Goal: Task Accomplishment & Management: Manage account settings

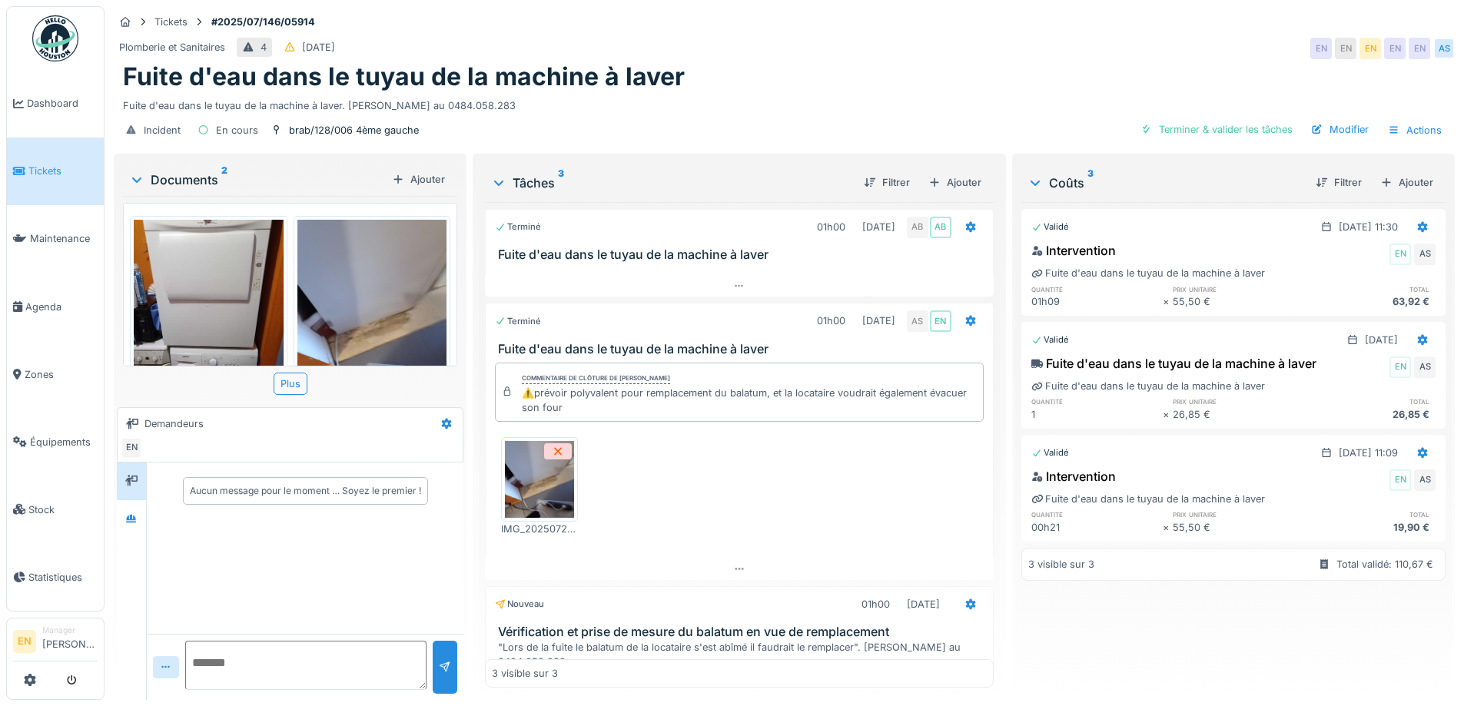
scroll to position [96, 0]
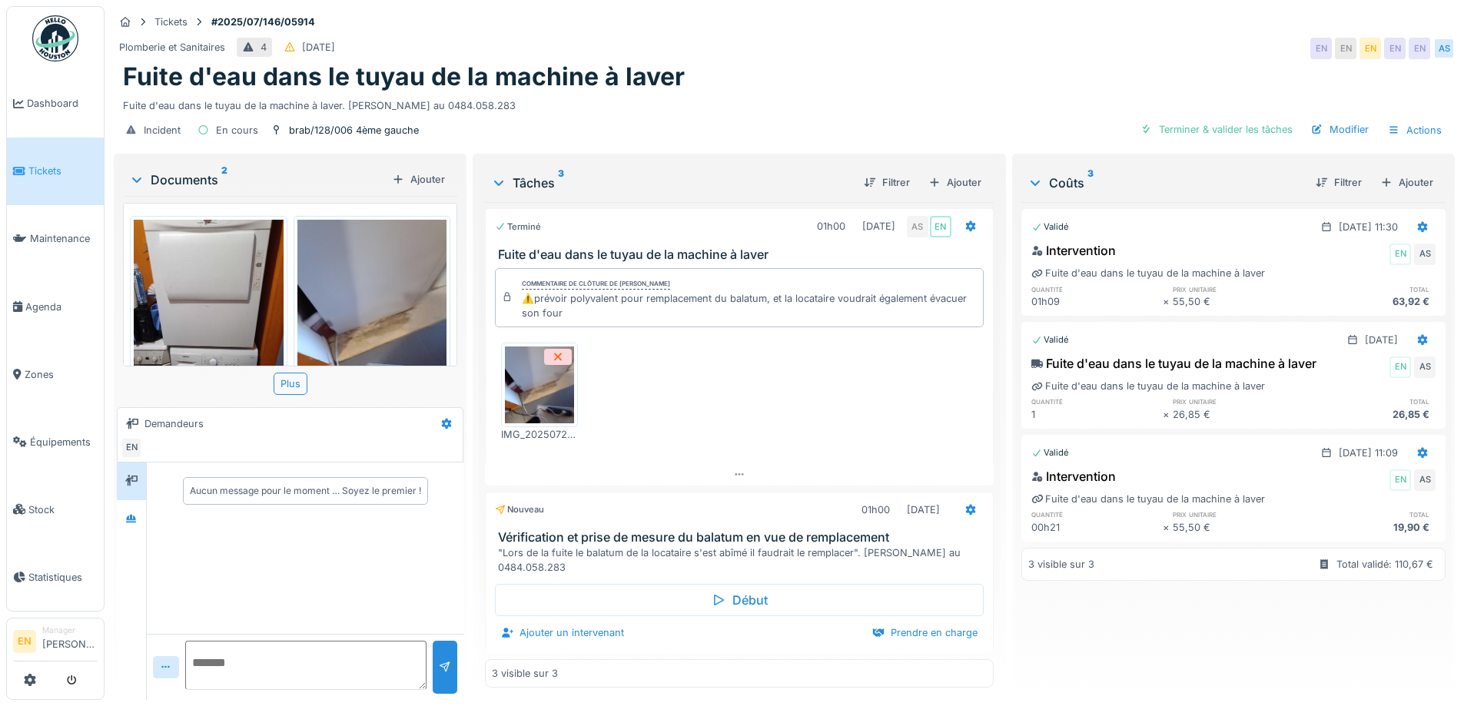
drag, startPoint x: 743, startPoint y: 46, endPoint x: 728, endPoint y: 50, distance: 15.8
click at [743, 48] on div "Plomberie et Sanitaires 4 27/07/2025 EN EN EN EN EN AS" at bounding box center [784, 49] width 1341 height 28
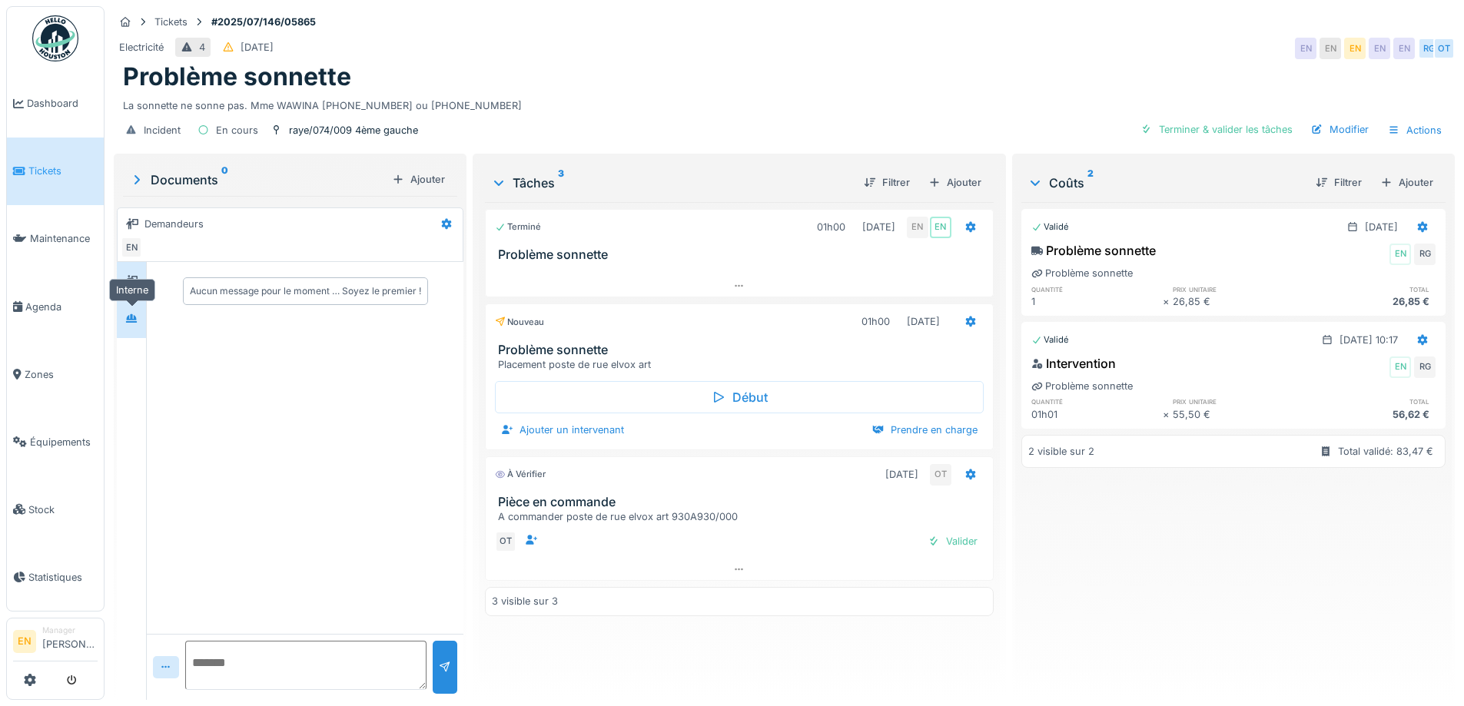
click at [133, 327] on div at bounding box center [131, 318] width 23 height 19
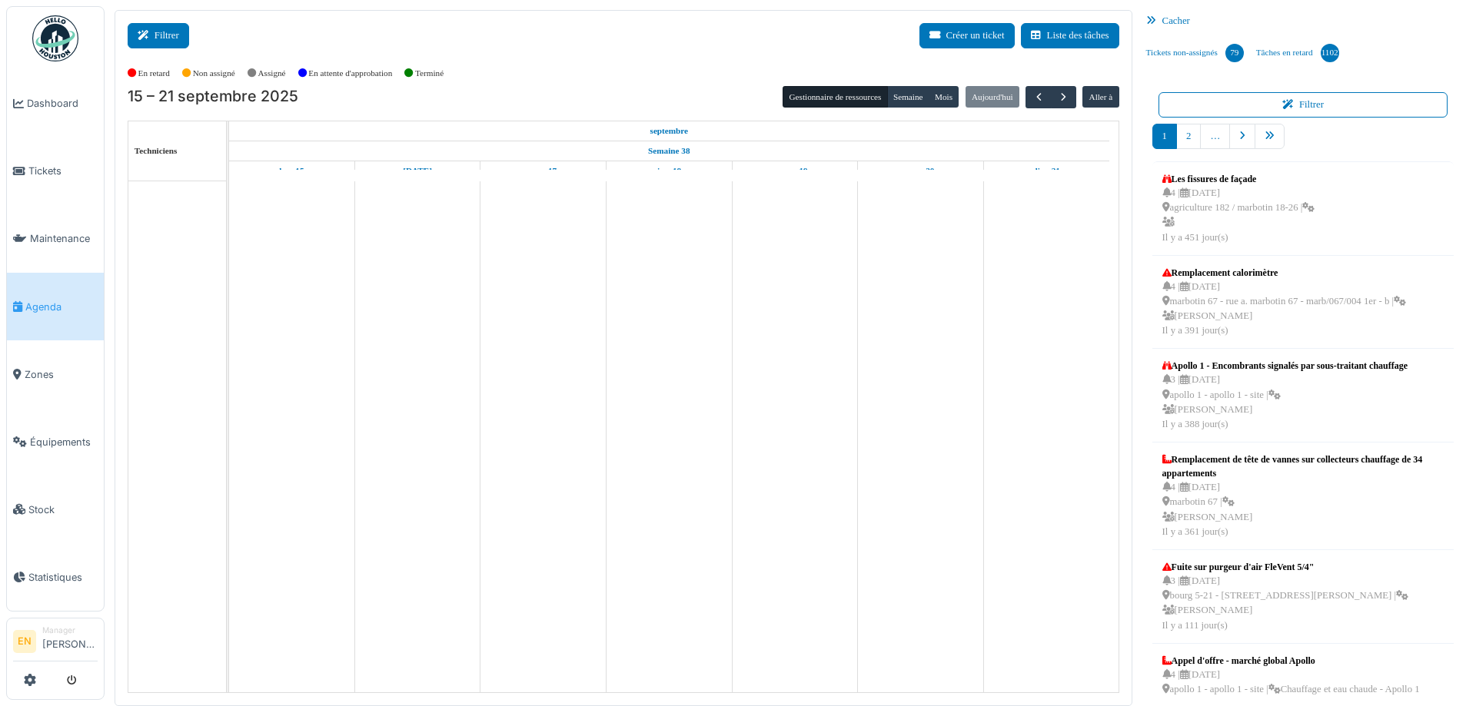
click at [164, 38] on button "Filtrer" at bounding box center [158, 35] width 61 height 25
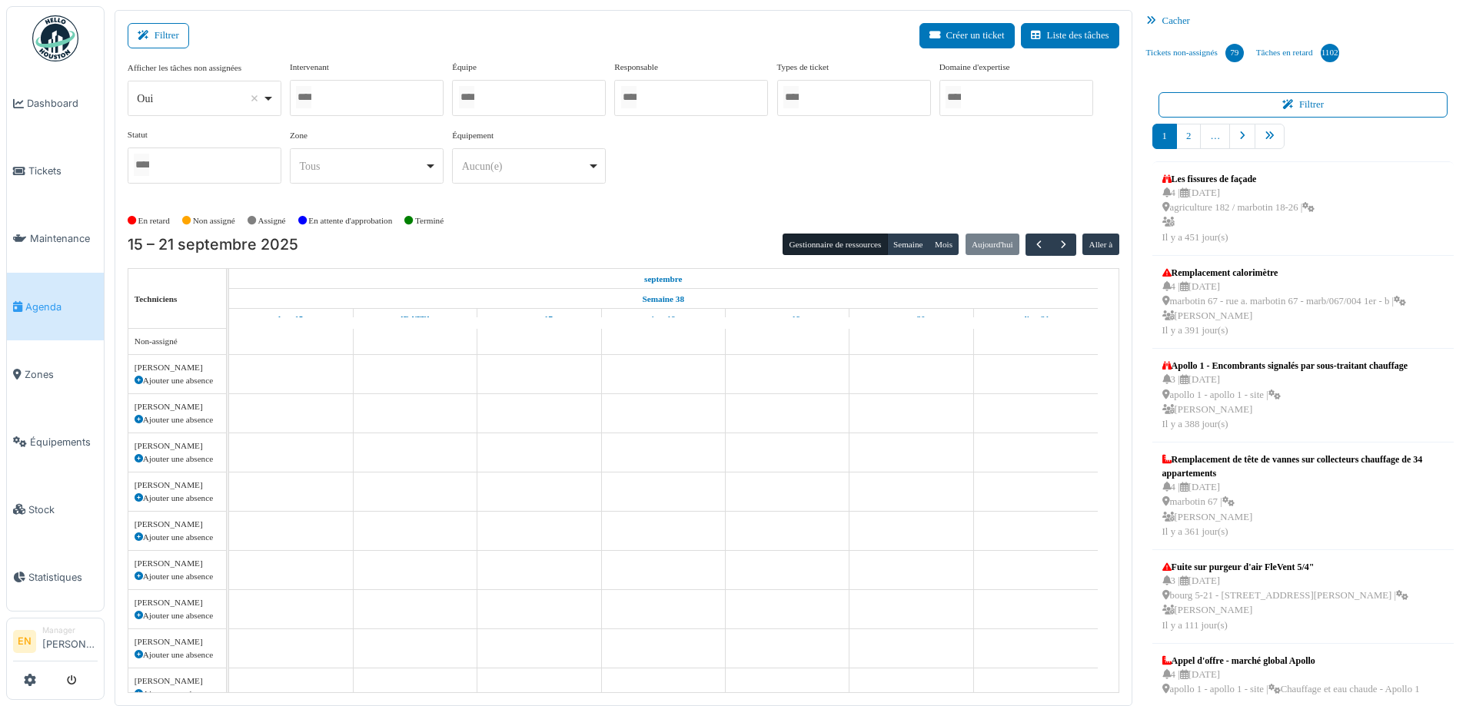
click at [274, 94] on div "Oui Remove item" at bounding box center [204, 99] width 141 height 22
select select "**"
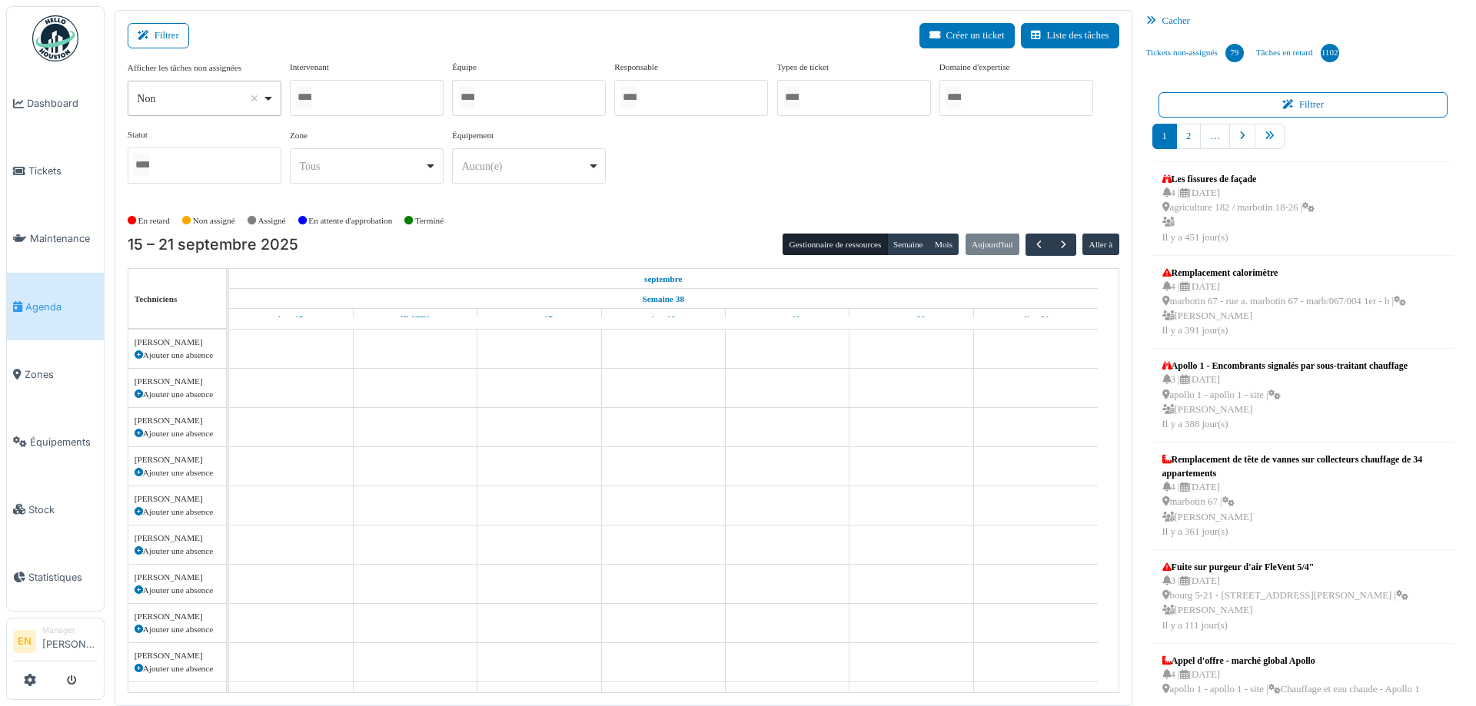
click at [377, 101] on div at bounding box center [367, 98] width 154 height 36
type input "******"
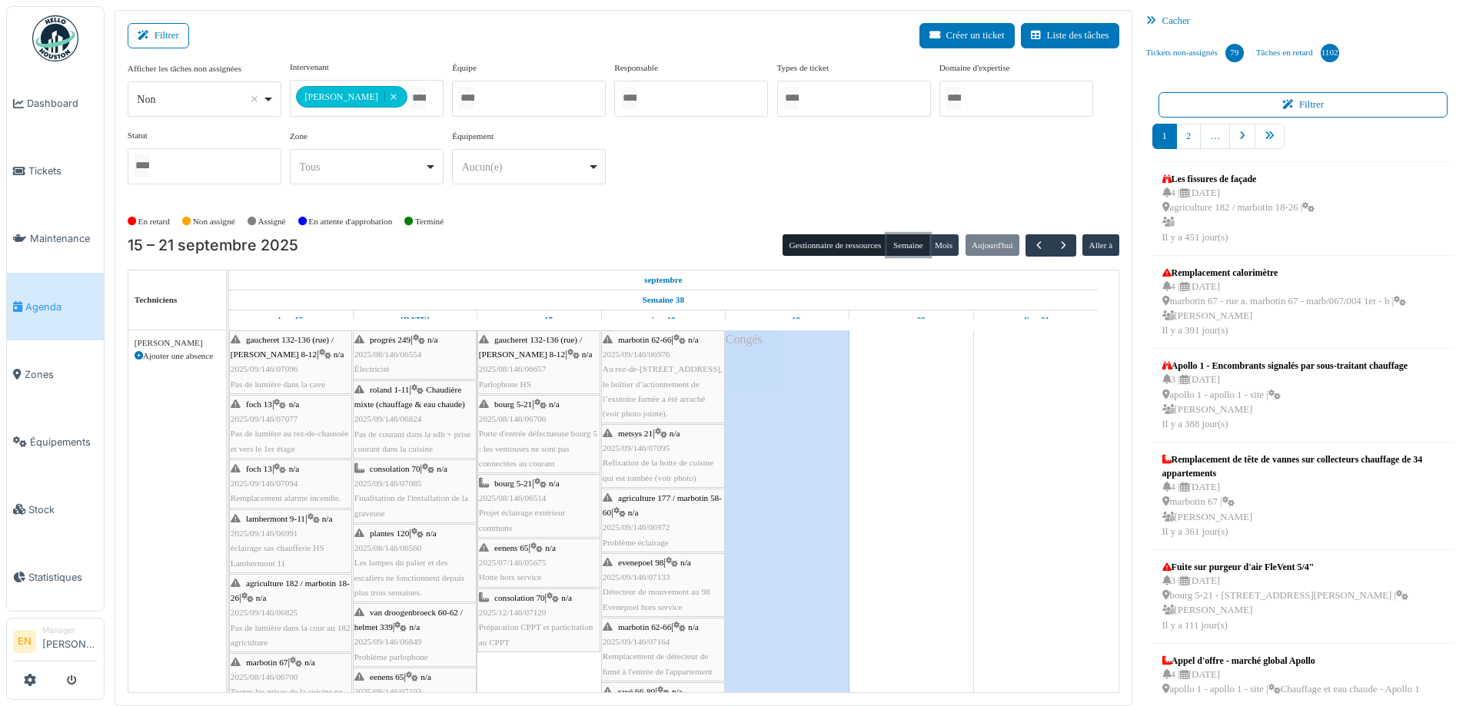
click at [904, 244] on button "Semaine" at bounding box center [908, 245] width 42 height 22
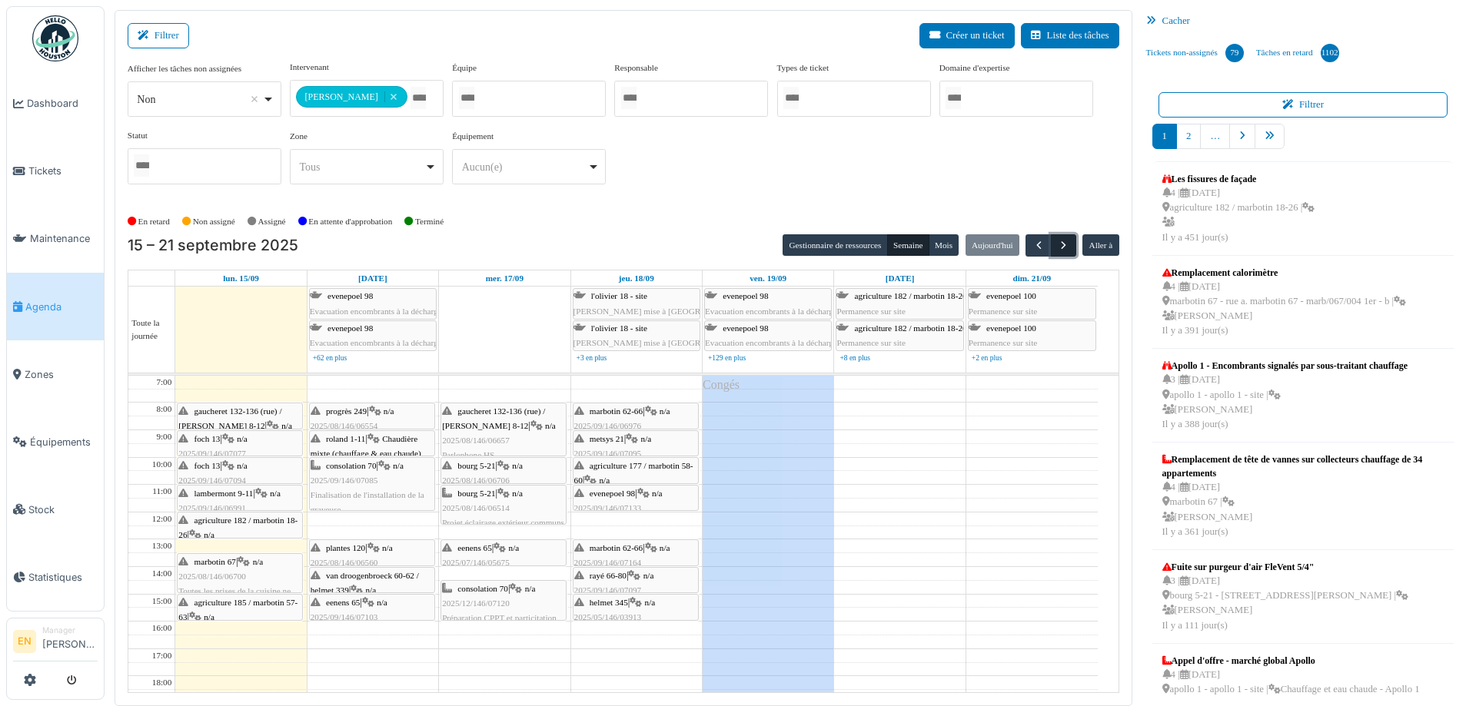
click at [1057, 246] on span "button" at bounding box center [1063, 245] width 13 height 13
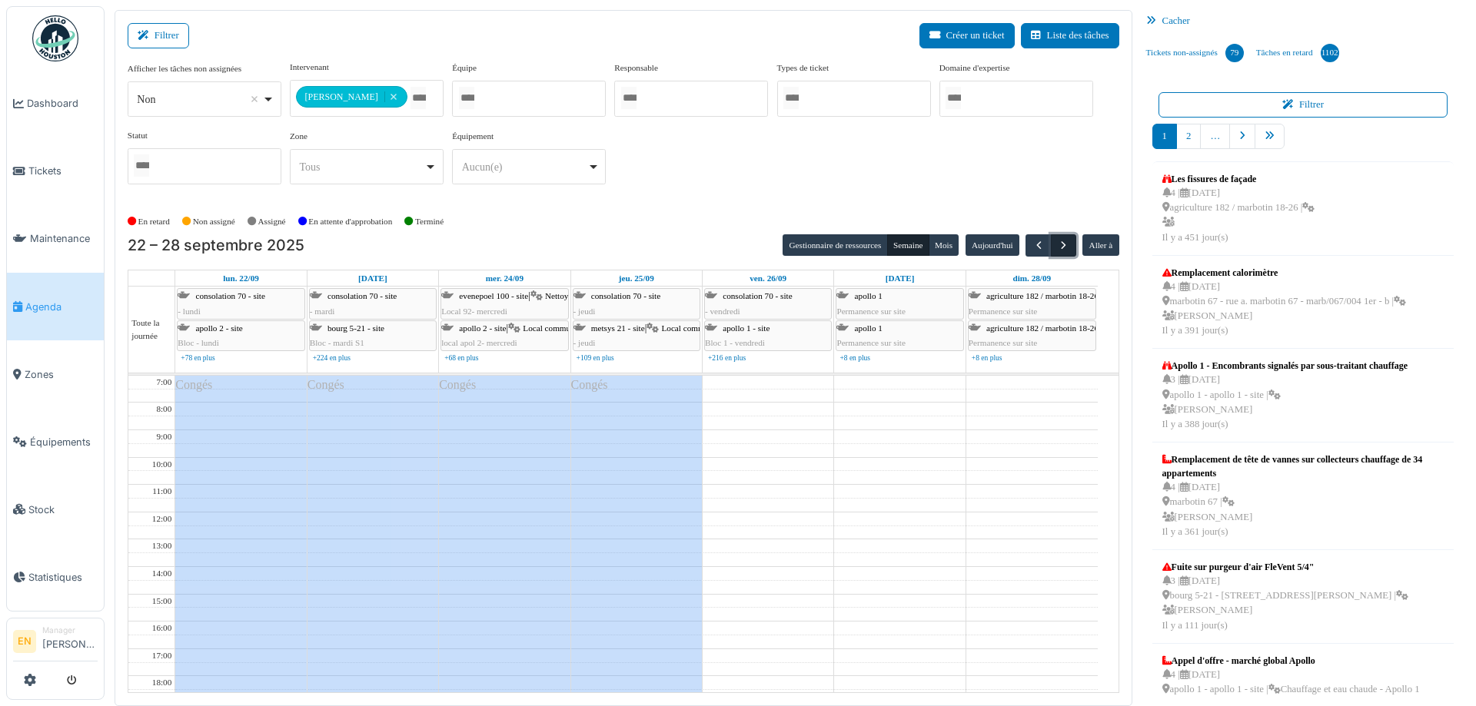
click at [1057, 247] on span "button" at bounding box center [1063, 245] width 13 height 13
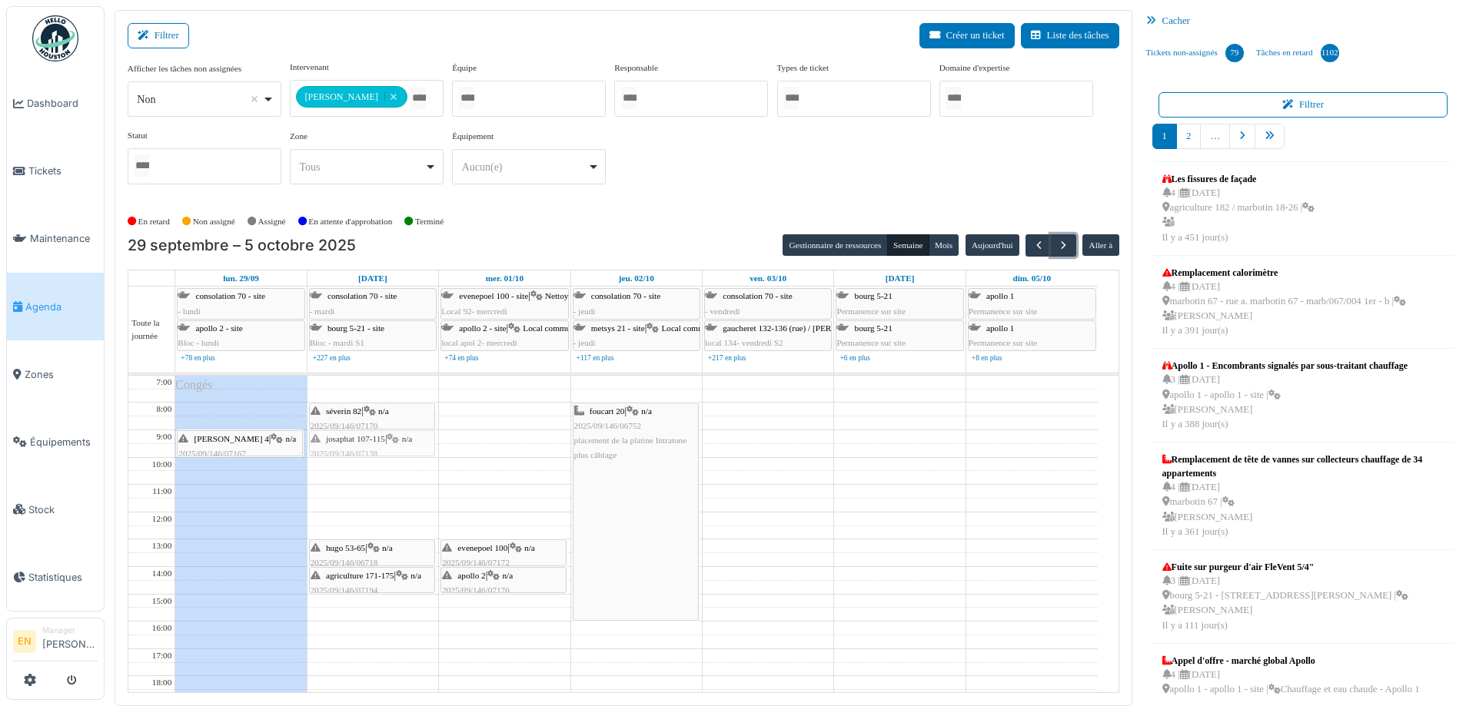
drag, startPoint x: 226, startPoint y: 410, endPoint x: 360, endPoint y: 444, distance: 138.0
click at [360, 444] on tr "Congés josaphat 107-115 | n/a 2025/09/146/07138 Problème parlophone thomas 4 | …" at bounding box center [612, 608] width 969 height 464
drag, startPoint x: 748, startPoint y: 171, endPoint x: 733, endPoint y: 178, distance: 16.9
click at [746, 171] on div "**********" at bounding box center [624, 129] width 992 height 136
click at [660, 201] on div "**********" at bounding box center [624, 135] width 992 height 148
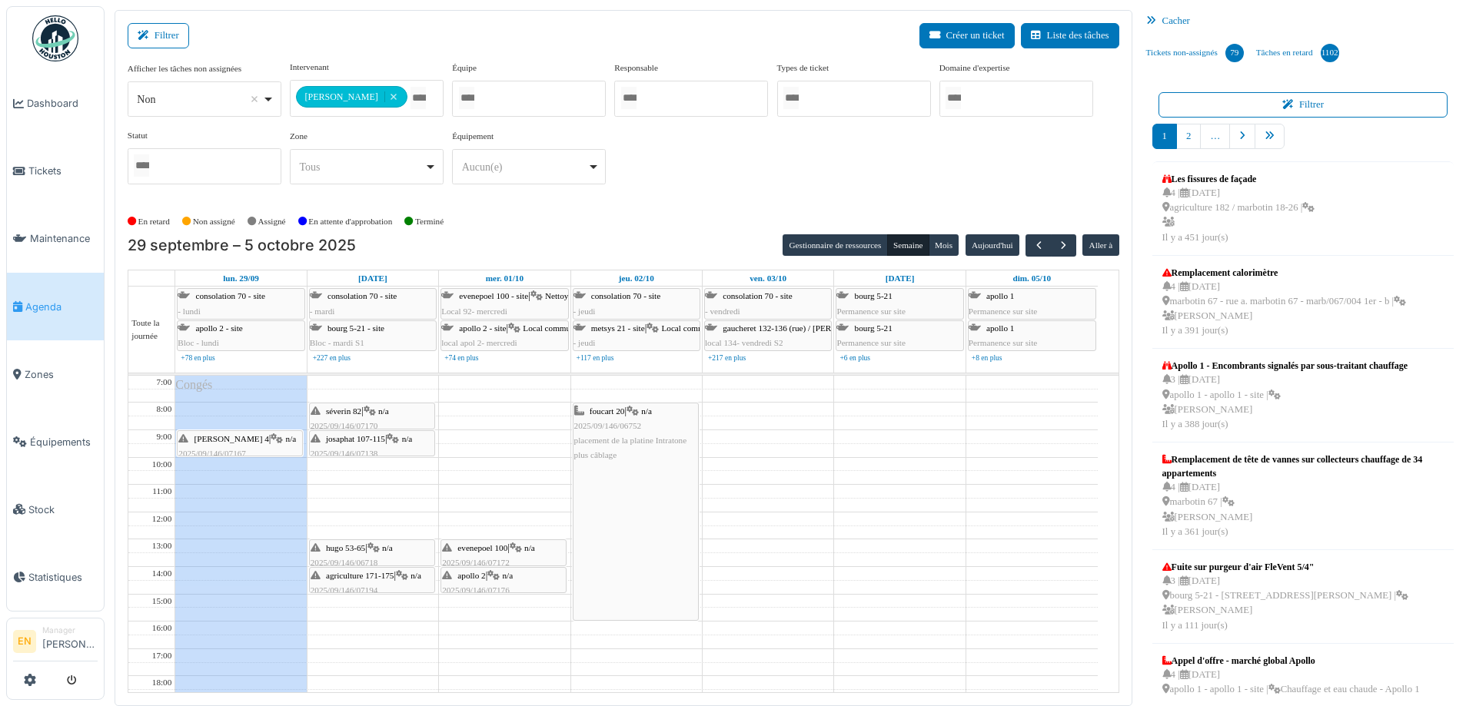
click at [651, 186] on div "**********" at bounding box center [624, 129] width 992 height 136
click at [753, 176] on div "**********" at bounding box center [624, 129] width 992 height 136
click at [752, 176] on div "**********" at bounding box center [624, 129] width 992 height 136
drag, startPoint x: 228, startPoint y: 444, endPoint x: 365, endPoint y: 473, distance: 139.8
click at [365, 473] on tr "Congés thomas 4 | n/a 2025/09/146/07167 Problème hotte séverin 82 | n/a 2025/09…" at bounding box center [612, 608] width 969 height 464
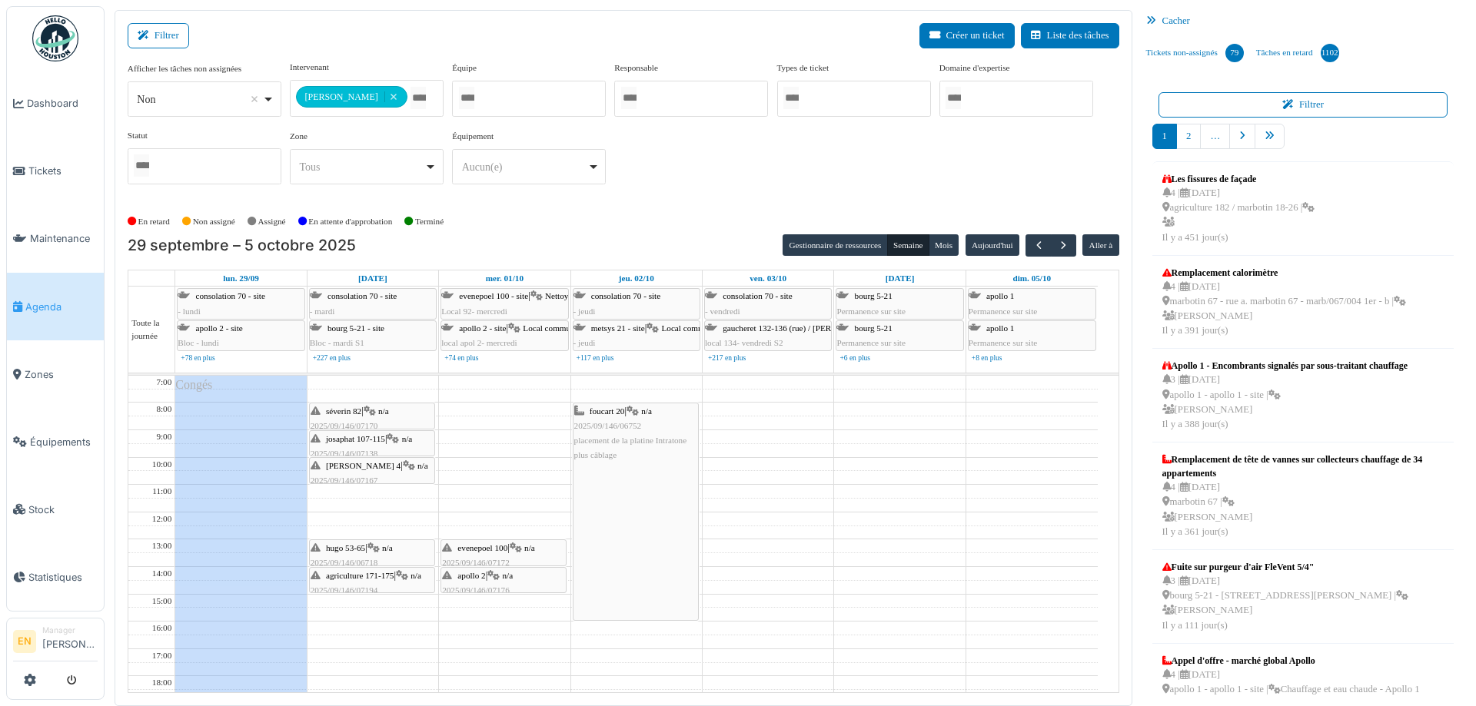
click at [720, 178] on div "**********" at bounding box center [624, 129] width 992 height 136
drag, startPoint x: 952, startPoint y: 198, endPoint x: 959, endPoint y: 191, distance: 8.7
click at [953, 198] on div "**********" at bounding box center [624, 135] width 992 height 148
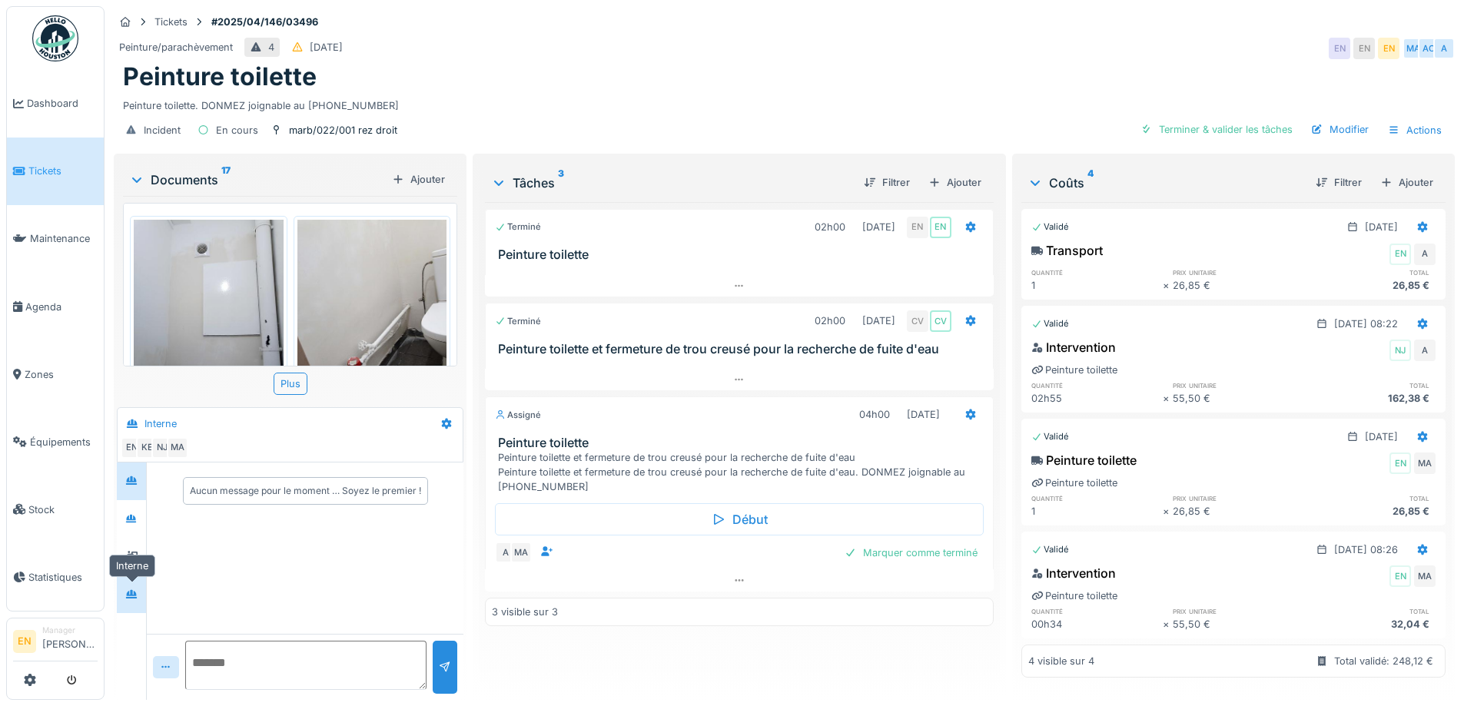
click at [128, 590] on icon at bounding box center [131, 595] width 12 height 10
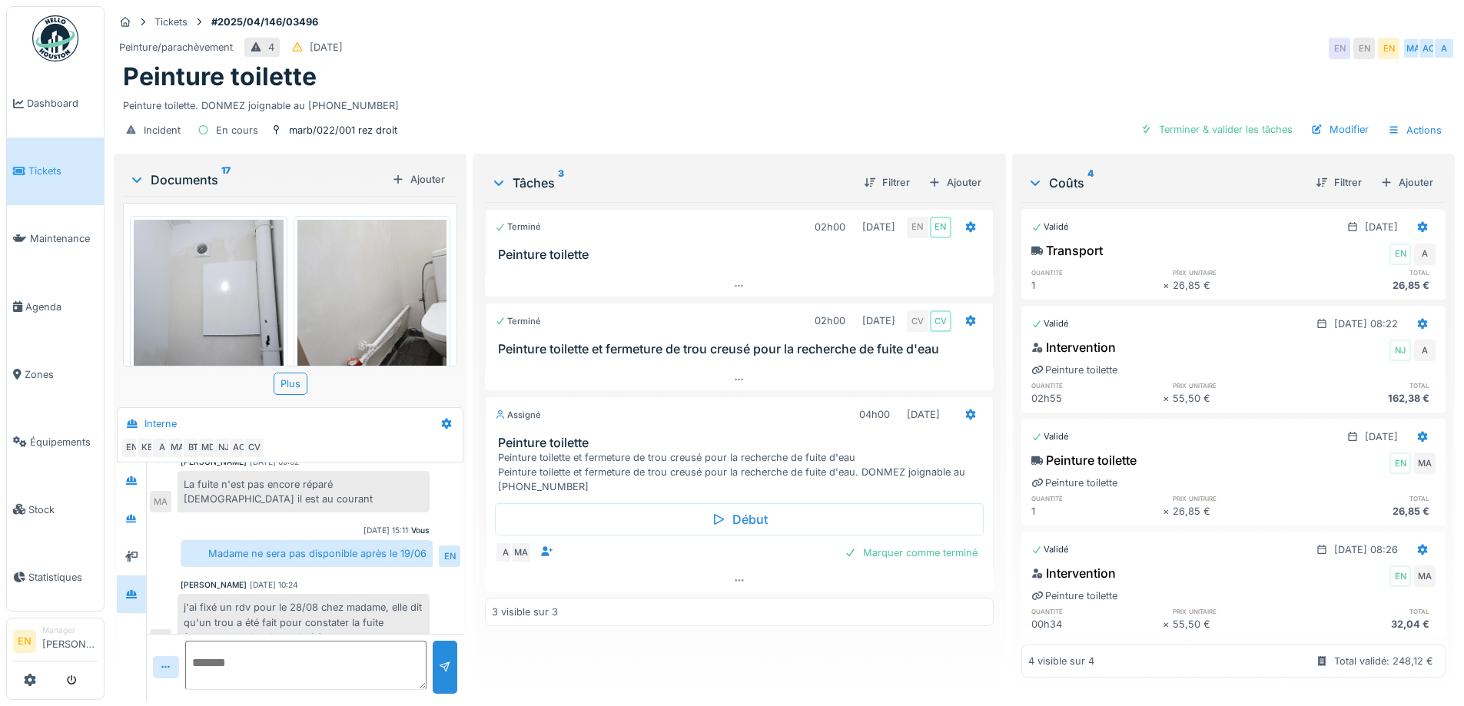
scroll to position [298, 0]
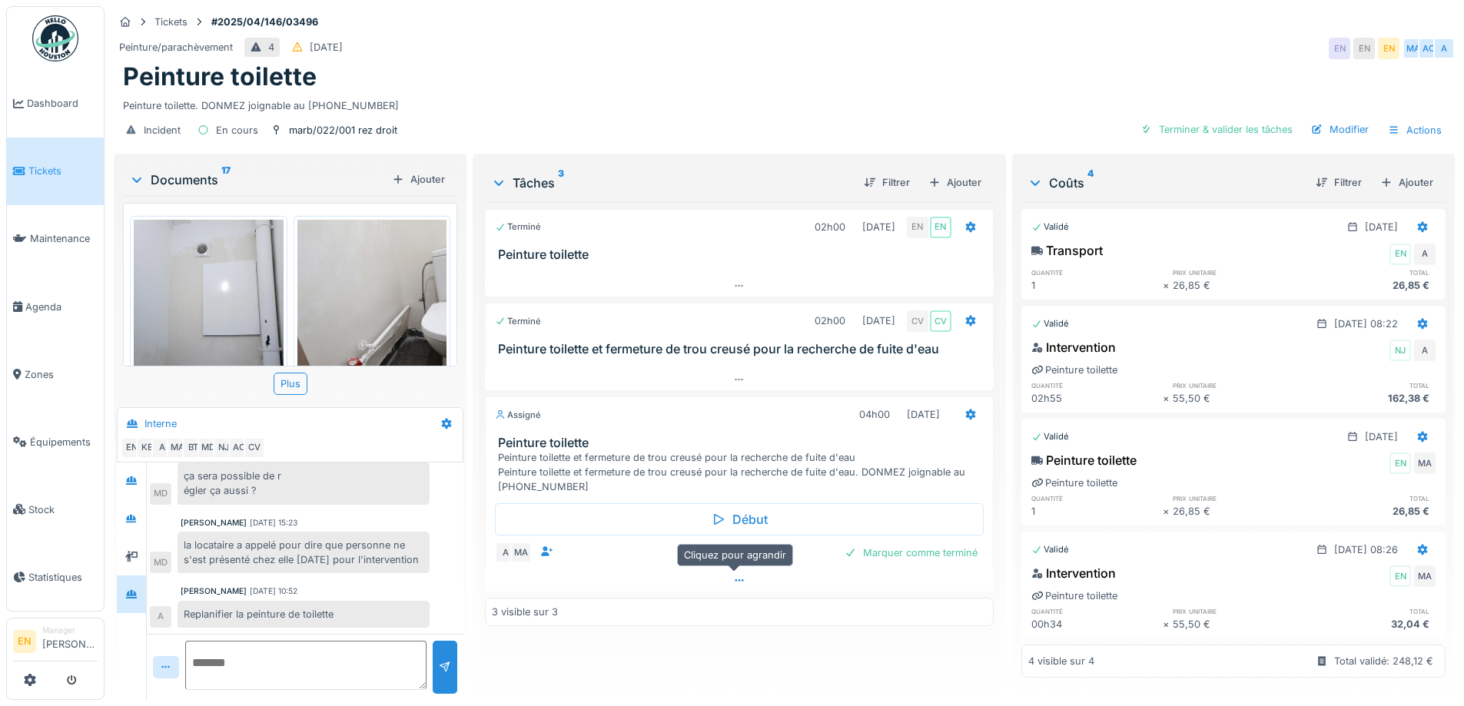
click at [735, 580] on icon at bounding box center [739, 581] width 8 height 2
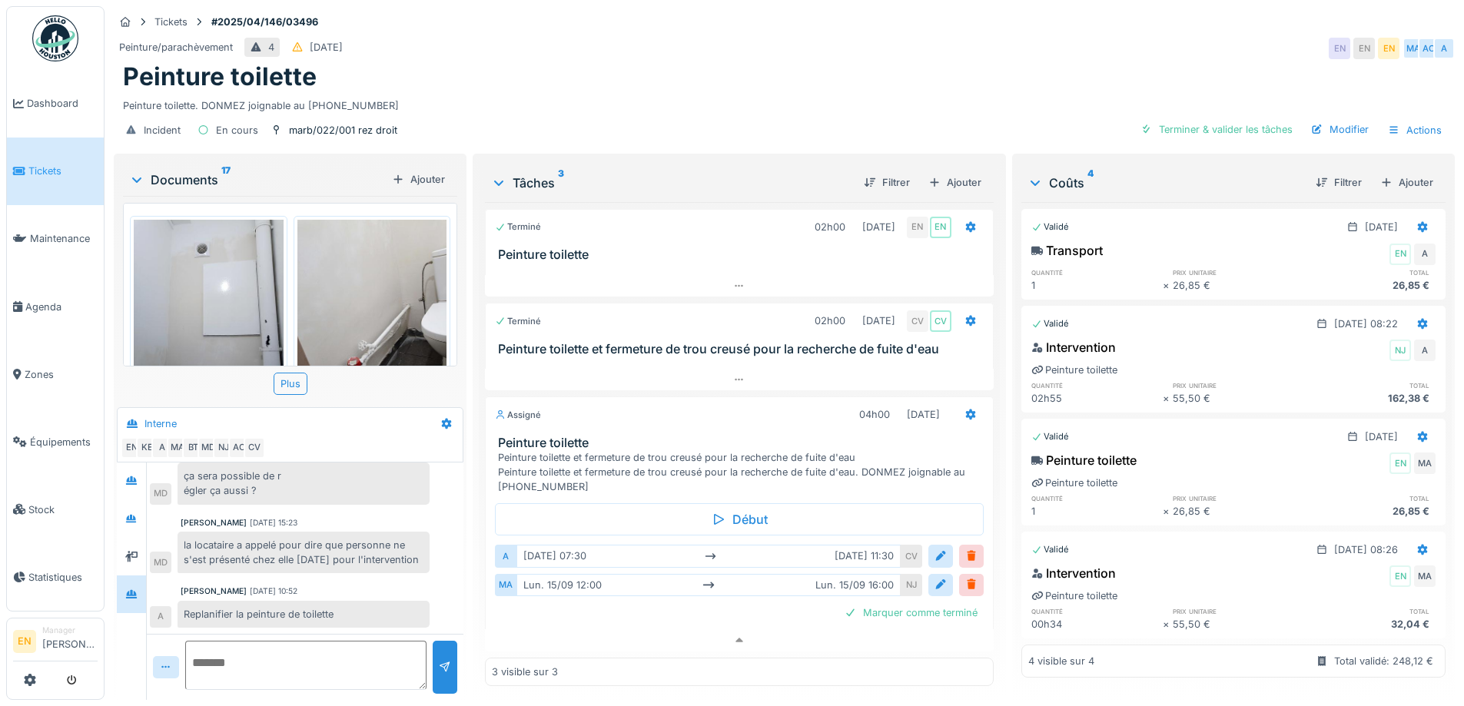
scroll to position [0, 0]
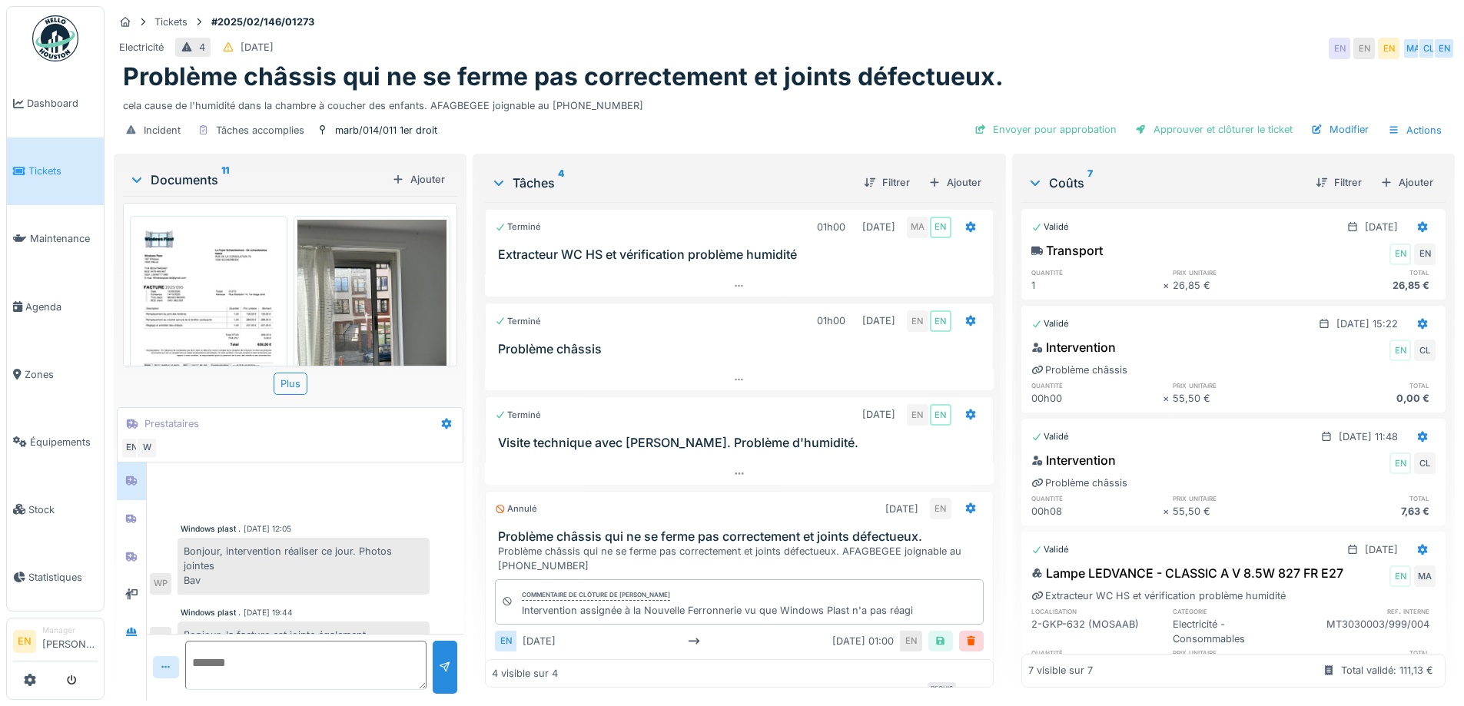
scroll to position [235, 0]
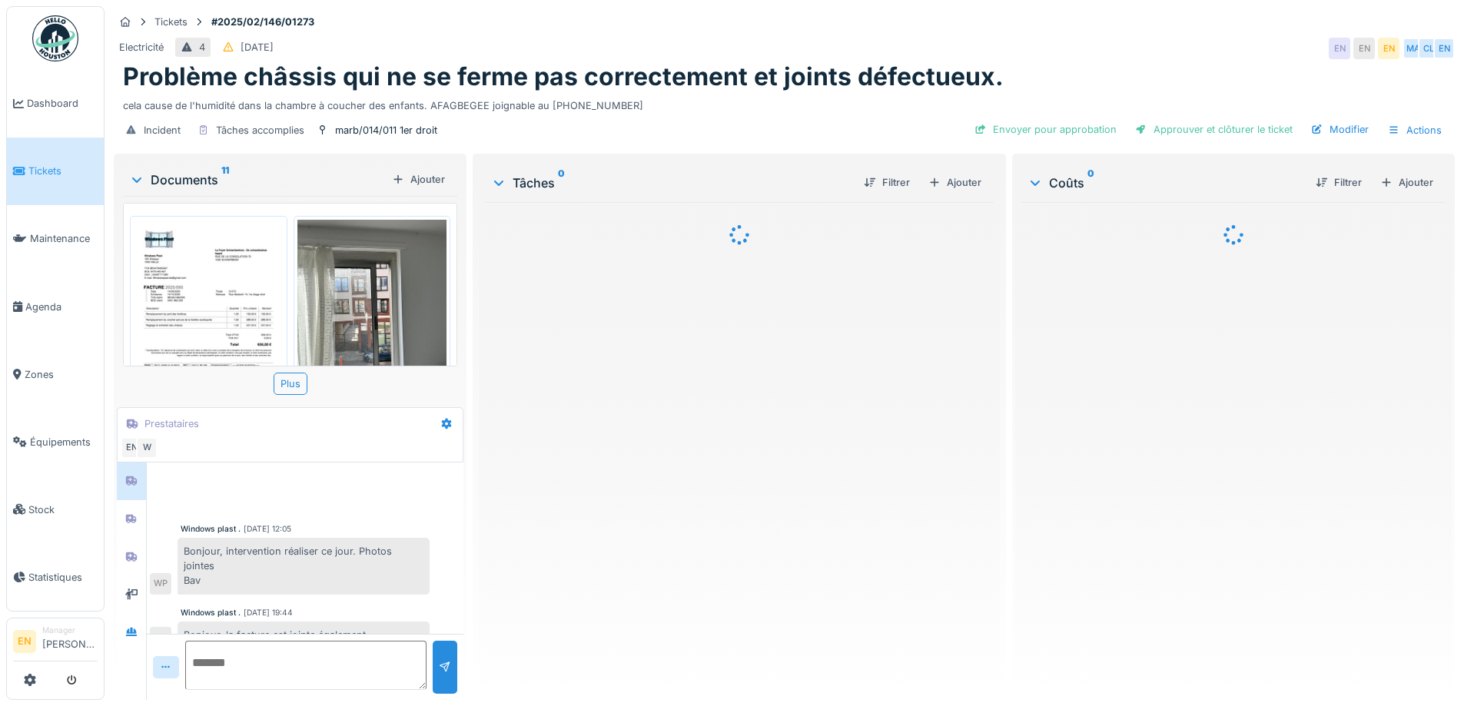
scroll to position [90, 0]
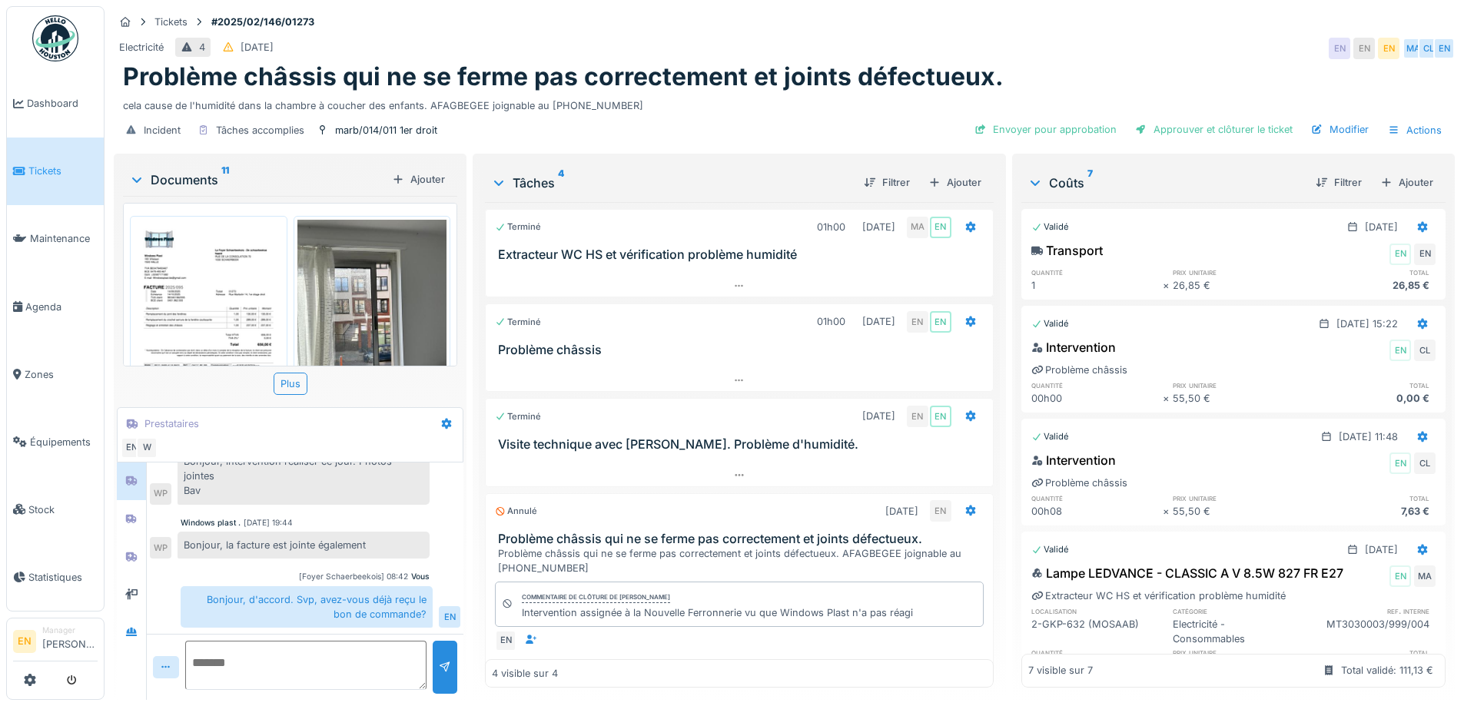
click at [1036, 29] on div "Tickets #2025/02/146/01273" at bounding box center [784, 21] width 1341 height 19
click at [1072, 28] on div "Tickets #2025/02/146/01273" at bounding box center [784, 21] width 1341 height 19
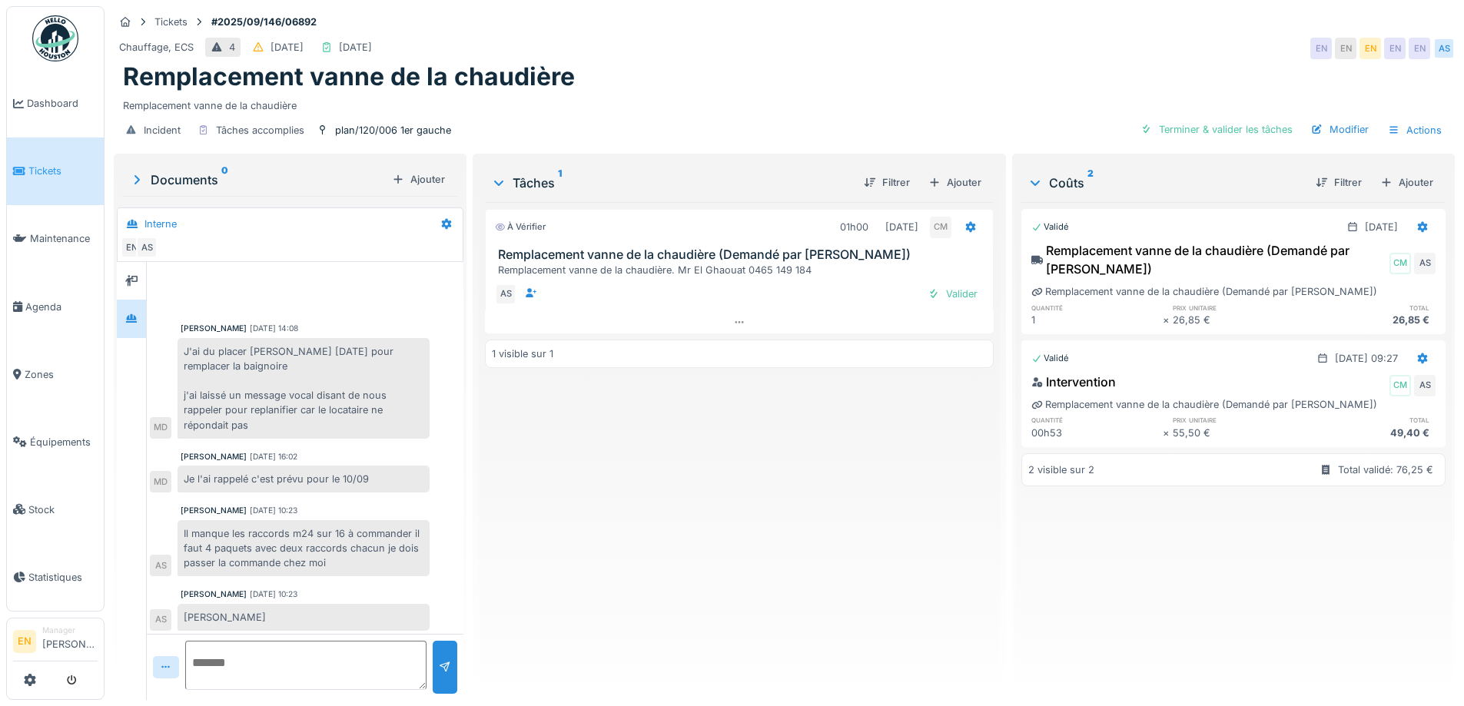
scroll to position [58, 0]
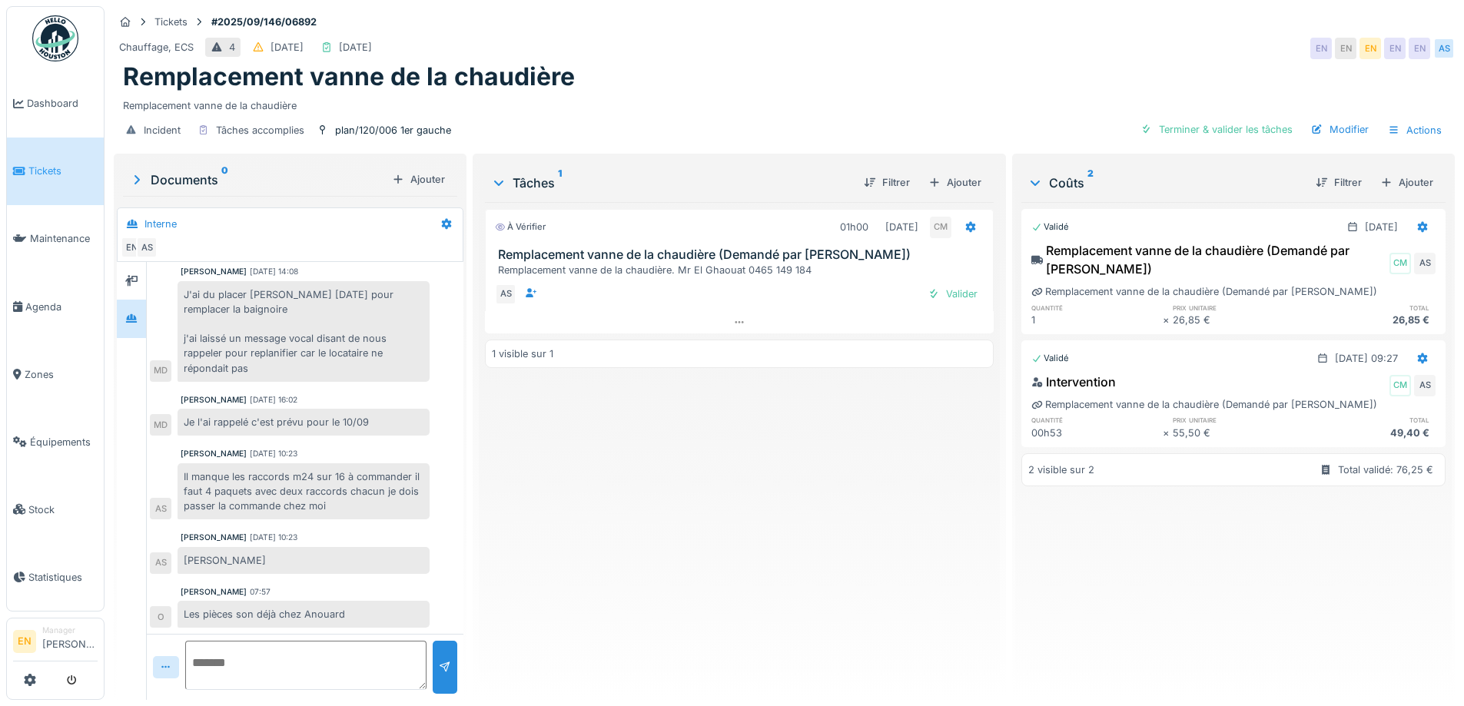
drag, startPoint x: 643, startPoint y: 511, endPoint x: 815, endPoint y: 360, distance: 229.3
click at [649, 505] on div "À vérifier 01h00 [DATE] CM Remplacement vanne de la chaudière (Demandé par Anou…" at bounding box center [739, 445] width 508 height 486
click at [939, 62] on div "Remplacement vanne de la chaudière" at bounding box center [784, 76] width 1323 height 29
click at [962, 42] on div "Chauffage, ECS 4 [DATE] [DATE] EN EN EN EN EN AS" at bounding box center [784, 49] width 1341 height 28
click at [1039, 12] on div "Tickets #2025/09/146/06892" at bounding box center [784, 21] width 1341 height 19
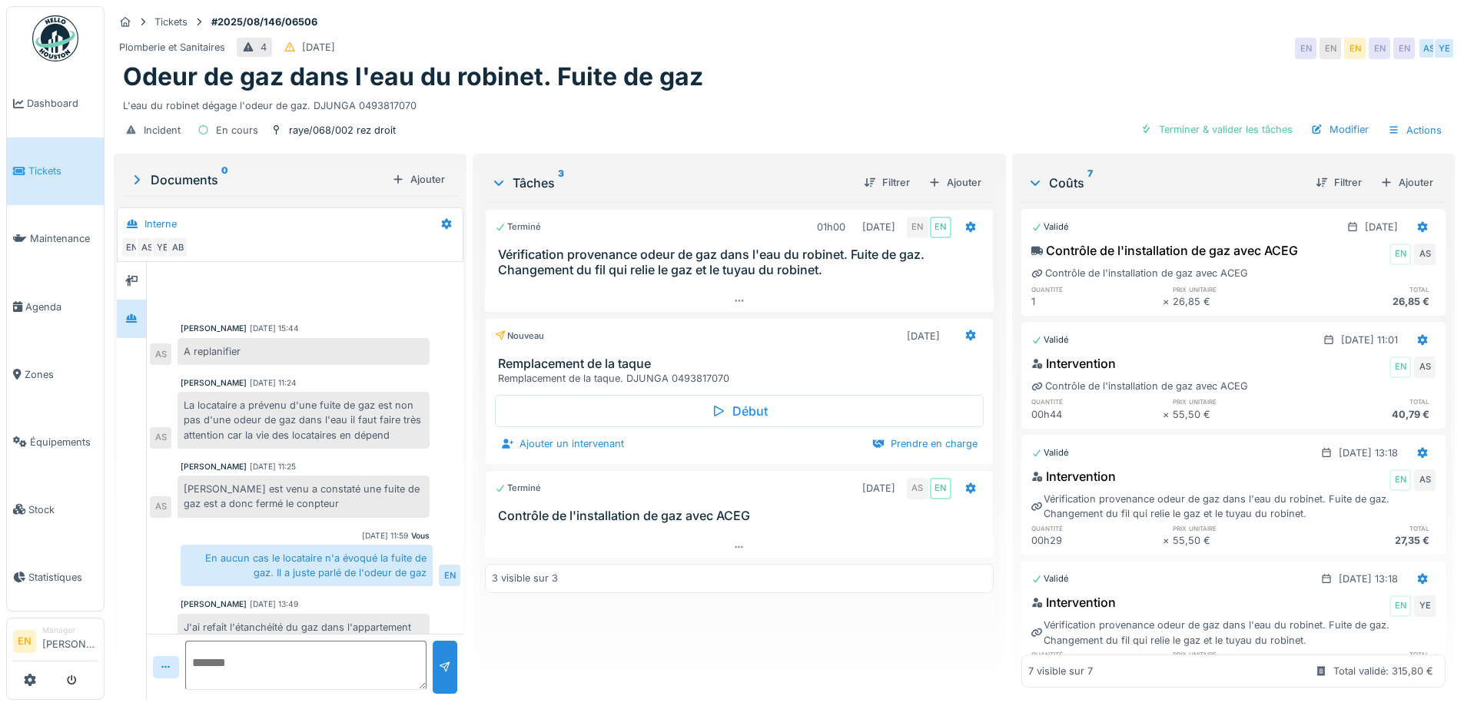
click at [818, 48] on div "Plomberie et Sanitaires 4 23/08/2025 EN EN EN EN EN AS YE" at bounding box center [784, 49] width 1341 height 28
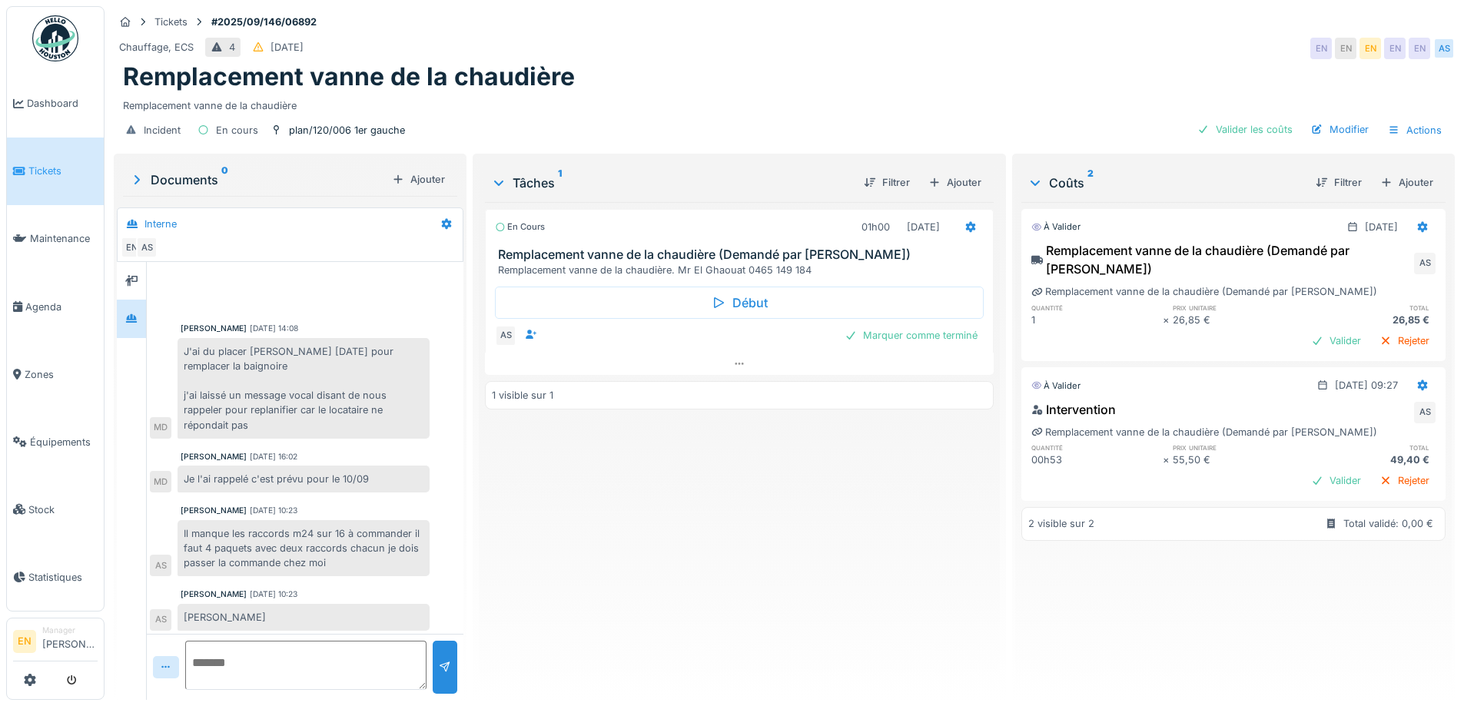
scroll to position [4, 0]
click at [741, 41] on div "Chauffage, ECS 4 [DATE] EN EN EN EN EN AS" at bounding box center [784, 49] width 1341 height 28
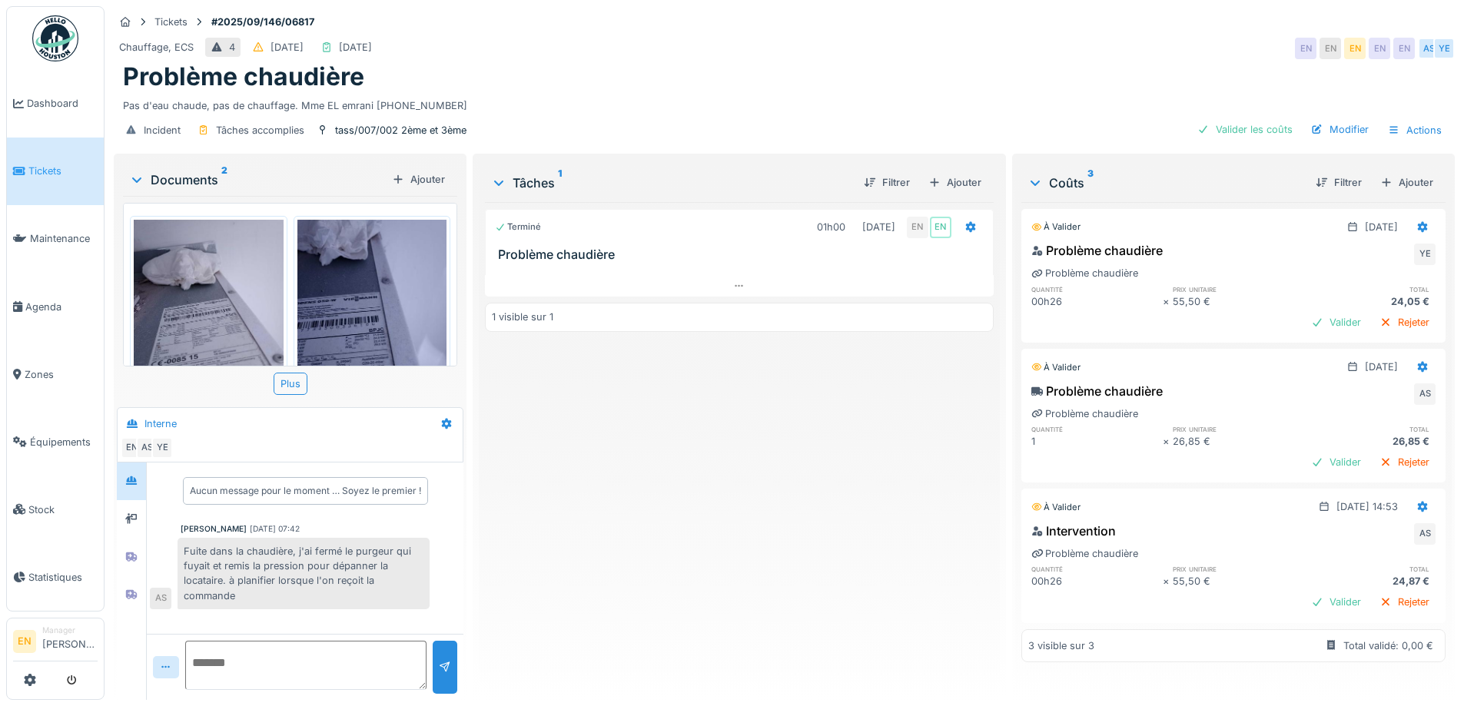
scroll to position [12, 0]
click at [750, 62] on div "Problème chaudière" at bounding box center [784, 76] width 1323 height 29
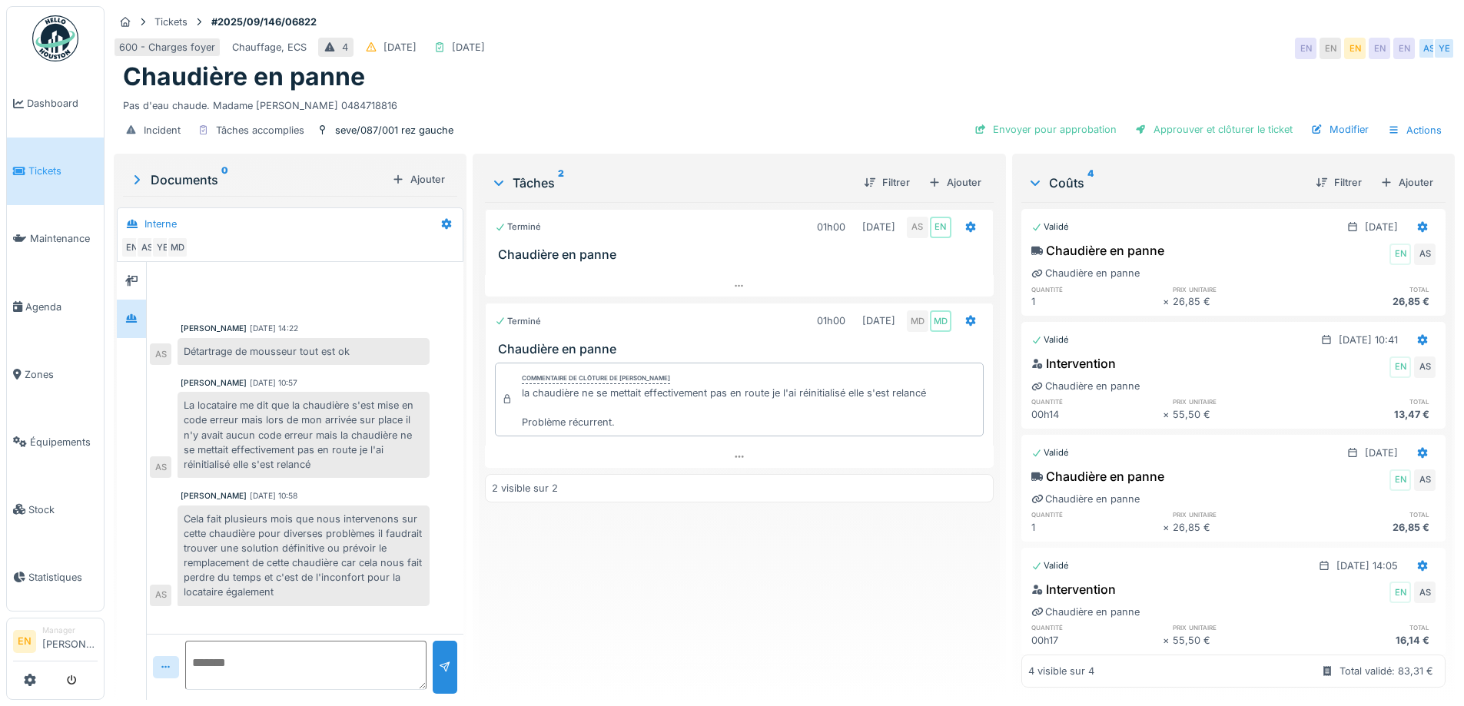
click at [712, 475] on div "Terminé 01h00 02/09/2025 AS EN Chaudière en panne Terminé 01h00 03/09/2025 MD M…" at bounding box center [739, 445] width 508 height 486
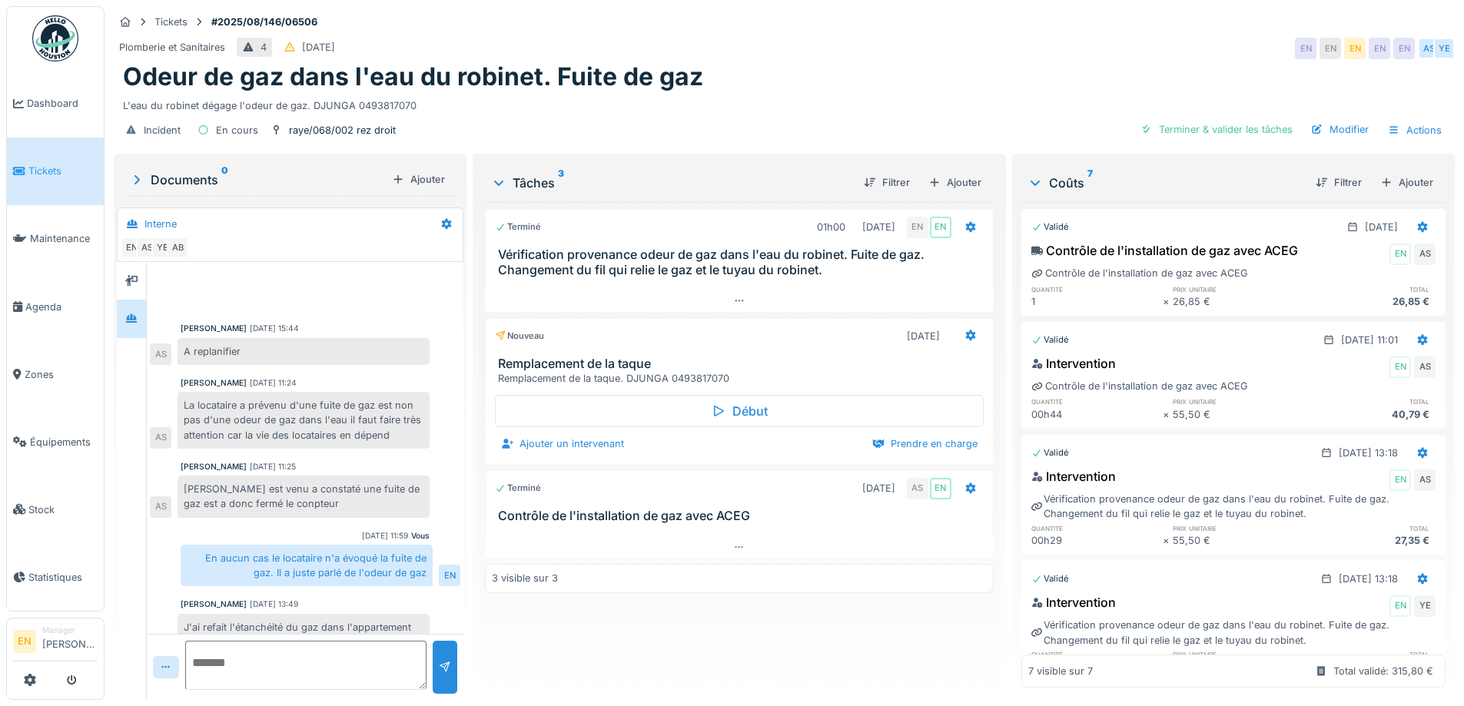
scroll to position [352, 0]
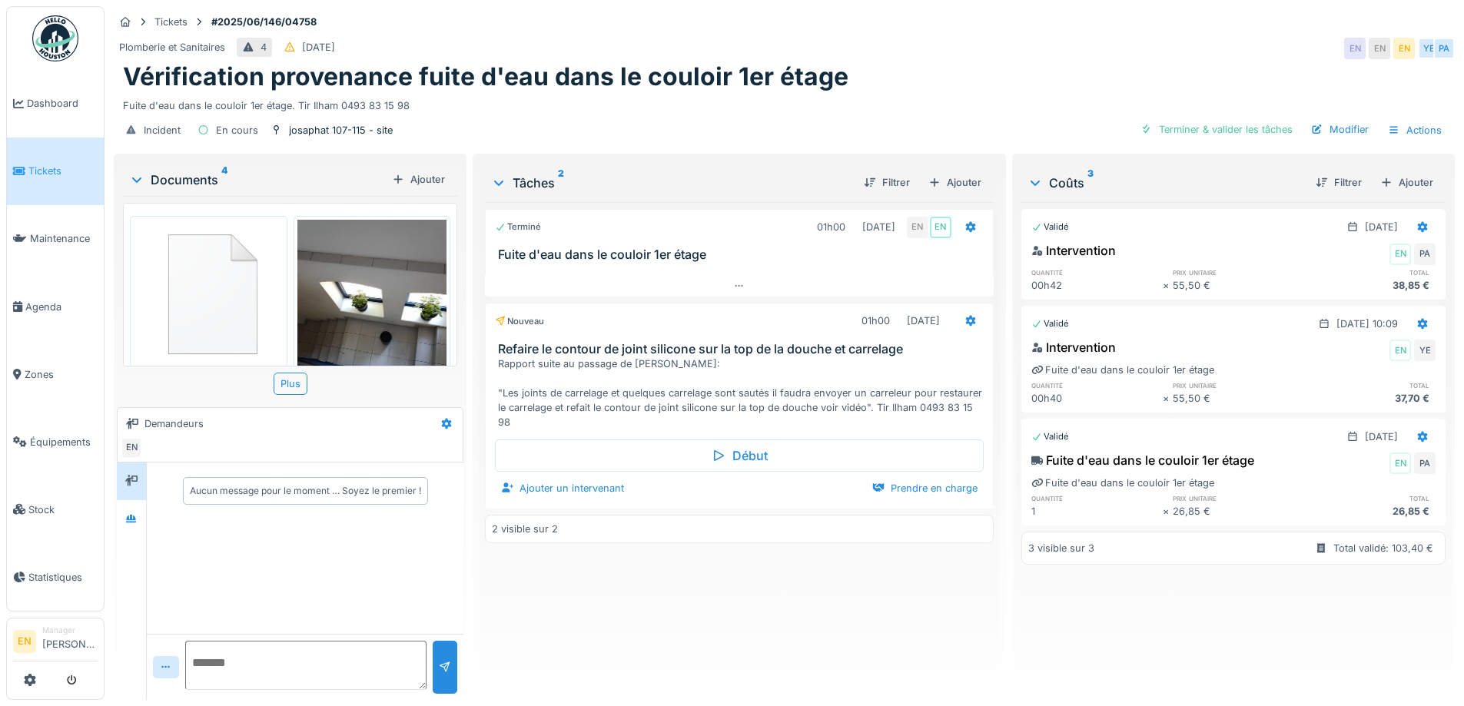
click at [597, 110] on div "Fuite d'eau dans le couloir 1er étage. Tir Ilham 0493 83 15 98" at bounding box center [784, 102] width 1323 height 21
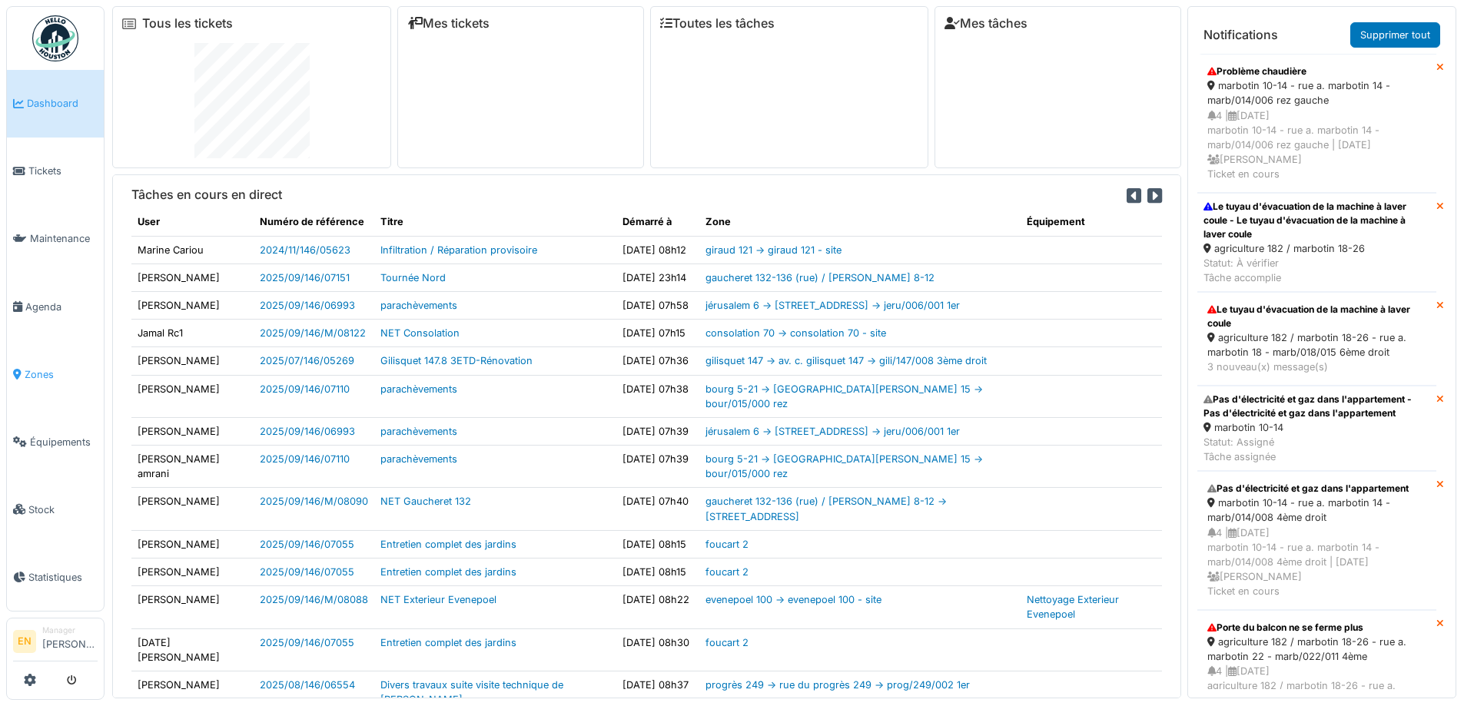
click at [42, 370] on span "Zones" at bounding box center [61, 374] width 73 height 15
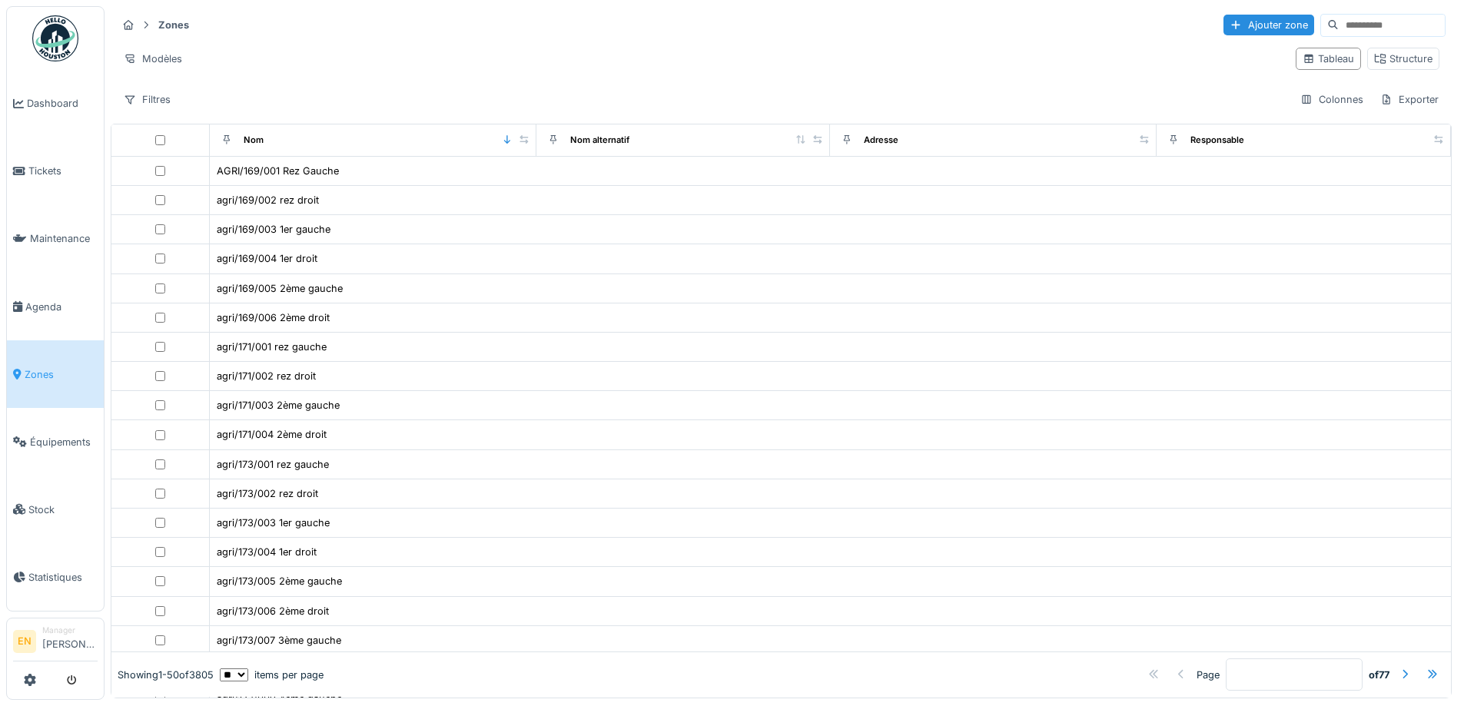
click at [1038, 48] on div "Modèles" at bounding box center [700, 59] width 1167 height 22
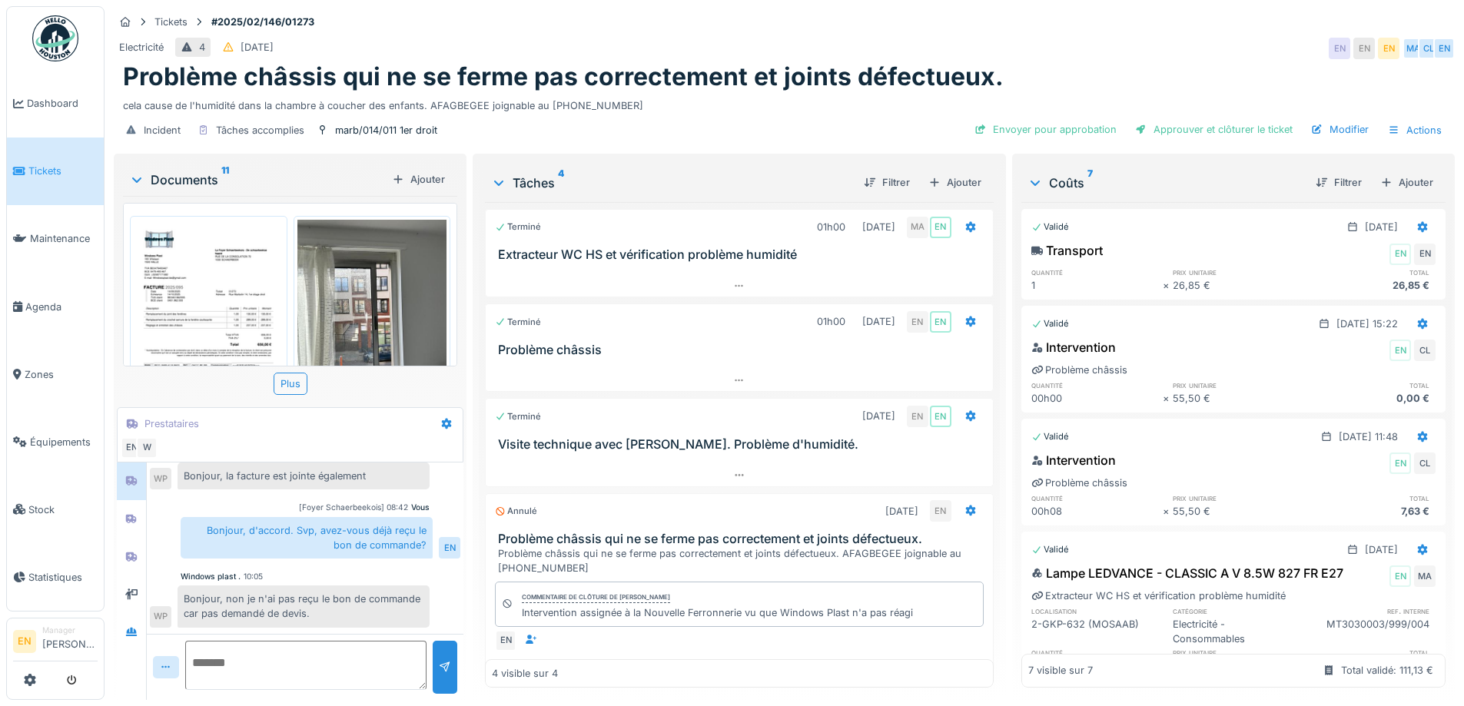
scroll to position [28, 0]
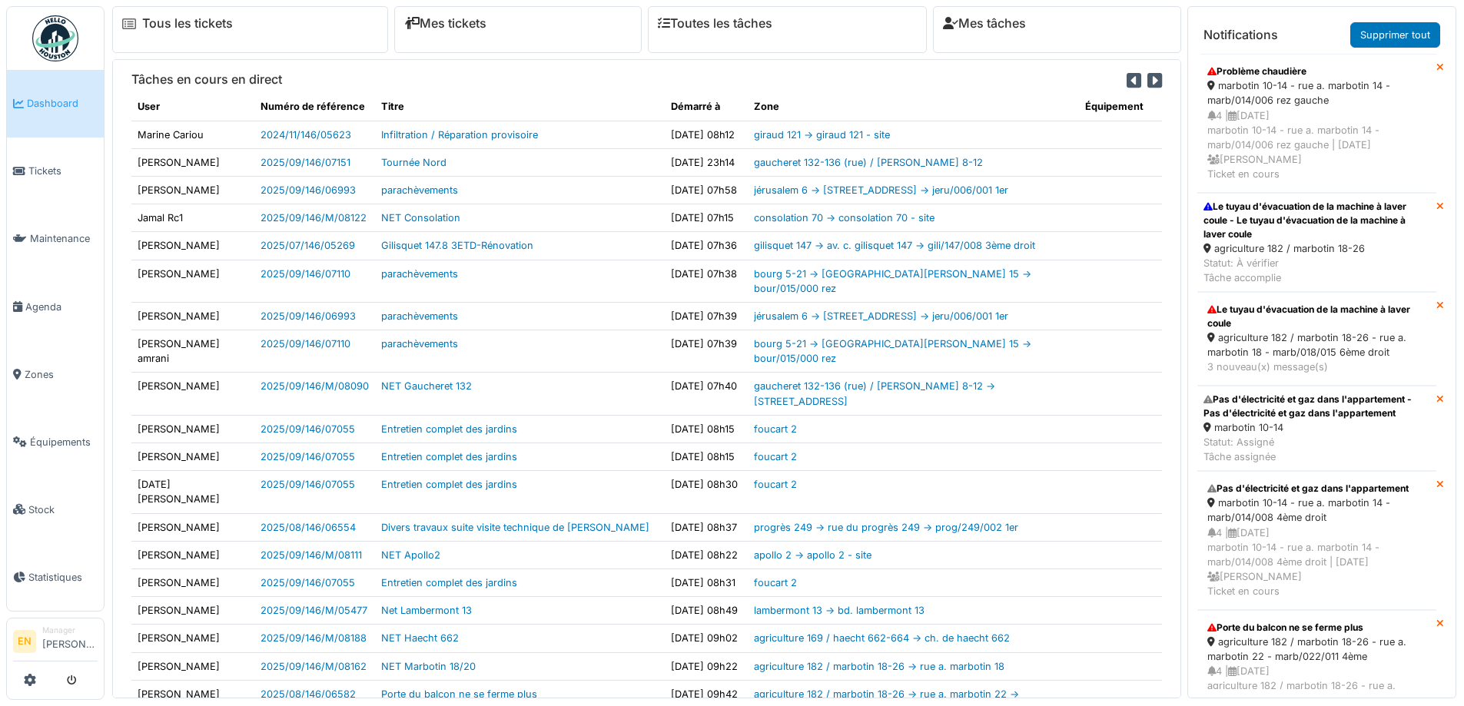
click at [1267, 112] on div "4 | [DATE] marbotin 10-14 - rue a. marbotin 14 - marb/014/006 rez gauche | [DAT…" at bounding box center [1317, 145] width 219 height 74
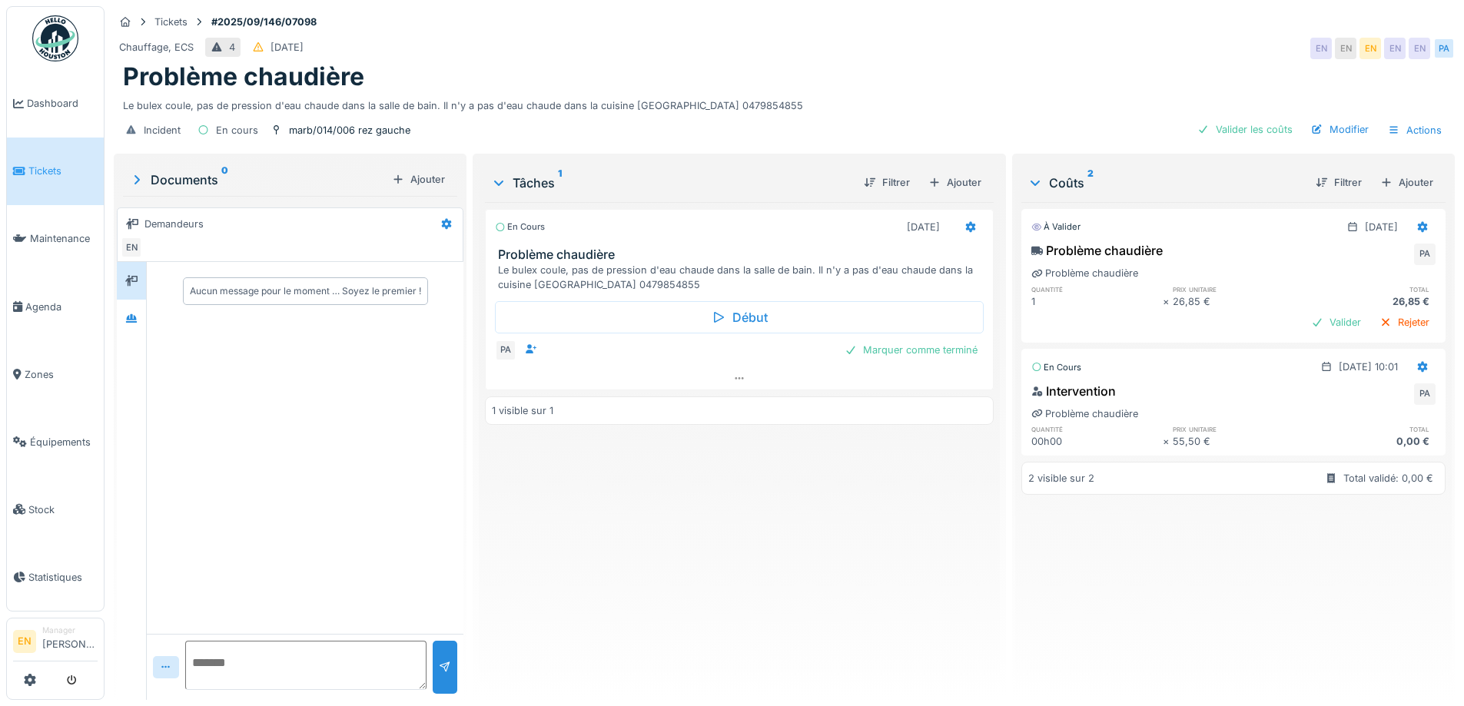
click at [54, 34] on img at bounding box center [55, 38] width 46 height 46
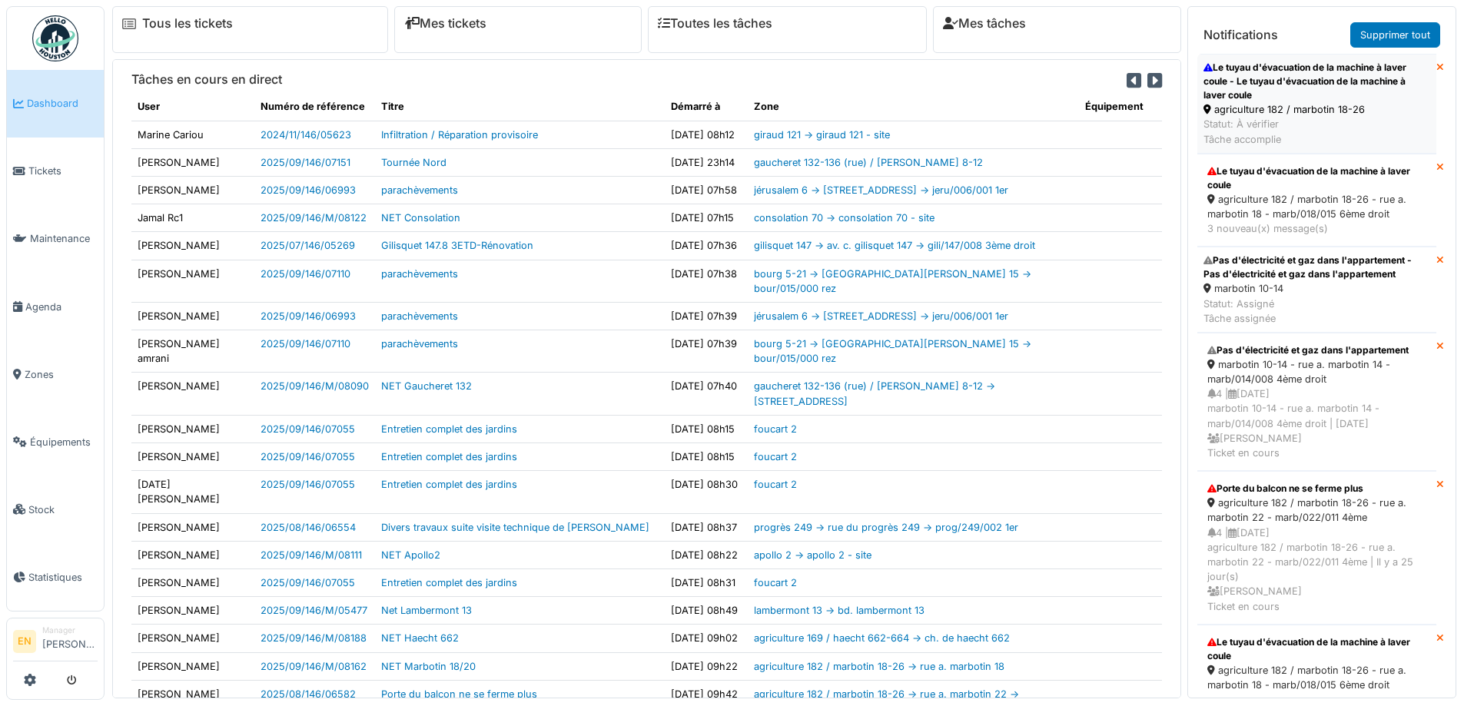
click at [1267, 89] on div "Le tuyau d'évacuation de la machine à laver coule - Le tuyau d'évacuation de la…" at bounding box center [1317, 82] width 227 height 42
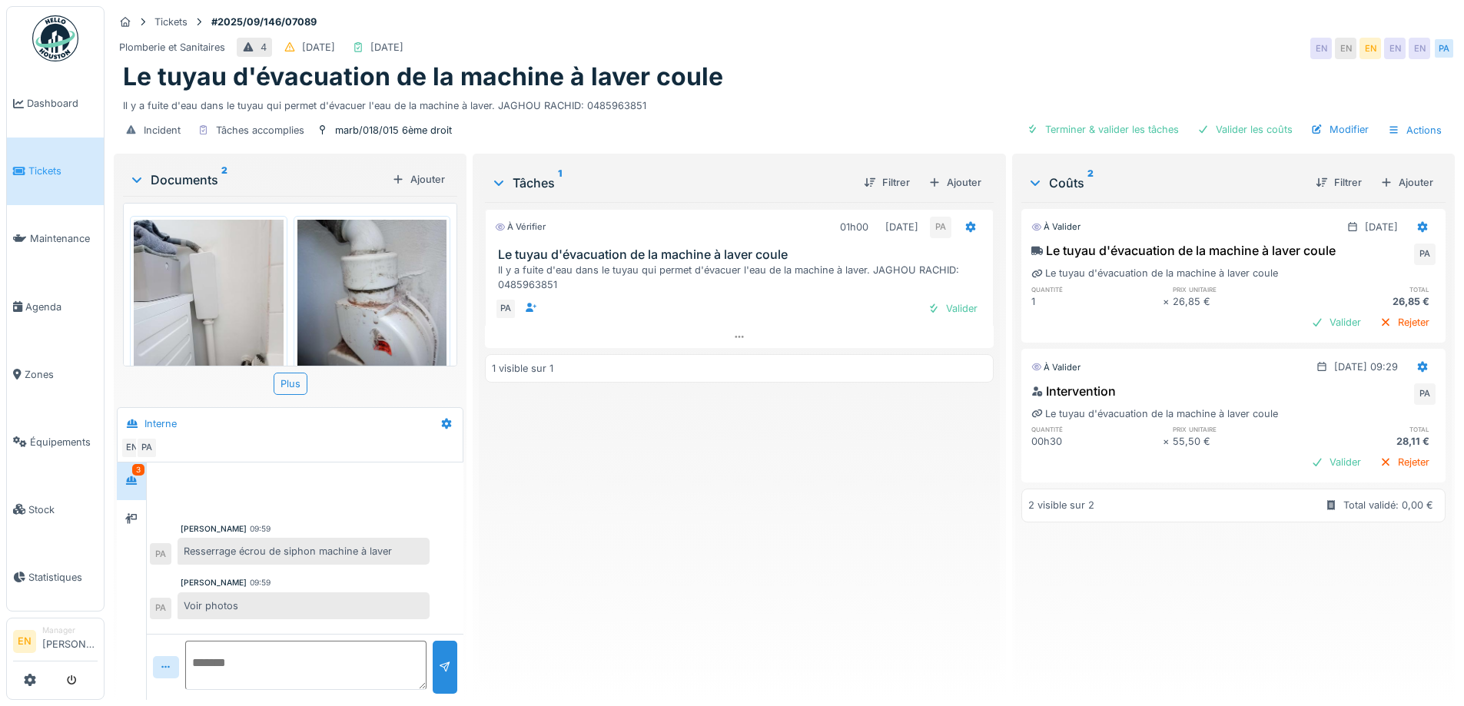
click at [201, 291] on img at bounding box center [209, 319] width 150 height 199
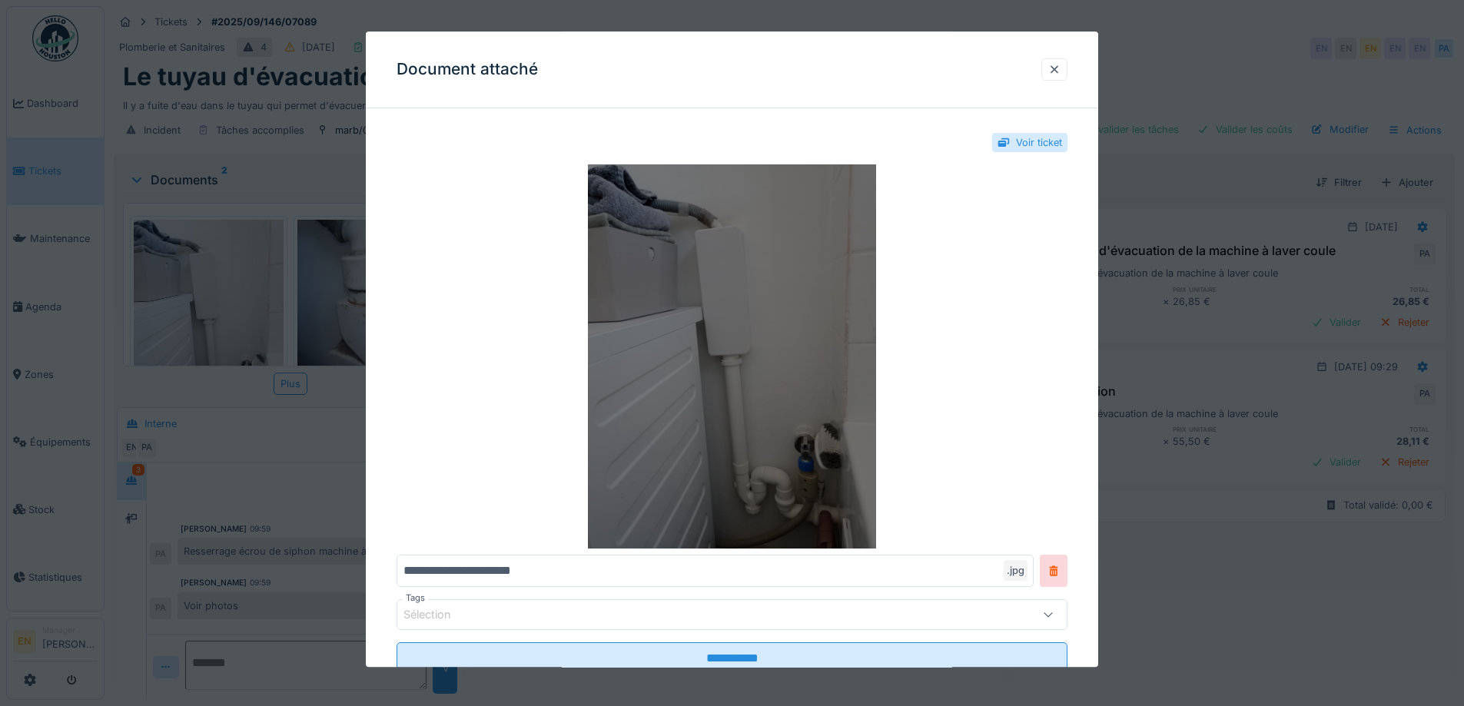
click at [800, 351] on img at bounding box center [732, 357] width 671 height 384
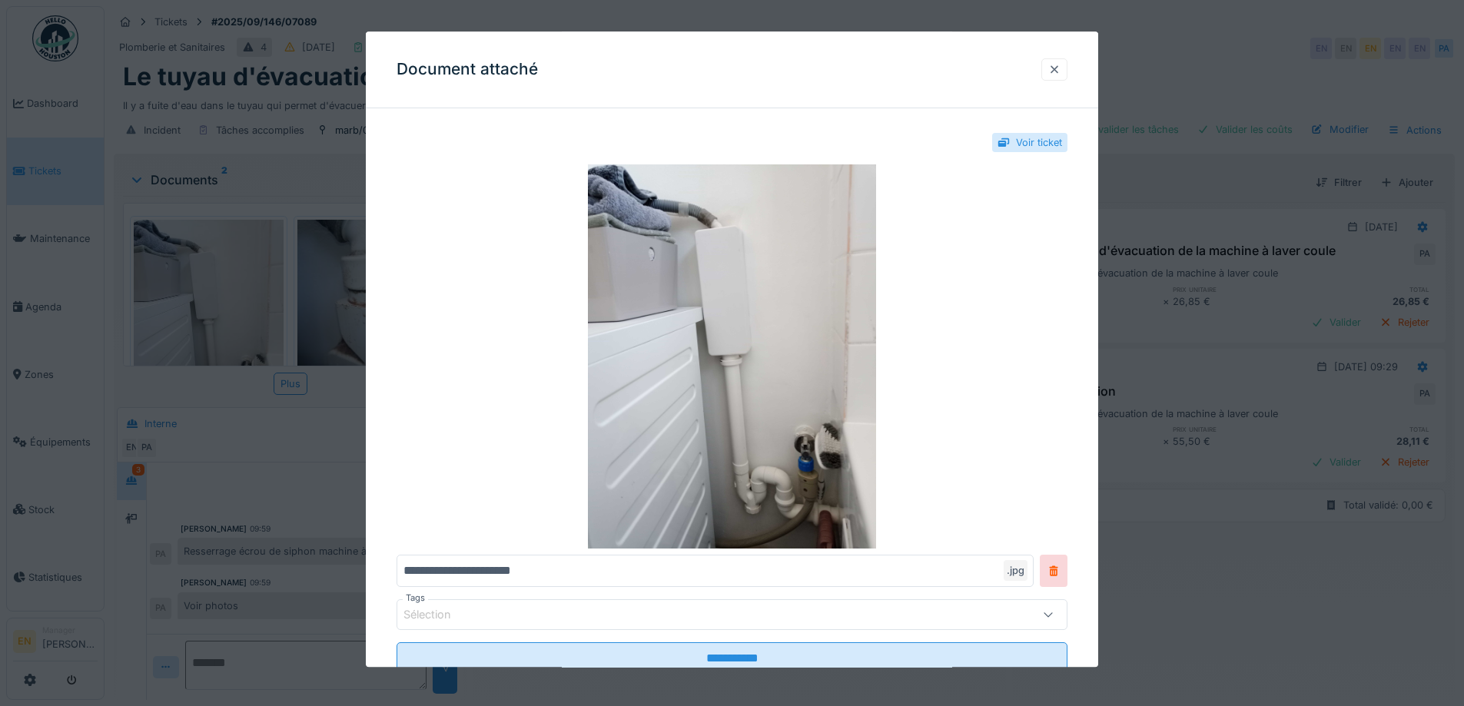
click at [1059, 71] on div at bounding box center [1055, 69] width 12 height 15
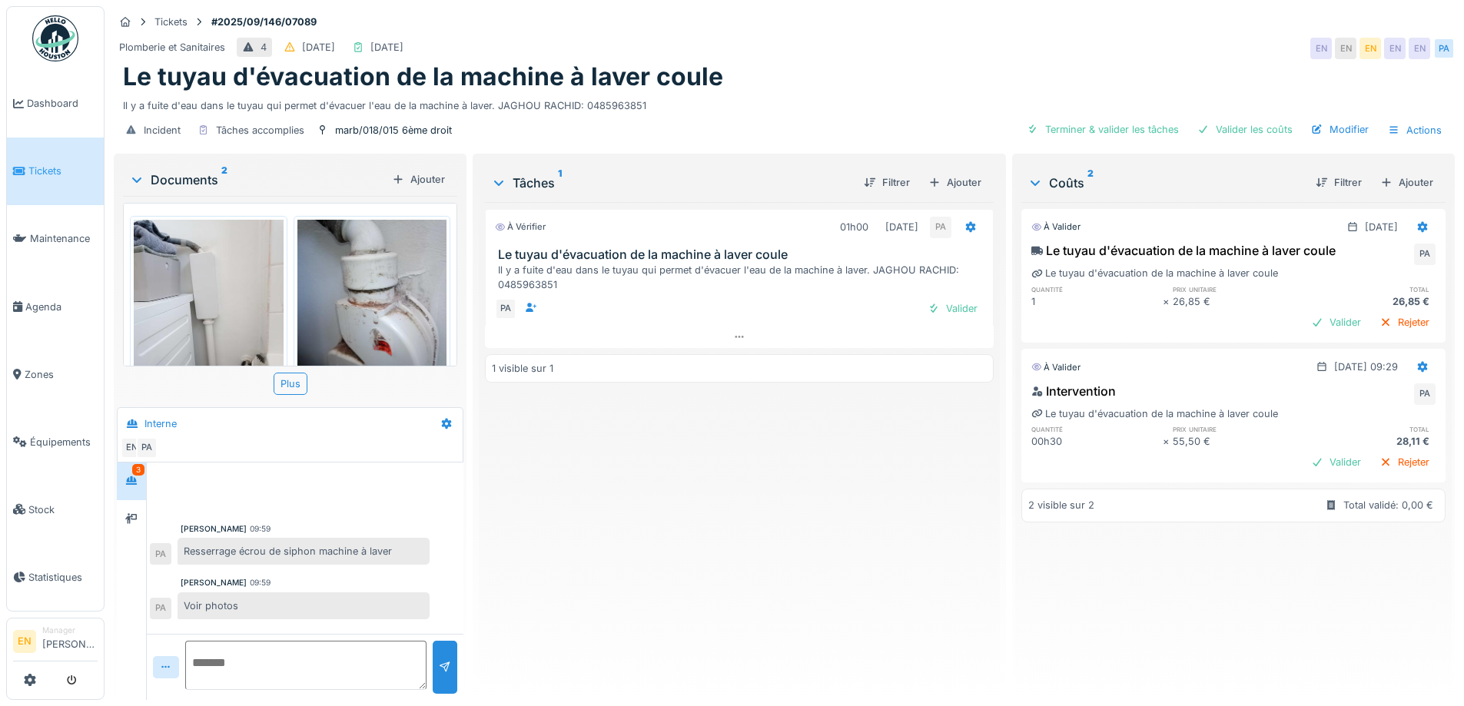
click at [368, 291] on img at bounding box center [373, 319] width 150 height 199
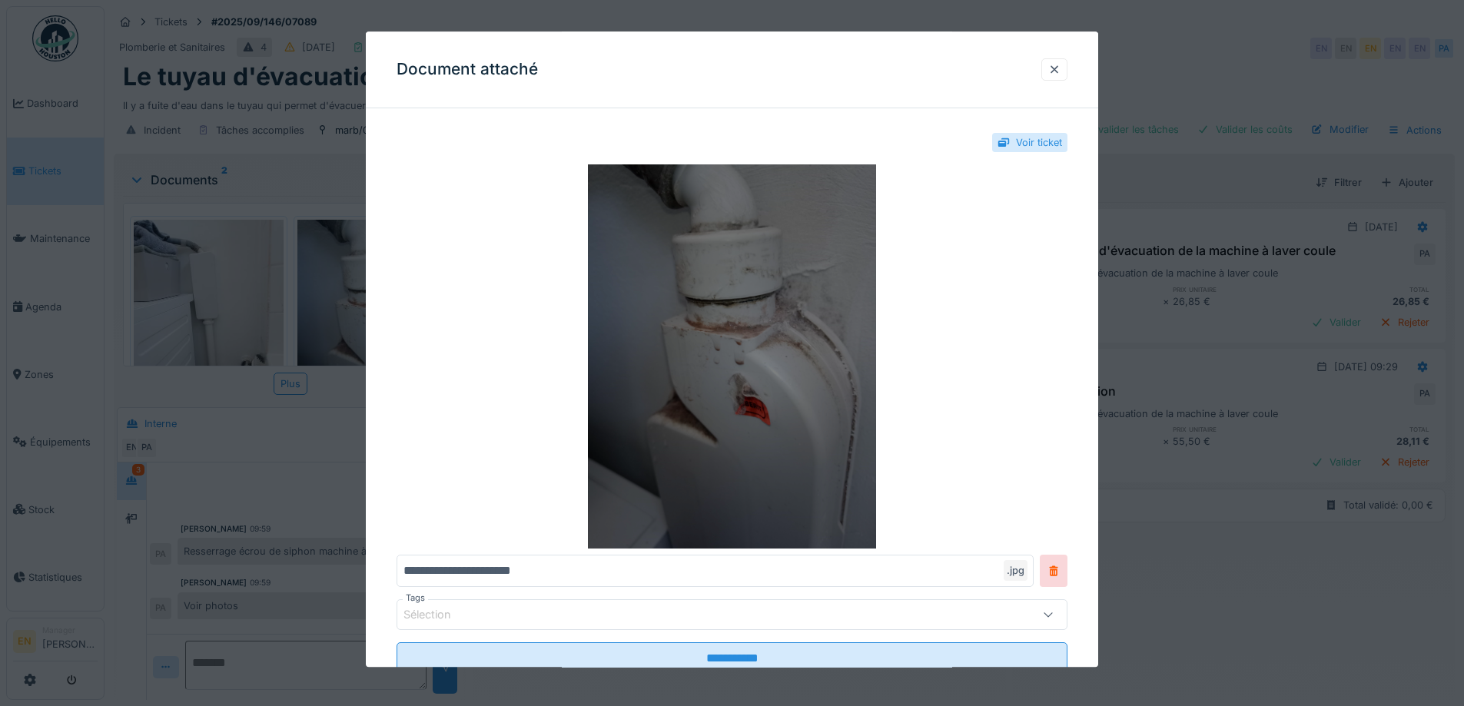
click at [758, 364] on img at bounding box center [732, 357] width 671 height 384
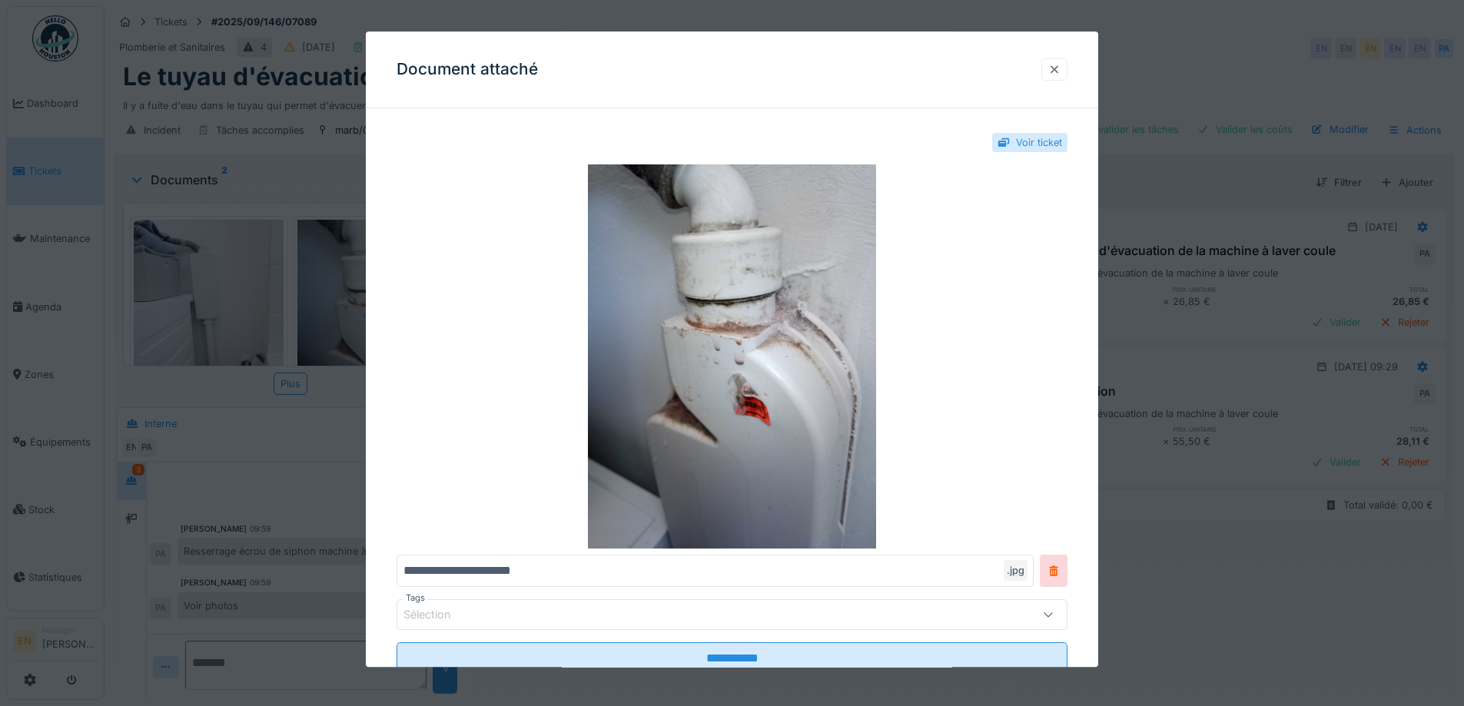
click at [1061, 68] on div at bounding box center [1055, 69] width 12 height 15
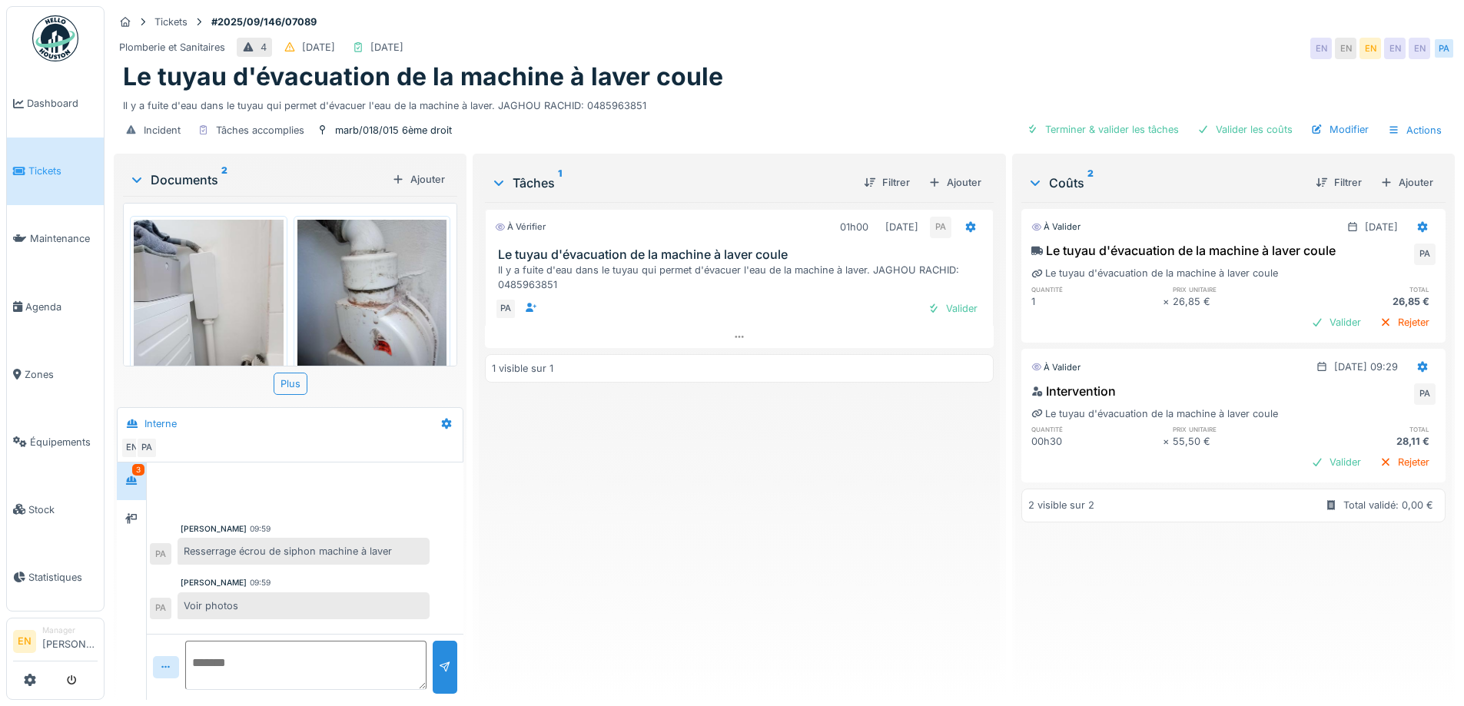
scroll to position [75, 0]
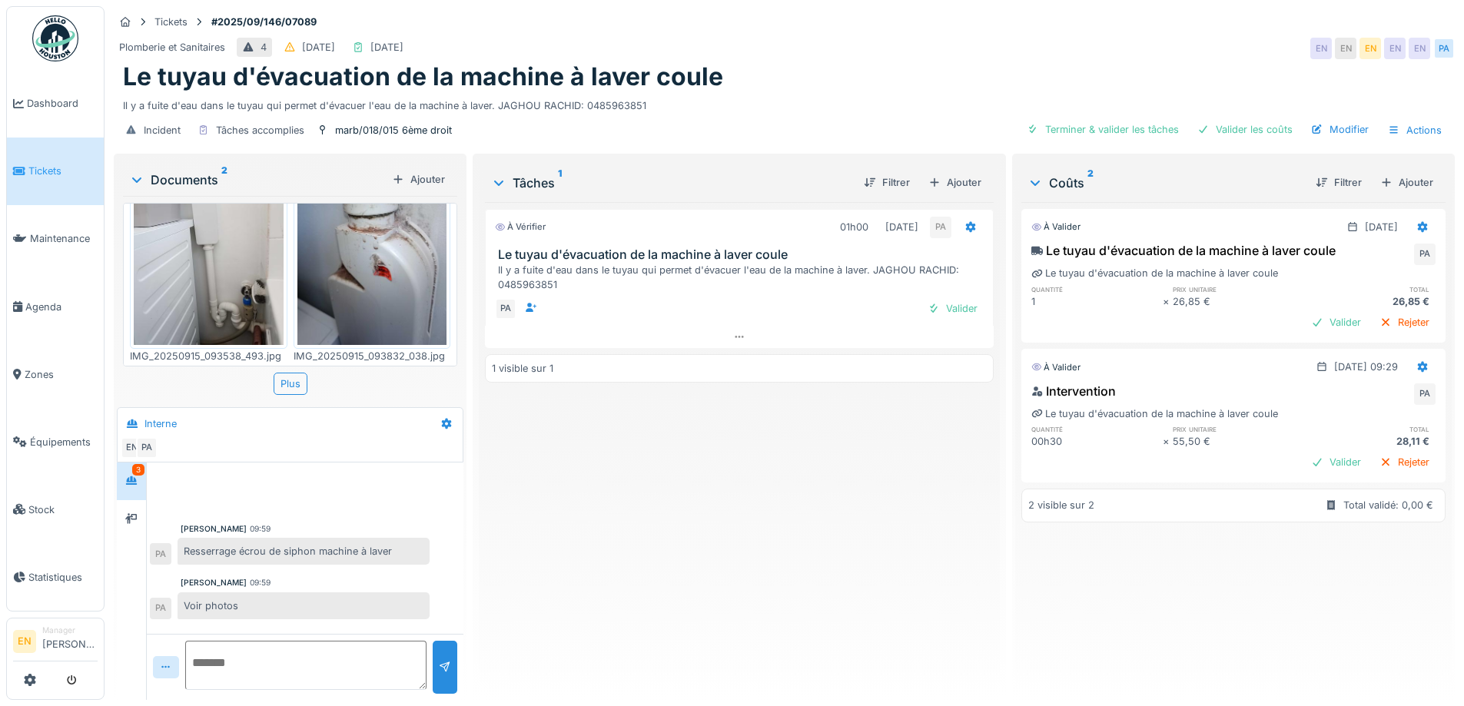
drag, startPoint x: 859, startPoint y: 525, endPoint x: 859, endPoint y: 517, distance: 8.5
click at [859, 525] on div "À vérifier 01h00 15/09/2025 PA Le tuyau d'évacuation de la machine à laver coul…" at bounding box center [739, 445] width 508 height 486
click at [859, 448] on div "À vérifier 01h00 15/09/2025 PA Le tuyau d'évacuation de la machine à laver coul…" at bounding box center [739, 445] width 508 height 486
click at [813, 481] on div "À vérifier 01h00 15/09/2025 PA Le tuyau d'évacuation de la machine à laver coul…" at bounding box center [739, 445] width 508 height 486
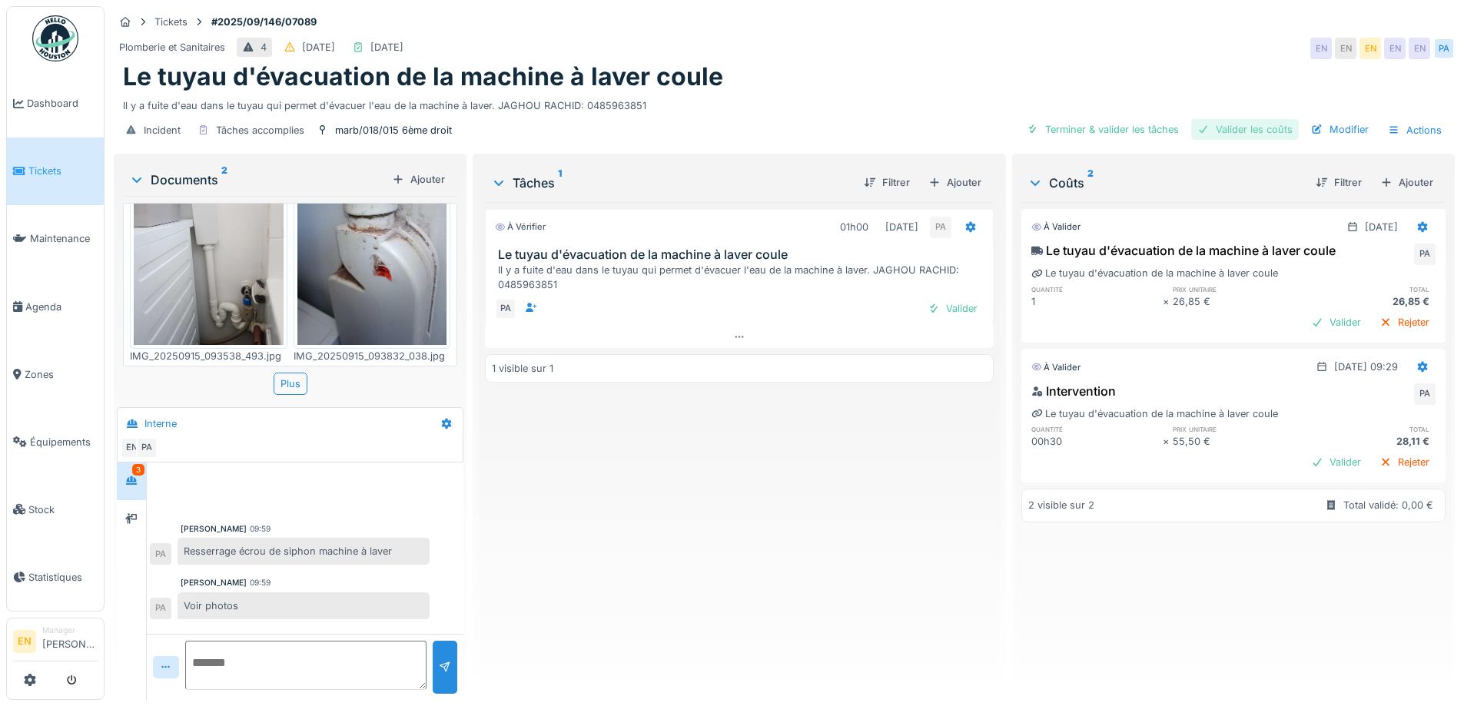
click at [1261, 119] on div "Valider les coûts" at bounding box center [1246, 129] width 108 height 21
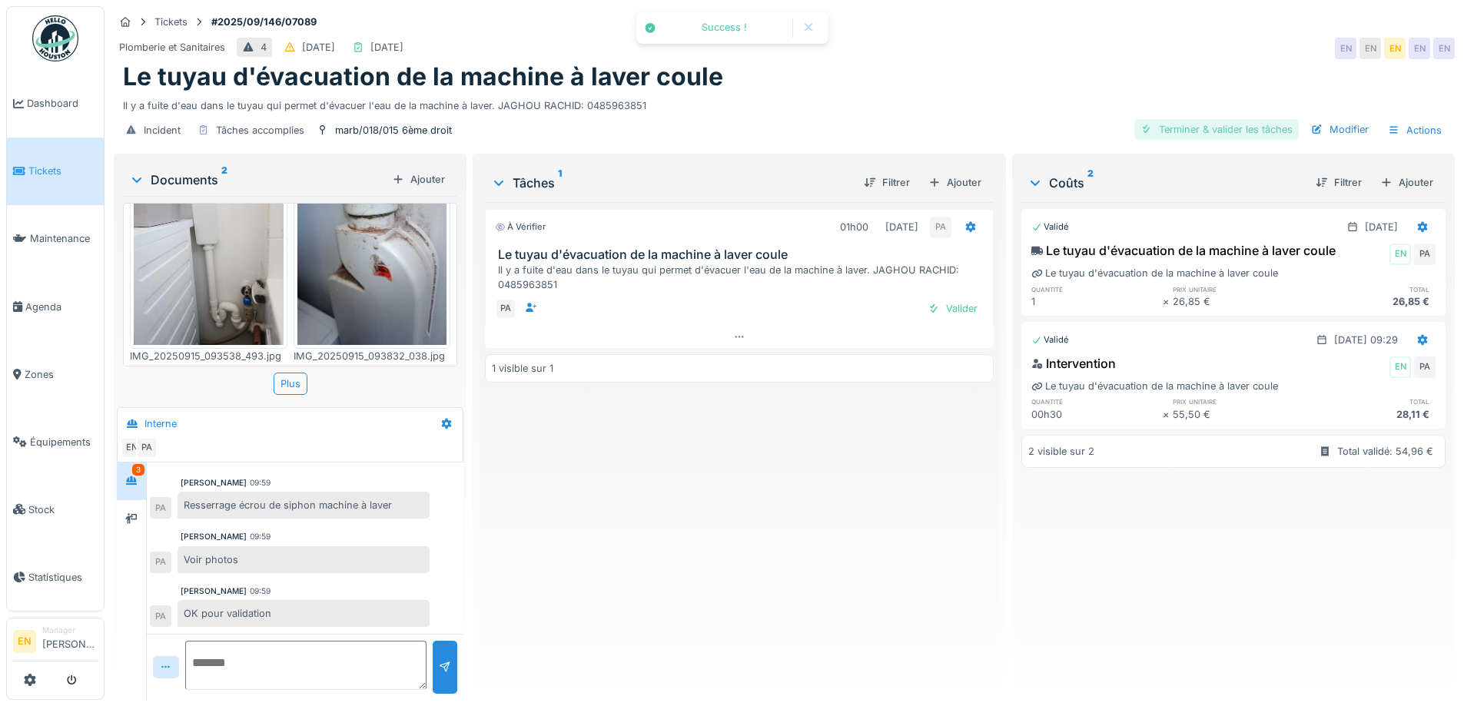
click at [1215, 119] on div "Terminer & valider les tâches" at bounding box center [1217, 129] width 165 height 21
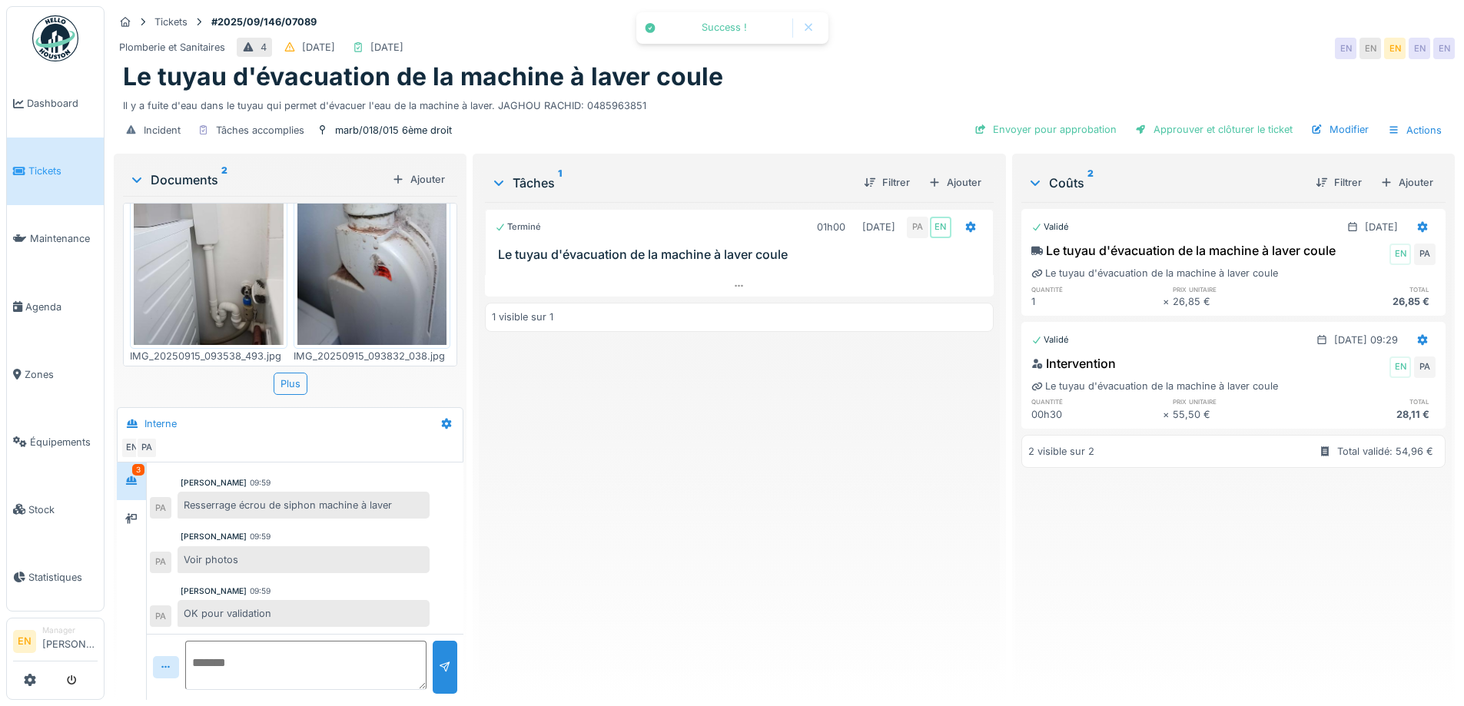
click at [764, 558] on div "Terminé 01h00 15/09/2025 PA EN Le tuyau d'évacuation de la machine à laver coul…" at bounding box center [739, 445] width 508 height 486
click at [1344, 119] on div "Modifier" at bounding box center [1340, 129] width 70 height 21
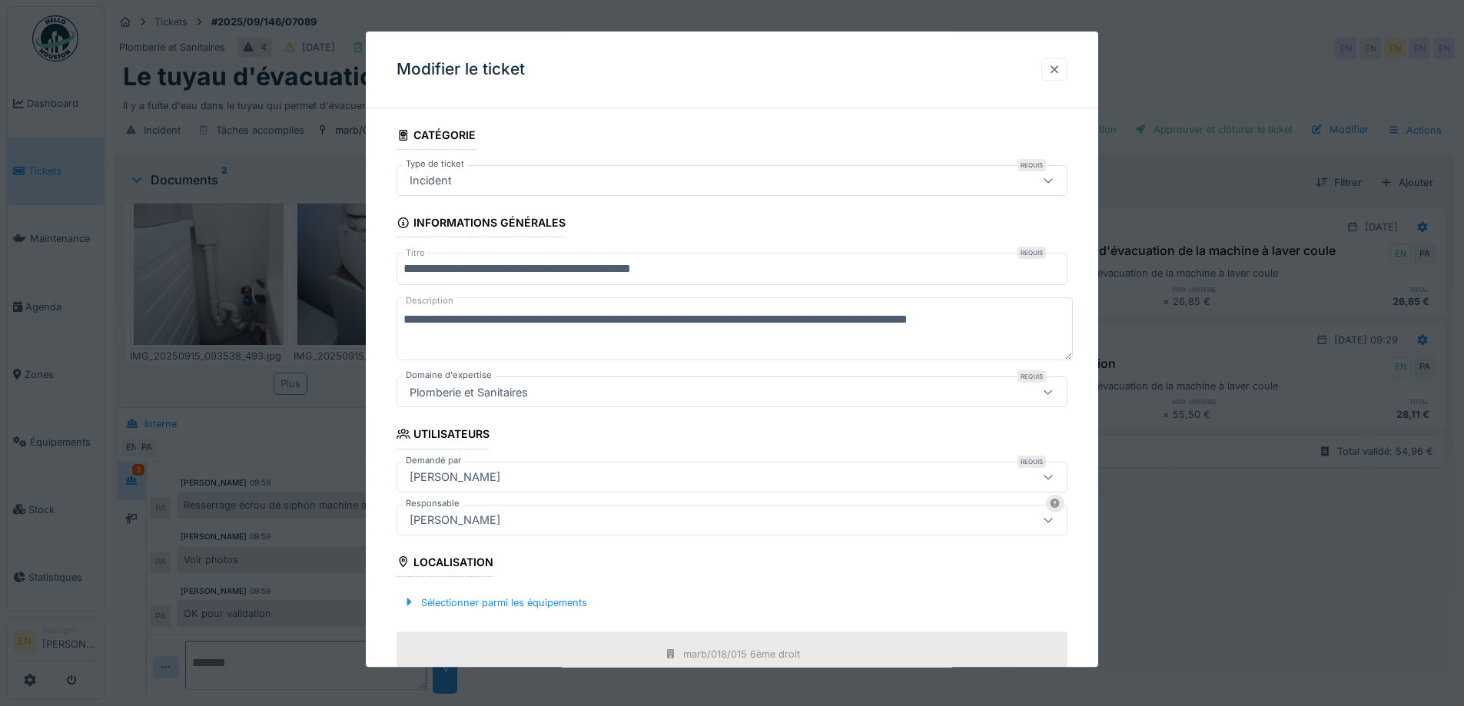
click at [1061, 70] on div at bounding box center [1055, 69] width 12 height 15
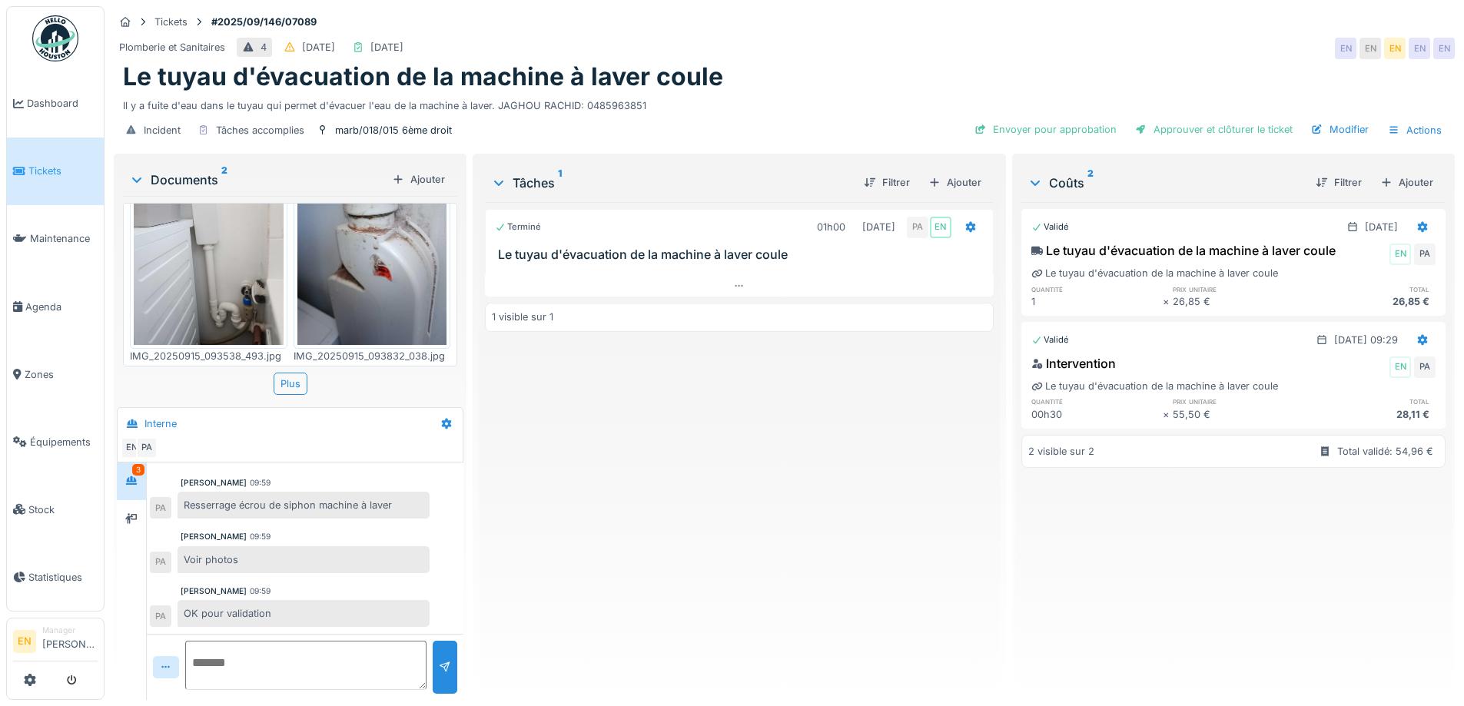
click at [688, 440] on div "Terminé 01h00 15/09/2025 PA EN Le tuyau d'évacuation de la machine à laver coul…" at bounding box center [739, 445] width 508 height 486
click at [740, 281] on icon at bounding box center [739, 286] width 12 height 10
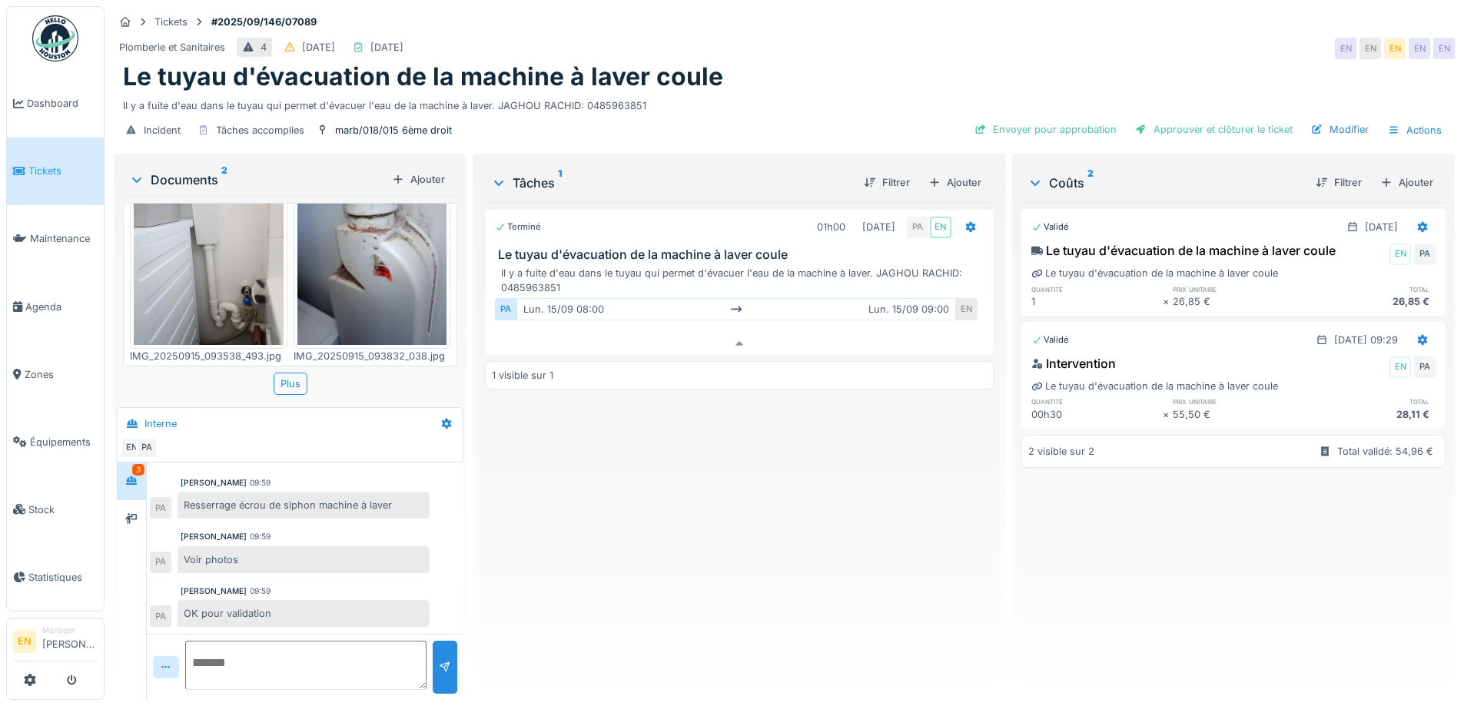
click at [657, 536] on div "Terminé 01h00 15/09/2025 PA EN Le tuyau d'évacuation de la machine à laver coul…" at bounding box center [739, 445] width 508 height 486
click at [679, 502] on div "Terminé 01h00 15/09/2025 PA EN Le tuyau d'évacuation de la machine à laver coul…" at bounding box center [739, 445] width 508 height 486
drag, startPoint x: 873, startPoint y: 259, endPoint x: 562, endPoint y: 278, distance: 311.2
click at [562, 278] on div "Il y a fuite d'eau dans le tuyau qui permet d'évacuer l'eau de la machine à lav…" at bounding box center [742, 280] width 482 height 29
drag, startPoint x: 779, startPoint y: 500, endPoint x: 857, endPoint y: 371, distance: 150.4
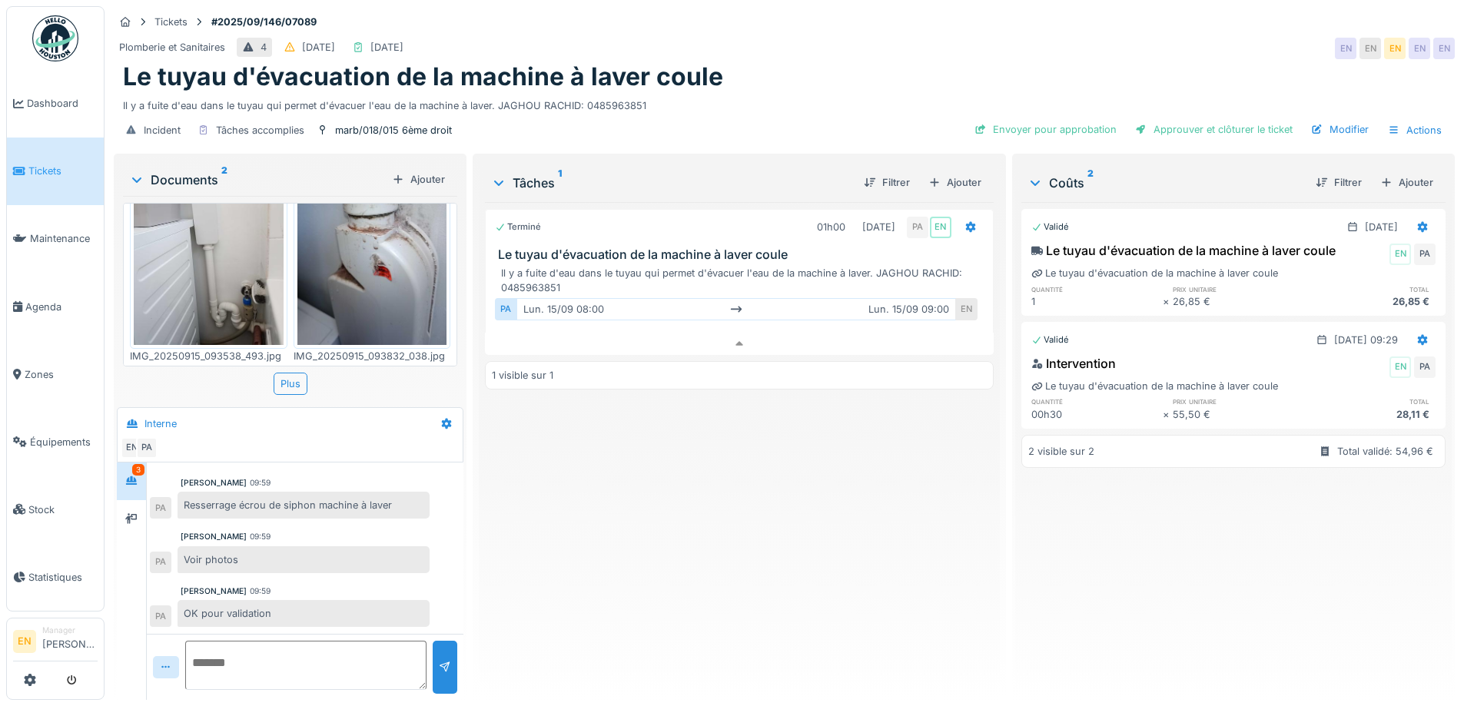
click at [778, 499] on div "Terminé 01h00 15/09/2025 PA EN Le tuyau d'évacuation de la machine à laver coul…" at bounding box center [739, 445] width 508 height 486
drag, startPoint x: 873, startPoint y: 260, endPoint x: 953, endPoint y: 263, distance: 80.8
click at [953, 266] on div "Il y a fuite d'eau dans le tuyau qui permet d'évacuer l'eau de la machine à lav…" at bounding box center [742, 280] width 482 height 29
click at [937, 268] on div "Il y a fuite d'eau dans le tuyau qui permet d'évacuer l'eau de la machine à lav…" at bounding box center [742, 280] width 482 height 29
click at [857, 267] on div "Il y a fuite d'eau dans le tuyau qui permet d'évacuer l'eau de la machine à lav…" at bounding box center [742, 280] width 482 height 29
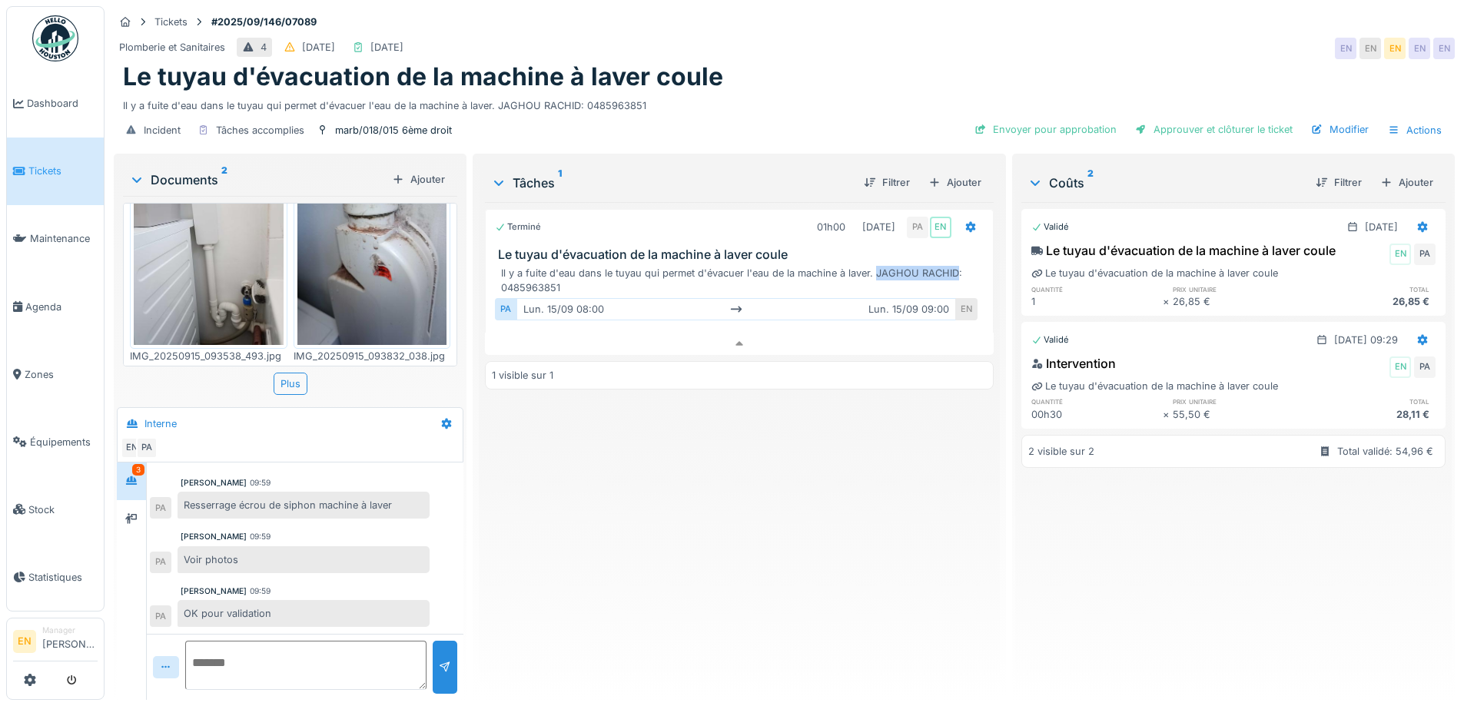
drag, startPoint x: 869, startPoint y: 263, endPoint x: 949, endPoint y: 262, distance: 80.0
click at [949, 266] on div "Il y a fuite d'eau dans le tuyau qui permet d'évacuer l'eau de la machine à lav…" at bounding box center [742, 280] width 482 height 29
copy div "JAGHOU RACHID"
click at [1338, 119] on div "Modifier" at bounding box center [1340, 129] width 70 height 21
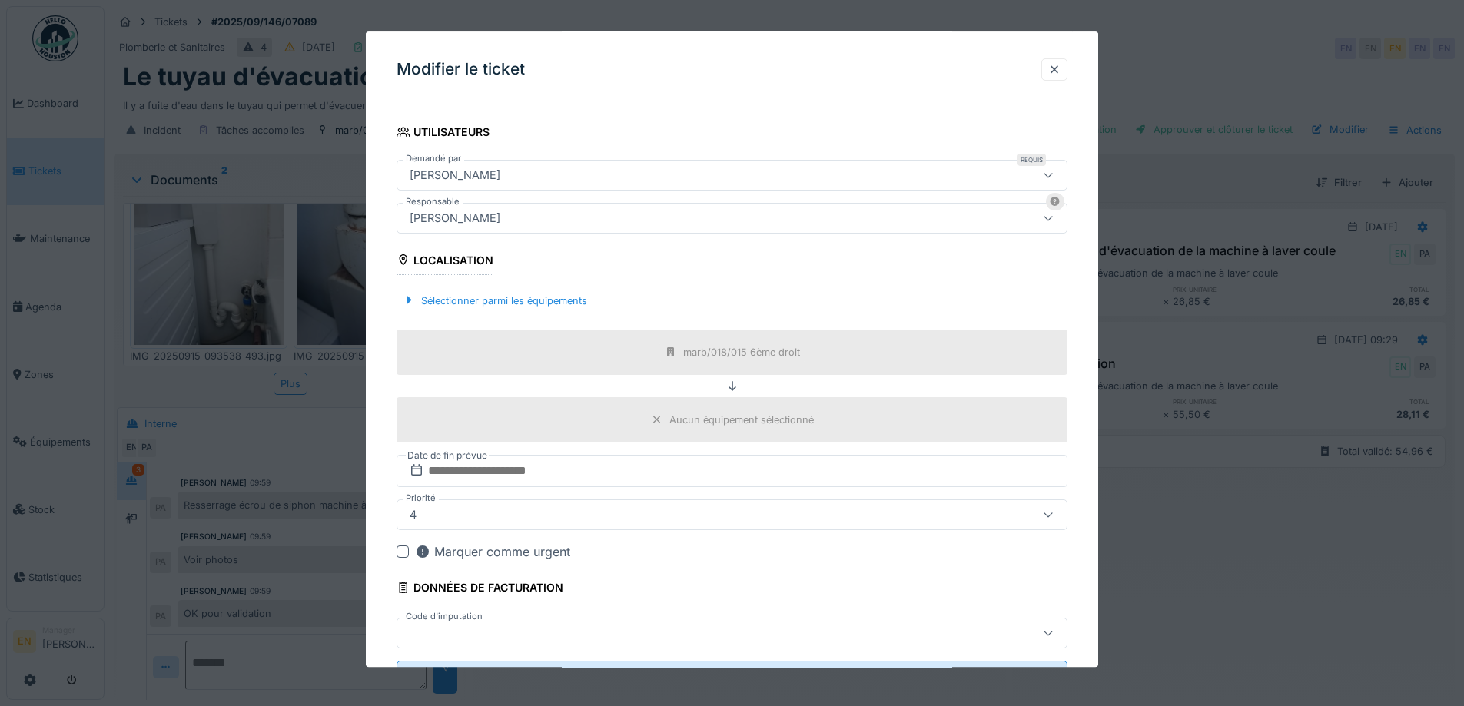
scroll to position [307, 0]
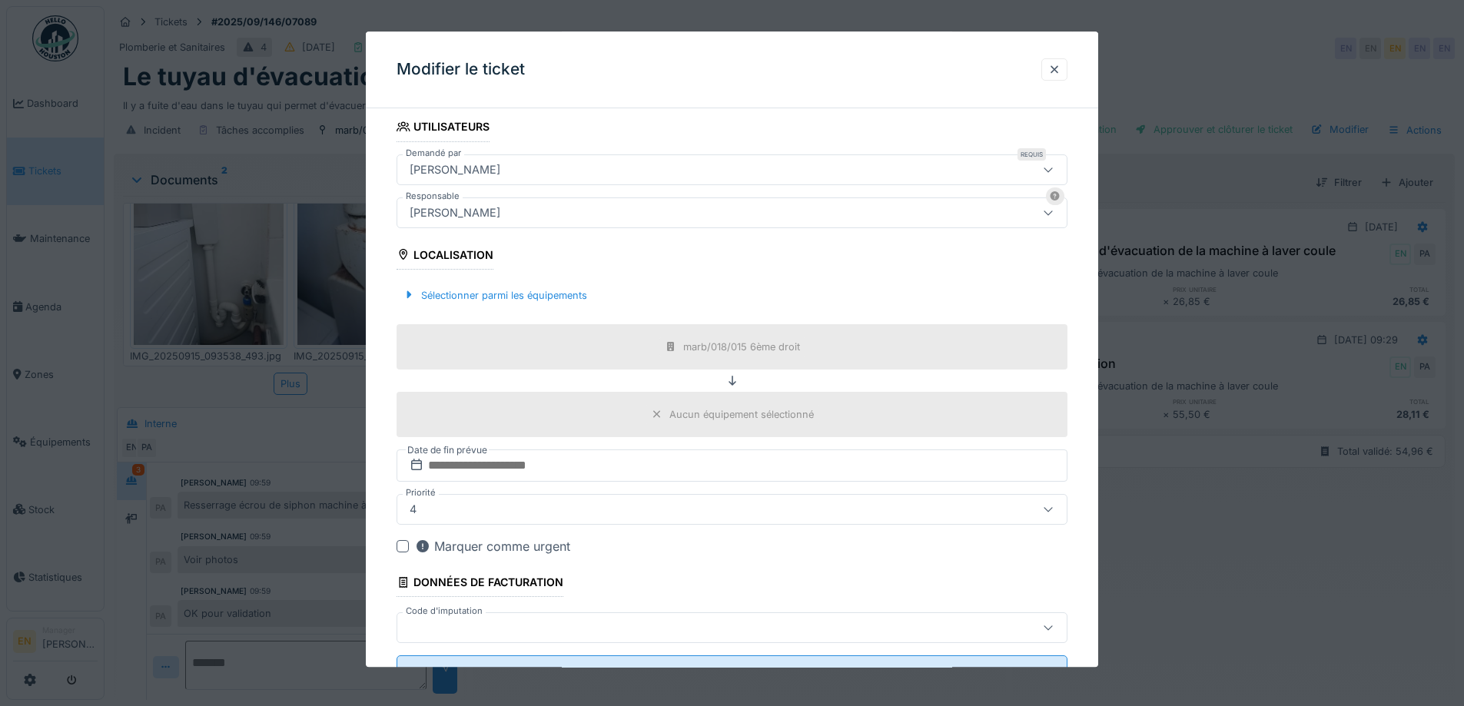
click at [821, 213] on div "[PERSON_NAME]" at bounding box center [693, 212] width 579 height 17
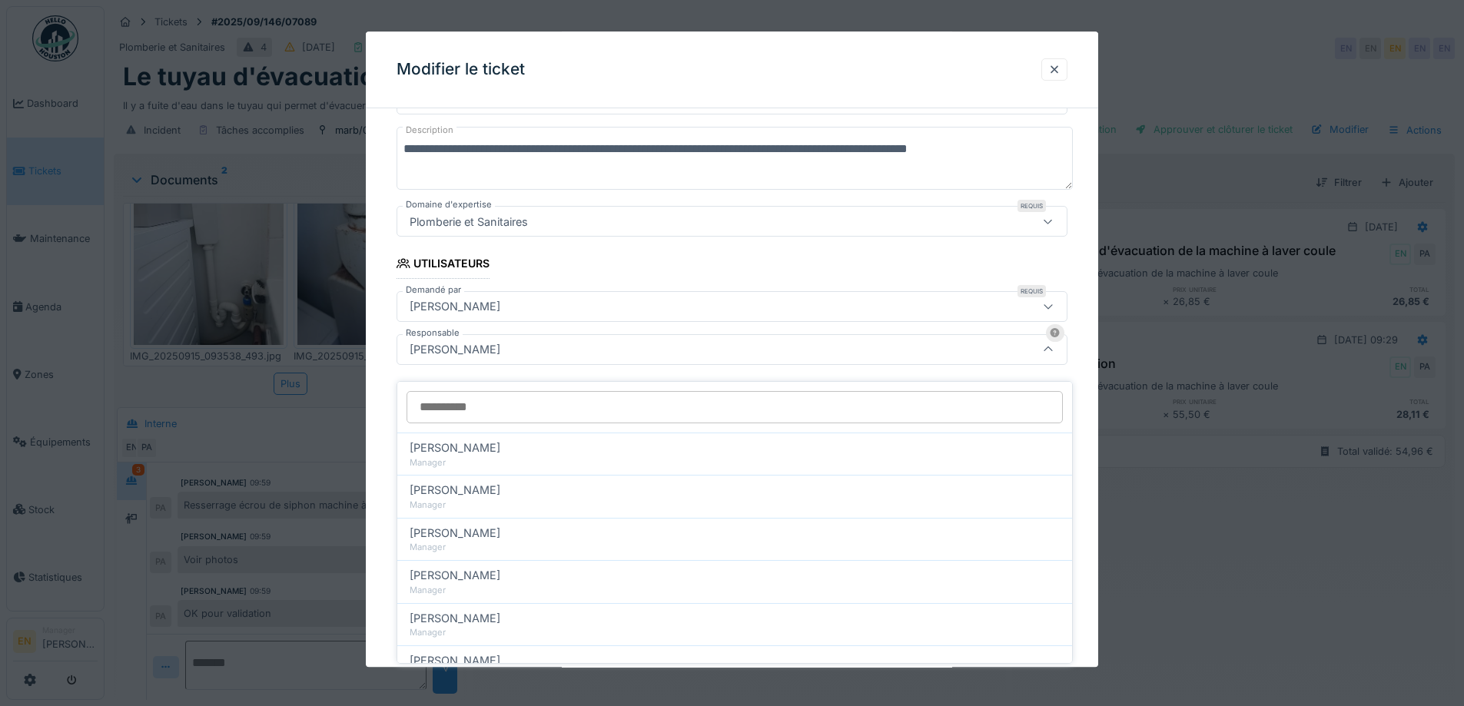
click at [605, 308] on div "[PERSON_NAME]" at bounding box center [693, 306] width 579 height 17
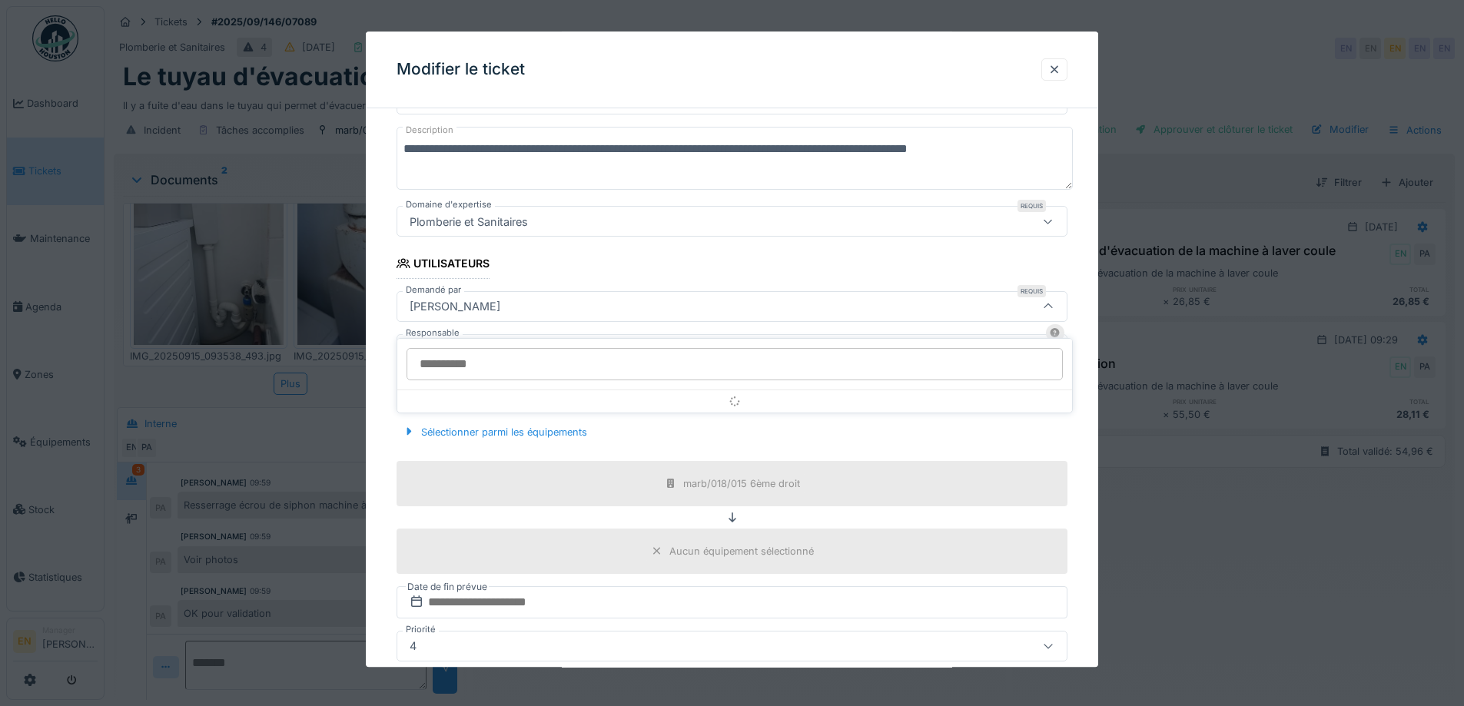
scroll to position [128, 0]
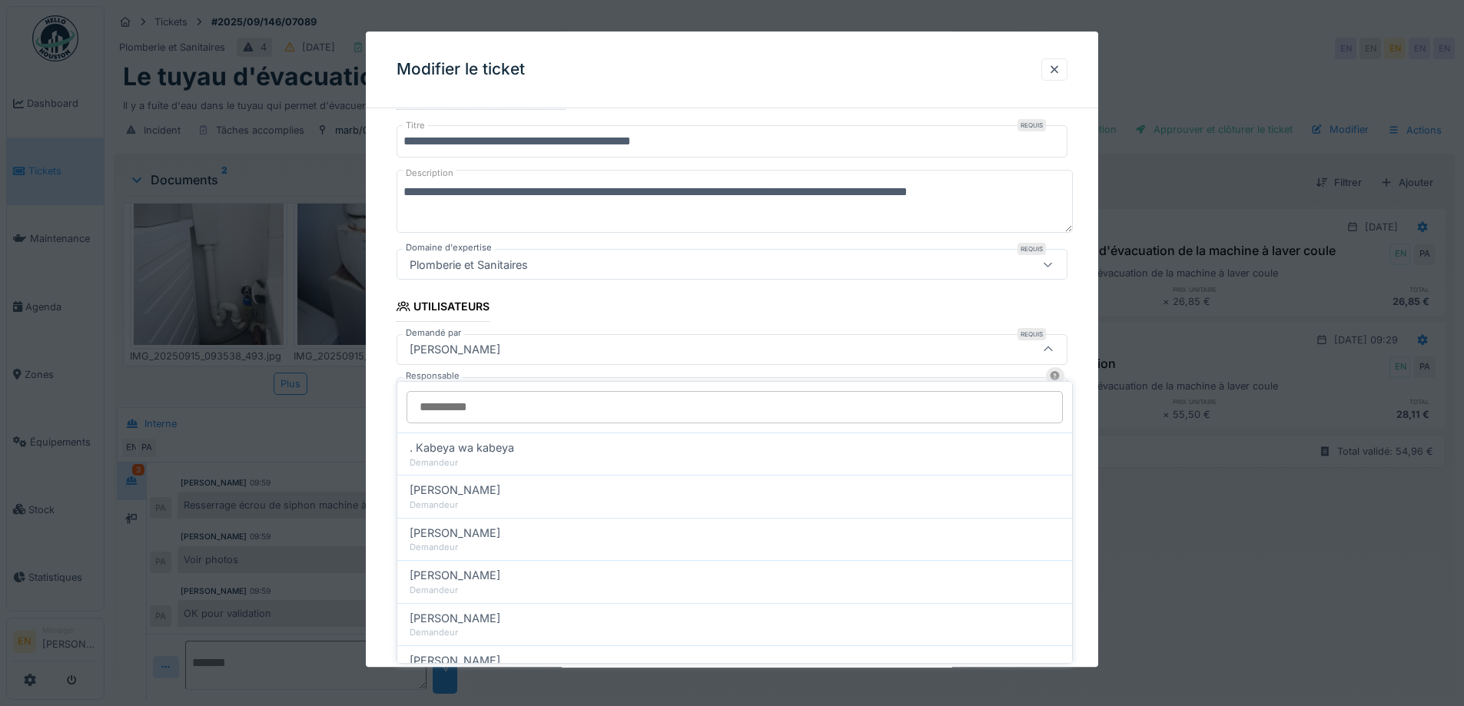
click at [565, 398] on input "Demandé par" at bounding box center [735, 407] width 657 height 32
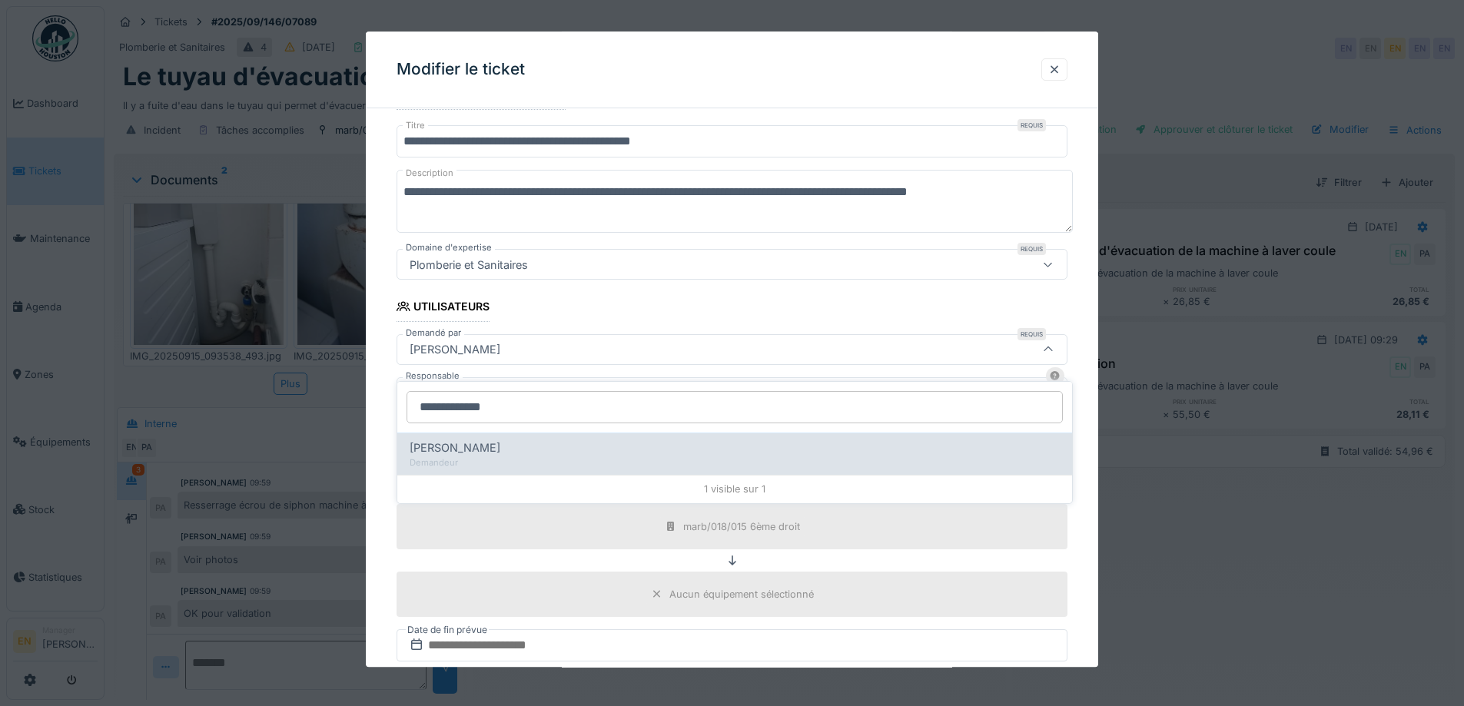
type input "**********"
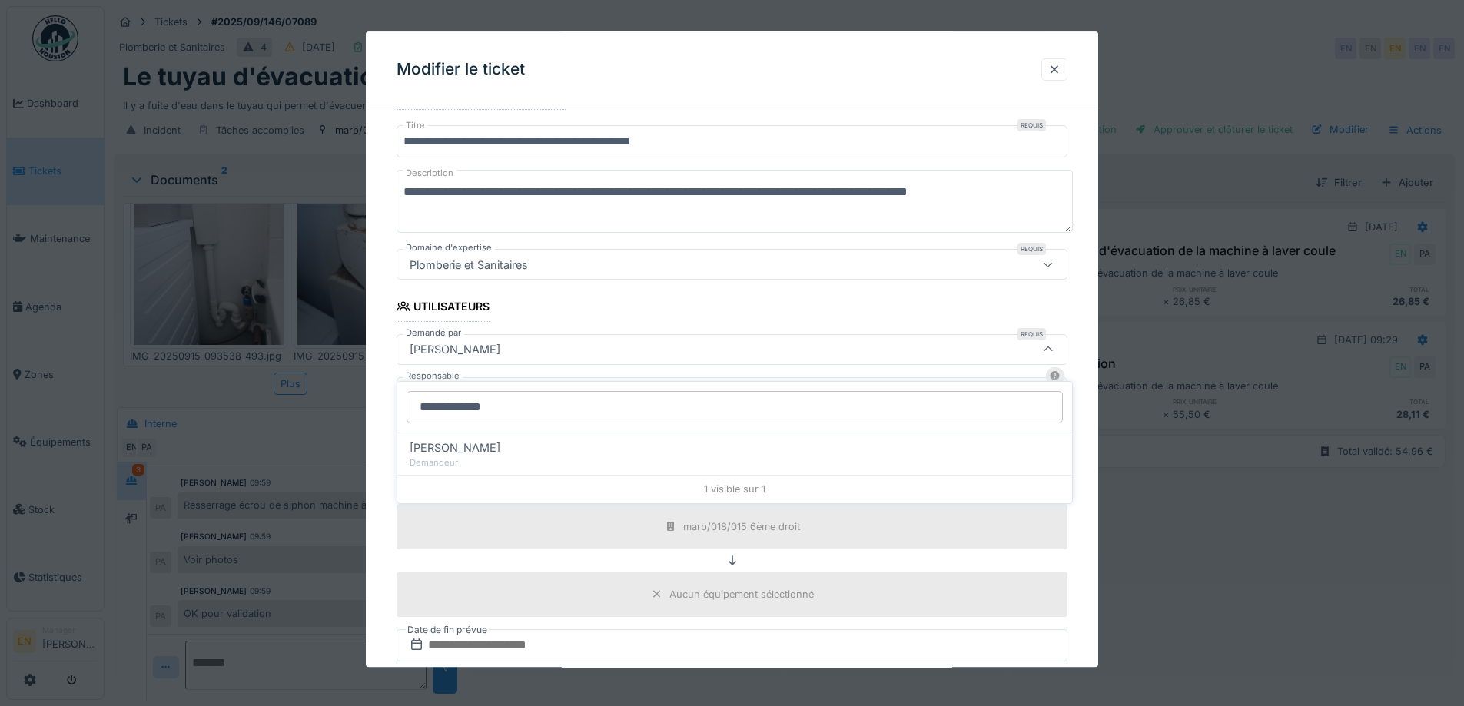
click at [490, 444] on div "Rachid Jaghou Demandeur" at bounding box center [734, 454] width 675 height 42
type input "****"
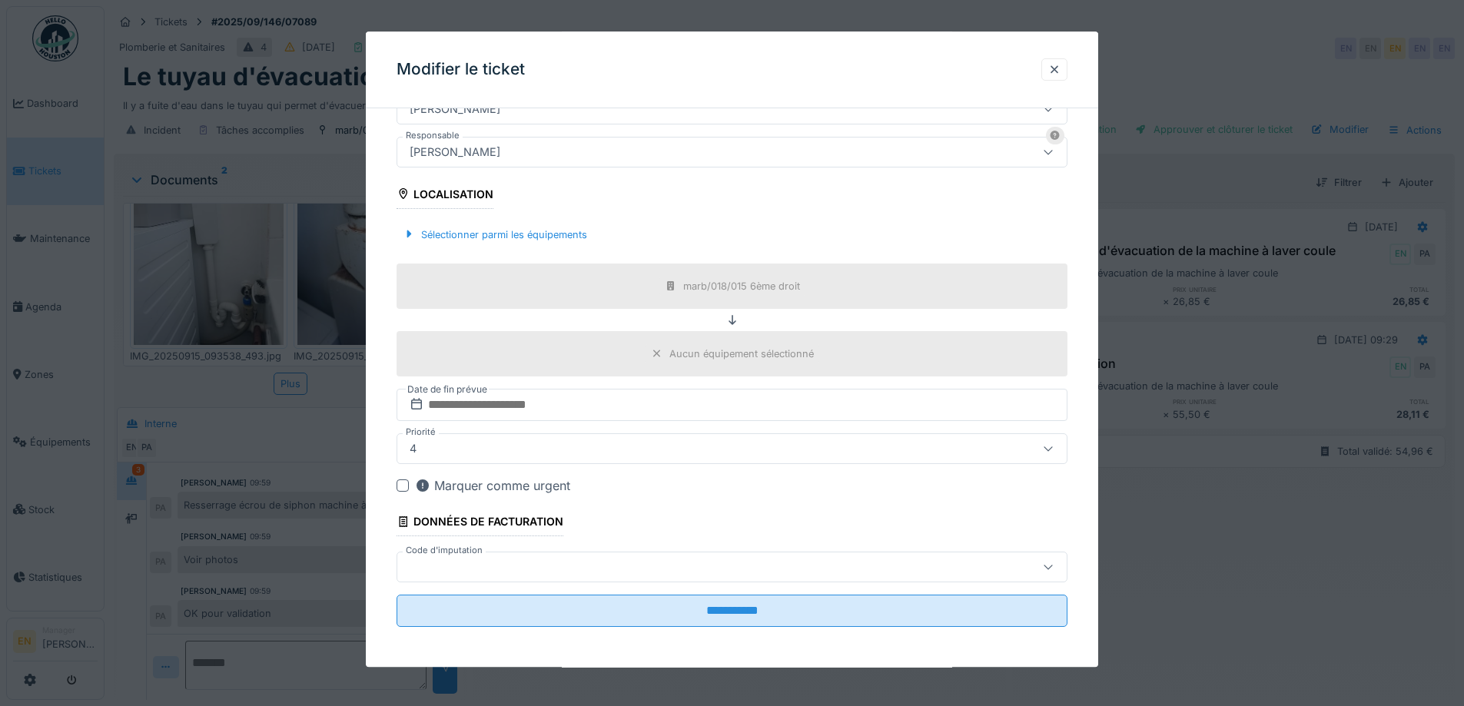
scroll to position [371, 0]
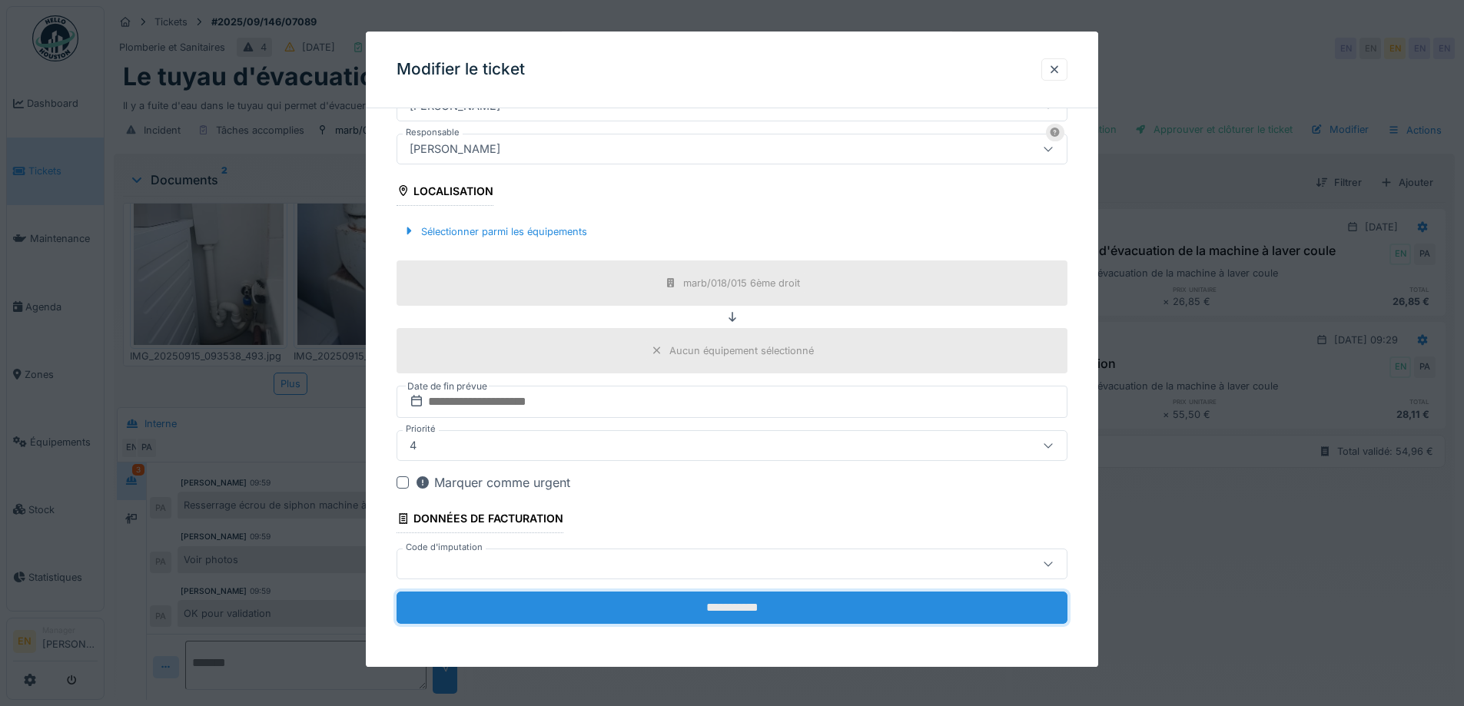
click at [764, 618] on input "**********" at bounding box center [732, 608] width 671 height 32
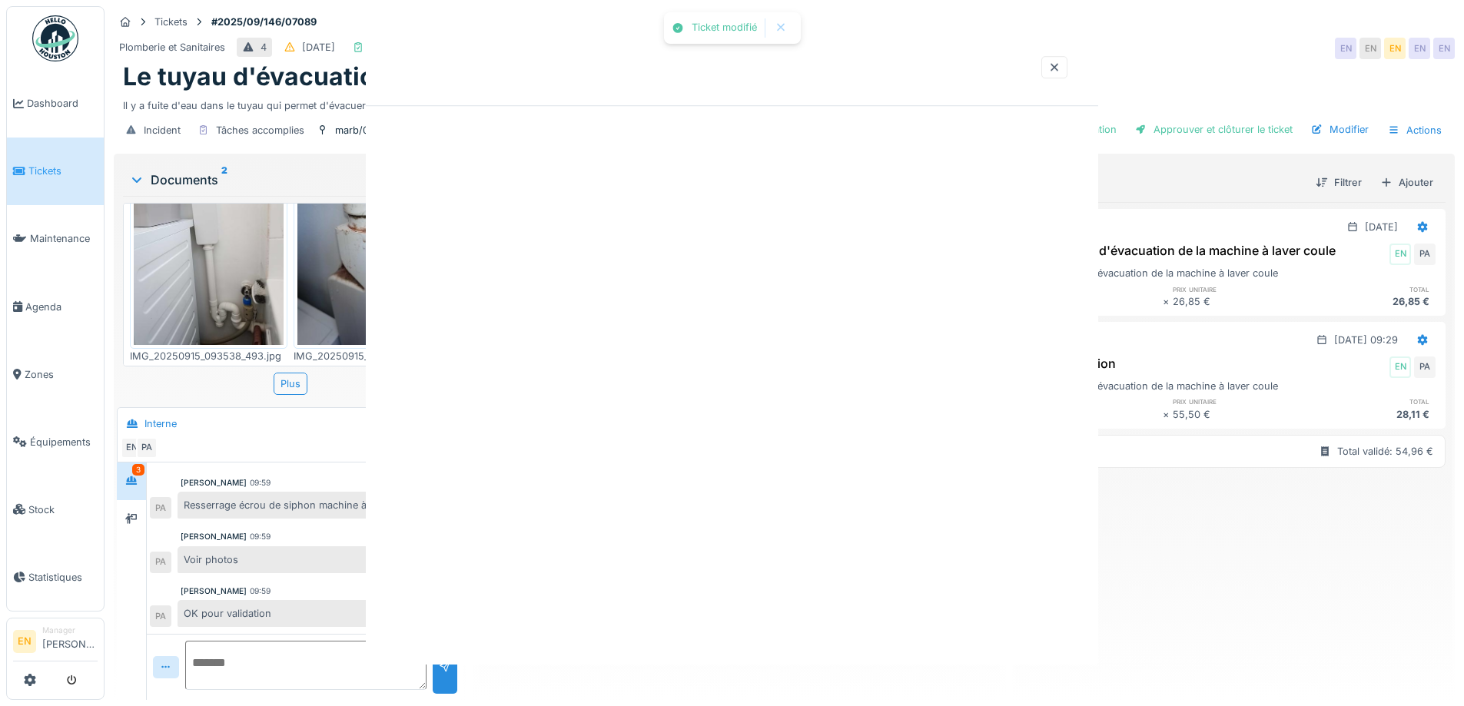
scroll to position [0, 0]
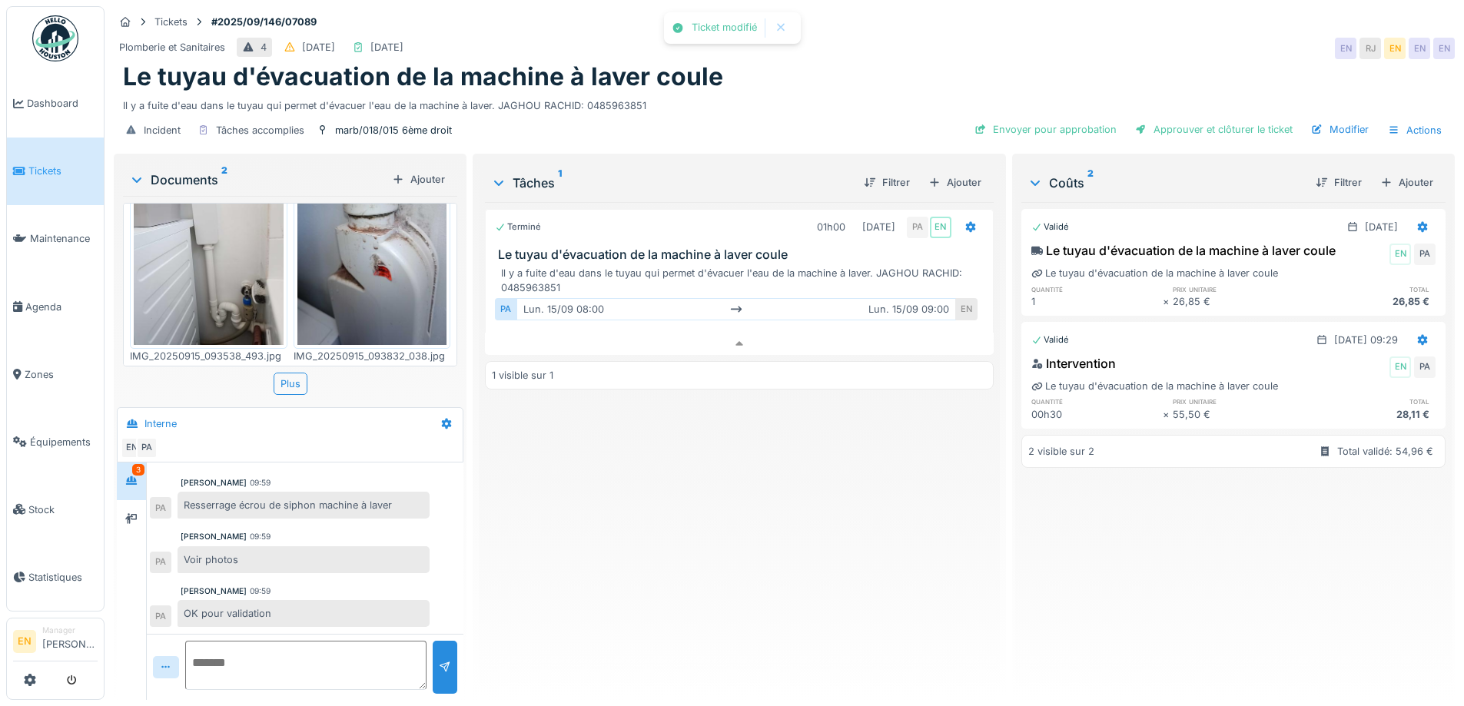
click at [763, 594] on div "Terminé 01h00 15/09/2025 PA EN Le tuyau d'évacuation de la machine à laver coul…" at bounding box center [739, 445] width 508 height 486
click at [814, 454] on div "Terminé 01h00 15/09/2025 PA EN Le tuyau d'évacuation de la machine à laver coul…" at bounding box center [739, 445] width 508 height 486
click at [846, 113] on div "Incident Tâches accomplies marb/018/015 6ème droit Envoyer pour approbation App…" at bounding box center [784, 130] width 1341 height 35
click at [1206, 119] on div "Approuver et clôturer le ticket" at bounding box center [1214, 129] width 170 height 21
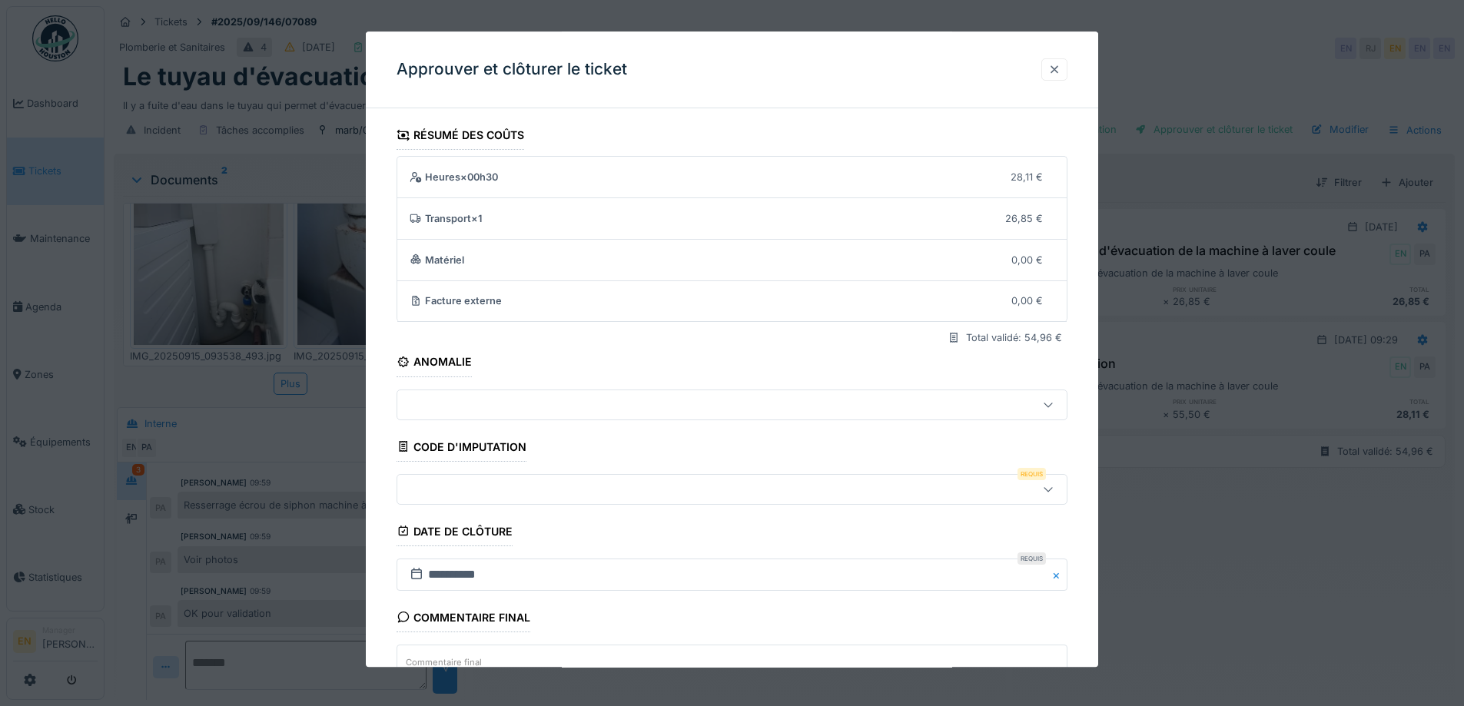
click at [1058, 71] on div at bounding box center [1055, 69] width 12 height 15
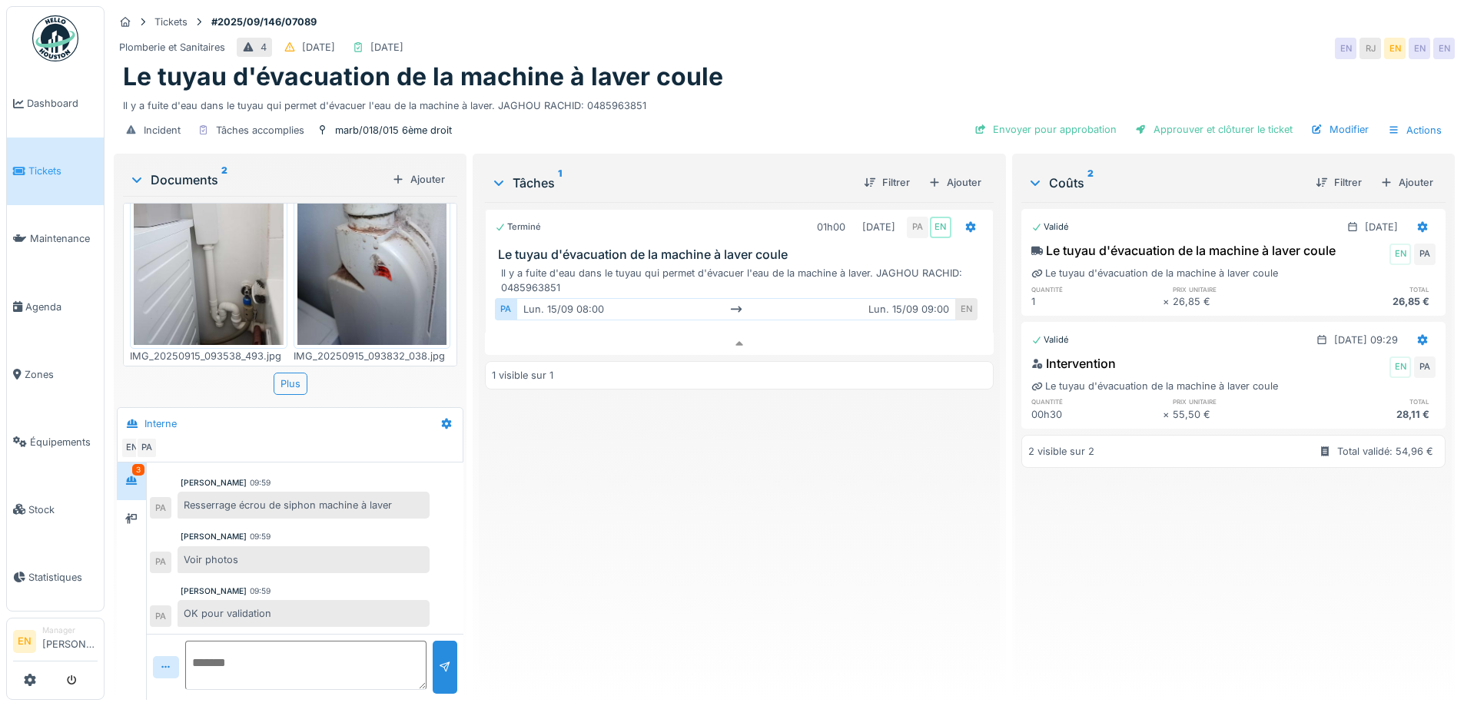
click at [703, 627] on div "Terminé 01h00 15/09/2025 PA EN Le tuyau d'évacuation de la machine à laver coul…" at bounding box center [739, 445] width 508 height 486
click at [1232, 119] on div "Approuver et clôturer le ticket" at bounding box center [1214, 129] width 170 height 21
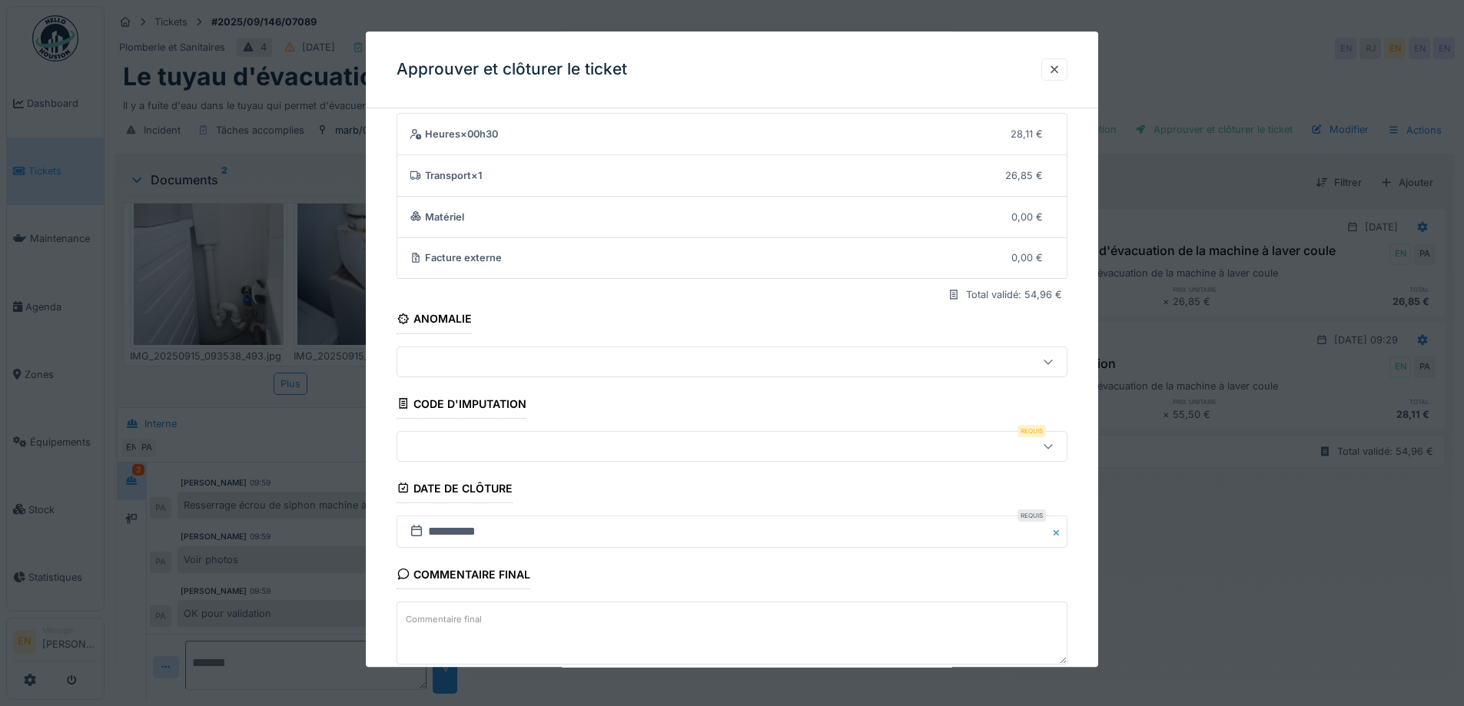
scroll to position [132, 0]
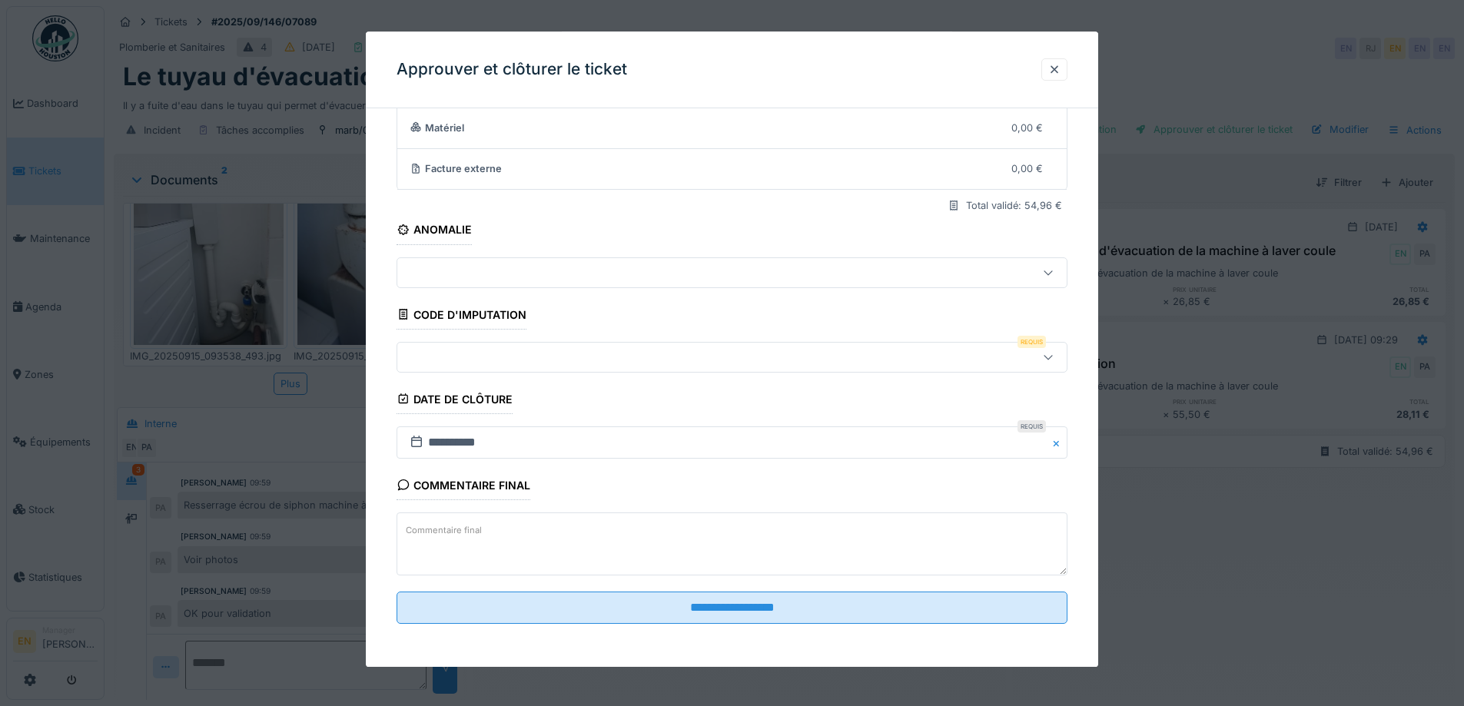
click at [1052, 357] on icon at bounding box center [1048, 357] width 8 height 5
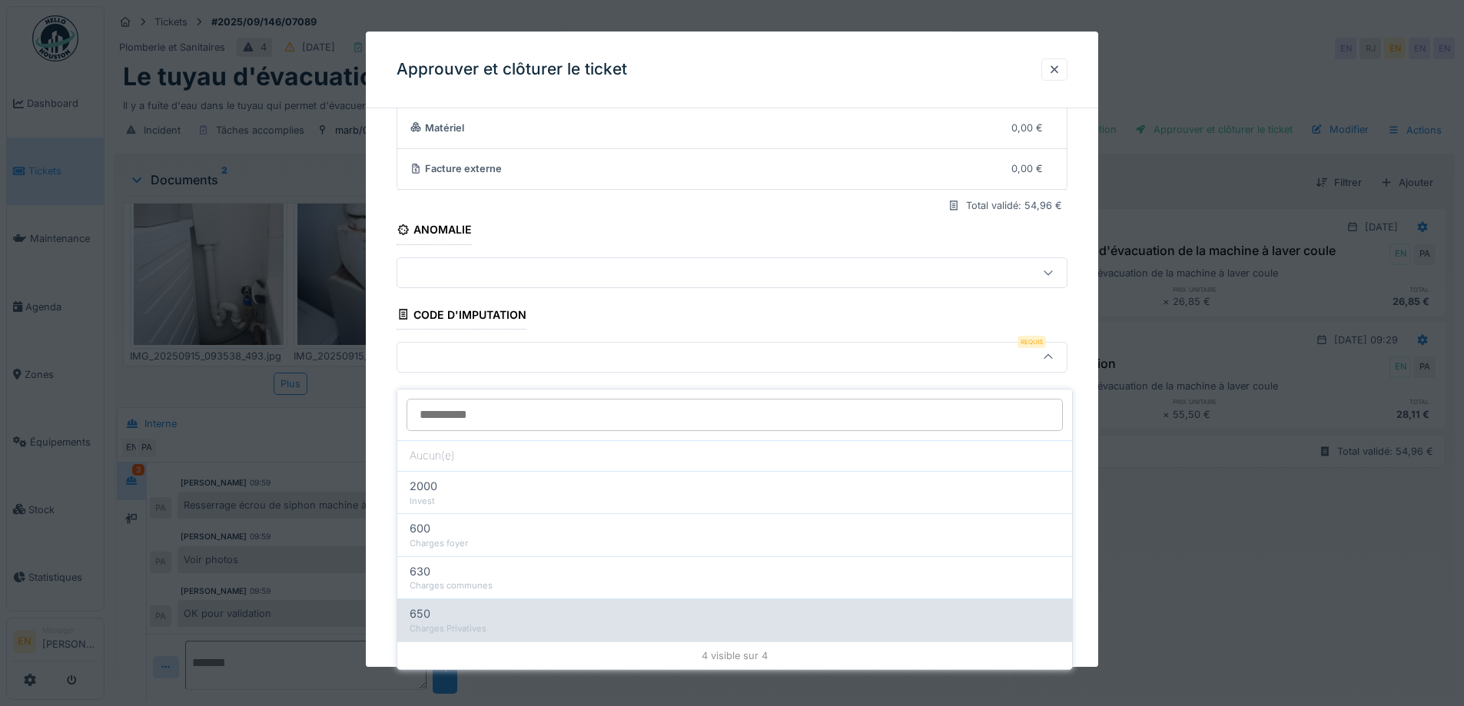
click at [511, 623] on div "Charges Privatives" at bounding box center [735, 629] width 650 height 13
type input "***"
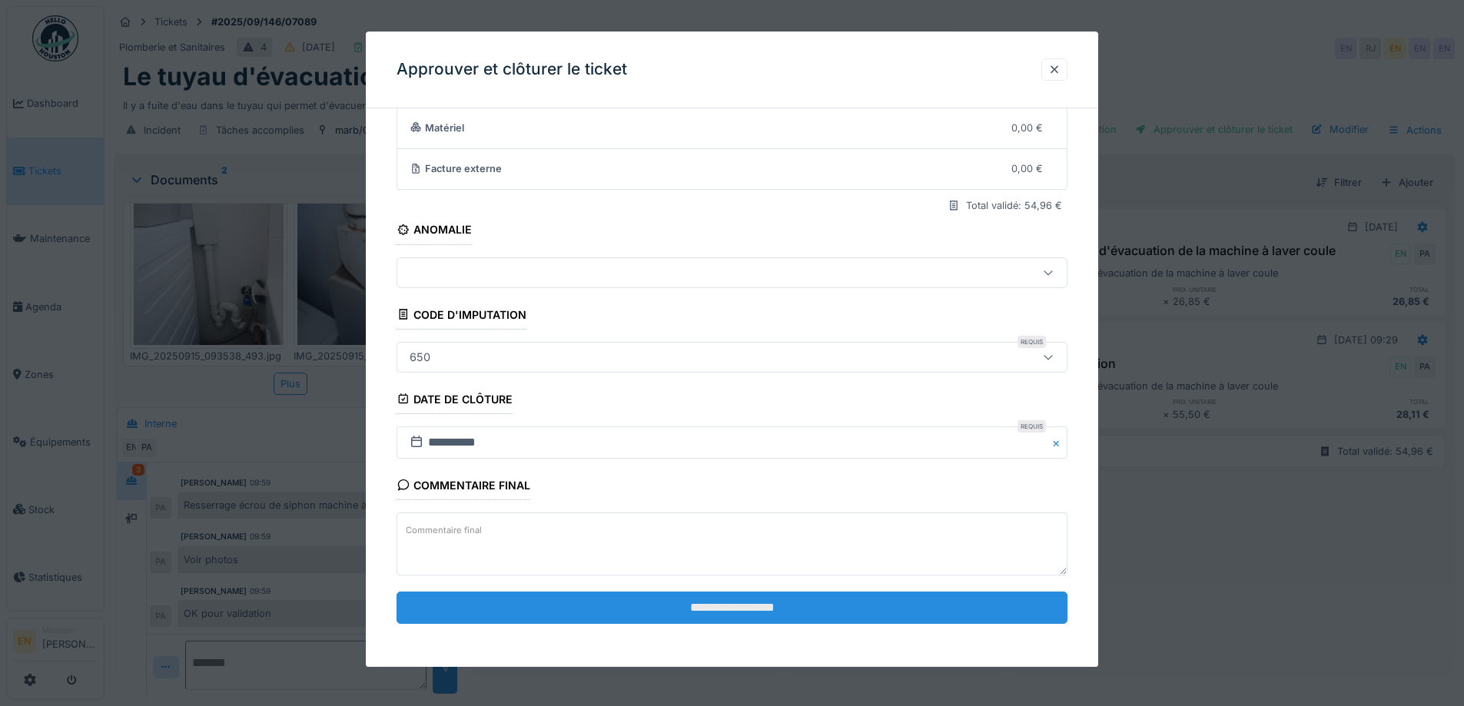
click at [750, 607] on input "**********" at bounding box center [732, 608] width 671 height 32
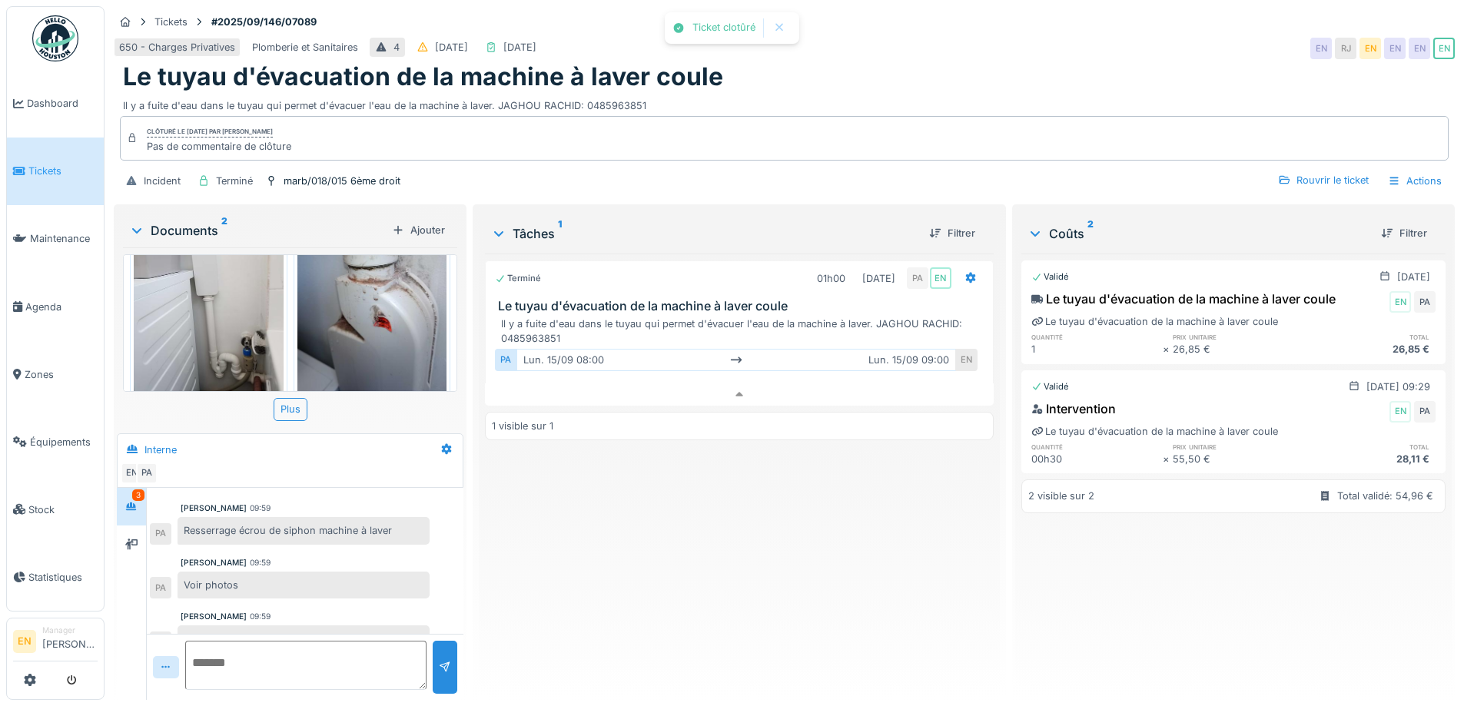
scroll to position [72, 0]
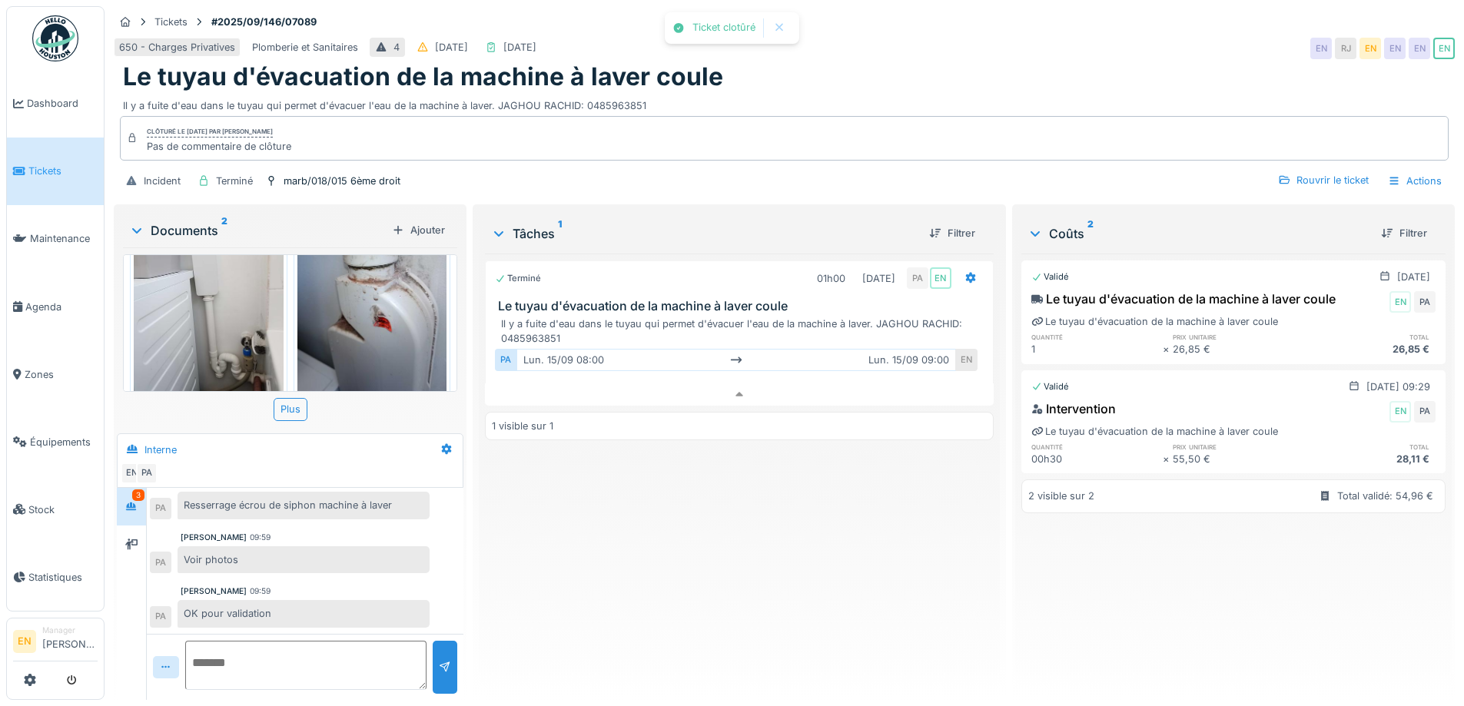
click at [773, 557] on div "Terminé 01h00 15/09/2025 PA EN Le tuyau d'évacuation de la machine à laver coul…" at bounding box center [739, 471] width 508 height 434
click at [908, 45] on div "650 - Charges Privatives Plomberie et Sanitaires 4 14/09/2025 15/09/2025 EN RJ …" at bounding box center [784, 49] width 1341 height 28
click at [60, 48] on img at bounding box center [55, 38] width 46 height 46
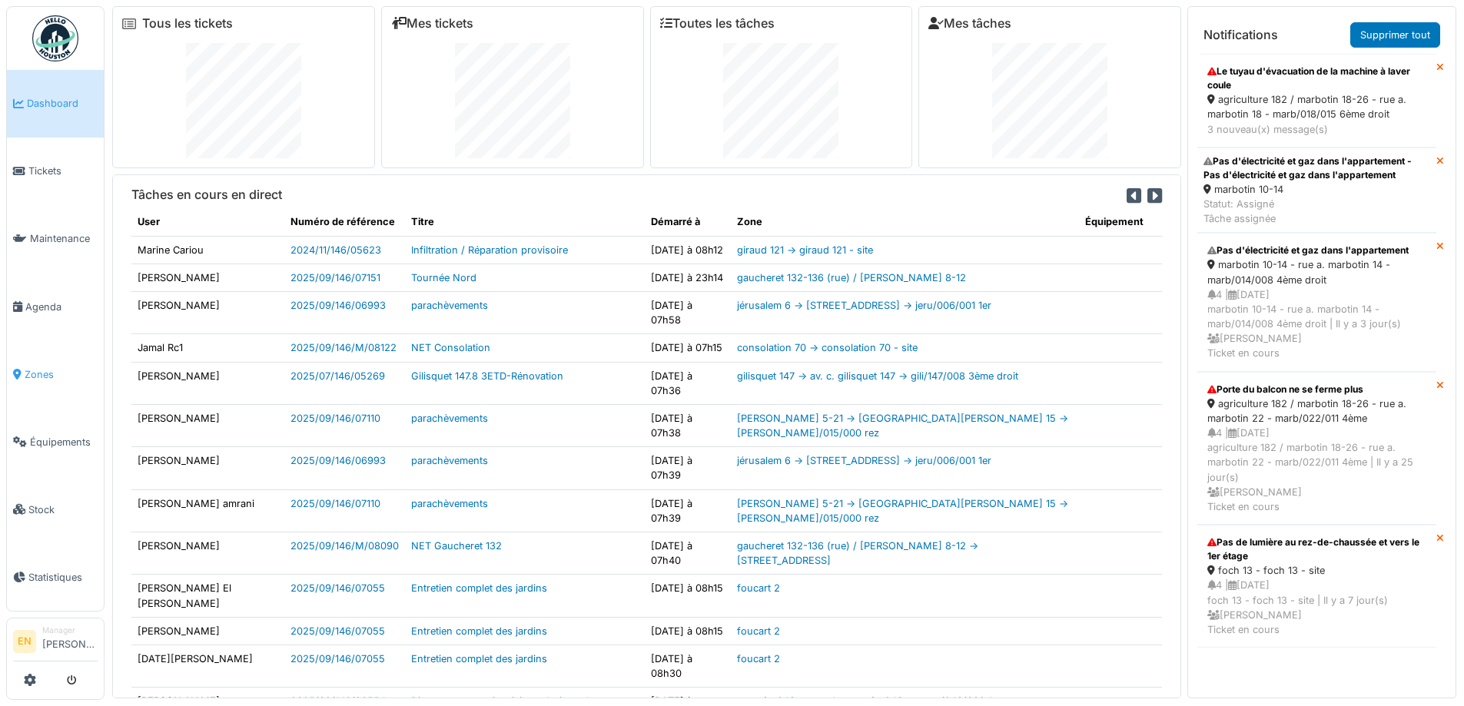
click at [39, 368] on span "Zones" at bounding box center [61, 374] width 73 height 15
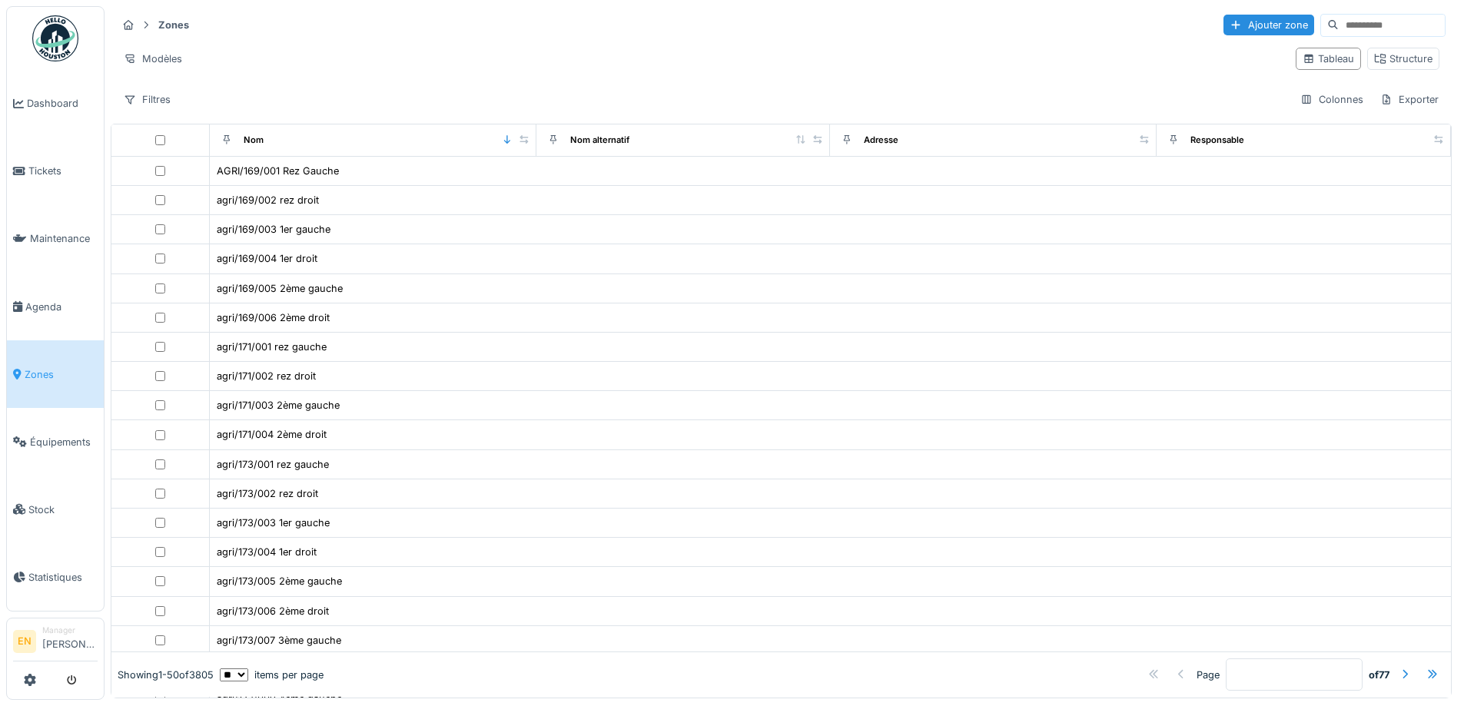
click at [1370, 28] on input at bounding box center [1392, 26] width 106 height 22
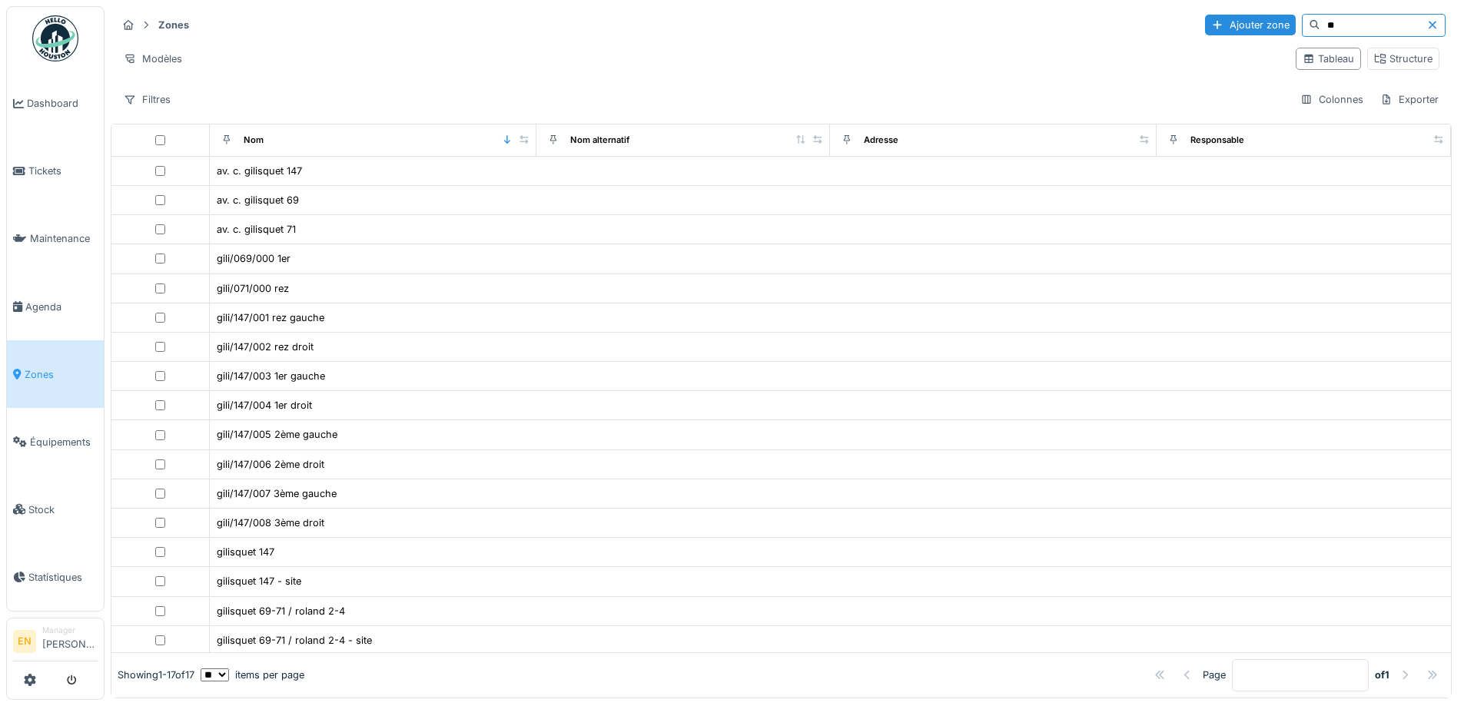
type input "*"
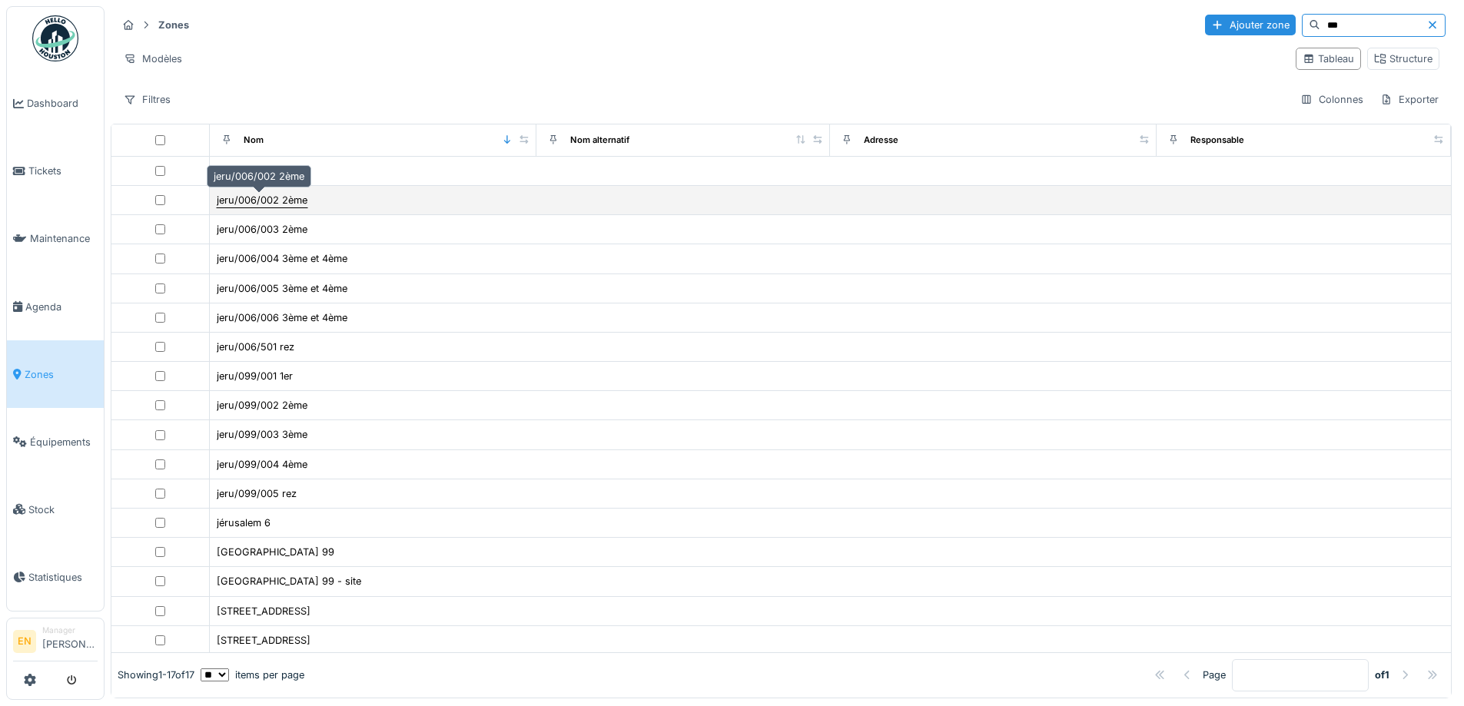
type input "***"
click at [268, 201] on div "jeru/006/002 2ème" at bounding box center [262, 200] width 91 height 15
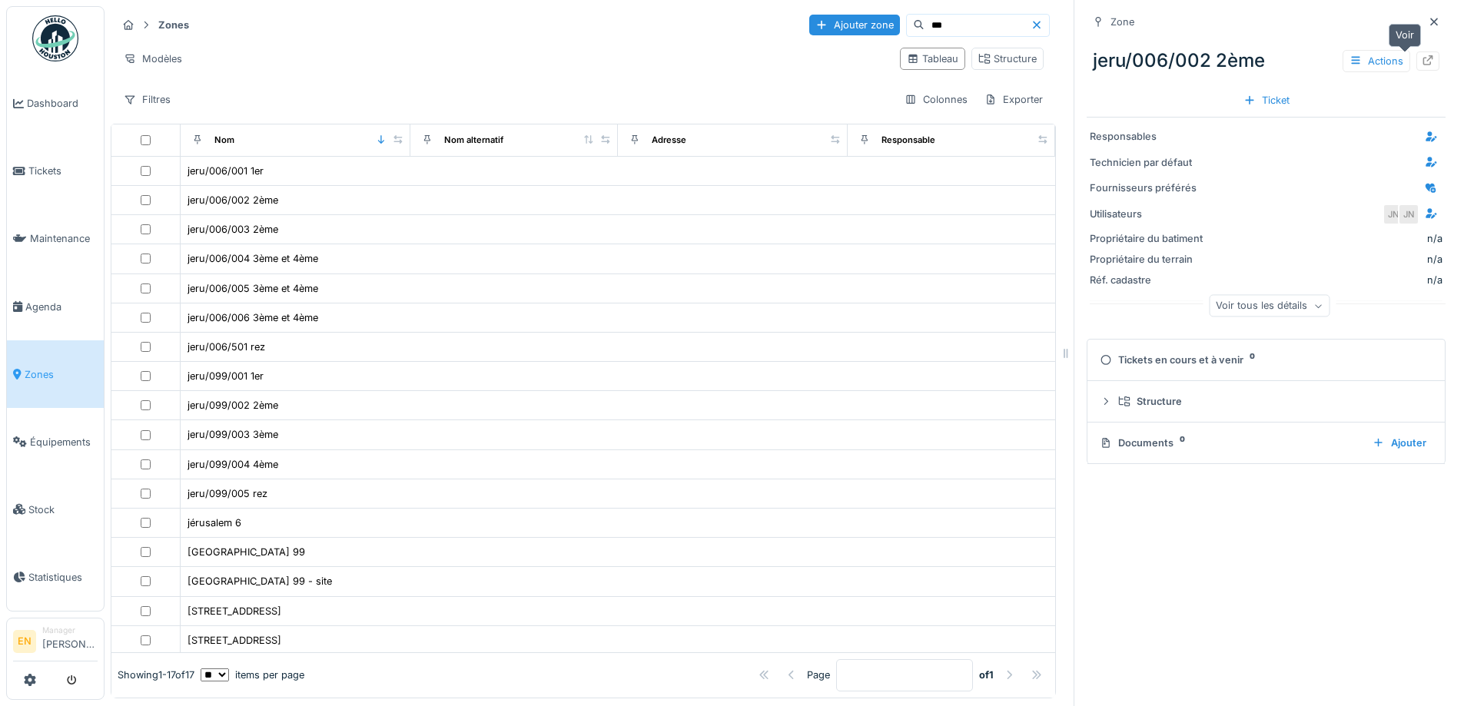
click at [1417, 64] on div at bounding box center [1428, 61] width 23 height 19
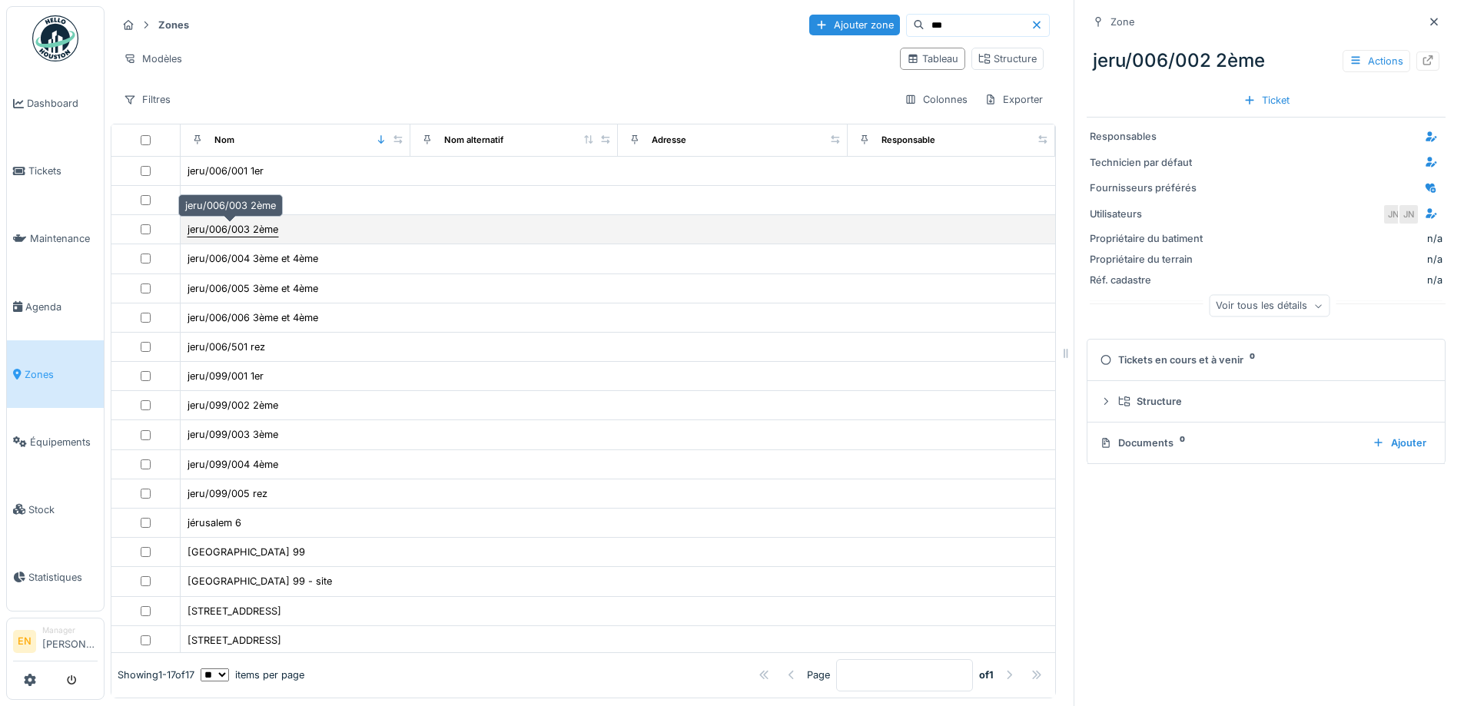
click at [254, 231] on div "jeru/006/003 2ème" at bounding box center [233, 229] width 91 height 15
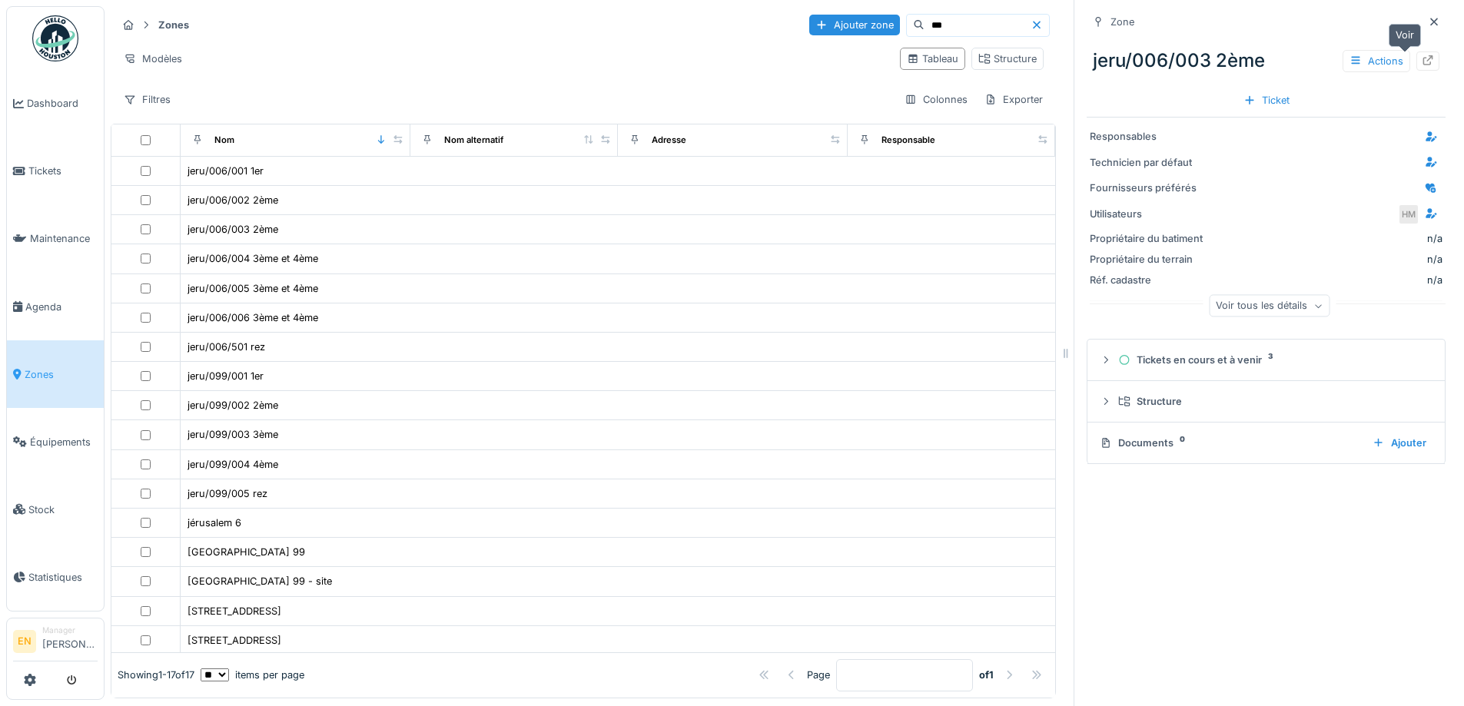
click at [1422, 64] on icon at bounding box center [1428, 60] width 12 height 10
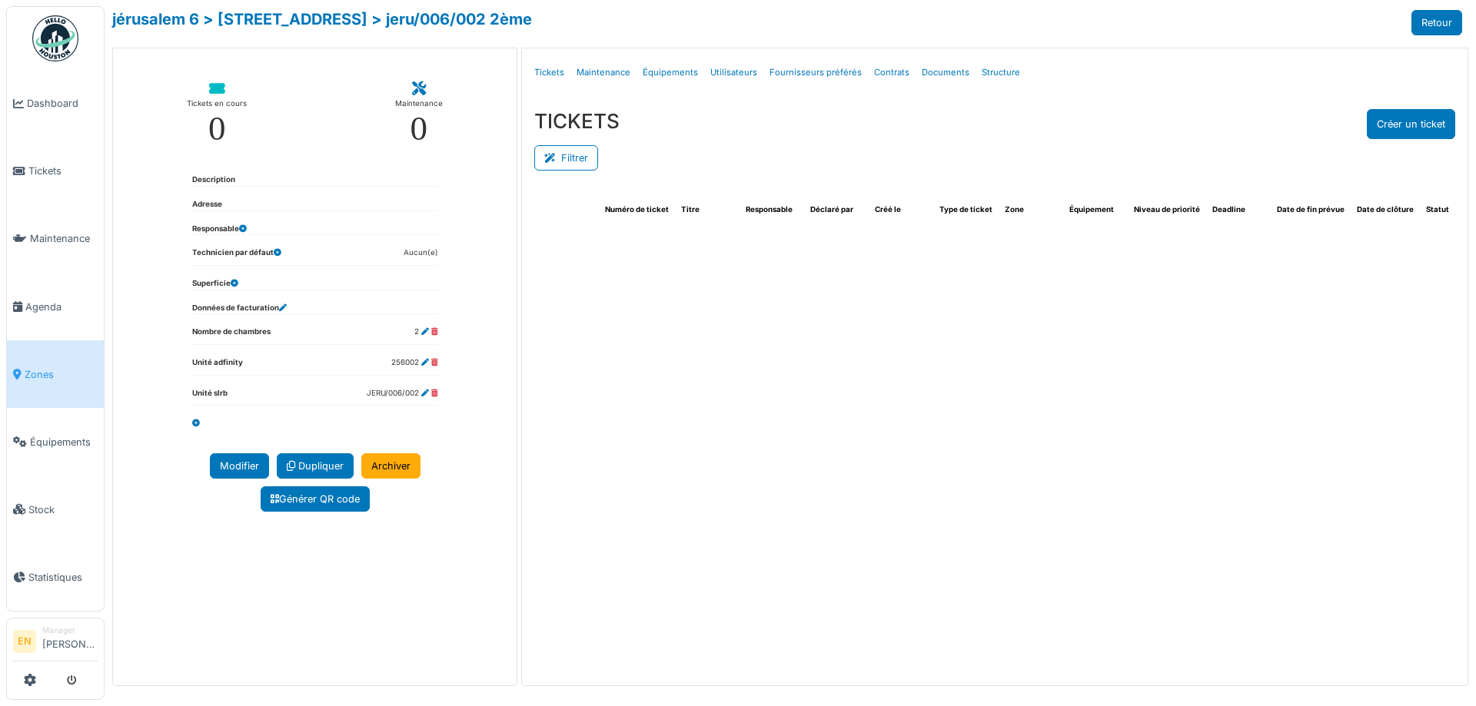
select select "***"
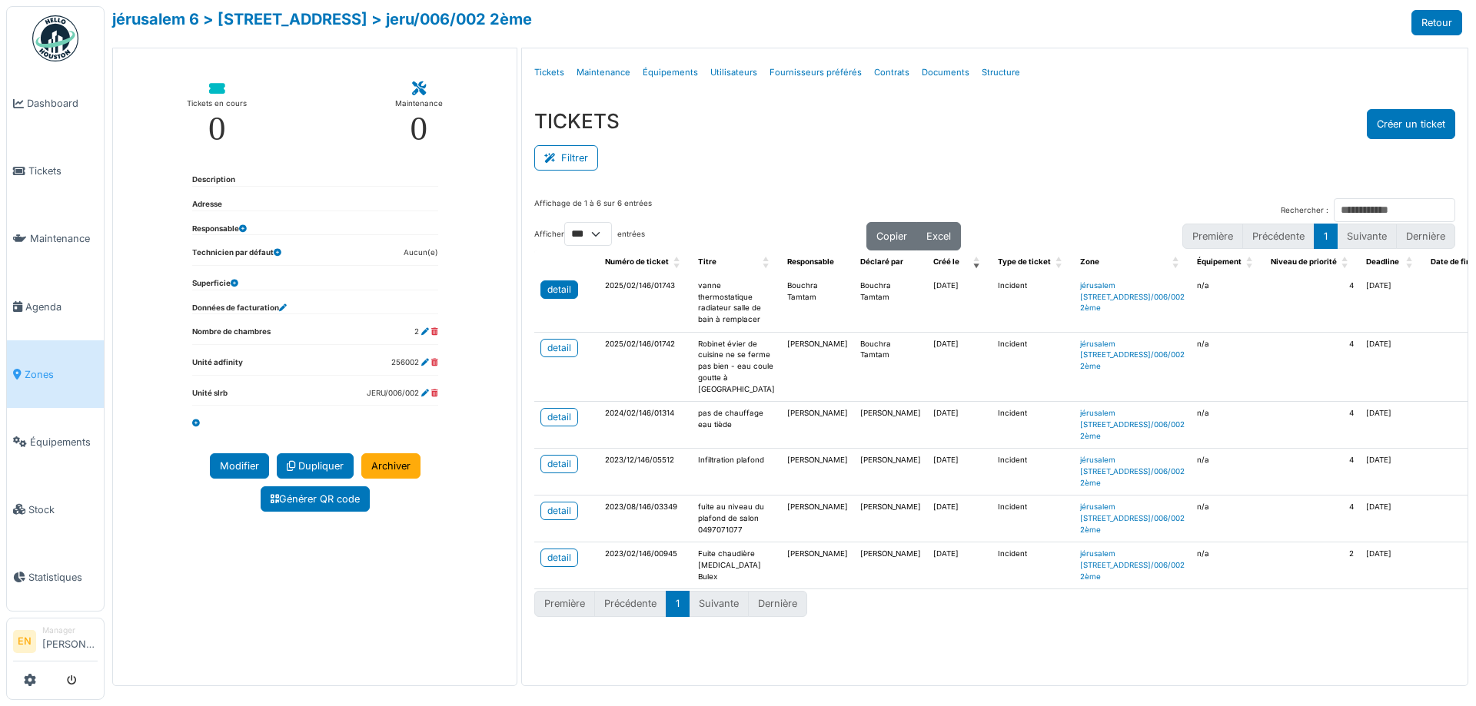
click at [572, 284] on link "detail" at bounding box center [559, 290] width 38 height 18
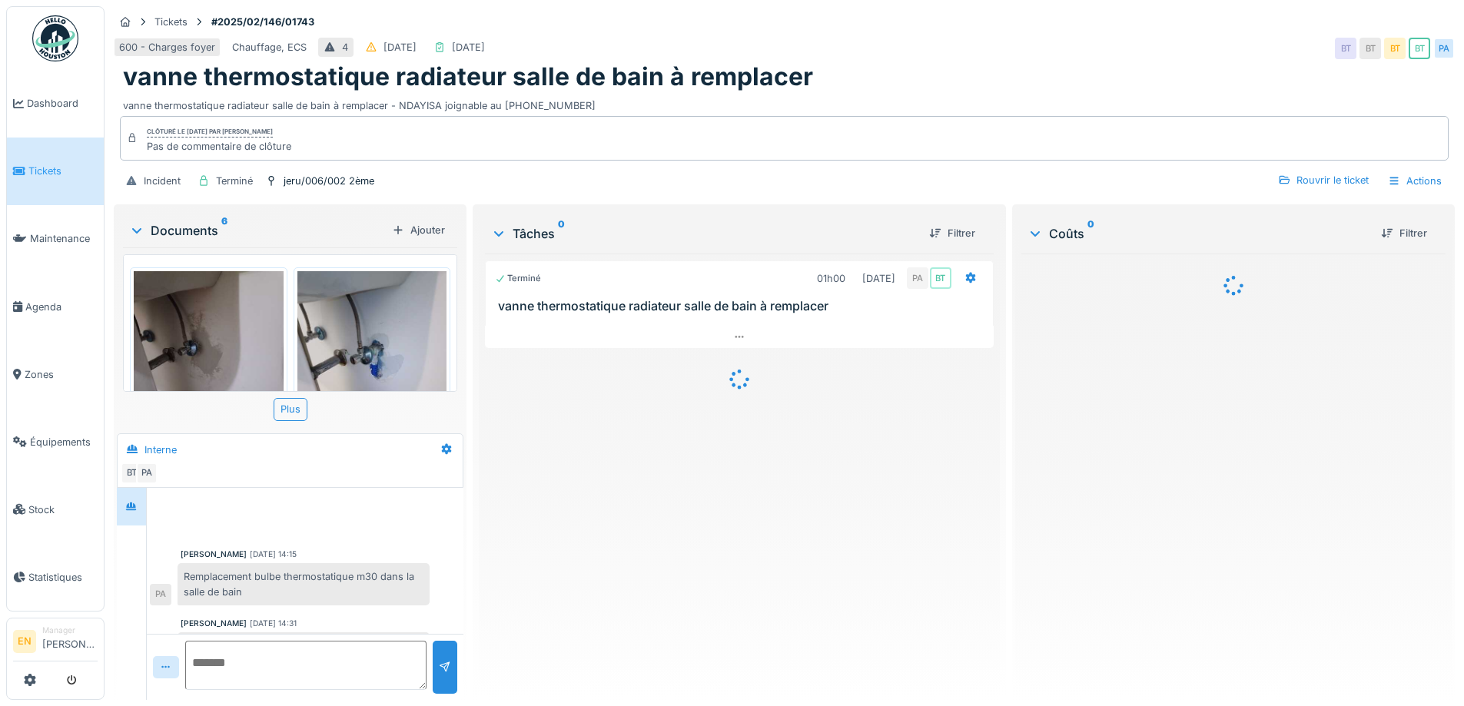
scroll to position [195, 0]
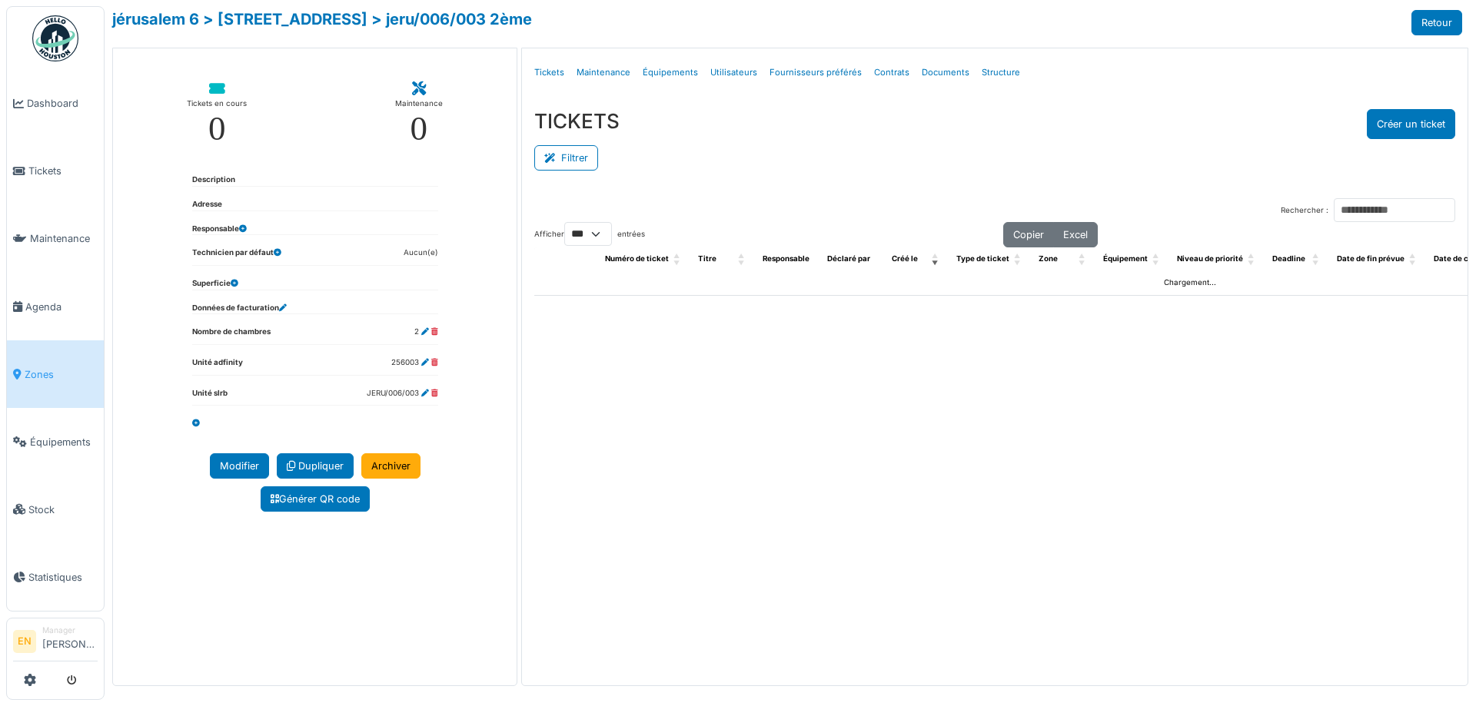
select select "***"
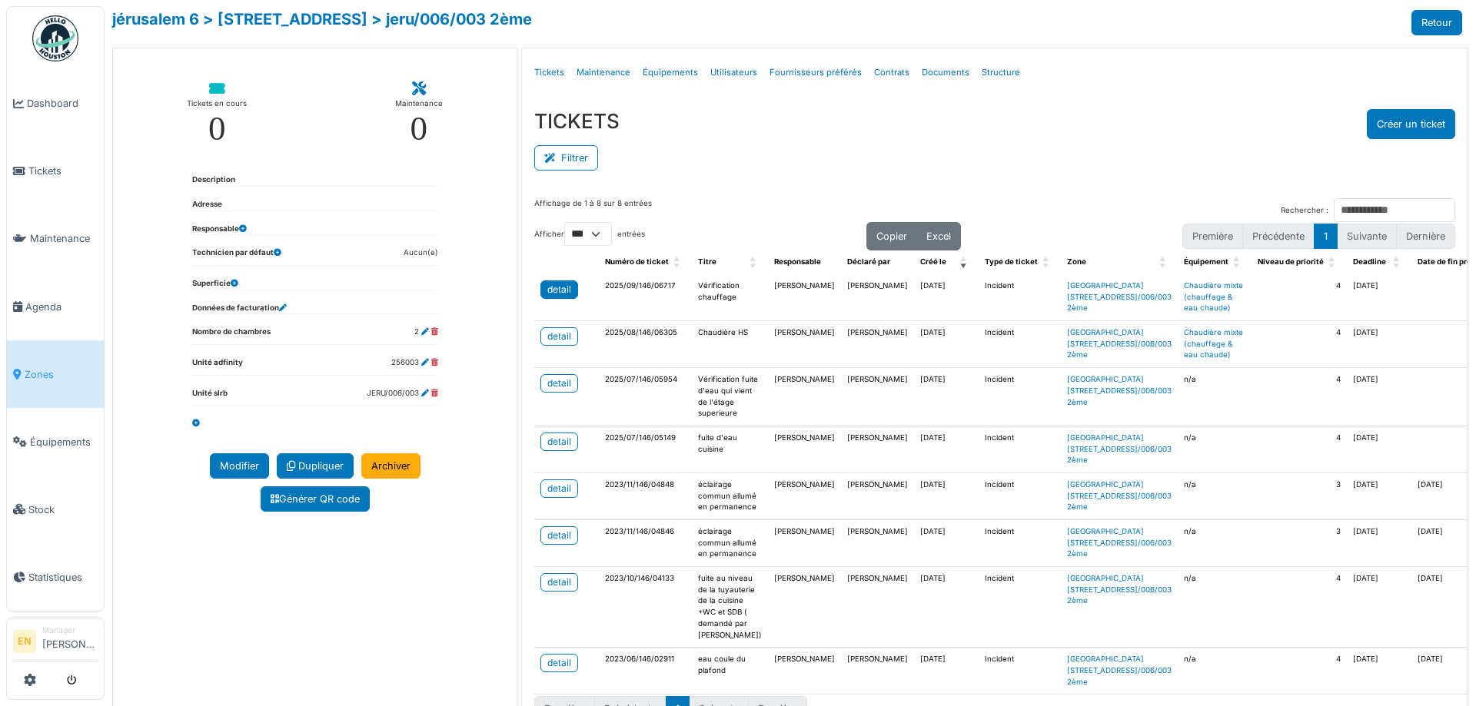
click at [560, 291] on div "detail" at bounding box center [559, 290] width 24 height 14
click at [1112, 14] on div "jérusalem 6 > [STREET_ADDRESS] > jeru/006/003 2ème Retour" at bounding box center [787, 22] width 1350 height 25
click at [1390, 126] on button "Créer un ticket" at bounding box center [1411, 124] width 88 height 30
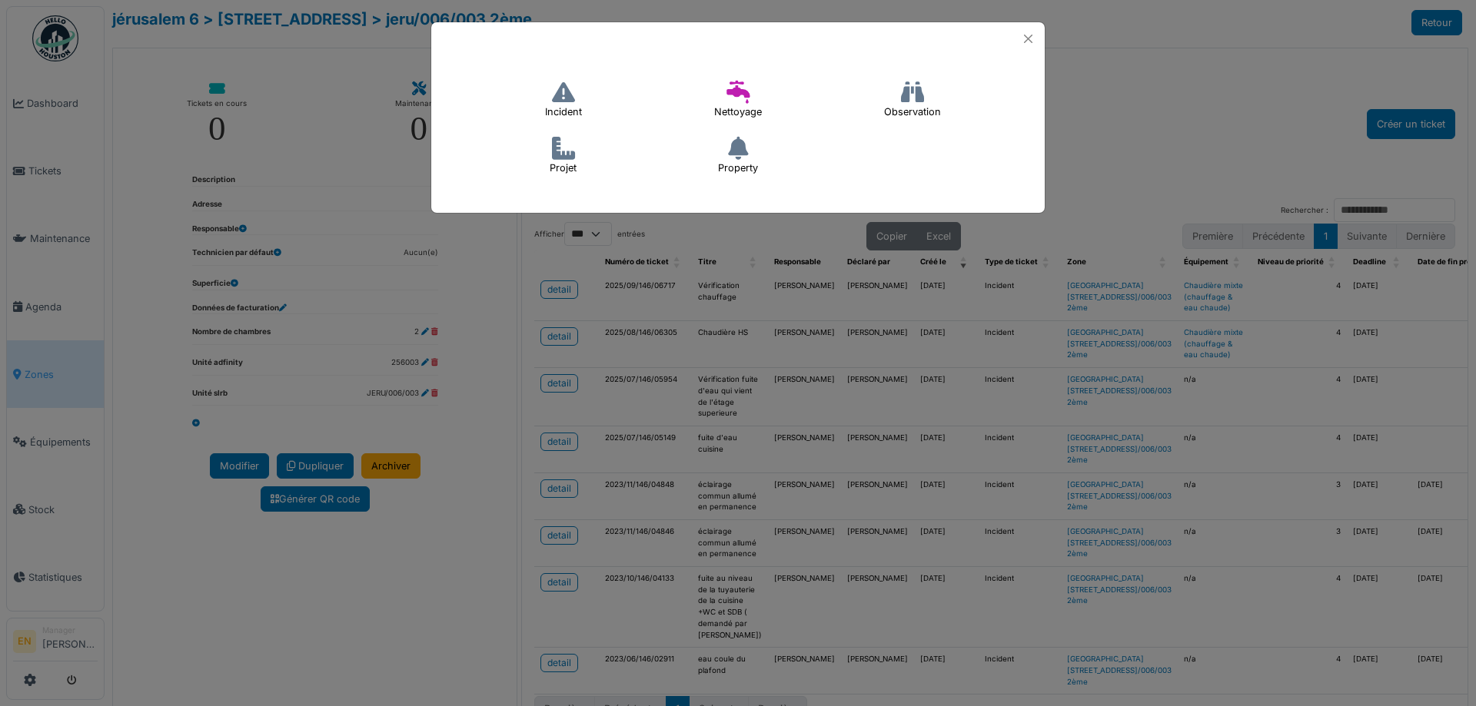
click at [580, 101] on h4 "Incident" at bounding box center [563, 99] width 57 height 49
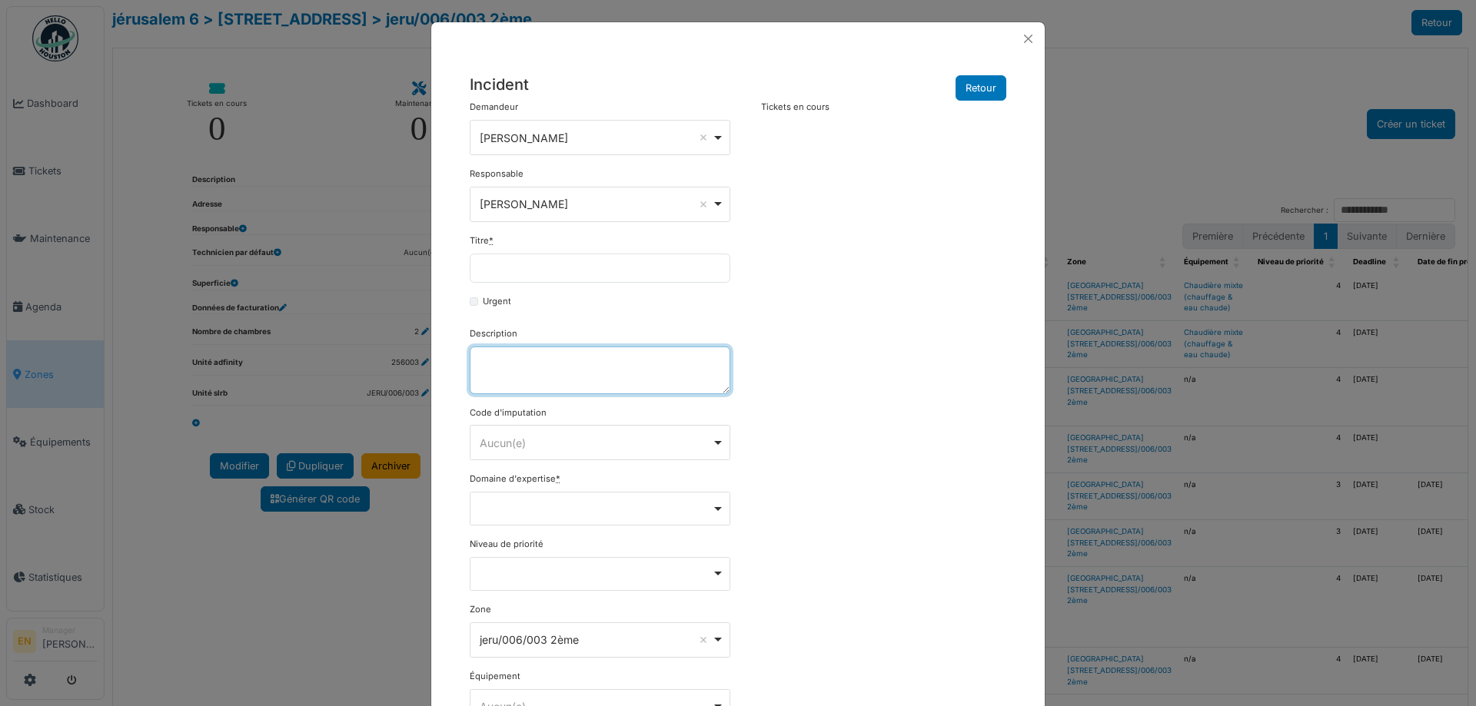
click at [553, 376] on textarea "Description" at bounding box center [600, 371] width 261 height 48
click at [1027, 39] on button "Close" at bounding box center [1028, 38] width 21 height 21
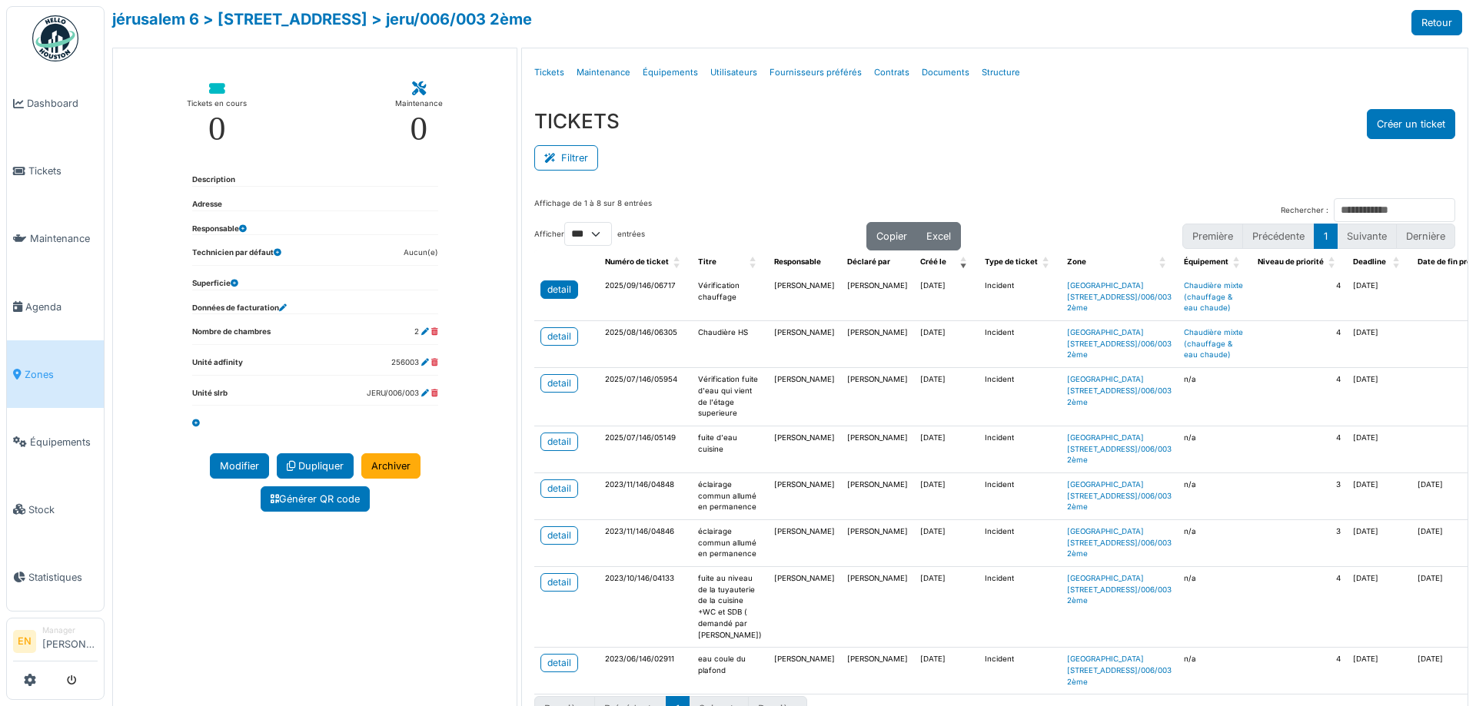
click at [555, 293] on div "detail" at bounding box center [559, 290] width 24 height 14
click at [43, 368] on span "Zones" at bounding box center [61, 374] width 73 height 15
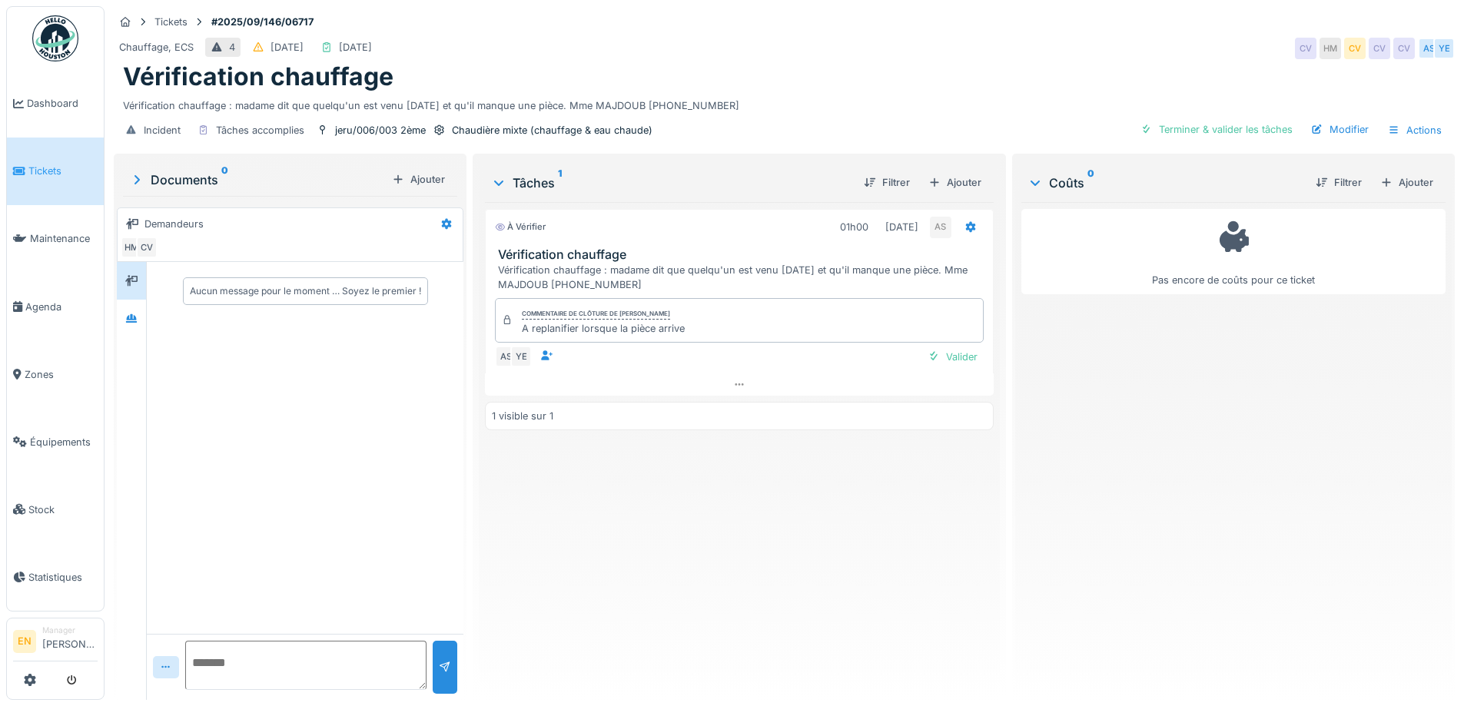
drag, startPoint x: 591, startPoint y: 105, endPoint x: 741, endPoint y: 112, distance: 150.1
click at [742, 111] on div "Vérification chauffage : madame dit que quelqu'un est venu [DATE] et qu'il manq…" at bounding box center [784, 102] width 1323 height 21
copy div "Mme MAJDOUB [PHONE_NUMBER]"
drag, startPoint x: 131, startPoint y: 321, endPoint x: 141, endPoint y: 329, distance: 12.0
click at [131, 322] on icon at bounding box center [131, 319] width 12 height 10
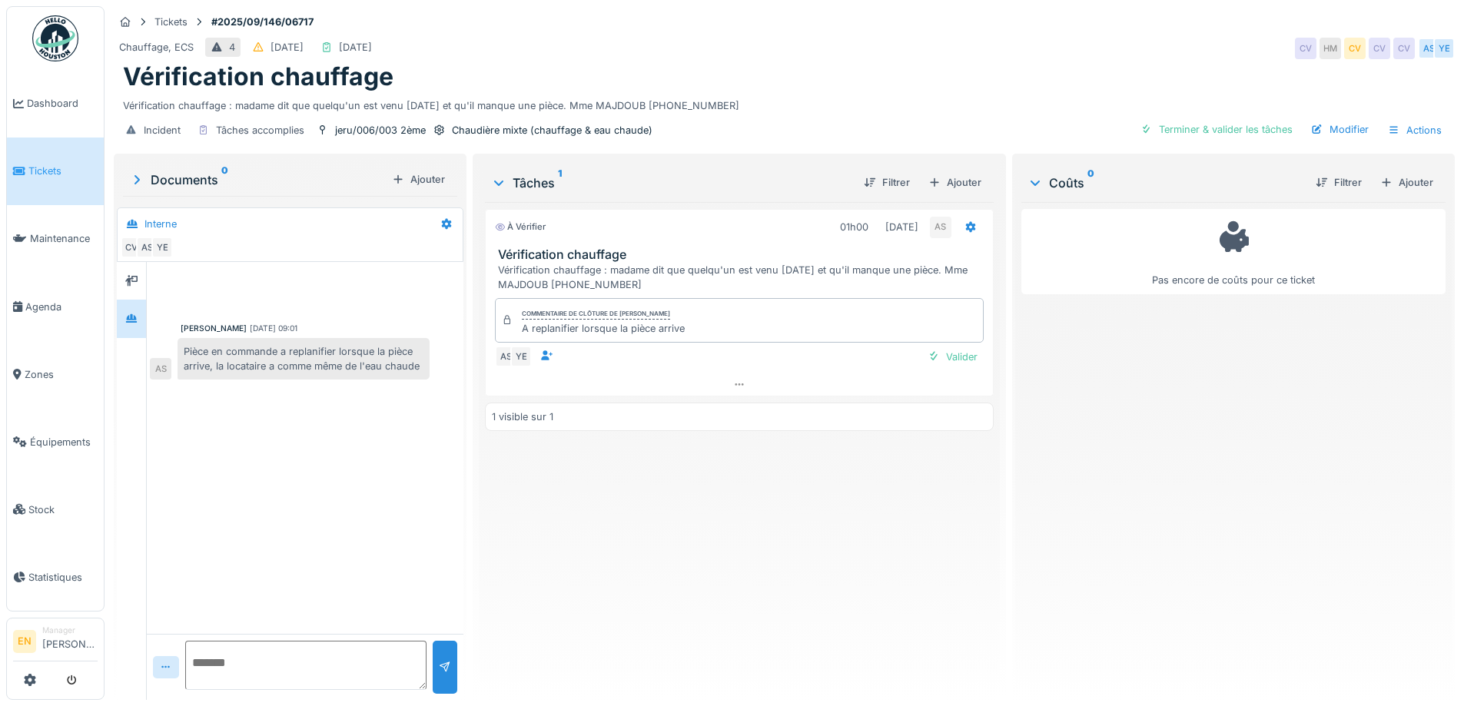
click at [479, 476] on div "Tâches 1 Filtrer Ajouter À vérifier 01h00 [DATE] AS Vérification chauffage Véri…" at bounding box center [739, 425] width 520 height 537
click at [739, 387] on icon at bounding box center [739, 385] width 12 height 10
click at [650, 607] on div "À vérifier 01h00 02/09/2025 AS Vérification chauffage Vérification chauffage : …" at bounding box center [739, 445] width 508 height 486
click at [486, 562] on div "À vérifier 01h00 02/09/2025 AS Vérification chauffage Vérification chauffage : …" at bounding box center [739, 445] width 508 height 486
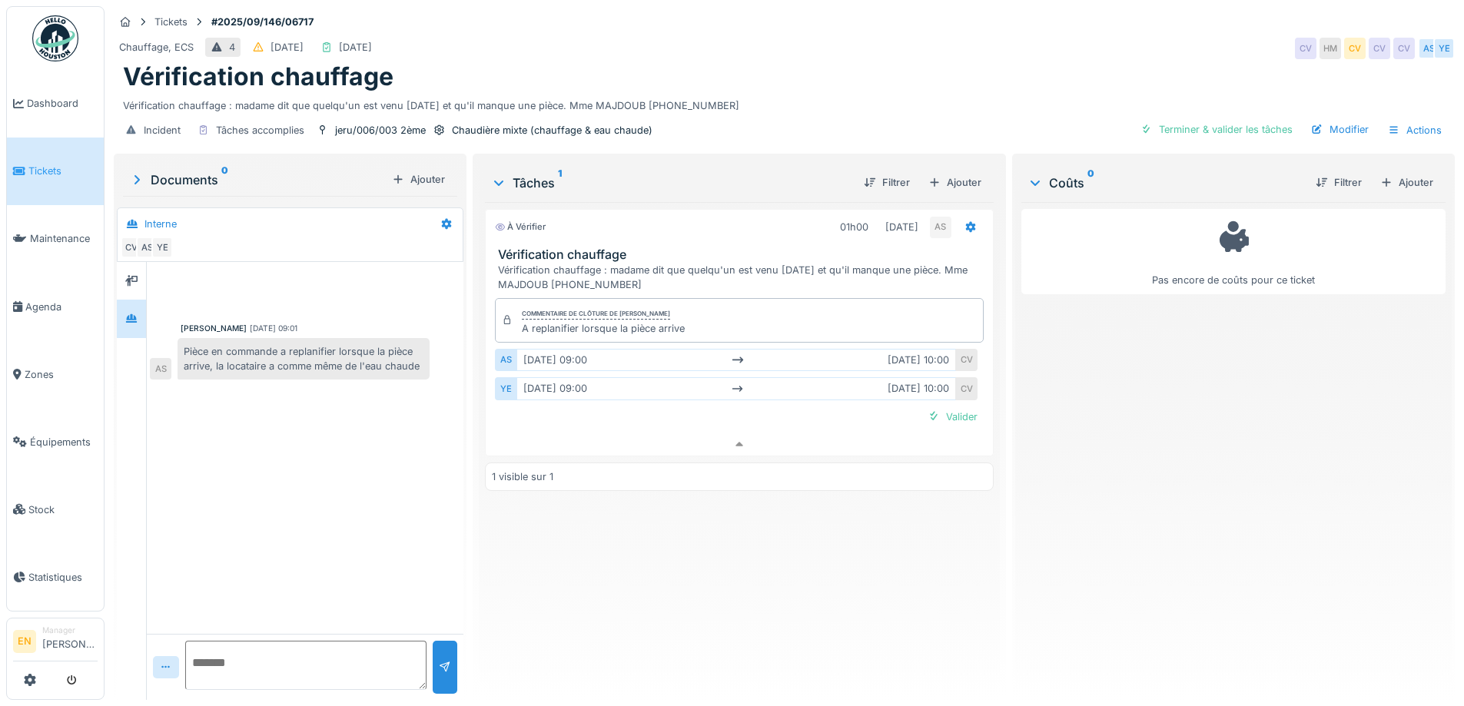
click at [486, 562] on div "À vérifier 01h00 02/09/2025 AS Vérification chauffage Vérification chauffage : …" at bounding box center [739, 445] width 508 height 486
click at [162, 380] on div "AS" at bounding box center [161, 369] width 22 height 22
click at [296, 473] on div "Anouar Serifi 02/09/2025 09:01 Pièce en commande a replanifier lorsque la pièce…" at bounding box center [305, 448] width 317 height 372
click at [261, 659] on textarea at bounding box center [305, 665] width 241 height 49
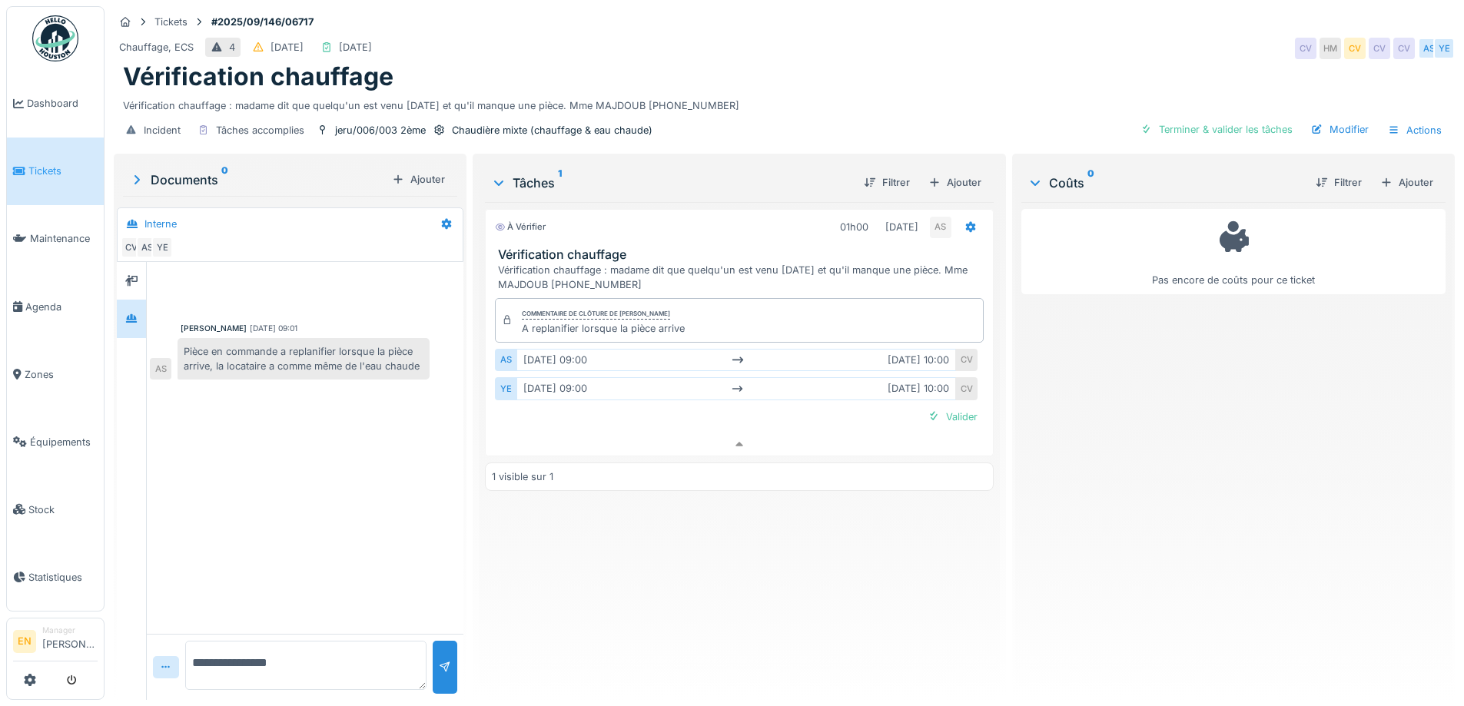
click at [308, 660] on textarea "**********" at bounding box center [305, 665] width 241 height 49
click at [589, 612] on div "À vérifier 01h00 02/09/2025 AS Vérification chauffage Vérification chauffage : …" at bounding box center [739, 445] width 508 height 486
click at [853, 92] on div "Vérification chauffage : madame dit que quelqu'un est venu il y a 15 jours et q…" at bounding box center [784, 102] width 1323 height 21
click at [851, 93] on div "Vérification chauffage : madame dit que quelqu'un est venu il y a 15 jours et q…" at bounding box center [784, 102] width 1323 height 21
click at [762, 558] on div "À vérifier 01h00 02/09/2025 AS Vérification chauffage Vérification chauffage : …" at bounding box center [739, 445] width 508 height 486
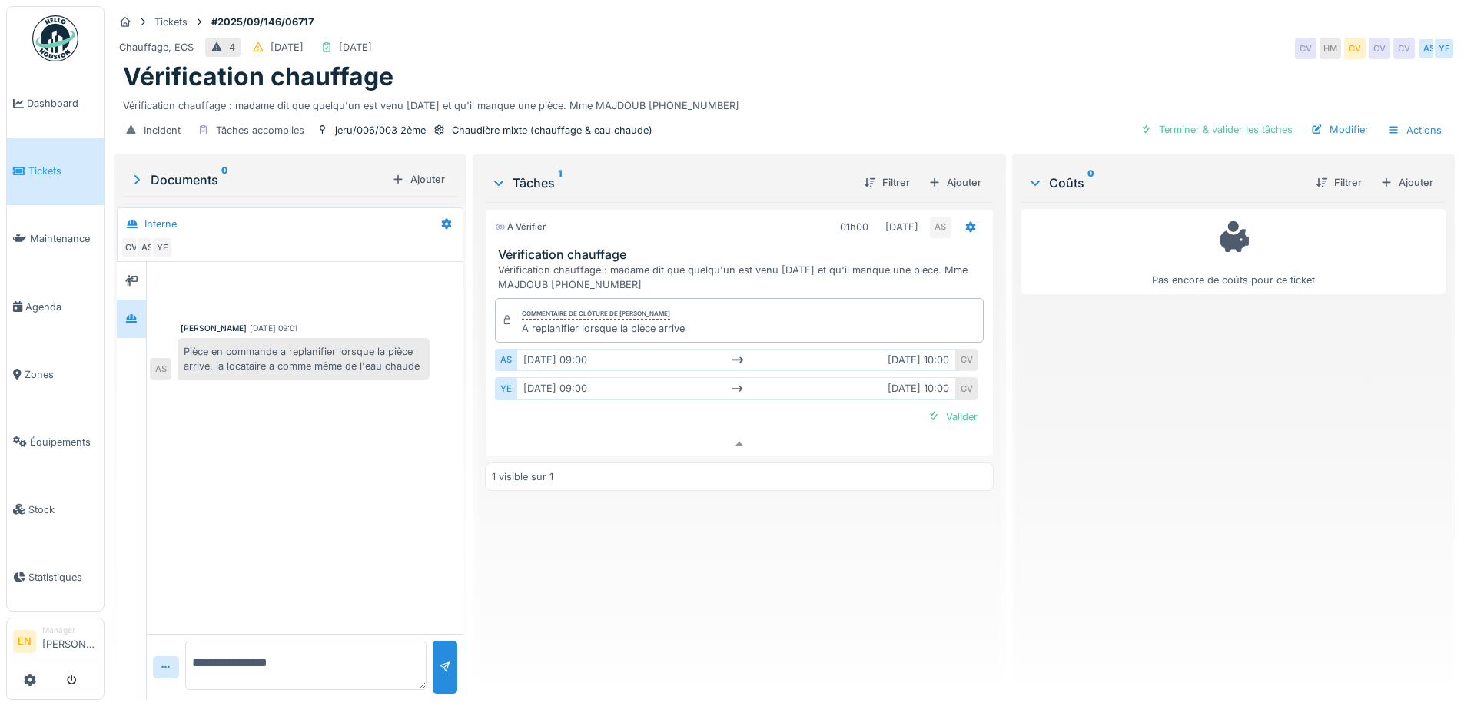
click at [322, 653] on textarea "**********" at bounding box center [305, 665] width 241 height 49
click at [194, 658] on textarea "**********" at bounding box center [305, 665] width 241 height 49
type textarea "**********"
click at [439, 660] on div at bounding box center [445, 667] width 12 height 15
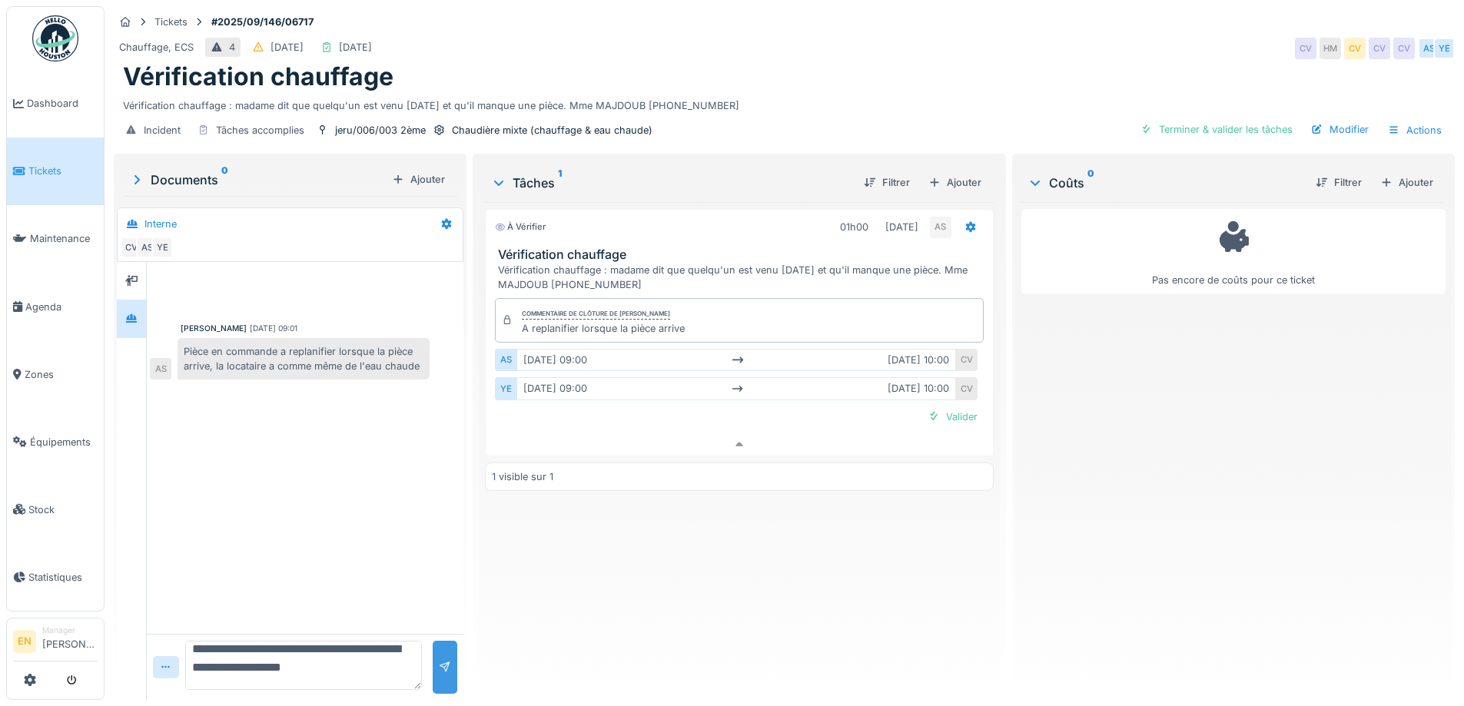
scroll to position [0, 0]
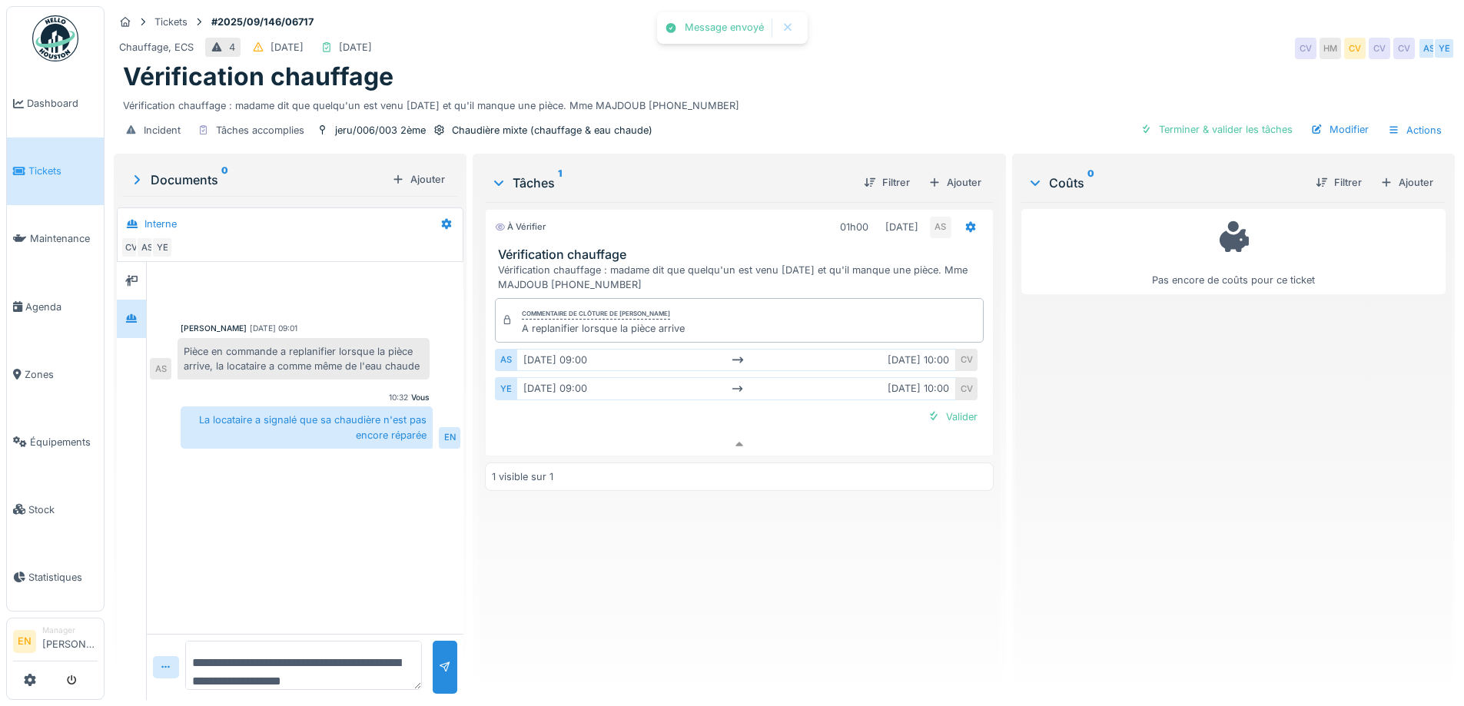
click at [376, 658] on textarea "**********" at bounding box center [303, 665] width 237 height 49
click at [746, 593] on div "À vérifier 01h00 02/09/2025 AS Vérification chauffage Vérification chauffage : …" at bounding box center [739, 445] width 508 height 486
click at [1170, 62] on div "Vérification chauffage" at bounding box center [784, 76] width 1323 height 29
drag, startPoint x: 1022, startPoint y: 83, endPoint x: 1069, endPoint y: 52, distance: 56.5
click at [1022, 92] on div "Vérification chauffage : madame dit que quelqu'un est venu il y a 15 jours et q…" at bounding box center [784, 102] width 1323 height 21
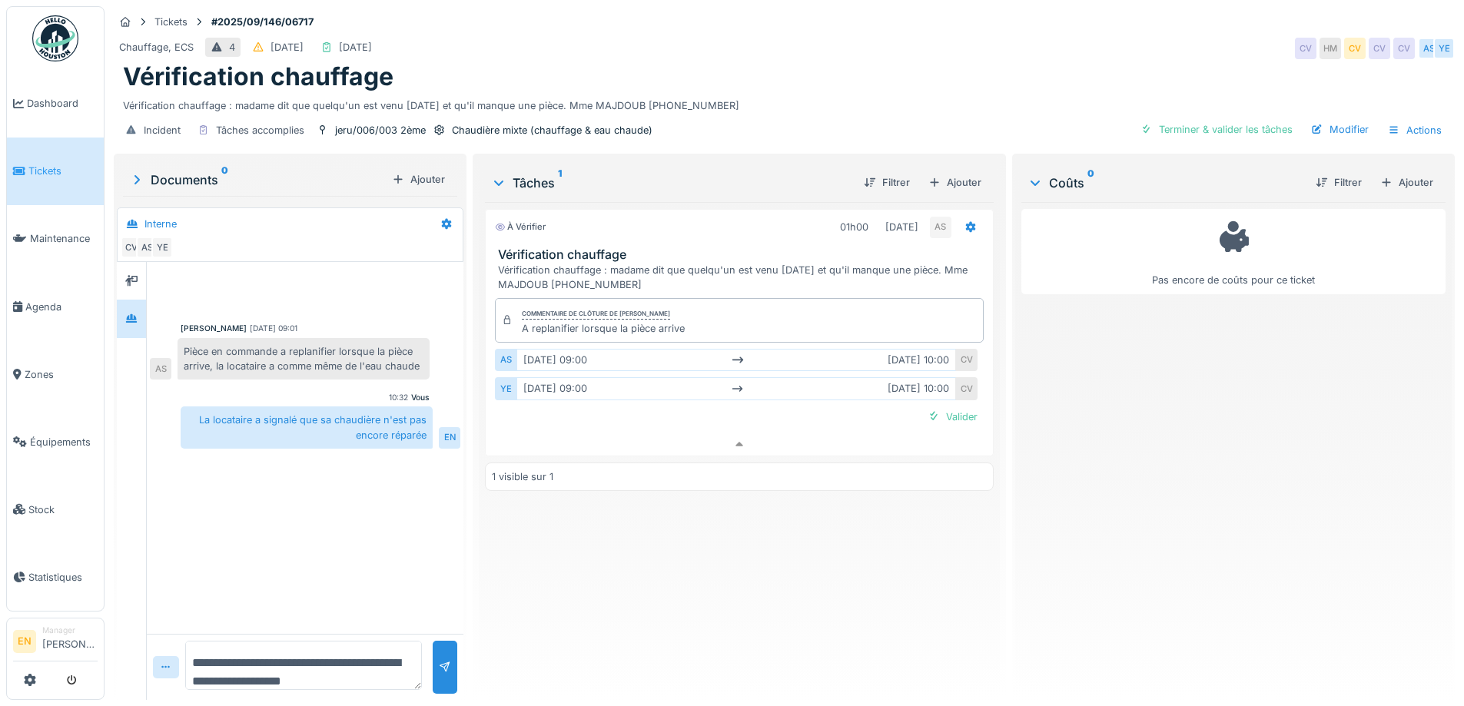
click at [962, 35] on div "Chauffage, ECS 4 01/09/2025 02/09/2025 CV HM CV CV CV AS YE" at bounding box center [784, 49] width 1341 height 28
click at [865, 557] on div "À vérifier 01h00 02/09/2025 AS Vérification chauffage Vérification chauffage : …" at bounding box center [739, 445] width 508 height 486
click at [774, 92] on div "Vérification chauffage : madame dit que quelqu'un est venu il y a 15 jours et q…" at bounding box center [784, 102] width 1323 height 21
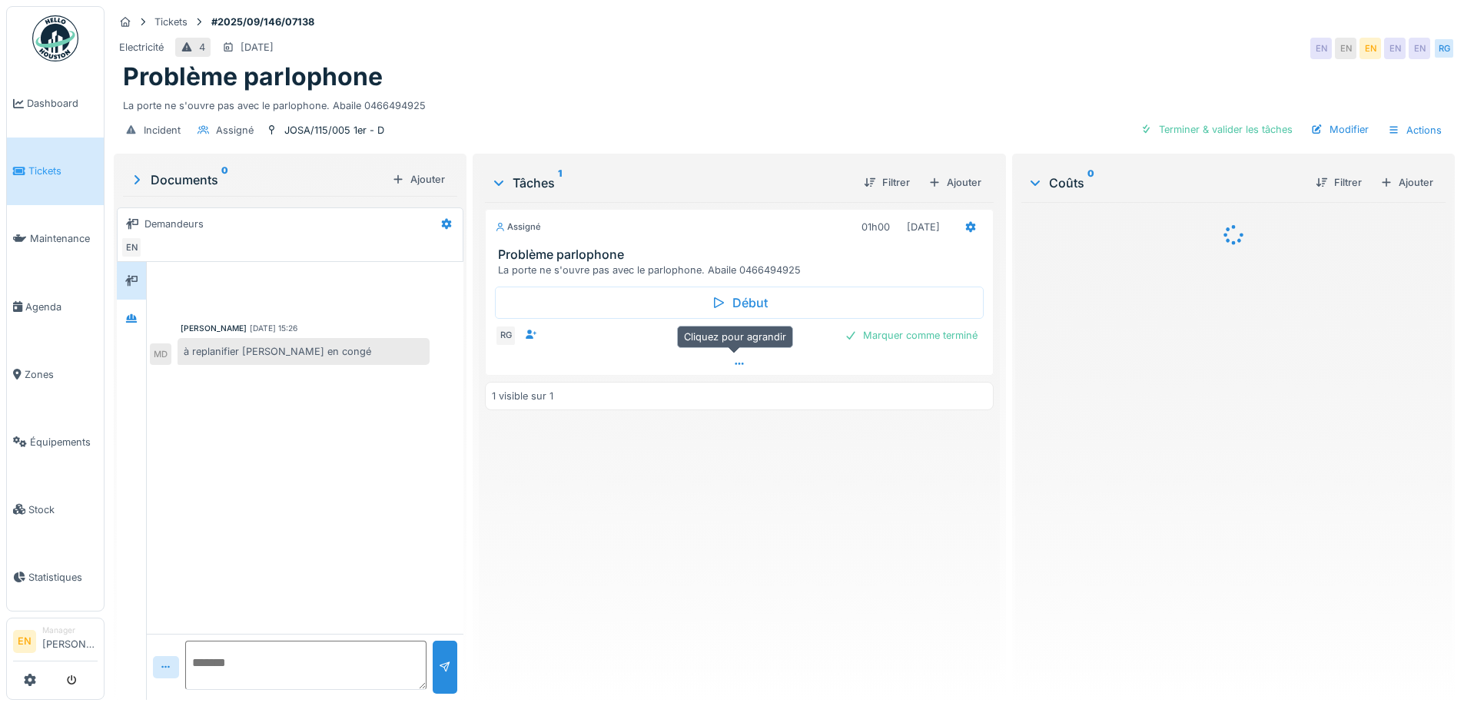
click at [742, 361] on div at bounding box center [739, 364] width 507 height 22
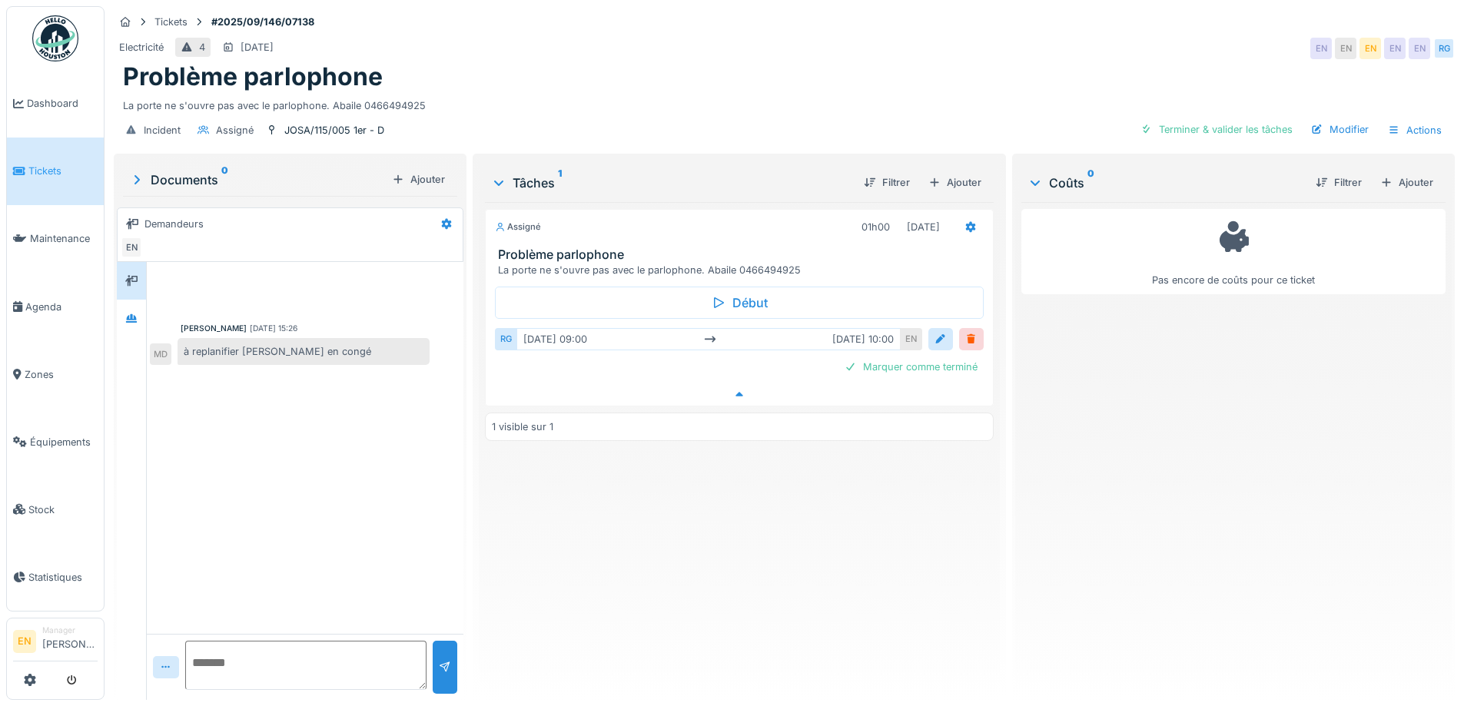
scroll to position [12, 0]
click at [682, 565] on div "Assigné 01h00 [DATE] Problème hotte La hotte ne fonctionne pas. [PERSON_NAME] -…" at bounding box center [739, 445] width 508 height 486
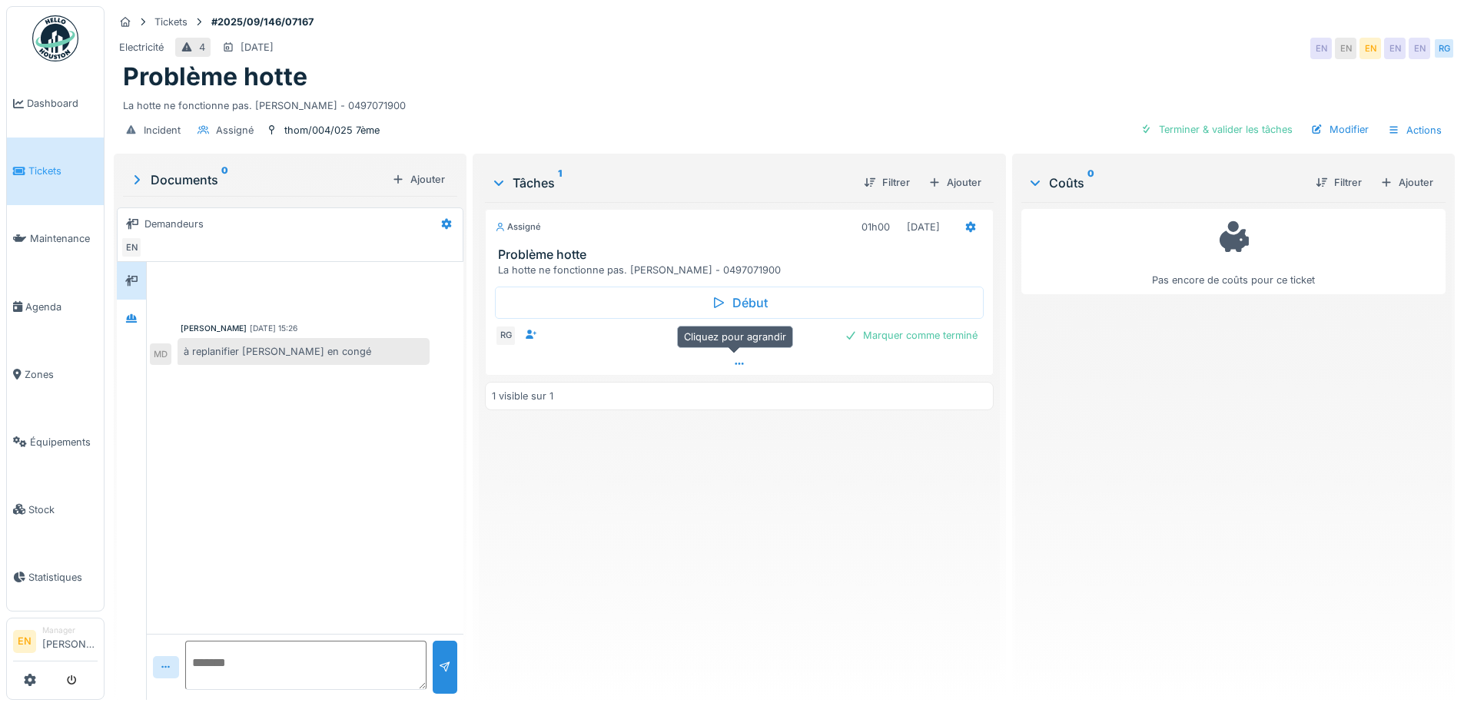
click at [736, 364] on icon at bounding box center [739, 364] width 12 height 10
click at [671, 547] on div "Assigné 01h00 30/09/2025 Problème hotte La hotte ne fonctionne pas. Mme AZZOUZI…" at bounding box center [739, 445] width 508 height 486
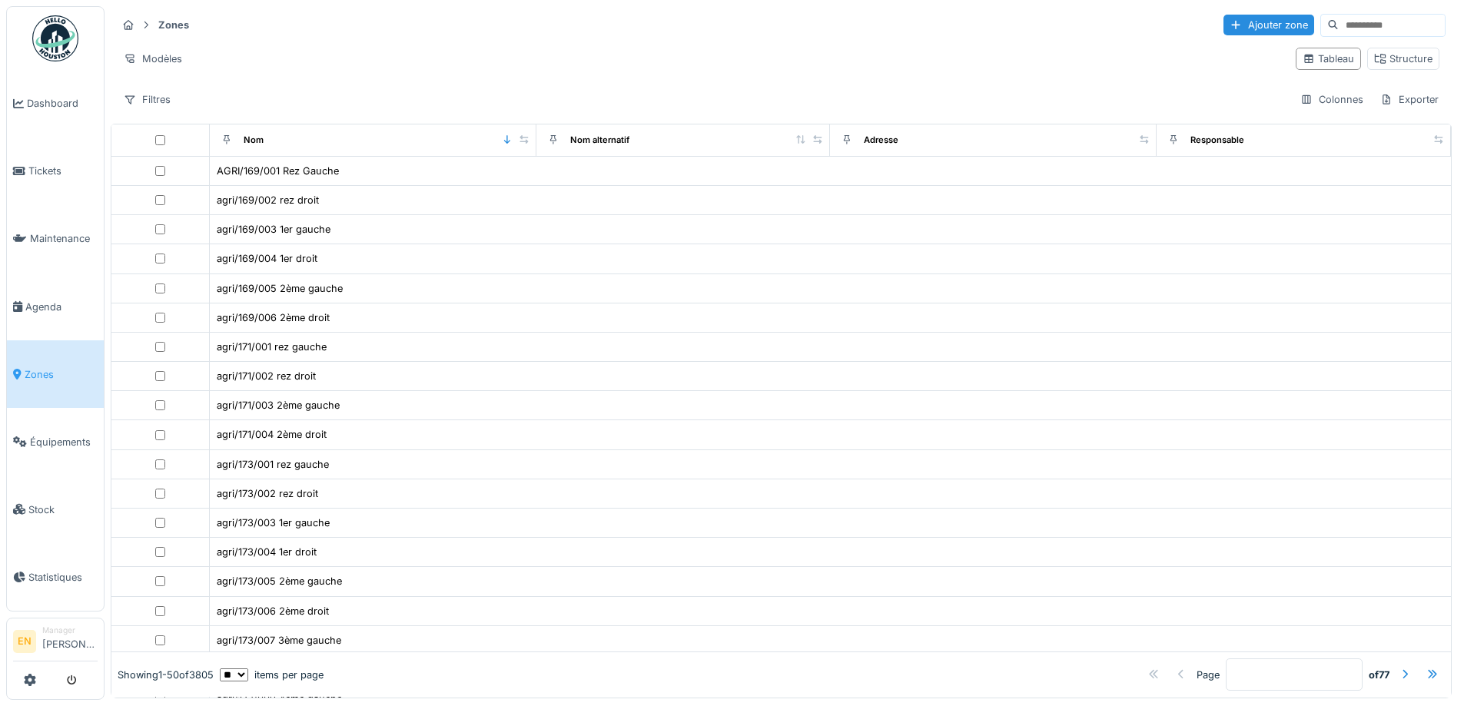
click at [889, 82] on div "Zones Ajouter zone Modèles Tableau Structure Filtres Colonnes Exporter" at bounding box center [781, 61] width 1341 height 111
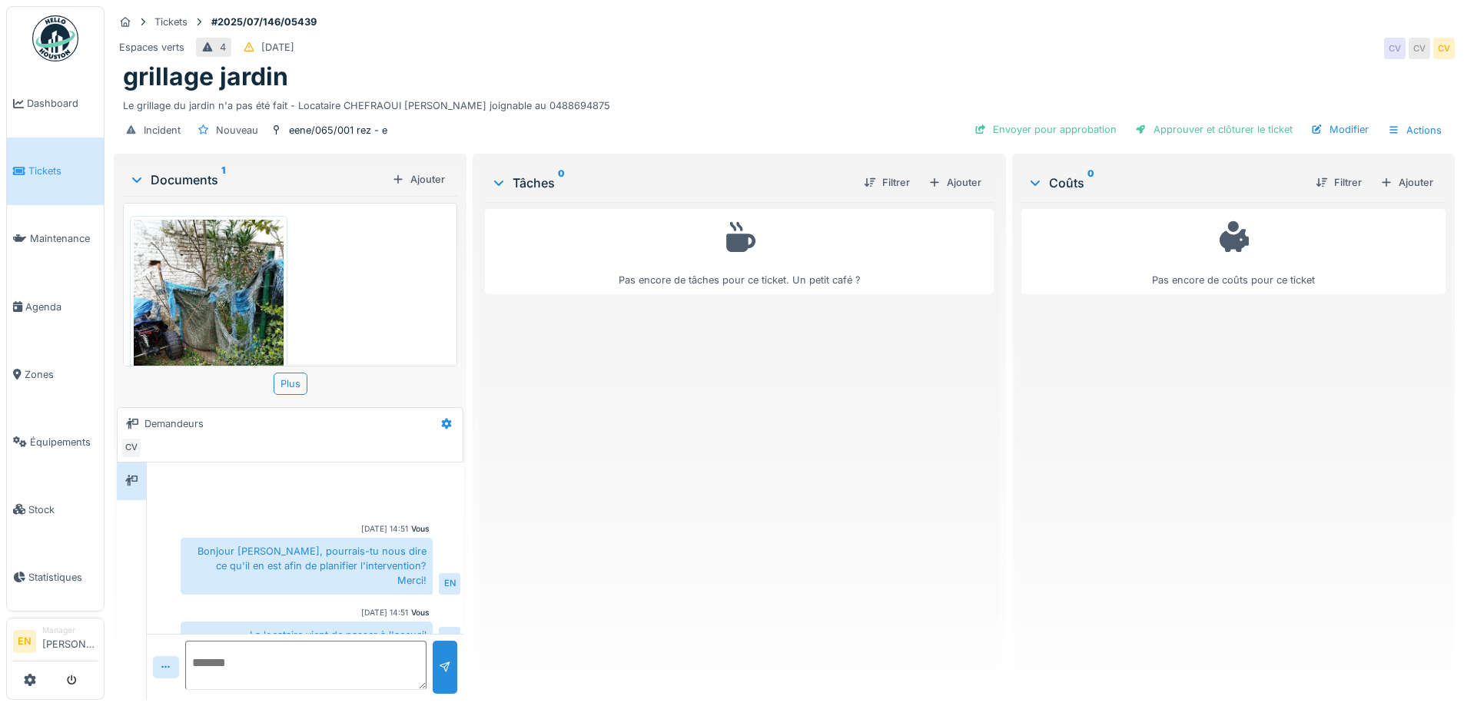
scroll to position [75, 0]
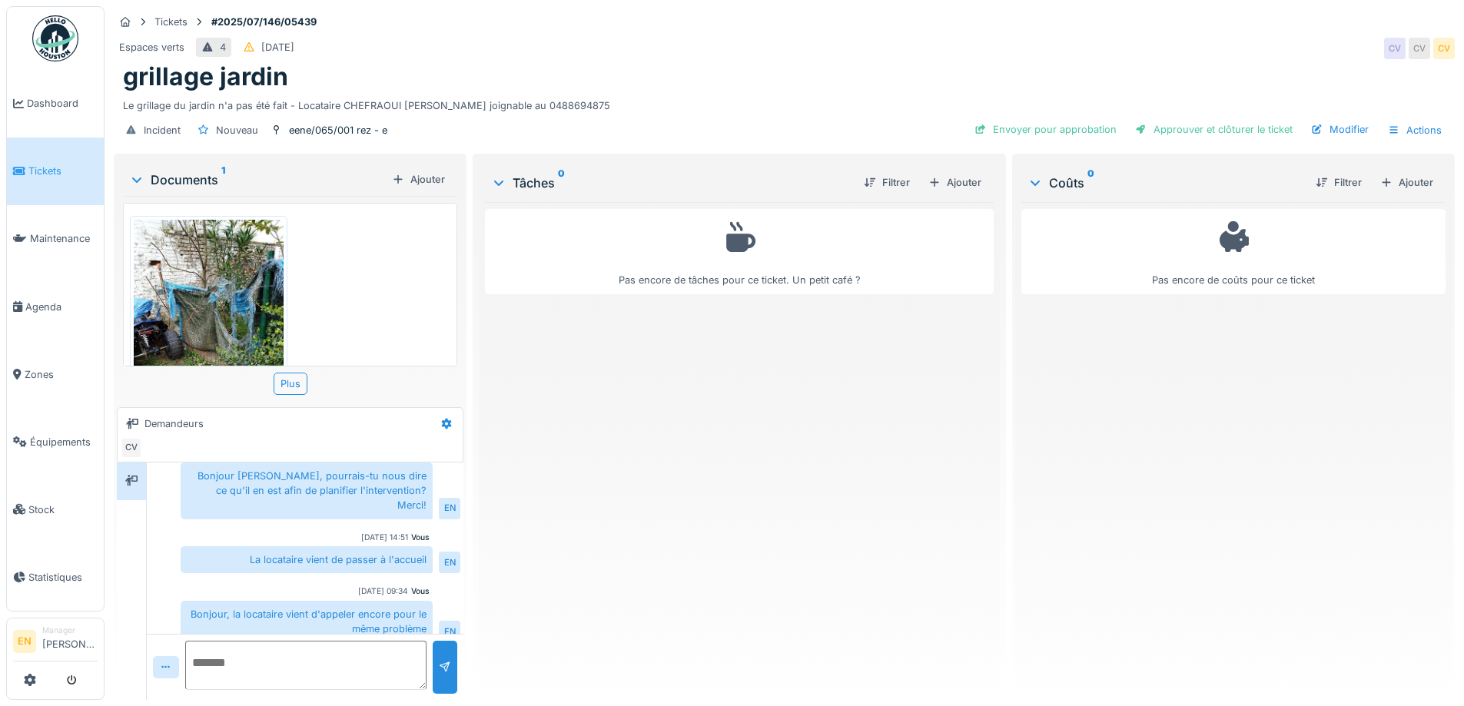
click at [573, 556] on div "Pas encore de tâches pour ce ticket. Un petit café ?" at bounding box center [739, 445] width 508 height 486
click at [653, 516] on div "Pas encore de tâches pour ce ticket. Un petit café ?" at bounding box center [739, 445] width 508 height 486
click at [200, 280] on img at bounding box center [209, 319] width 150 height 199
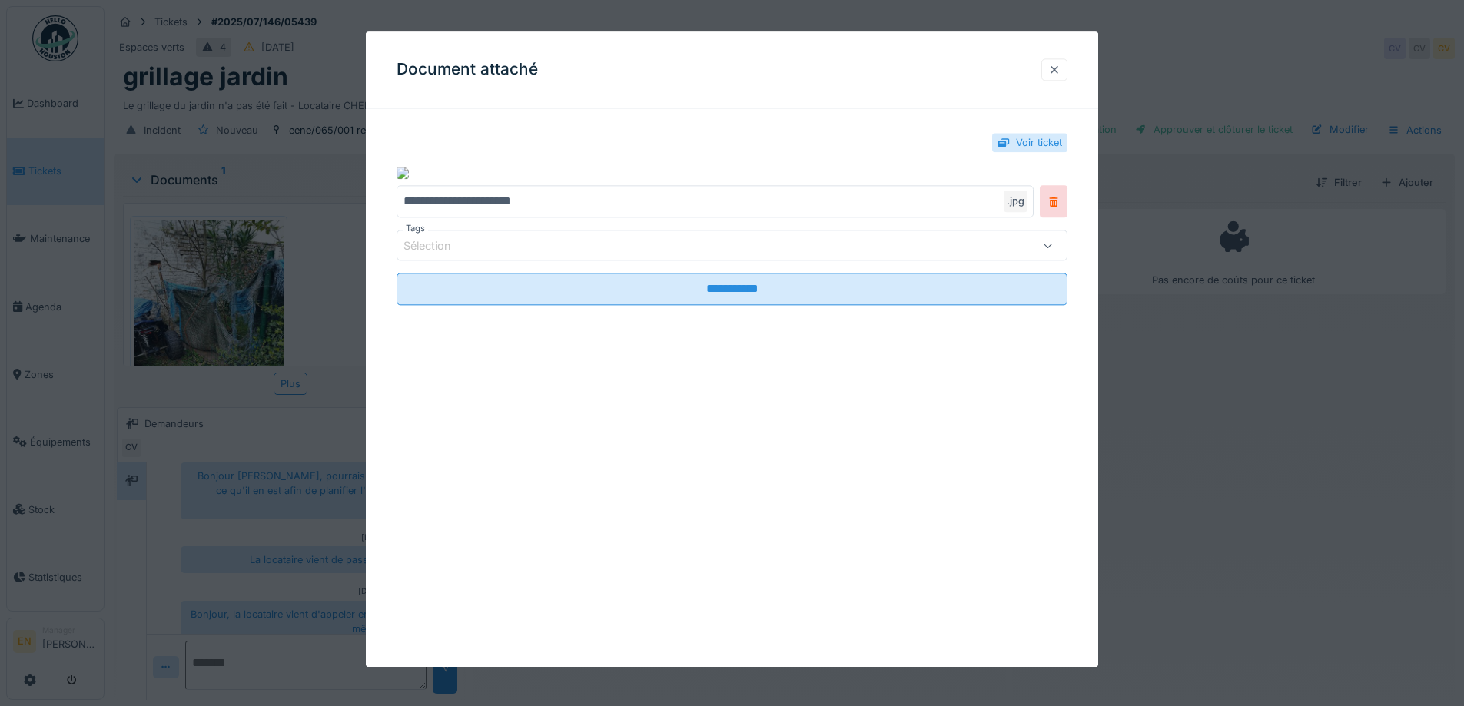
click at [1061, 74] on div at bounding box center [1055, 69] width 12 height 15
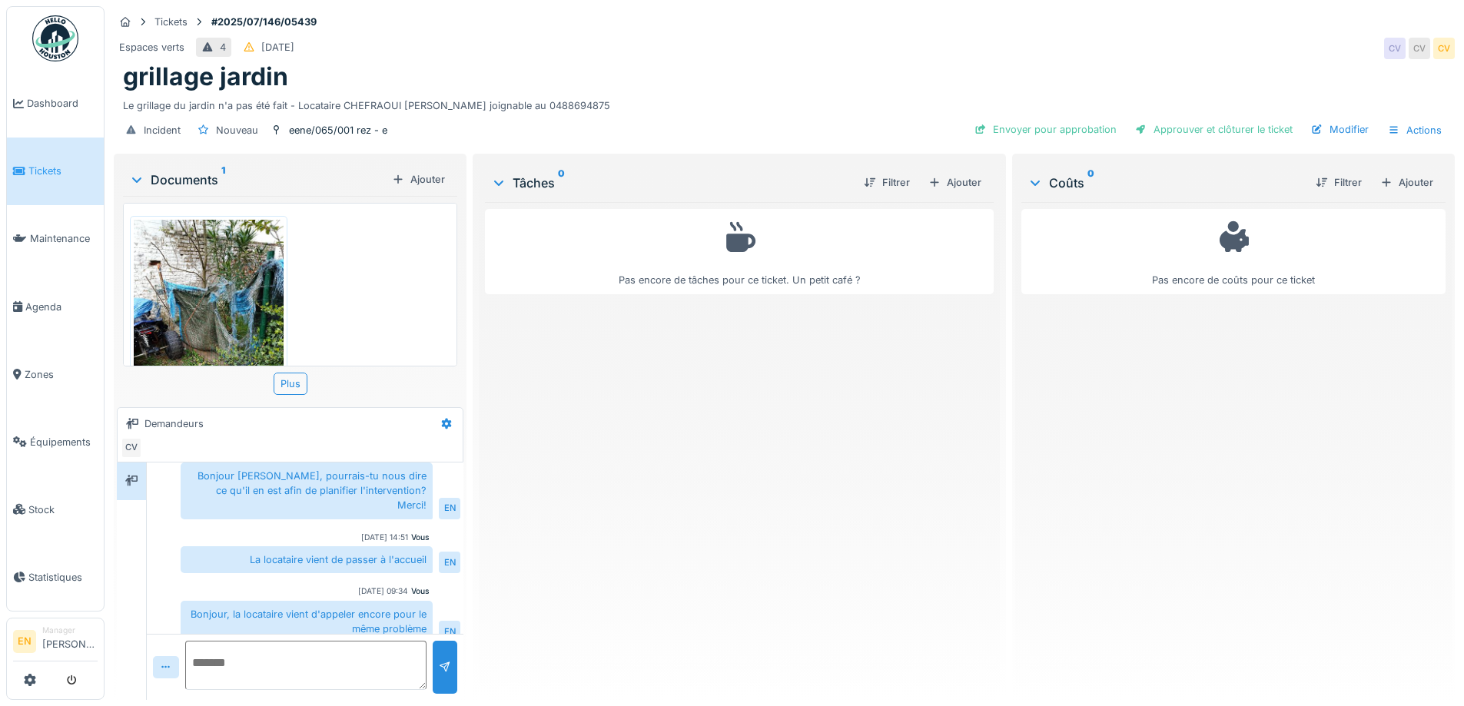
click at [220, 294] on img at bounding box center [209, 319] width 150 height 199
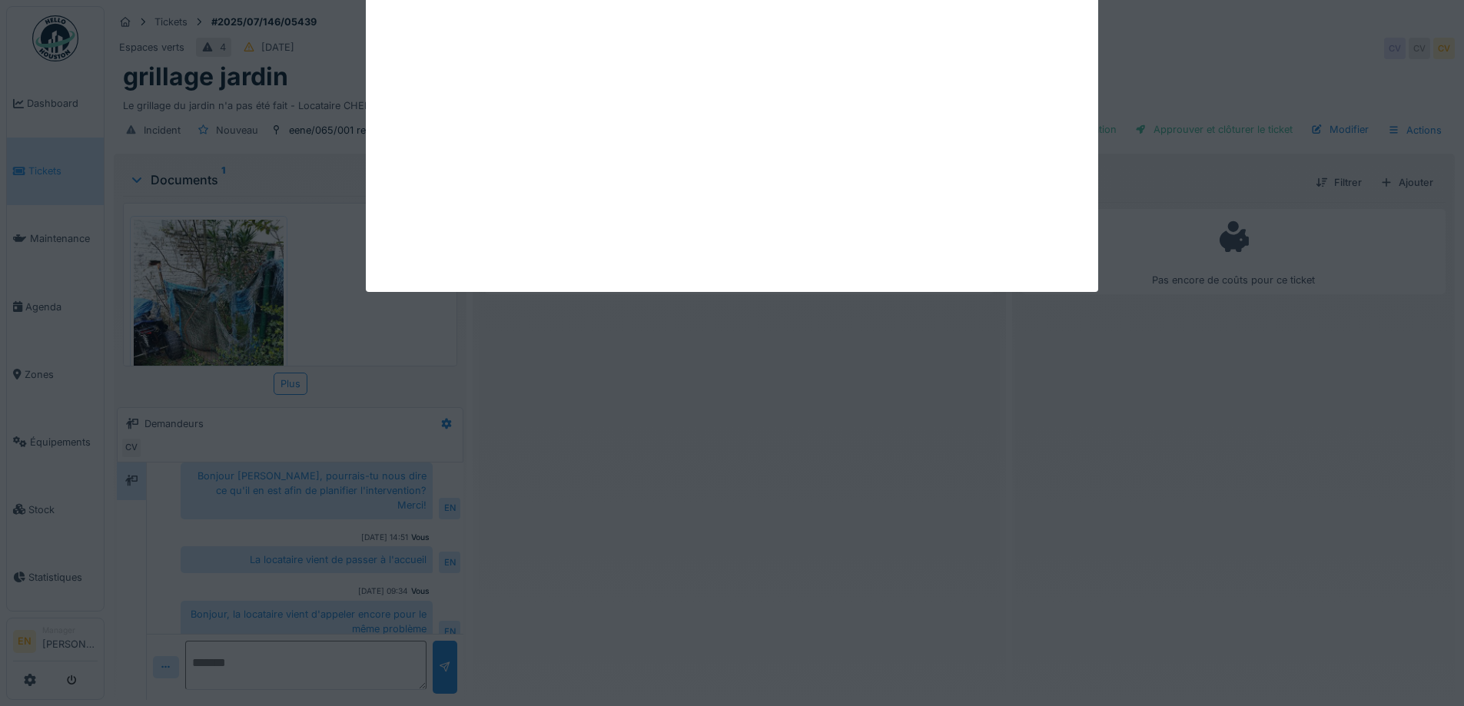
click at [220, 294] on div at bounding box center [732, 353] width 1464 height 706
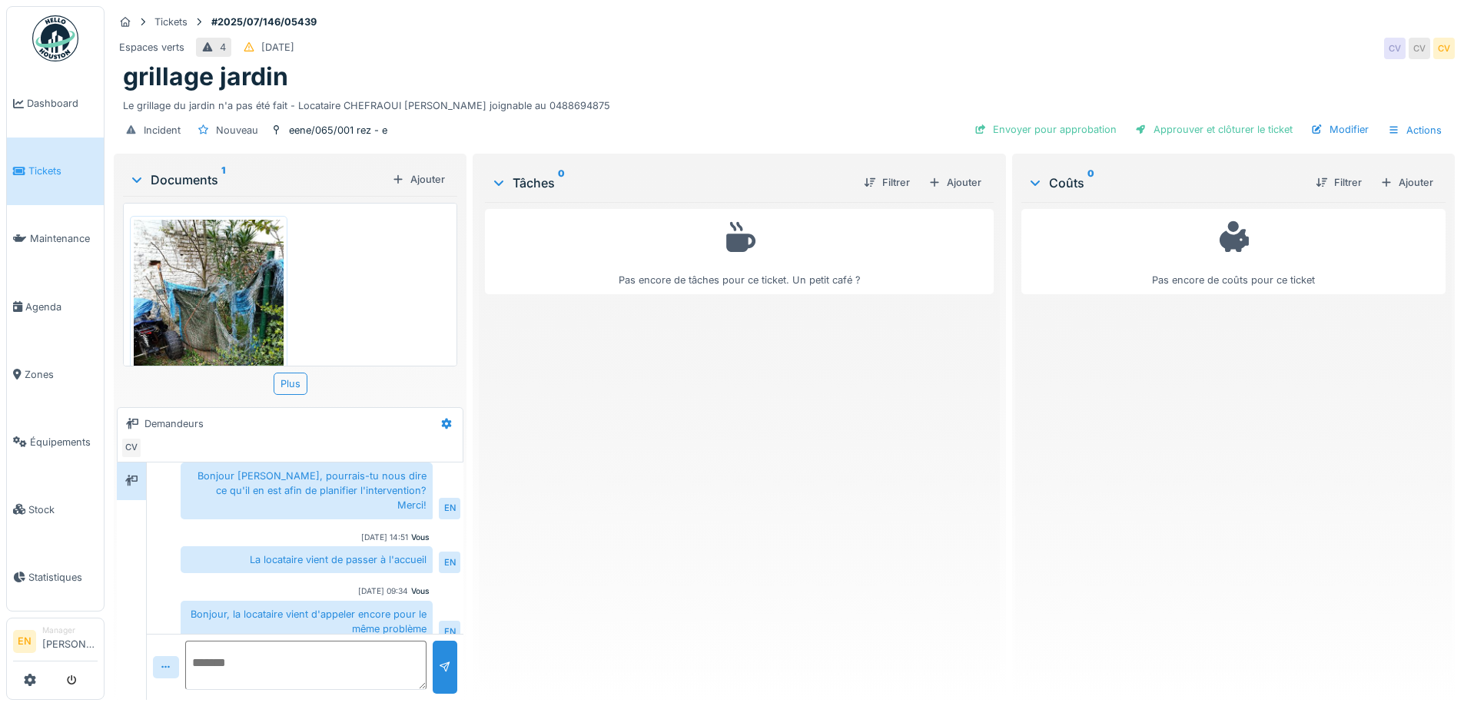
click at [224, 291] on img at bounding box center [209, 319] width 150 height 199
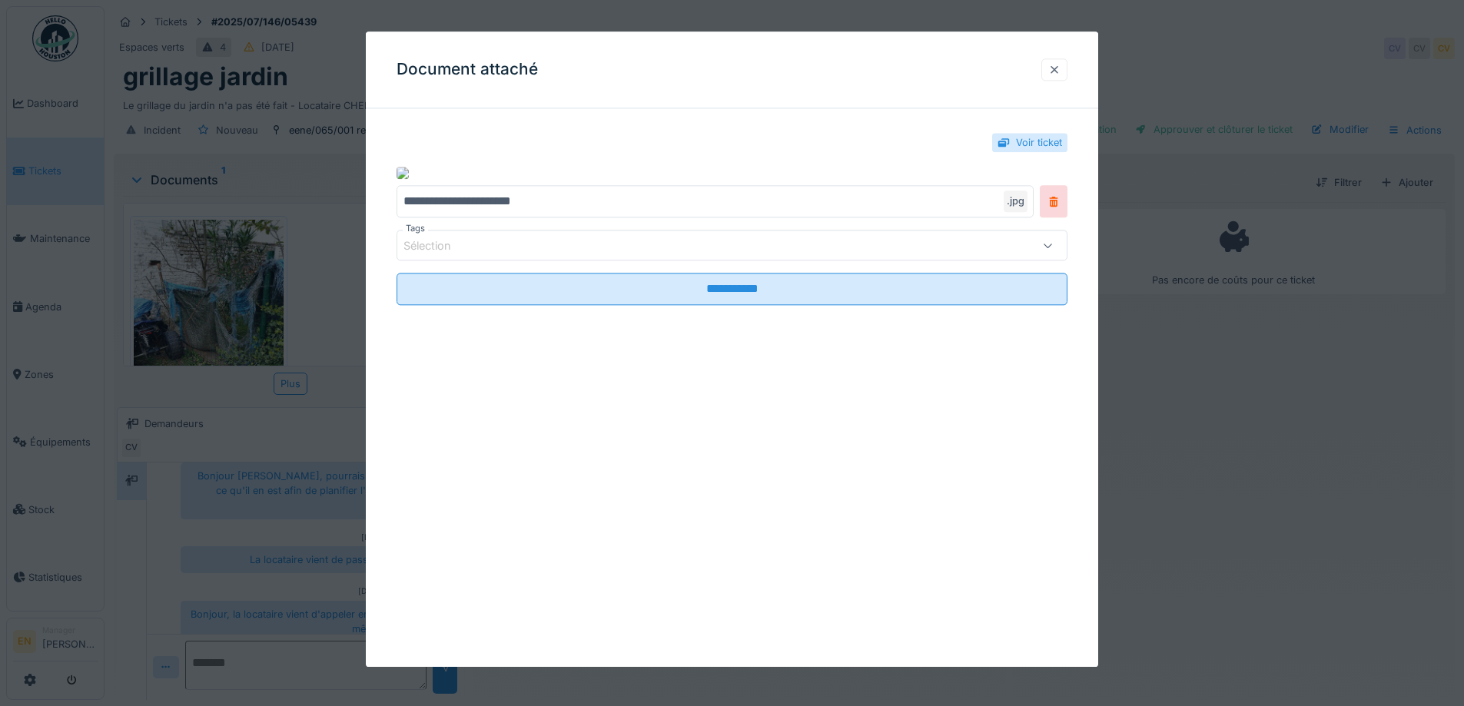
click at [1068, 65] on div at bounding box center [1055, 69] width 26 height 22
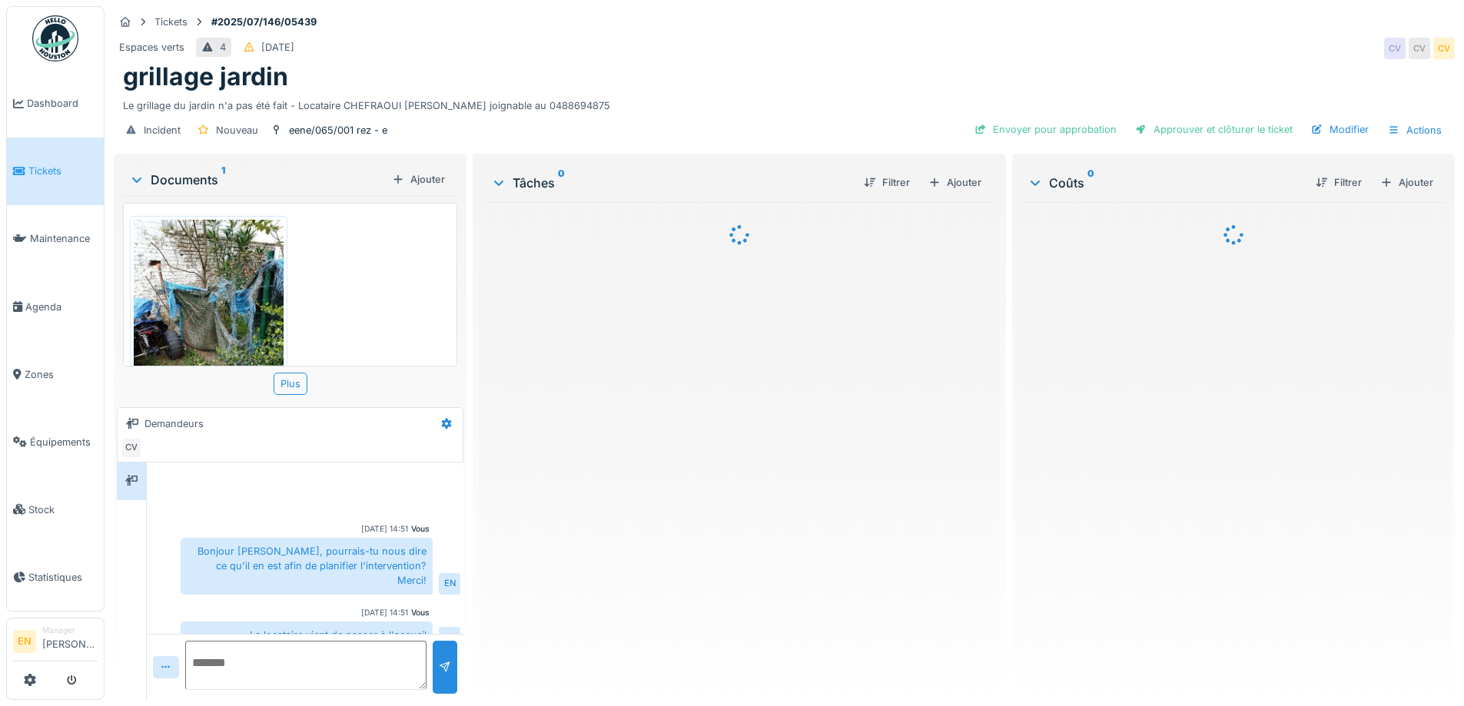
scroll to position [75, 0]
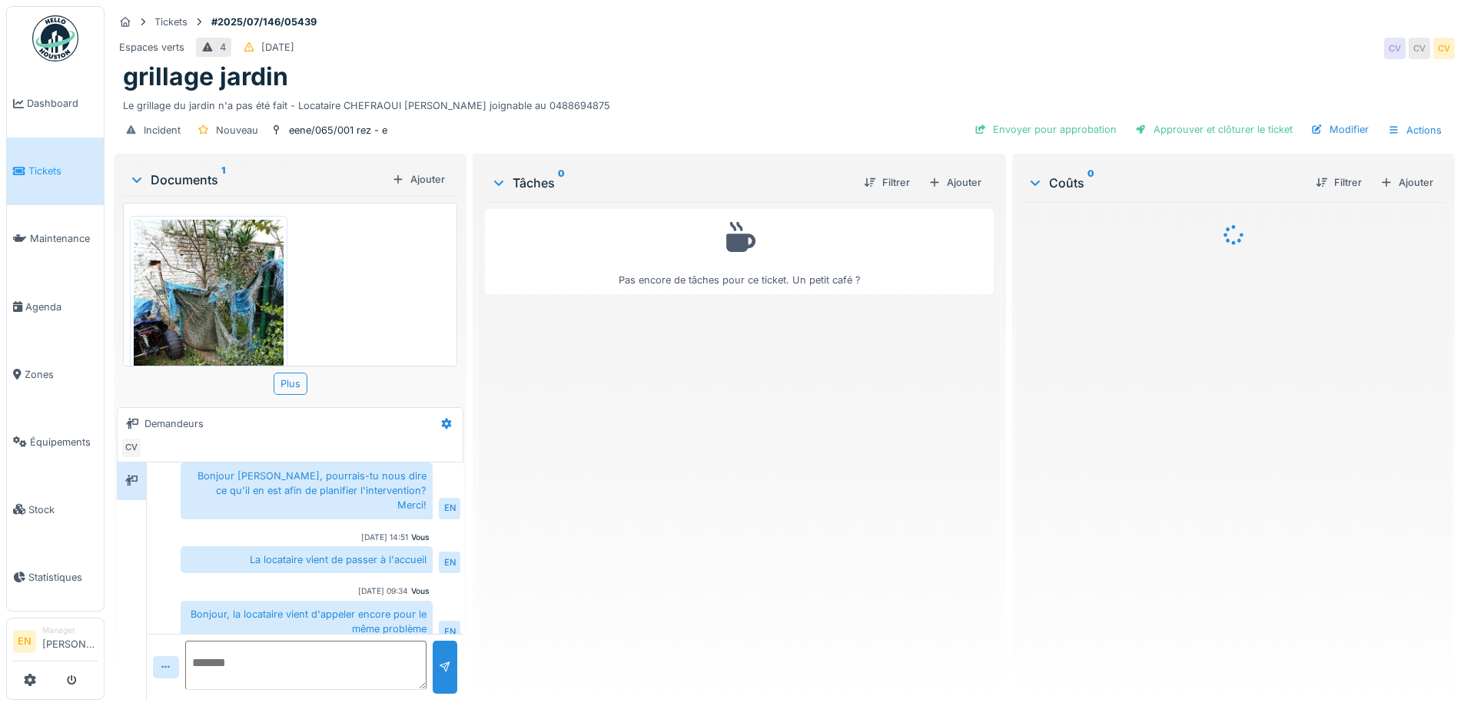
click at [211, 301] on img at bounding box center [209, 319] width 150 height 199
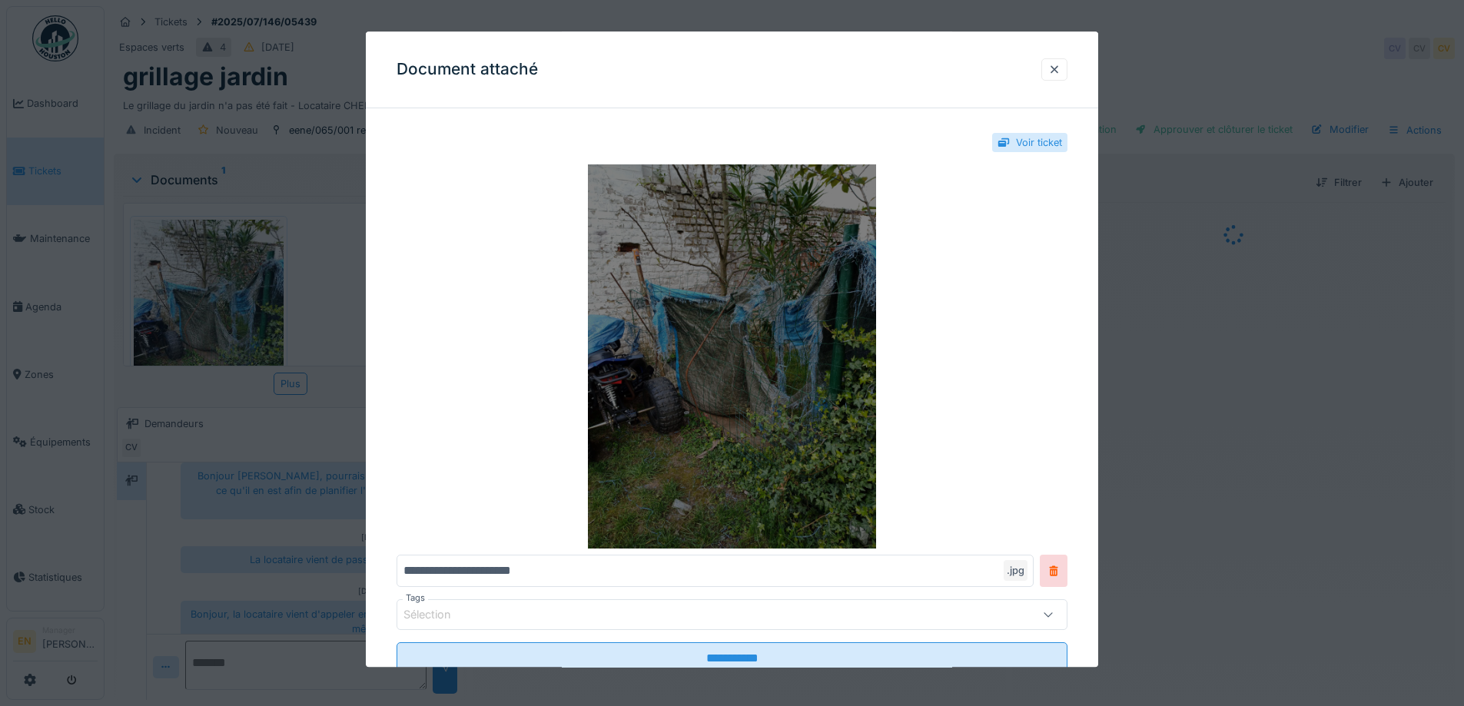
click at [768, 283] on img at bounding box center [732, 357] width 671 height 384
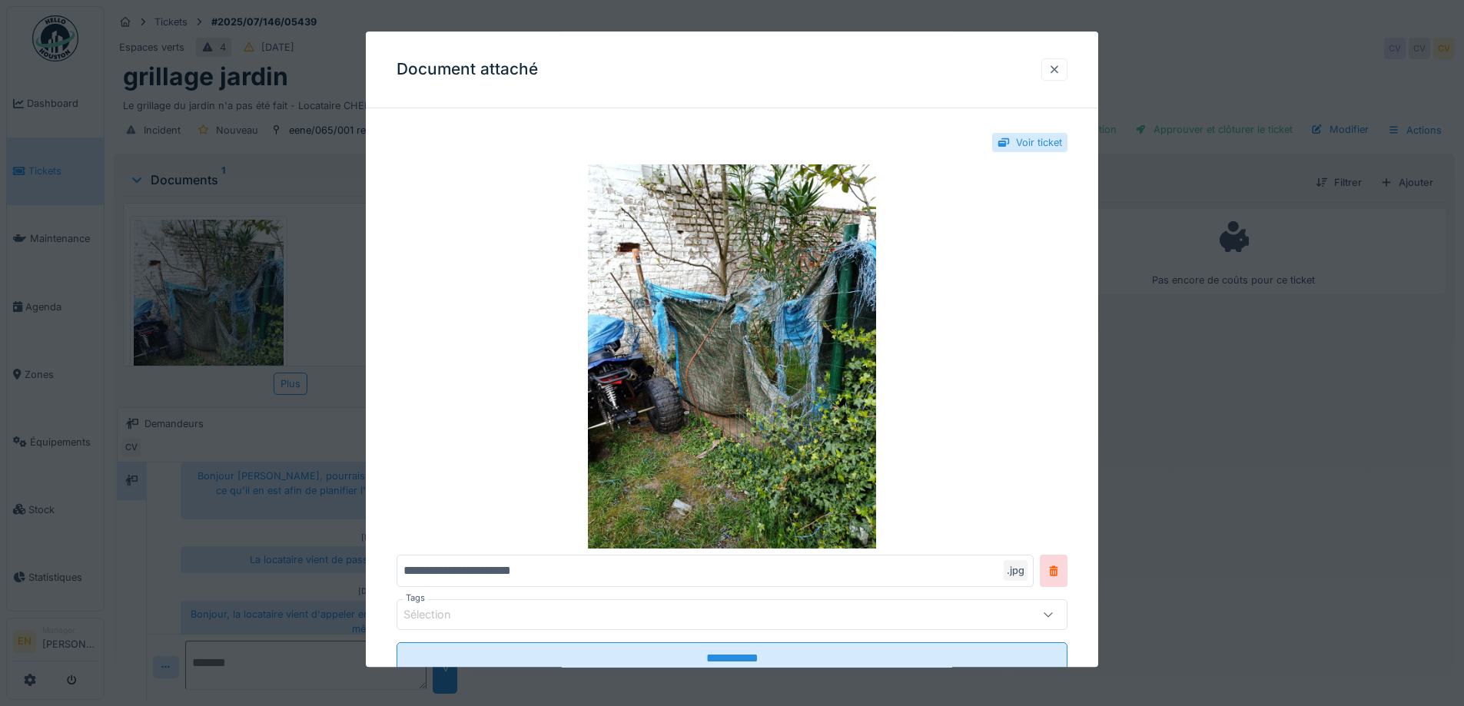
click at [1061, 73] on div at bounding box center [1055, 69] width 12 height 15
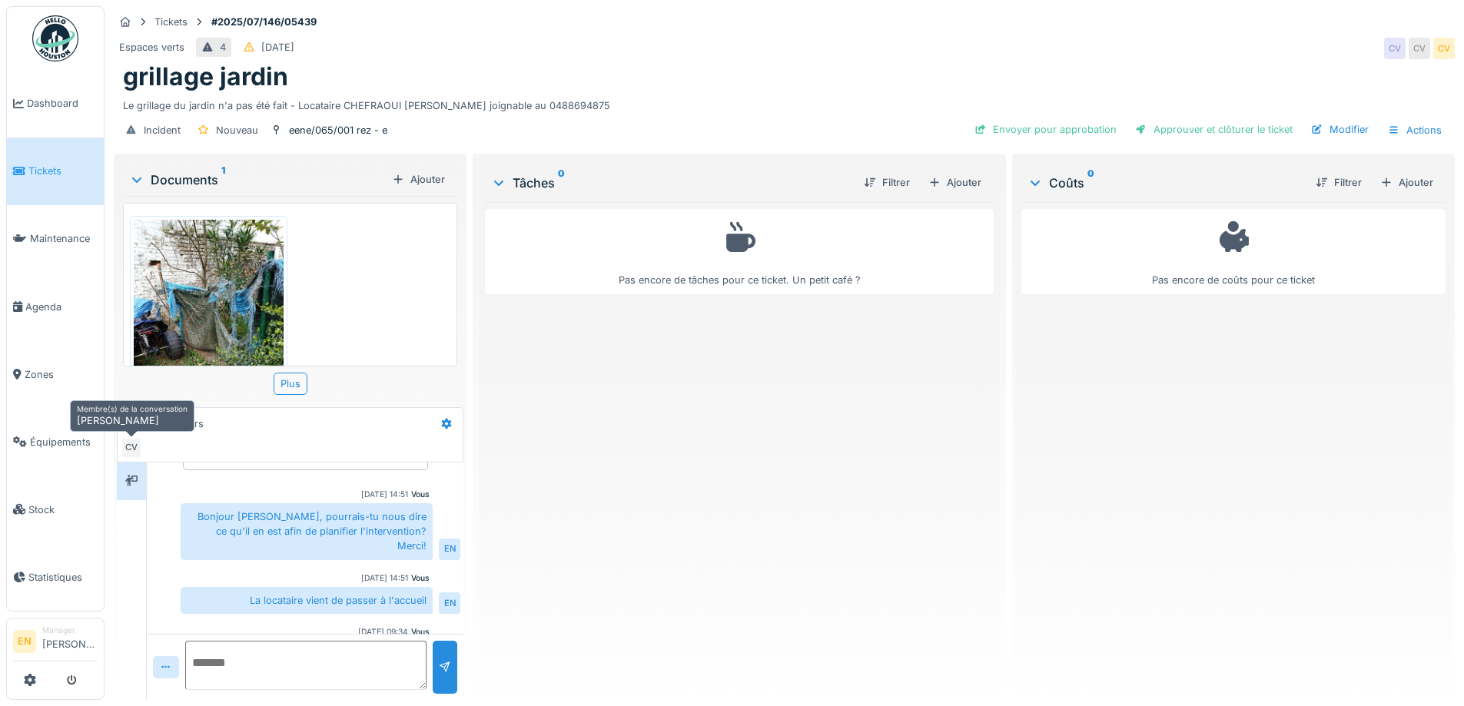
scroll to position [0, 0]
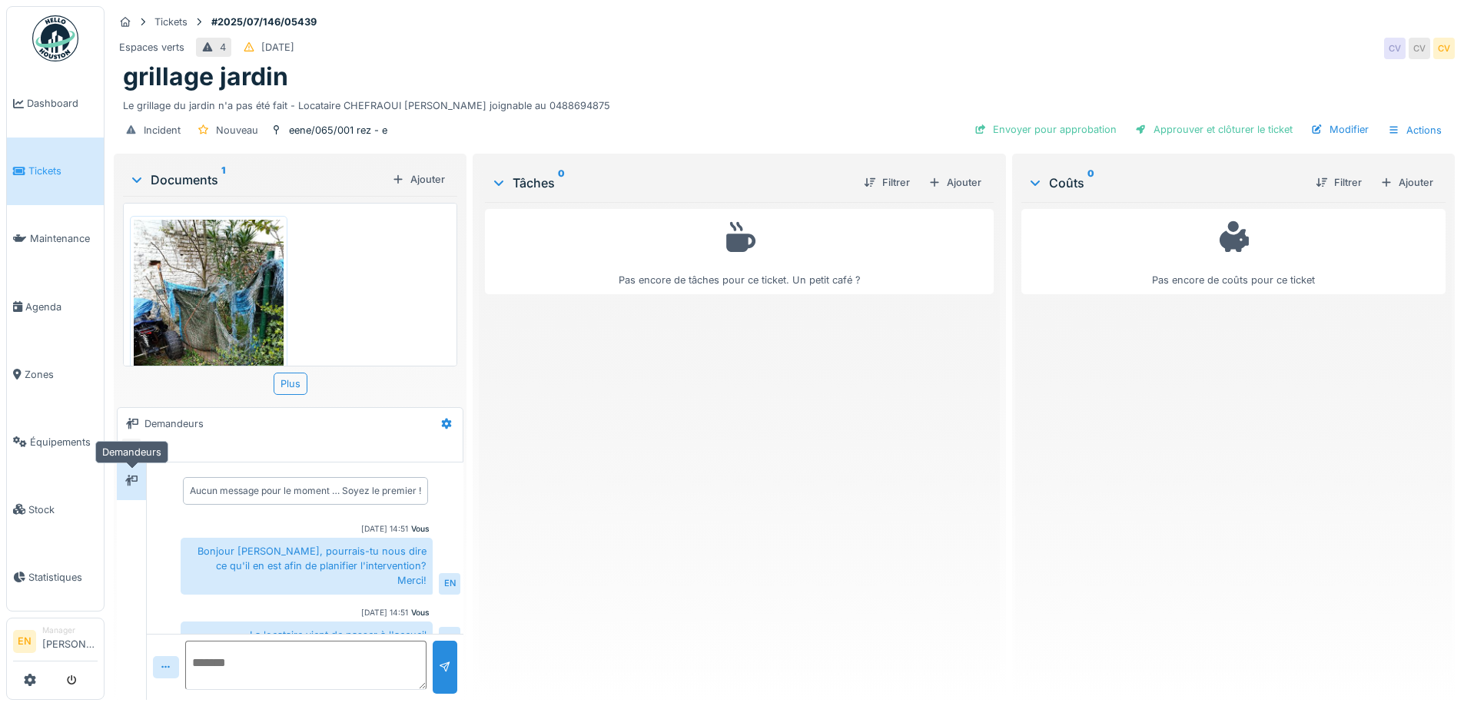
click at [138, 484] on icon at bounding box center [131, 481] width 12 height 10
click at [272, 560] on div "Bonjour [PERSON_NAME], pourrais-tu nous dire ce qu'il en est afin de planifier …" at bounding box center [307, 566] width 252 height 57
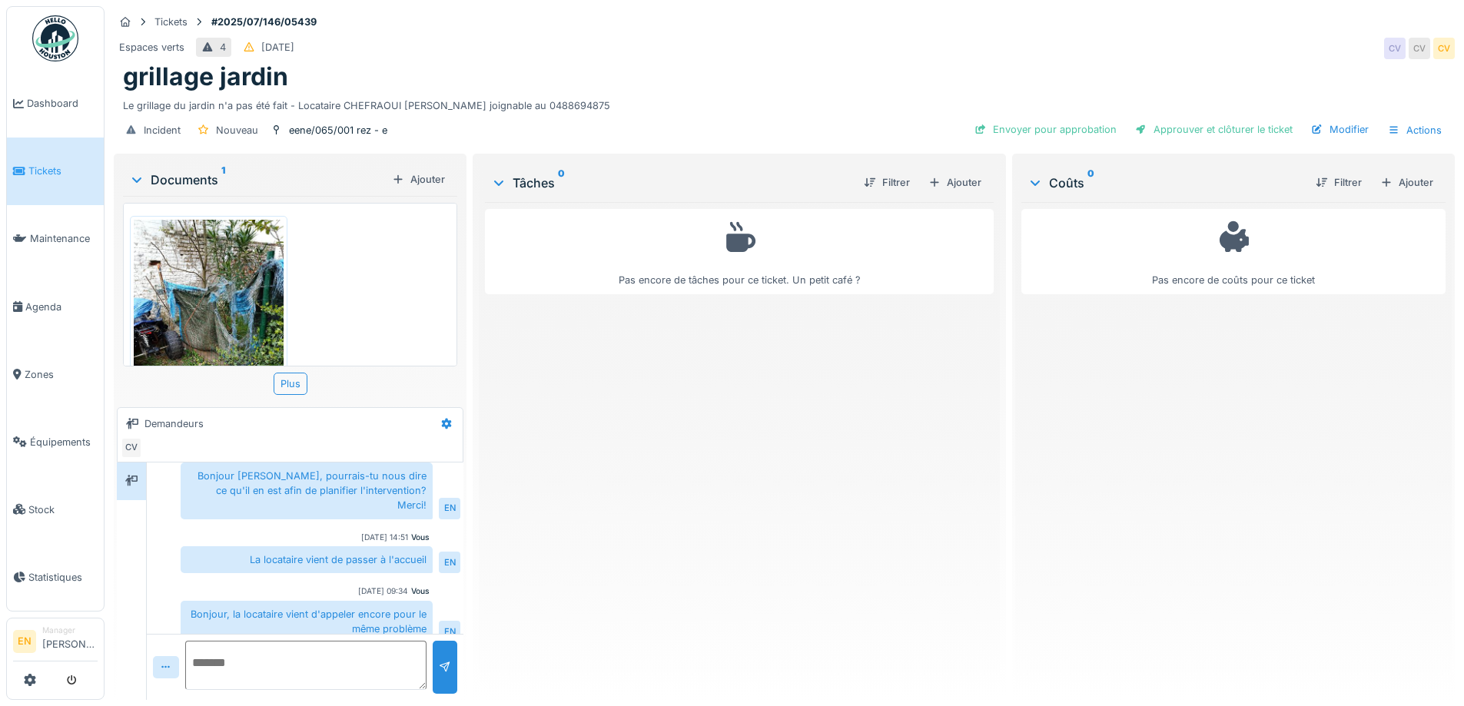
scroll to position [75, 0]
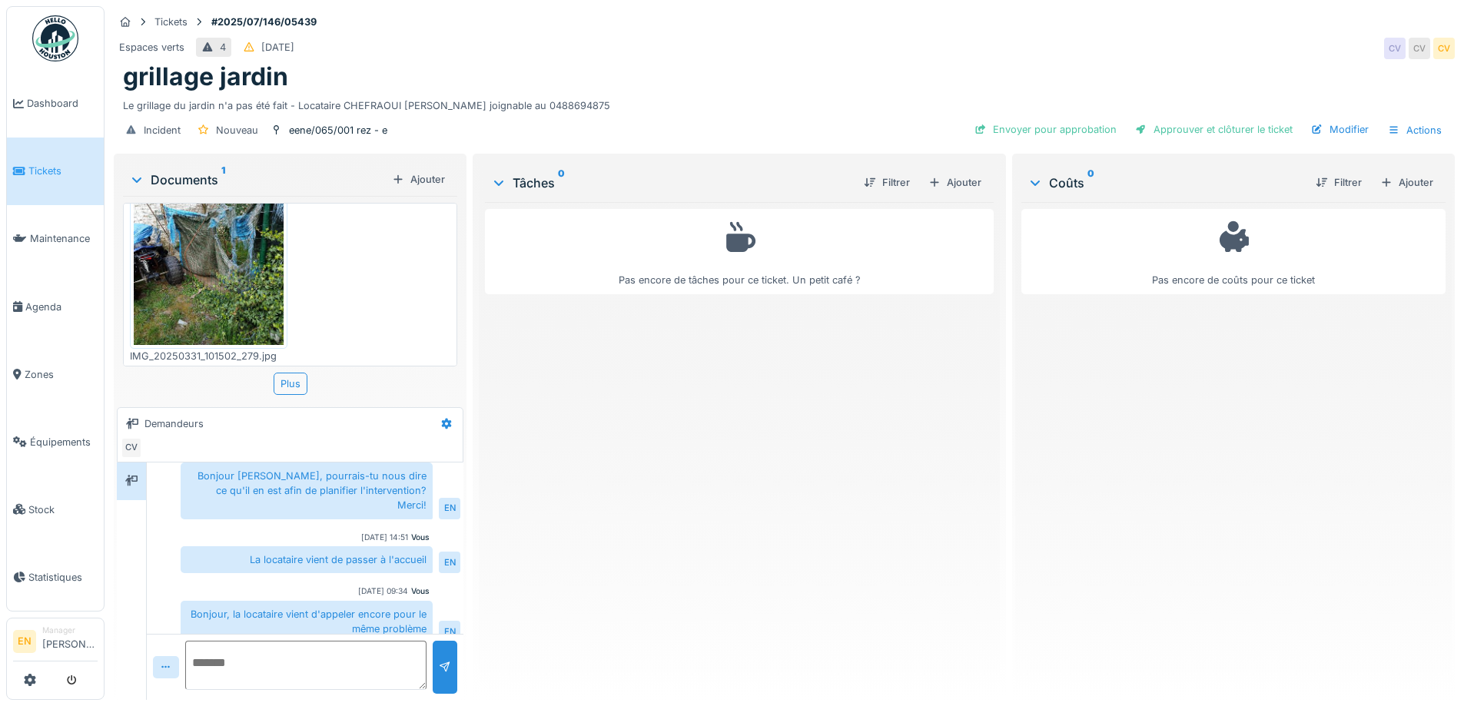
drag, startPoint x: 573, startPoint y: 370, endPoint x: 656, endPoint y: 151, distance: 233.6
click at [574, 366] on div "Pas encore de tâches pour ce ticket. Un petit café ?" at bounding box center [739, 445] width 508 height 486
click at [658, 75] on div "grillage jardin" at bounding box center [784, 76] width 1323 height 29
click at [625, 455] on div "Pas encore de tâches pour ce ticket. Un petit café ?" at bounding box center [739, 445] width 508 height 486
click at [914, 466] on div "Pas encore de tâches pour ce ticket. Un petit café ?" at bounding box center [739, 445] width 508 height 486
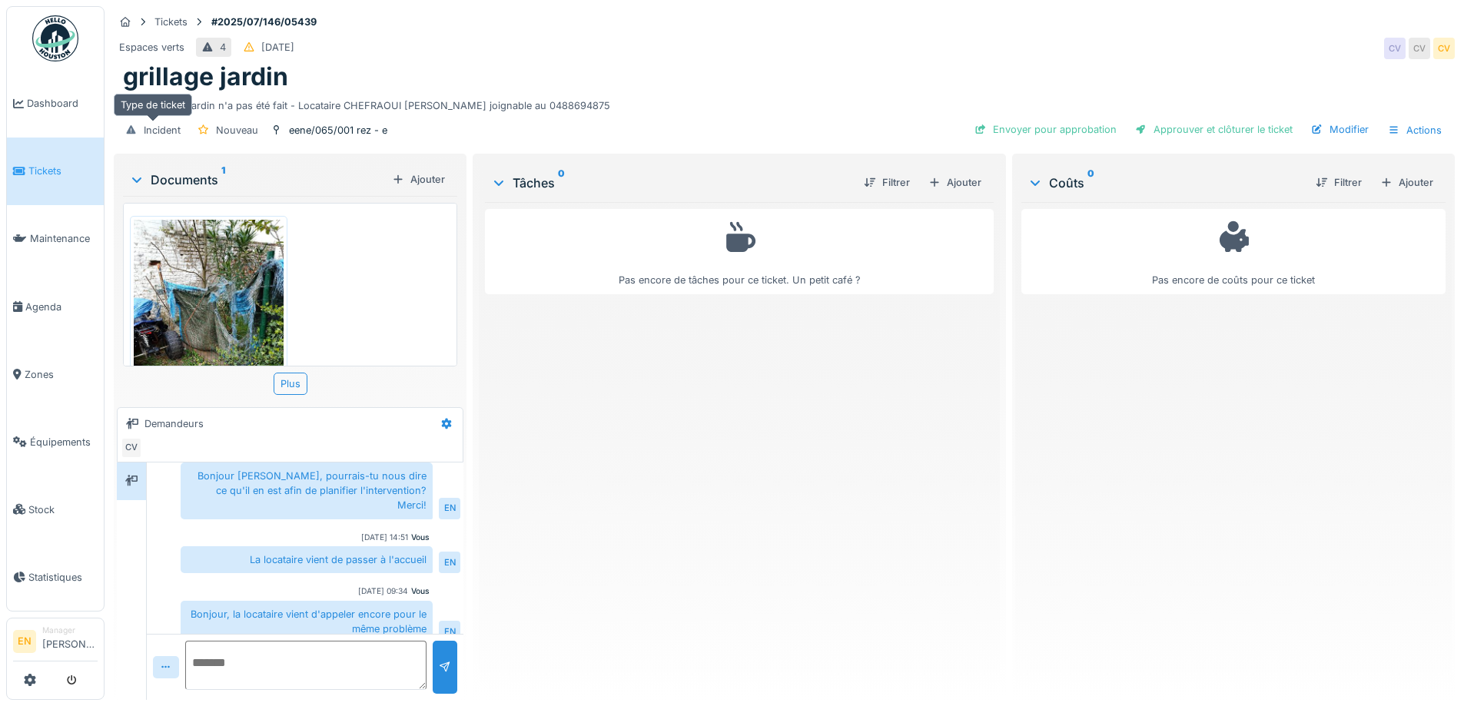
scroll to position [0, 0]
click at [217, 298] on img at bounding box center [209, 319] width 150 height 199
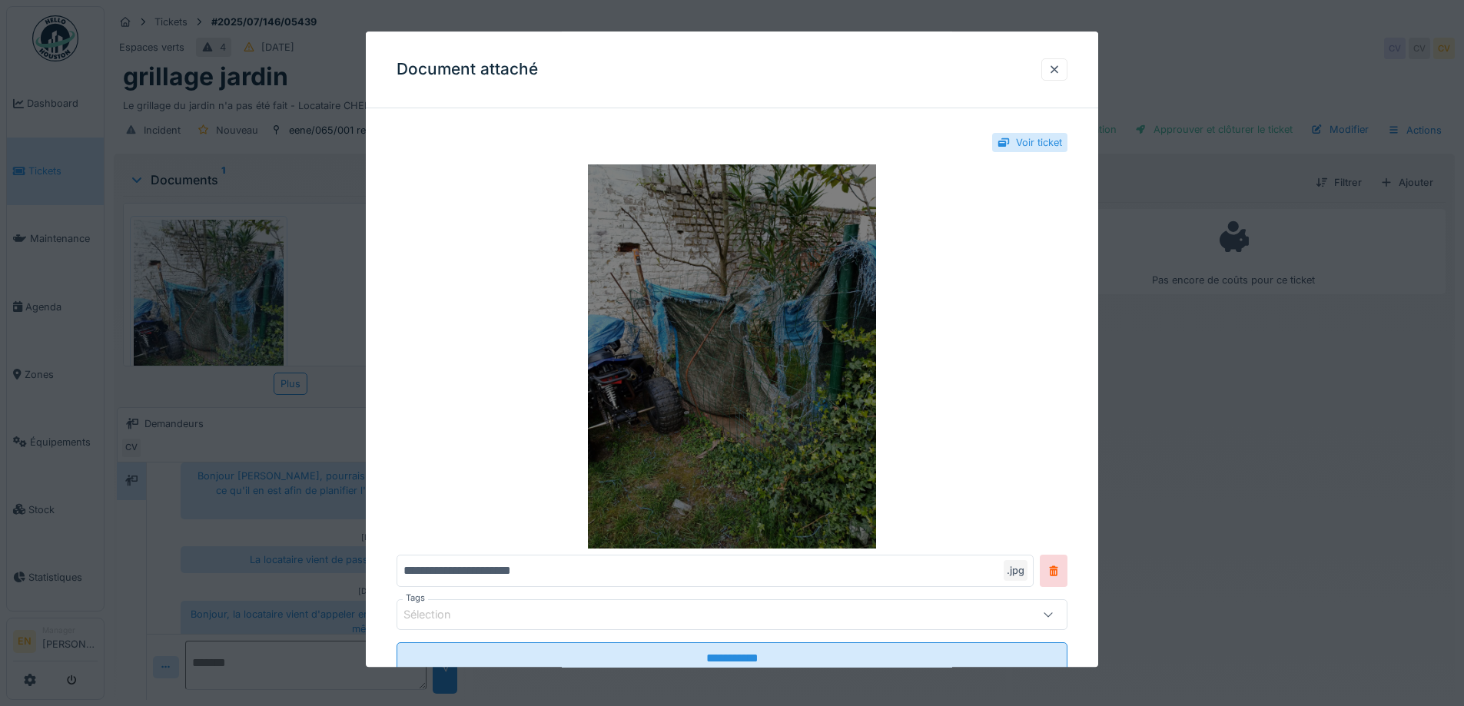
click at [775, 268] on img at bounding box center [732, 357] width 671 height 384
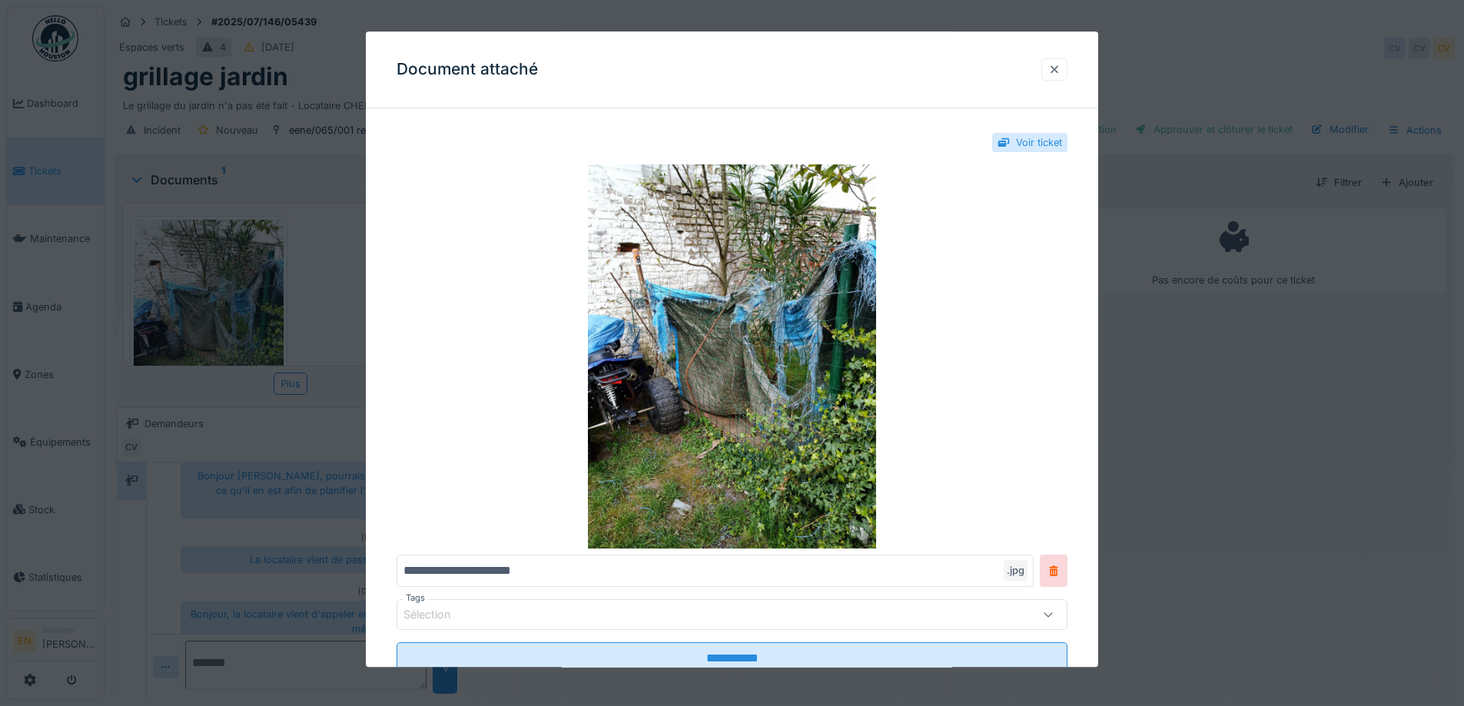
click at [1058, 67] on div at bounding box center [1055, 69] width 12 height 15
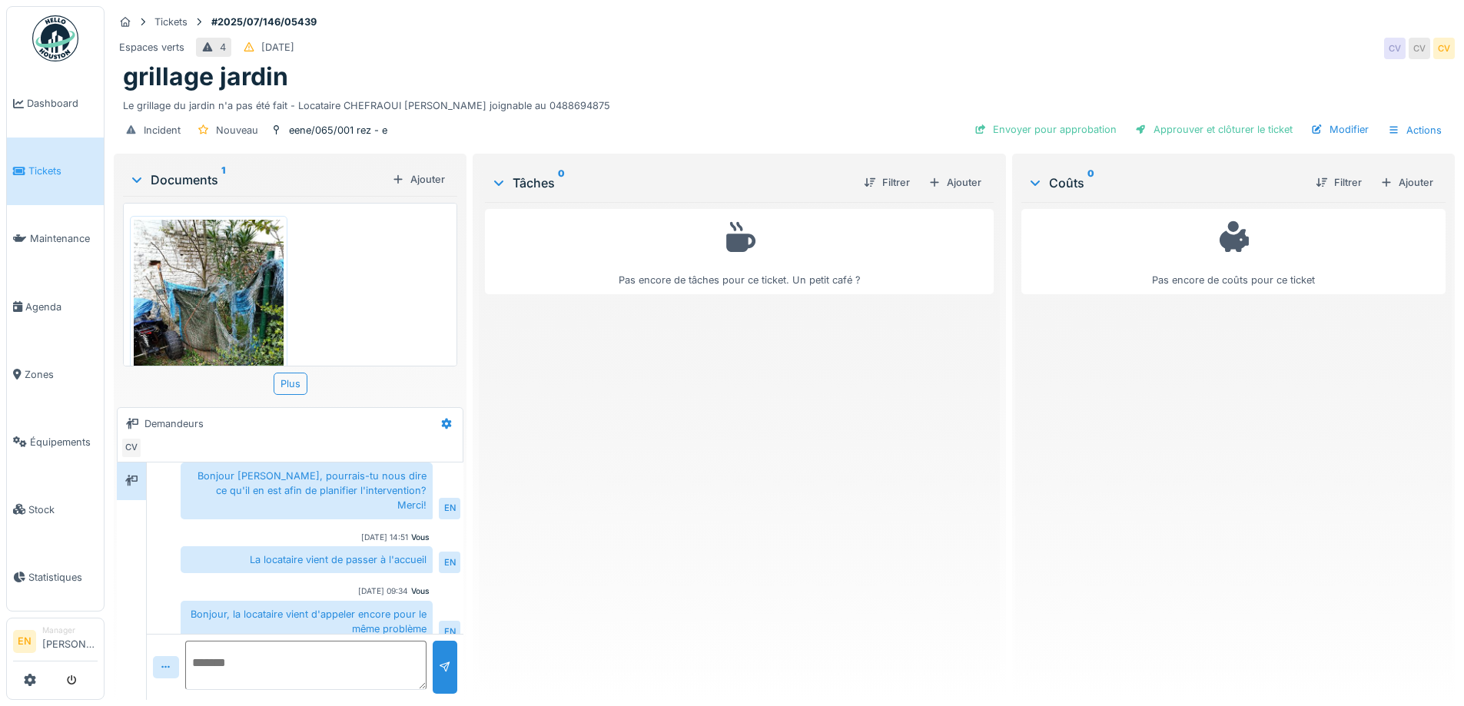
click at [624, 497] on div "Pas encore de tâches pour ce ticket. Un petit café ?" at bounding box center [739, 445] width 508 height 486
click at [662, 604] on div "Pas encore de tâches pour ce ticket. Un petit café ?" at bounding box center [739, 445] width 508 height 486
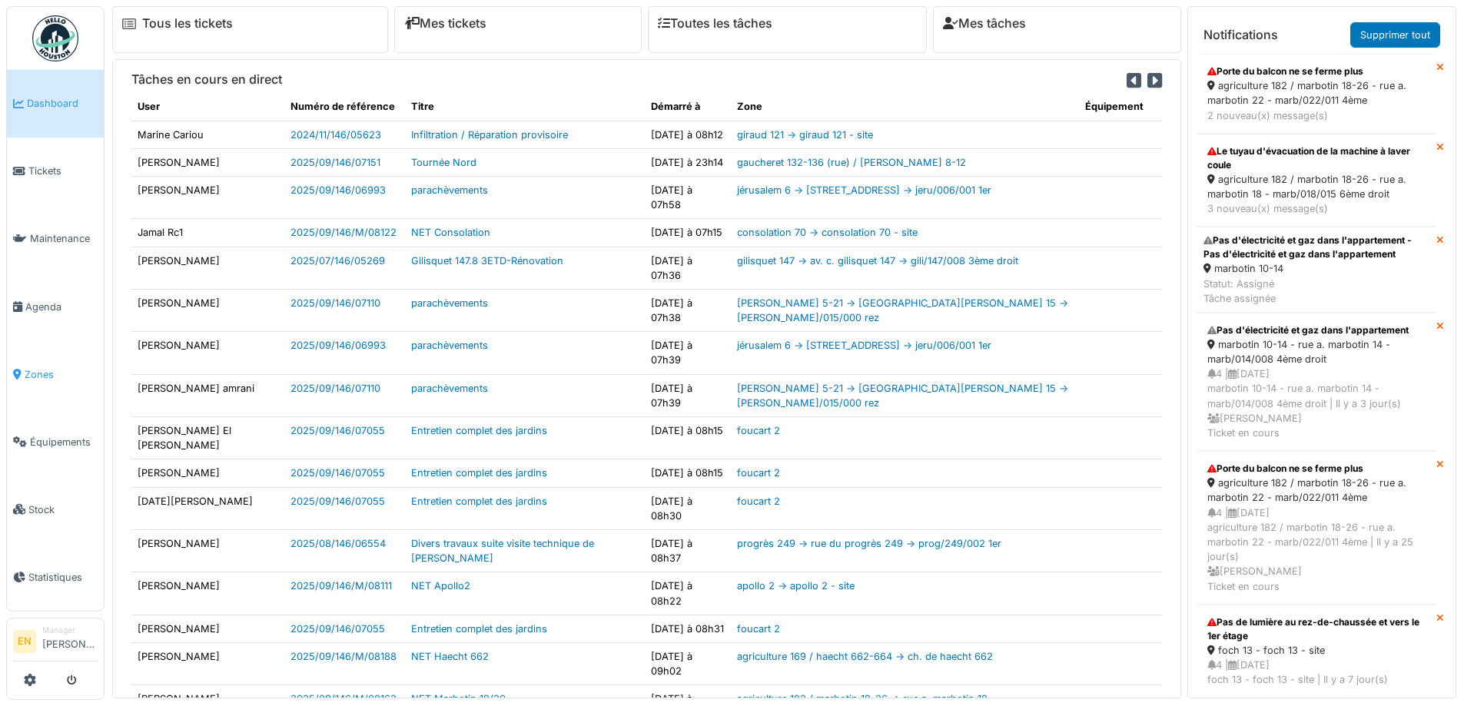
click at [41, 369] on span "Zones" at bounding box center [61, 374] width 73 height 15
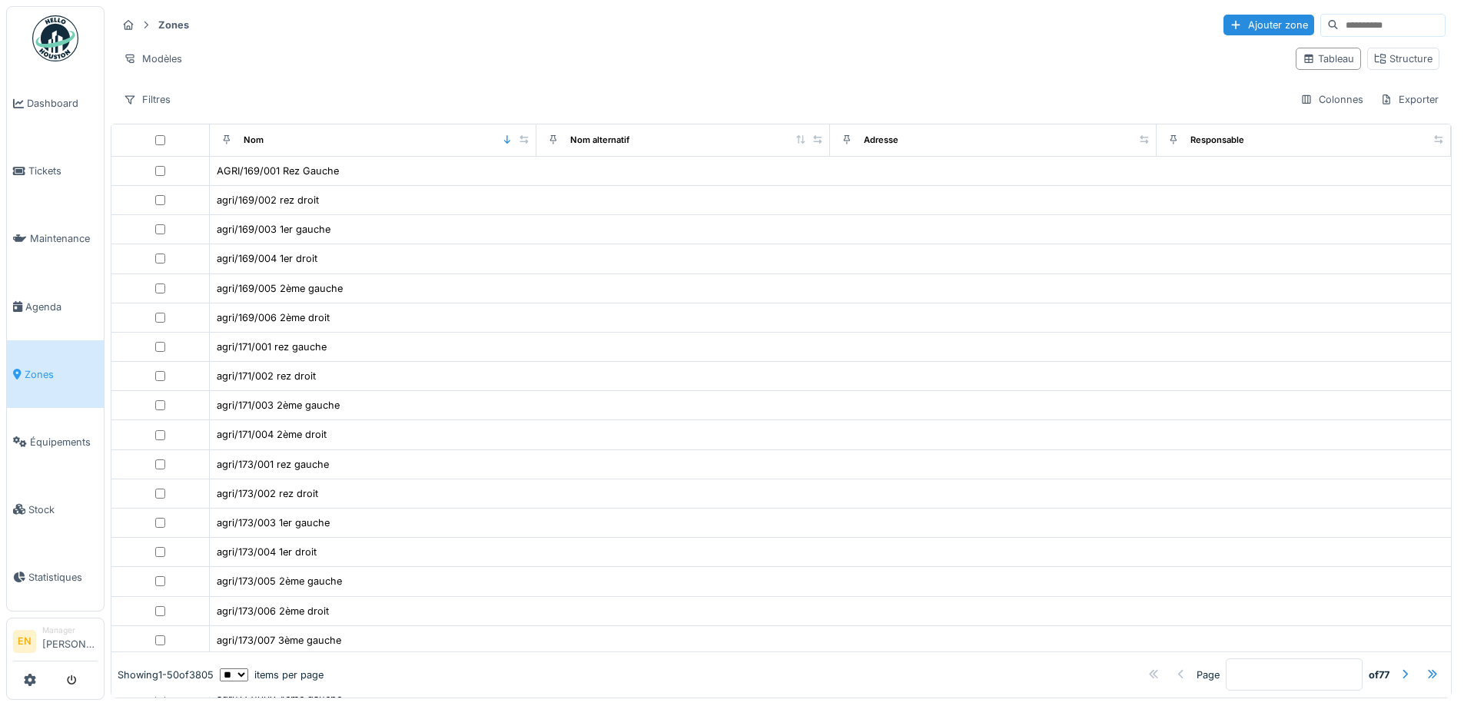
click at [1339, 22] on input at bounding box center [1392, 26] width 106 height 22
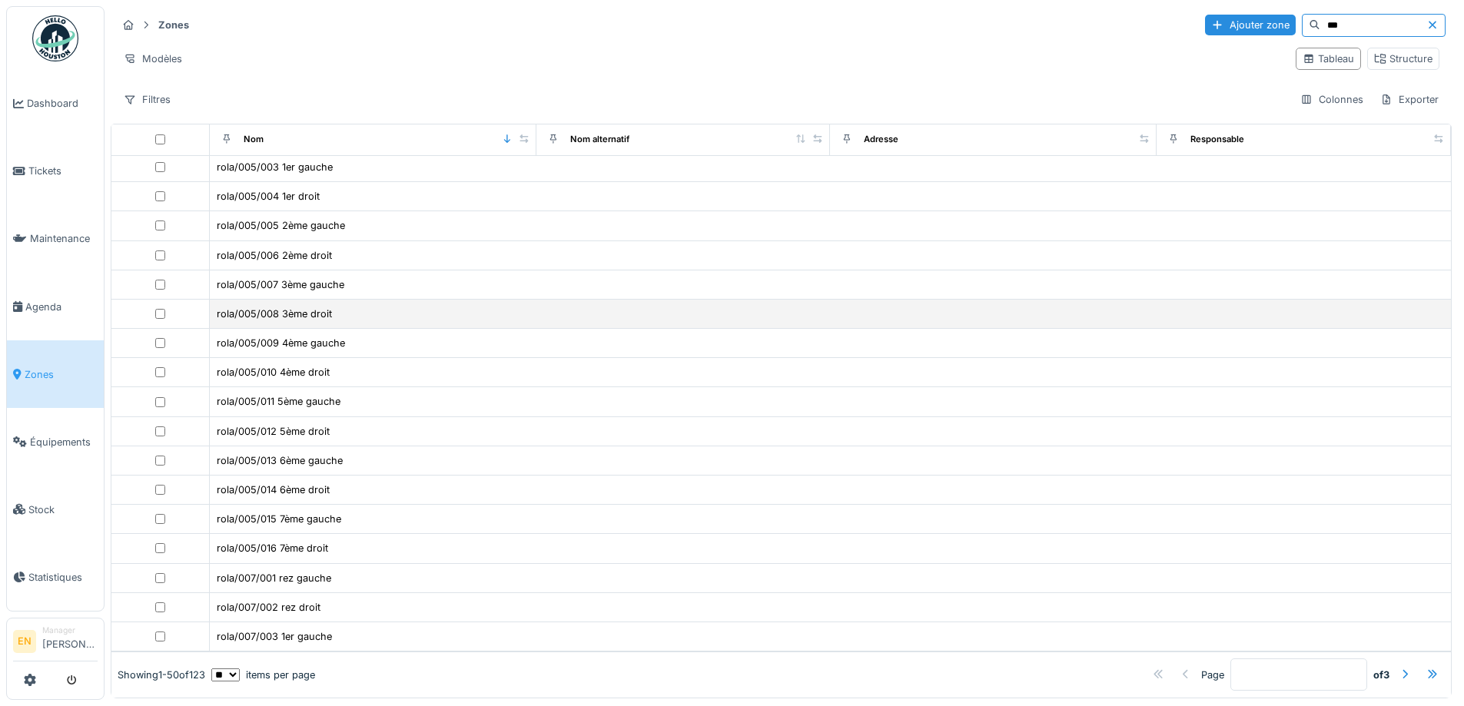
scroll to position [918, 0]
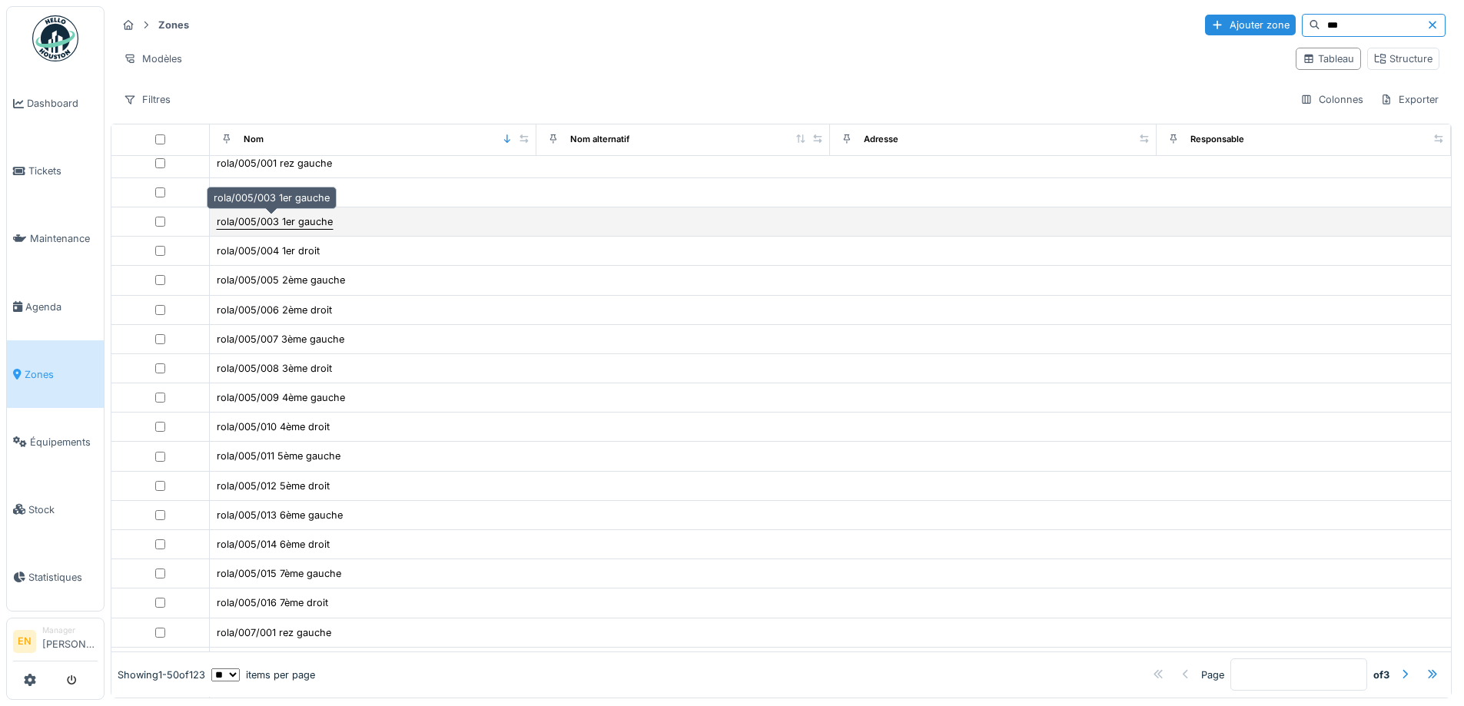
type input "***"
click at [285, 221] on div "rola/005/003 1er gauche" at bounding box center [275, 221] width 116 height 15
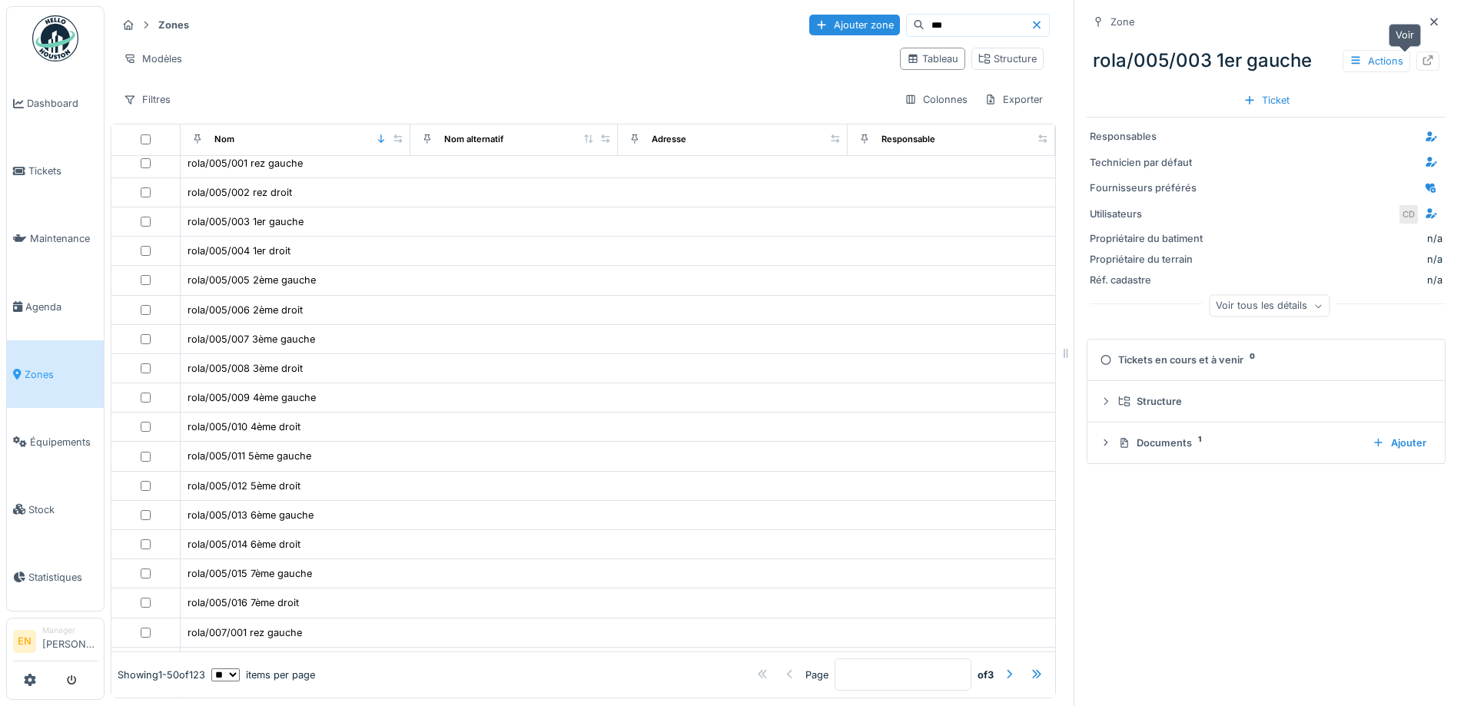
click at [1422, 62] on icon at bounding box center [1428, 60] width 12 height 10
click at [1431, 22] on icon at bounding box center [1435, 22] width 8 height 8
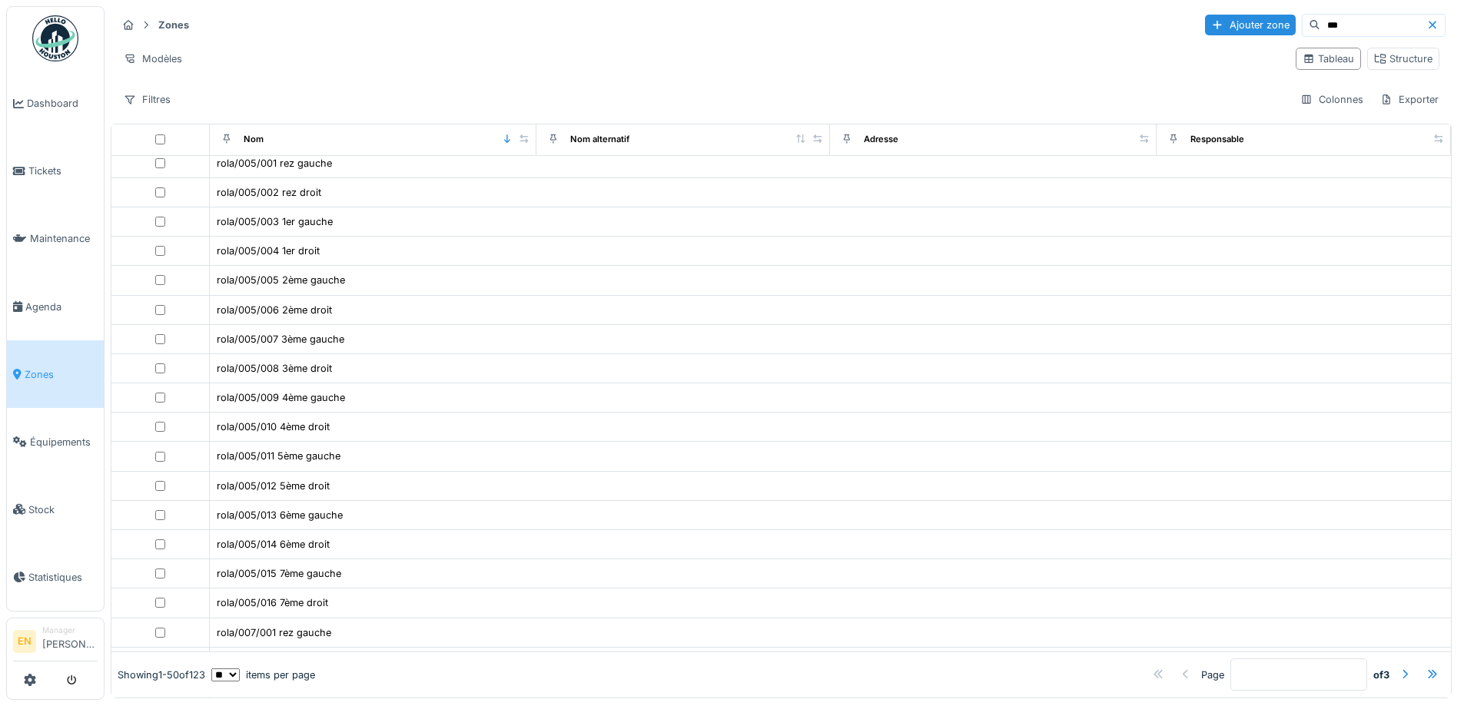
click at [1429, 26] on icon at bounding box center [1433, 25] width 8 height 8
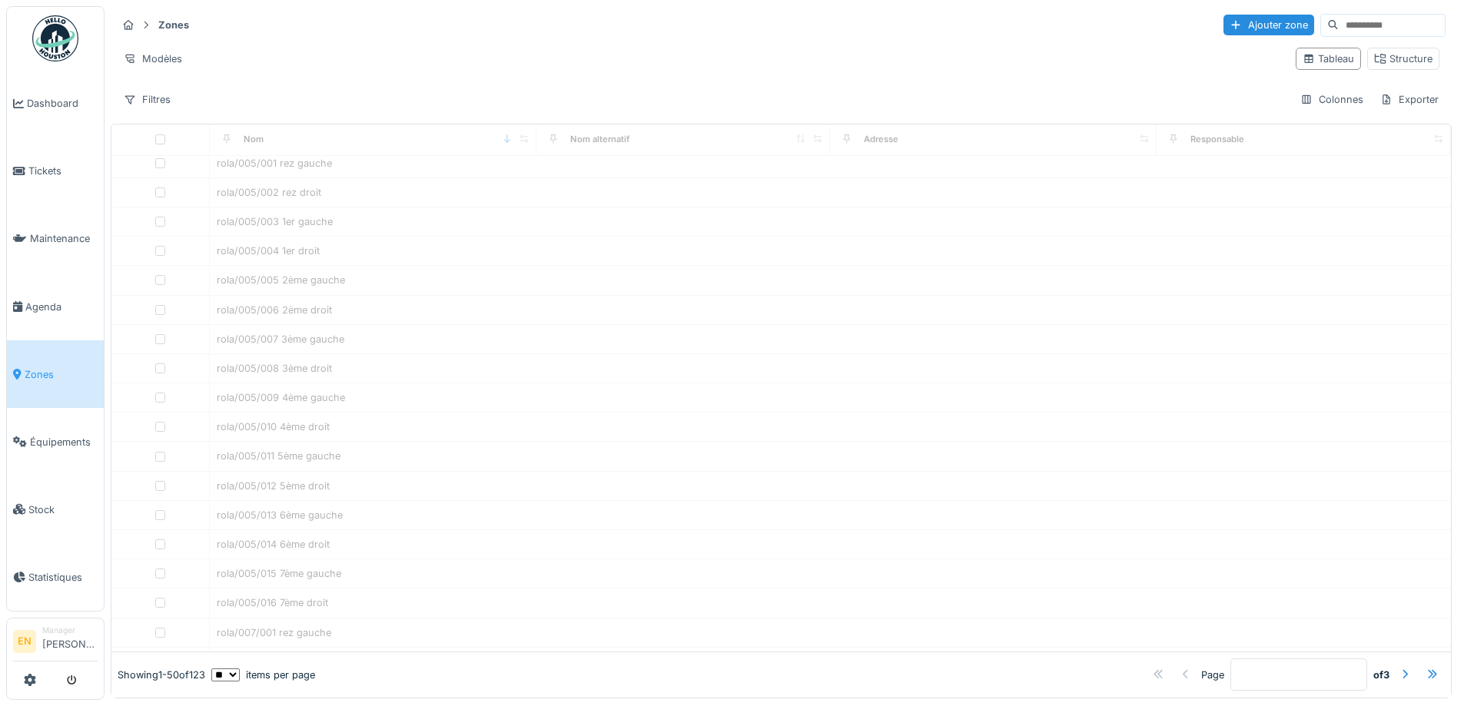
click at [1351, 18] on input at bounding box center [1392, 26] width 106 height 22
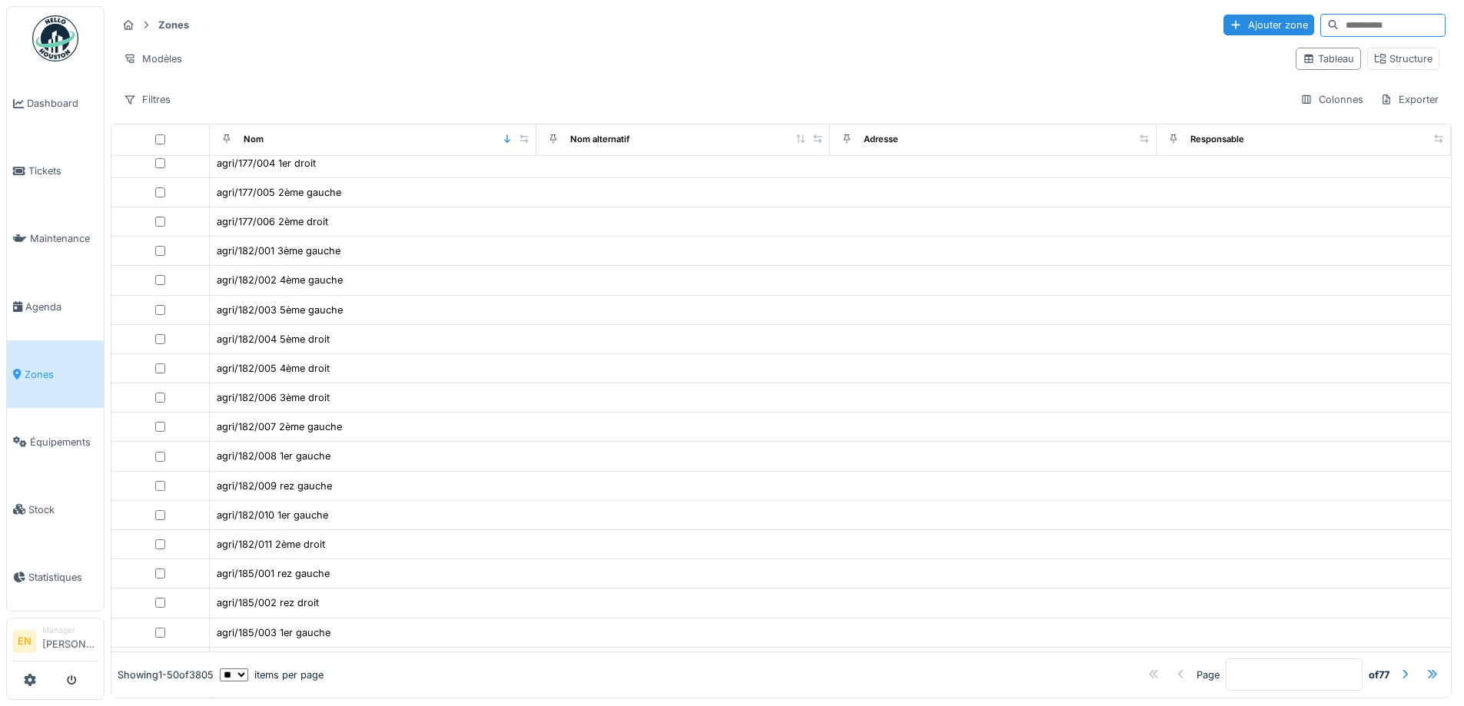
click at [1339, 30] on input at bounding box center [1392, 26] width 106 height 22
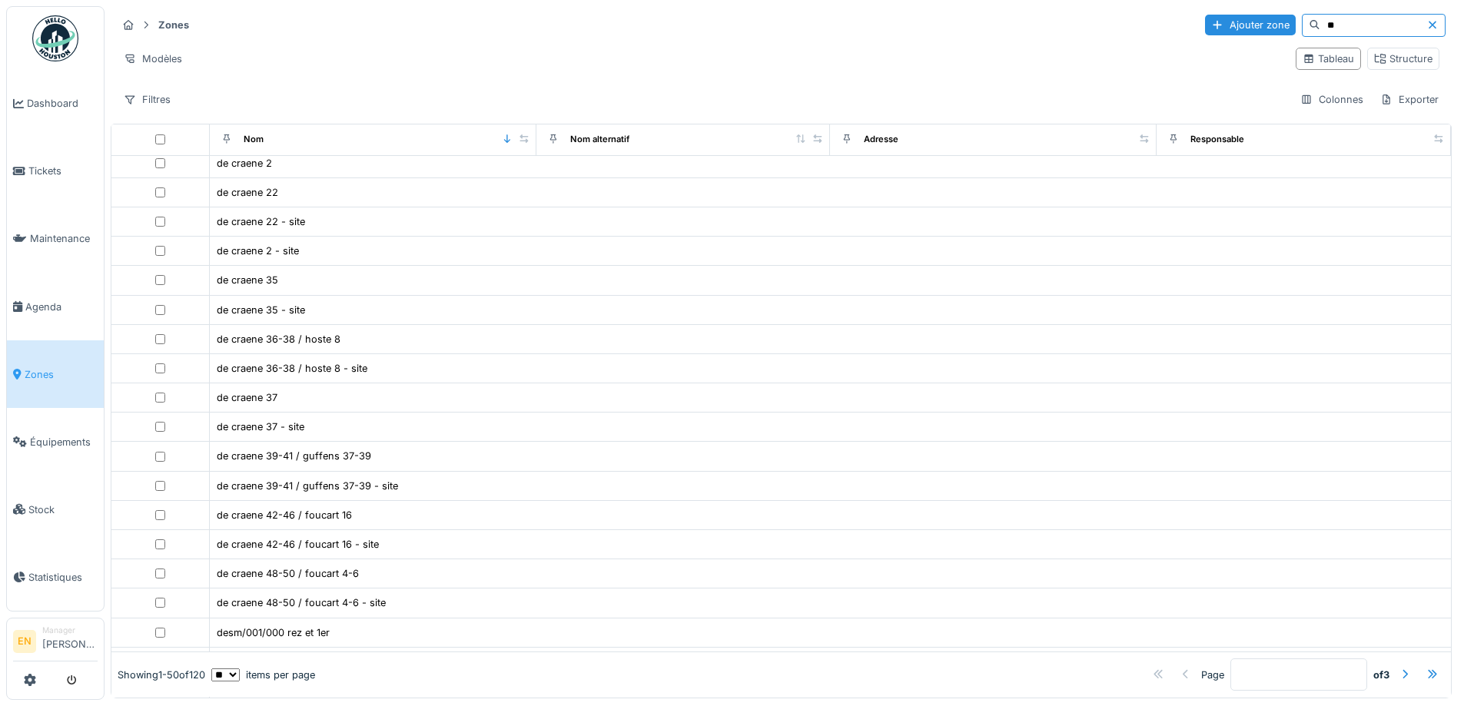
type input "*"
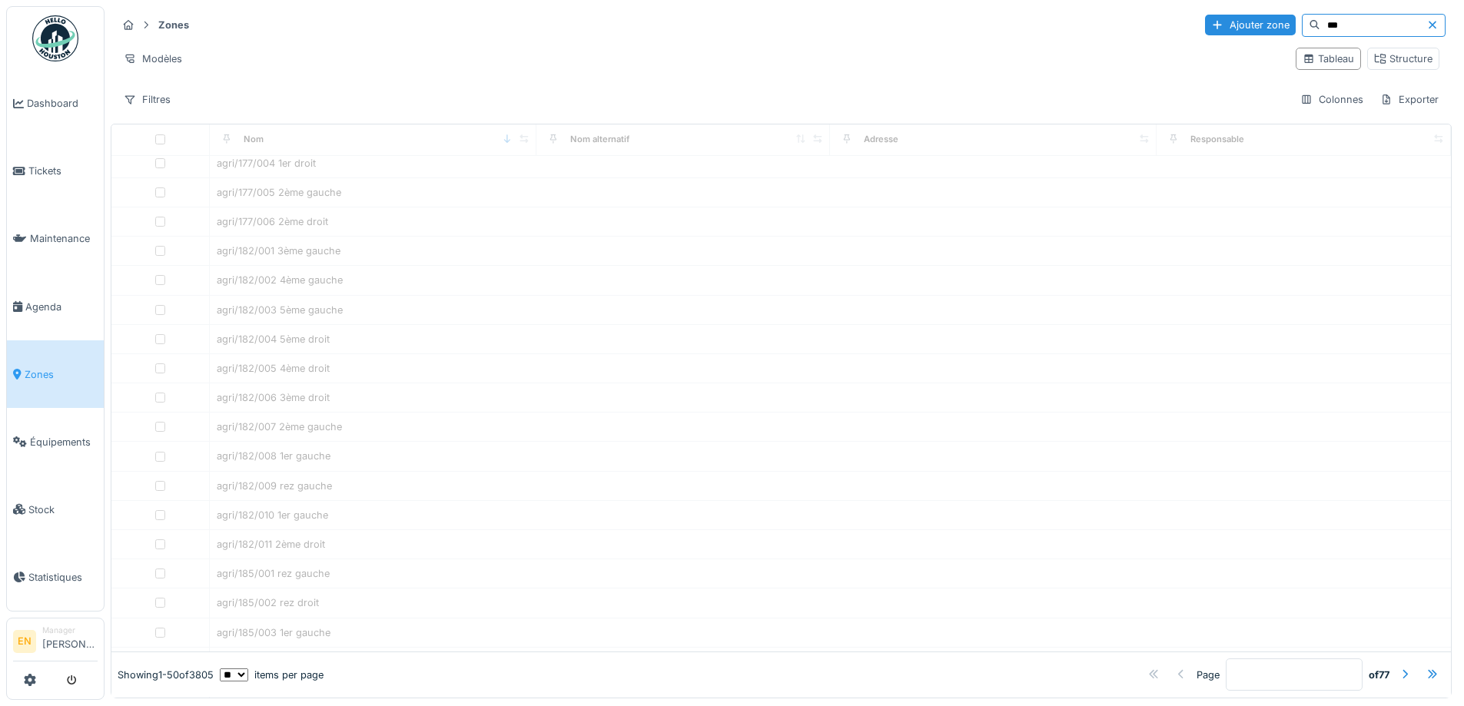
scroll to position [467, 0]
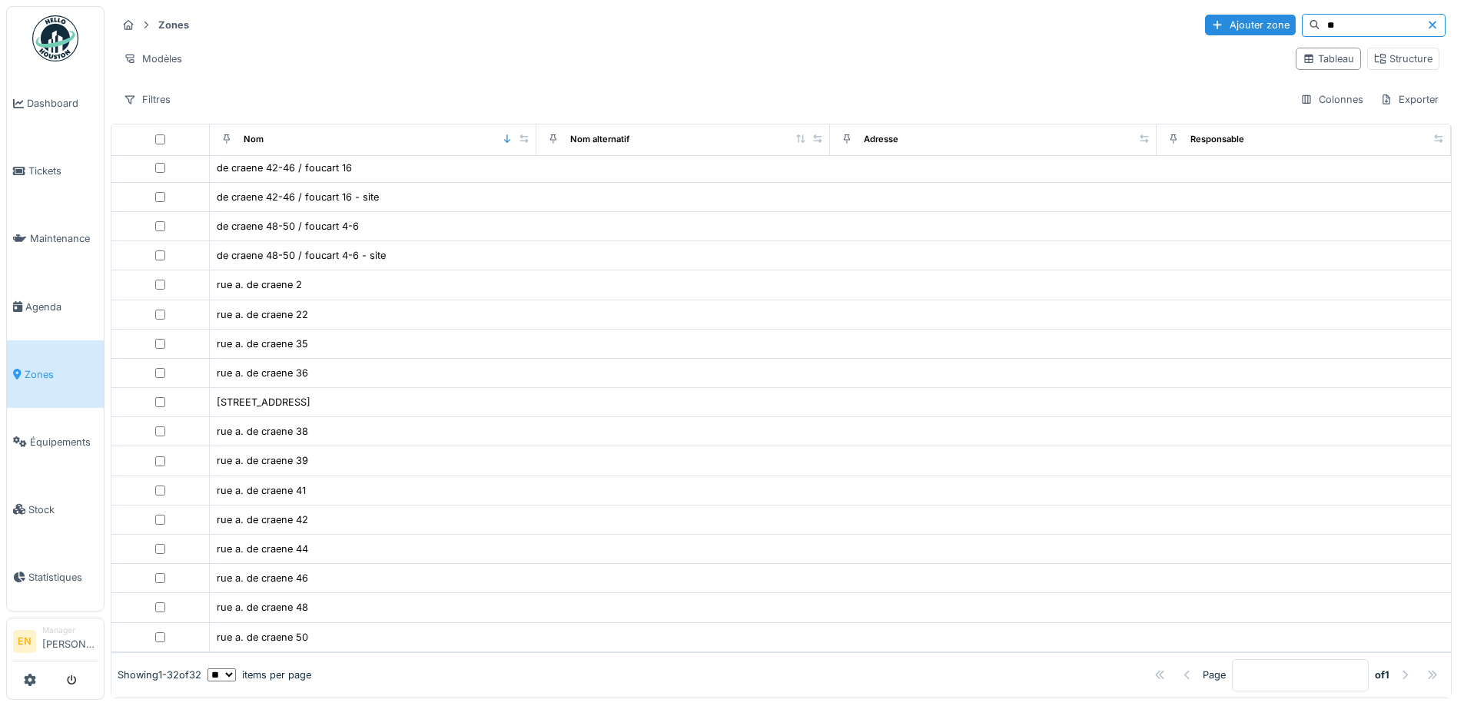
type input "*"
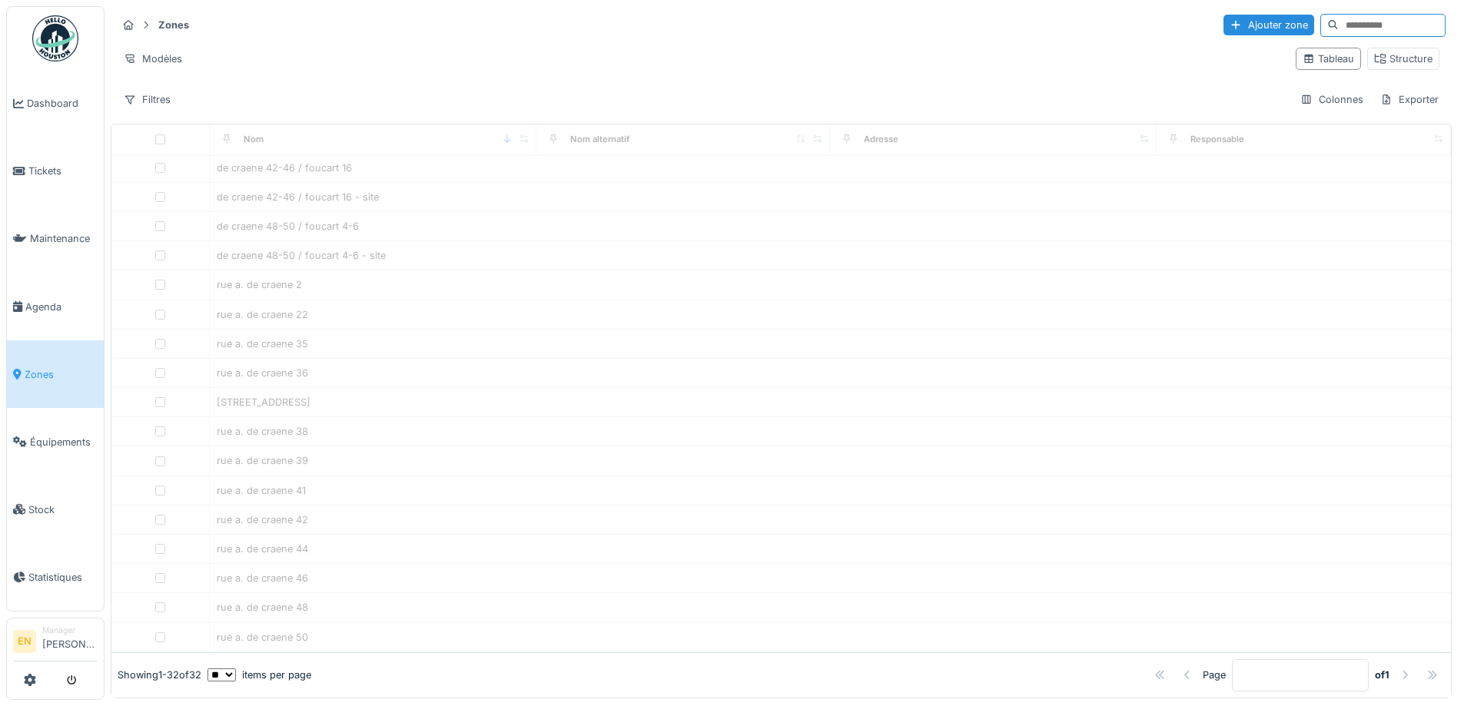
scroll to position [918, 0]
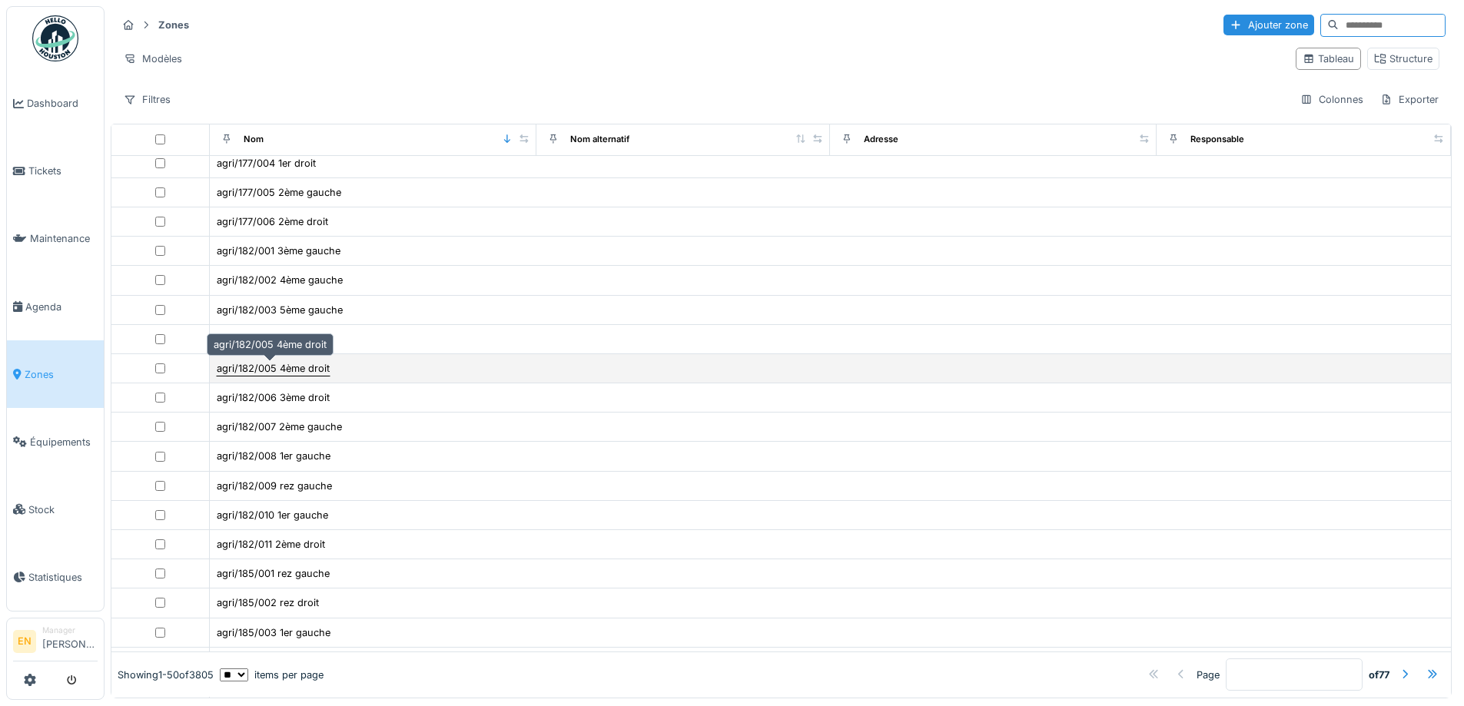
click at [285, 363] on div "agri/182/005 4ème droit" at bounding box center [273, 368] width 113 height 15
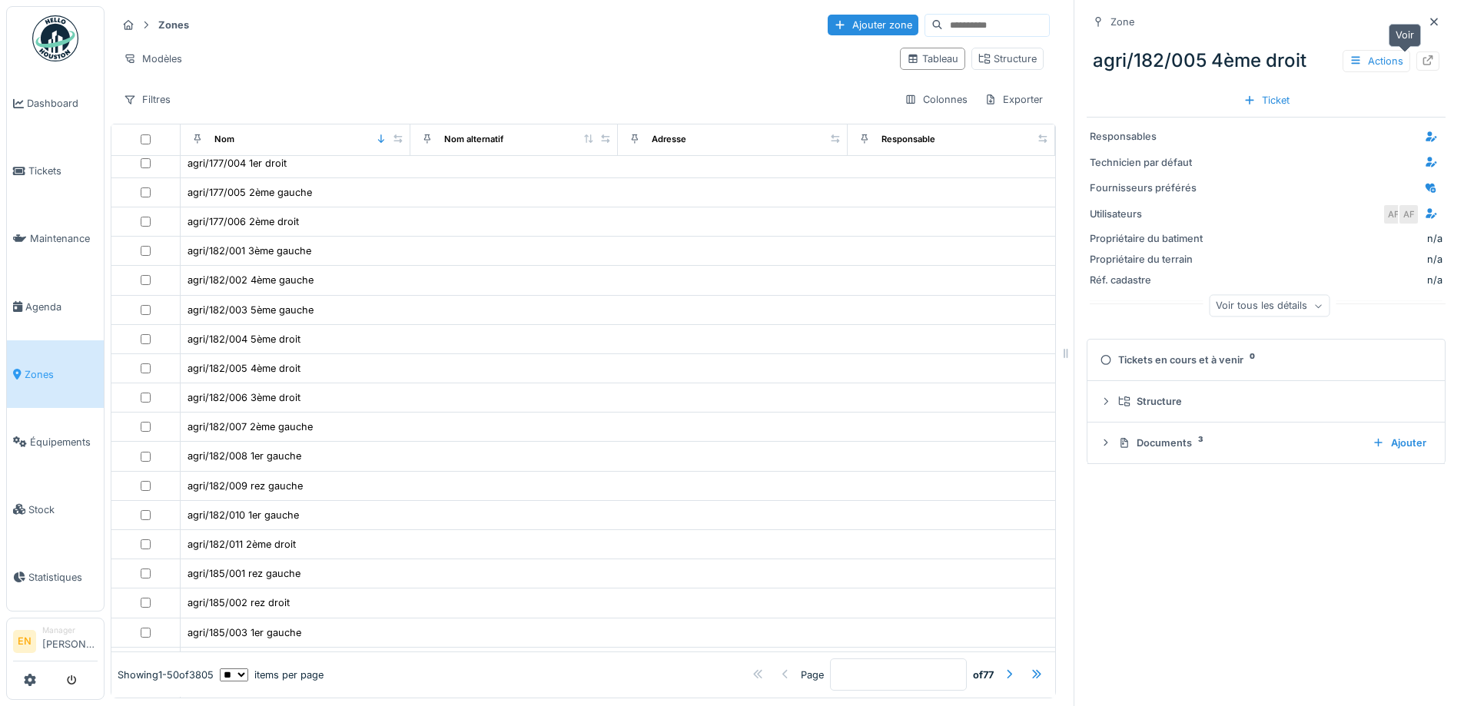
click at [1422, 56] on icon at bounding box center [1428, 60] width 12 height 10
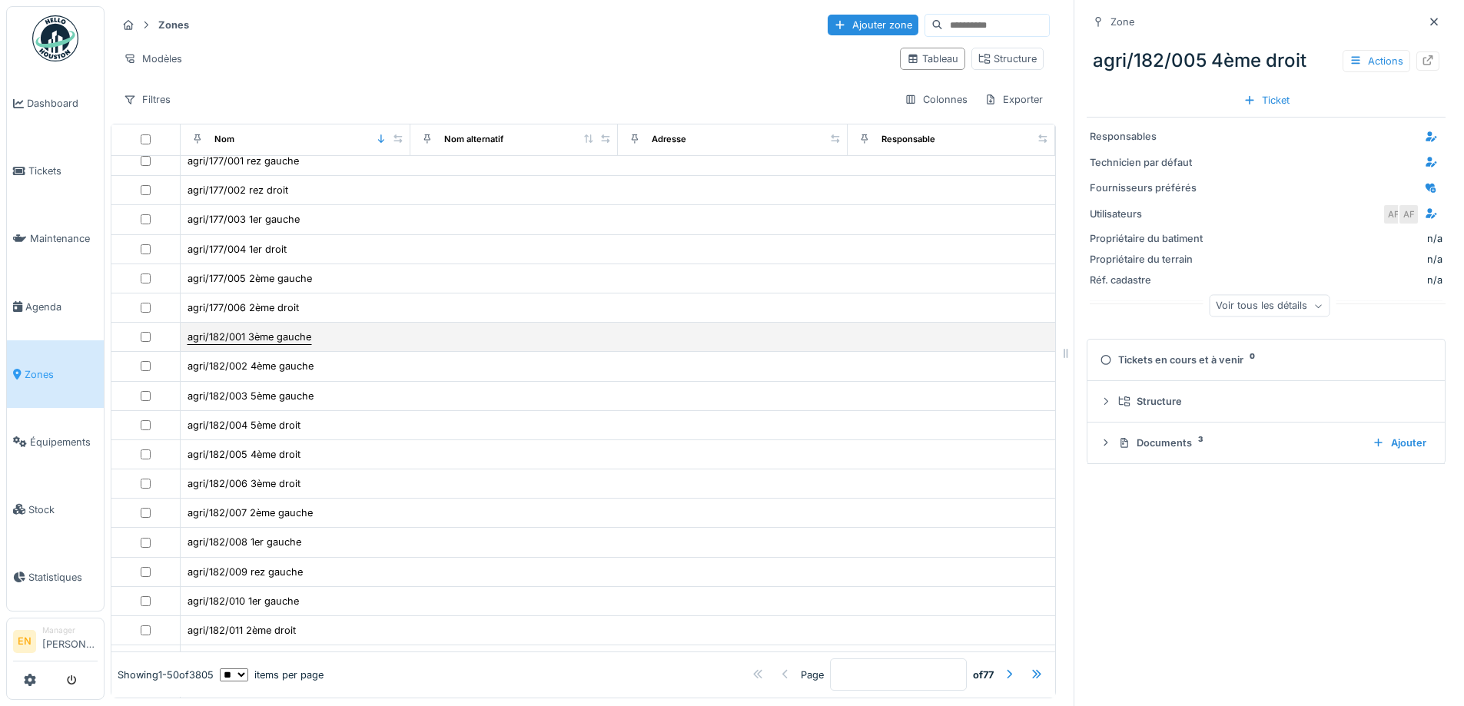
scroll to position [764, 0]
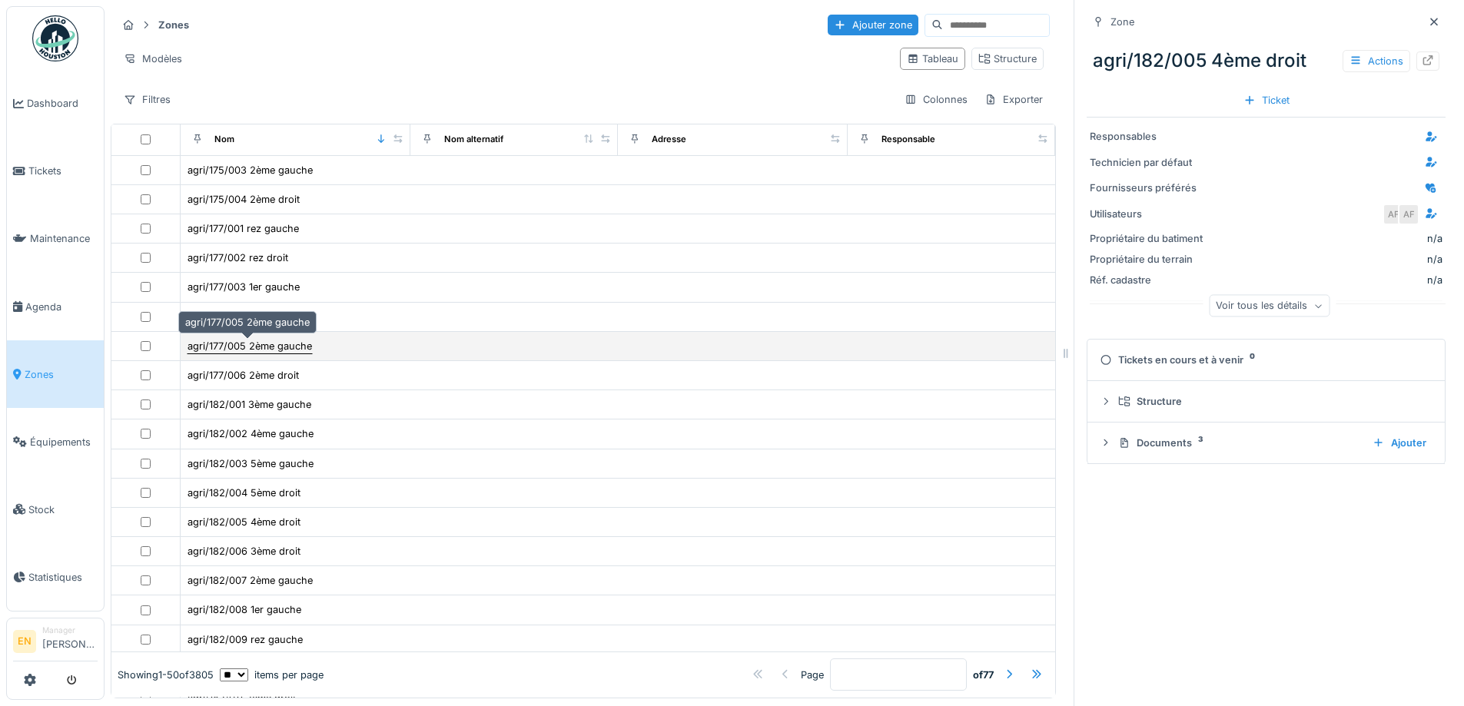
click at [241, 347] on div "agri/177/005 2ème gauche" at bounding box center [250, 346] width 125 height 15
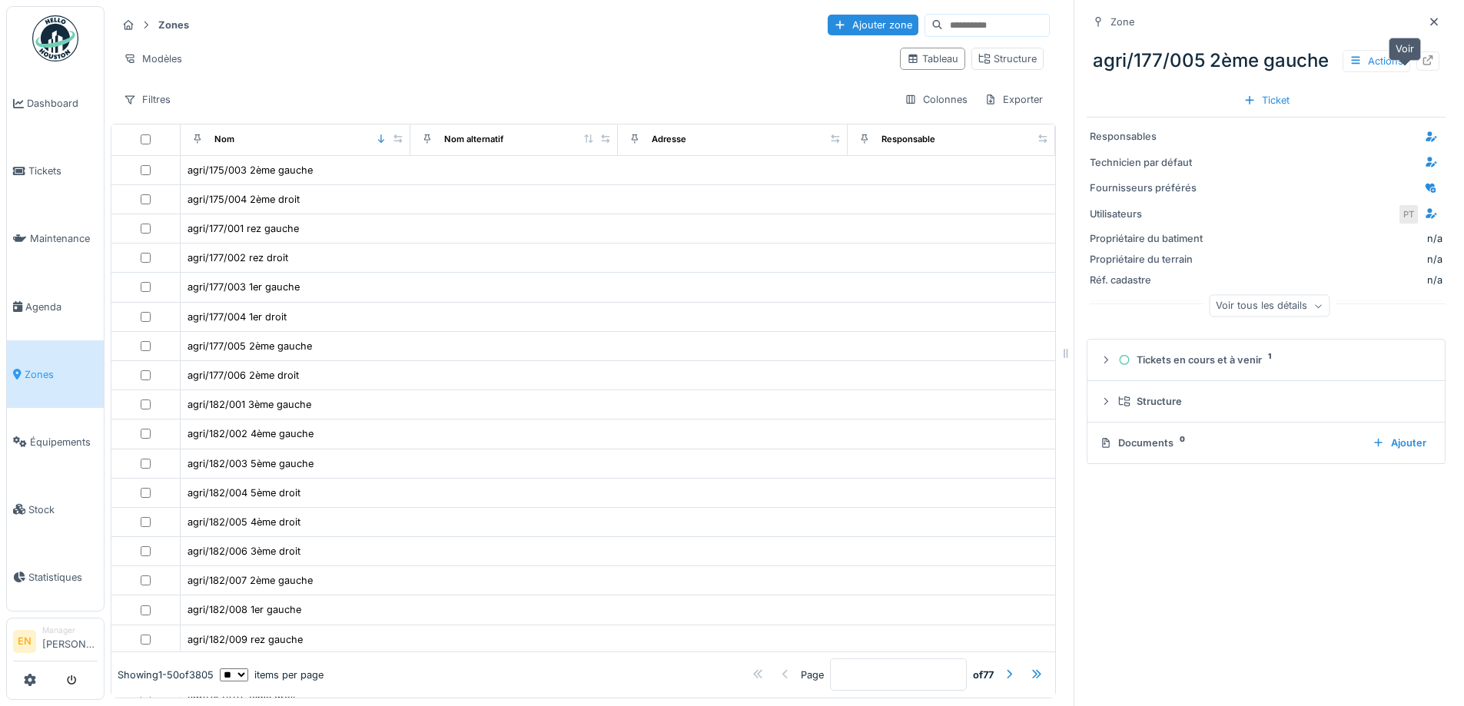
click at [1424, 65] on icon at bounding box center [1429, 60] width 10 height 10
click at [1428, 25] on icon at bounding box center [1434, 22] width 12 height 10
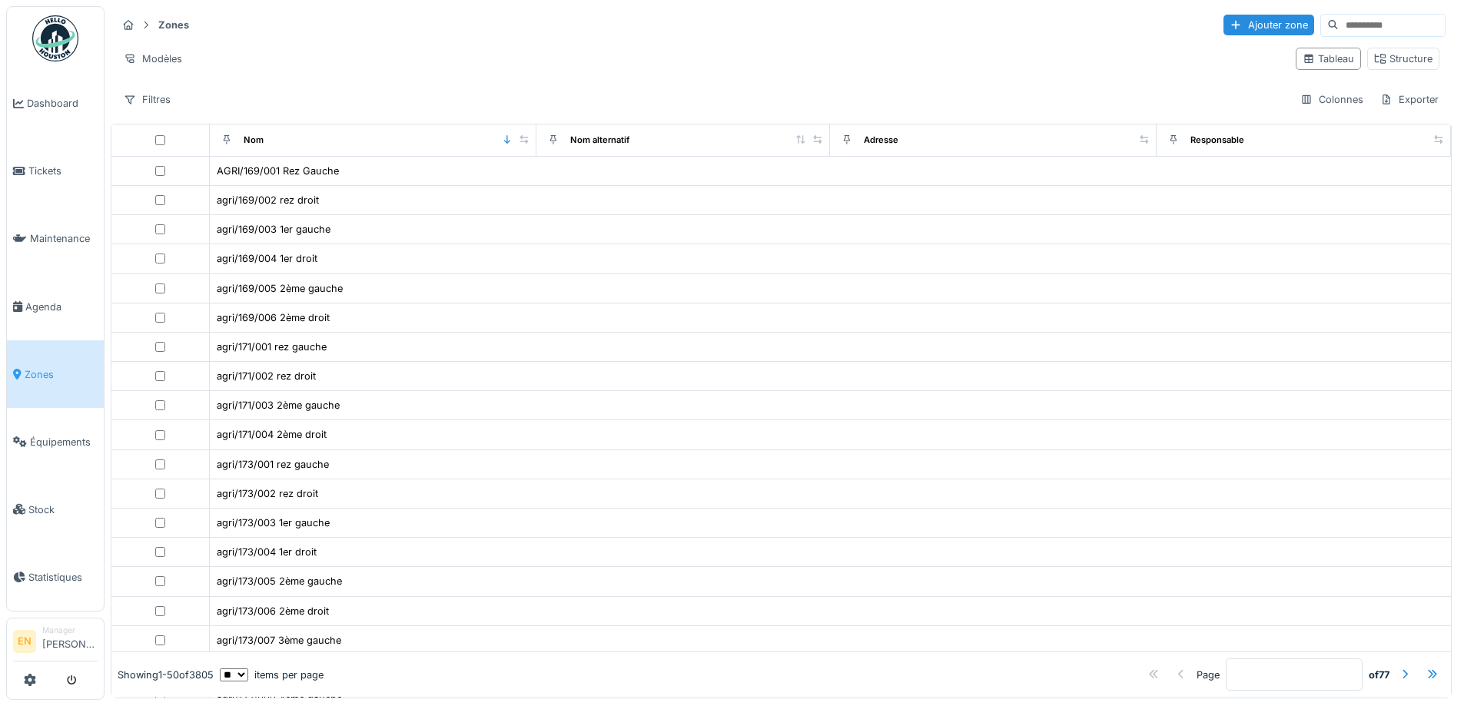
click at [1339, 30] on input at bounding box center [1392, 26] width 106 height 22
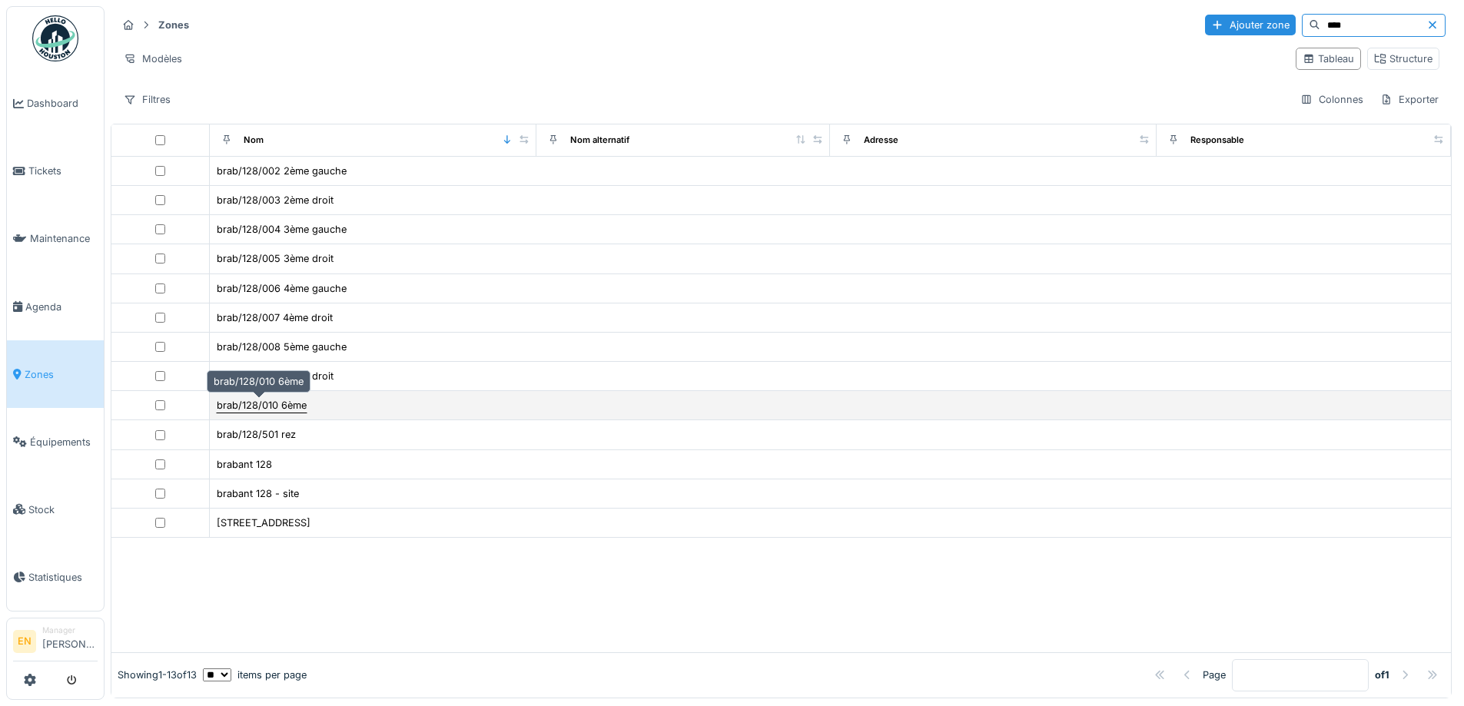
type input "****"
click at [283, 408] on div "brab/128/010 6ème" at bounding box center [262, 405] width 90 height 15
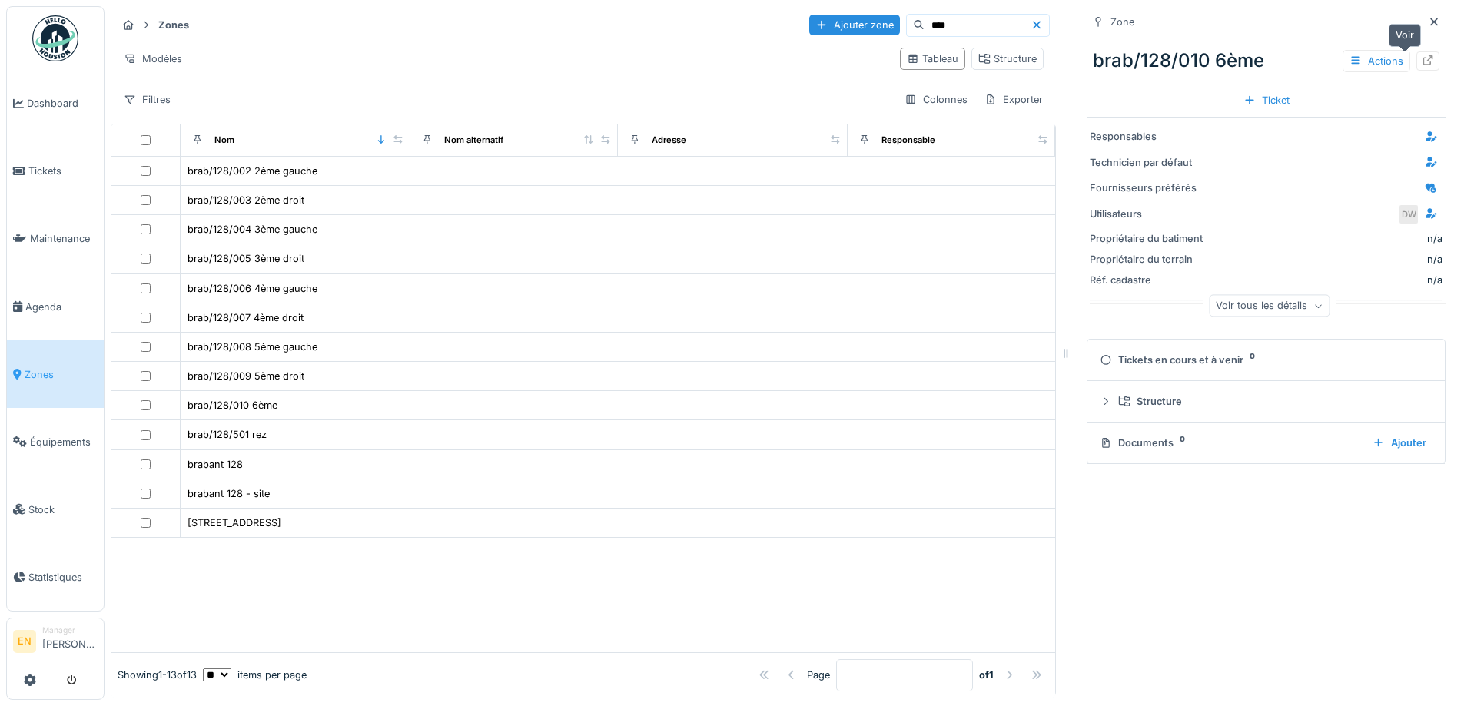
click at [1417, 62] on div at bounding box center [1428, 61] width 23 height 19
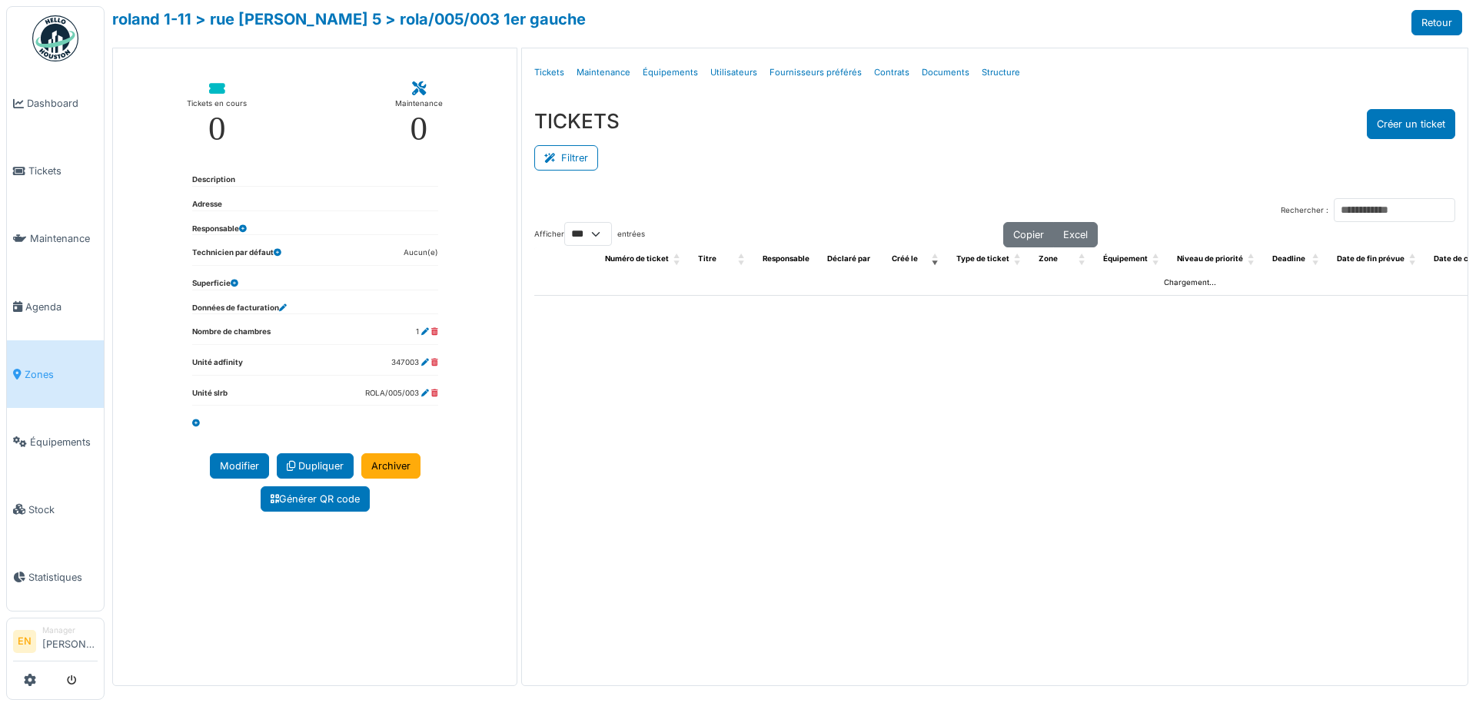
select select "***"
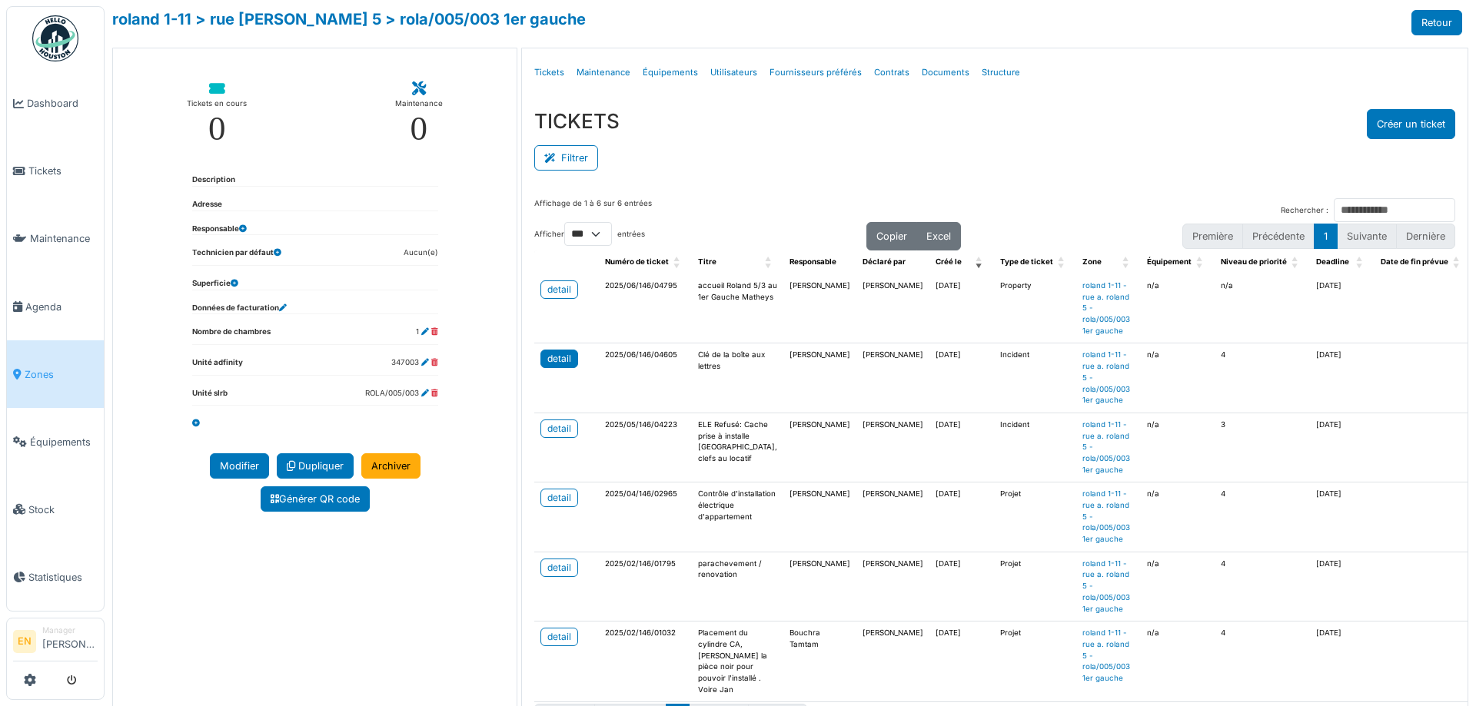
click at [550, 361] on div "detail" at bounding box center [559, 359] width 24 height 14
click at [765, 178] on div "TICKETS Créer un ticket Filtrer Responsable **** Tous Remove item Tous Ahmed Be…" at bounding box center [995, 141] width 946 height 89
click at [765, 178] on div "TICKETS Créer un ticket Filtrer Responsable **** Tous Remove item Tous [PERSON_…" at bounding box center [995, 141] width 946 height 89
click at [776, 179] on div "TICKETS Créer un ticket Filtrer Responsable **** Tous Remove item Tous [PERSON_…" at bounding box center [995, 141] width 946 height 89
click at [1161, 101] on div "TICKETS Créer un ticket Filtrer Responsable **** Tous Remove item Tous [PERSON_…" at bounding box center [995, 141] width 946 height 89
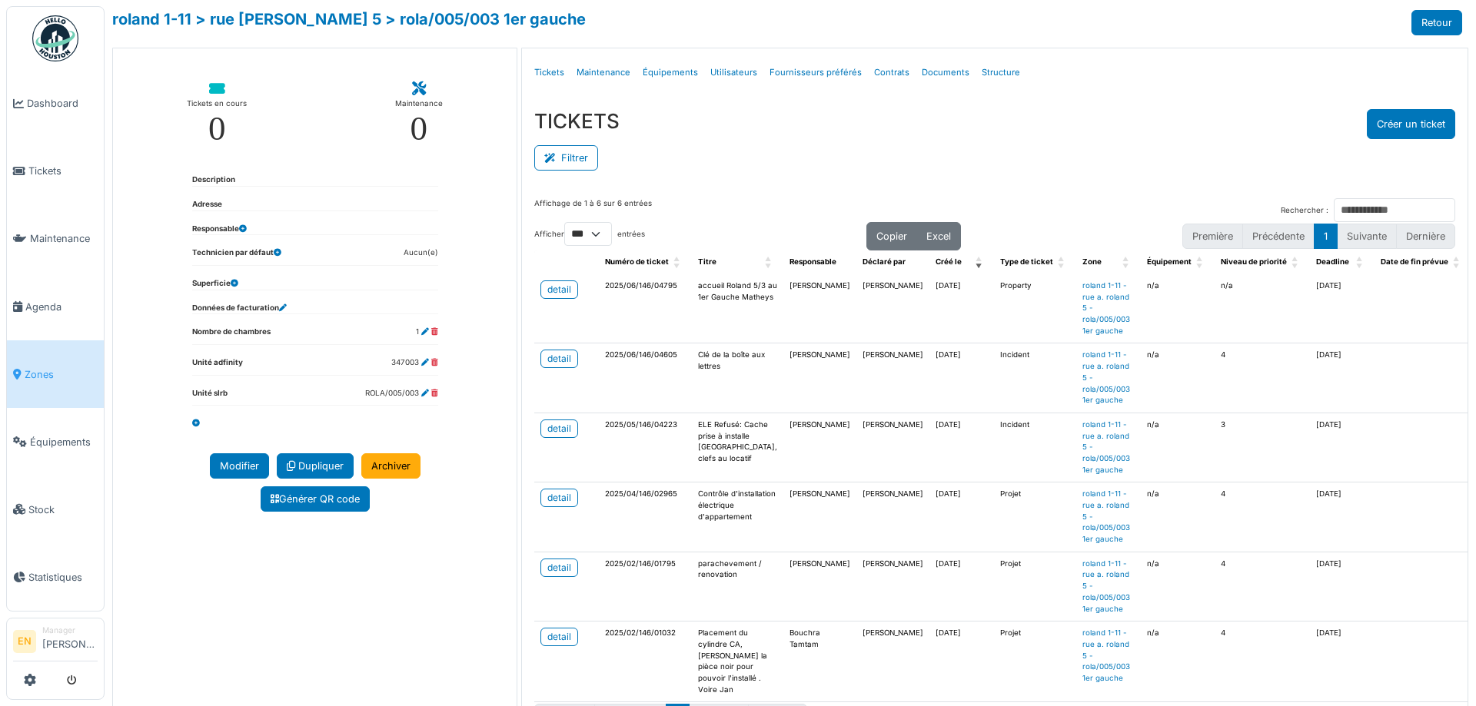
click at [47, 367] on span "Zones" at bounding box center [61, 374] width 73 height 15
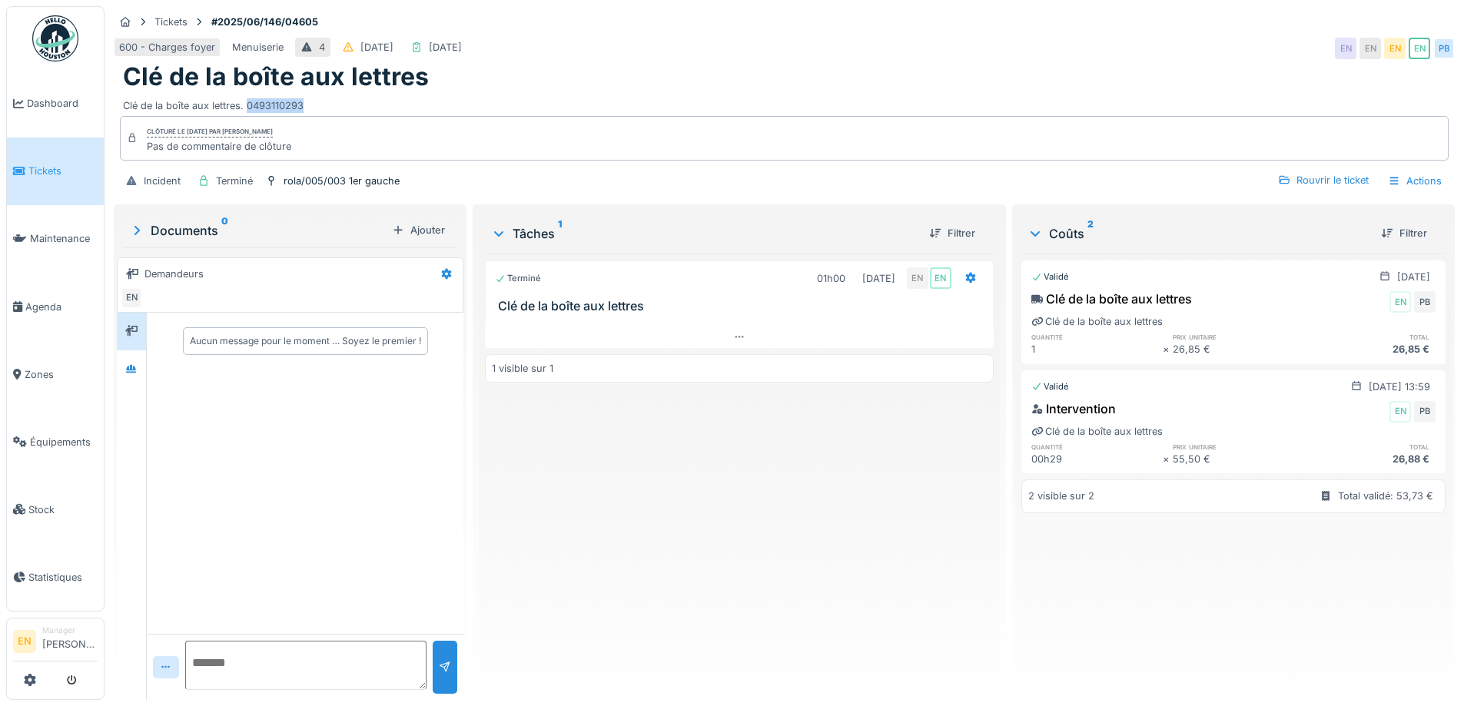
drag, startPoint x: 305, startPoint y: 106, endPoint x: 248, endPoint y: 111, distance: 57.1
click at [248, 111] on div "Clé de la boîte aux lettres. 0493110293" at bounding box center [784, 102] width 1323 height 21
copy div "0493110293"
click at [690, 95] on div "Clé de la boîte aux lettres. 0493110293" at bounding box center [784, 102] width 1323 height 21
click at [1152, 46] on div "600 - Charges foyer Menuiserie 4 [DATE] [DATE] EN EN EN EN PB" at bounding box center [784, 49] width 1341 height 28
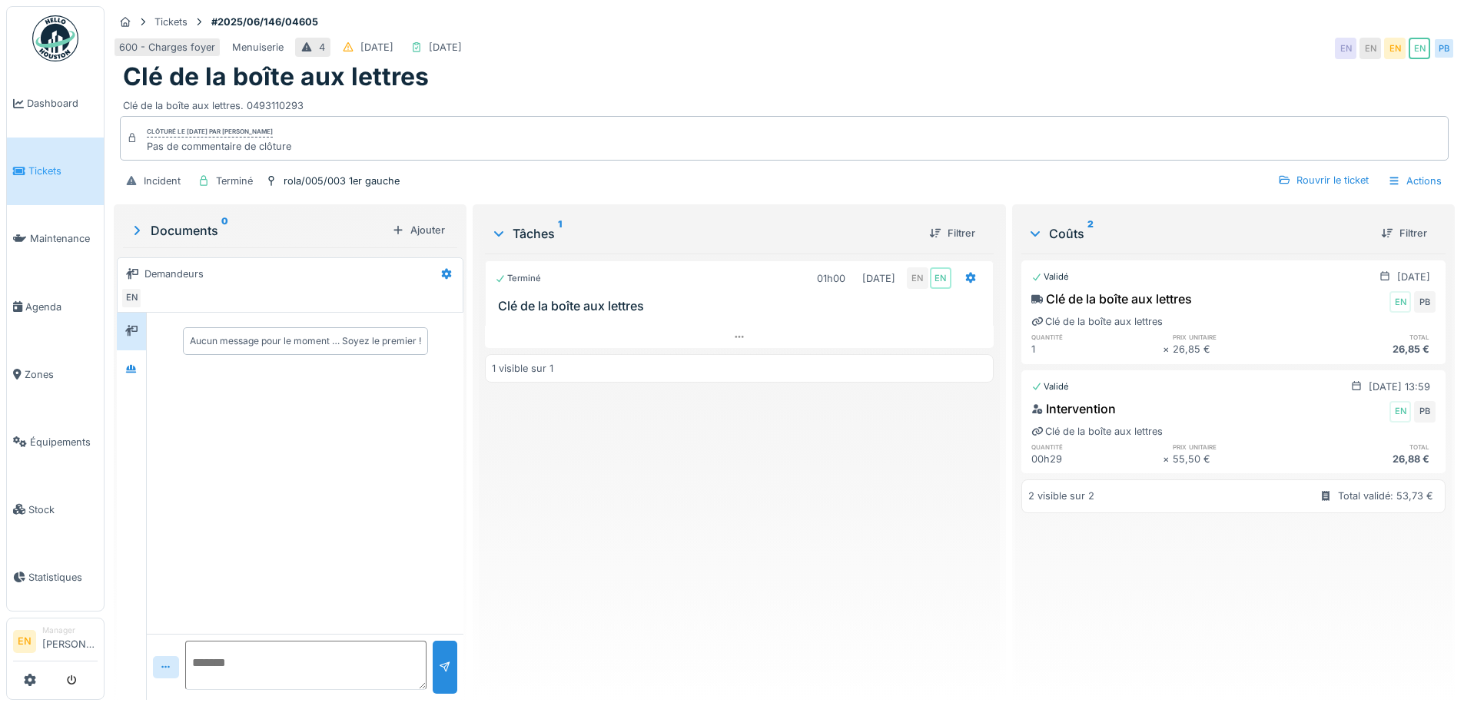
click at [1155, 38] on div "600 - Charges foyer Menuiserie 4 [DATE] [DATE] EN EN EN EN PB" at bounding box center [784, 49] width 1341 height 28
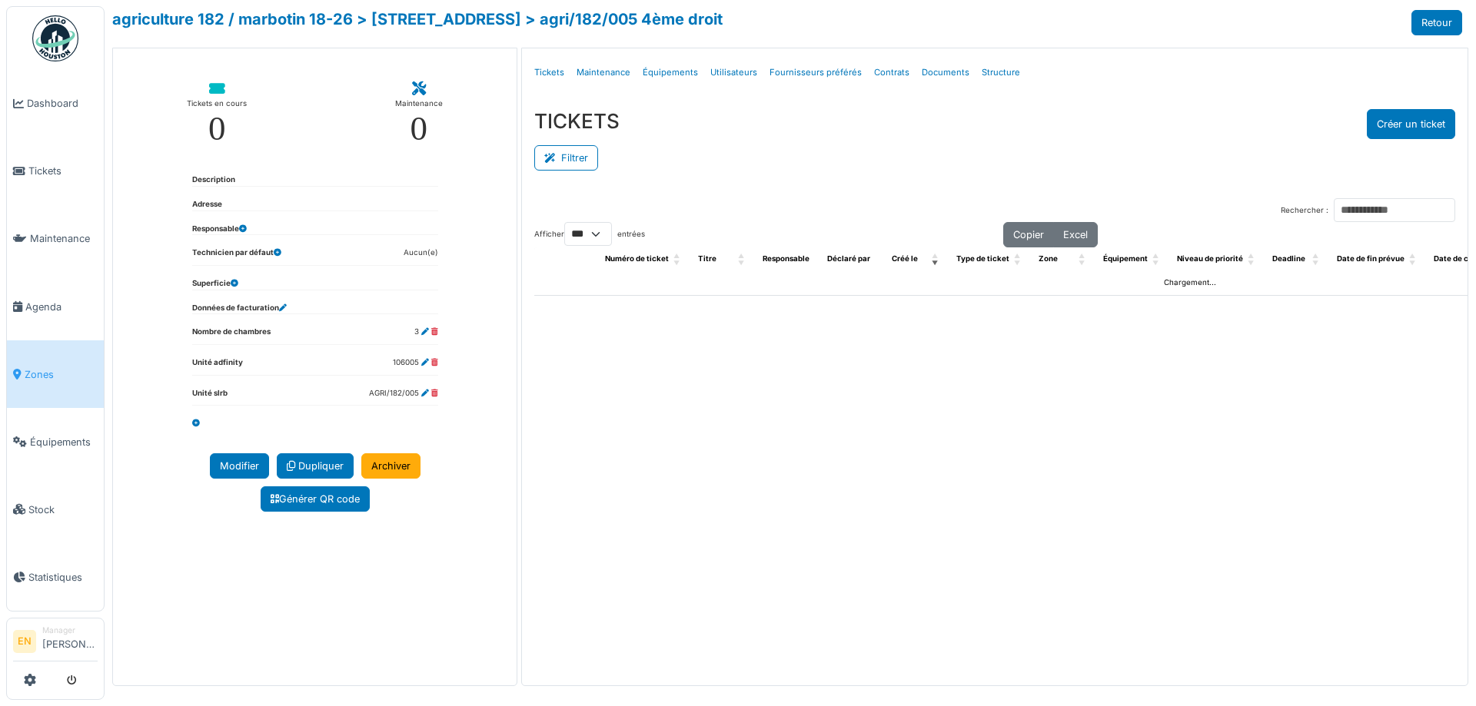
select select "***"
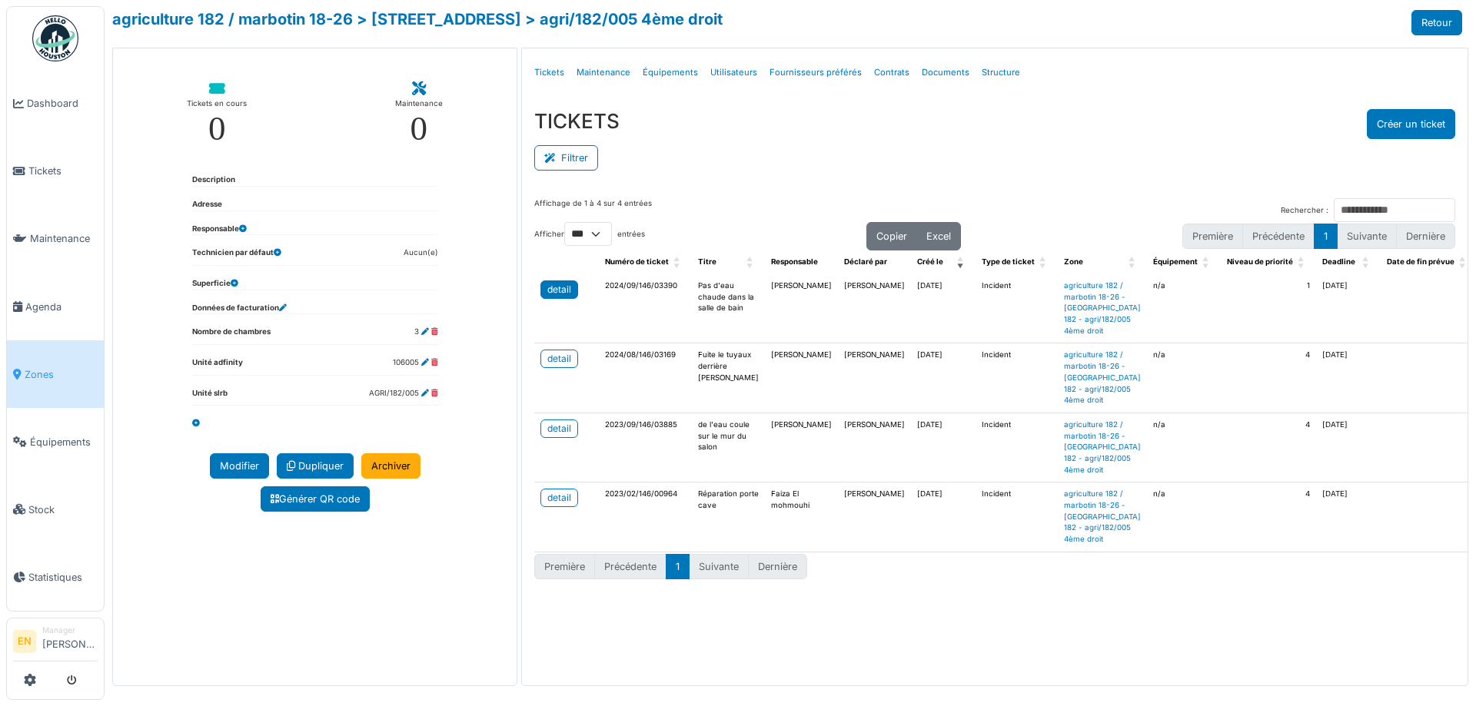
click at [555, 290] on div "detail" at bounding box center [559, 290] width 24 height 14
click at [1070, 149] on div "Filtrer" at bounding box center [994, 156] width 921 height 35
click at [1146, 106] on div "TICKETS Créer un ticket Filtrer Responsable **** Tous Remove item Tous [PERSON_…" at bounding box center [995, 141] width 946 height 89
click at [1085, 145] on div "Filtrer" at bounding box center [994, 156] width 921 height 35
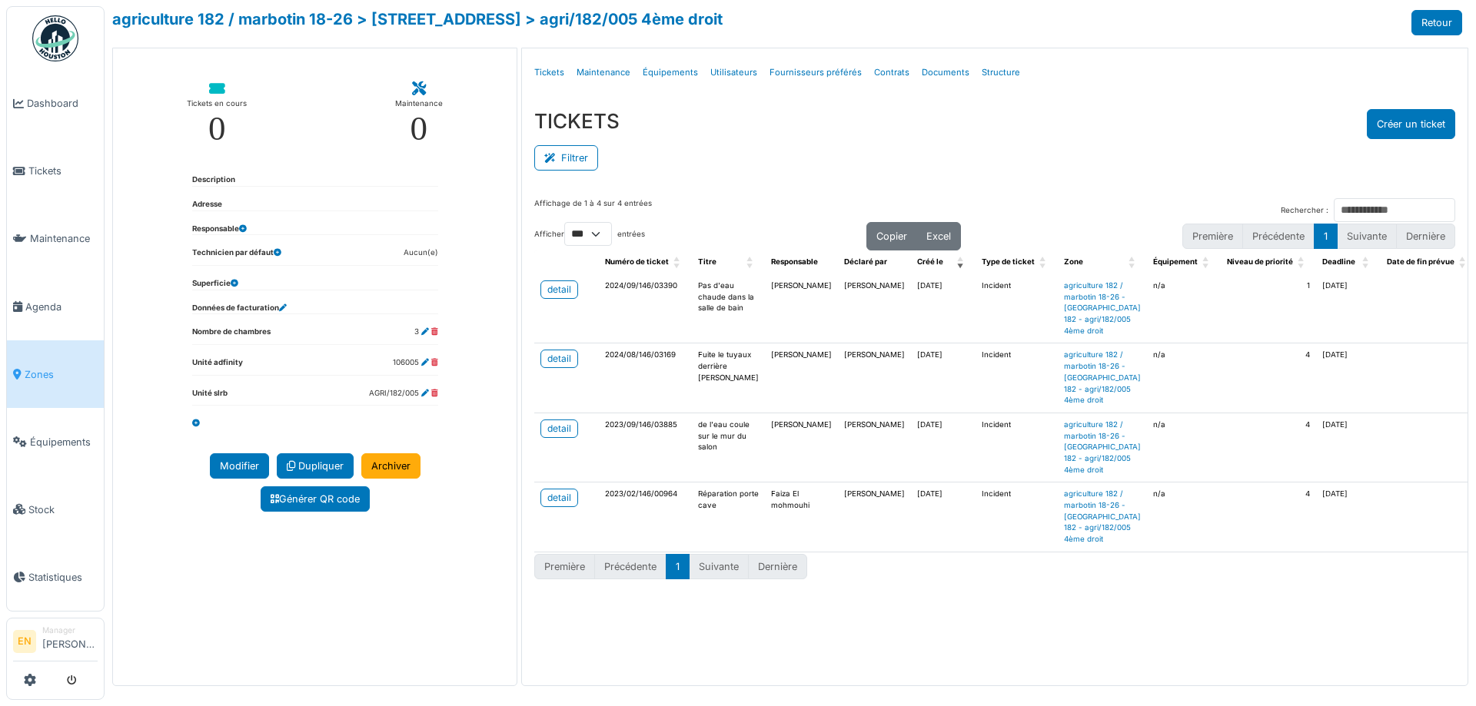
click at [967, 180] on div "TICKETS Créer un ticket Filtrer Responsable **** Tous Remove item Tous Ahmed Be…" at bounding box center [995, 141] width 946 height 89
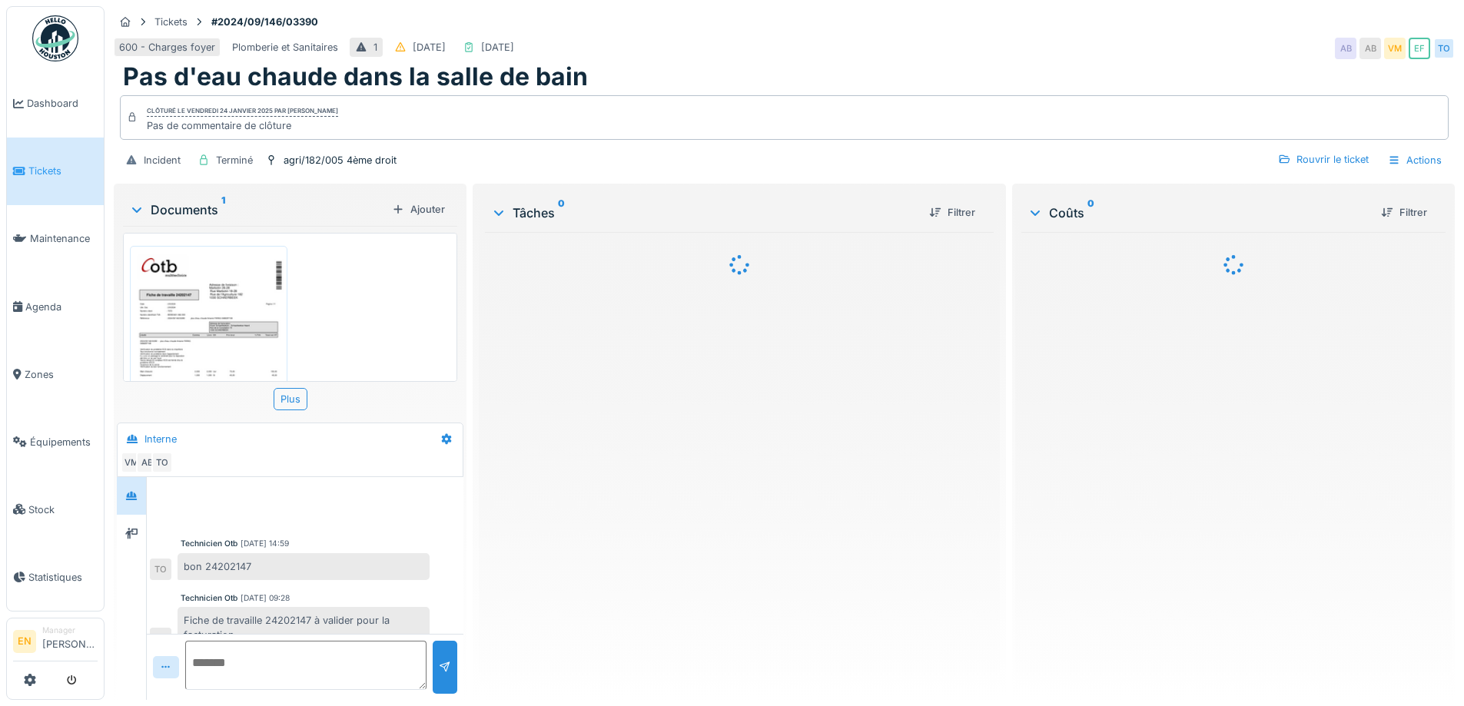
scroll to position [76, 0]
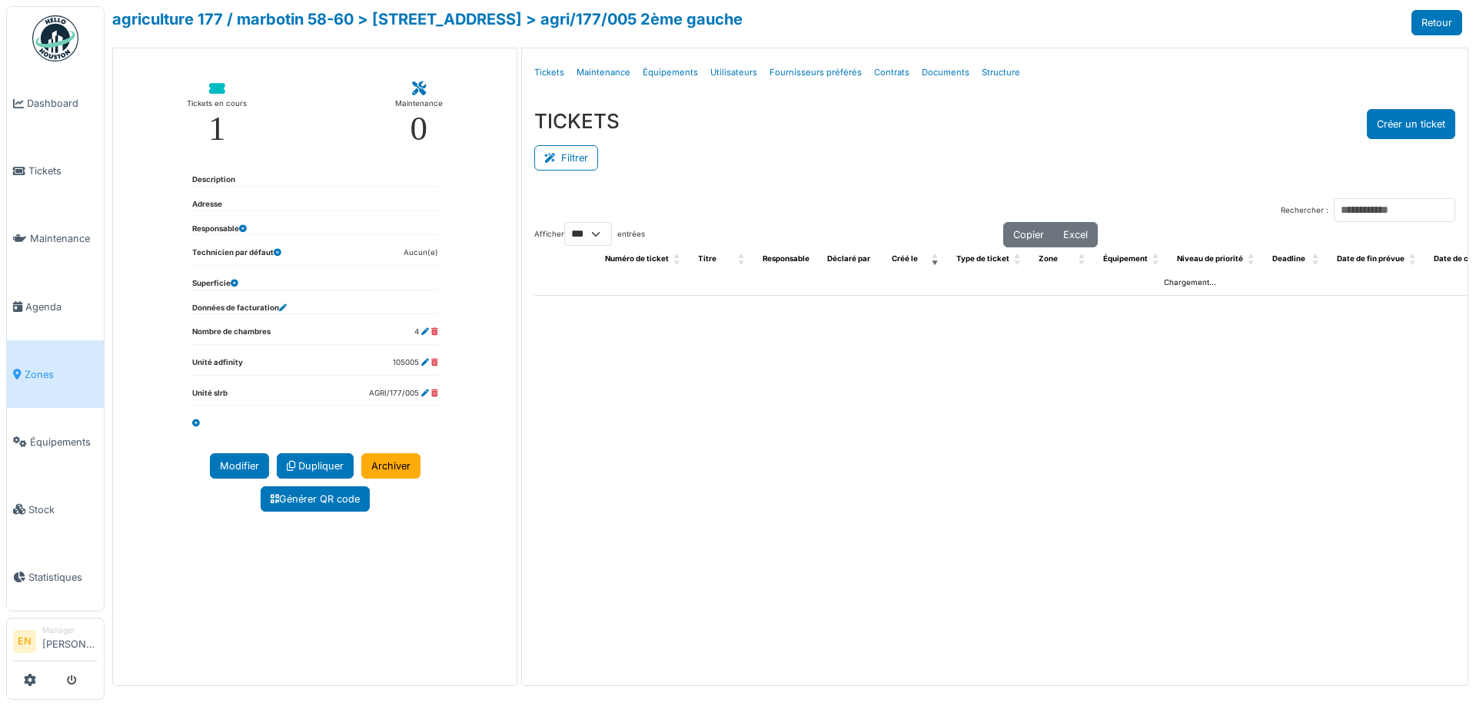
select select "***"
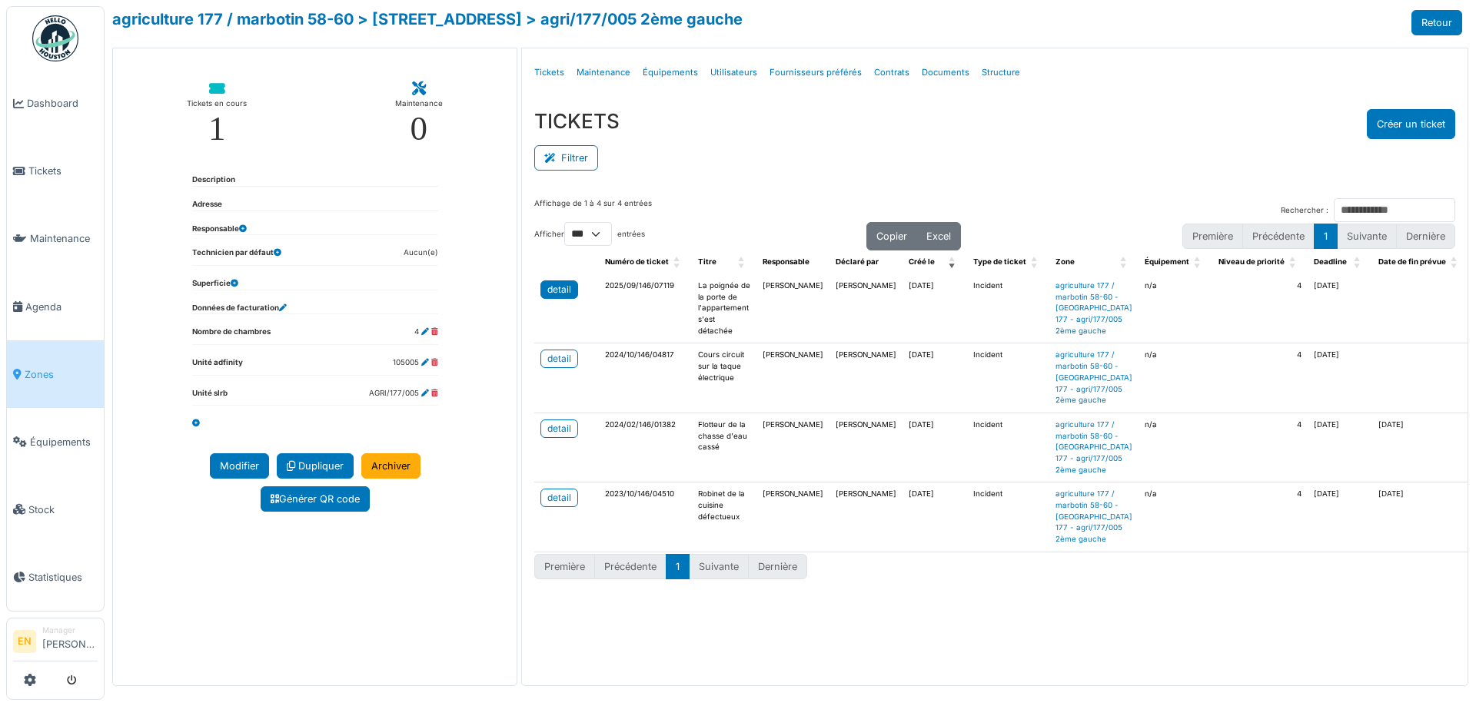
click at [552, 295] on div "detail" at bounding box center [559, 290] width 24 height 14
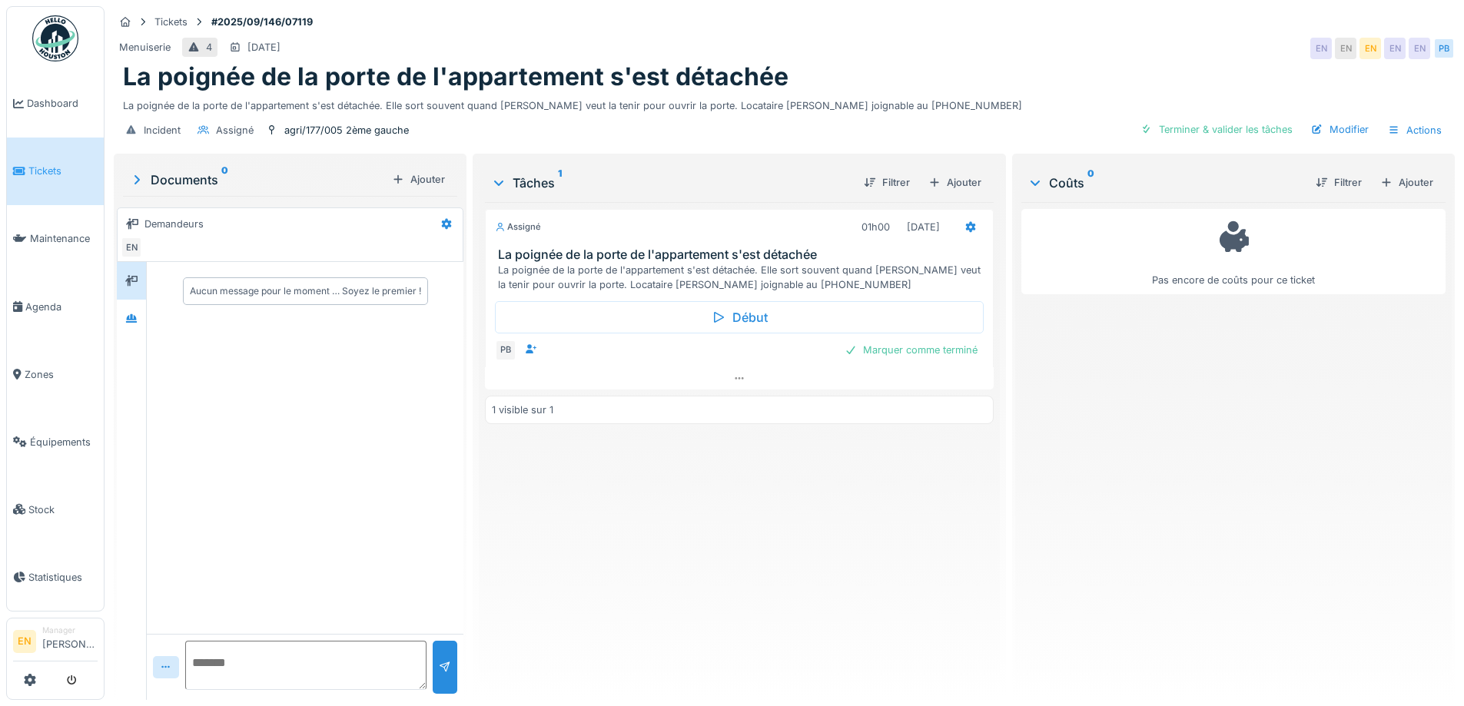
click at [770, 462] on div "Assigné 01h00 [DATE] La poignée de la porte de l'appartement s'est détachée La …" at bounding box center [739, 445] width 508 height 486
click at [740, 377] on icon at bounding box center [739, 379] width 12 height 10
click at [645, 587] on div "Assigné 01h00 [DATE] La poignée de la porte de l'appartement s'est détachée La …" at bounding box center [739, 445] width 508 height 486
click at [683, 577] on div "Assigné 01h00 [DATE] La poignée de la porte de l'appartement s'est détachée La …" at bounding box center [739, 445] width 508 height 486
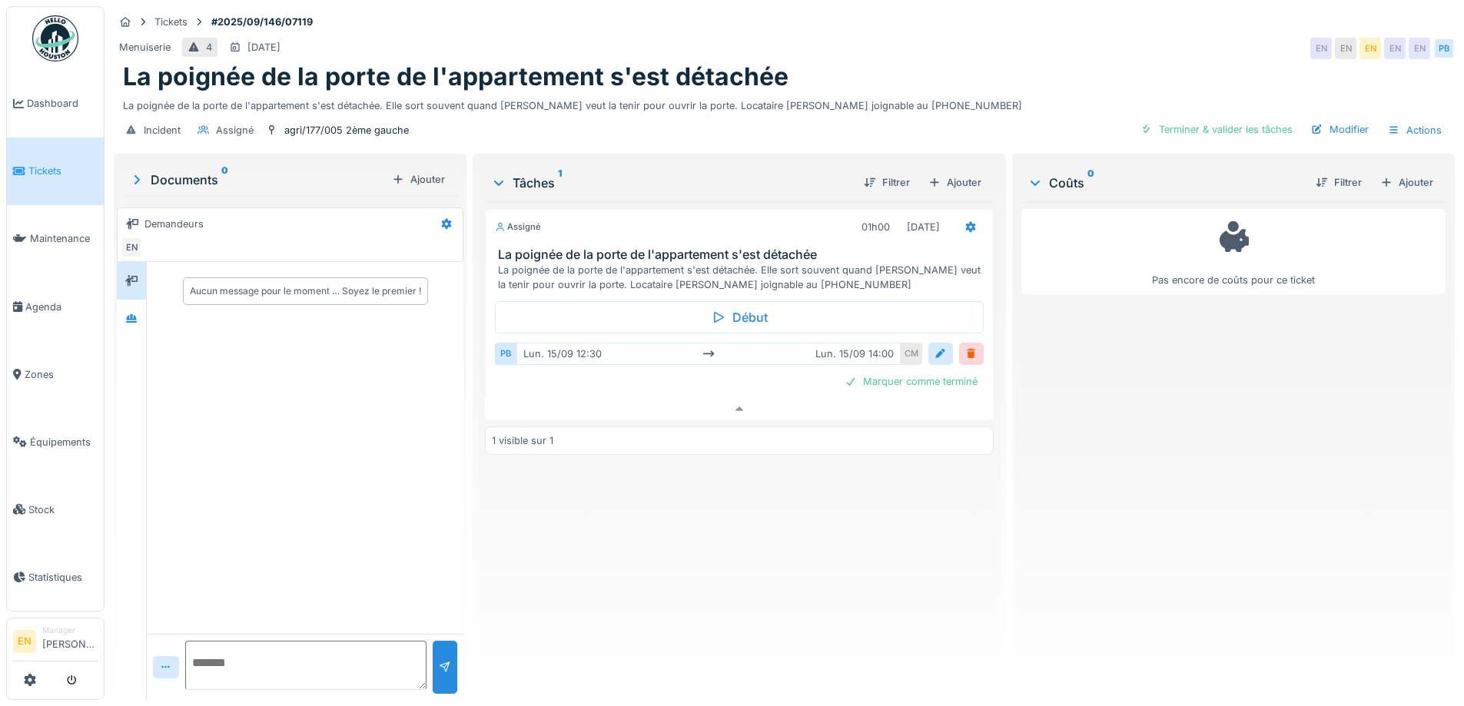
click at [742, 528] on div "Assigné 01h00 [DATE] La poignée de la porte de l'appartement s'est détachée La …" at bounding box center [739, 445] width 508 height 486
click at [663, 566] on div "Assigné 01h00 [DATE] La poignée de la porte de l'appartement s'est détachée La …" at bounding box center [739, 445] width 508 height 486
click at [706, 527] on div "Assigné 01h00 [DATE] La poignée de la porte de l'appartement s'est détachée La …" at bounding box center [739, 445] width 508 height 486
click at [733, 530] on div "Assigné 01h00 [DATE] La poignée de la porte de l'appartement s'est détachée La …" at bounding box center [739, 445] width 508 height 486
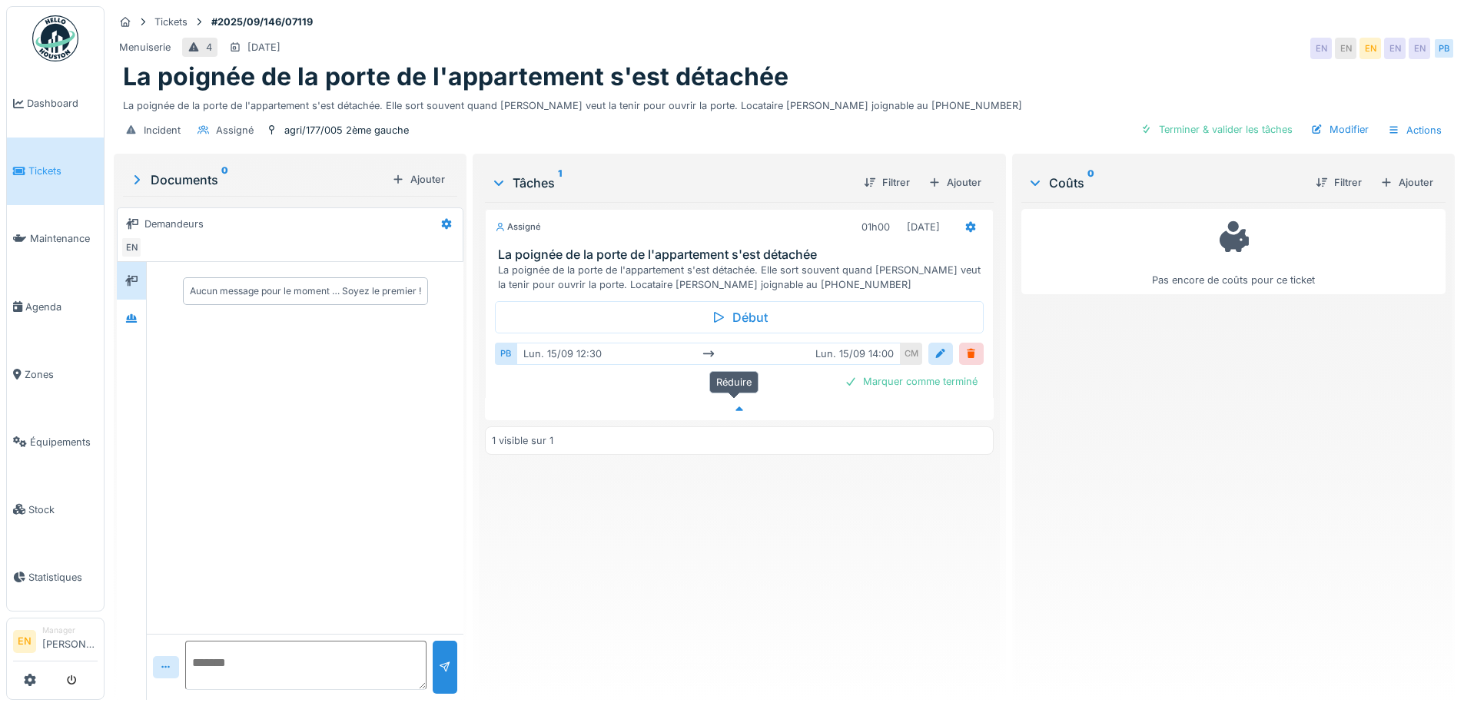
click at [734, 404] on icon at bounding box center [739, 409] width 12 height 10
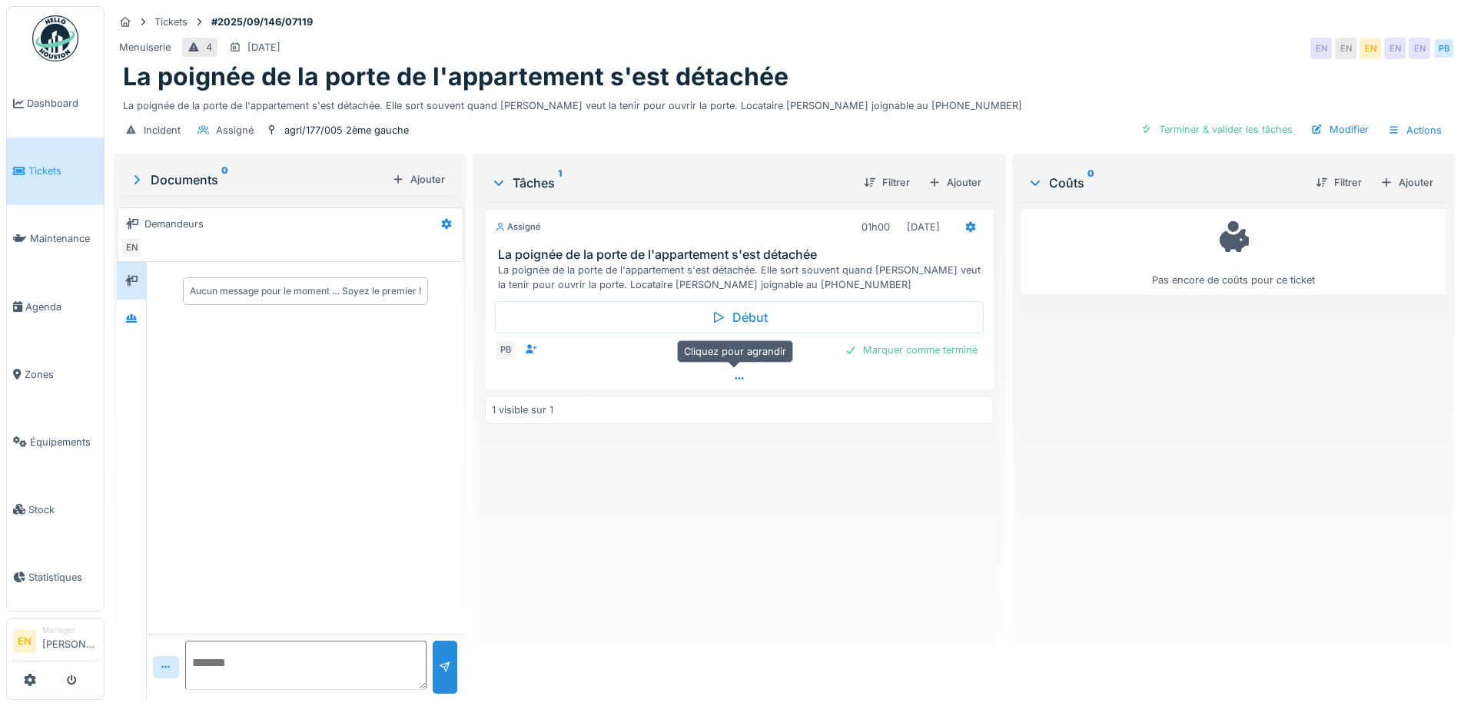
click at [735, 377] on icon at bounding box center [739, 378] width 8 height 2
click at [704, 506] on div "Assigné 01h00 [DATE] La poignée de la porte de l'appartement s'est détachée La …" at bounding box center [739, 445] width 508 height 486
click at [722, 508] on div "Assigné 01h00 [DATE] La poignée de la porte de l'appartement s'est détachée La …" at bounding box center [739, 445] width 508 height 486
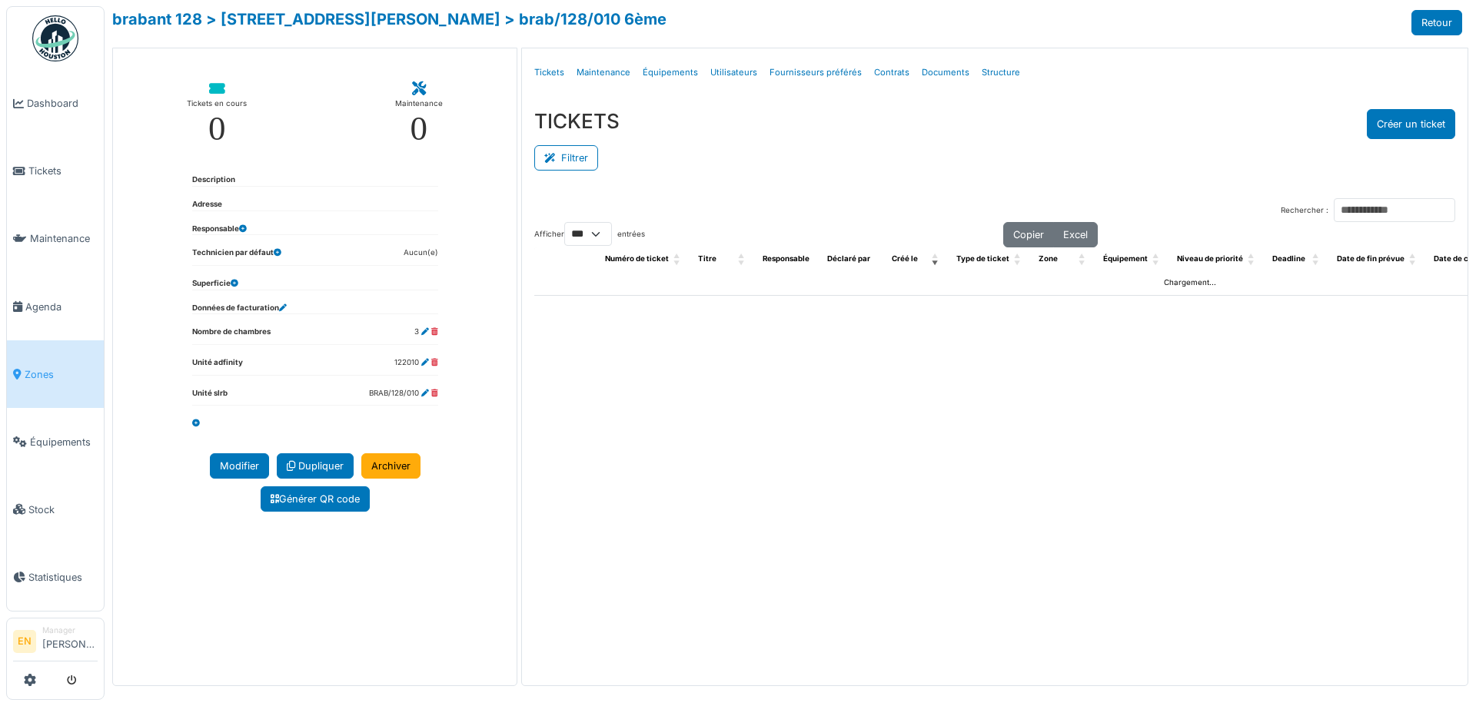
select select "***"
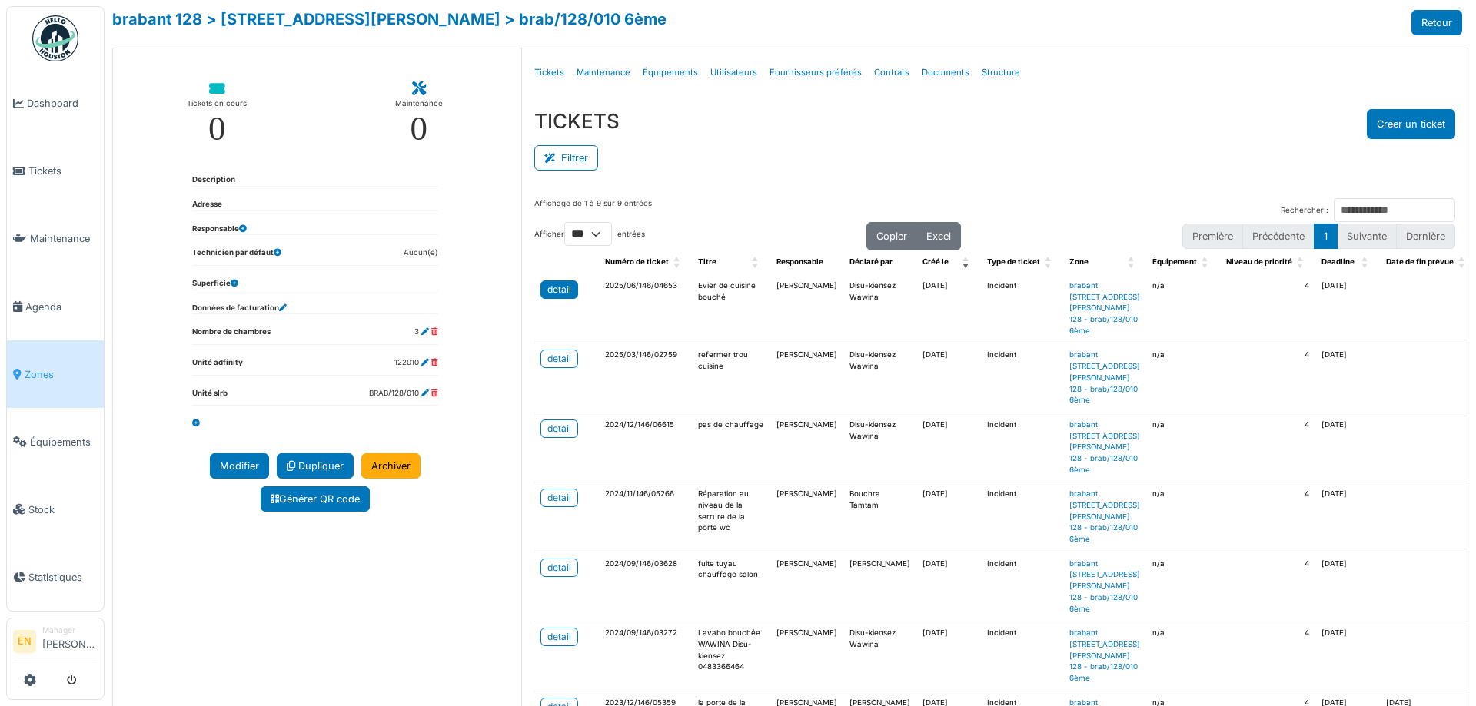
click at [562, 293] on div "detail" at bounding box center [559, 290] width 24 height 14
click at [1042, 121] on div "TICKETS Créer un ticket" at bounding box center [994, 124] width 921 height 30
click at [1121, 169] on div "Filtrer" at bounding box center [994, 156] width 921 height 35
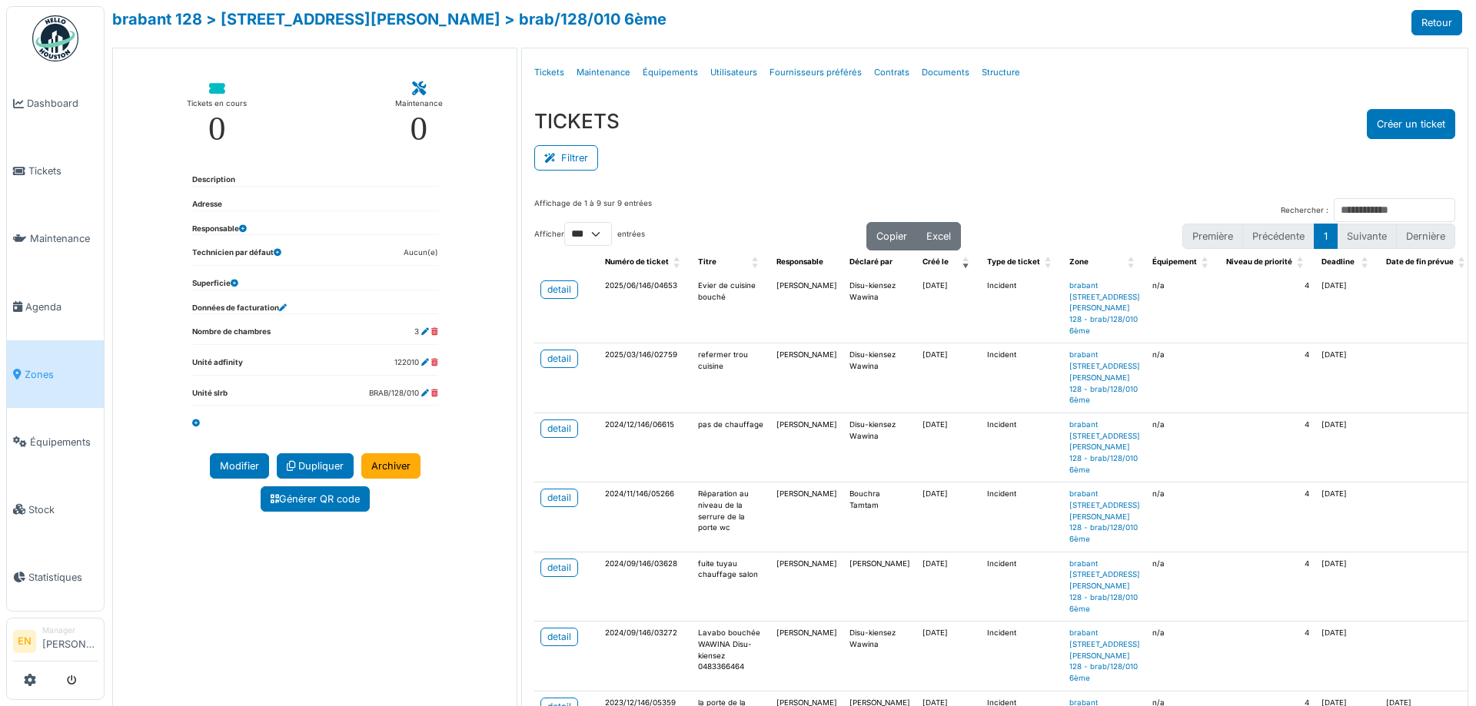
click at [1046, 147] on div "Filtrer" at bounding box center [994, 156] width 921 height 35
click at [1124, 157] on div "Filtrer" at bounding box center [994, 156] width 921 height 35
click at [1106, 119] on div "TICKETS Créer un ticket" at bounding box center [994, 124] width 921 height 30
click at [1012, 148] on div "Filtrer" at bounding box center [994, 156] width 921 height 35
click at [699, 145] on div "Filtrer" at bounding box center [994, 156] width 921 height 35
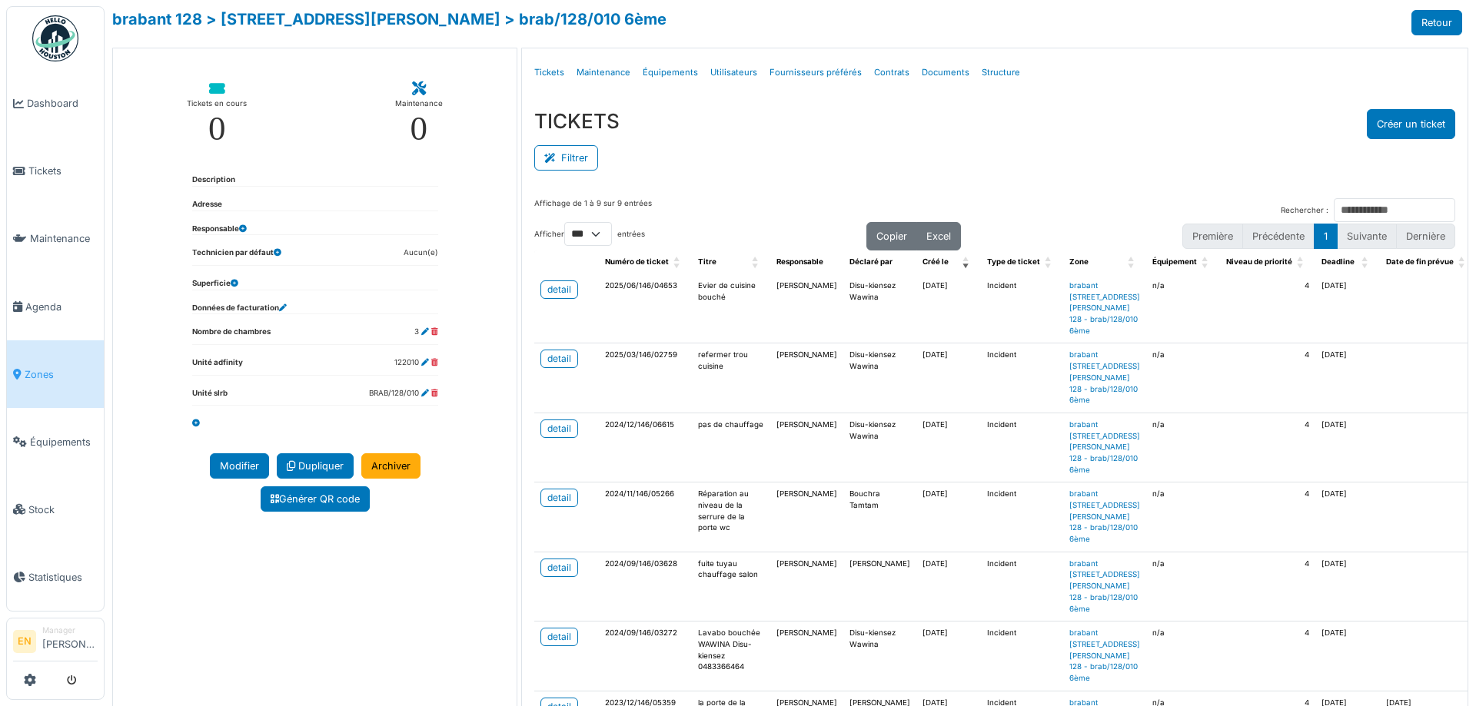
click at [1049, 148] on div "Filtrer" at bounding box center [994, 156] width 921 height 35
click at [1018, 151] on div "Filtrer" at bounding box center [994, 156] width 921 height 35
click at [1012, 151] on div "Filtrer" at bounding box center [994, 156] width 921 height 35
click at [1028, 149] on div "Filtrer" at bounding box center [994, 156] width 921 height 35
click at [809, 163] on div "Filtrer" at bounding box center [994, 156] width 921 height 35
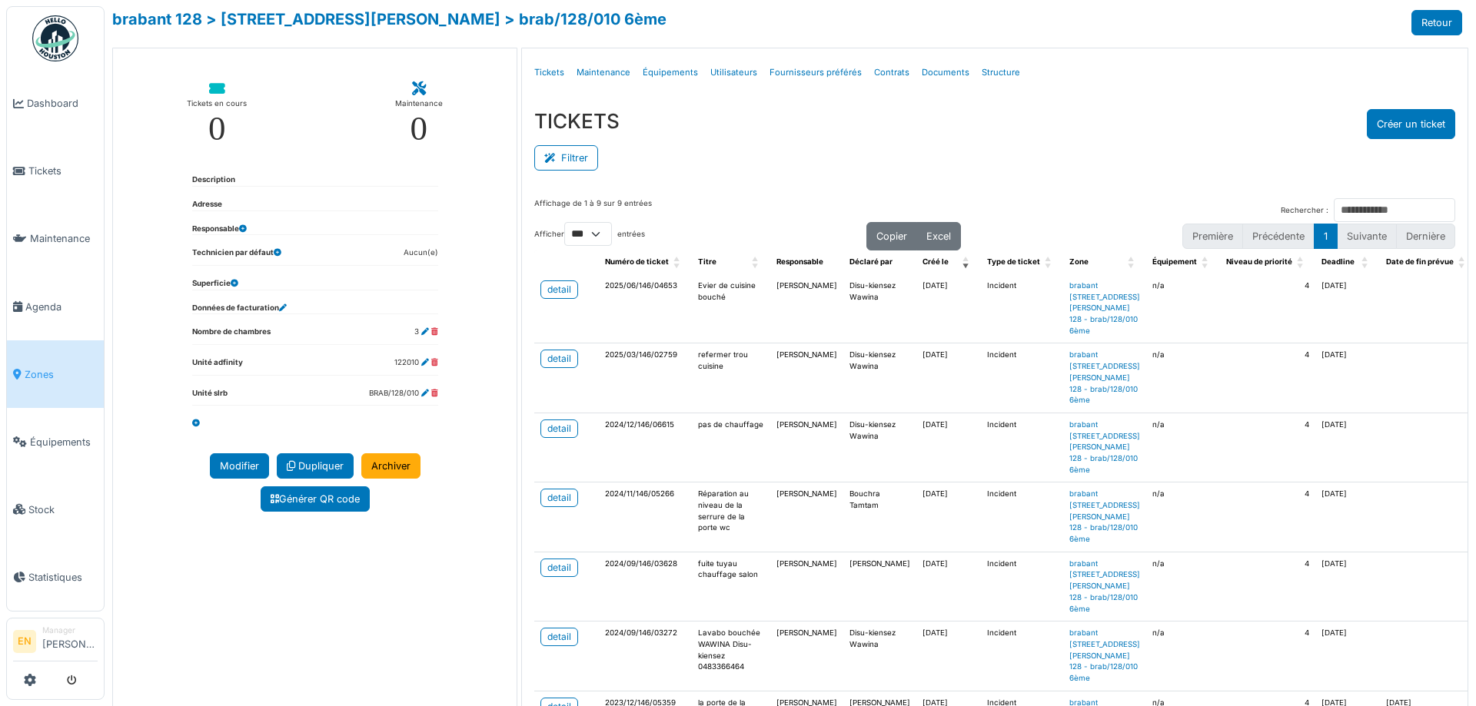
click at [854, 142] on div "Filtrer" at bounding box center [994, 156] width 921 height 35
click at [1115, 122] on div "TICKETS Créer un ticket" at bounding box center [994, 124] width 921 height 30
click at [884, 132] on div "TICKETS Créer un ticket" at bounding box center [994, 124] width 921 height 30
click at [1052, 171] on div "Filtrer" at bounding box center [994, 156] width 921 height 35
click at [1085, 145] on div "Filtrer" at bounding box center [994, 156] width 921 height 35
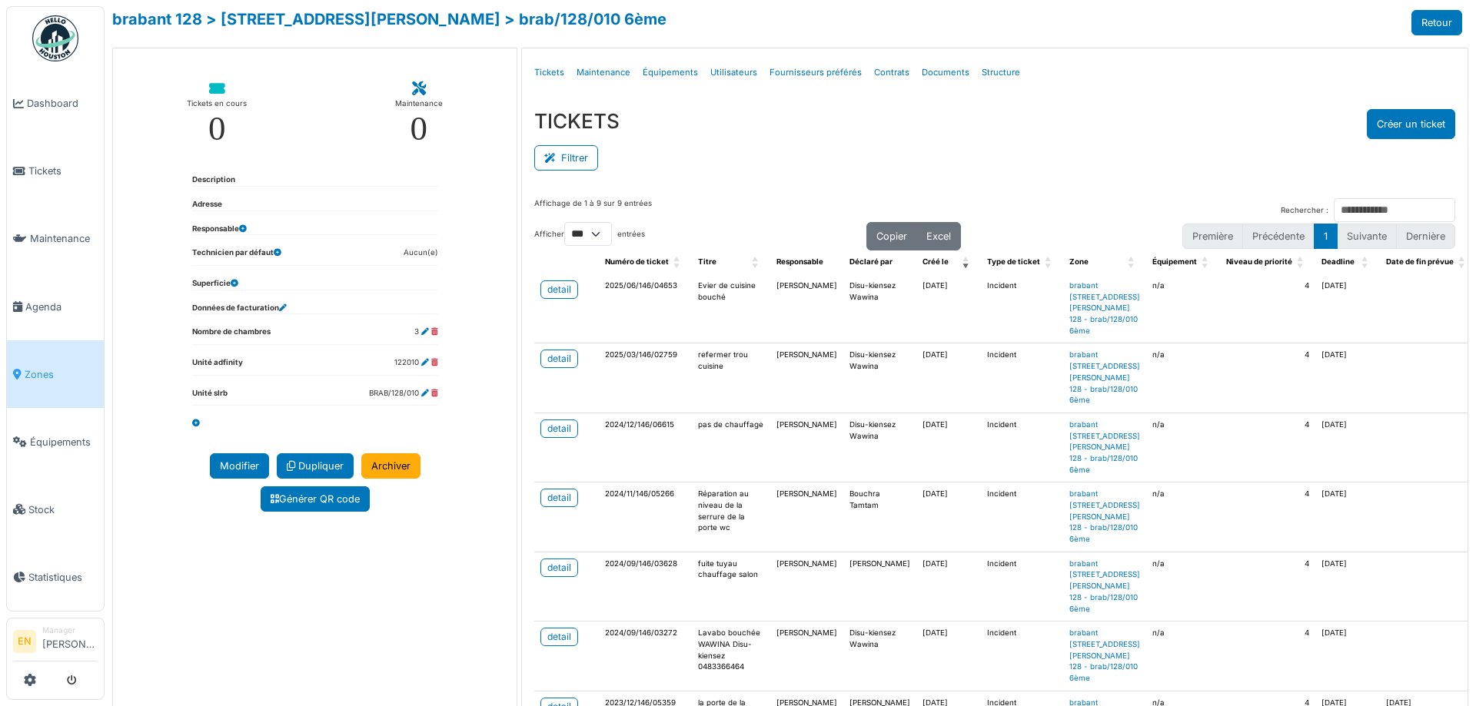
click at [1163, 134] on div "TICKETS Créer un ticket" at bounding box center [994, 124] width 921 height 30
click at [979, 139] on div "Filtrer" at bounding box center [994, 156] width 921 height 35
click at [1399, 122] on button "Créer un ticket" at bounding box center [1411, 124] width 88 height 30
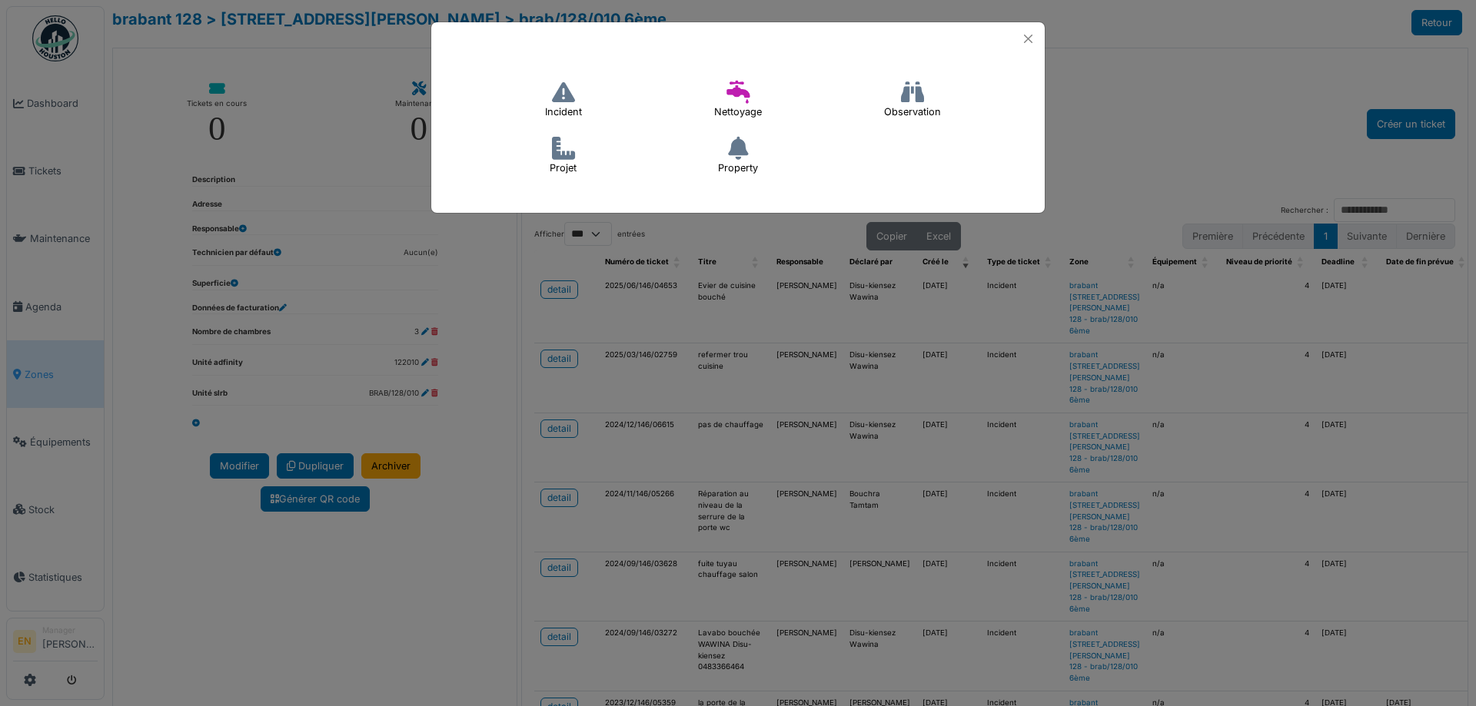
click at [927, 95] on h4 "Observation" at bounding box center [912, 99] width 77 height 49
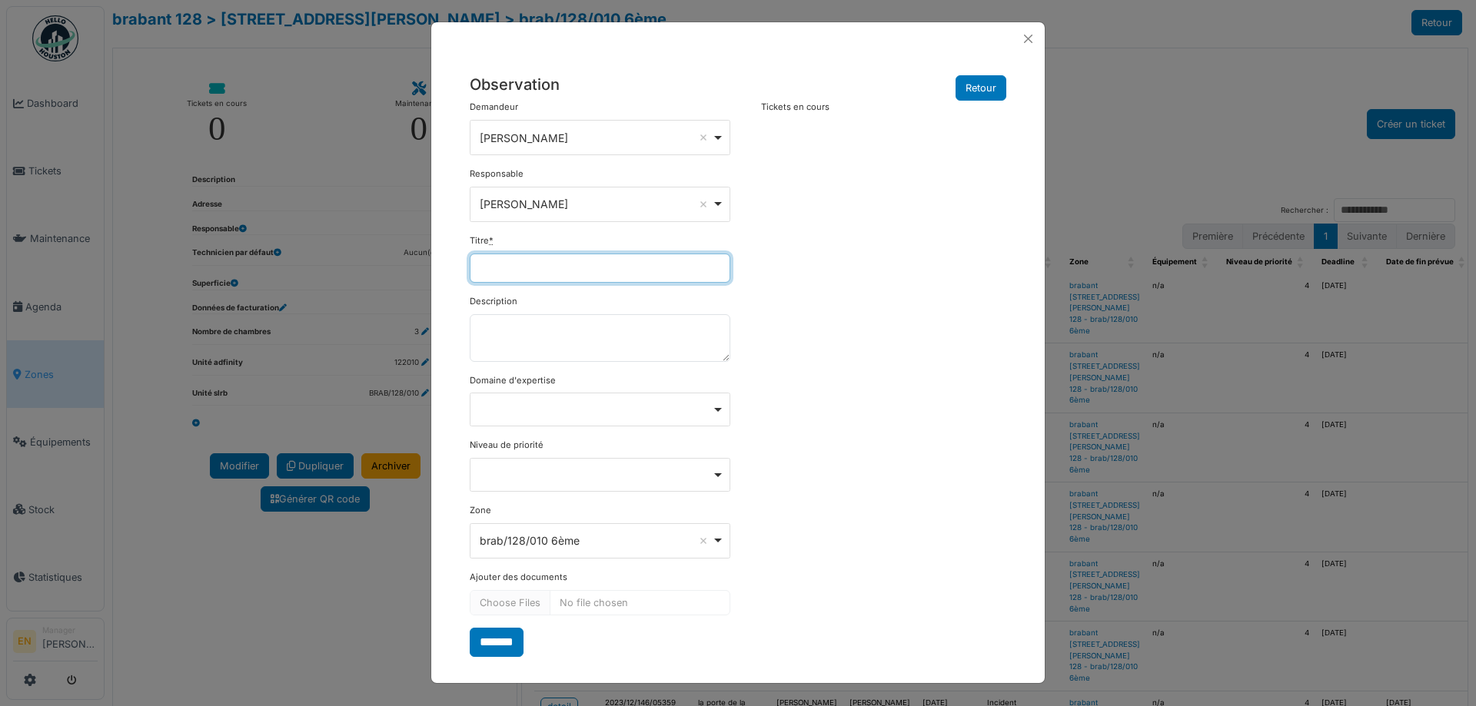
click at [560, 261] on input "Titre *" at bounding box center [600, 268] width 261 height 29
type input "*"
click at [540, 271] on input "**********" at bounding box center [600, 268] width 261 height 29
type input "**********"
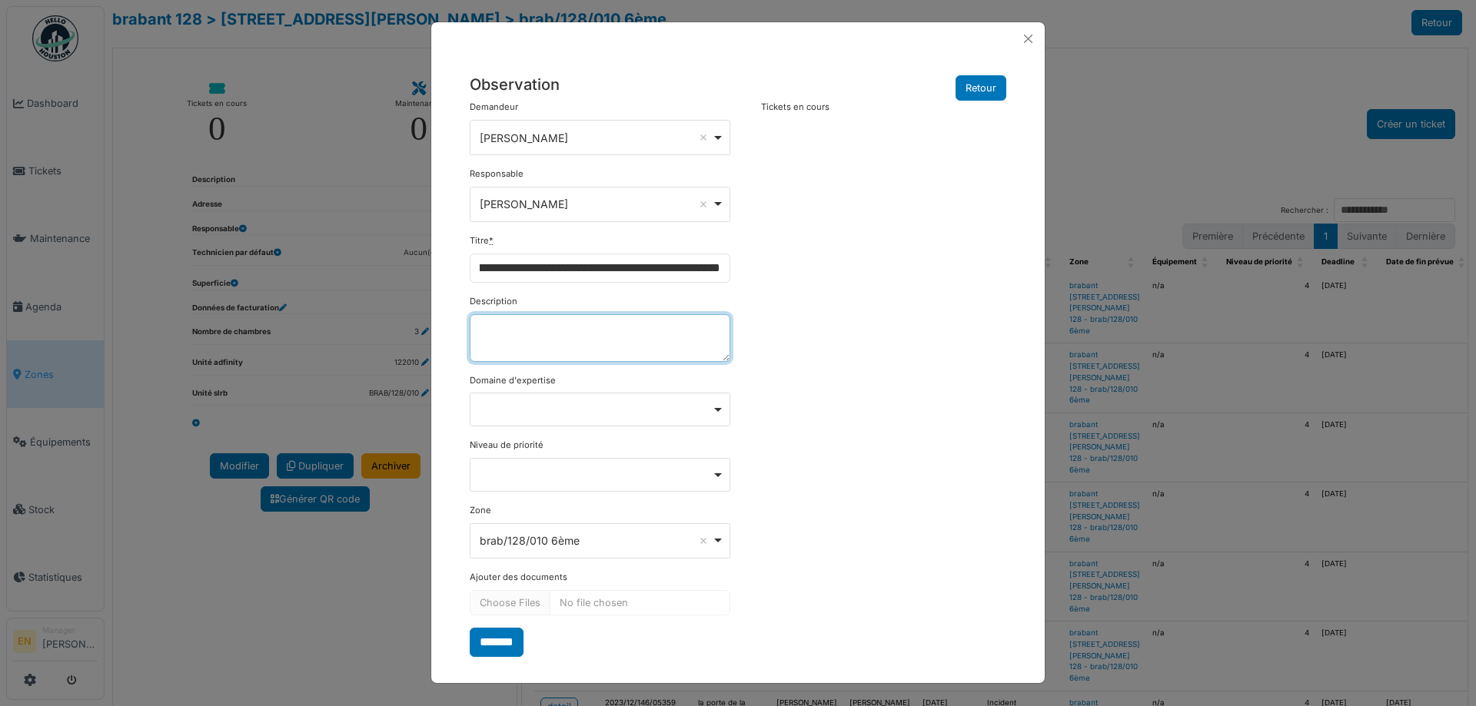
scroll to position [0, 0]
click at [546, 353] on textarea "Description" at bounding box center [600, 338] width 261 height 48
type textarea "*******"
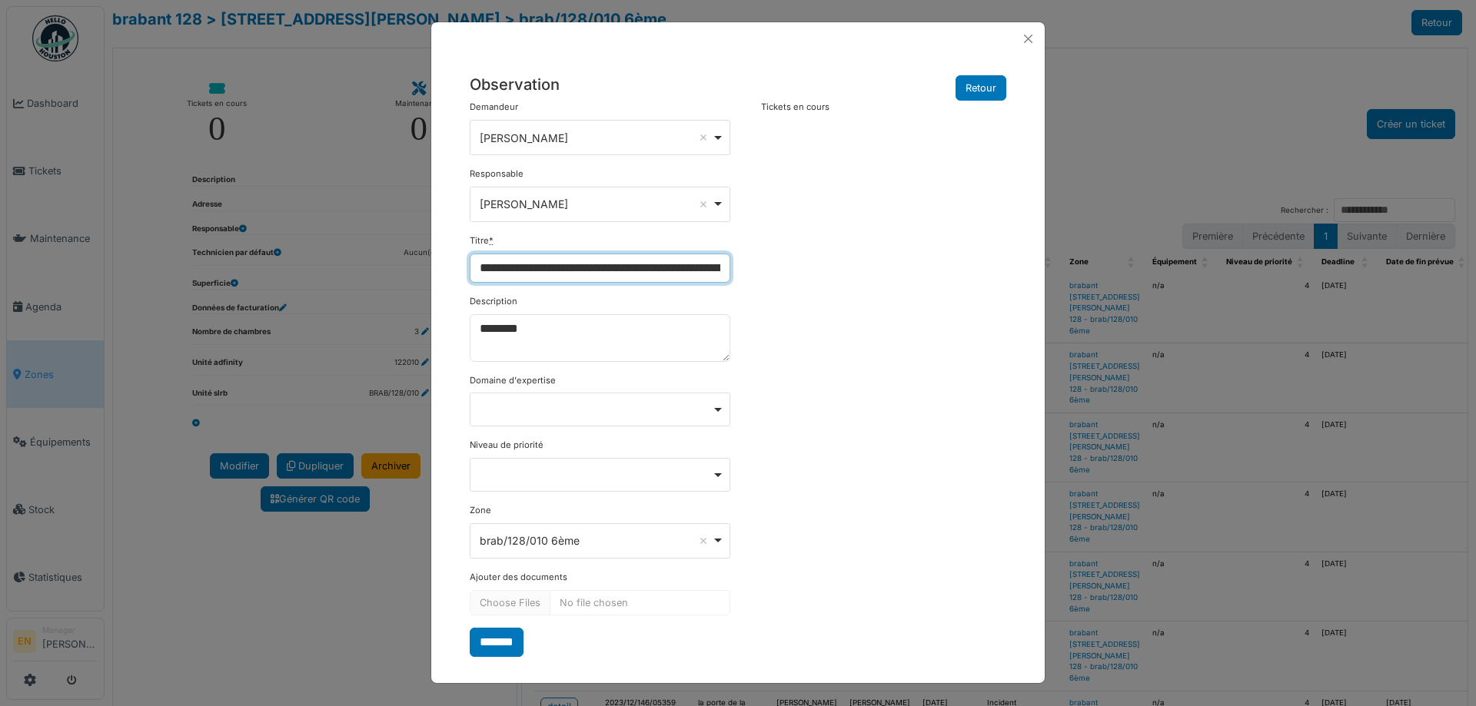
click at [634, 270] on input "**********" at bounding box center [600, 268] width 261 height 29
drag, startPoint x: 555, startPoint y: 271, endPoint x: 540, endPoint y: 270, distance: 14.6
click at [540, 270] on input "**********" at bounding box center [600, 268] width 261 height 29
click at [603, 271] on input "**********" at bounding box center [600, 268] width 261 height 29
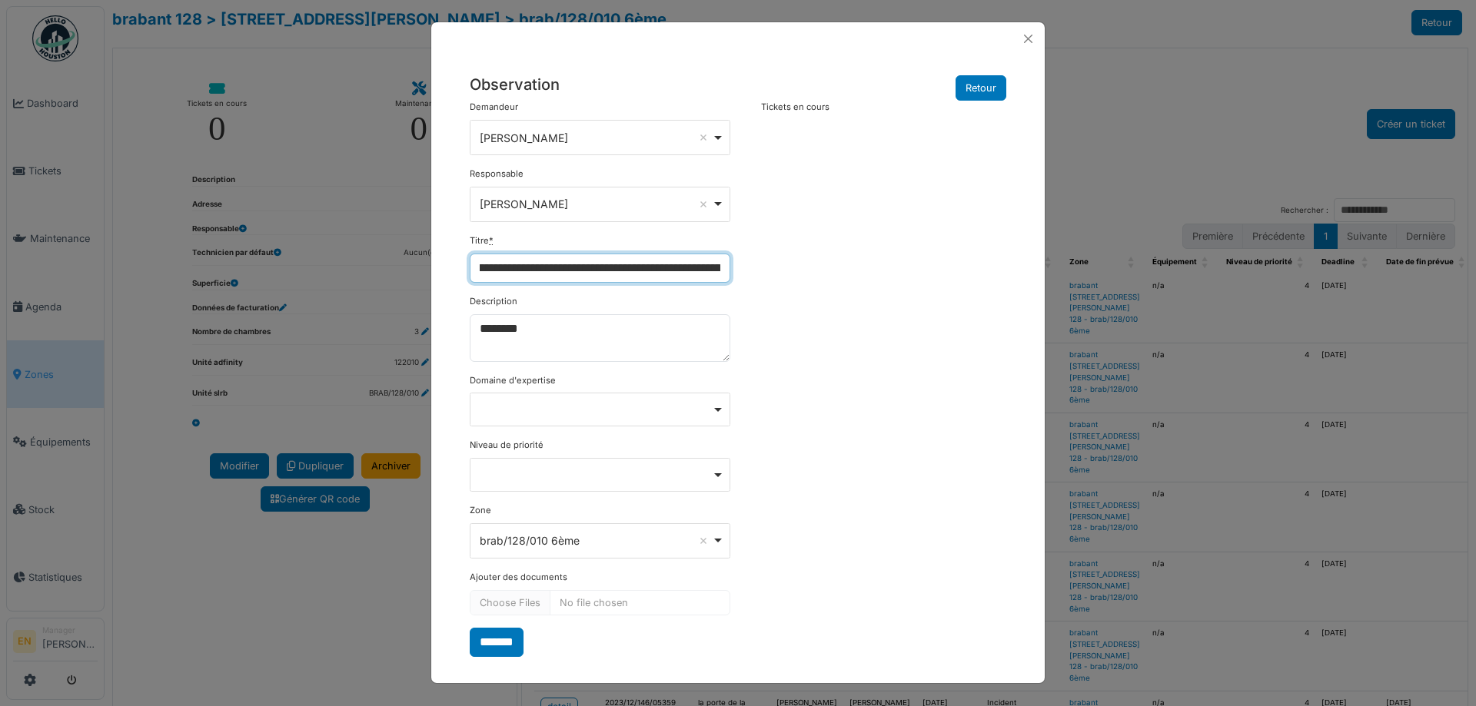
type input "**********"
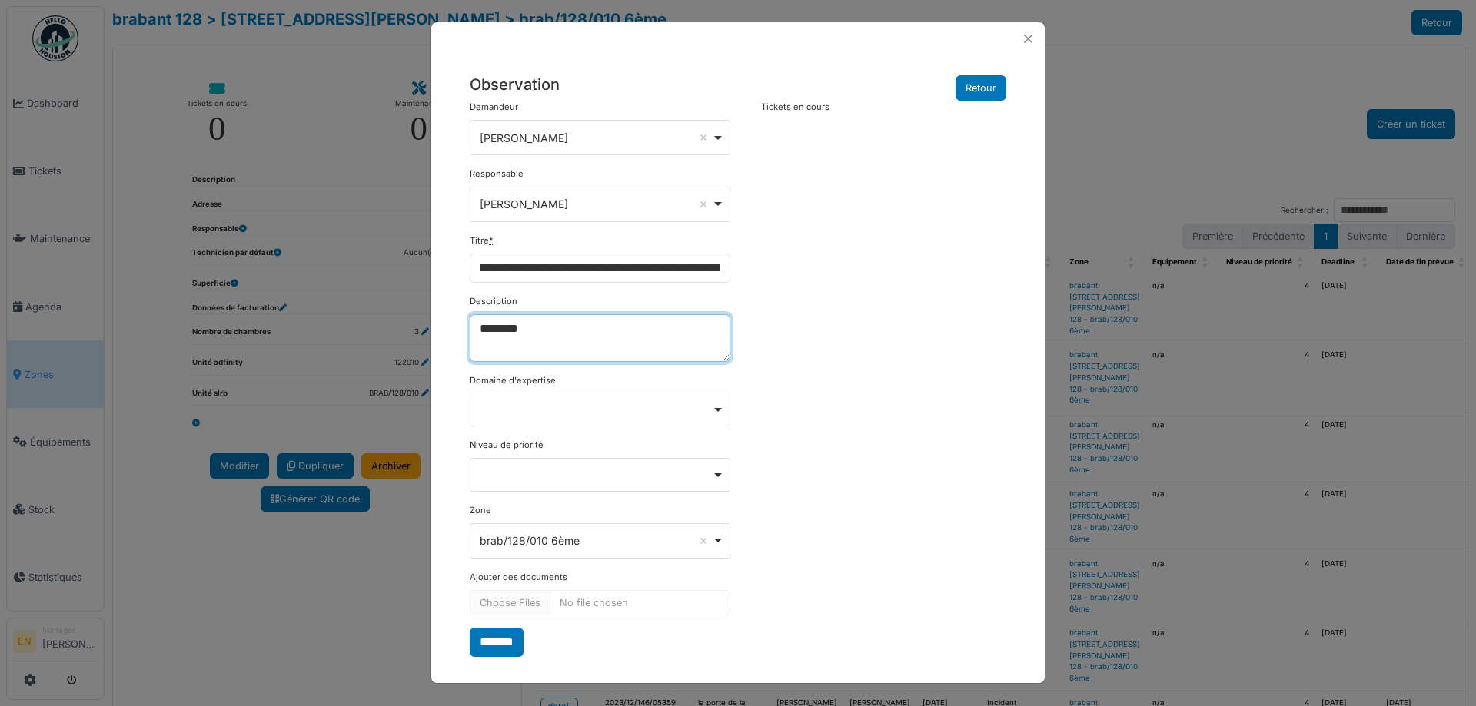
scroll to position [0, 0]
click at [519, 334] on textarea "*******" at bounding box center [600, 338] width 261 height 48
type textarea "*"
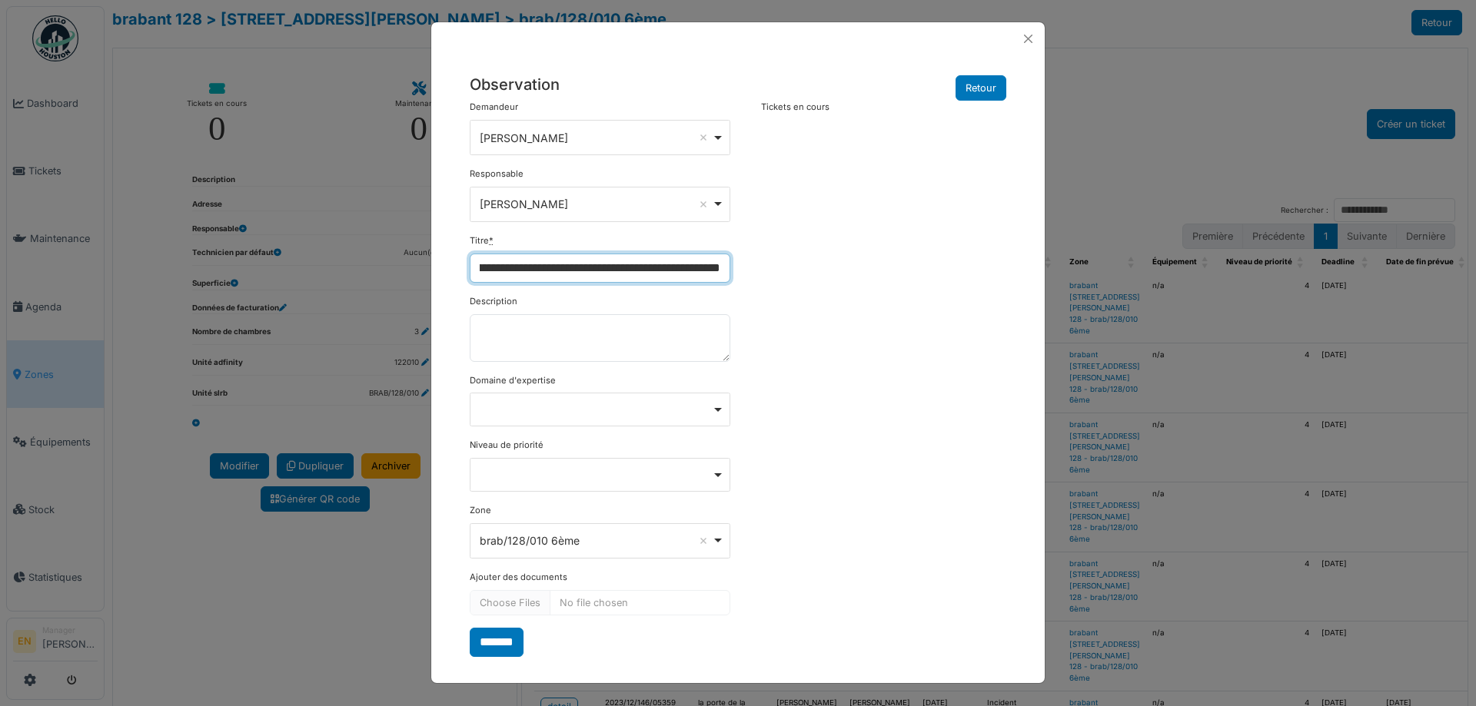
scroll to position [0, 386]
drag, startPoint x: 480, startPoint y: 274, endPoint x: 885, endPoint y: 298, distance: 405.8
click at [844, 289] on div "**********" at bounding box center [738, 379] width 552 height 557
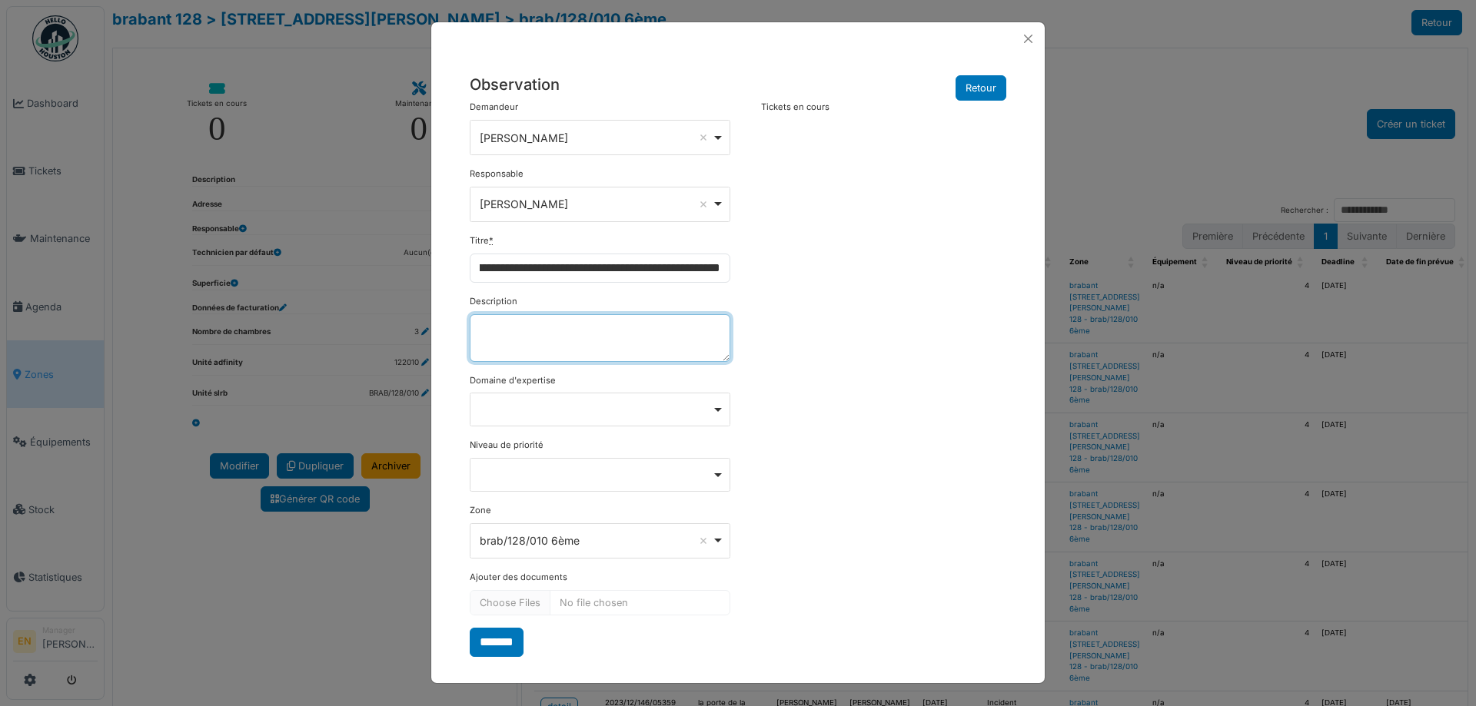
click at [571, 337] on textarea "Description" at bounding box center [600, 338] width 261 height 48
paste textarea "**********"
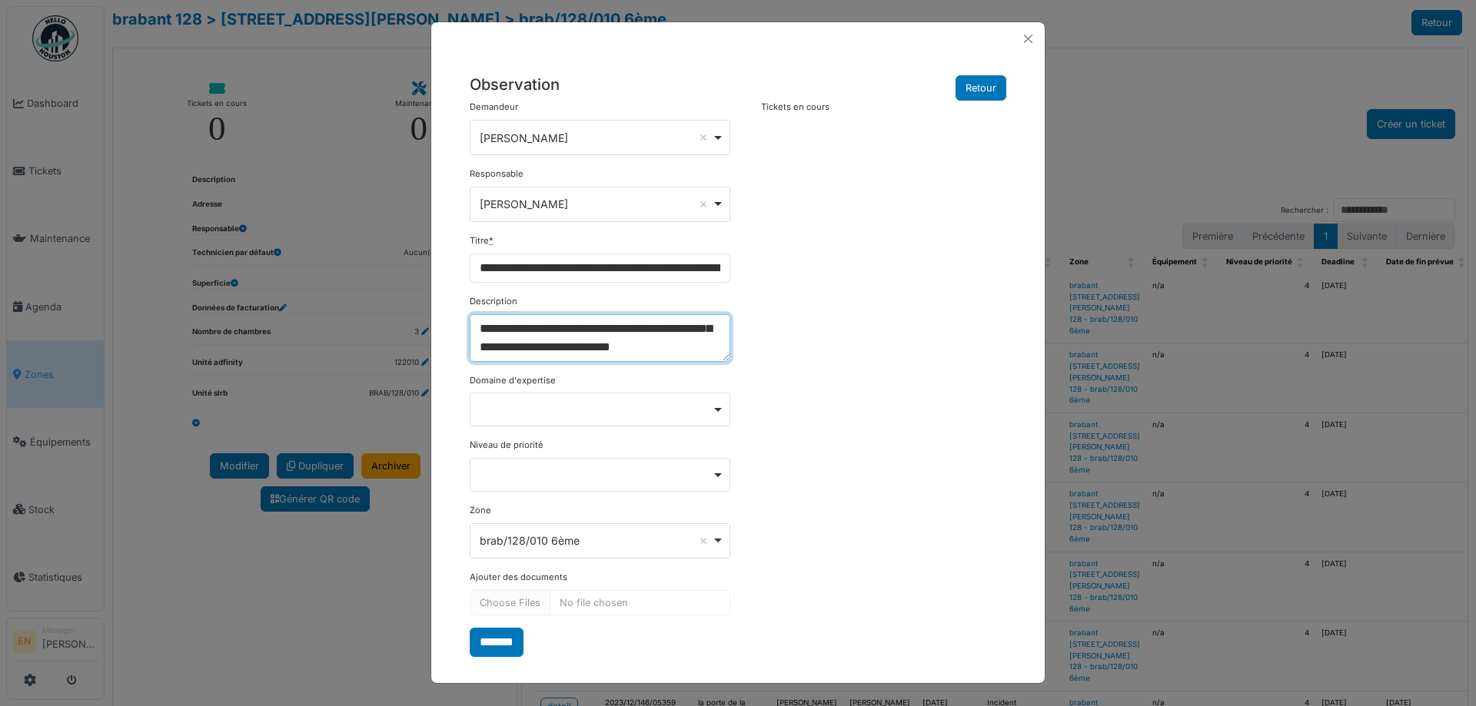
click at [720, 407] on div "Remove item" at bounding box center [601, 409] width 248 height 6
type textarea "**********"
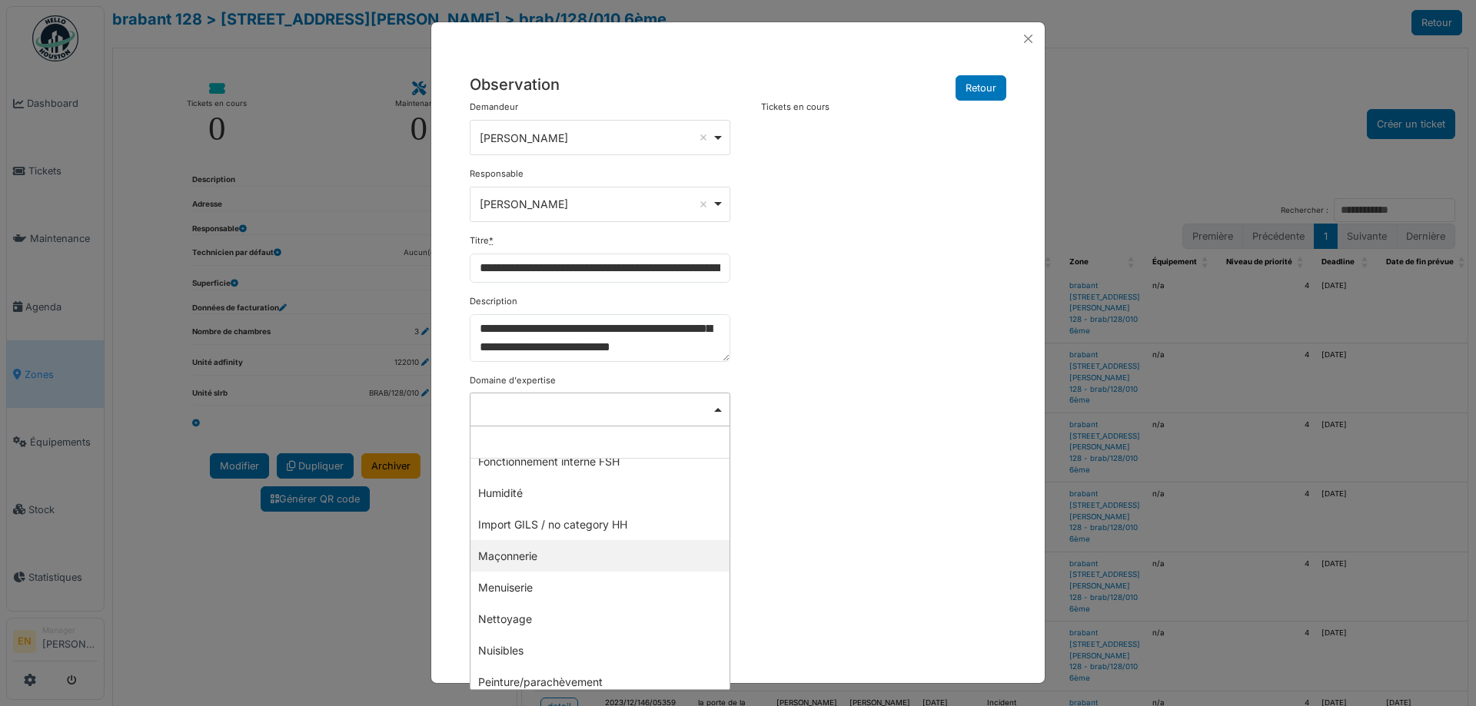
scroll to position [307, 0]
select select "***"
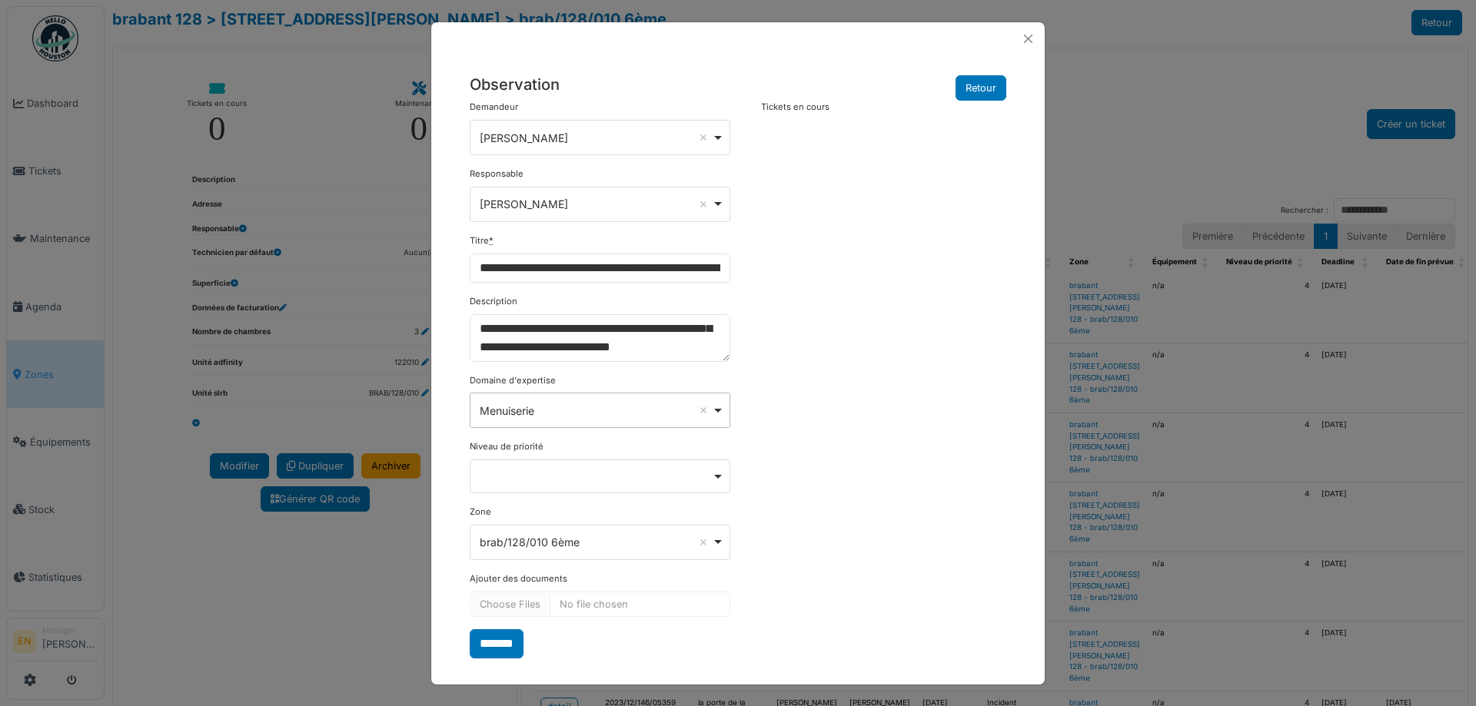
click at [833, 526] on div "**********" at bounding box center [738, 380] width 552 height 558
click at [495, 636] on input "*******" at bounding box center [497, 644] width 54 height 29
click at [492, 650] on form "**********" at bounding box center [600, 380] width 261 height 558
click at [499, 646] on form "**********" at bounding box center [600, 380] width 261 height 558
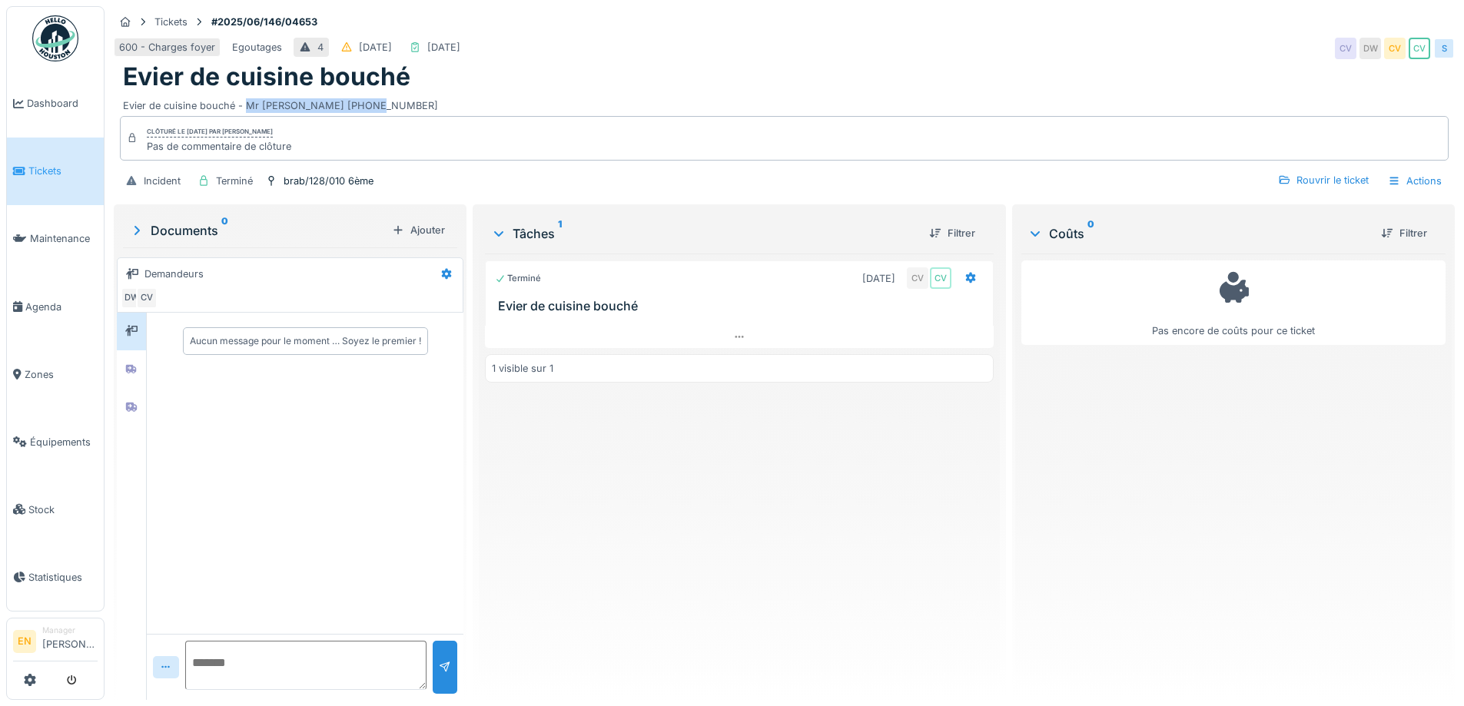
drag, startPoint x: 246, startPoint y: 104, endPoint x: 382, endPoint y: 108, distance: 136.1
click at [382, 108] on div "Evier de cuisine bouché - Mr [PERSON_NAME] [PHONE_NUMBER]" at bounding box center [784, 102] width 1323 height 21
copy div "Mr [PERSON_NAME] [PHONE_NUMBER]"
click at [893, 85] on div "Evier de cuisine bouché" at bounding box center [784, 76] width 1323 height 29
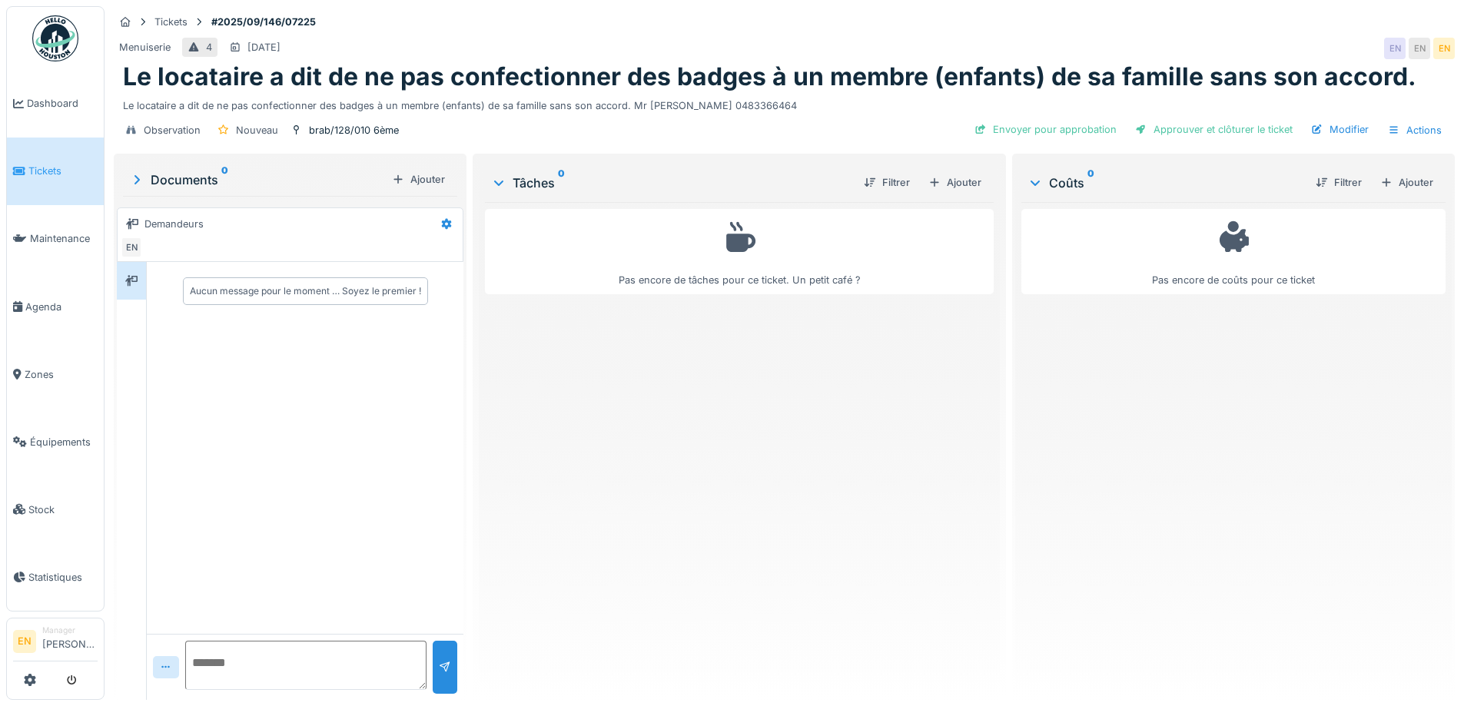
click at [640, 551] on div "Pas encore de tâches pour ce ticket. Un petit café ?" at bounding box center [739, 445] width 508 height 486
click at [334, 129] on div "brab/128/010 6ème" at bounding box center [354, 130] width 90 height 15
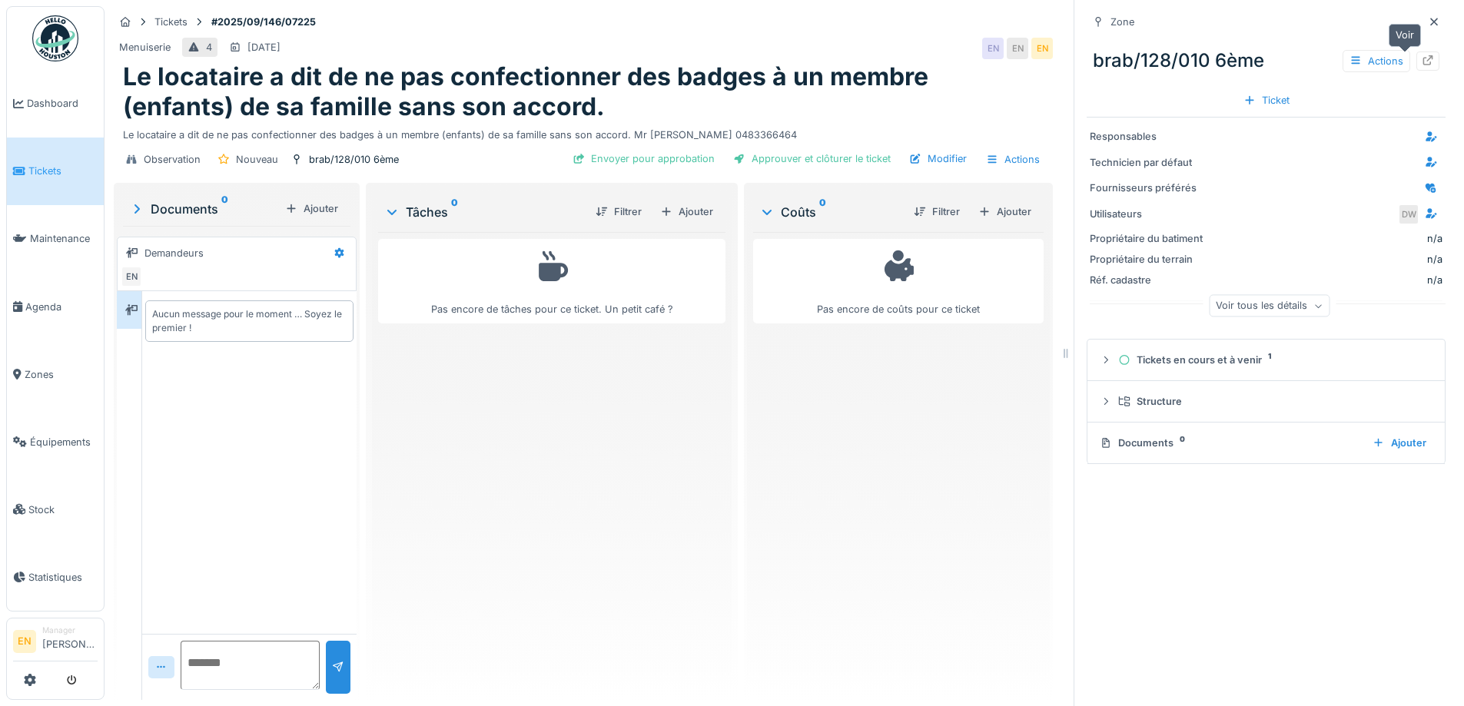
click at [1422, 63] on icon at bounding box center [1428, 60] width 12 height 10
click at [1431, 24] on icon at bounding box center [1435, 22] width 8 height 8
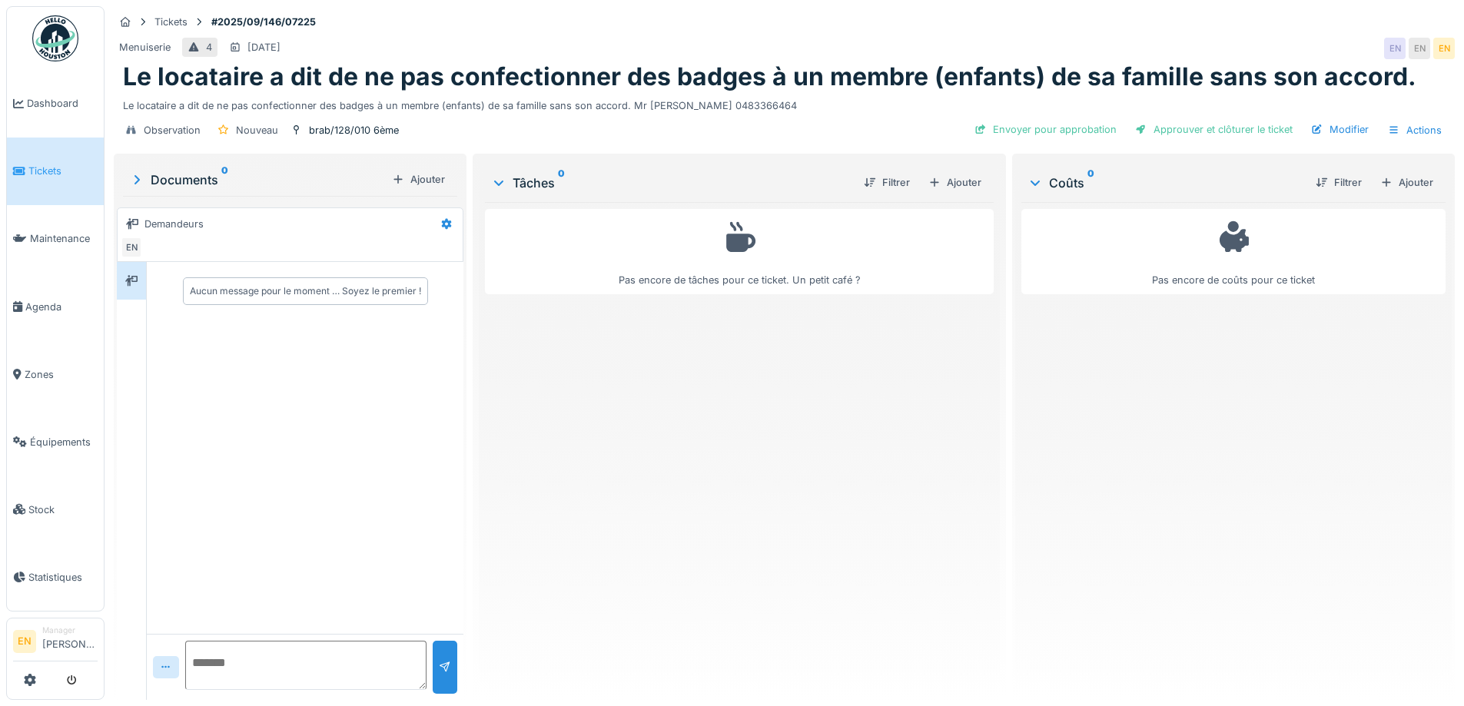
click at [923, 387] on div "Pas encore de tâches pour ce ticket. Un petit café ?" at bounding box center [739, 445] width 508 height 486
click at [1340, 129] on div "Modifier" at bounding box center [1340, 129] width 70 height 21
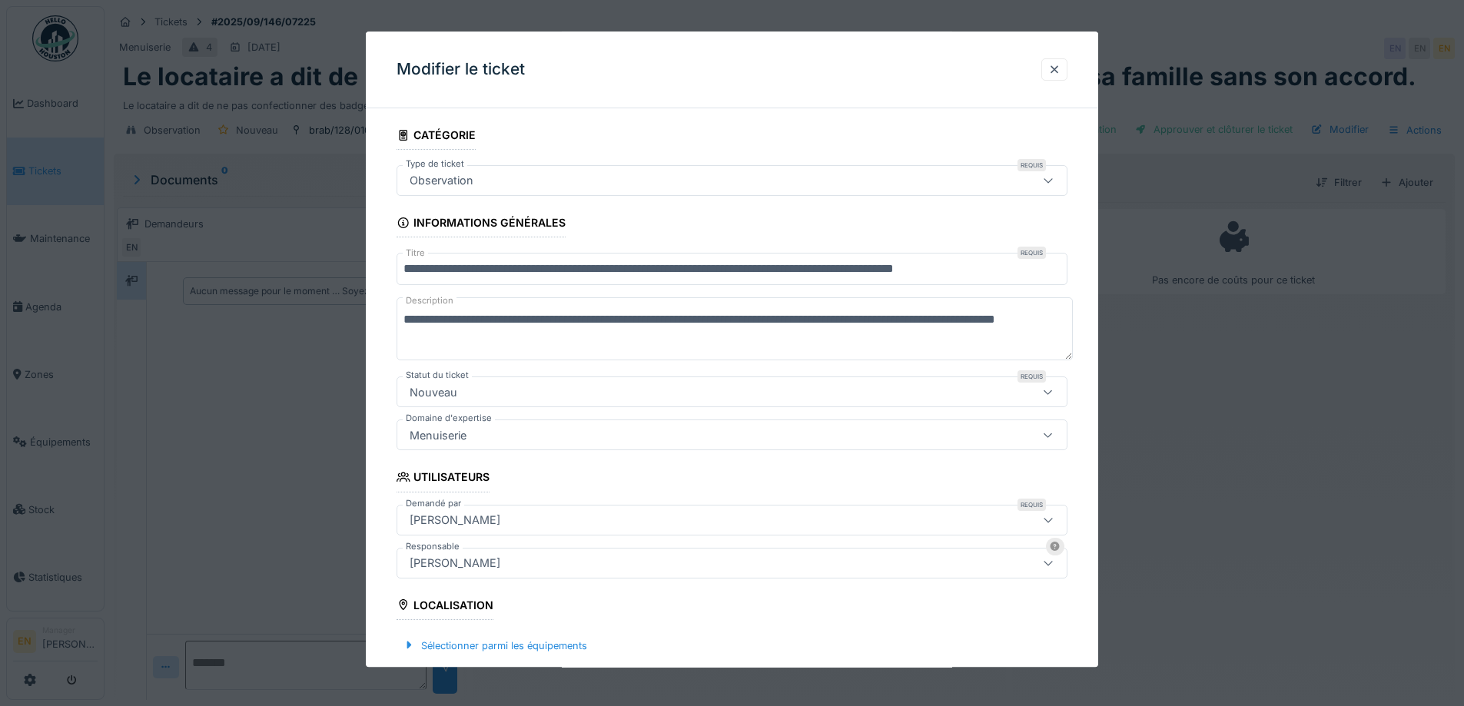
click at [444, 343] on textarea "**********" at bounding box center [735, 329] width 676 height 63
drag, startPoint x: 402, startPoint y: 339, endPoint x: 453, endPoint y: 344, distance: 50.9
click at [453, 344] on textarea "**********" at bounding box center [735, 329] width 676 height 63
click at [456, 350] on textarea "**********" at bounding box center [735, 329] width 676 height 63
click at [540, 341] on textarea "**********" at bounding box center [735, 329] width 676 height 63
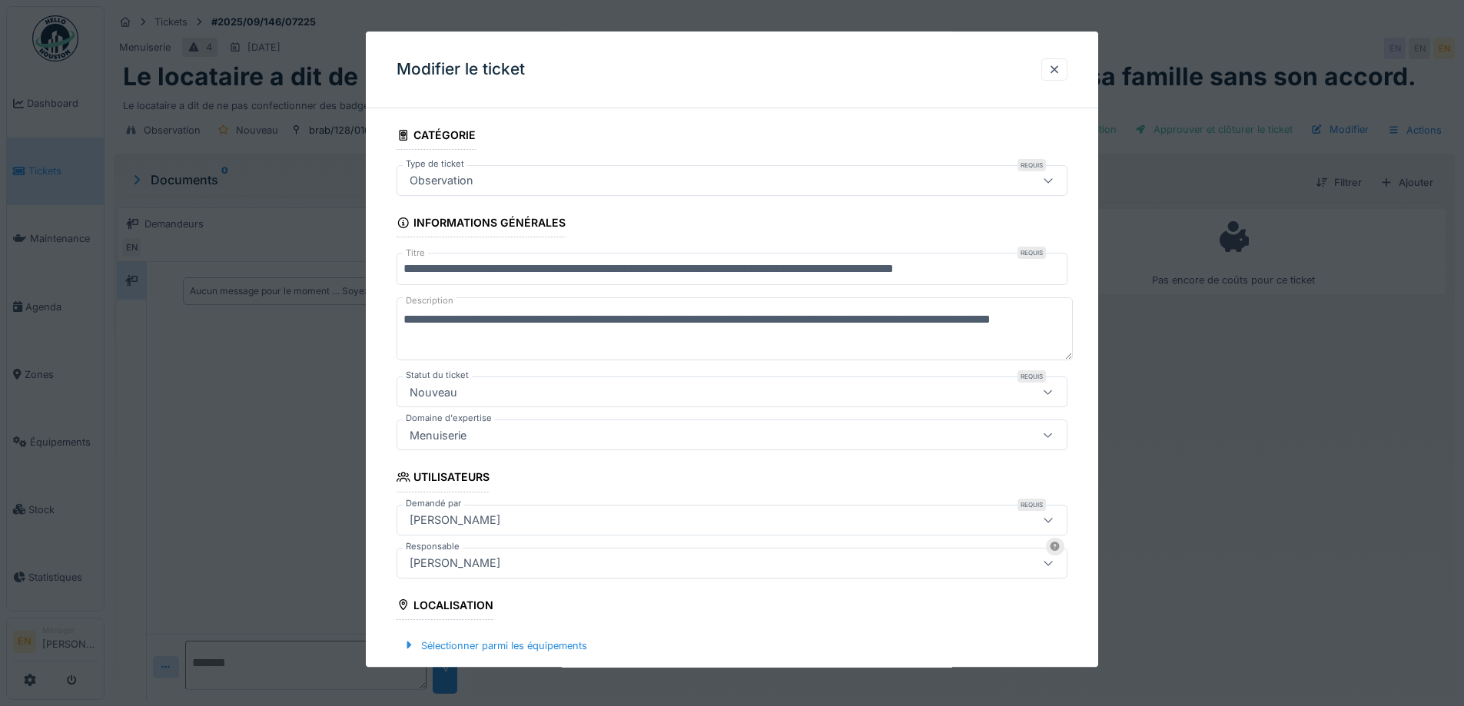
drag, startPoint x: 540, startPoint y: 341, endPoint x: 410, endPoint y: 346, distance: 130.0
click at [410, 346] on textarea "**********" at bounding box center [735, 329] width 676 height 63
type textarea "**********"
click at [552, 520] on div "[PERSON_NAME]" at bounding box center [693, 520] width 579 height 17
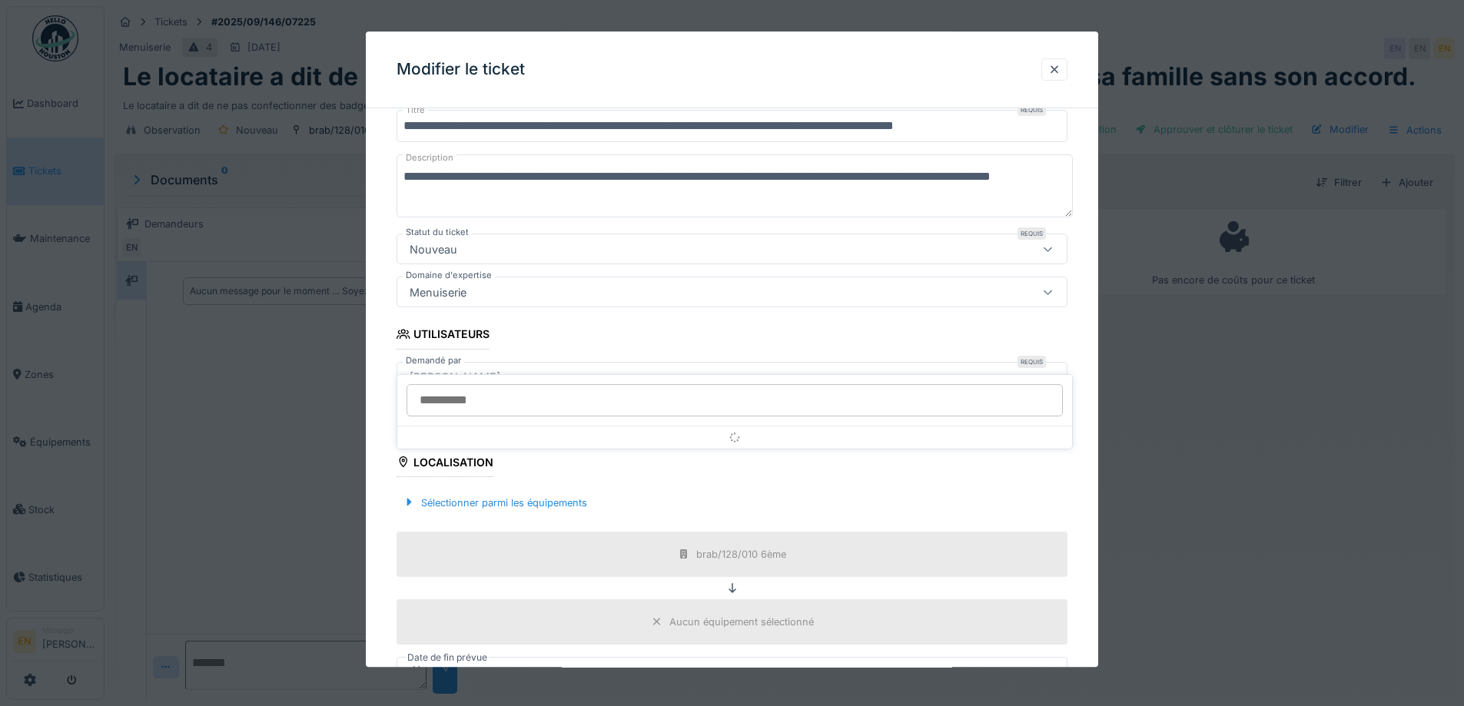
scroll to position [171, 0]
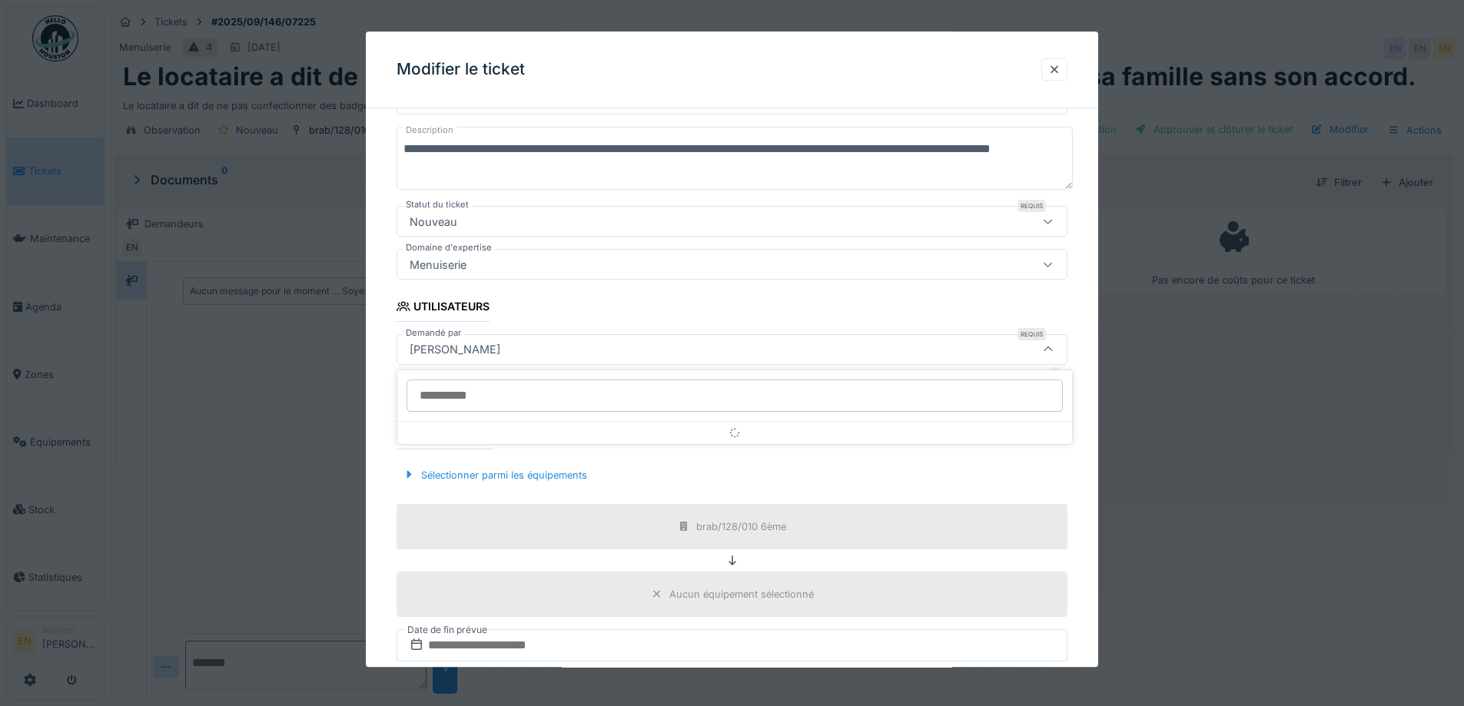
click at [563, 401] on input "Demandé par" at bounding box center [735, 396] width 657 height 32
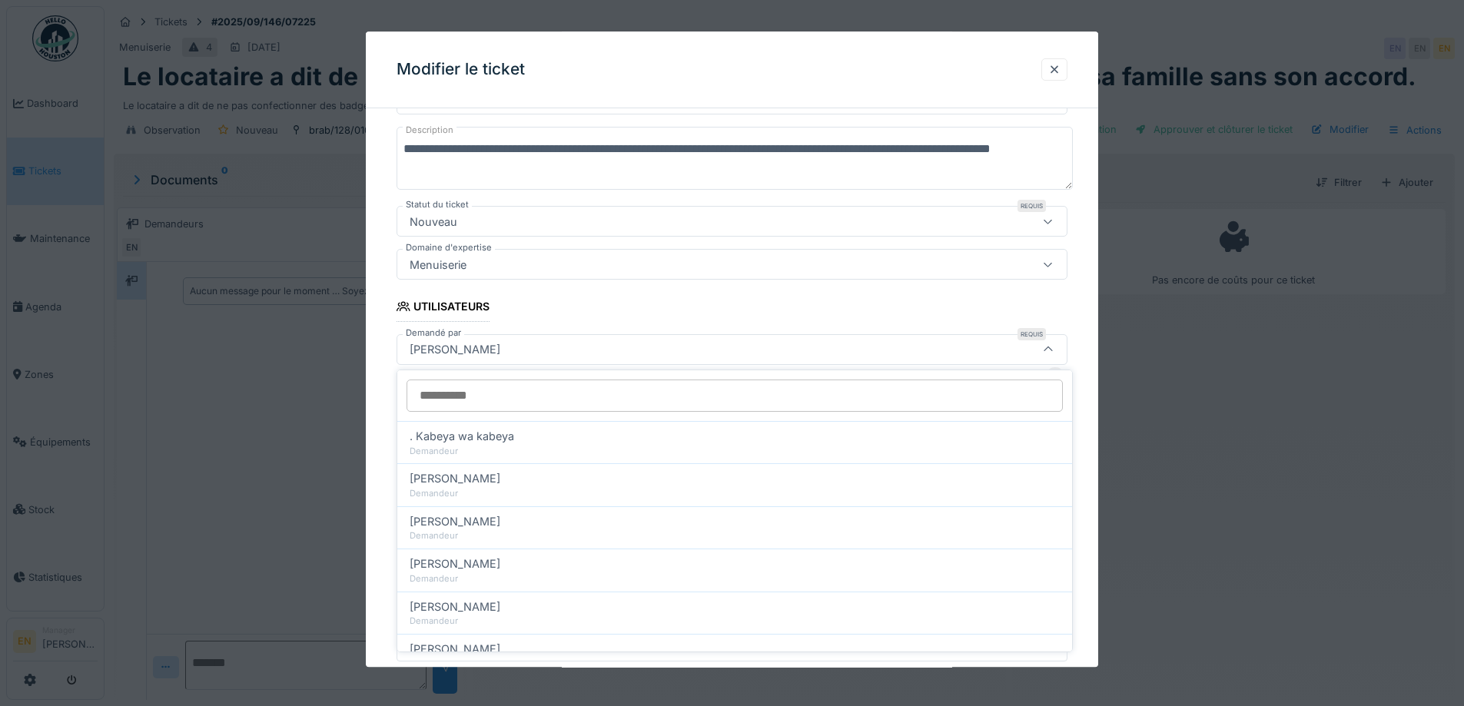
type input "**********"
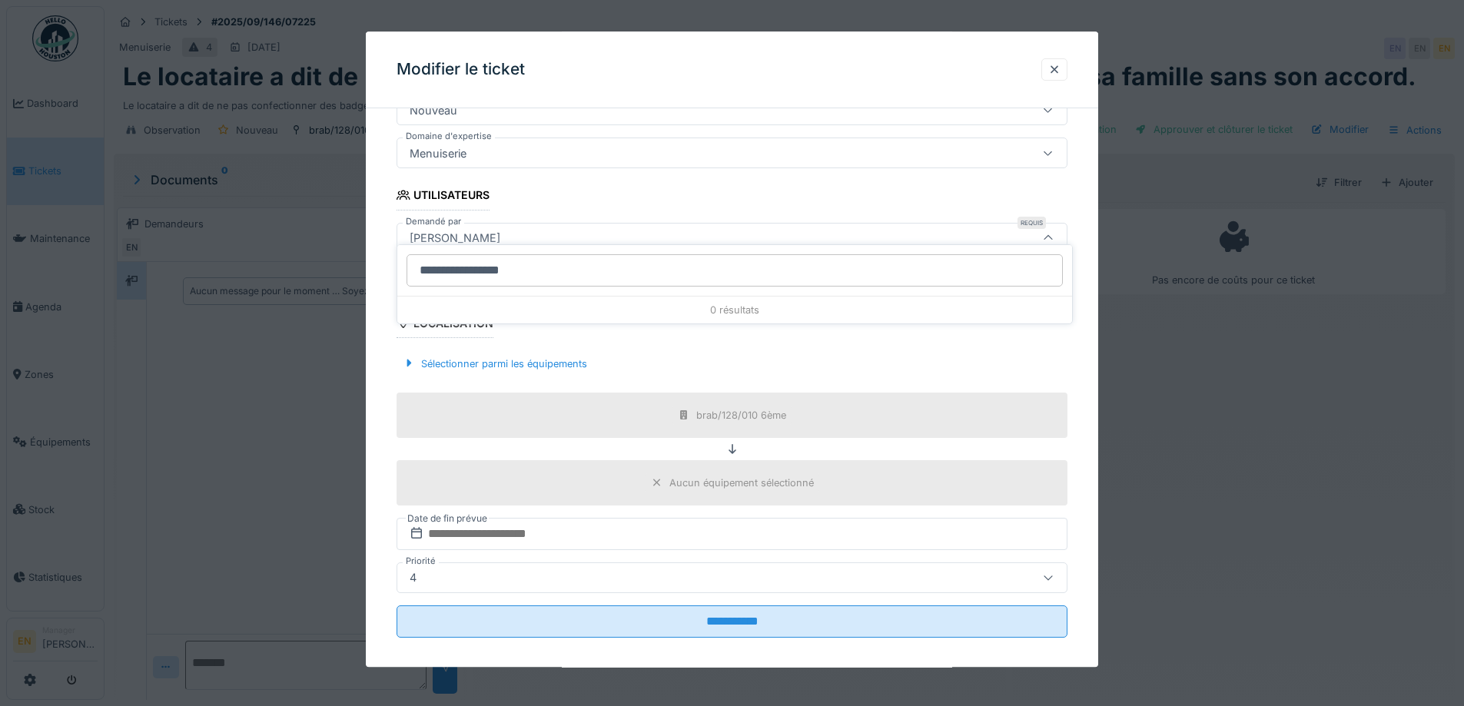
scroll to position [296, 0]
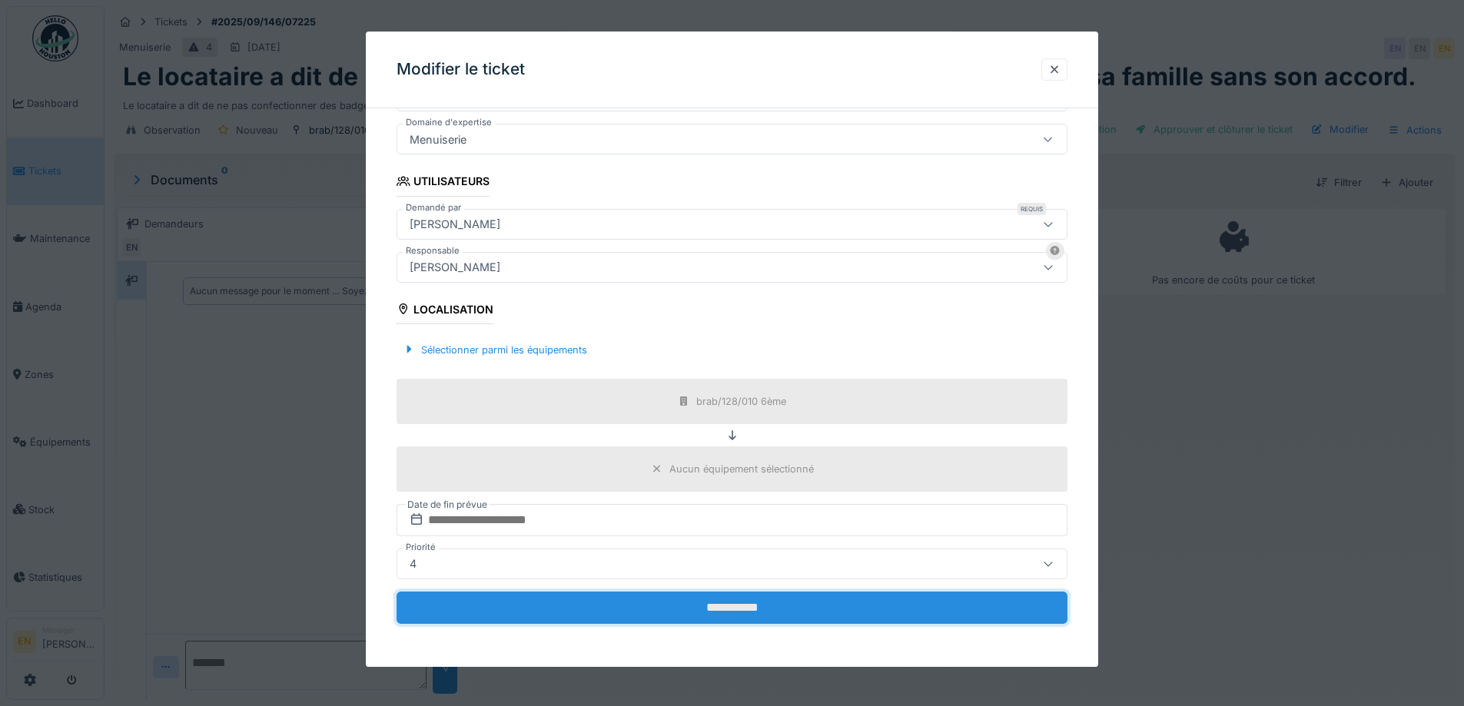
click at [766, 612] on input "**********" at bounding box center [732, 608] width 671 height 32
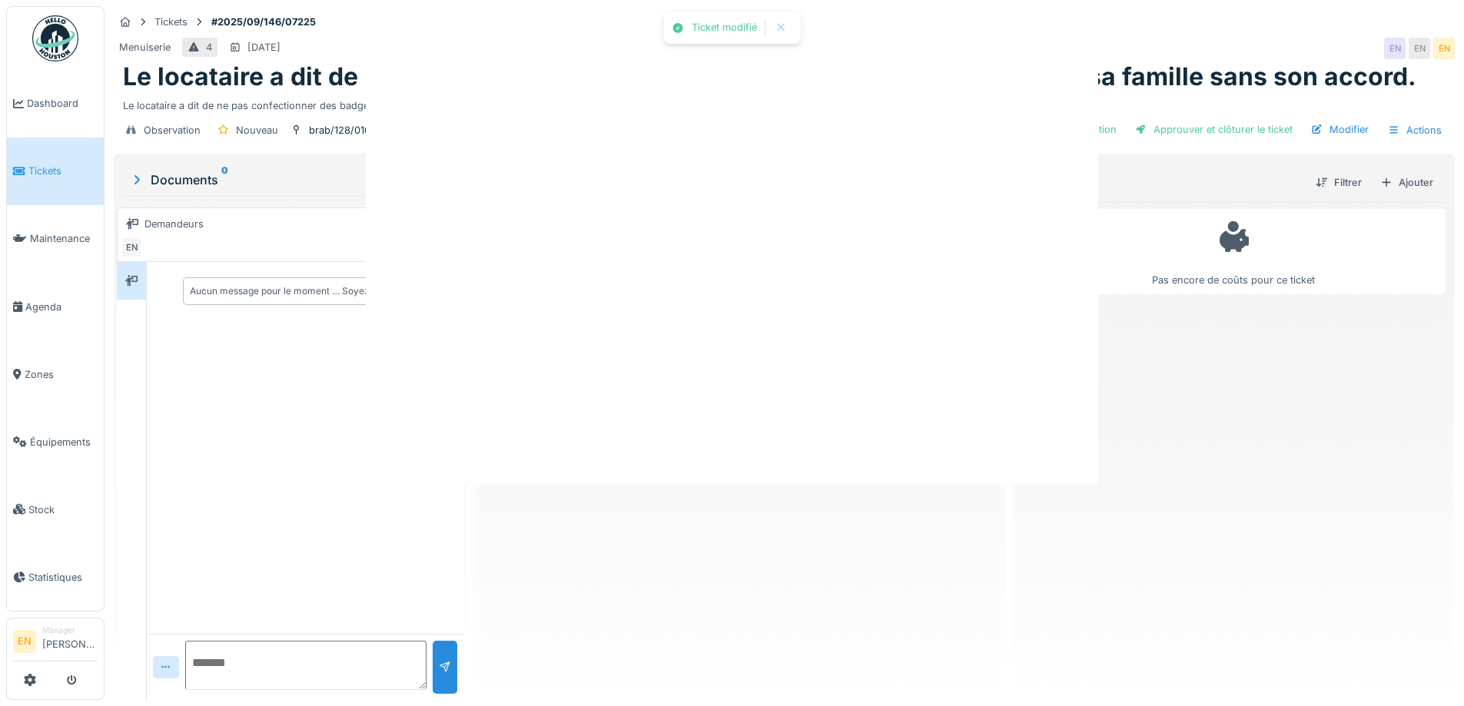
scroll to position [0, 0]
click at [597, 229] on div at bounding box center [732, 167] width 733 height 636
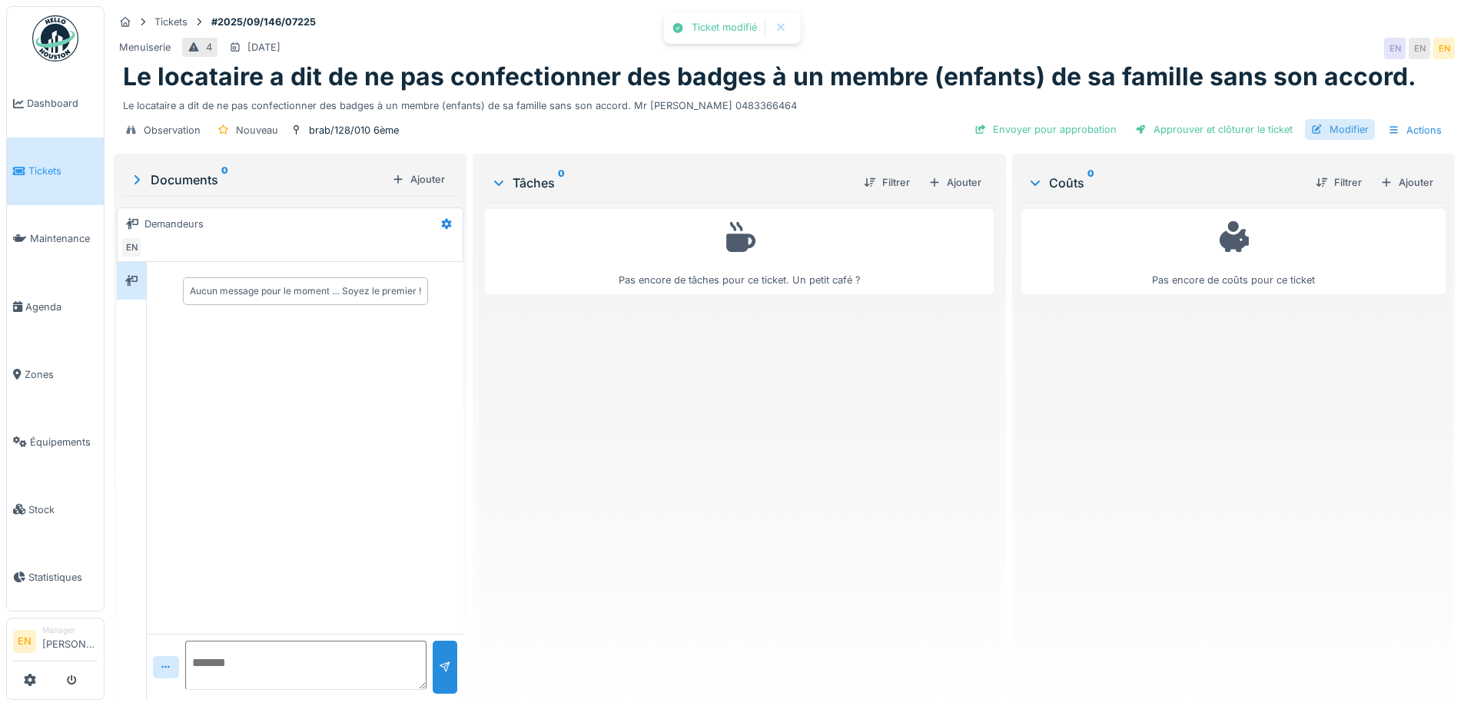
click at [1344, 122] on div "Modifier" at bounding box center [1340, 129] width 70 height 21
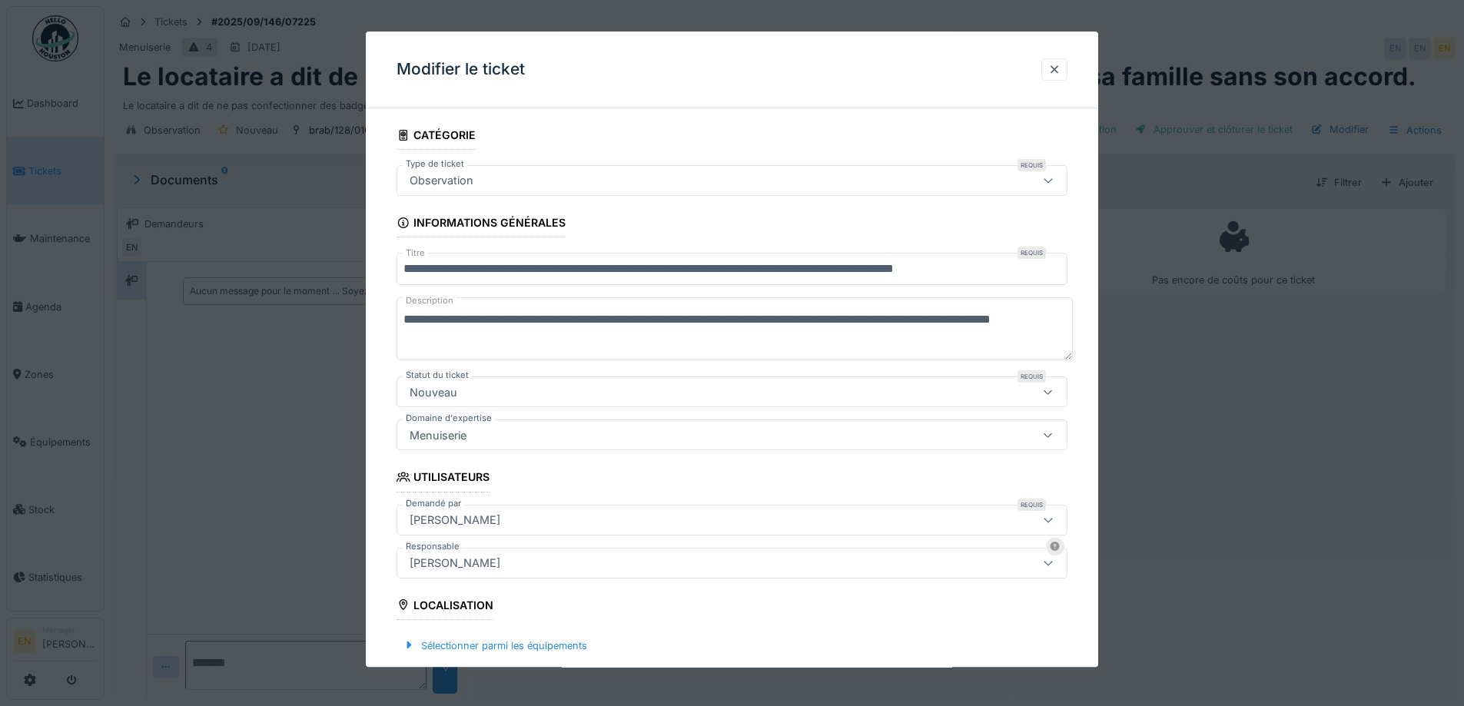
click at [479, 521] on div "[PERSON_NAME]" at bounding box center [455, 520] width 103 height 17
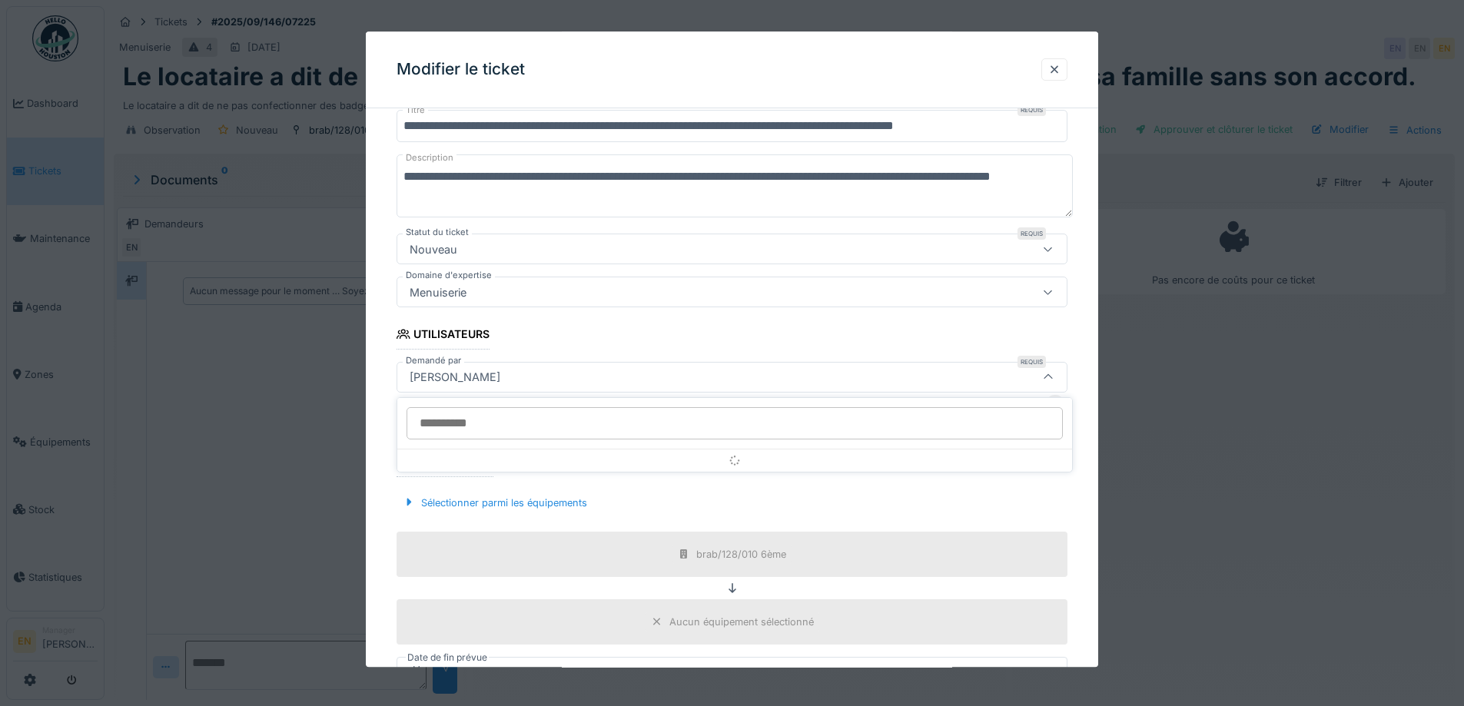
scroll to position [171, 0]
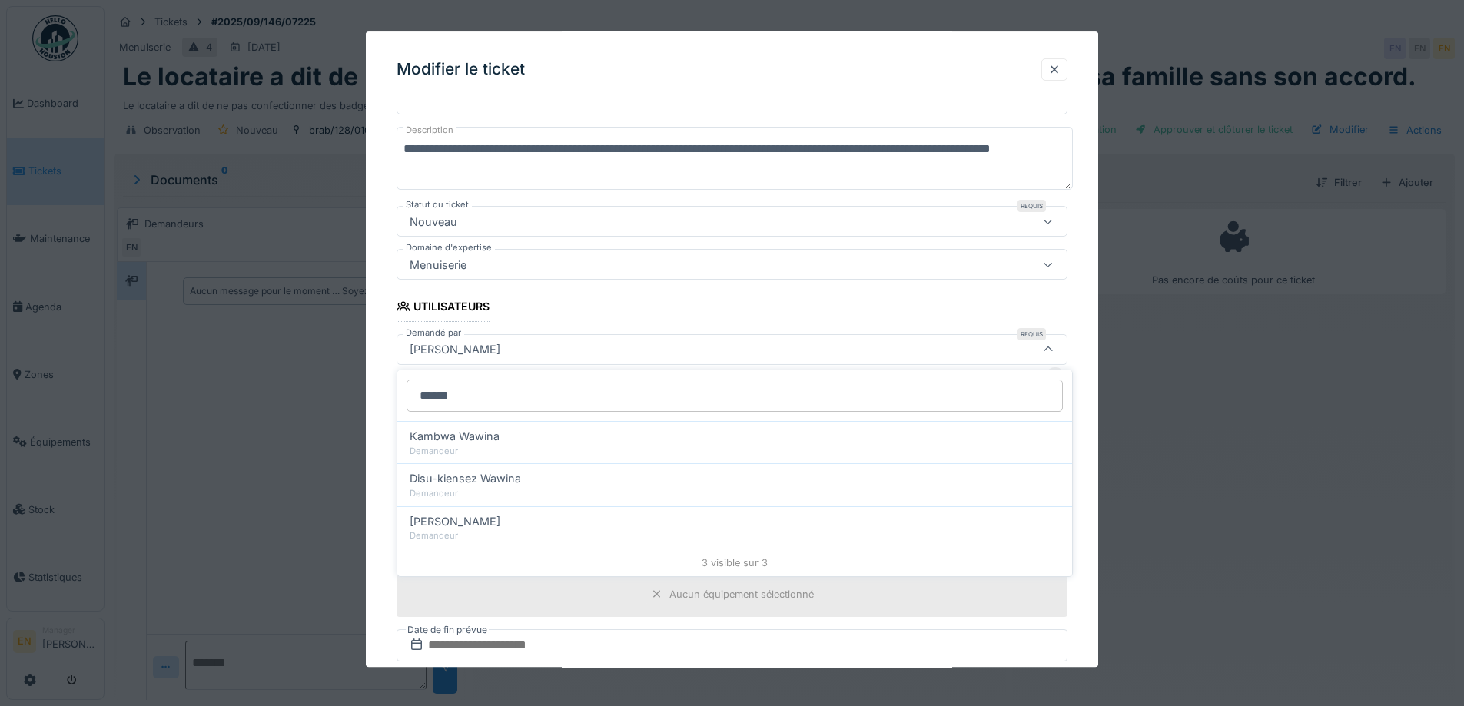
type input "******"
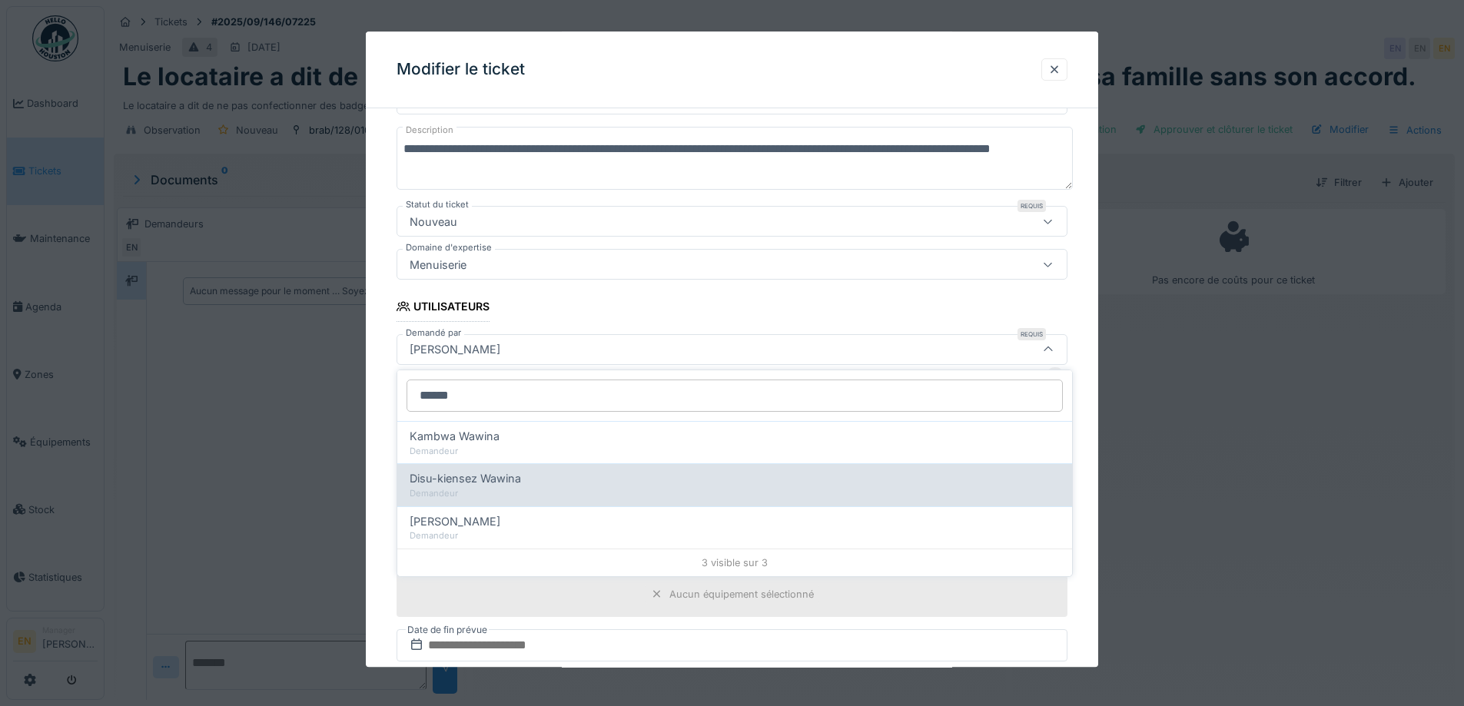
click at [509, 476] on span "Disu-kiensez Wawina" at bounding box center [465, 478] width 111 height 17
type input "****"
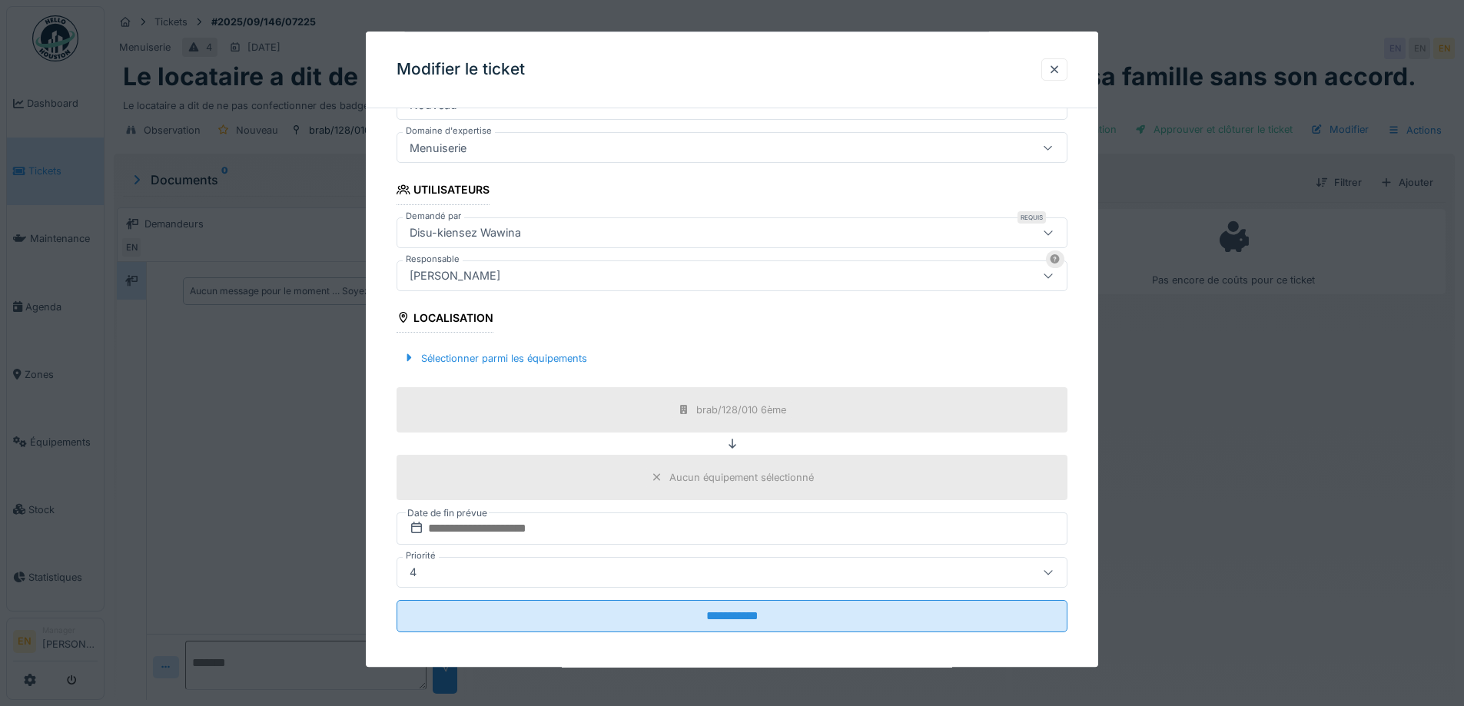
scroll to position [296, 0]
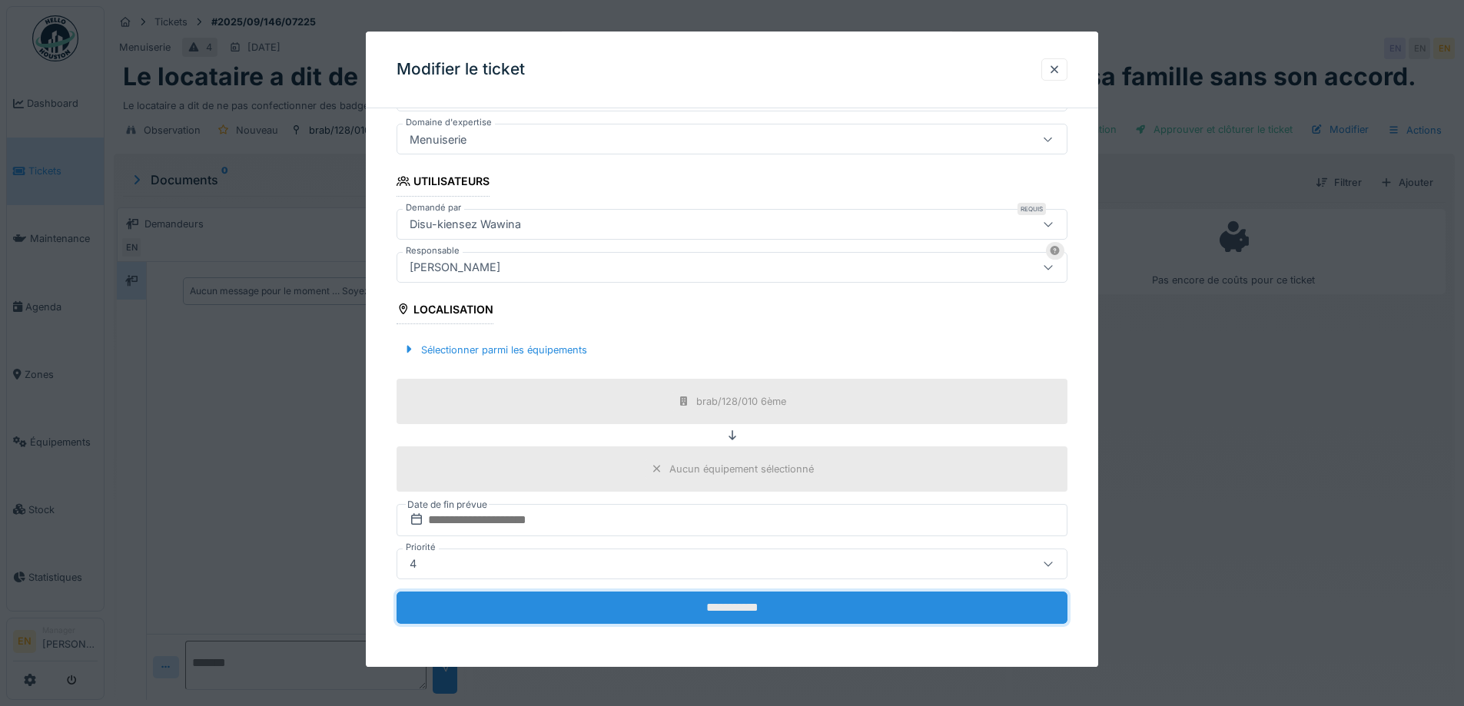
click at [708, 607] on input "**********" at bounding box center [732, 608] width 671 height 32
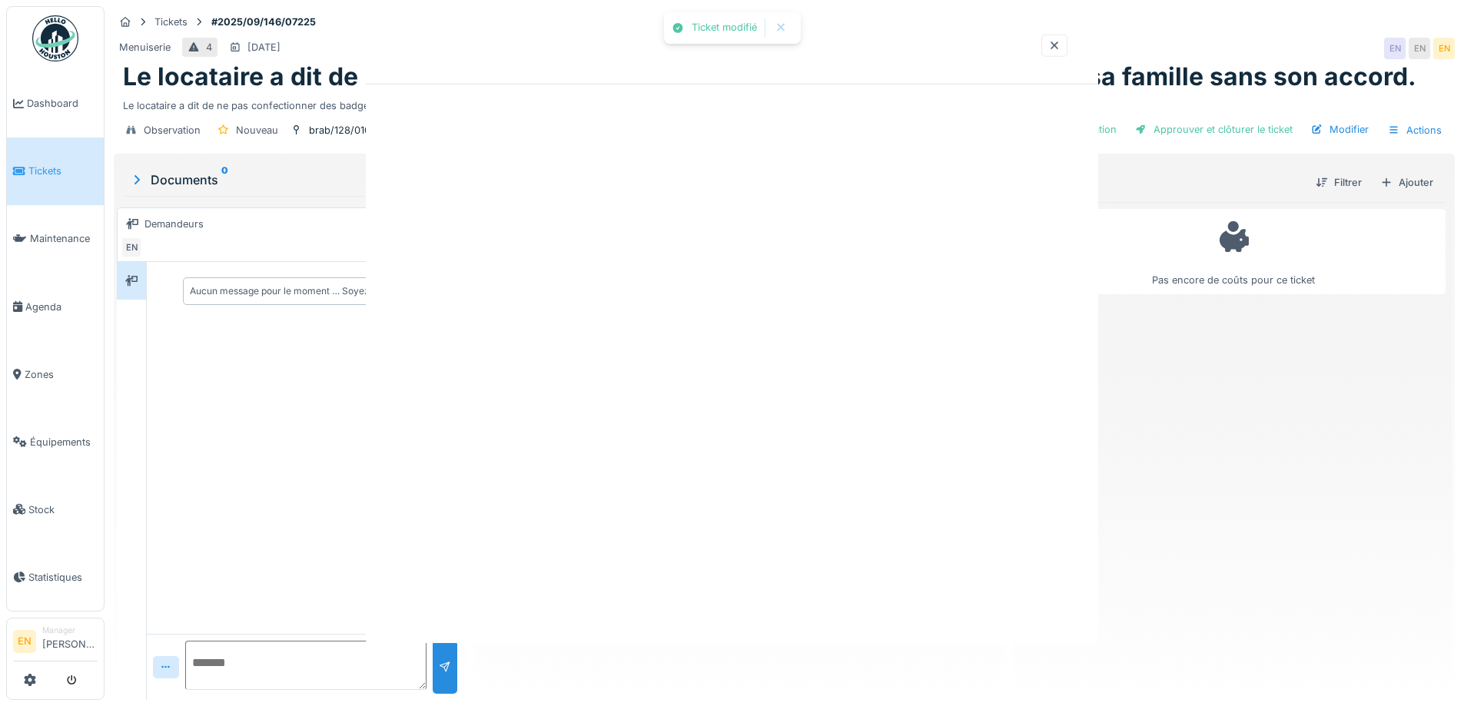
scroll to position [0, 0]
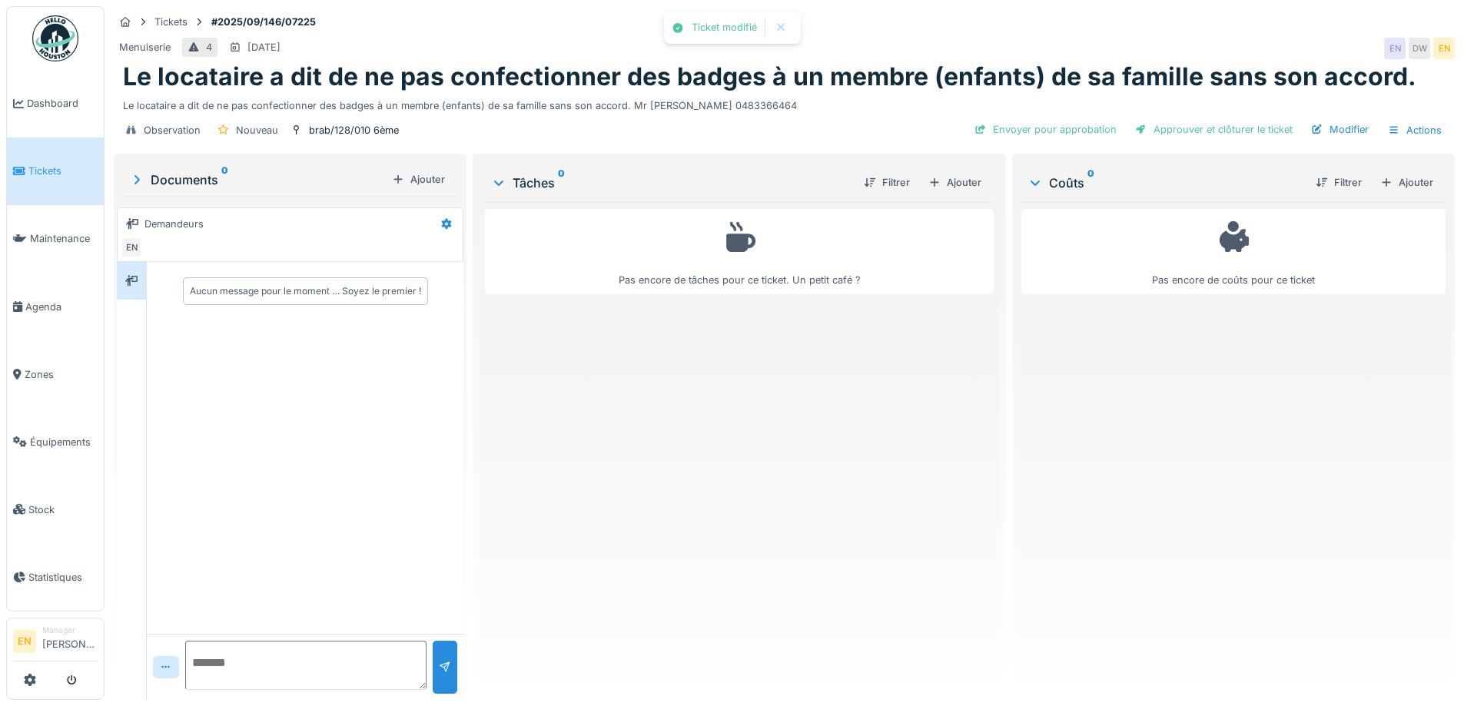
click at [819, 500] on div "Pas encore de tâches pour ce ticket. Un petit café ?" at bounding box center [739, 445] width 508 height 486
click at [849, 388] on div "Pas encore de tâches pour ce ticket. Un petit café ?" at bounding box center [739, 445] width 508 height 486
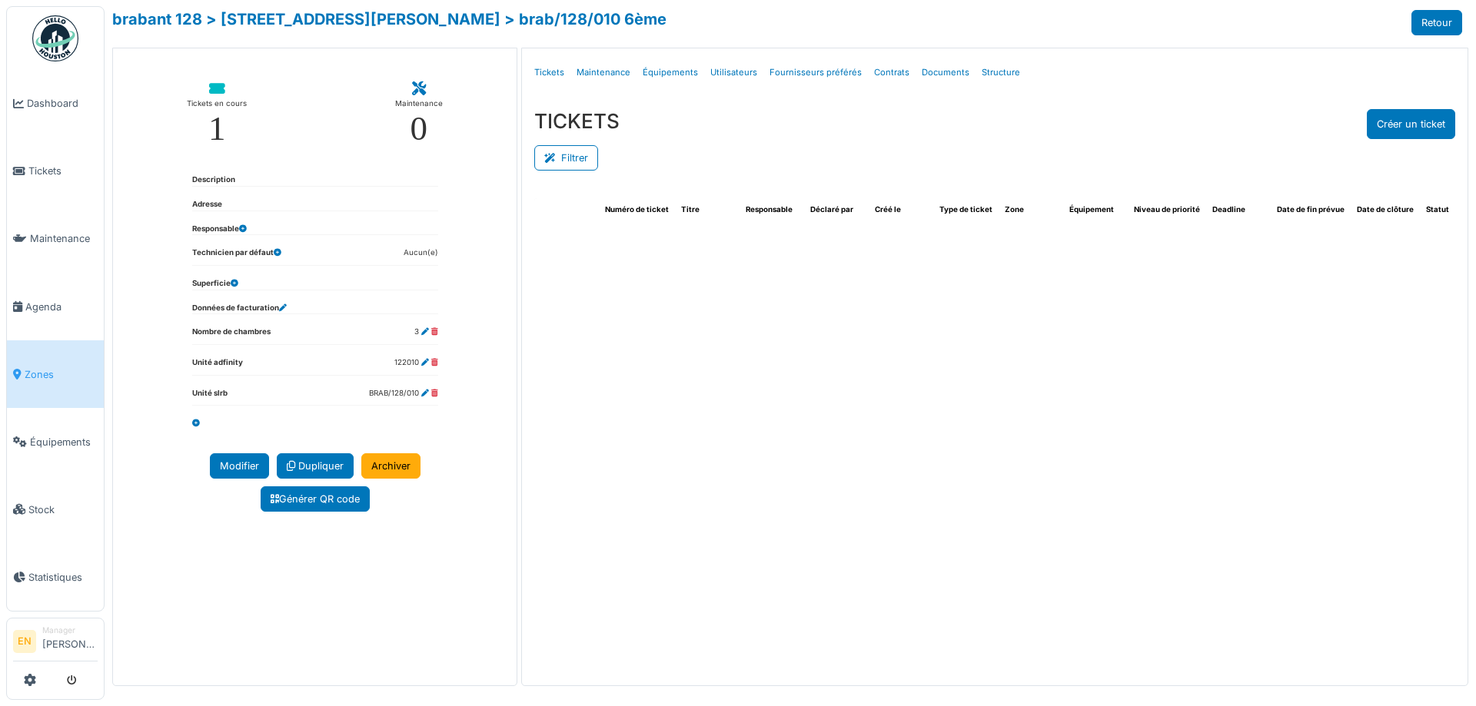
select select "***"
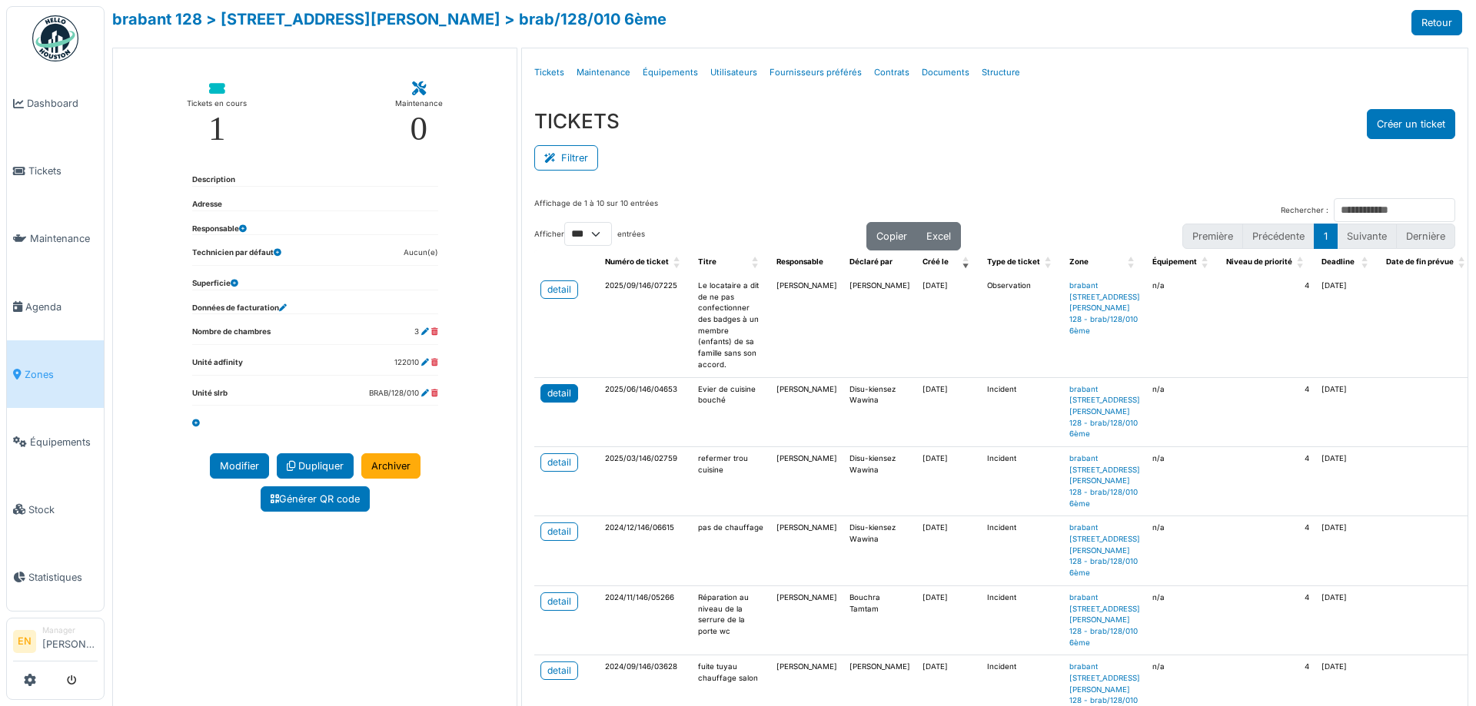
click at [553, 385] on link "detail" at bounding box center [559, 393] width 38 height 18
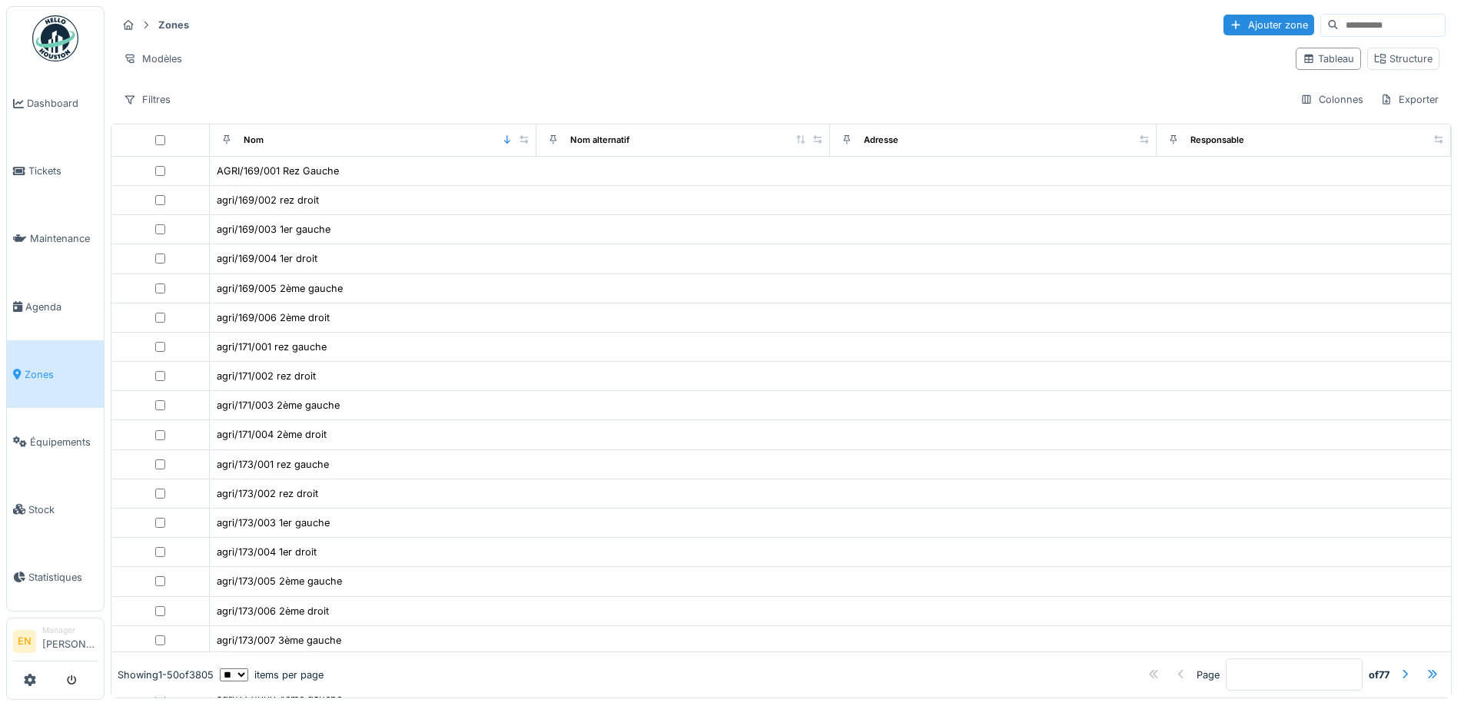
click at [1349, 22] on input at bounding box center [1392, 26] width 106 height 22
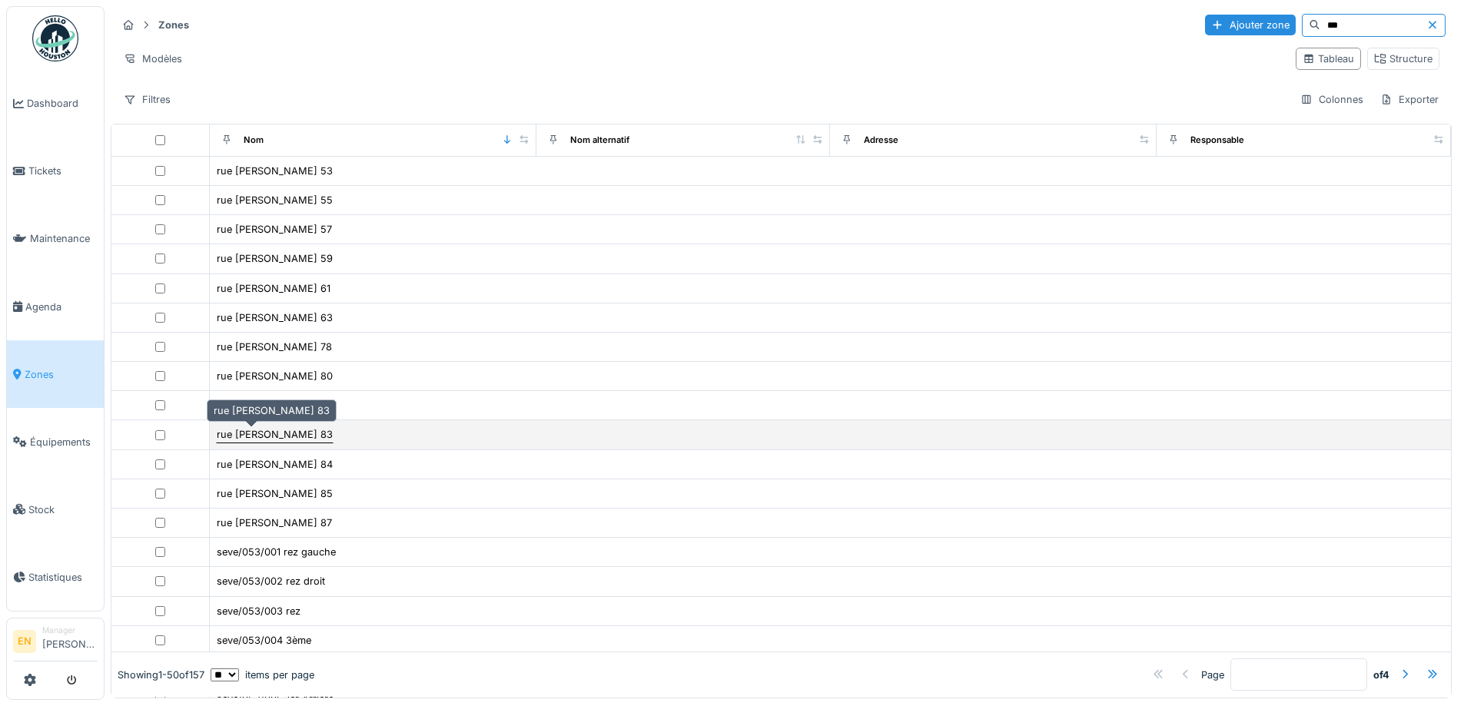
type input "***"
click at [269, 436] on div "rue [PERSON_NAME] 83" at bounding box center [275, 434] width 116 height 15
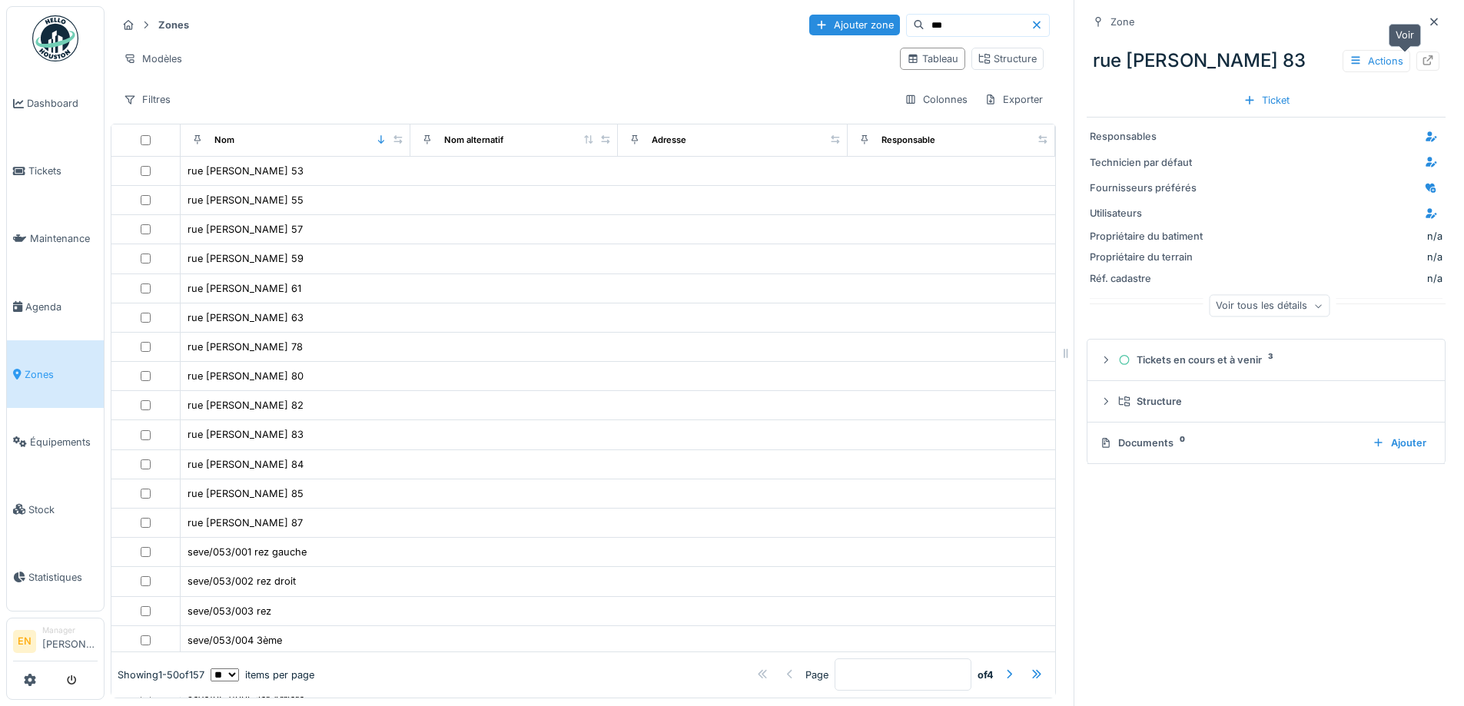
click at [1424, 59] on icon at bounding box center [1429, 60] width 10 height 10
click at [1422, 61] on icon at bounding box center [1428, 60] width 12 height 10
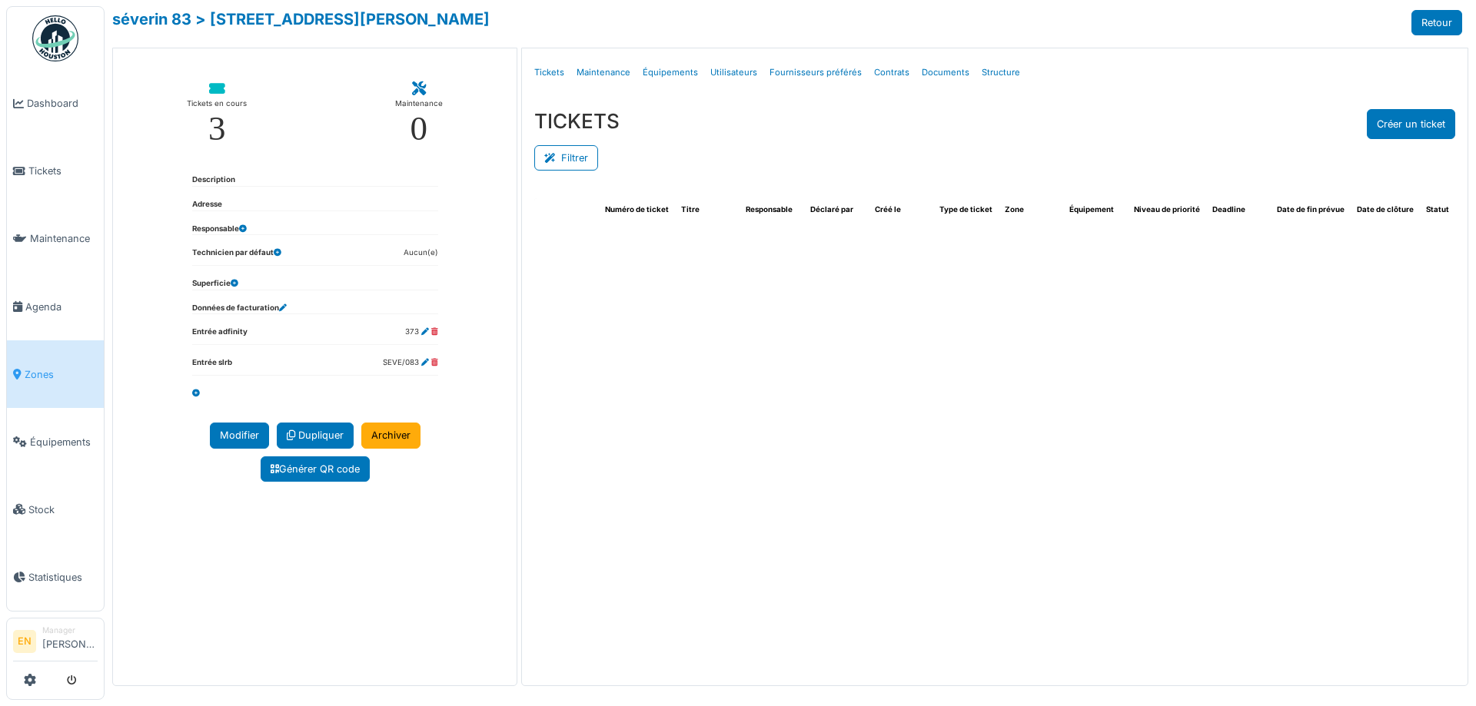
select select "***"
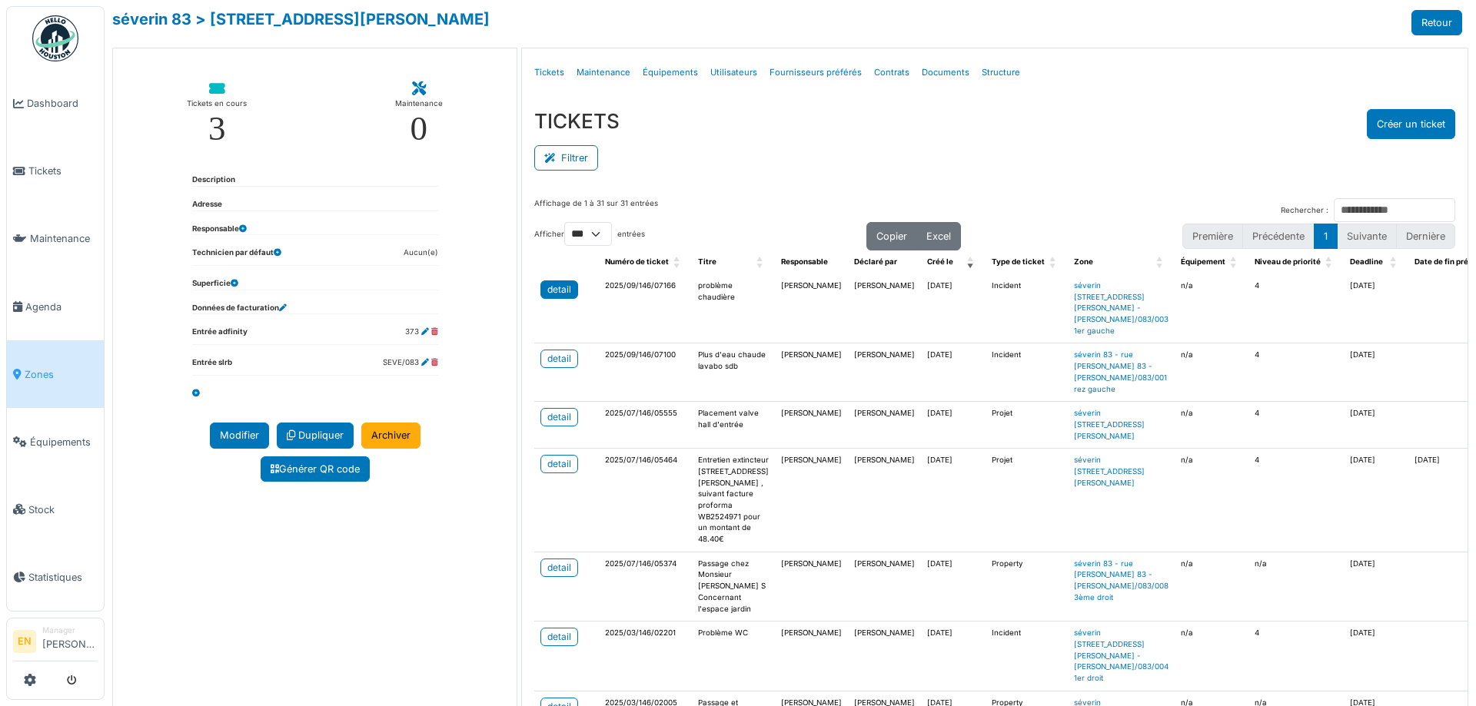
click at [557, 293] on div "detail" at bounding box center [559, 290] width 24 height 14
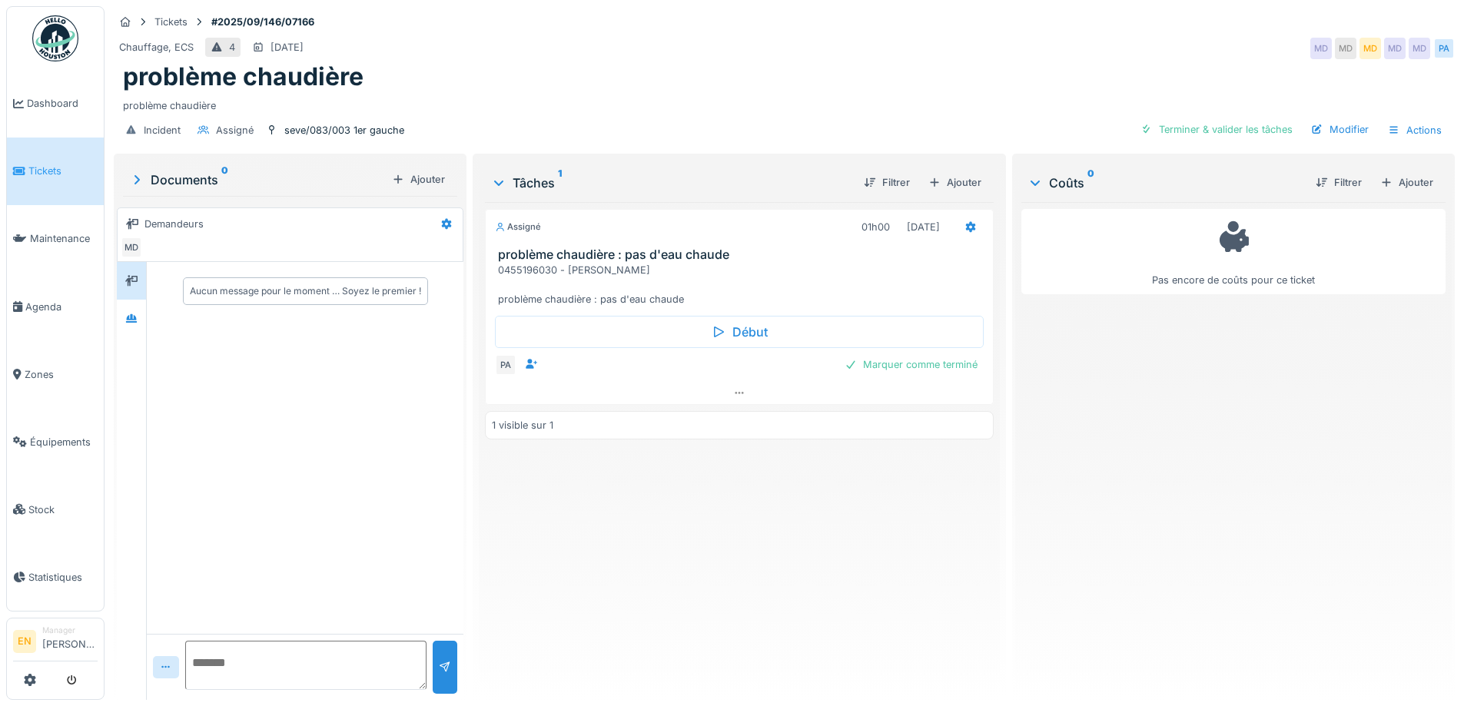
click at [915, 535] on div "Assigné 01h00 [DATE] problème chaudière : pas d'eau chaude 0455196030 - [PERSON…" at bounding box center [739, 445] width 508 height 486
drag, startPoint x: 1109, startPoint y: 473, endPoint x: 1072, endPoint y: 470, distance: 36.2
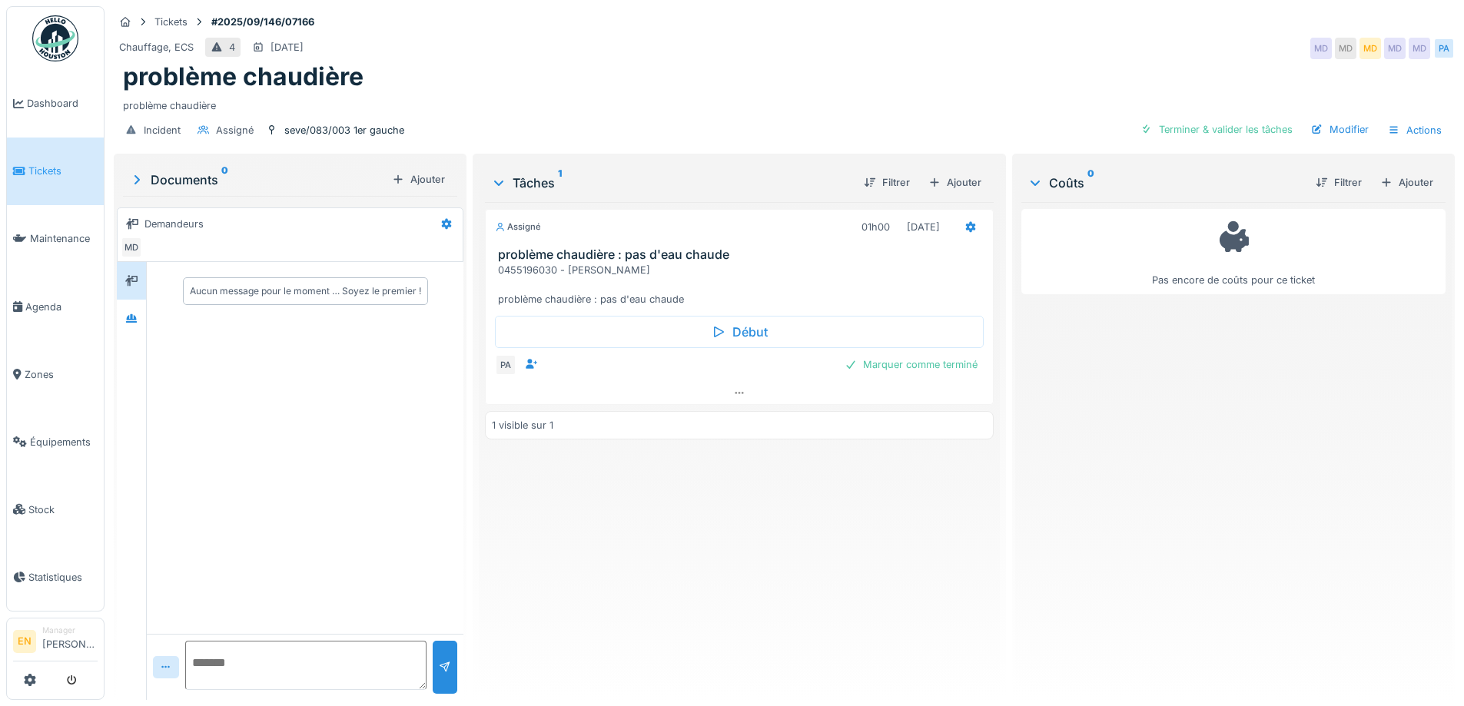
click at [1095, 475] on div "Pas encore de coûts pour ce ticket" at bounding box center [1234, 445] width 424 height 486
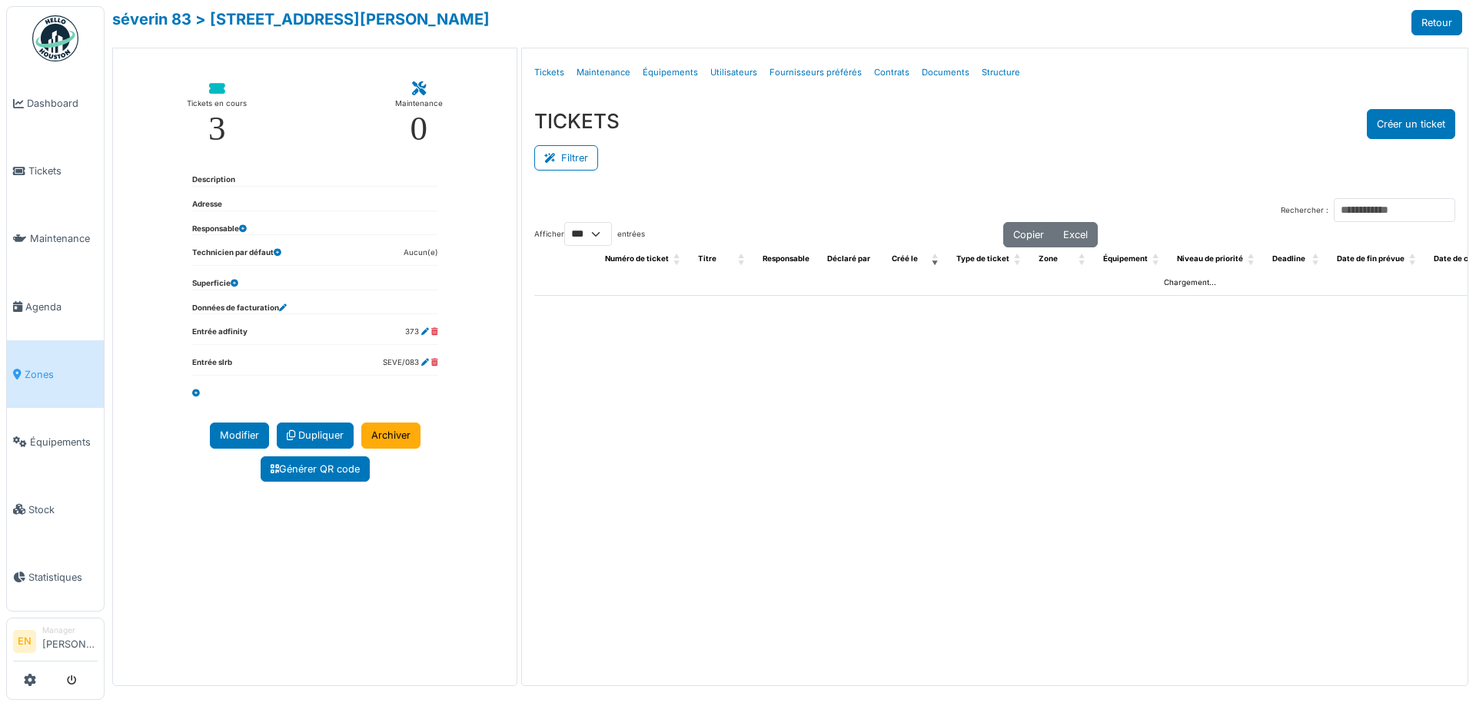
select select "***"
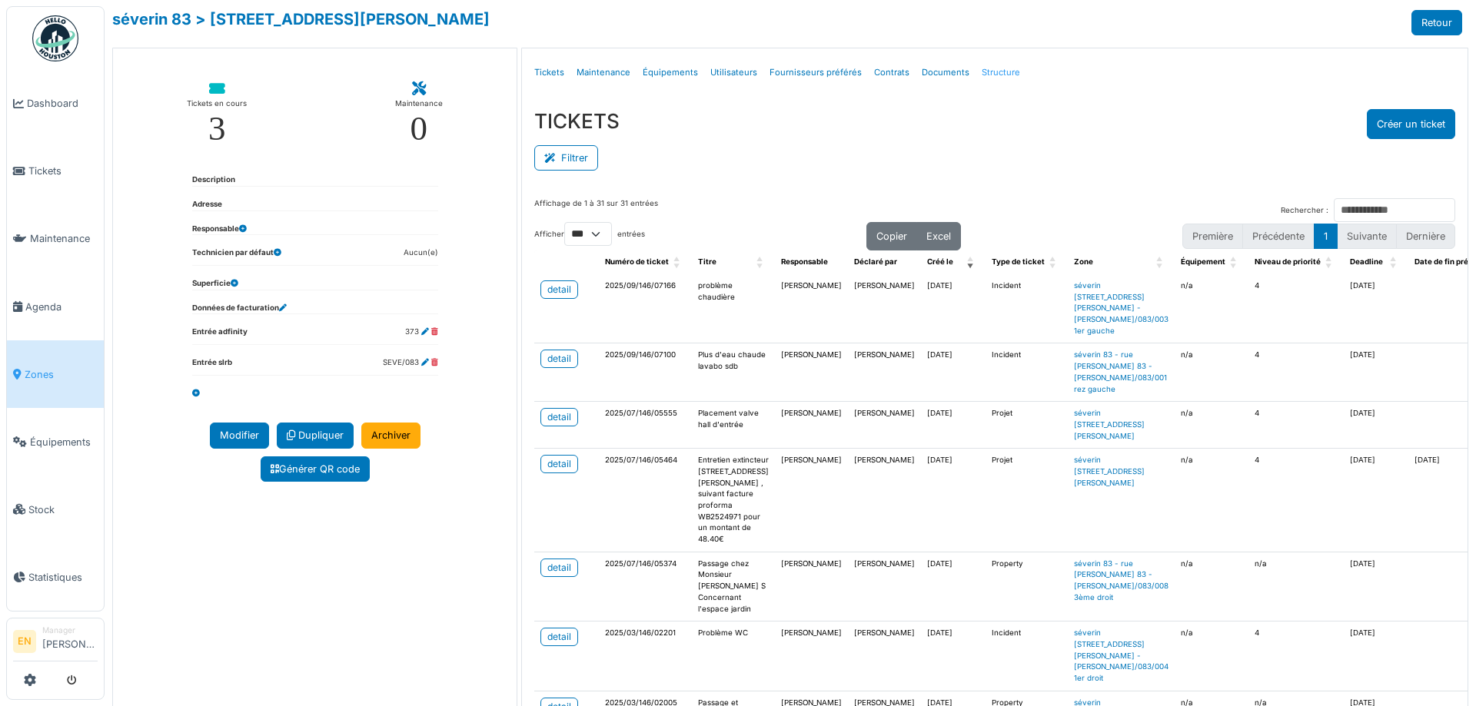
click at [997, 71] on link "Structure" at bounding box center [1001, 73] width 51 height 36
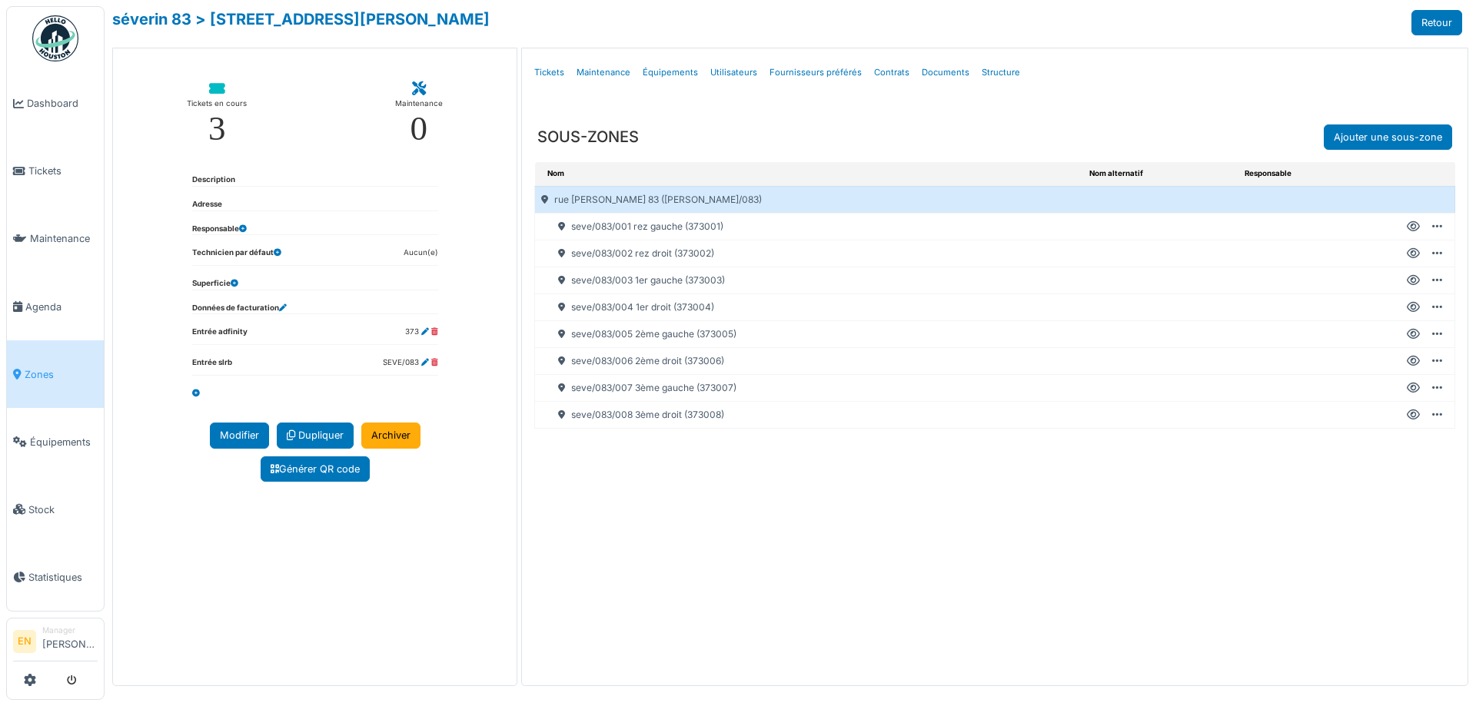
click at [1411, 281] on icon at bounding box center [1413, 281] width 13 height 1
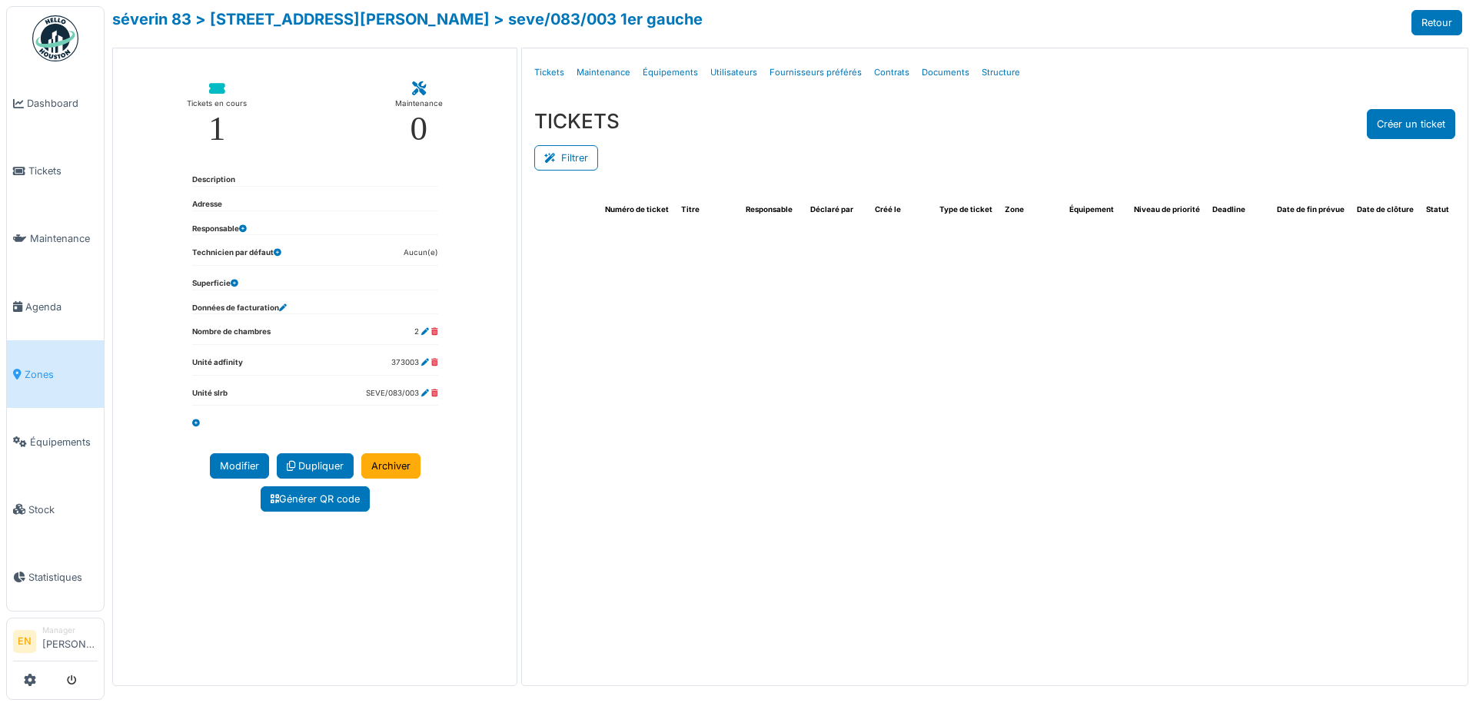
select select "***"
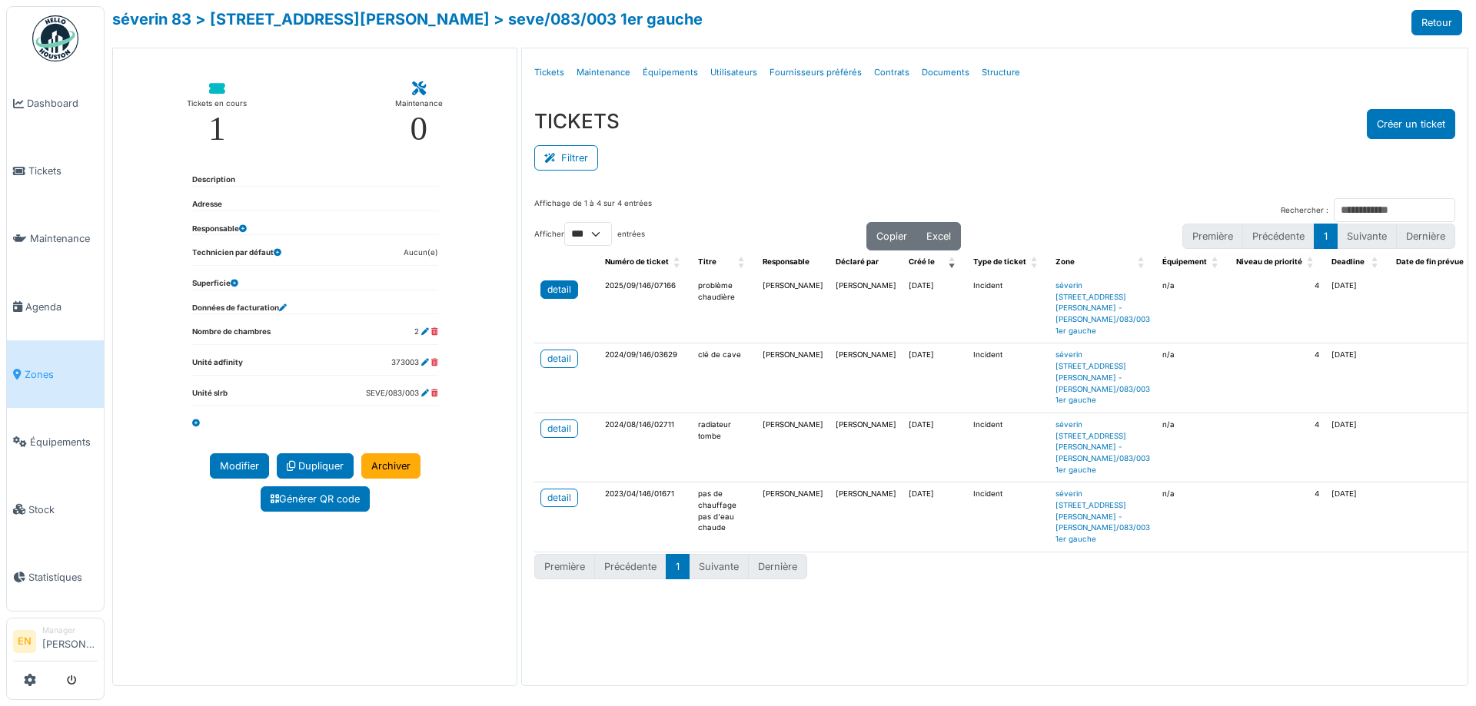
click at [565, 291] on div "detail" at bounding box center [559, 290] width 24 height 14
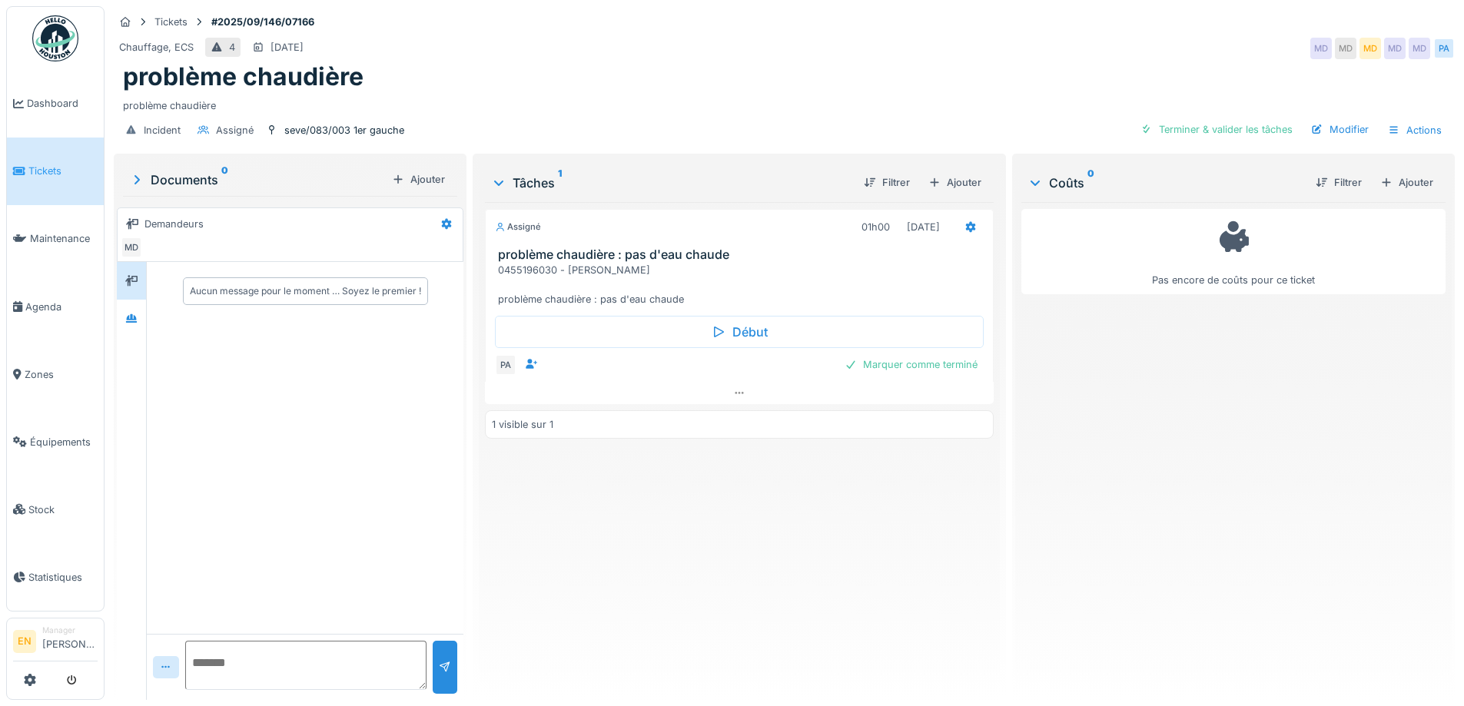
click at [1071, 497] on div "Pas encore de coûts pour ce ticket" at bounding box center [1234, 445] width 424 height 486
click at [735, 397] on icon at bounding box center [739, 393] width 12 height 10
click at [683, 576] on div "Assigné 01h00 [DATE] problème chaudière : pas d'eau chaude 0455196030 - [PERSON…" at bounding box center [739, 445] width 508 height 486
click at [138, 312] on div at bounding box center [131, 318] width 12 height 15
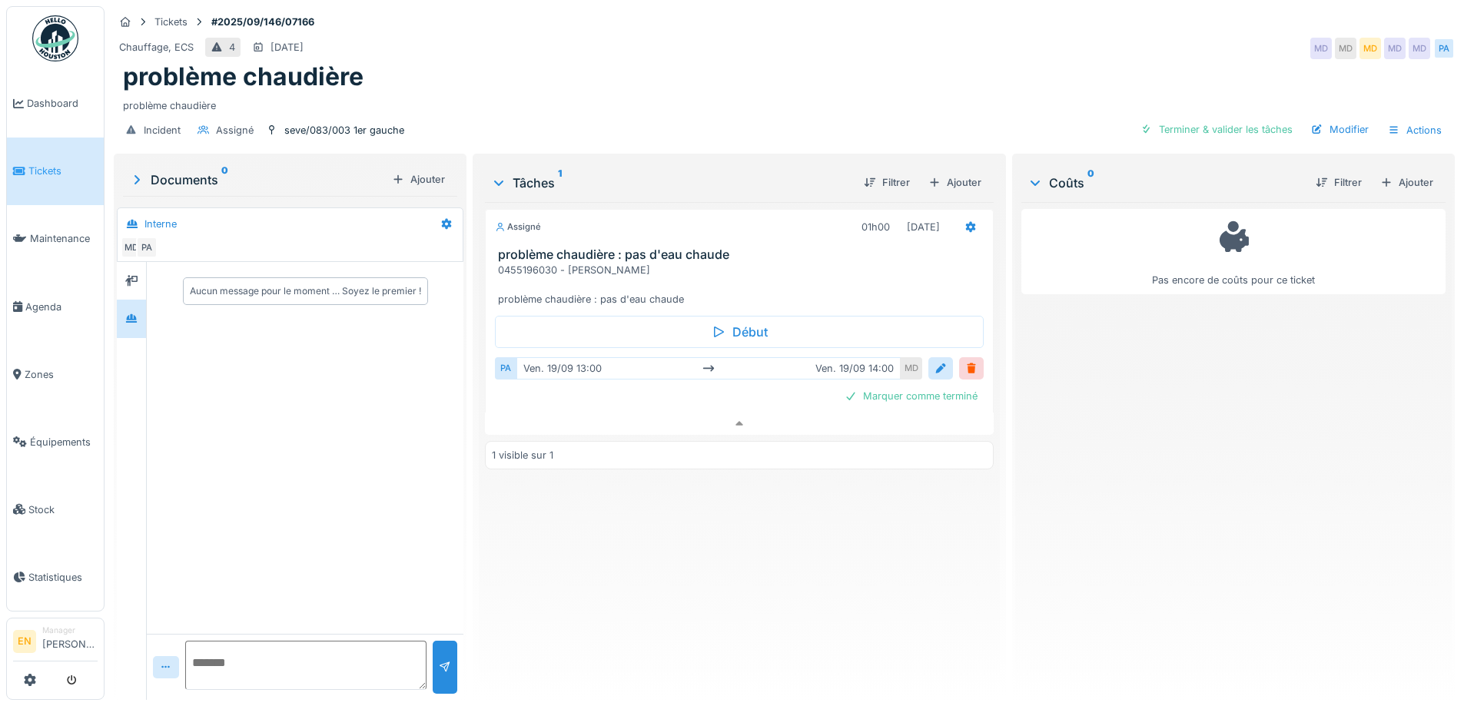
click at [544, 508] on div "Assigné 01h00 [DATE] problème chaudière : pas d'eau chaude 0455196030 - [PERSON…" at bounding box center [739, 445] width 508 height 486
click at [599, 554] on div "Assigné 01h00 19/09/2025 problème chaudière : pas d'eau chaude 0455196030 - Mme…" at bounding box center [739, 445] width 508 height 486
click at [733, 419] on icon at bounding box center [739, 424] width 12 height 10
click at [702, 550] on div "Assigné 01h00 19/09/2025 problème chaudière : pas d'eau chaude 0455196030 - Mme…" at bounding box center [739, 445] width 508 height 486
click at [1016, 499] on div "Coûts 0 Filtrer Ajouter Pas encore de coûts pour ce ticket" at bounding box center [1234, 425] width 437 height 537
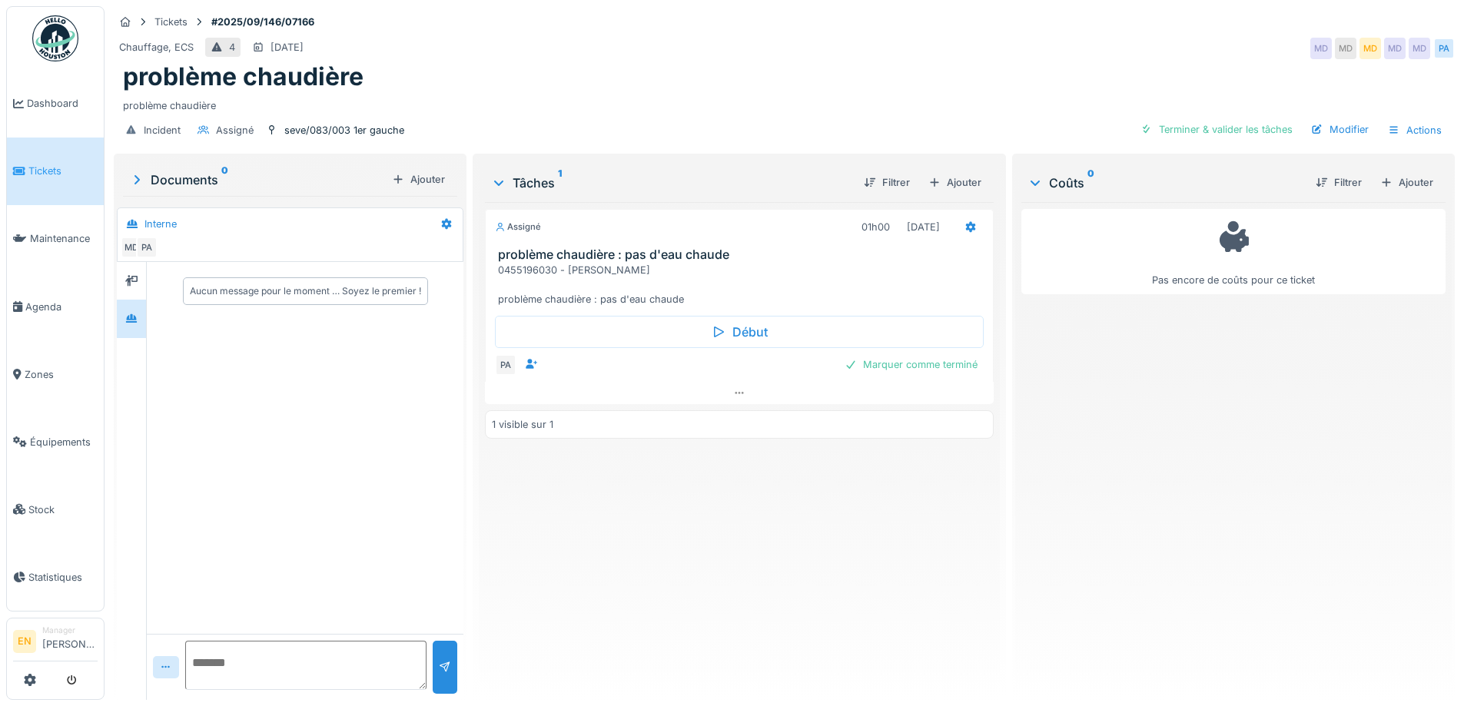
click at [1098, 485] on div "Pas encore de coûts pour ce ticket" at bounding box center [1234, 445] width 424 height 486
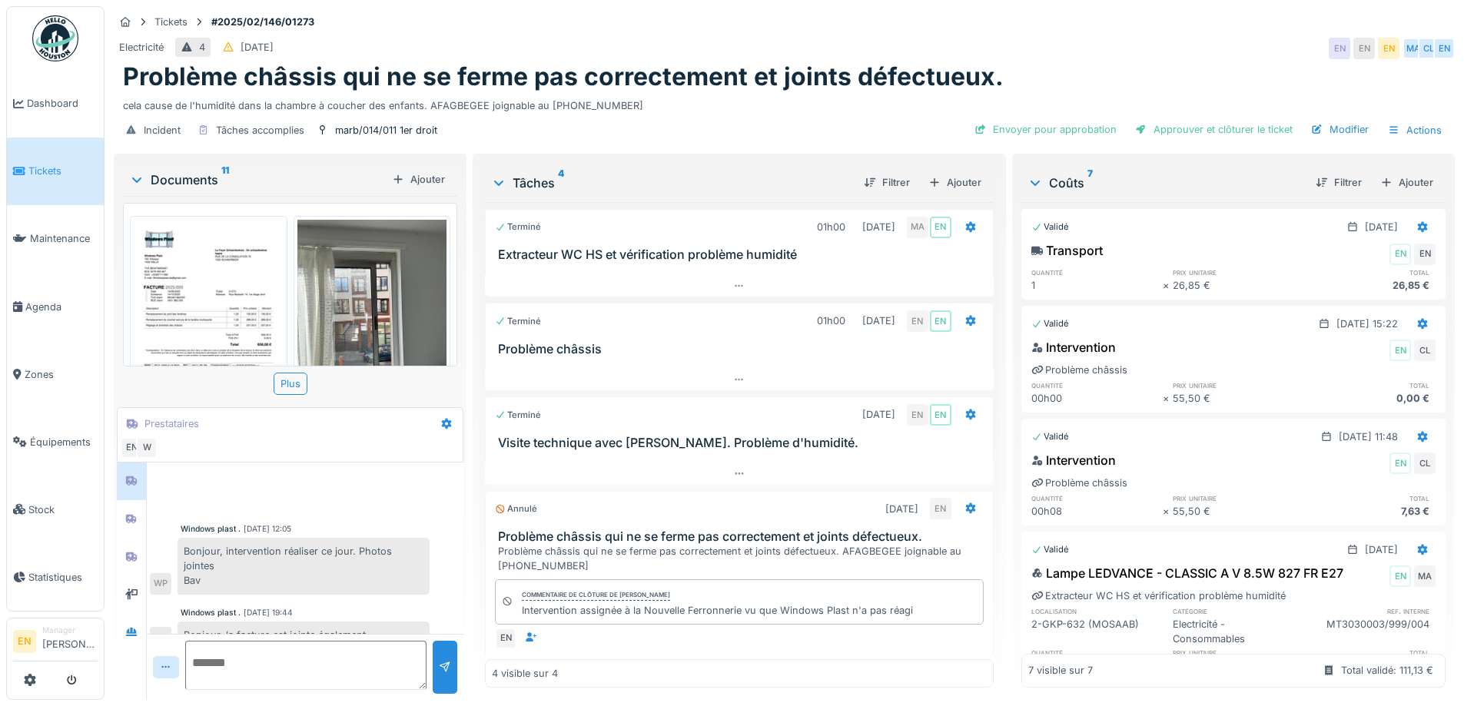
click at [1105, 35] on div "Electricité 4 [DATE] EN EN EN MA CL EN" at bounding box center [784, 49] width 1341 height 28
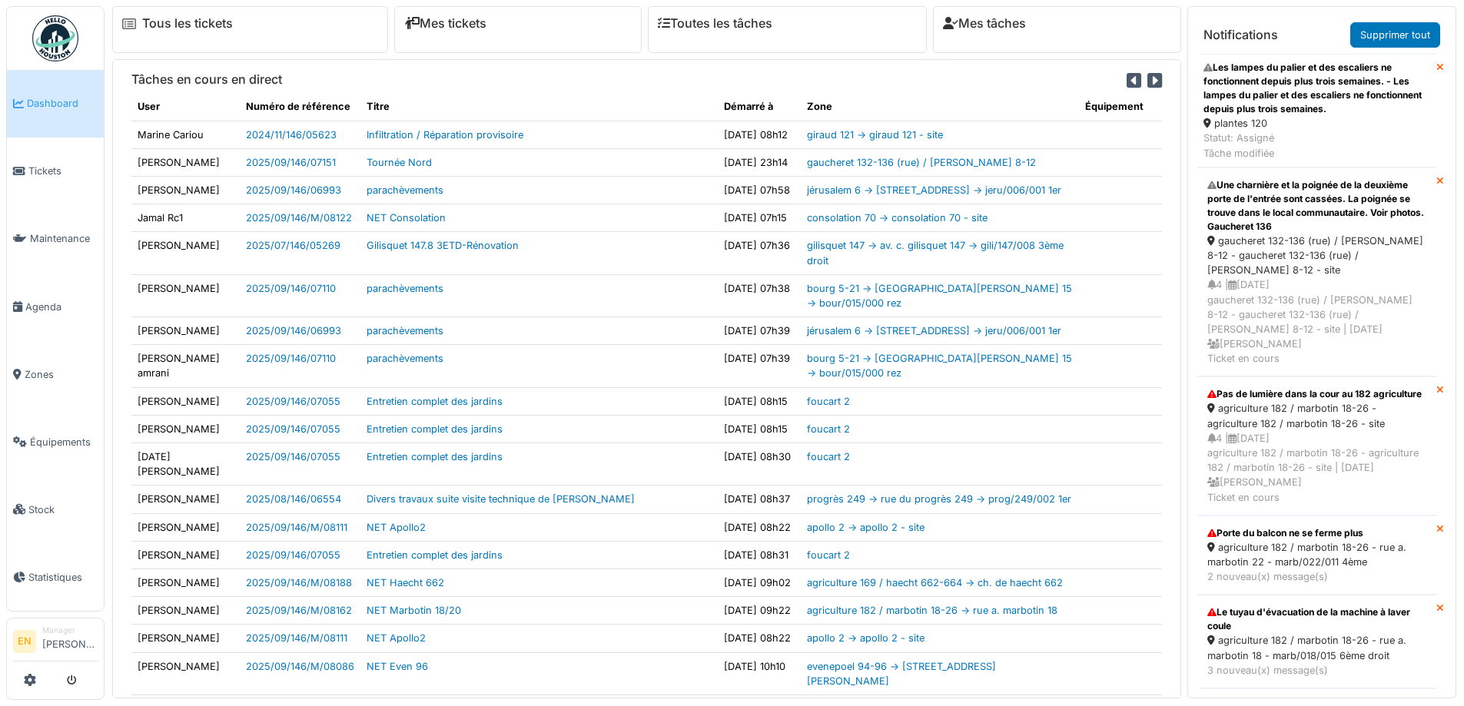
click at [38, 367] on span "Zones" at bounding box center [61, 374] width 73 height 15
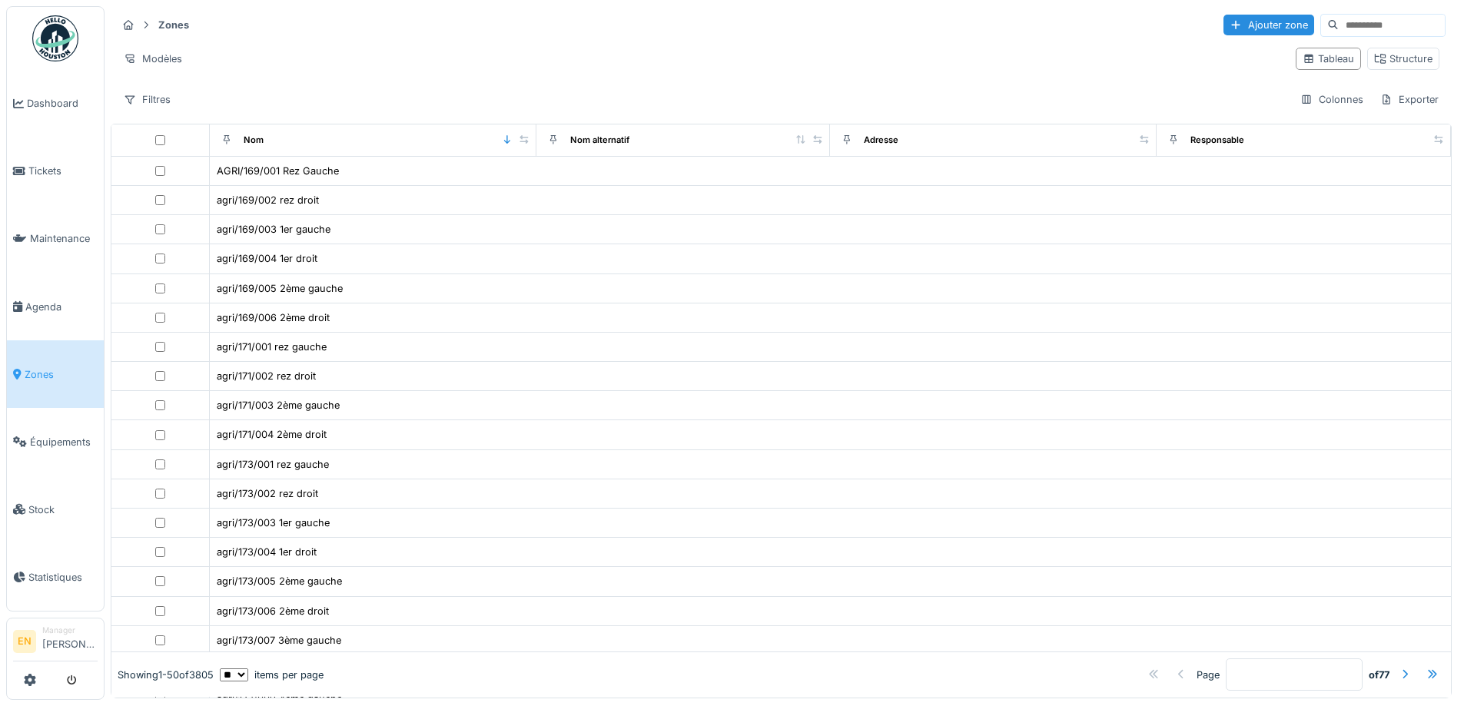
click at [1348, 20] on input at bounding box center [1392, 26] width 106 height 22
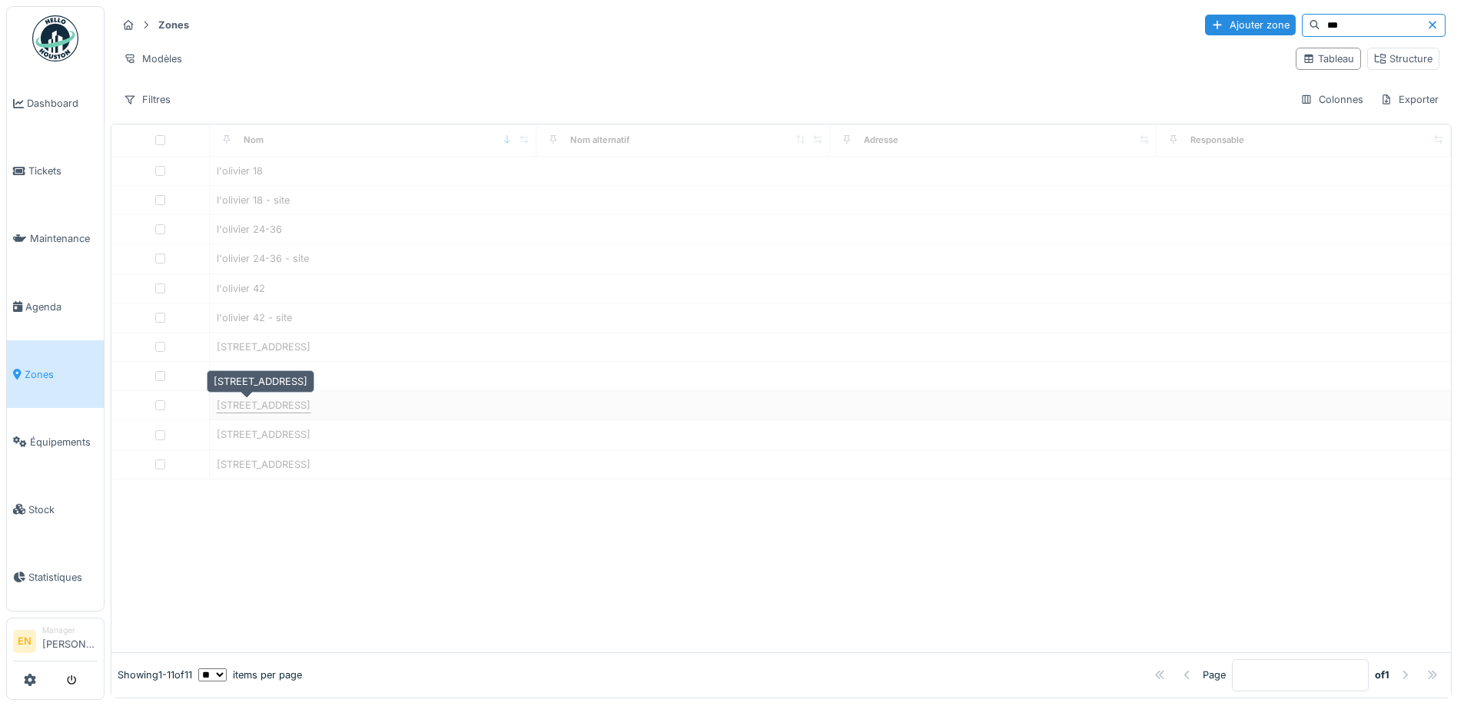
type input "***"
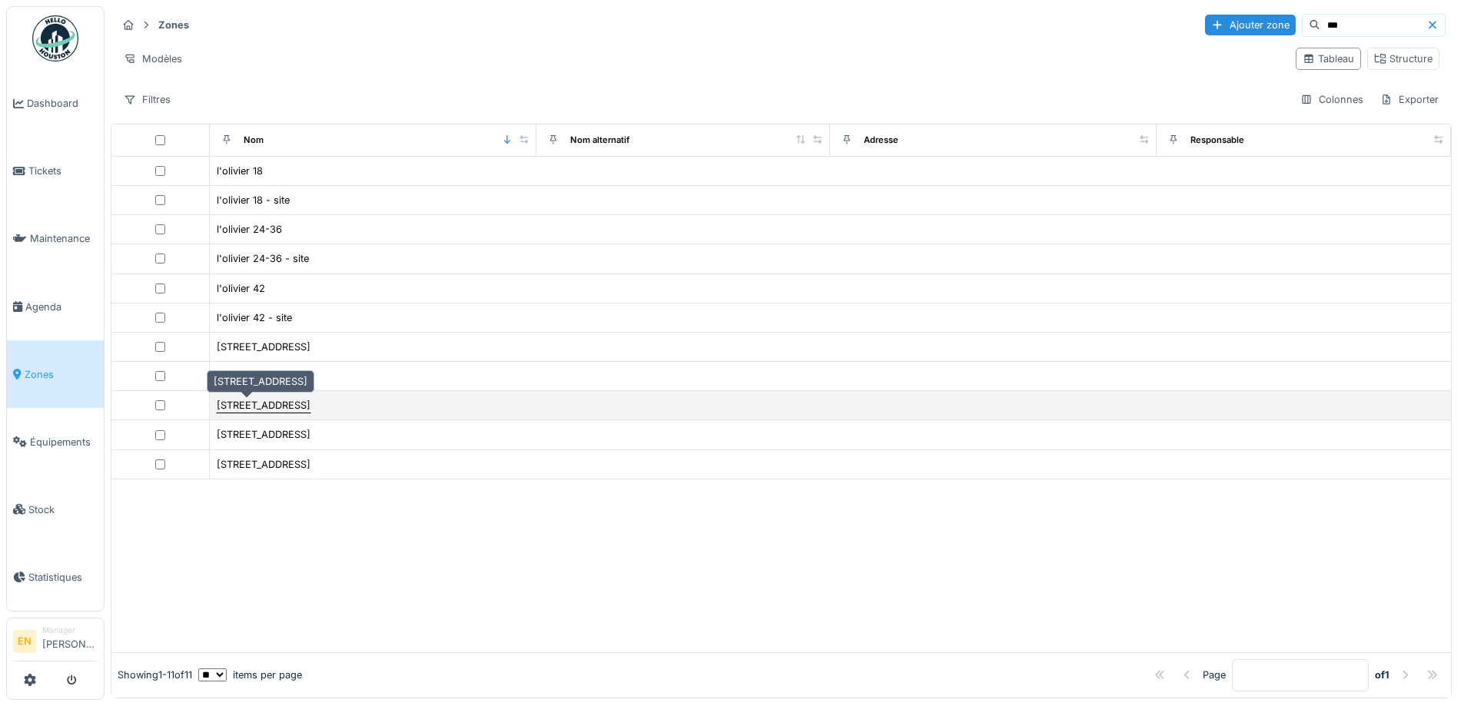
click at [254, 406] on div "rue l'olivier 30" at bounding box center [264, 405] width 94 height 15
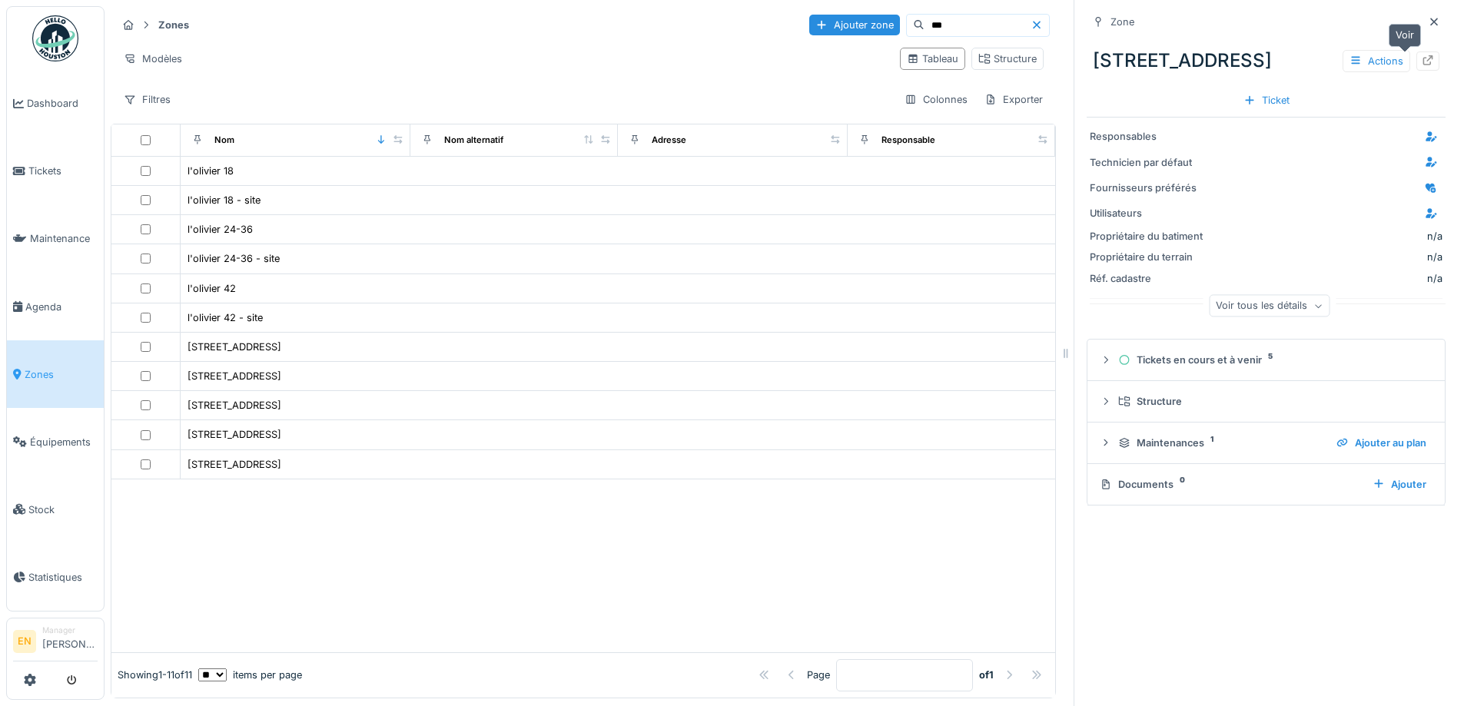
click at [1424, 64] on icon at bounding box center [1429, 60] width 10 height 10
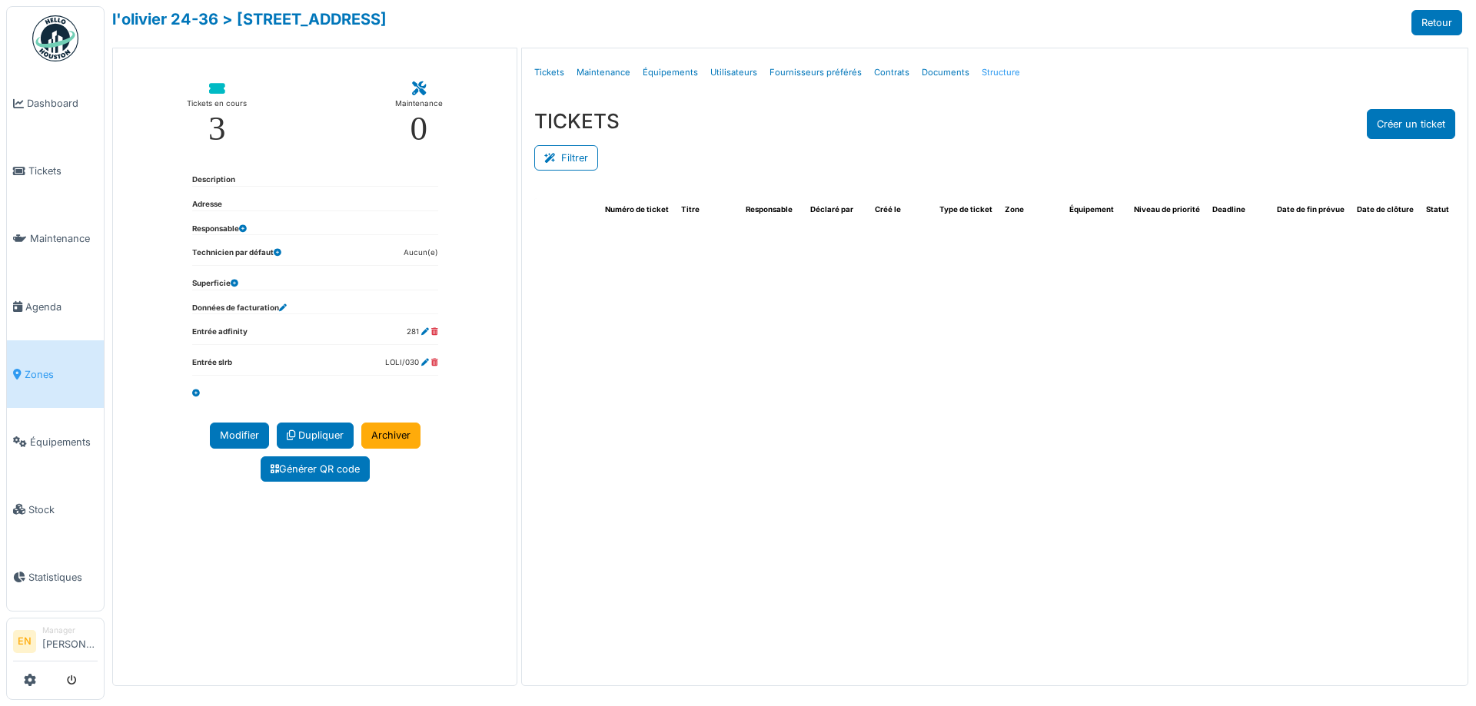
select select "***"
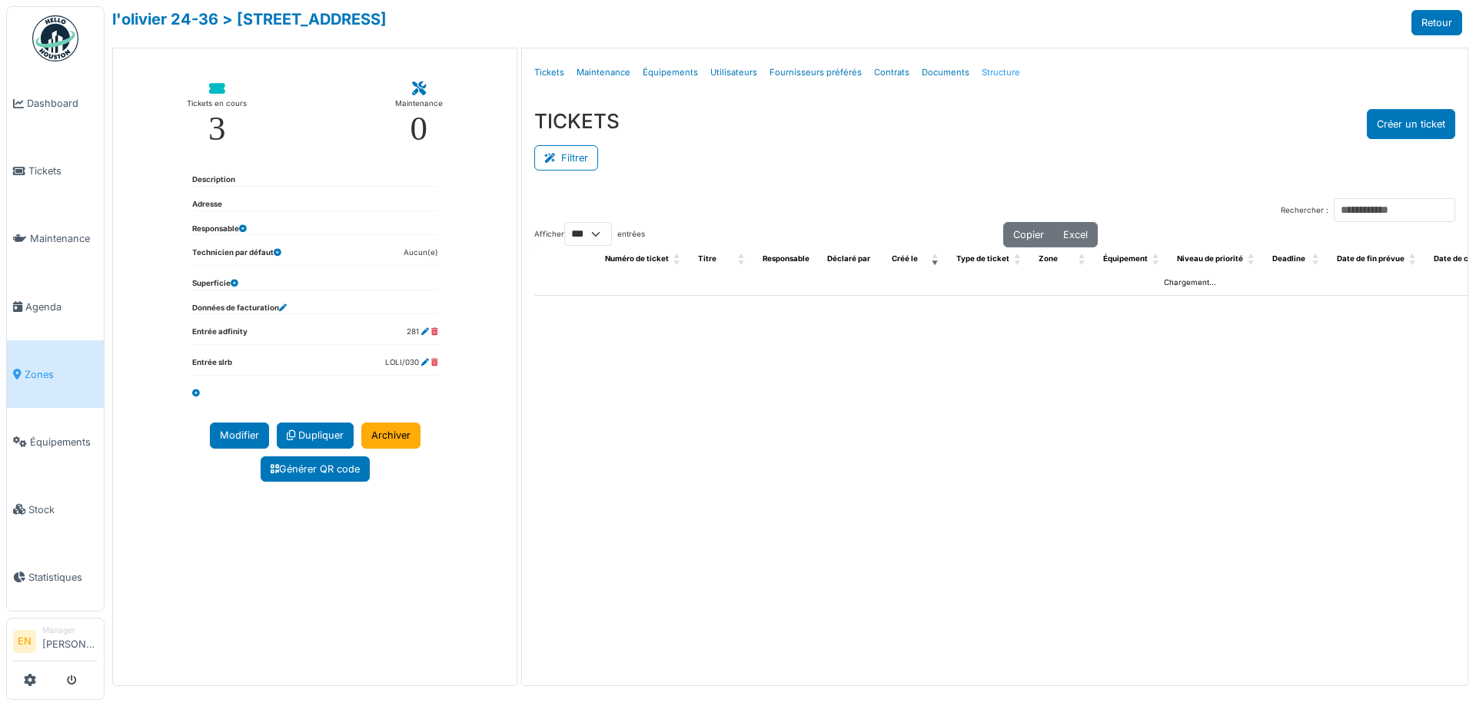
click at [993, 65] on link "Structure" at bounding box center [1001, 73] width 51 height 36
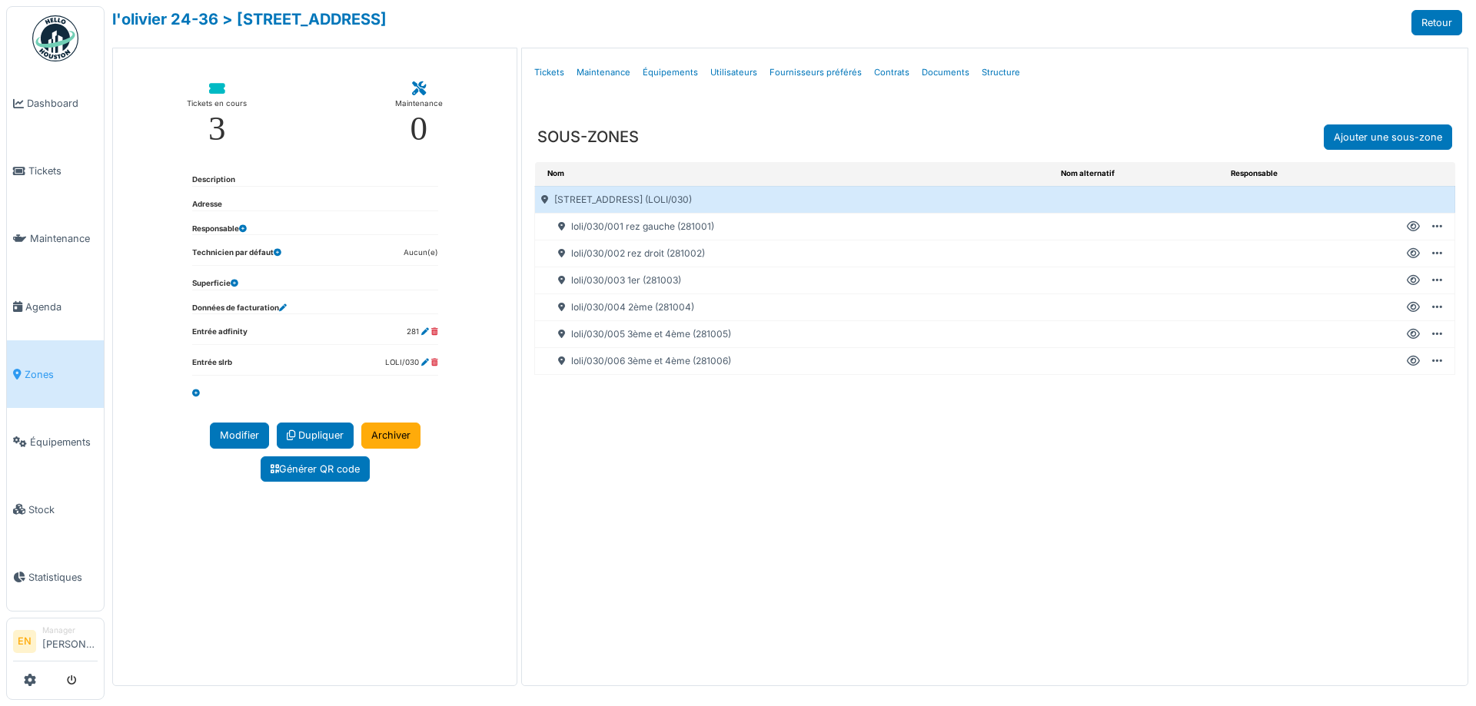
click at [1410, 228] on icon at bounding box center [1413, 227] width 13 height 1
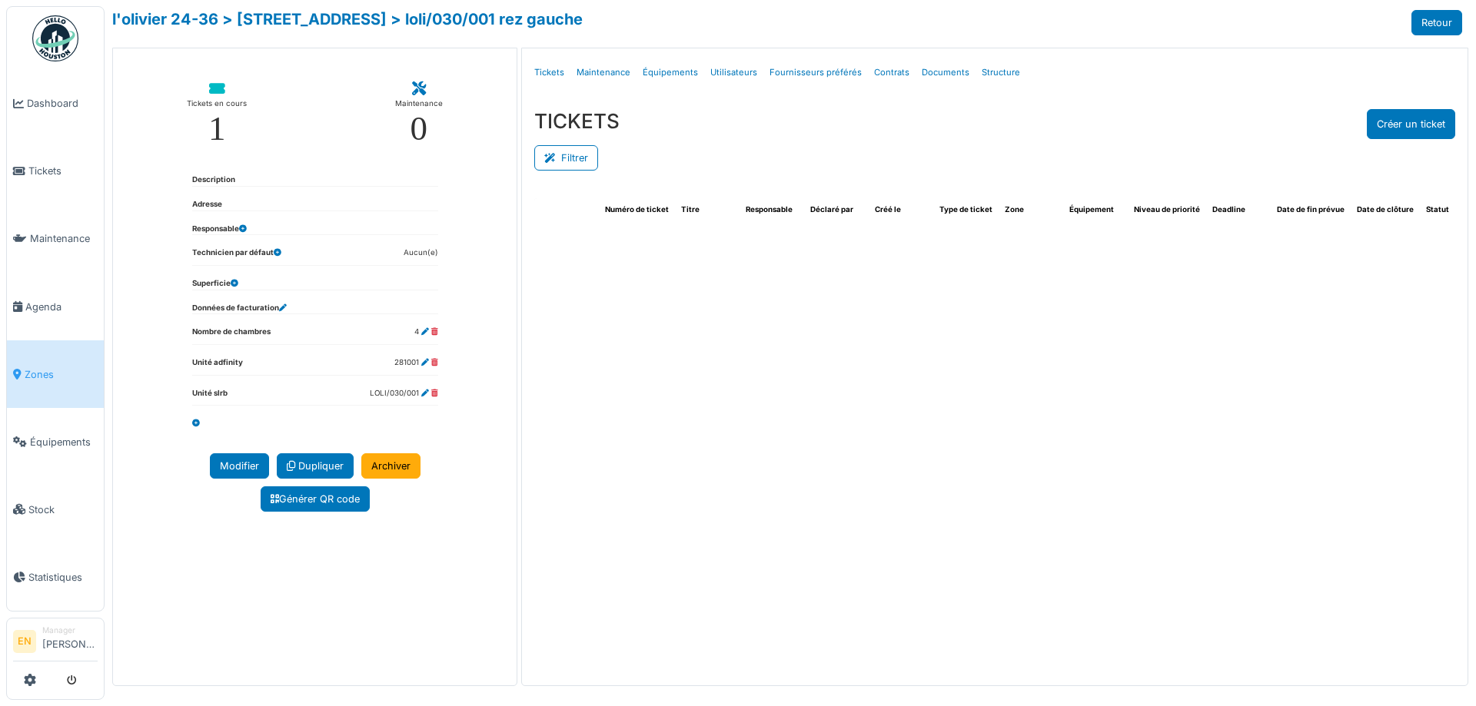
select select "***"
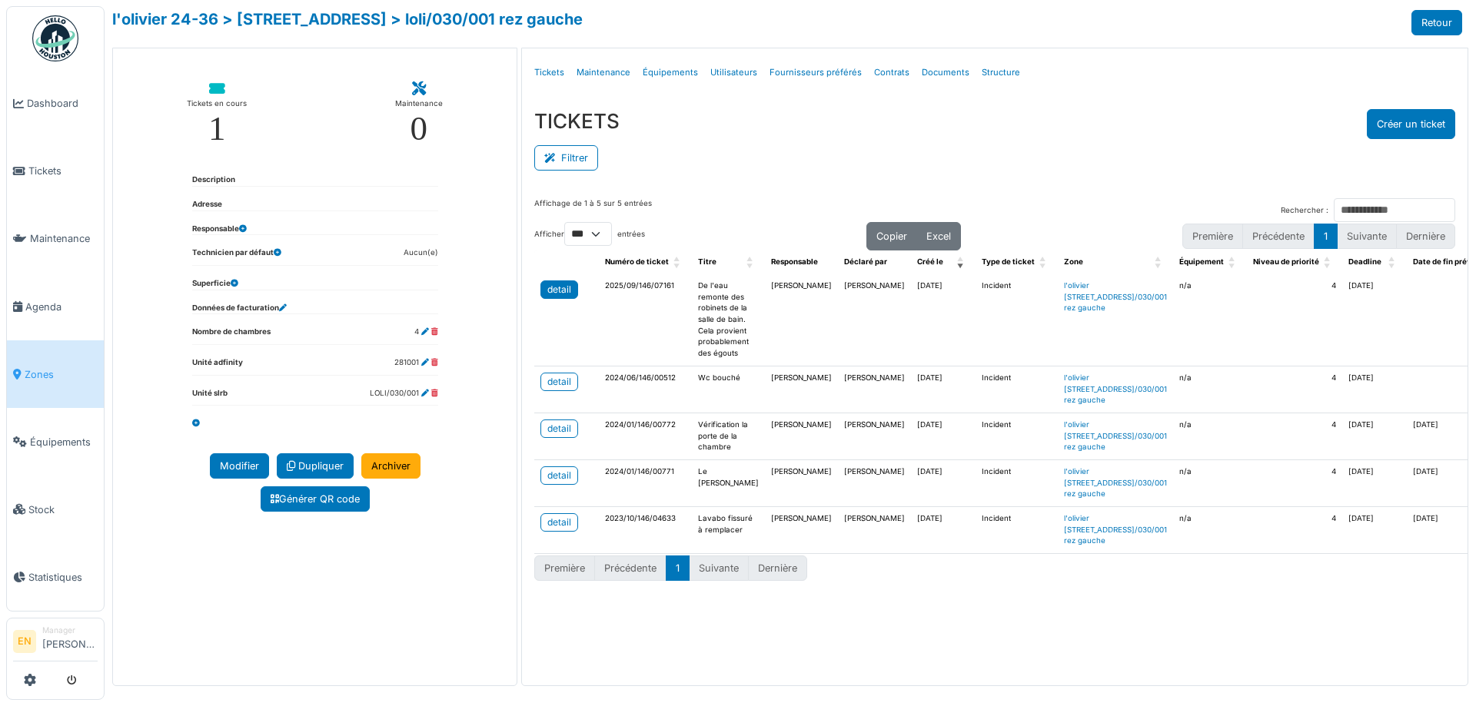
click at [566, 291] on div "detail" at bounding box center [559, 290] width 24 height 14
click at [1126, 102] on div "TICKETS Créer un ticket Filtrer Responsable **** Tous Remove item Tous [PERSON_…" at bounding box center [995, 141] width 946 height 89
drag, startPoint x: 1029, startPoint y: 167, endPoint x: 1037, endPoint y: 166, distance: 8.5
click at [1037, 166] on div "Filtrer" at bounding box center [994, 156] width 921 height 35
click at [1045, 161] on div "Filtrer" at bounding box center [994, 156] width 921 height 35
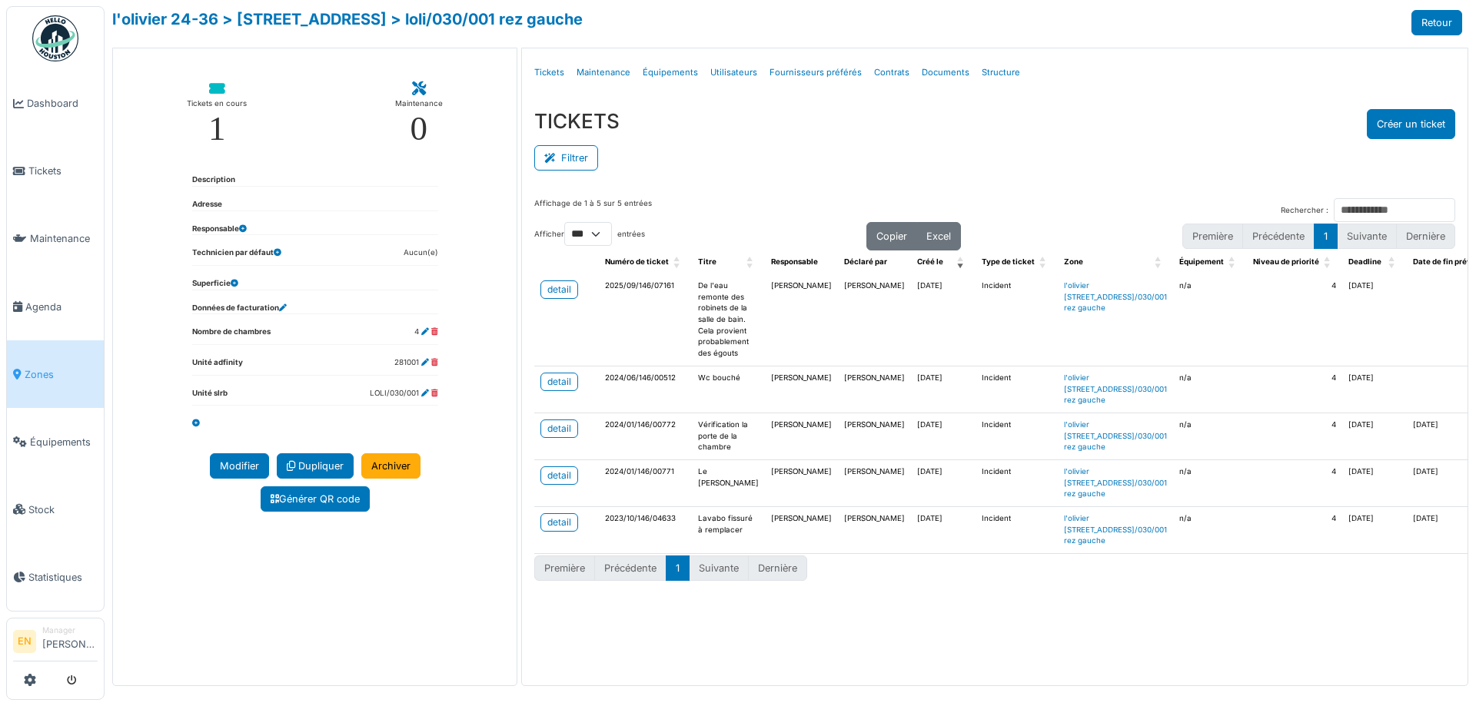
click at [1047, 159] on div "Filtrer" at bounding box center [994, 156] width 921 height 35
click at [560, 293] on div "detail" at bounding box center [559, 290] width 24 height 14
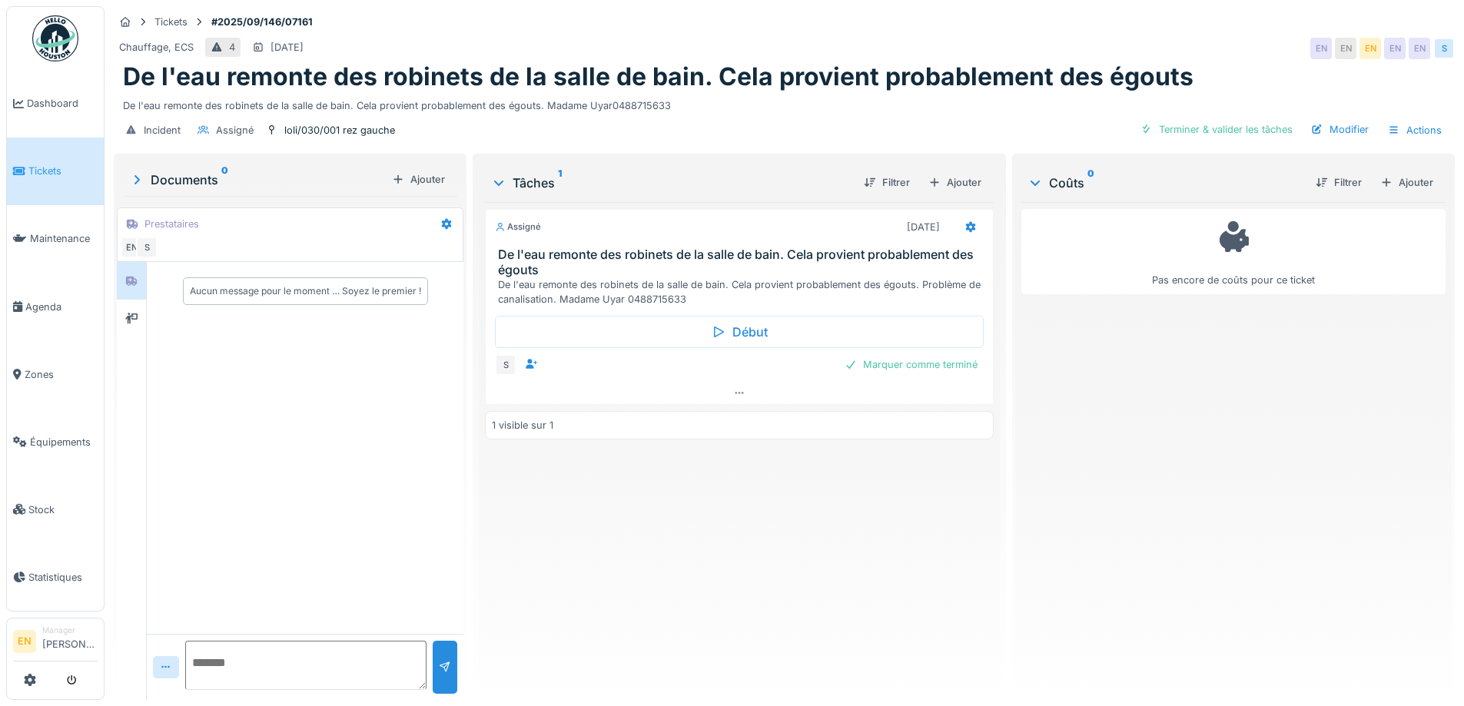
click at [623, 524] on div "Assigné [DATE] De l'eau remonte des robinets de la salle de bain. Cela provient…" at bounding box center [739, 445] width 508 height 486
click at [343, 525] on div "Aucun message pour le moment … Soyez le premier !" at bounding box center [305, 448] width 317 height 372
click at [267, 671] on textarea at bounding box center [305, 665] width 241 height 49
type textarea "*"
drag, startPoint x: 355, startPoint y: 666, endPoint x: 312, endPoint y: 666, distance: 43.0
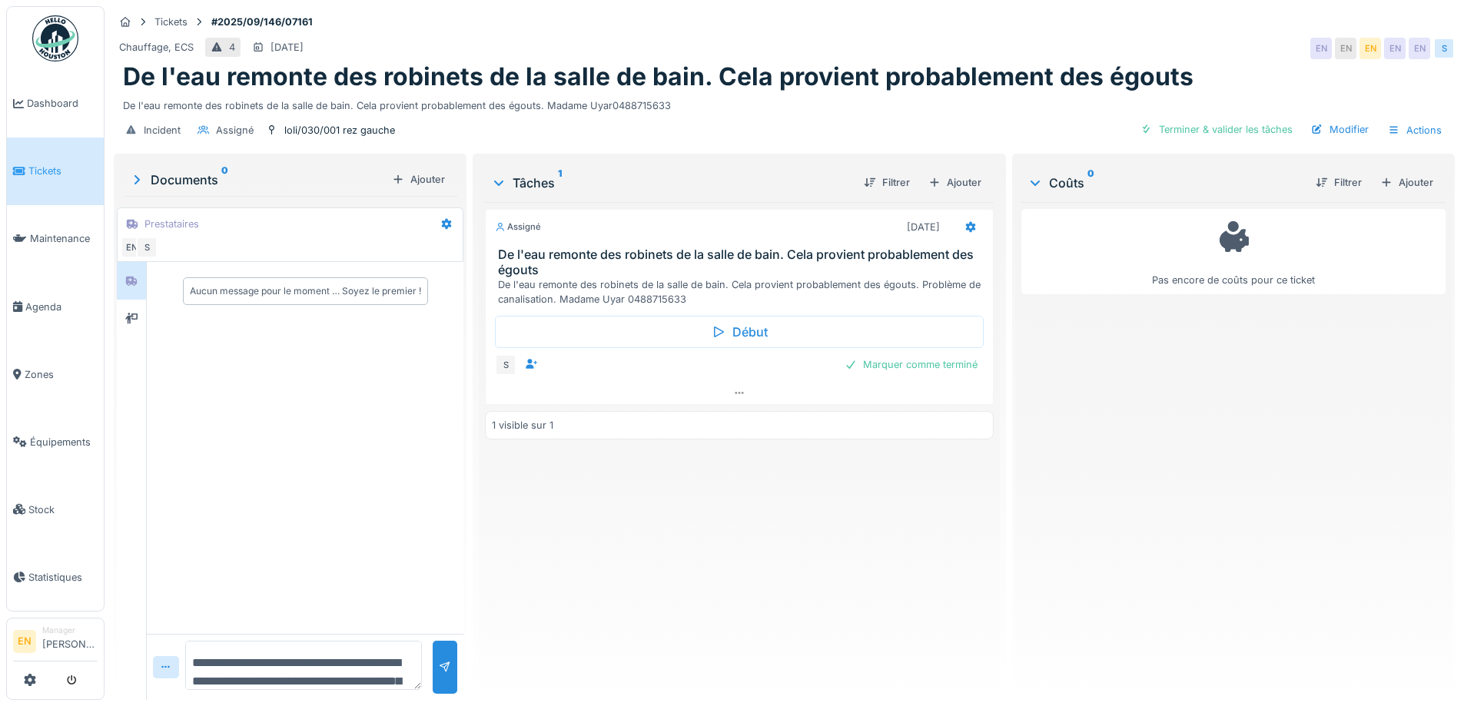
click at [312, 666] on textarea "**********" at bounding box center [303, 665] width 237 height 49
click at [342, 661] on textarea "**********" at bounding box center [303, 665] width 237 height 49
click at [397, 660] on textarea "**********" at bounding box center [303, 665] width 237 height 49
type textarea "**********"
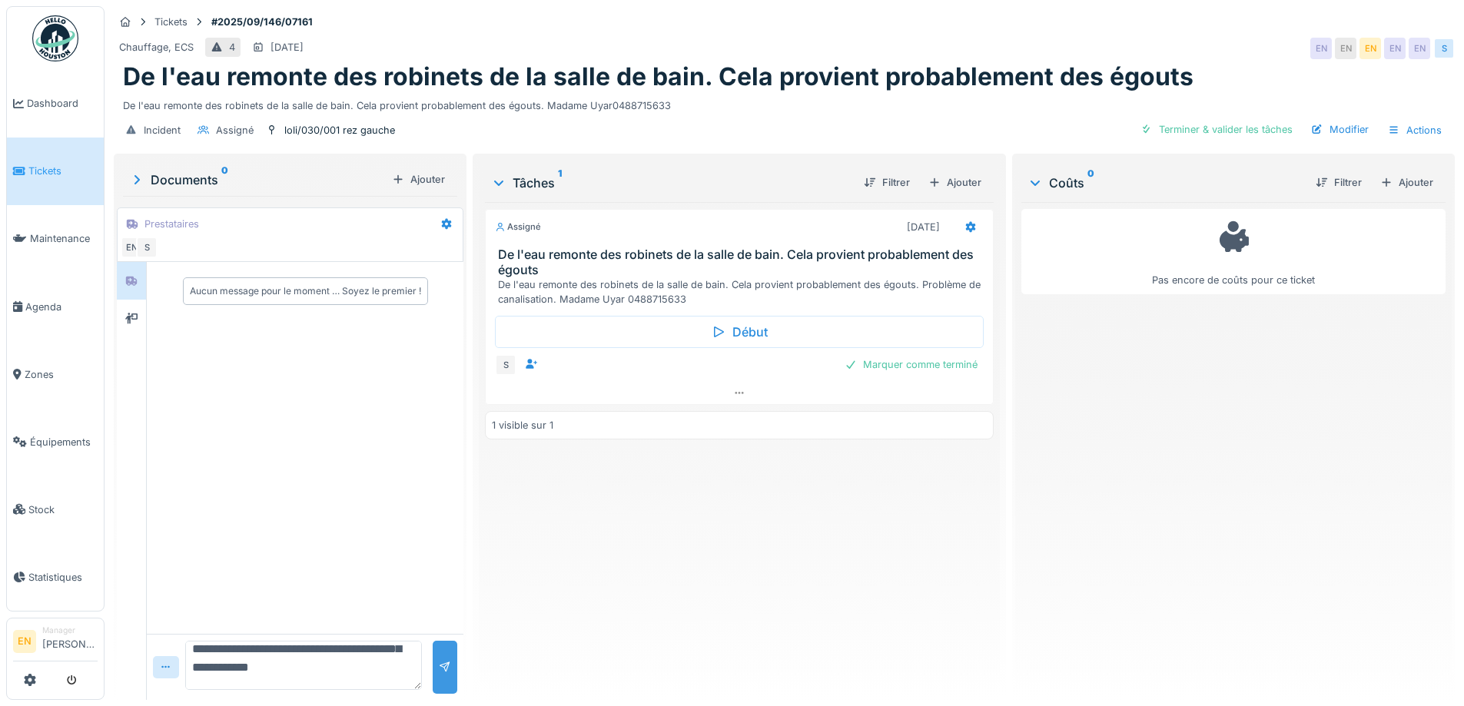
click at [444, 660] on div at bounding box center [445, 667] width 12 height 15
click at [829, 557] on div "Assigné [DATE] De l'eau remonte des robinets de la salle de bain. Cela provient…" at bounding box center [739, 445] width 508 height 486
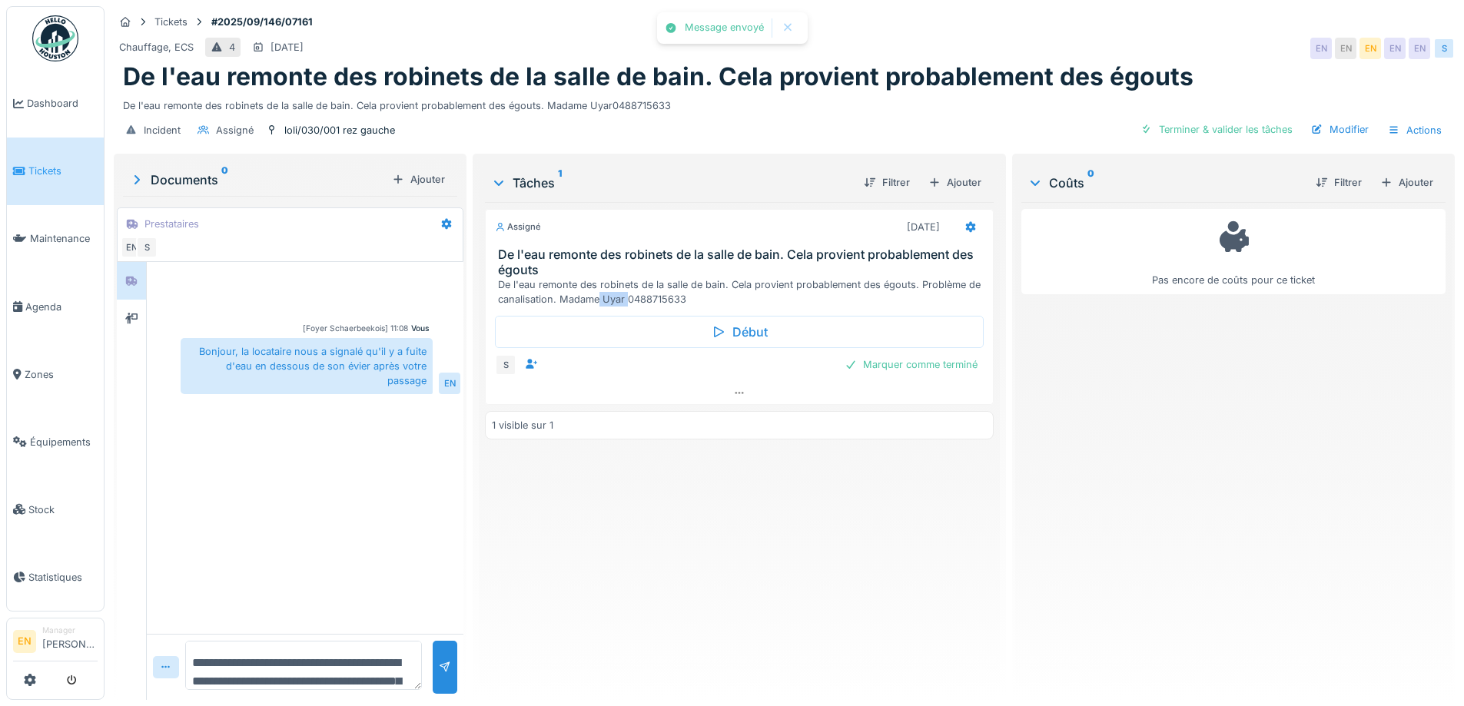
drag, startPoint x: 598, startPoint y: 283, endPoint x: 623, endPoint y: 283, distance: 25.4
click at [623, 283] on div "De l'eau remonte des robinets de la salle de bain. Cela provient probablement d…" at bounding box center [742, 292] width 488 height 29
copy div "Uyar"
click at [1337, 121] on div "Modifier" at bounding box center [1340, 129] width 70 height 21
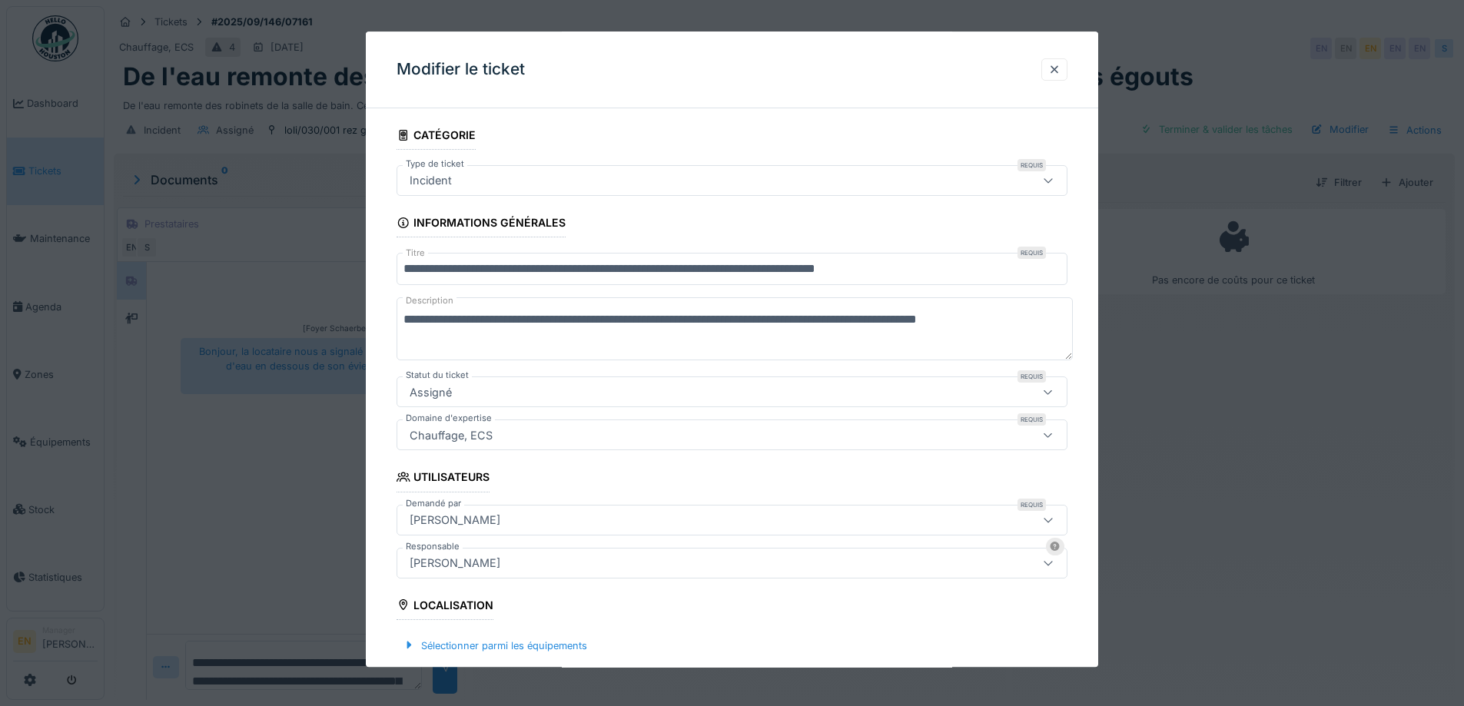
click at [576, 513] on div "[PERSON_NAME]" at bounding box center [693, 520] width 579 height 17
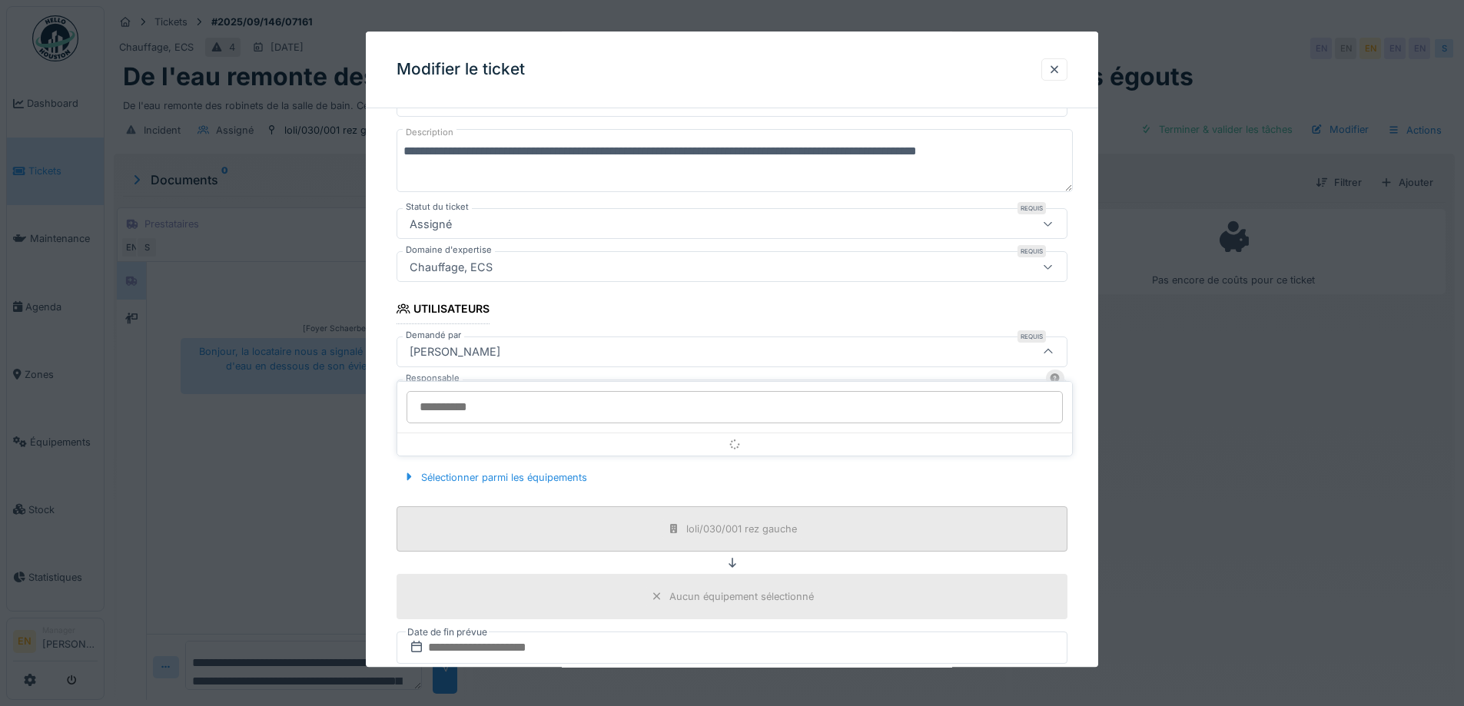
scroll to position [171, 0]
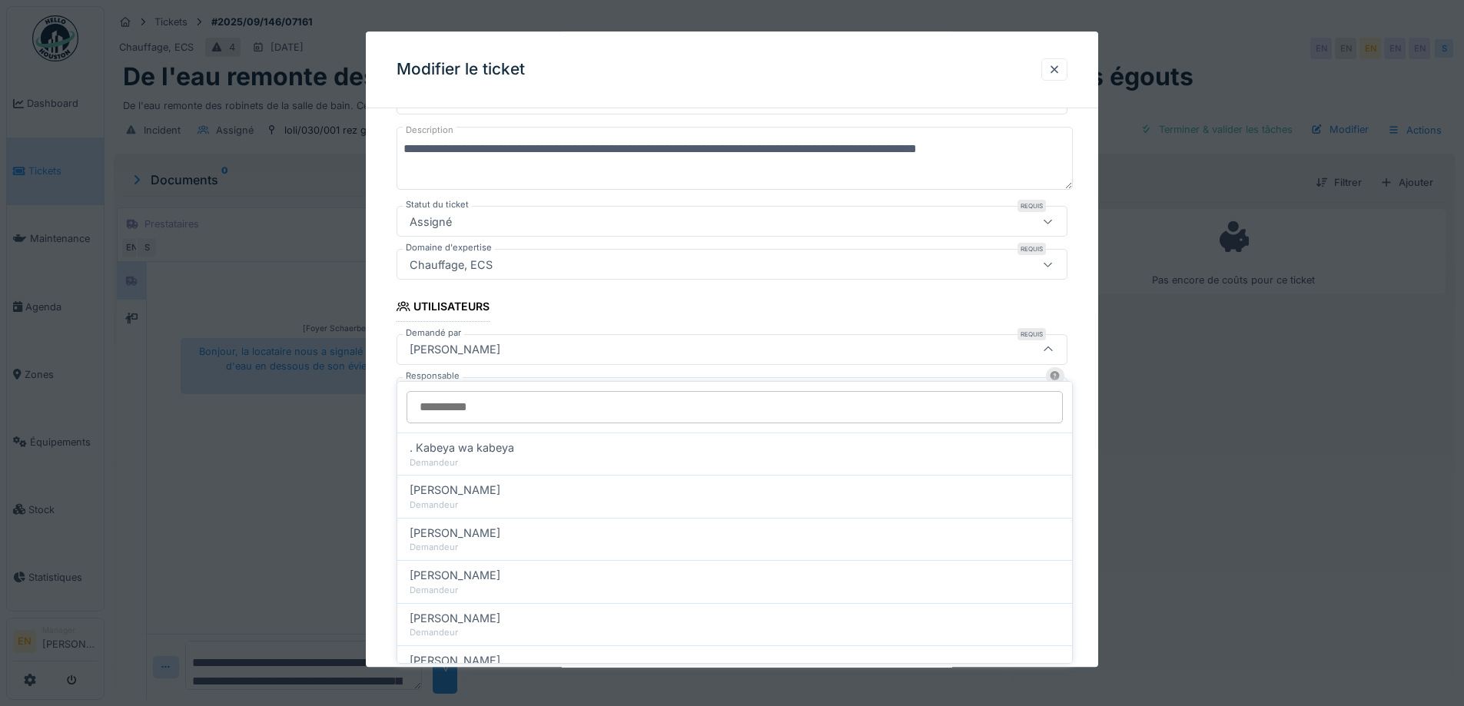
click at [574, 401] on input "Demandé par" at bounding box center [735, 407] width 657 height 32
type input "****"
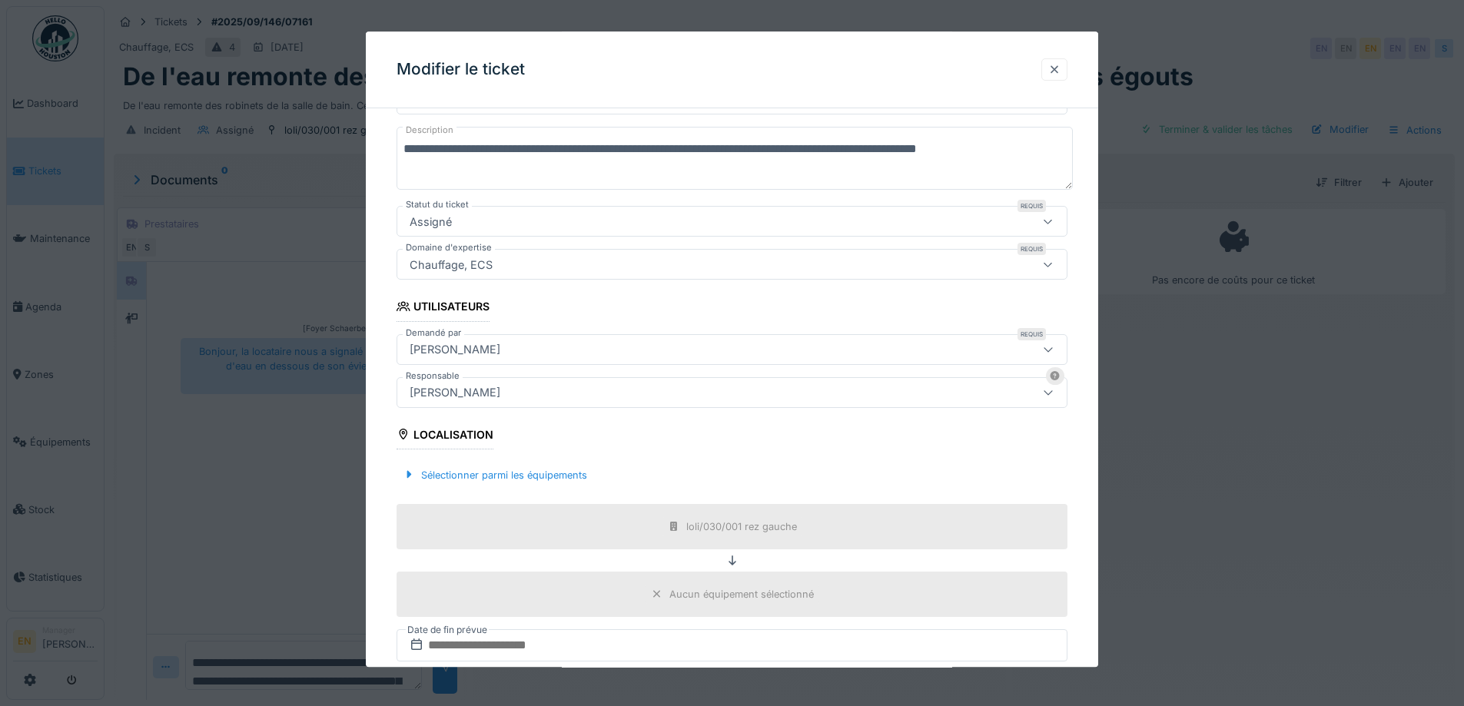
click at [1059, 74] on div at bounding box center [1055, 69] width 12 height 15
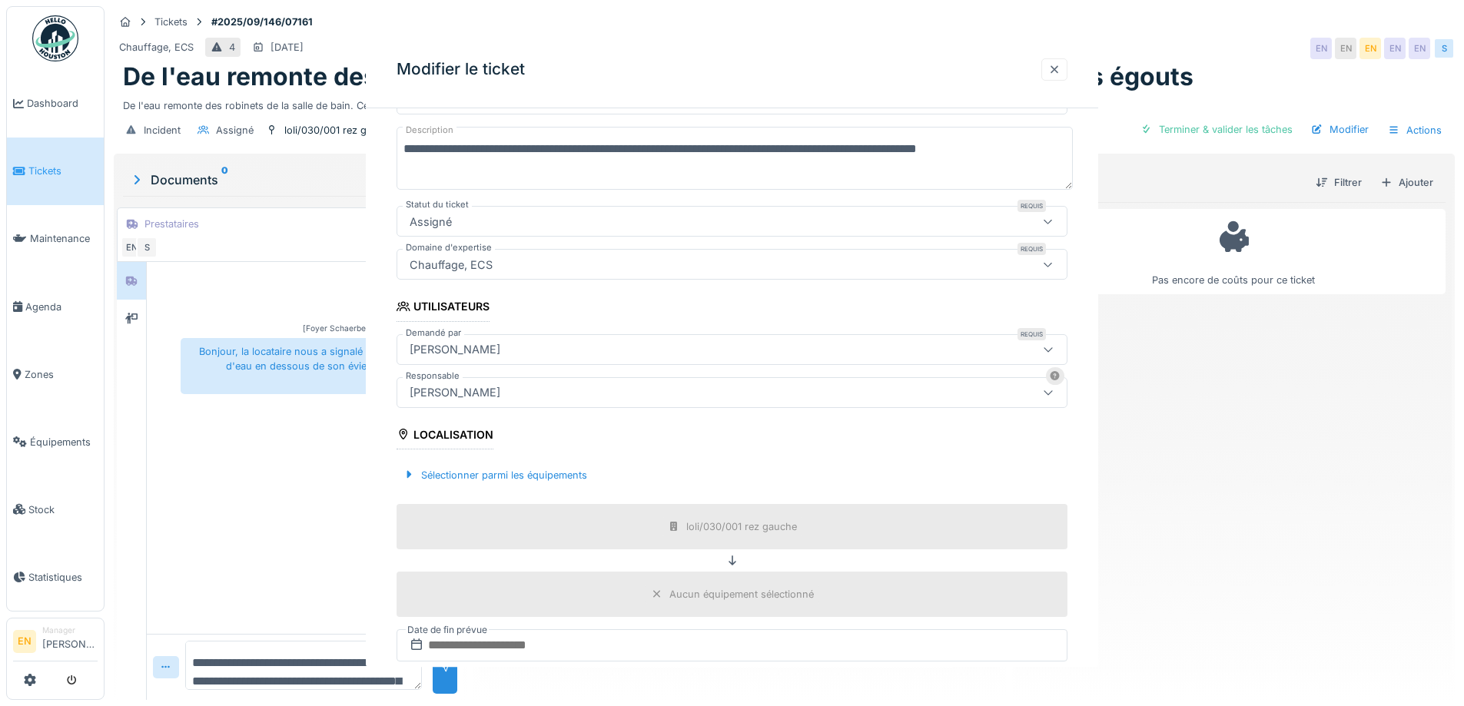
scroll to position [0, 0]
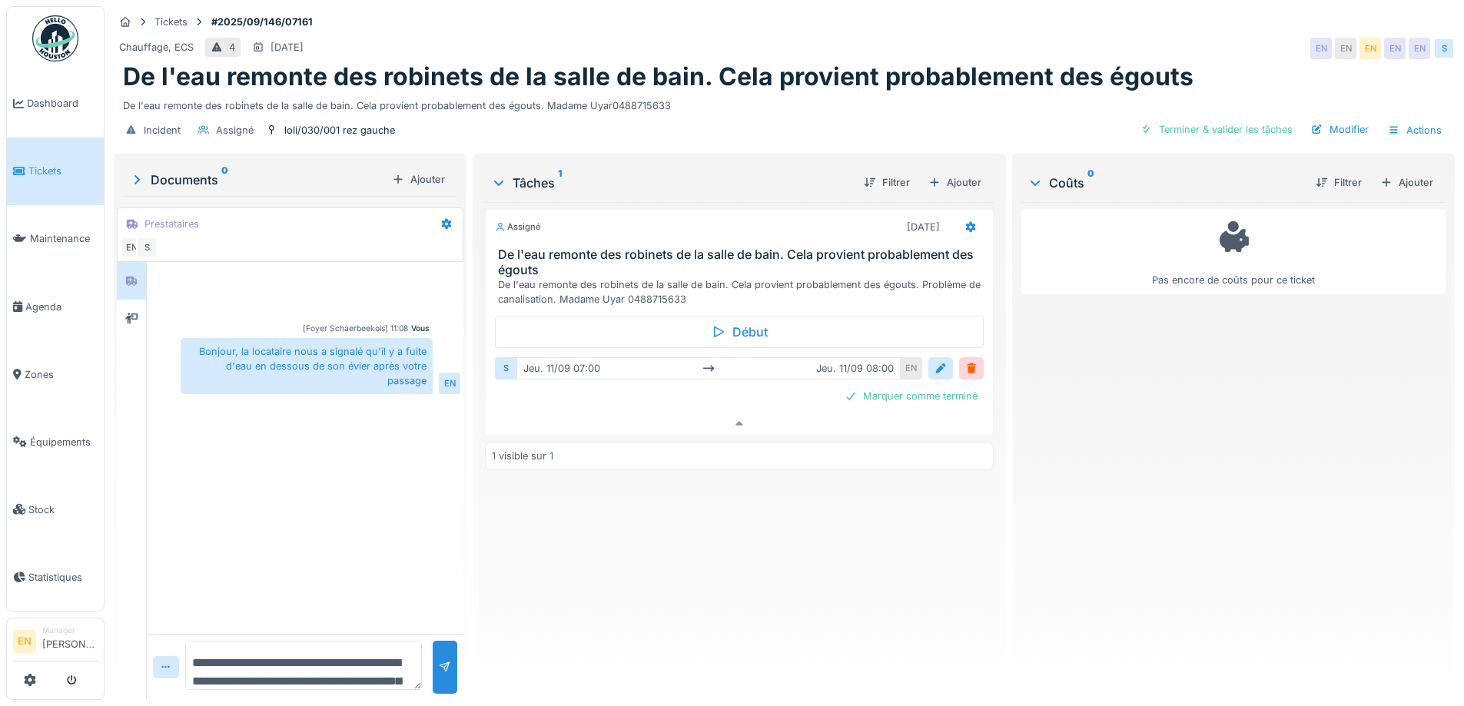
click at [1022, 522] on div "Pas encore de coûts pour ce ticket" at bounding box center [1234, 445] width 424 height 486
click at [1146, 459] on div "Pas encore de coûts pour ce ticket" at bounding box center [1234, 445] width 424 height 486
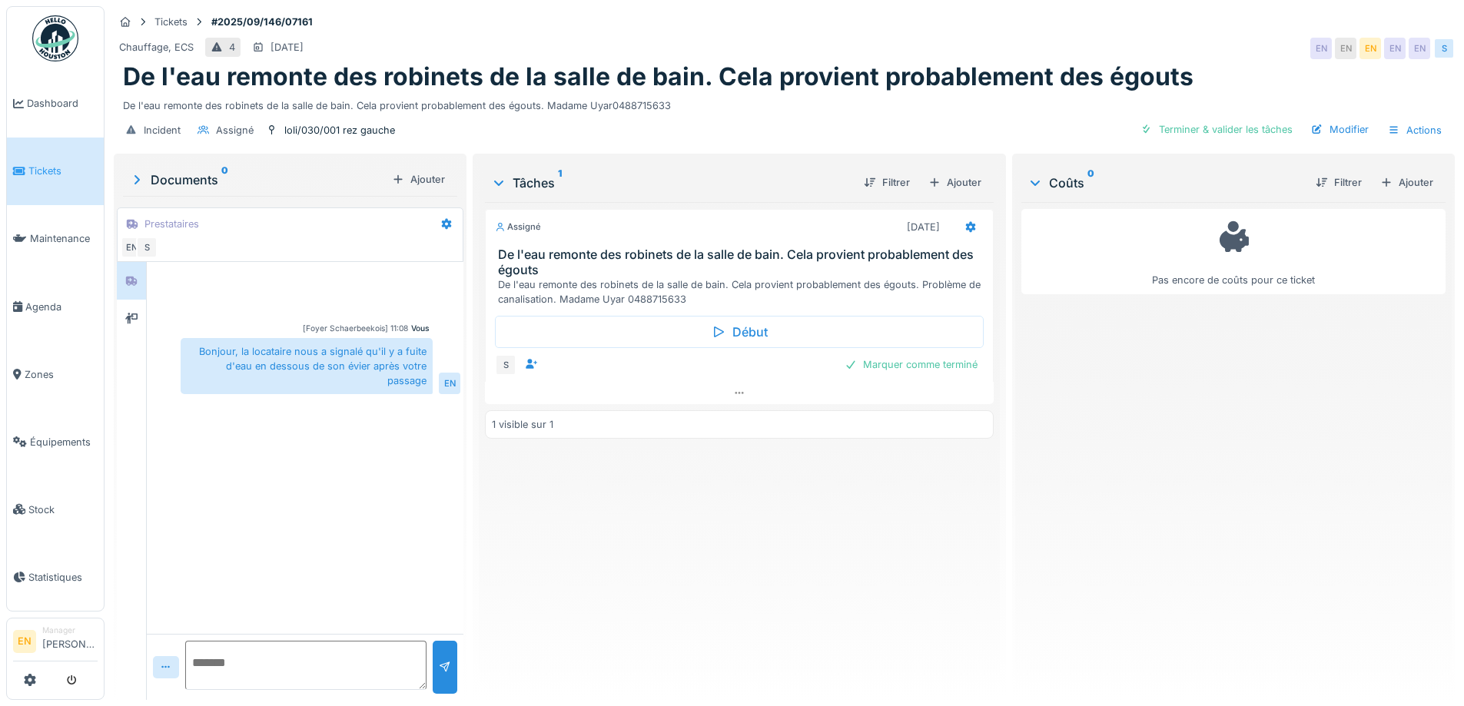
click at [1148, 370] on div "Pas encore de coûts pour ce ticket" at bounding box center [1234, 445] width 424 height 486
click at [1333, 136] on div "Modifier" at bounding box center [1340, 129] width 70 height 21
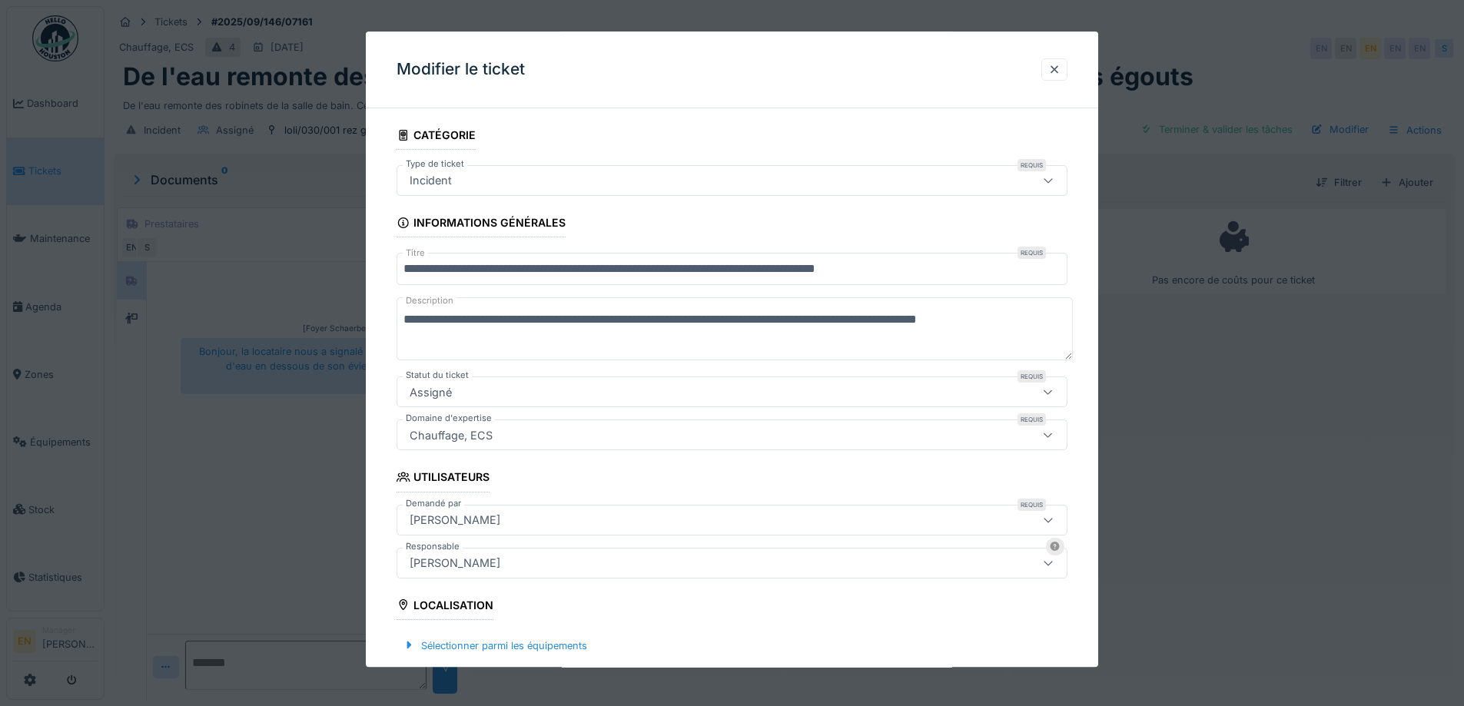
click at [653, 518] on div "[PERSON_NAME]" at bounding box center [693, 520] width 579 height 17
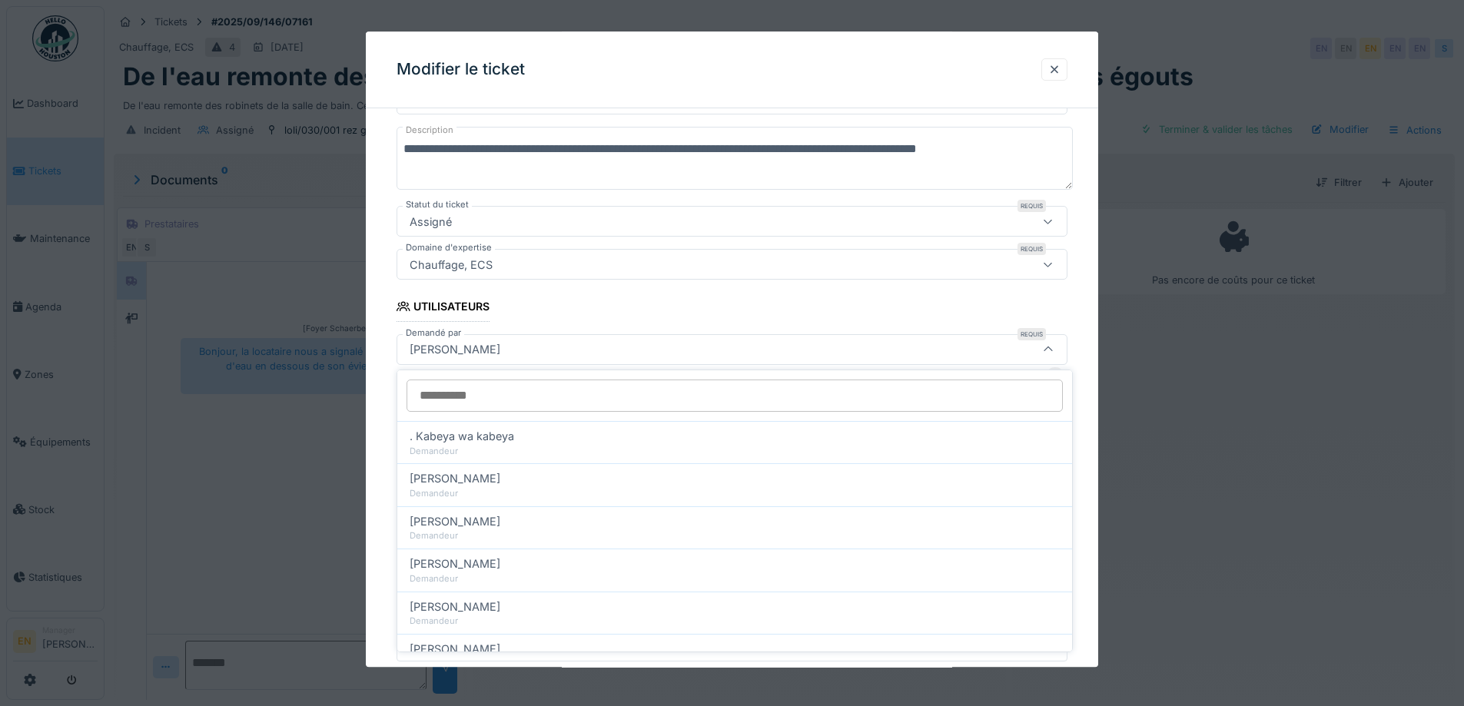
click at [587, 391] on input "Demandé par" at bounding box center [735, 396] width 657 height 32
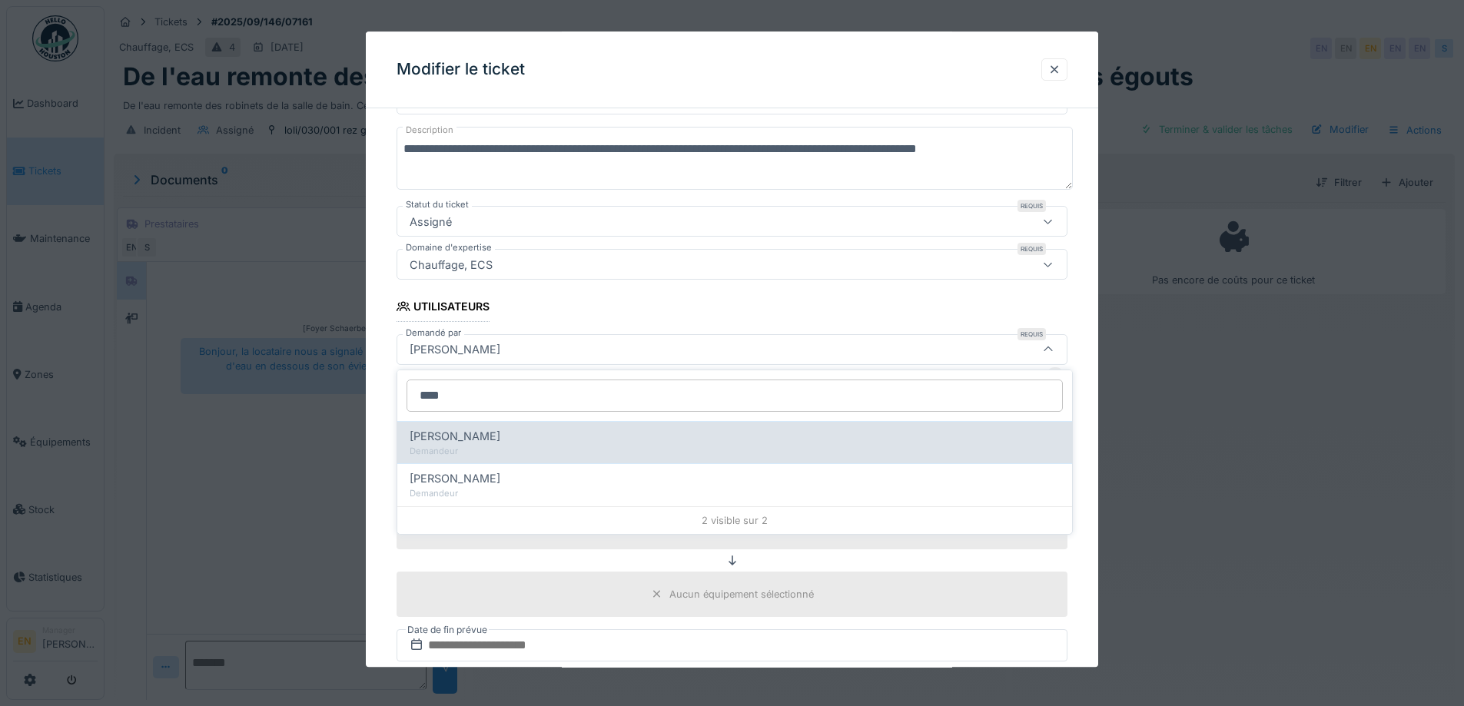
type input "****"
click at [465, 439] on span "Taner Uyar" at bounding box center [455, 436] width 91 height 17
type input "****"
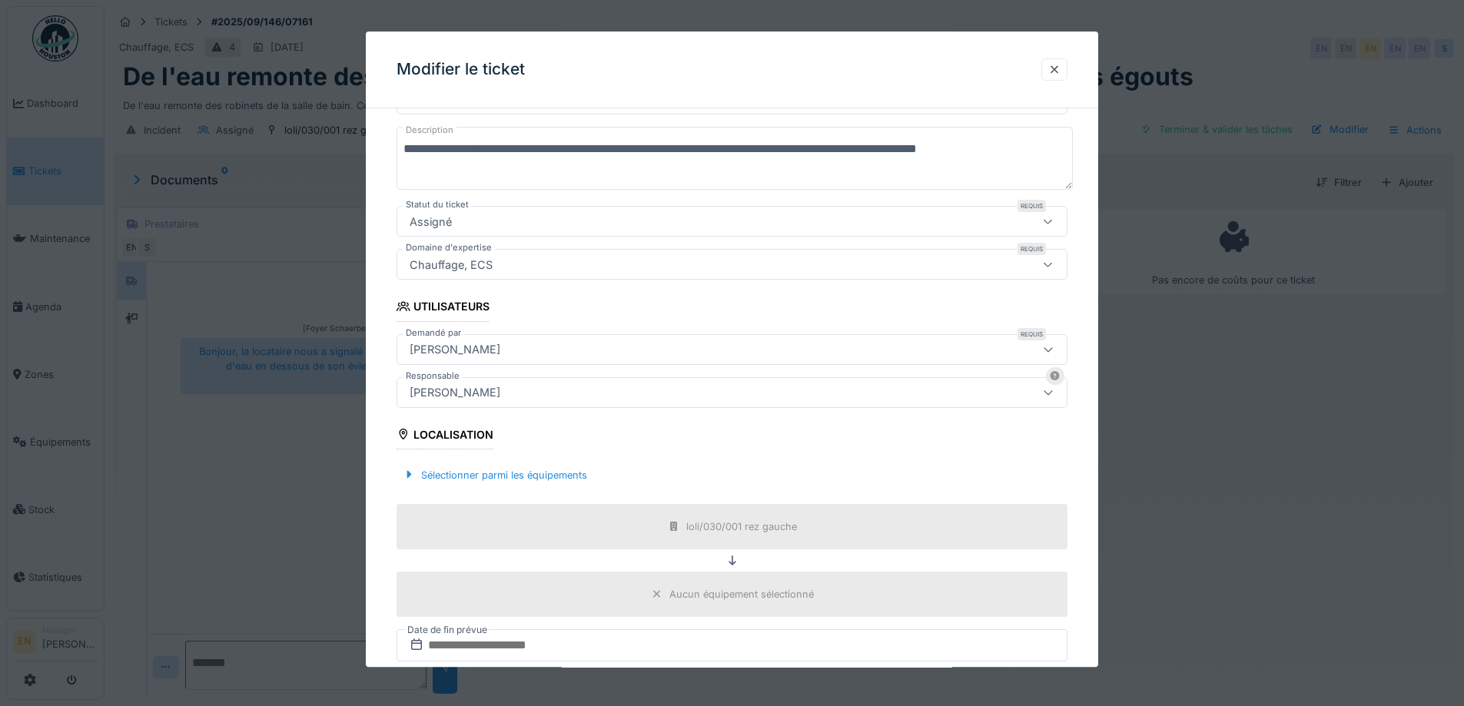
click at [993, 447] on fieldset "**********" at bounding box center [732, 415] width 671 height 930
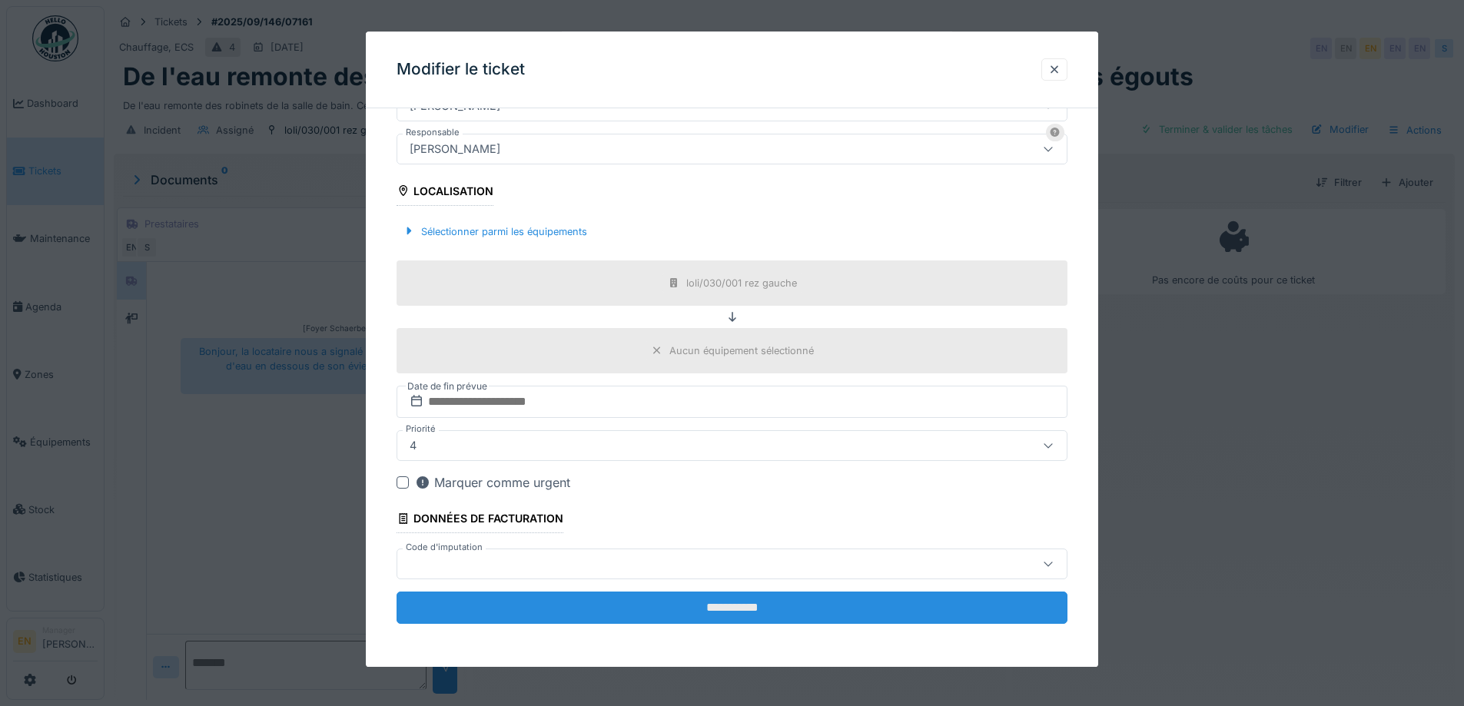
click at [748, 610] on input "**********" at bounding box center [732, 608] width 671 height 32
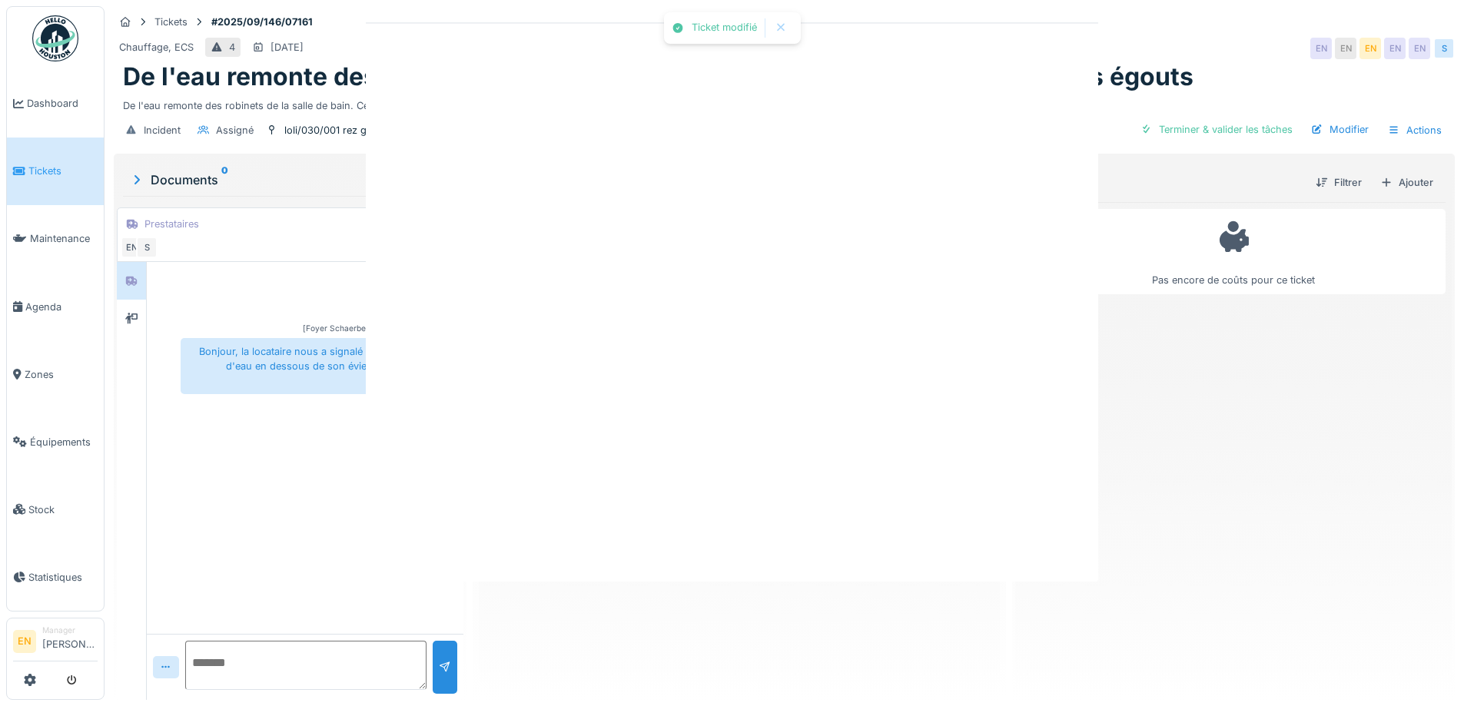
scroll to position [0, 0]
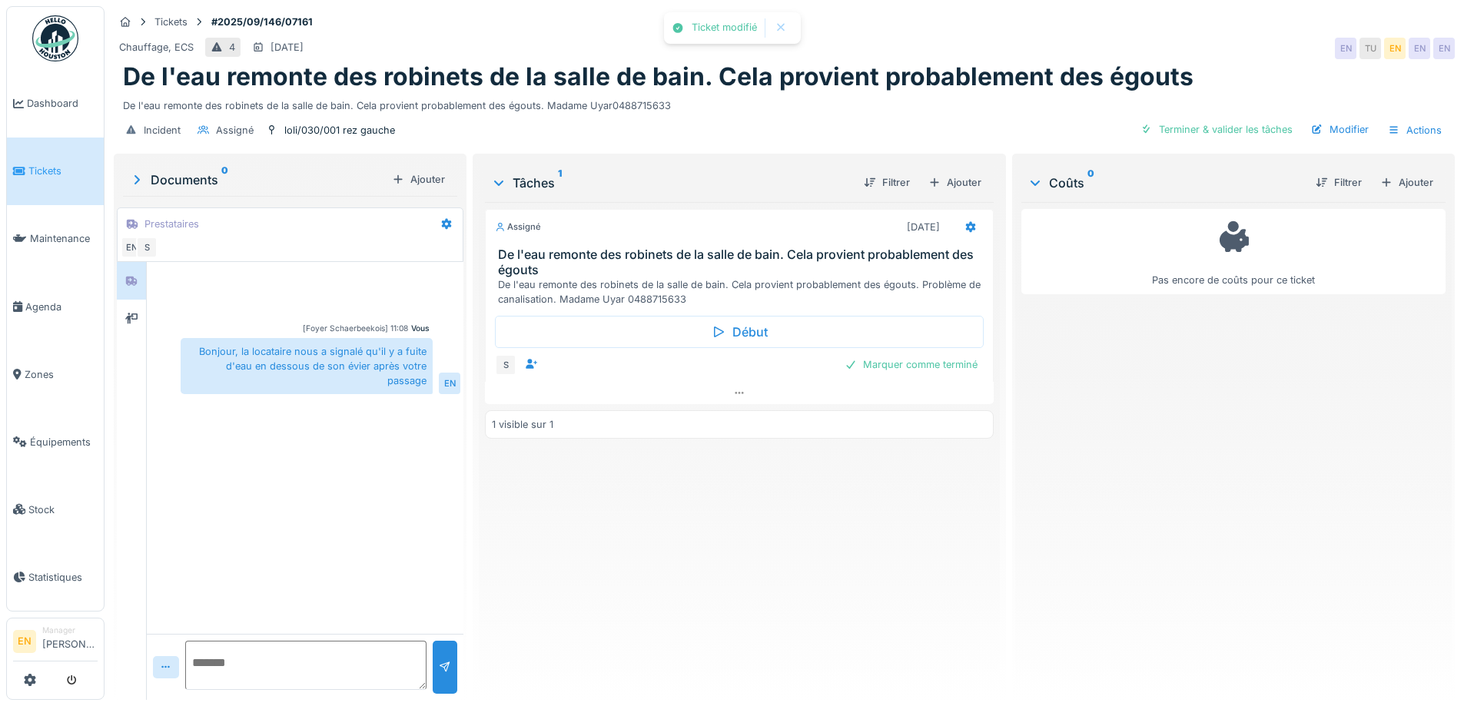
click at [753, 598] on div "Assigné 11/09/2025 De l'eau remonte des robinets de la salle de bain. Cela prov…" at bounding box center [739, 445] width 508 height 486
click at [1125, 486] on div "Pas encore de coûts pour ce ticket" at bounding box center [1234, 445] width 424 height 486
click at [1103, 444] on div "Pas encore de coûts pour ce ticket" at bounding box center [1234, 445] width 424 height 486
click at [1119, 453] on div "Pas encore de coûts pour ce ticket" at bounding box center [1234, 445] width 424 height 486
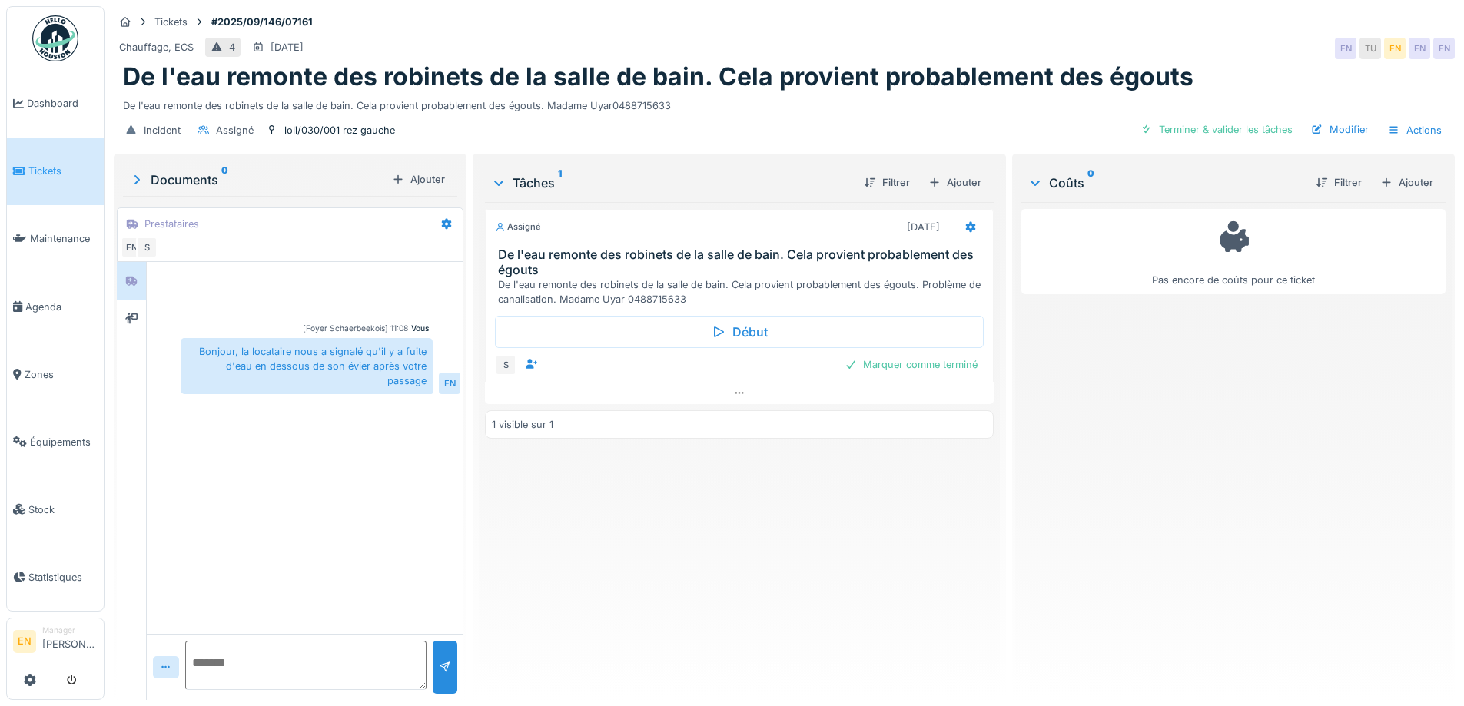
click at [1092, 415] on div "Pas encore de coûts pour ce ticket" at bounding box center [1234, 445] width 424 height 486
click at [1105, 437] on div "Pas encore de coûts pour ce ticket" at bounding box center [1234, 445] width 424 height 486
click at [1130, 427] on div "Pas encore de coûts pour ce ticket" at bounding box center [1234, 445] width 424 height 486
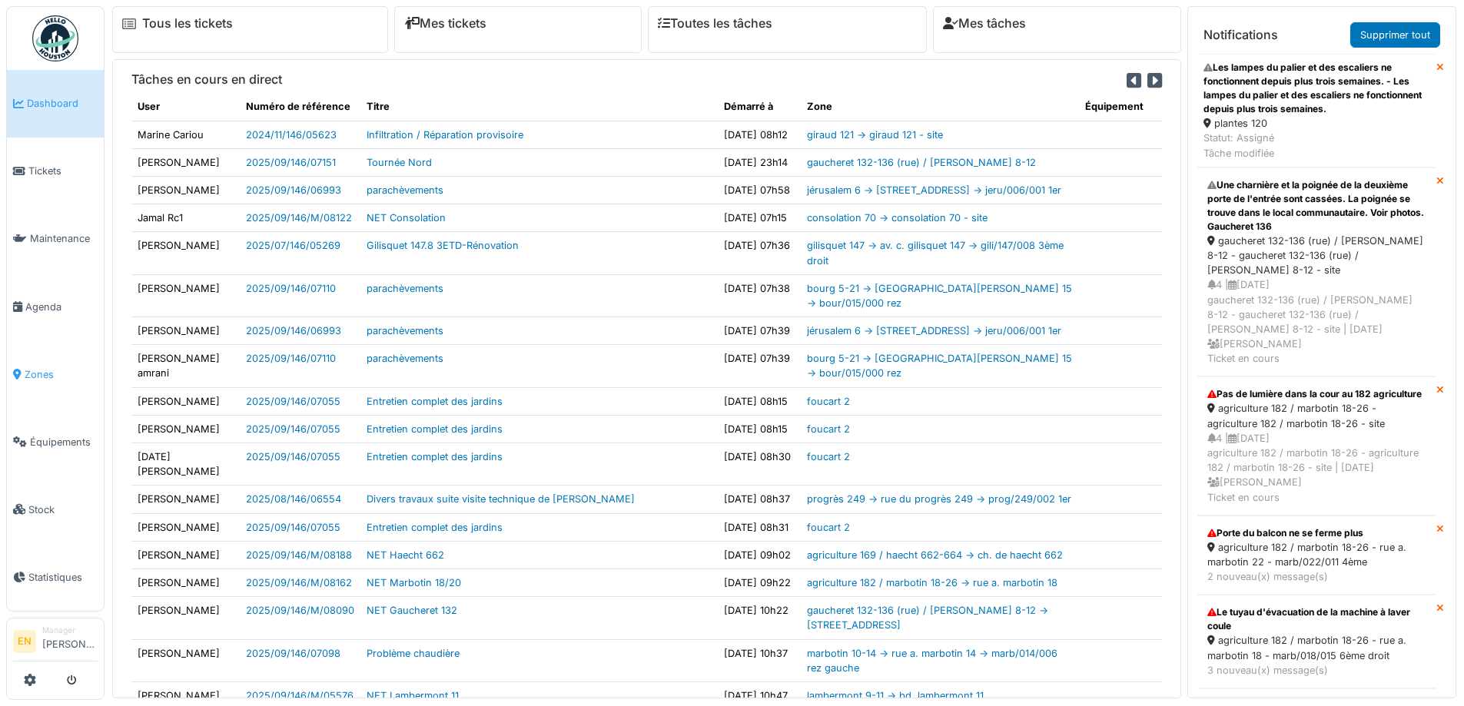
click at [31, 368] on span "Zones" at bounding box center [61, 374] width 73 height 15
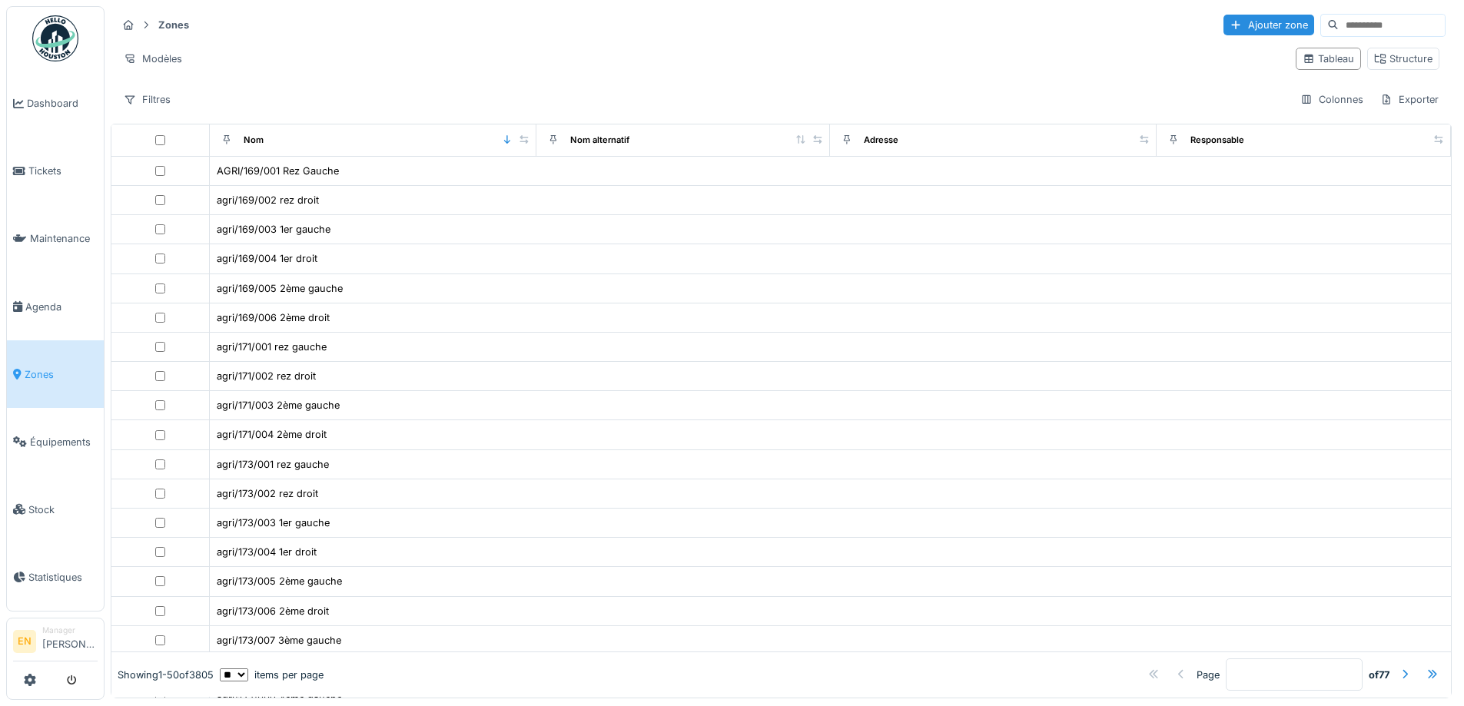
click at [1358, 26] on input at bounding box center [1392, 26] width 106 height 22
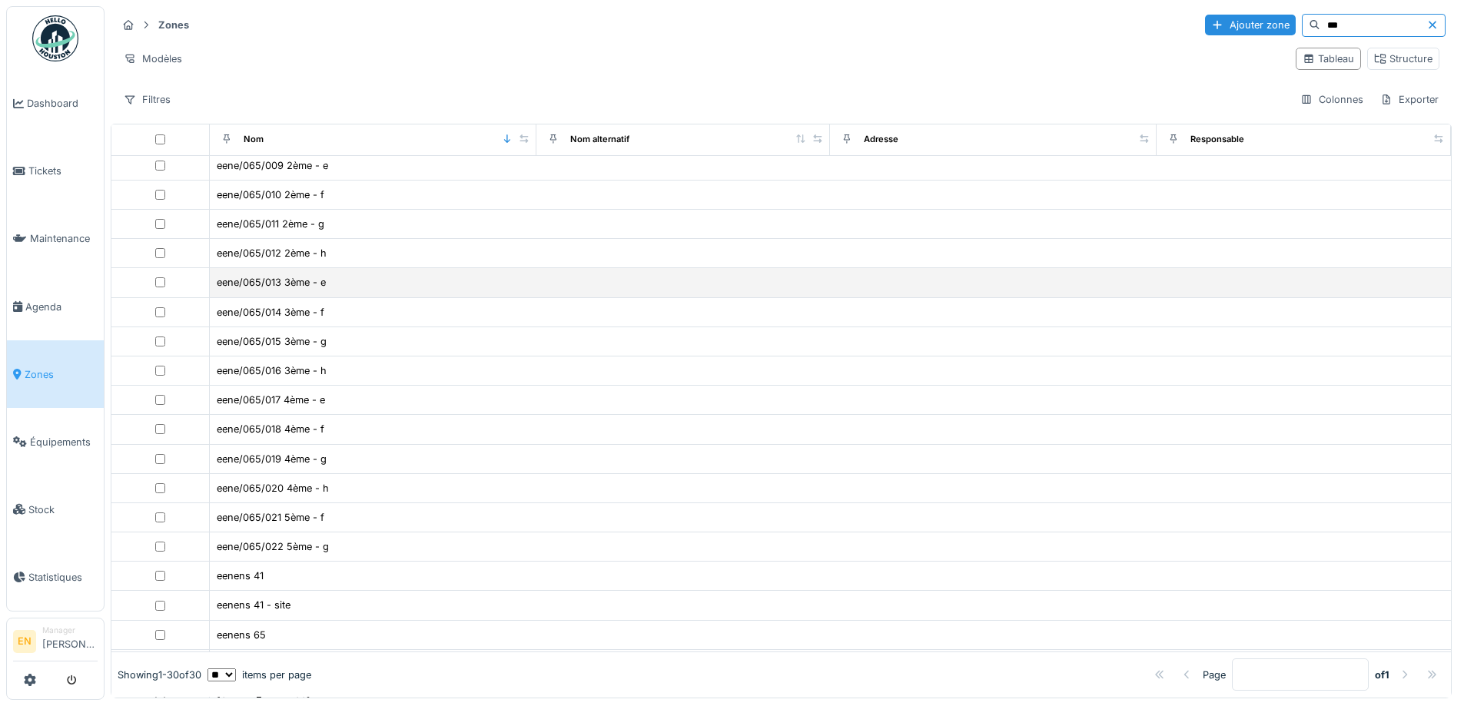
scroll to position [307, 0]
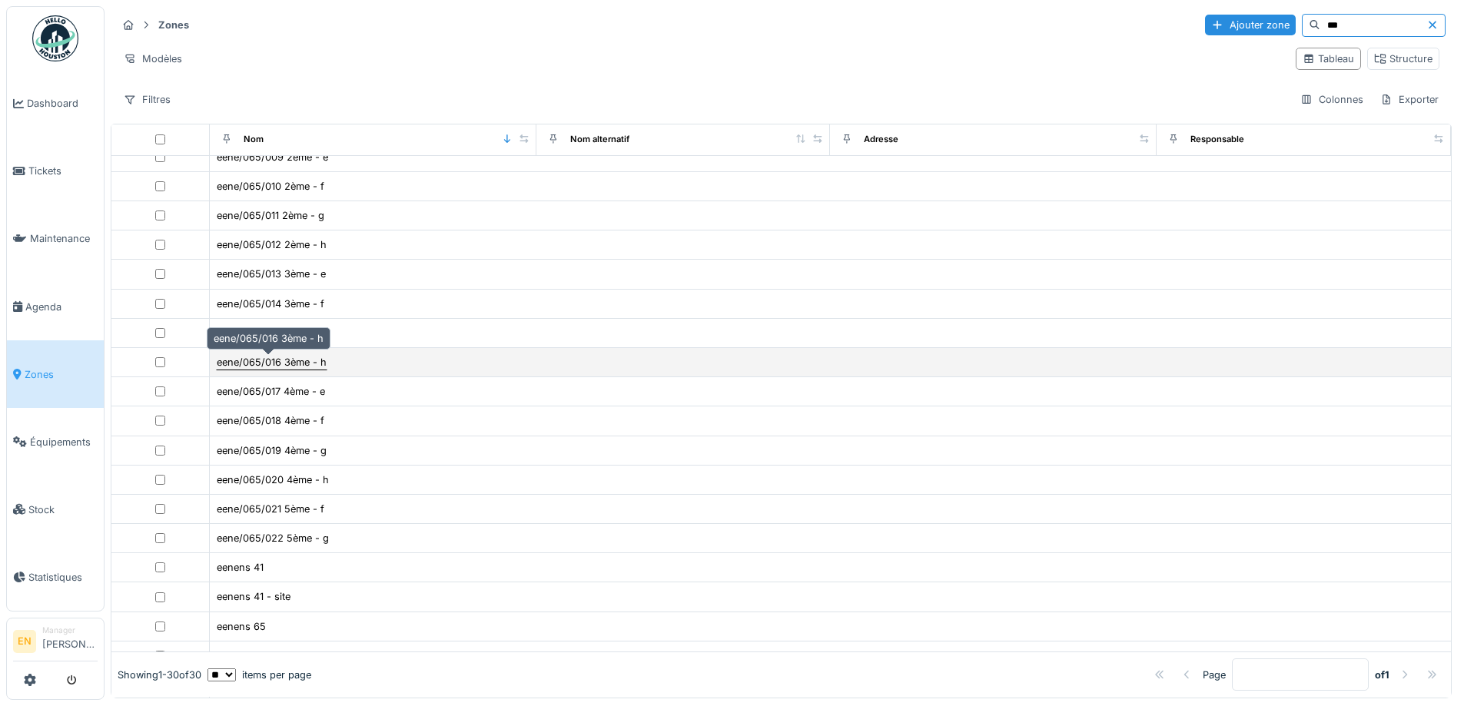
type input "***"
click at [292, 366] on div "eene/065/016 3ème - h" at bounding box center [272, 362] width 110 height 15
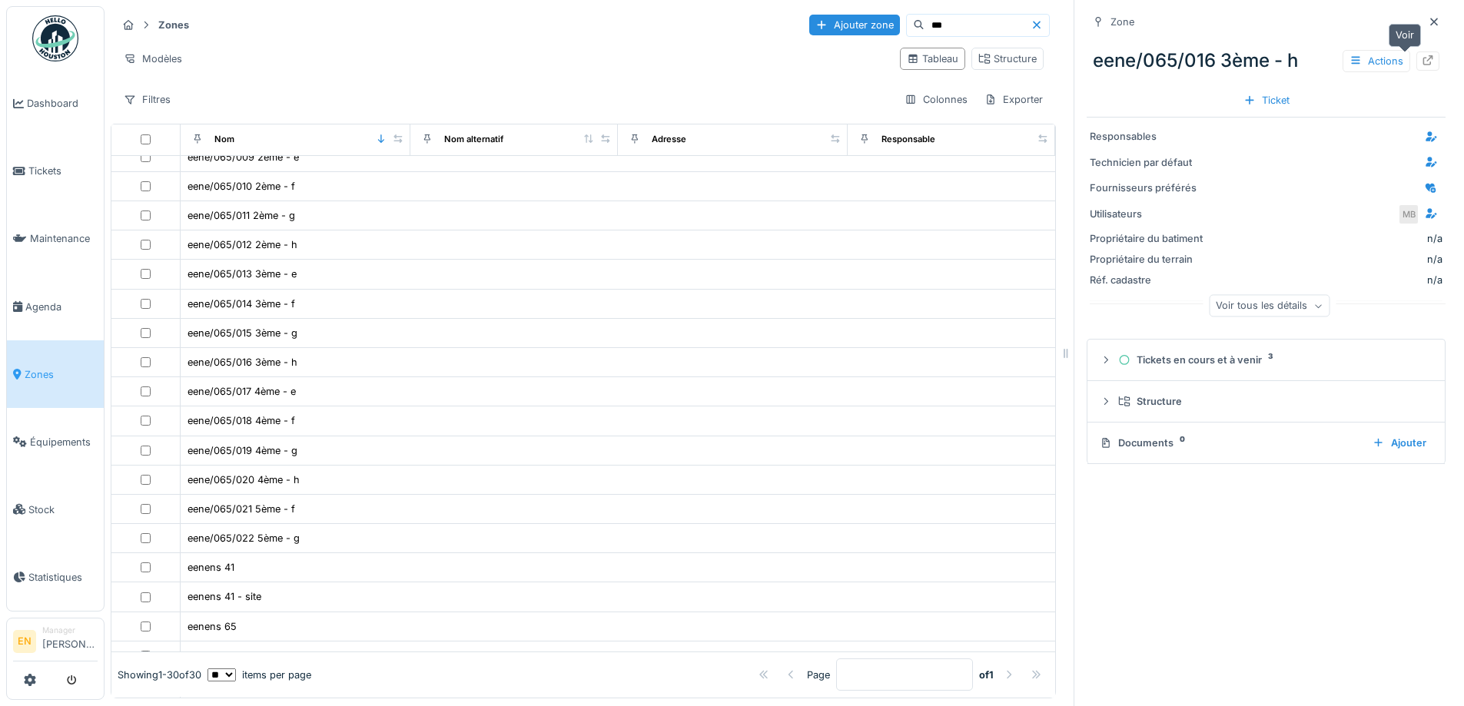
click at [1417, 56] on div at bounding box center [1428, 61] width 23 height 19
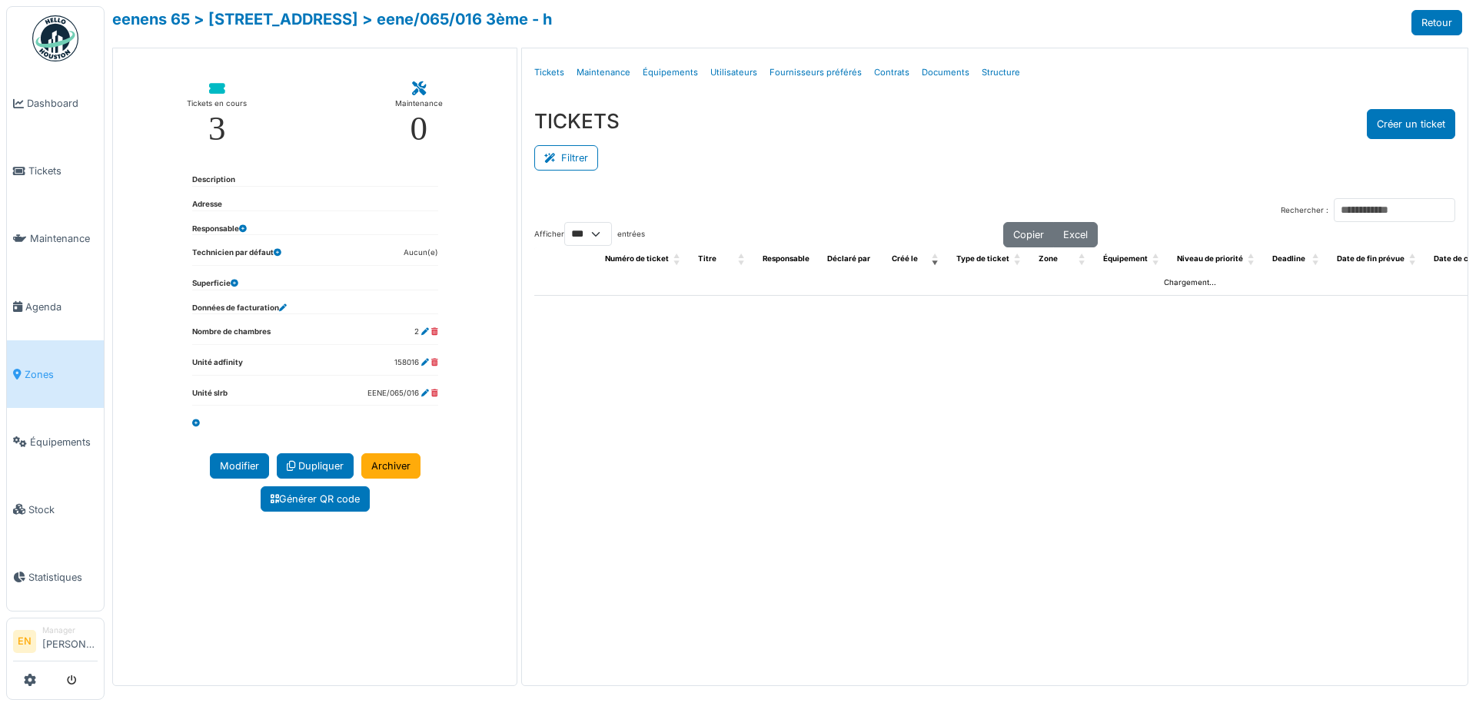
select select "***"
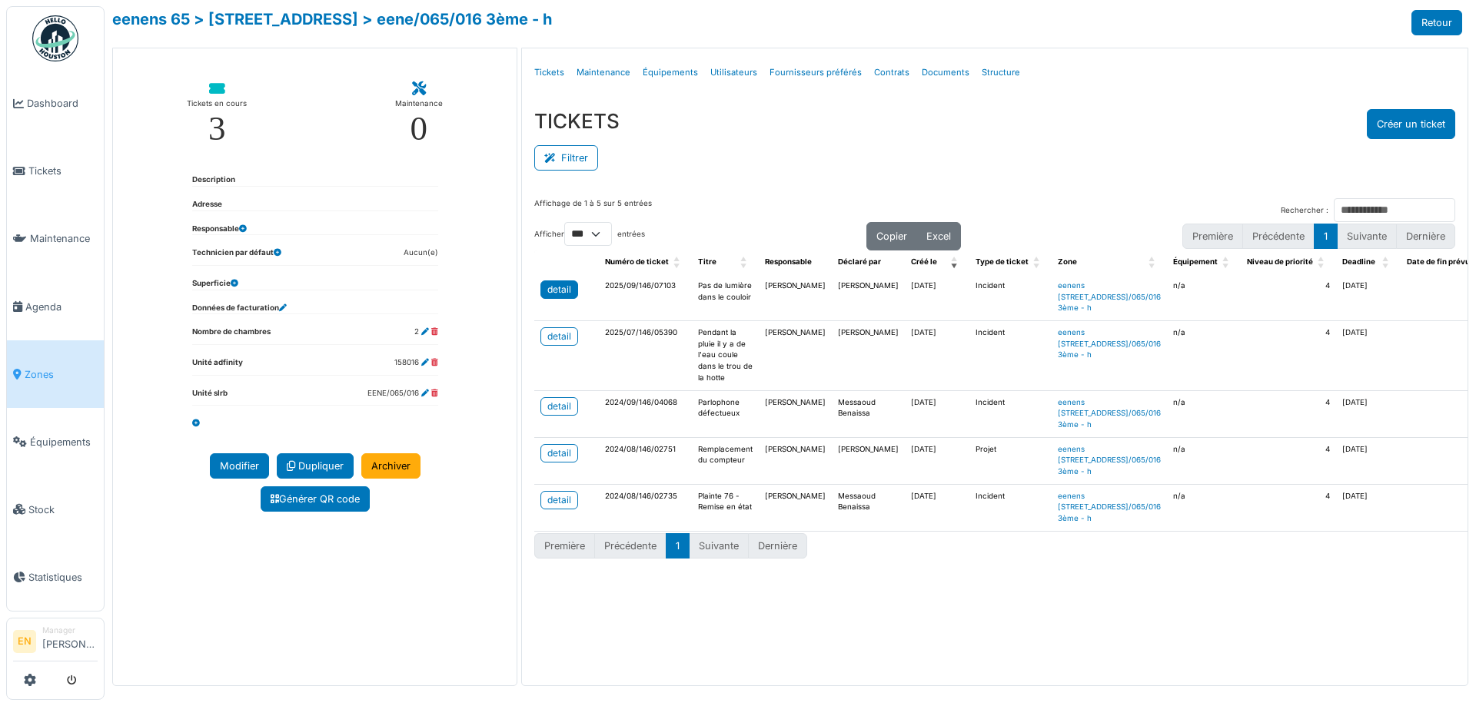
click at [561, 291] on div "detail" at bounding box center [559, 290] width 24 height 14
click at [1079, 137] on div "TICKETS Créer un ticket" at bounding box center [994, 124] width 921 height 30
click at [1186, 137] on div "TICKETS Créer un ticket" at bounding box center [994, 124] width 921 height 30
click at [558, 294] on div "detail" at bounding box center [559, 290] width 24 height 14
click at [558, 344] on div "detail" at bounding box center [559, 337] width 24 height 14
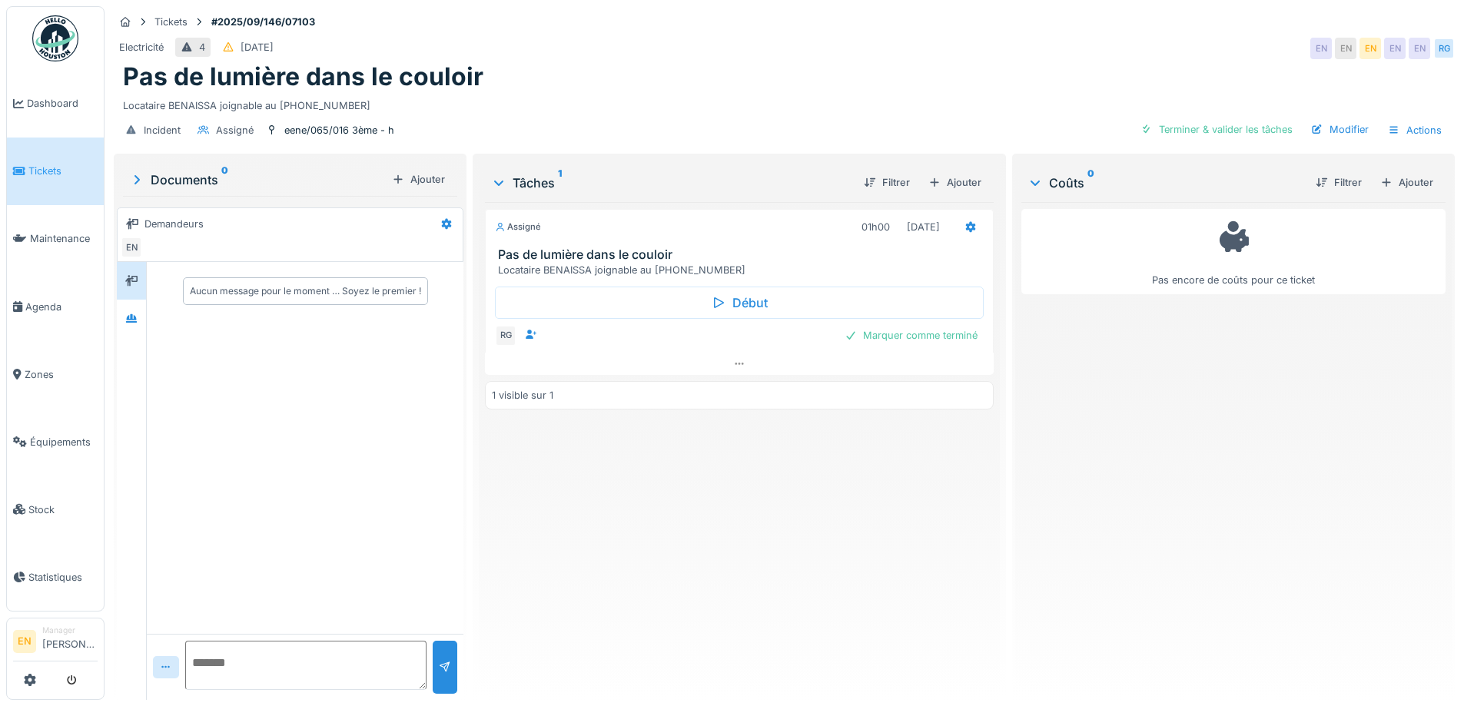
click at [626, 526] on div "Assigné 01h00 16/09/2025 Pas de lumière dans le couloir Locataire BENAISSA joig…" at bounding box center [739, 445] width 508 height 486
click at [638, 519] on div "Assigné 01h00 16/09/2025 Pas de lumière dans le couloir Locataire BENAISSA joig…" at bounding box center [739, 445] width 508 height 486
drag, startPoint x: 123, startPoint y: 101, endPoint x: 347, endPoint y: 108, distance: 224.6
click at [347, 108] on div "Locataire BENAISSA joignable au [PHONE_NUMBER]" at bounding box center [784, 102] width 1323 height 21
copy div "Locataire BENAISSA joignable au [PHONE_NUMBER]"
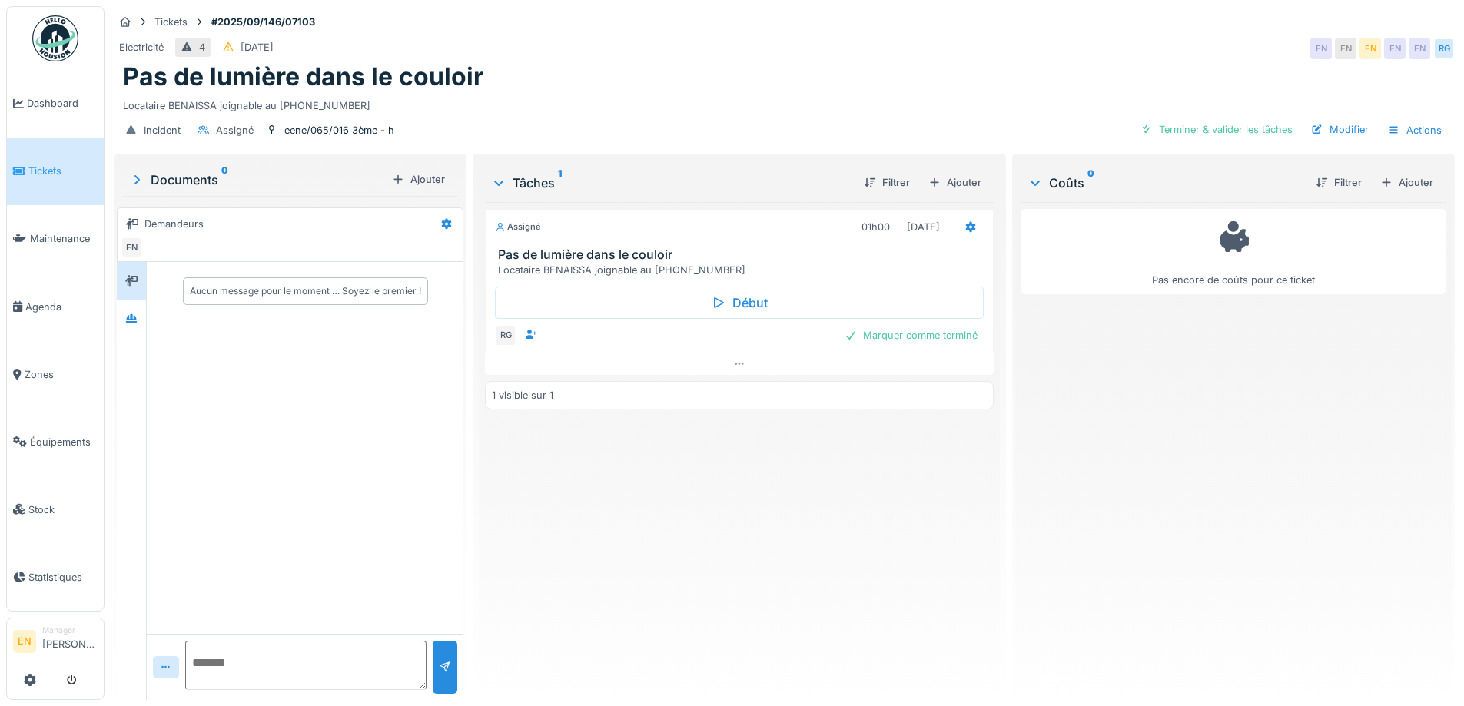
click at [999, 43] on div "Electricité 4 [DATE] EN EN EN EN EN RG" at bounding box center [784, 49] width 1341 height 28
click at [733, 365] on icon at bounding box center [739, 364] width 12 height 10
click at [1065, 440] on div "Pas encore de coûts pour ce ticket" at bounding box center [1234, 445] width 424 height 486
click at [757, 567] on div "Assigné 01h00 [DATE] Pas de lumière dans le couloir Locataire BENAISSA joignabl…" at bounding box center [739, 445] width 508 height 486
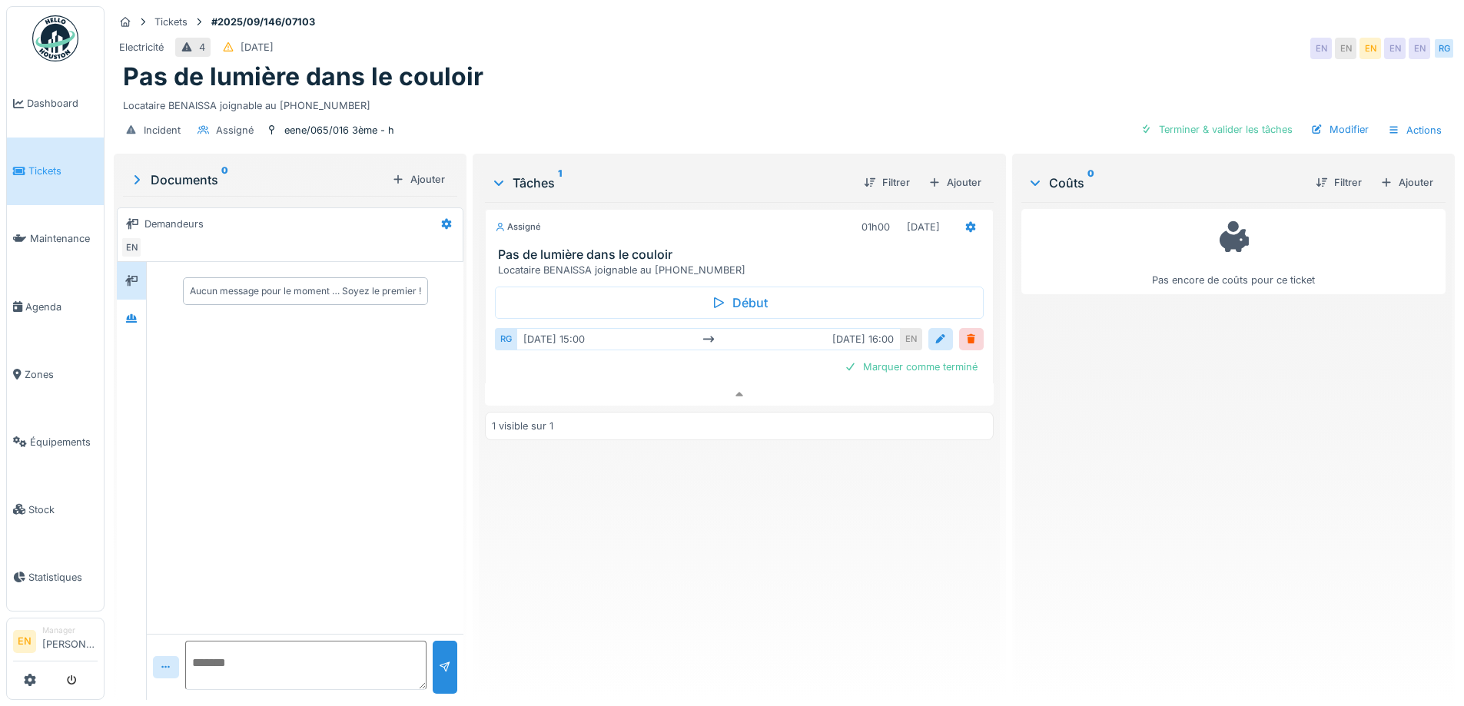
click at [757, 564] on div "Assigné 01h00 [DATE] Pas de lumière dans le couloir Locataire BENAISSA joignabl…" at bounding box center [739, 445] width 508 height 486
click at [1052, 39] on div "Electricité 4 [DATE] EN EN EN EN EN RG" at bounding box center [784, 49] width 1341 height 28
click at [816, 92] on div "Locataire BENAISSA joignable au [PHONE_NUMBER]" at bounding box center [784, 102] width 1323 height 21
click at [816, 75] on div "Pas de lumière dans le couloir" at bounding box center [784, 76] width 1323 height 29
click at [836, 48] on div "Electricité 4 [DATE] EN EN EN EN EN RG" at bounding box center [784, 49] width 1341 height 28
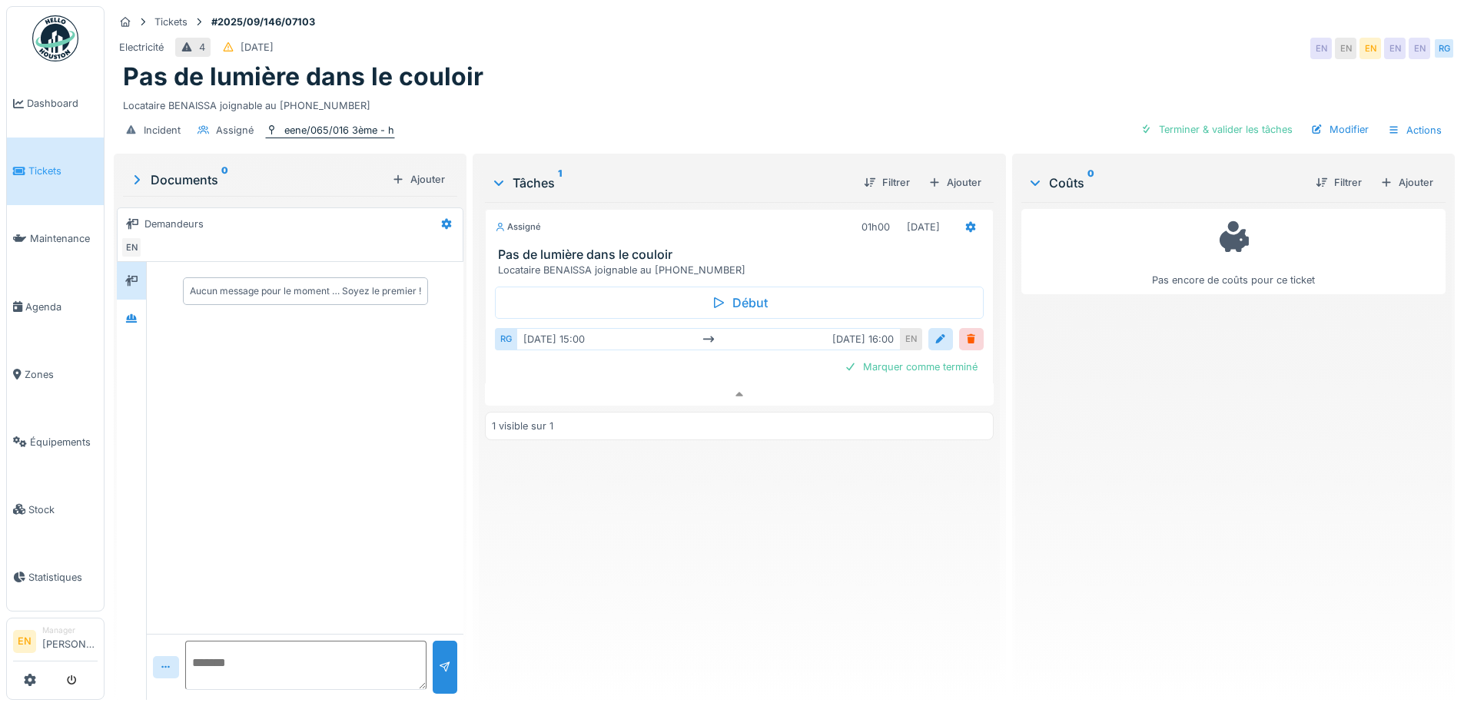
click at [339, 123] on div "eene/065/016 3ème - h" at bounding box center [339, 130] width 110 height 15
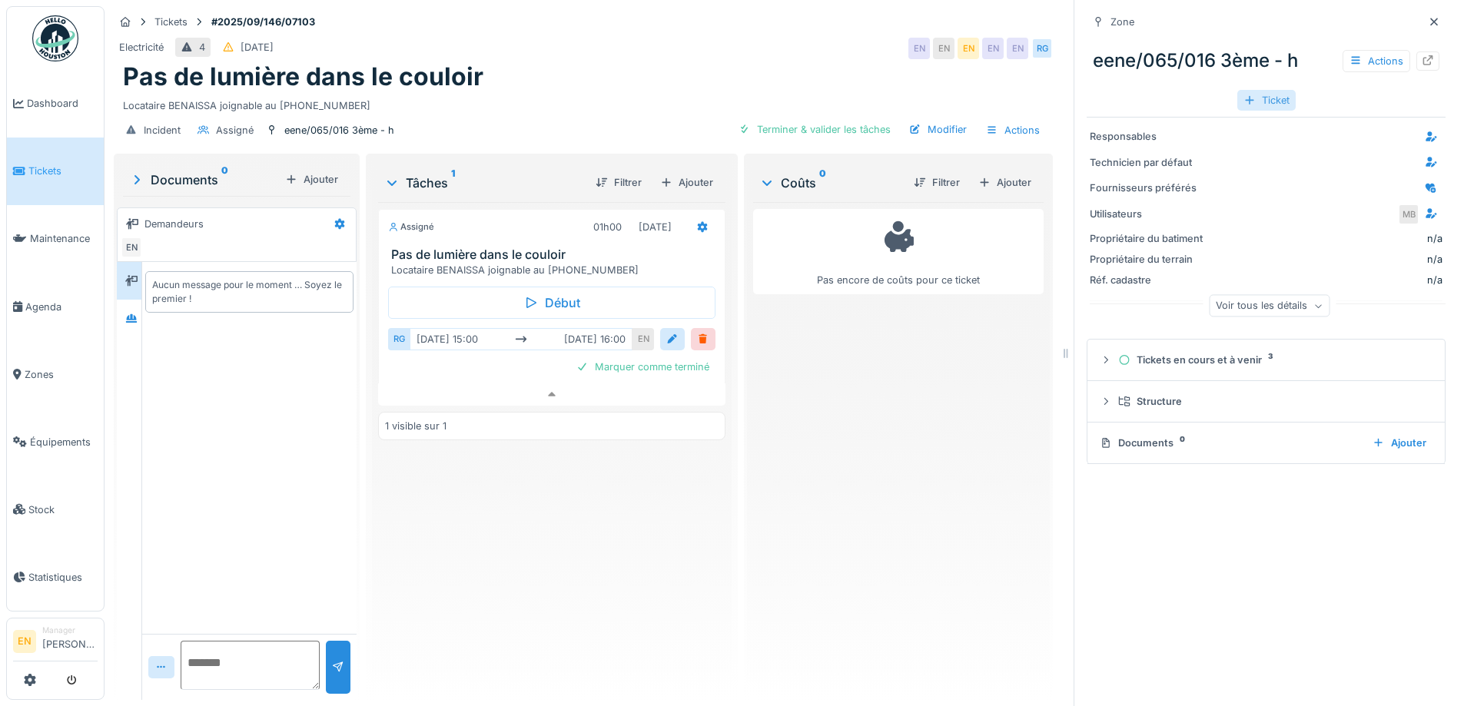
click at [1241, 90] on div "Ticket" at bounding box center [1267, 100] width 58 height 21
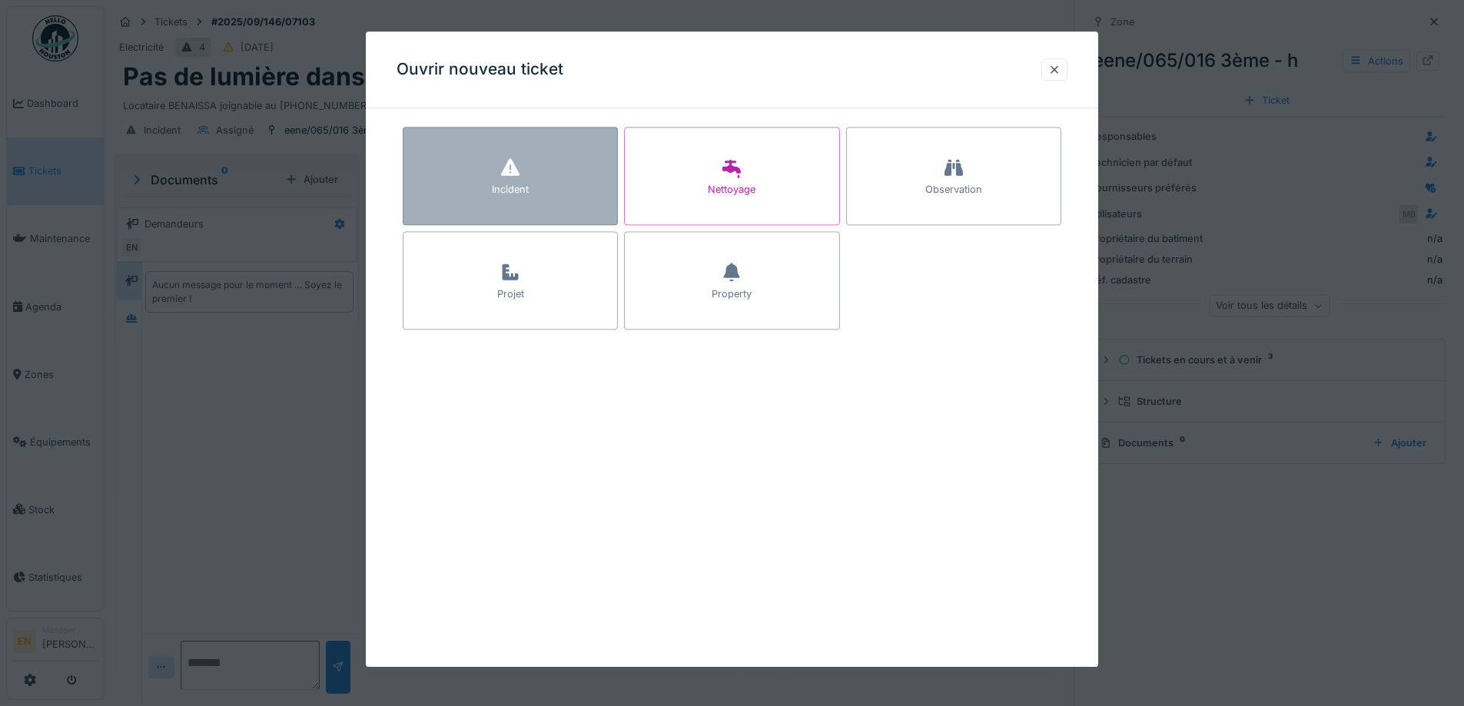
click at [497, 178] on div "Incident" at bounding box center [510, 176] width 215 height 98
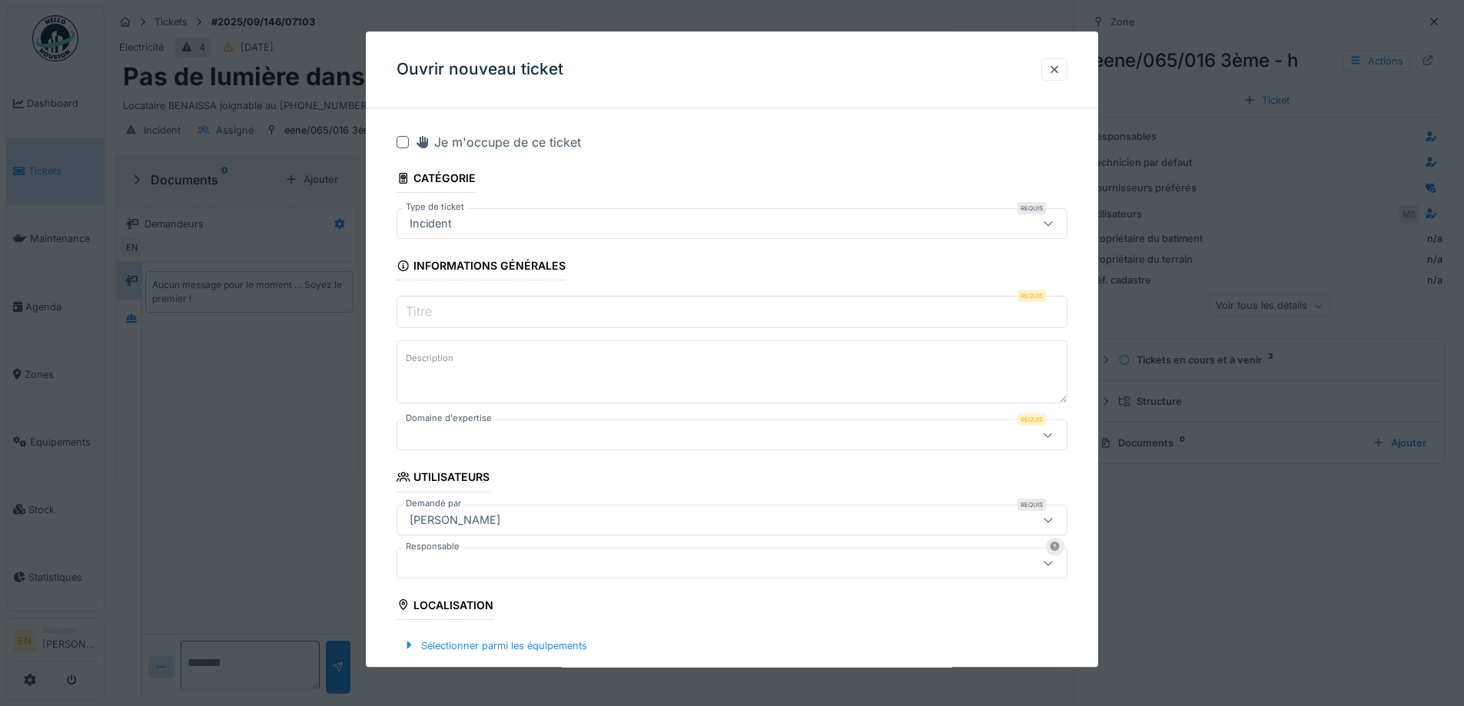
click at [507, 389] on textarea "Description" at bounding box center [732, 372] width 671 height 63
paste textarea "**********"
type textarea "**********"
click at [534, 315] on input "Titre" at bounding box center [732, 313] width 671 height 32
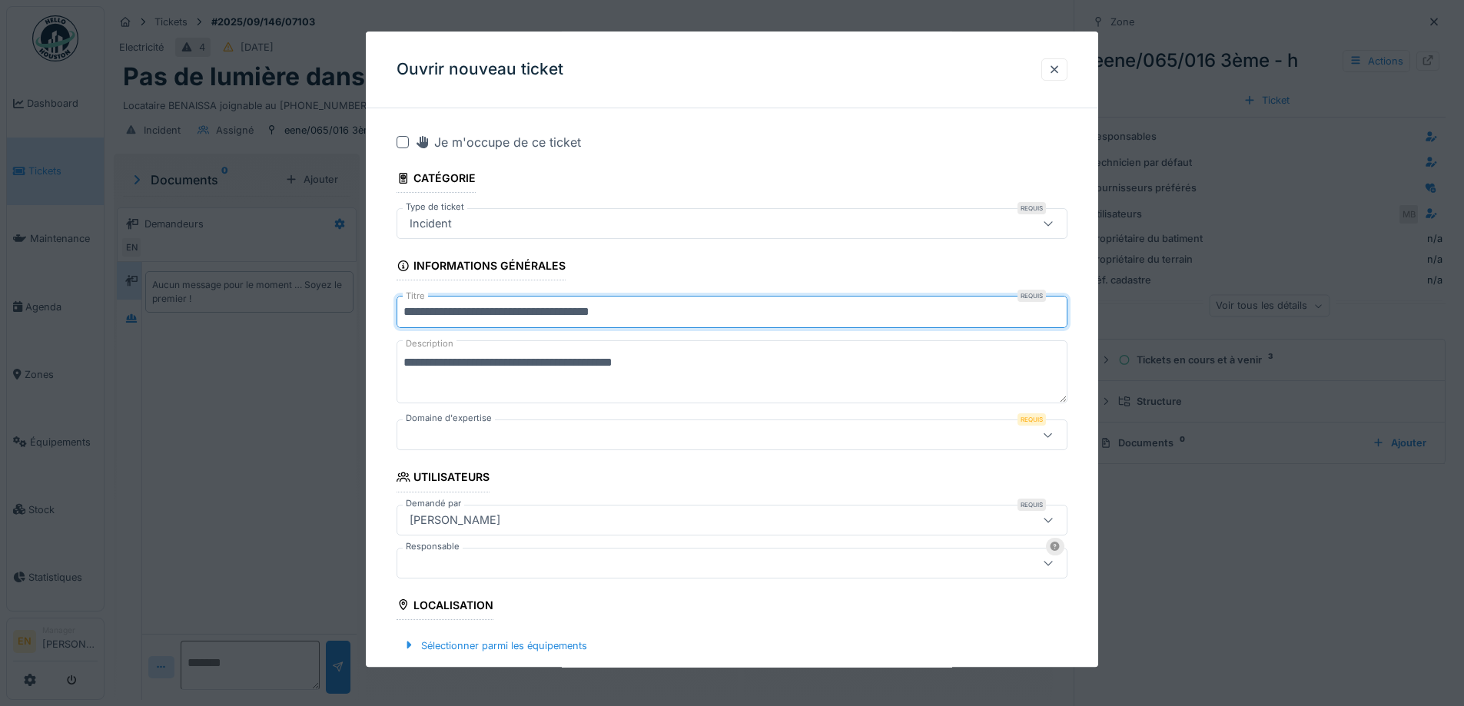
type input "**********"
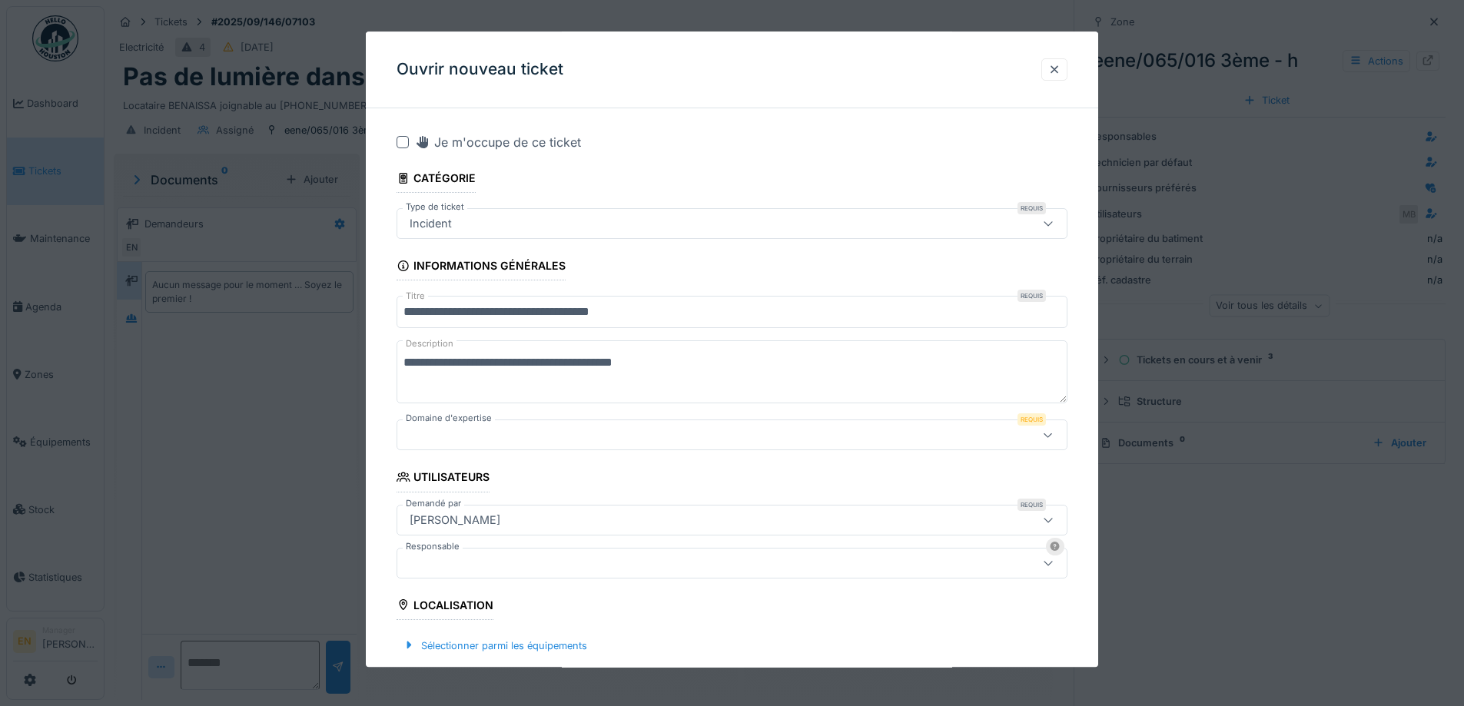
click at [401, 368] on textarea "**********" at bounding box center [732, 372] width 671 height 63
click at [419, 369] on textarea "**********" at bounding box center [732, 372] width 671 height 63
click at [473, 371] on textarea "**********" at bounding box center [732, 372] width 671 height 63
type textarea "**********"
click at [497, 437] on div at bounding box center [693, 435] width 579 height 17
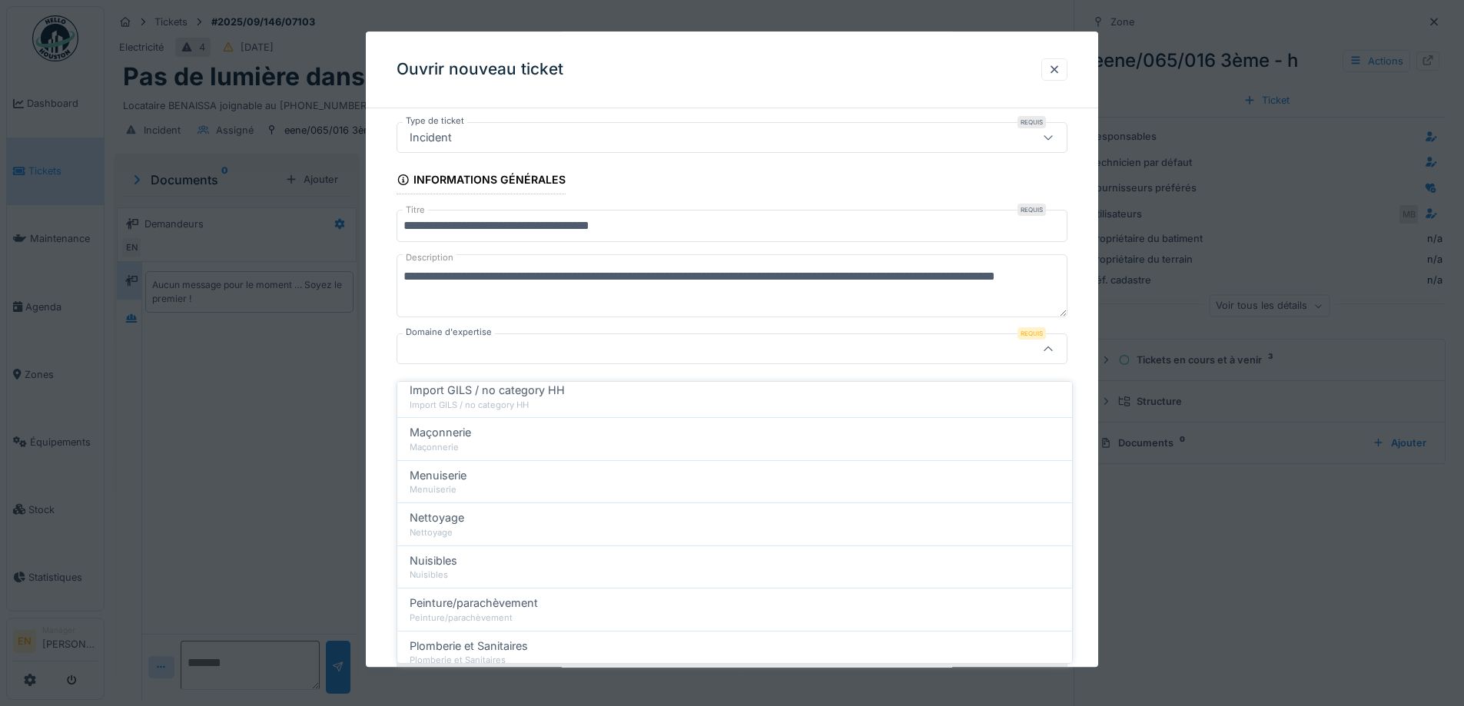
scroll to position [538, 0]
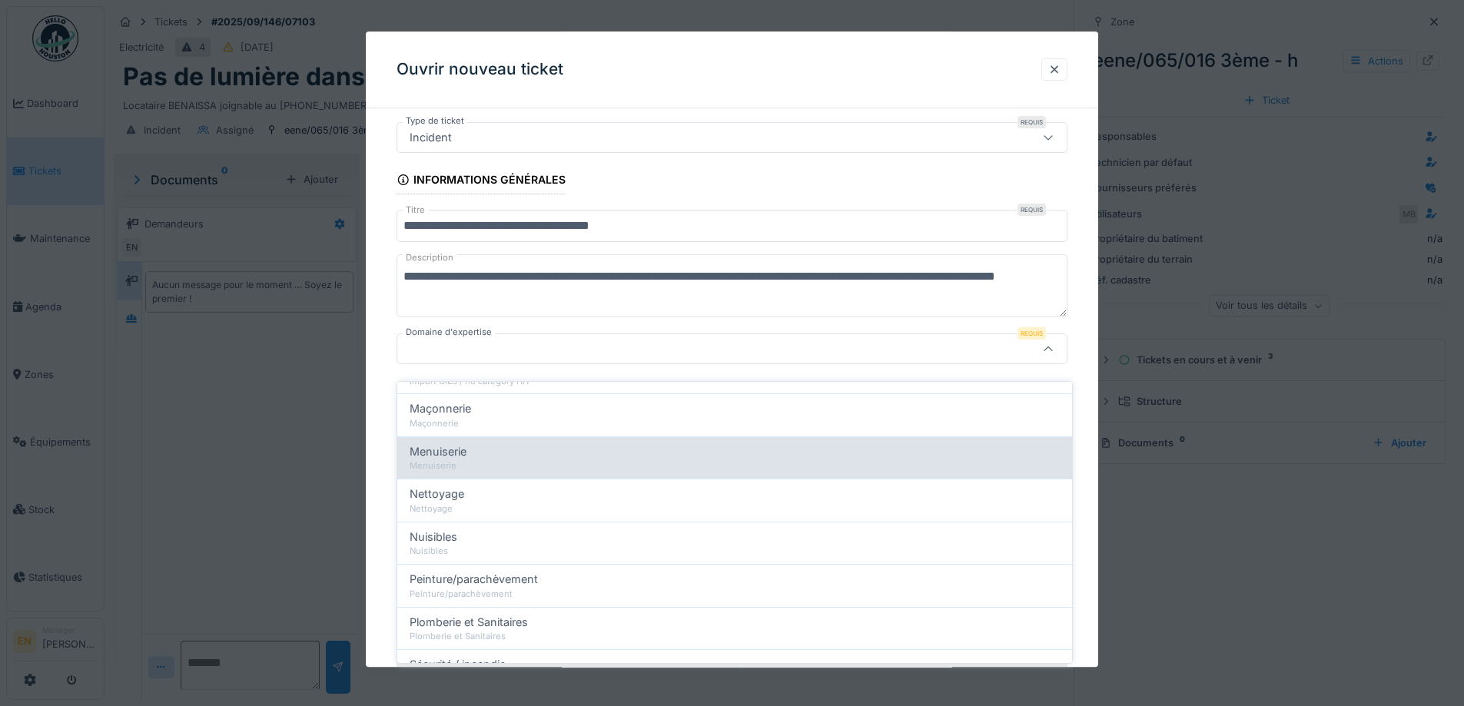
click at [478, 444] on div "Menuiserie" at bounding box center [735, 452] width 650 height 17
type input "***"
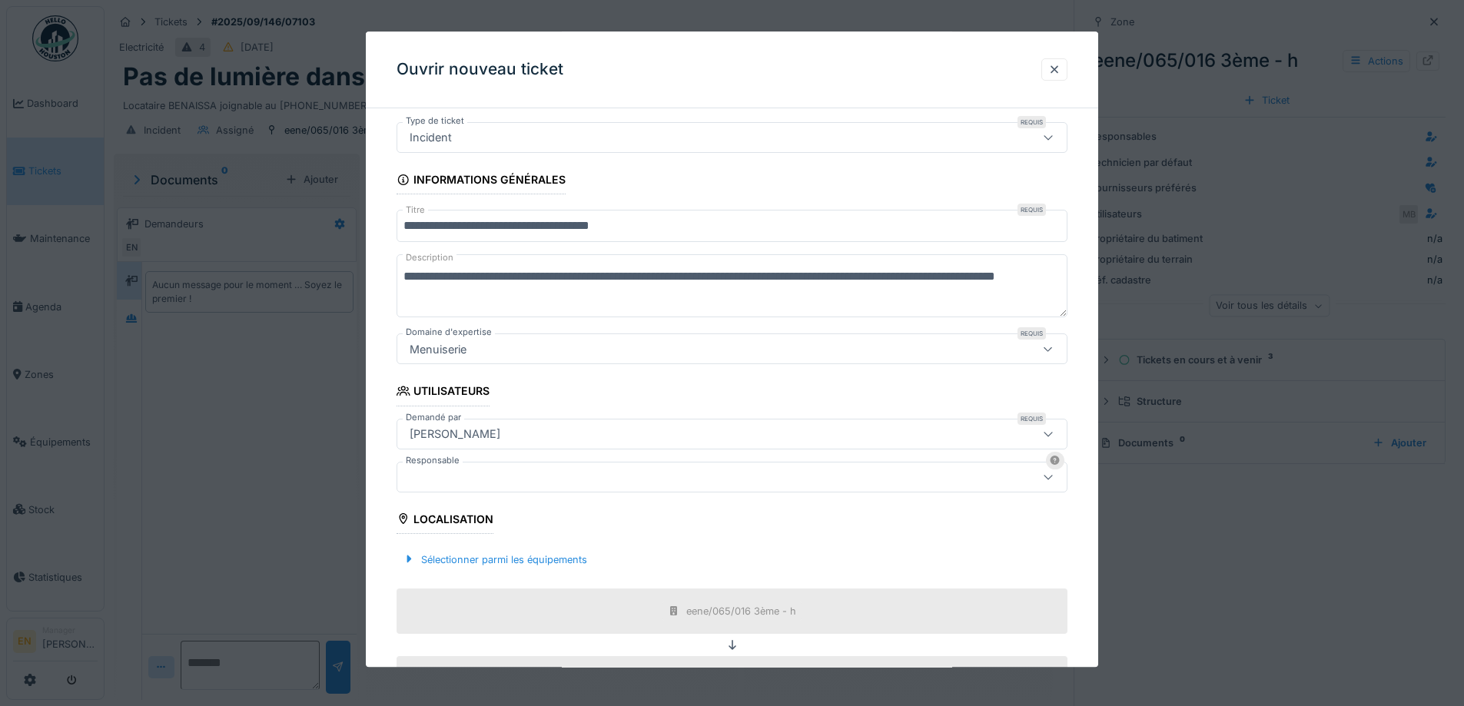
click at [567, 426] on div "[PERSON_NAME]" at bounding box center [693, 434] width 579 height 17
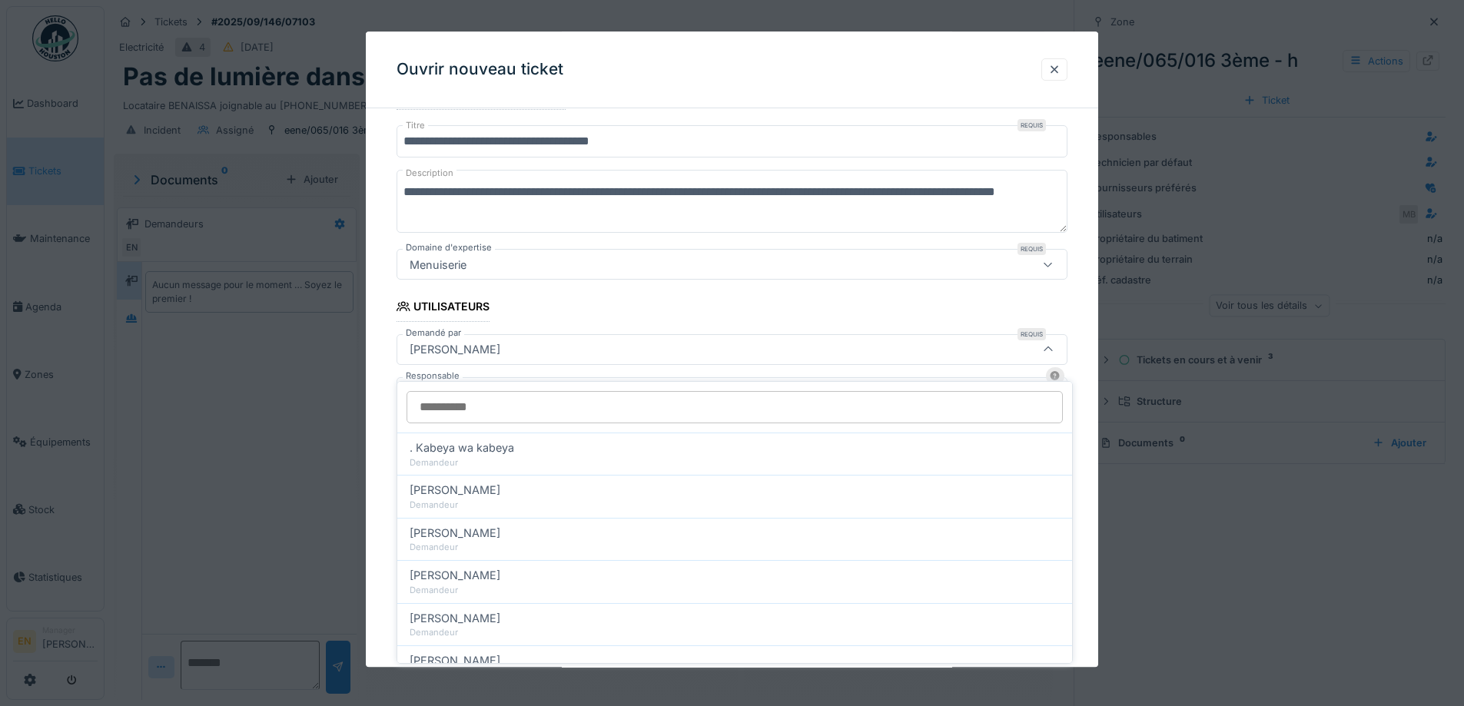
click at [534, 398] on input "Demandé par" at bounding box center [735, 407] width 657 height 32
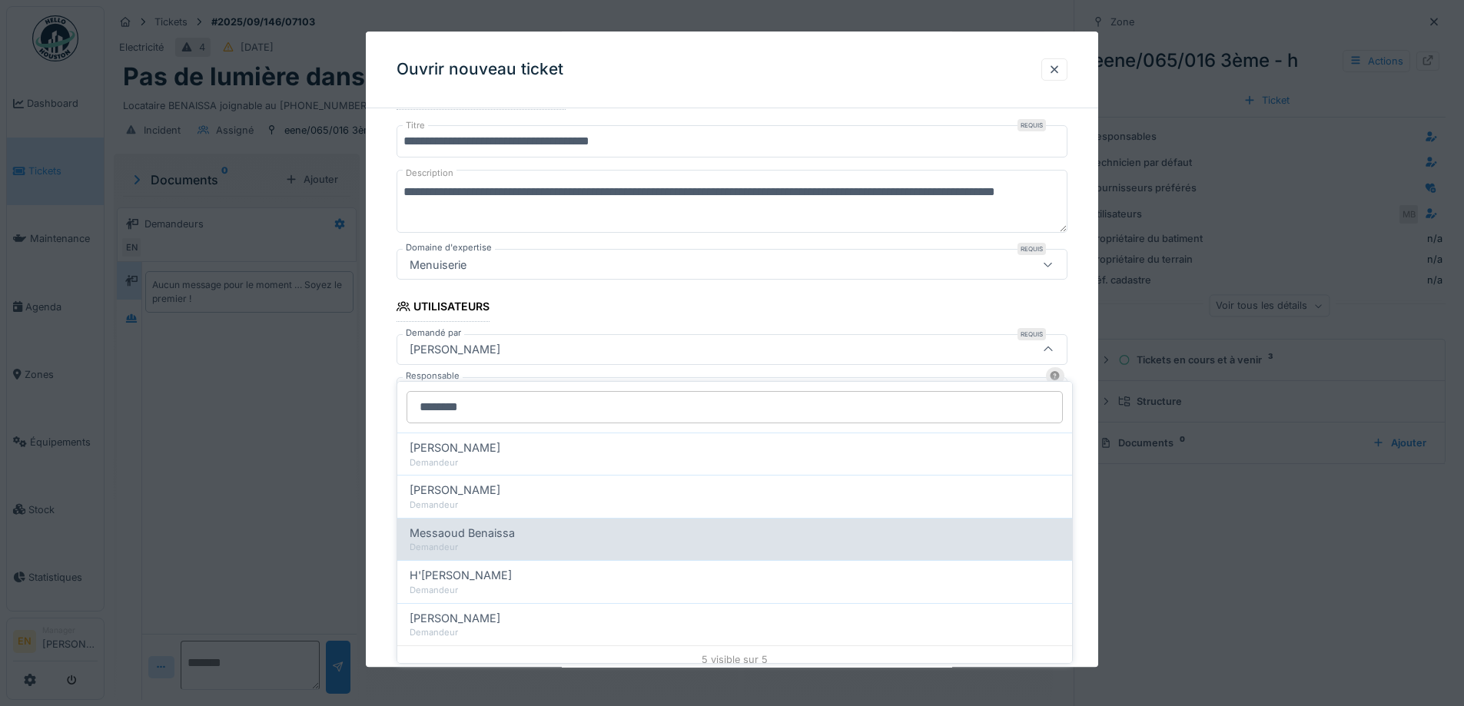
type input "********"
click at [454, 528] on span "Messaoud Benaissa" at bounding box center [462, 533] width 105 height 17
type input "****"
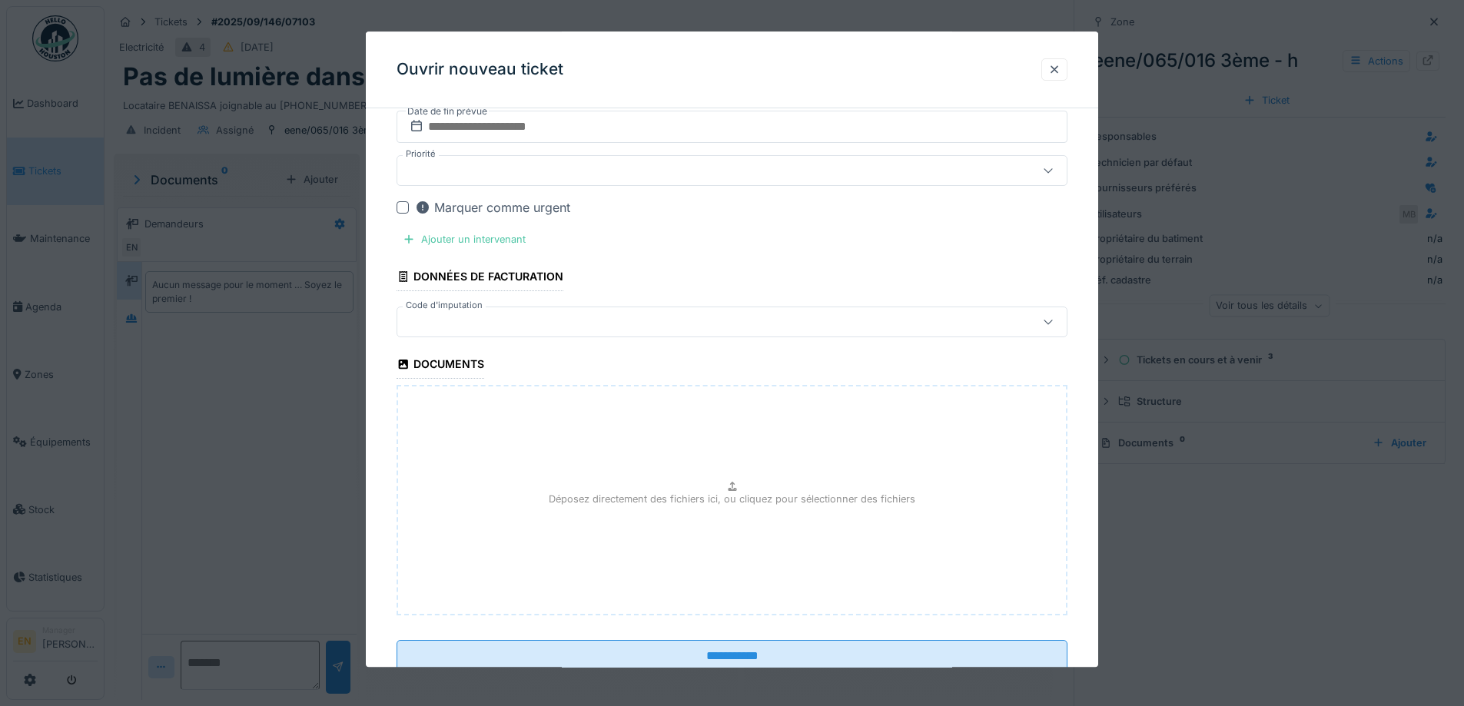
scroll to position [738, 0]
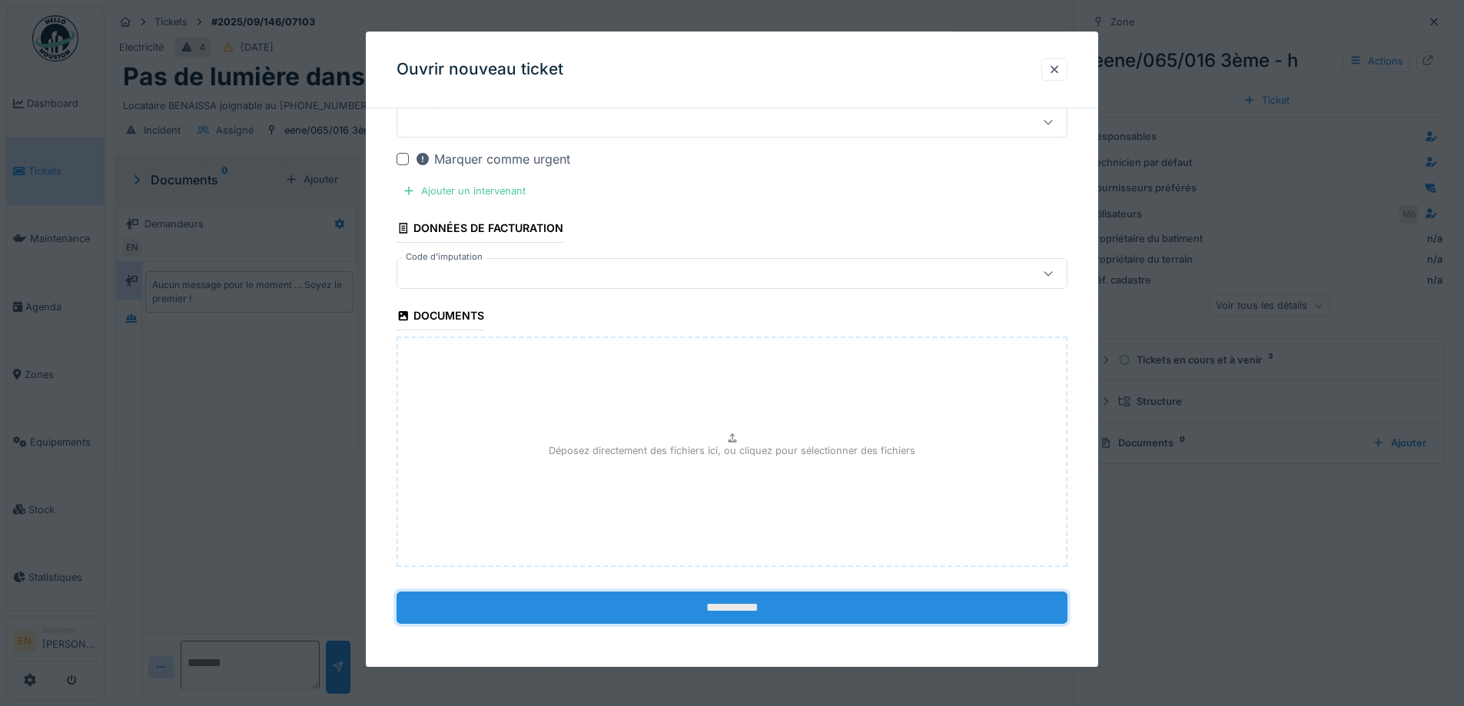
click at [726, 606] on input "**********" at bounding box center [732, 609] width 671 height 32
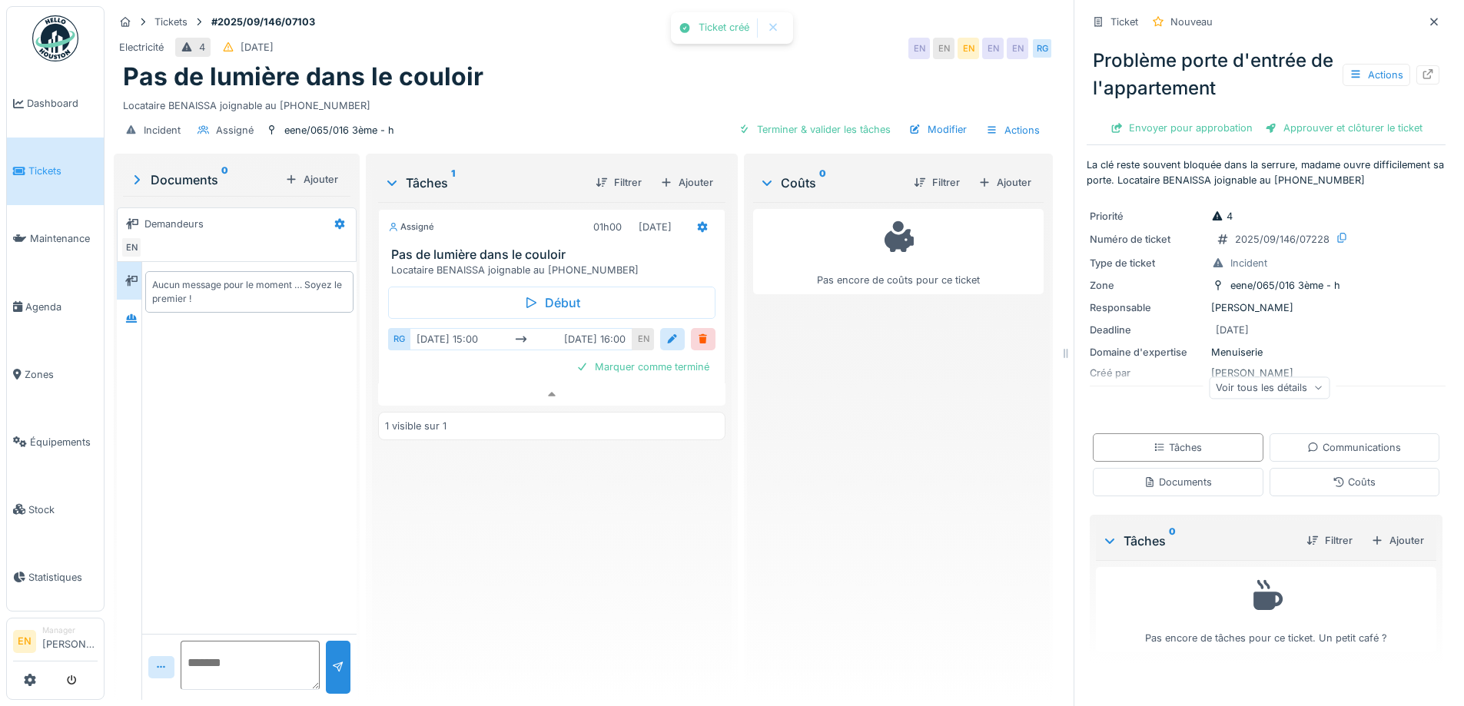
click at [839, 526] on div "Pas encore de coûts pour ce ticket" at bounding box center [898, 445] width 291 height 486
click at [1424, 69] on icon at bounding box center [1429, 74] width 10 height 10
click at [1428, 17] on icon at bounding box center [1434, 22] width 12 height 10
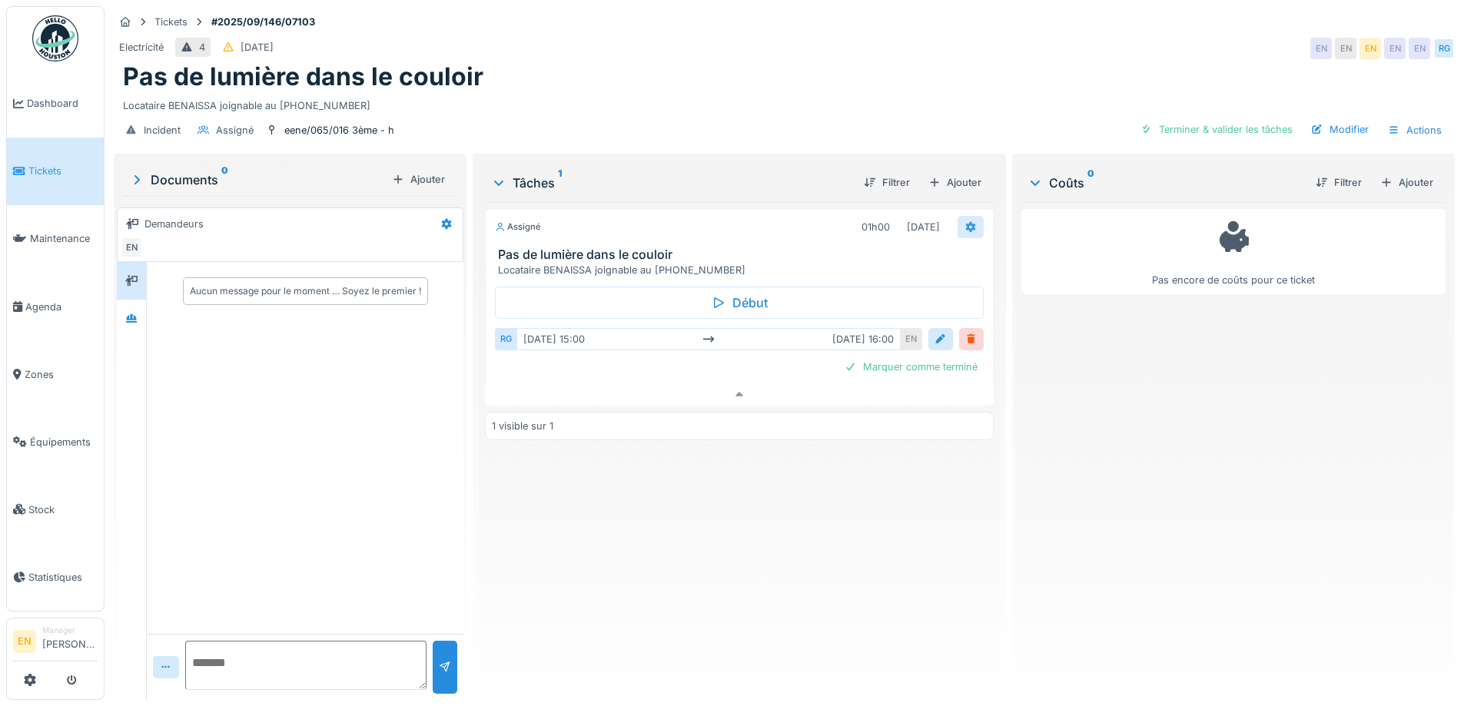
click at [967, 222] on icon at bounding box center [971, 227] width 10 height 11
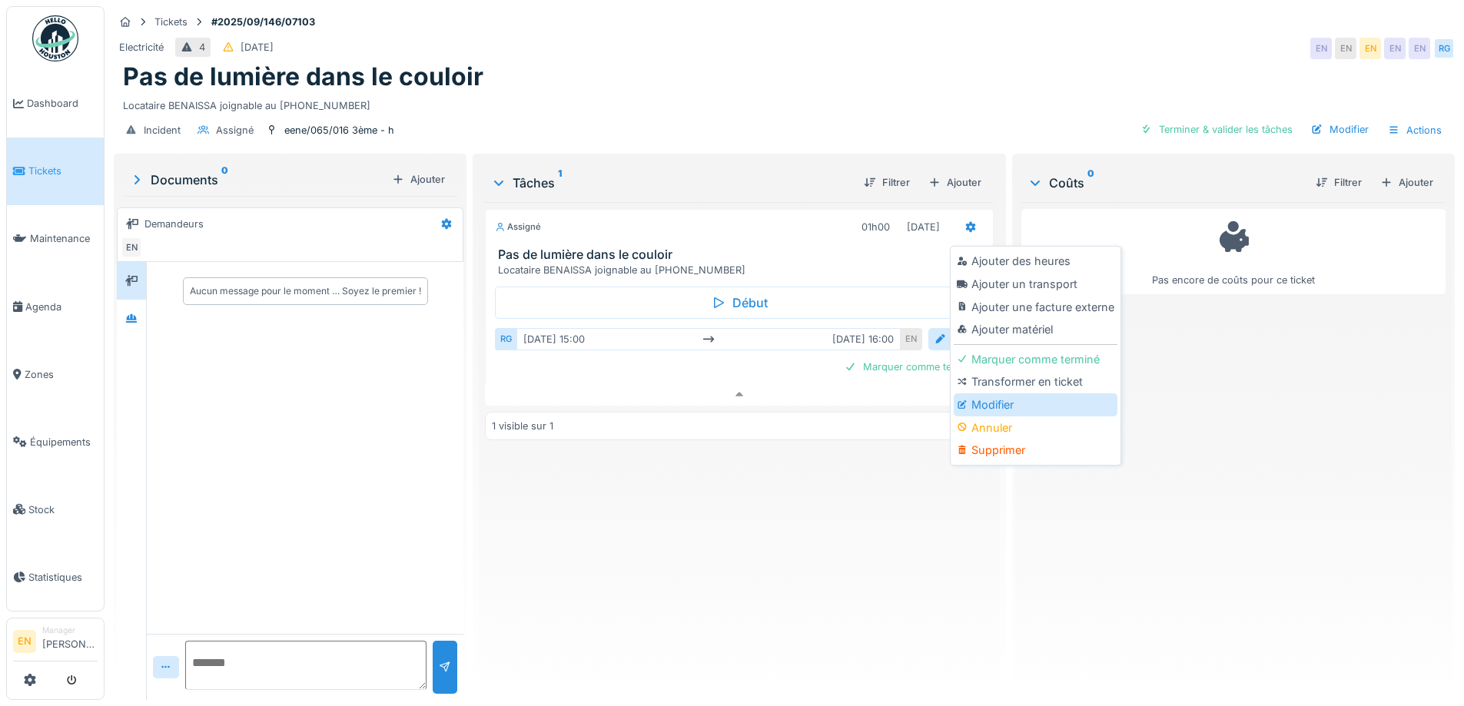
click at [975, 399] on div "Modifier" at bounding box center [1036, 405] width 164 height 23
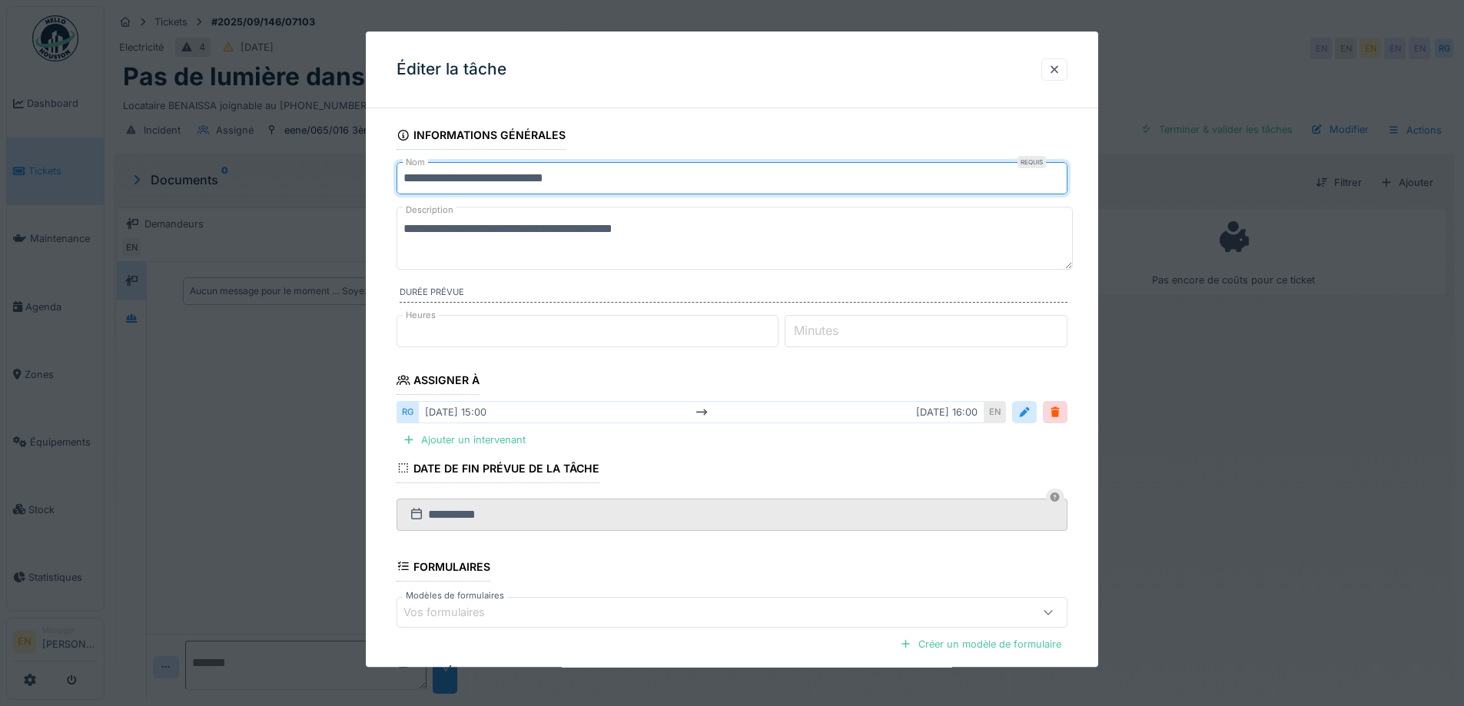
click at [590, 178] on input "**********" at bounding box center [732, 178] width 671 height 32
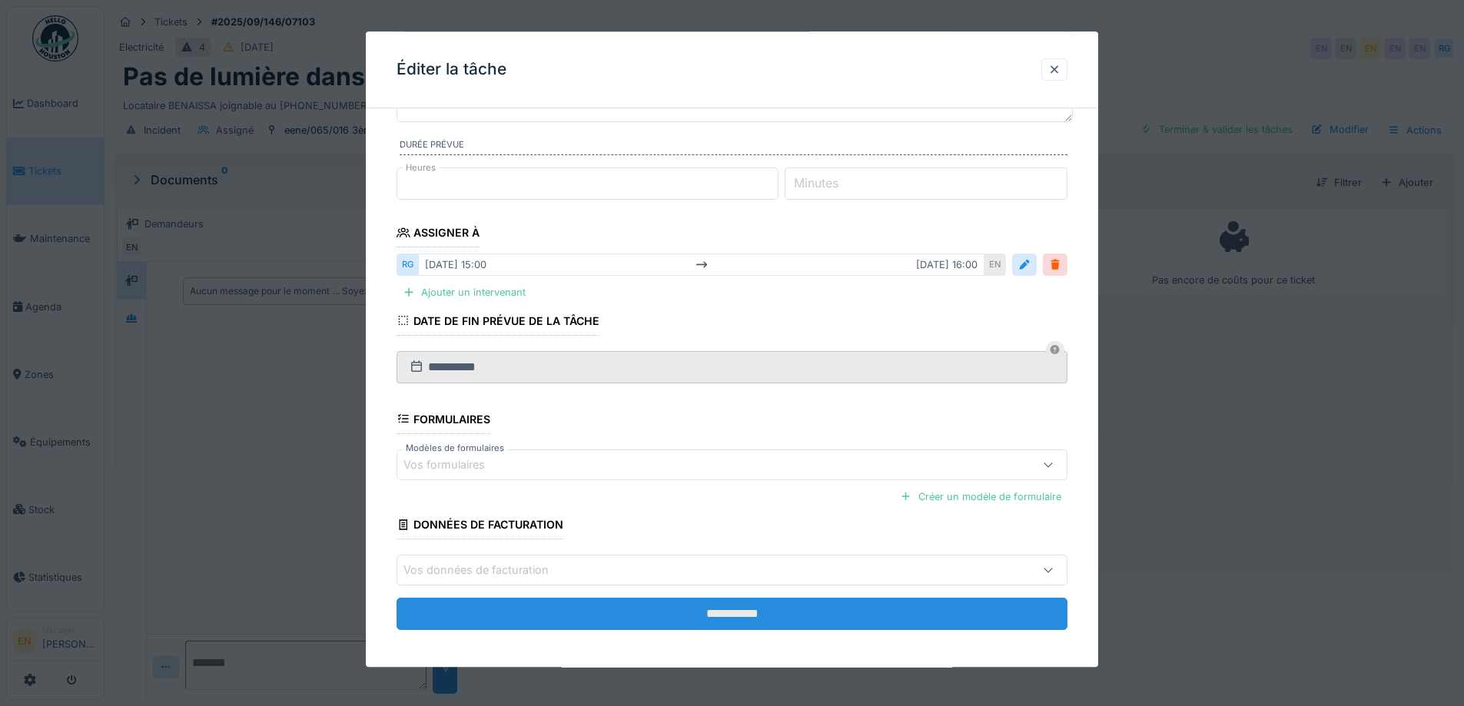
scroll to position [154, 0]
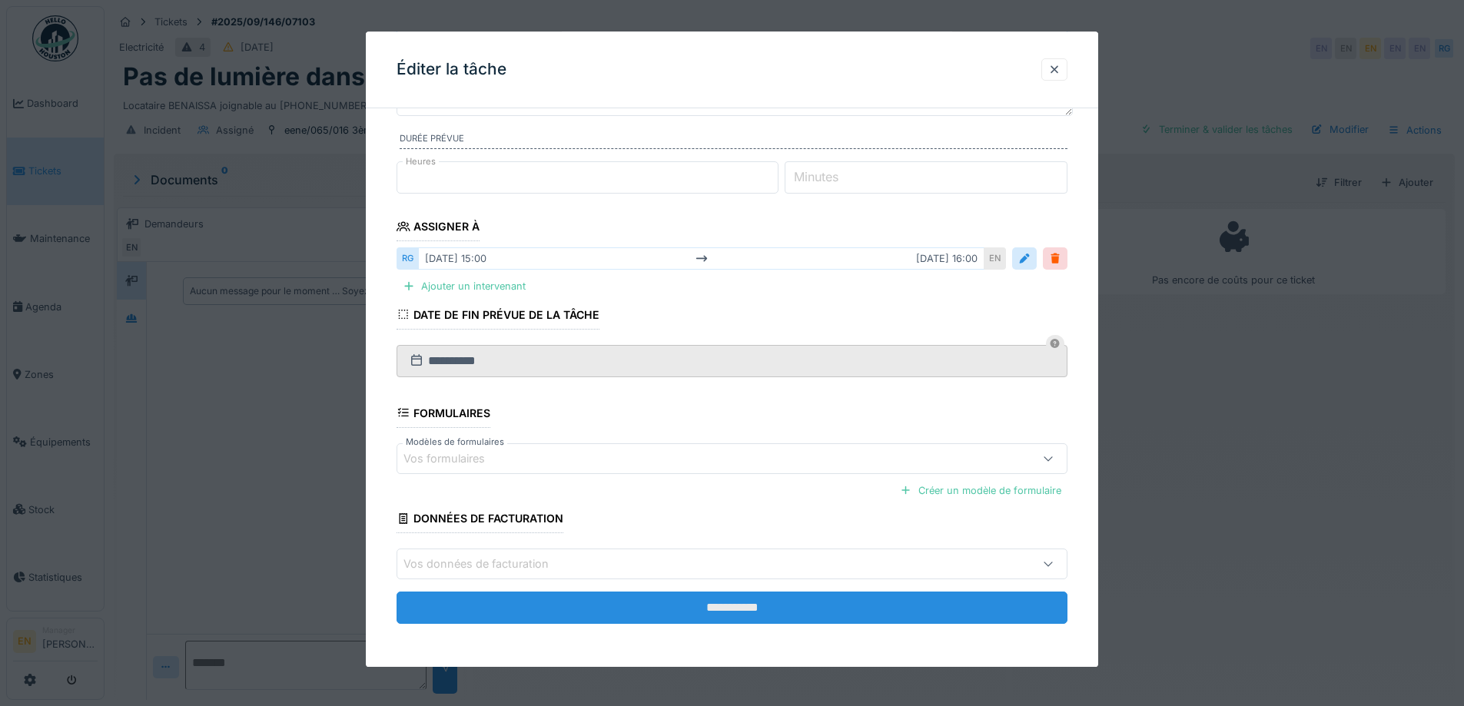
type input "**********"
click at [747, 610] on input "**********" at bounding box center [732, 608] width 671 height 32
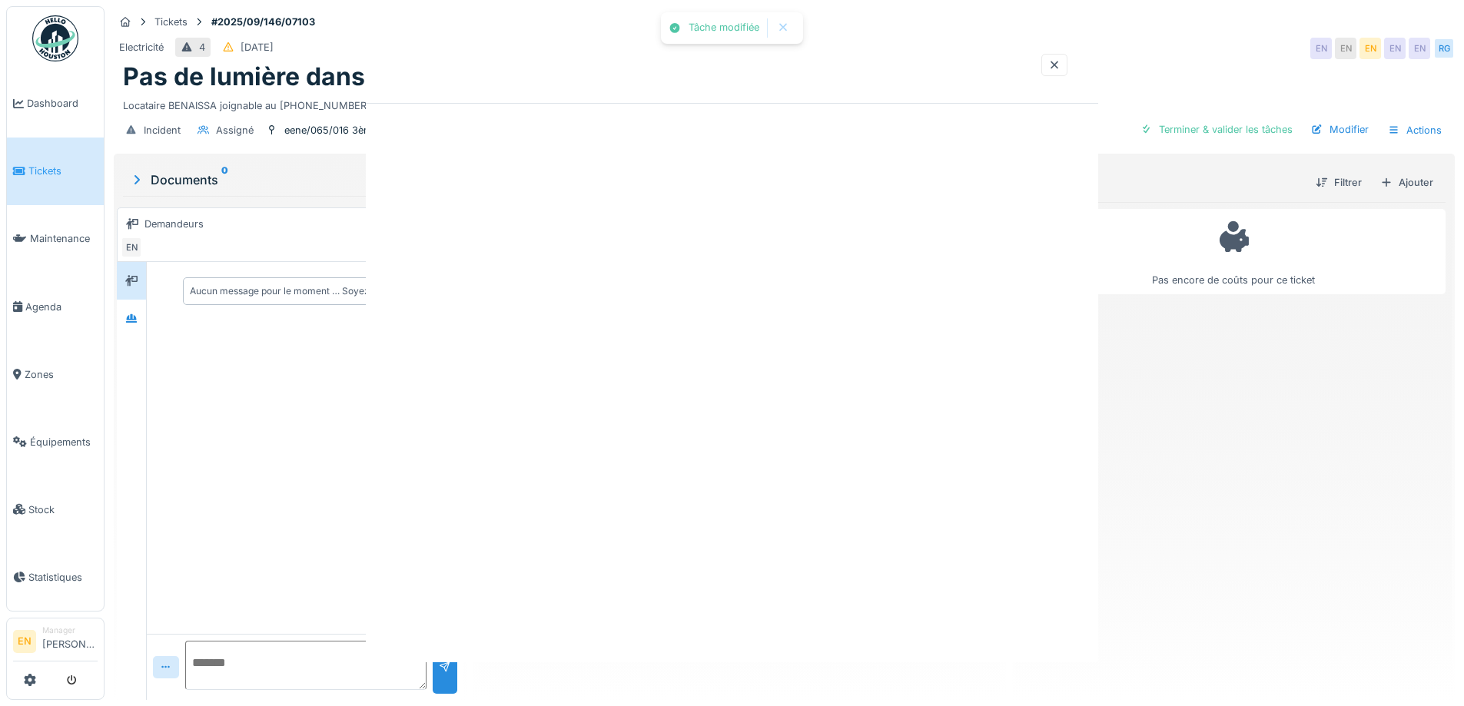
scroll to position [0, 0]
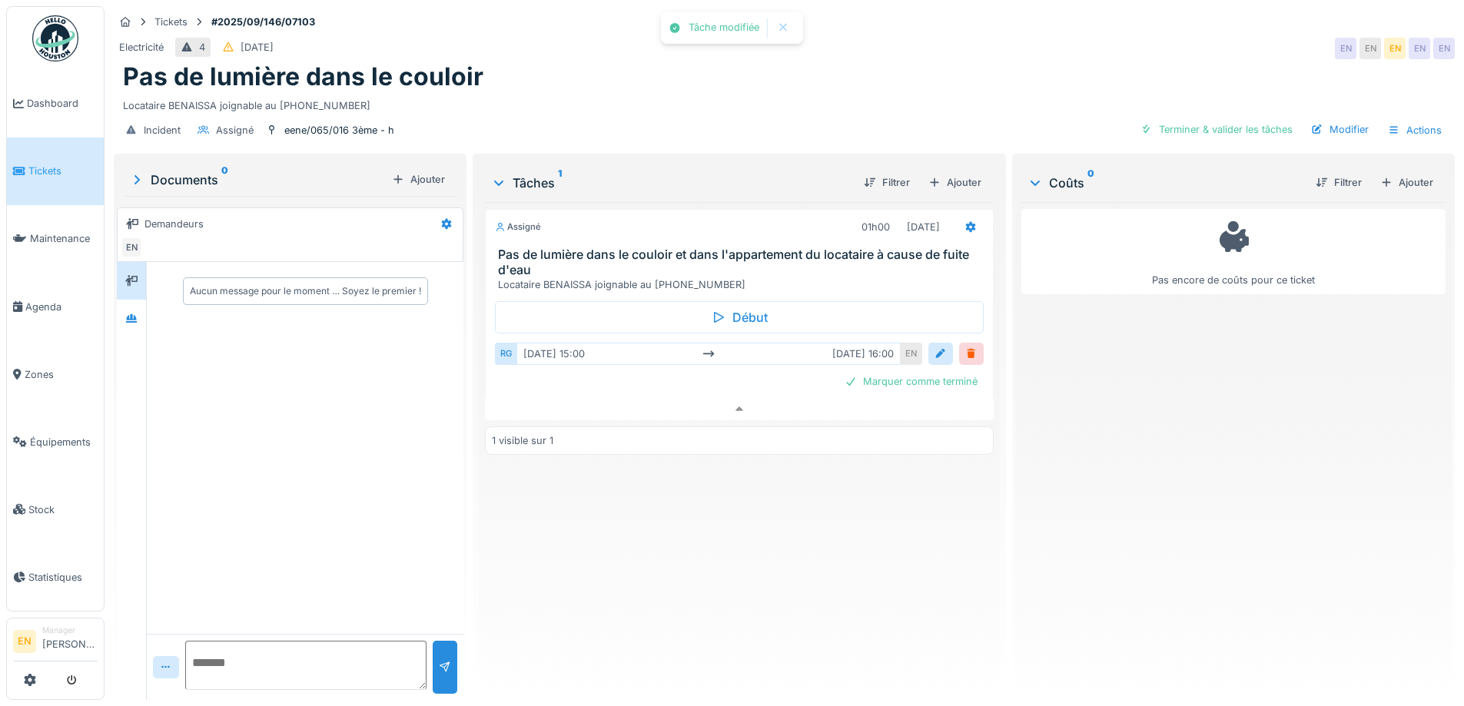
click at [740, 593] on div "Assigné 01h00 16/09/2025 Pas de lumière dans le couloir et dans l'appartement d…" at bounding box center [739, 445] width 508 height 486
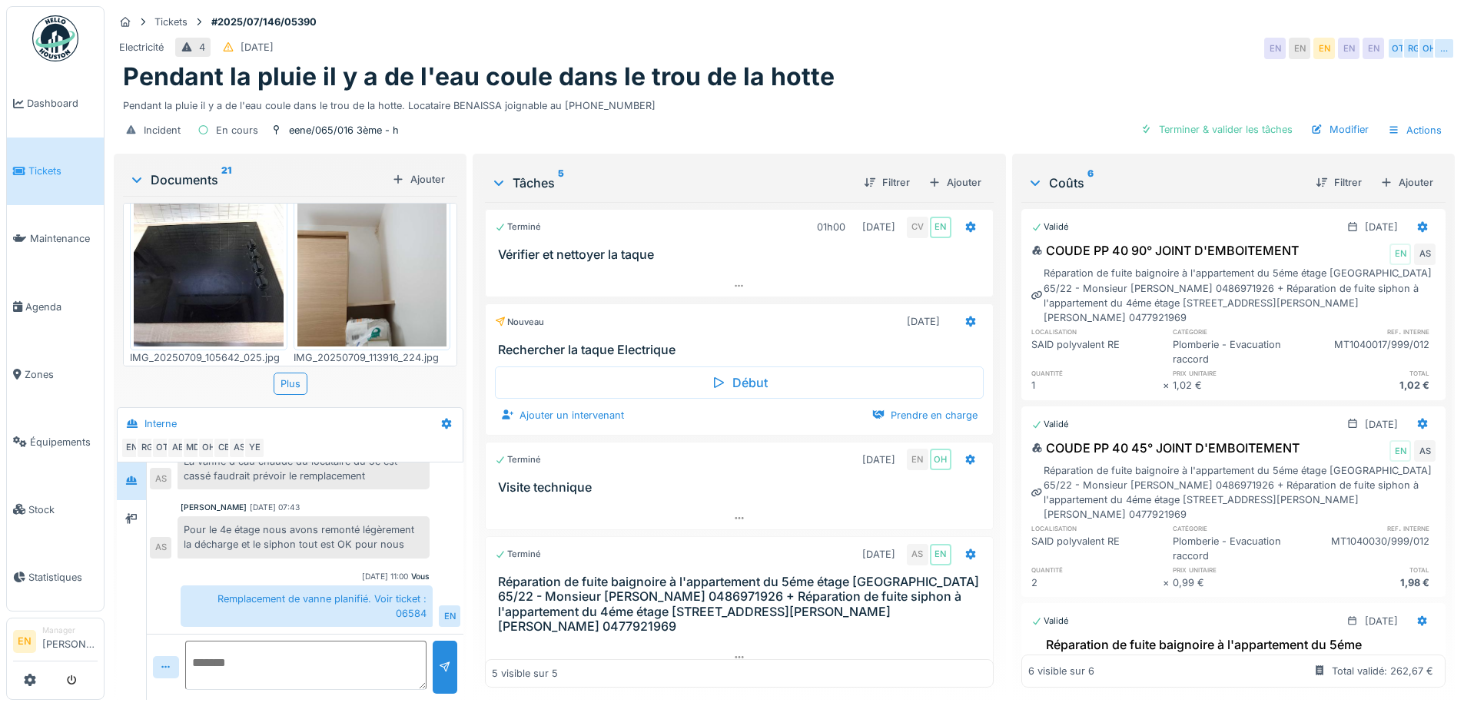
scroll to position [1768, 0]
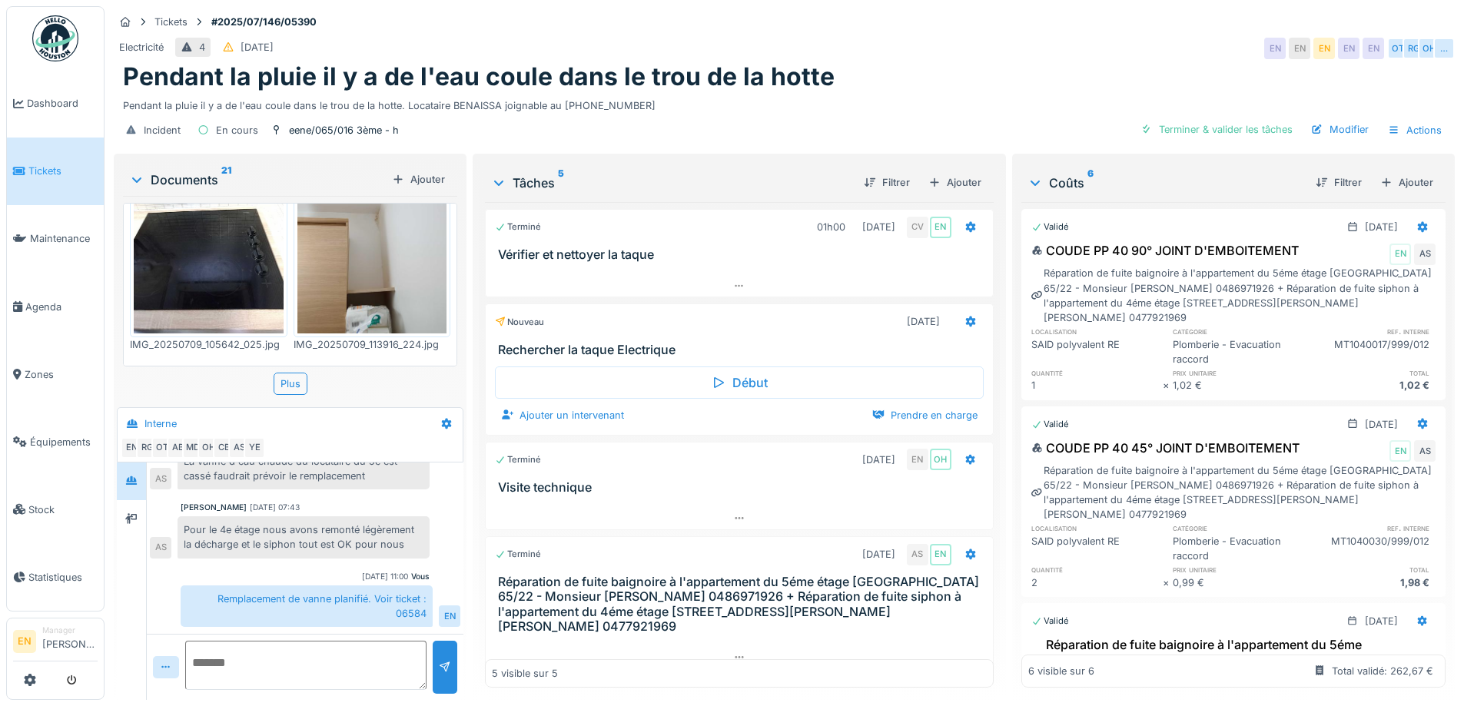
click at [973, 65] on div "Pendant la pluie il y a de l'eau coule dans le trou de la hotte" at bounding box center [784, 76] width 1323 height 29
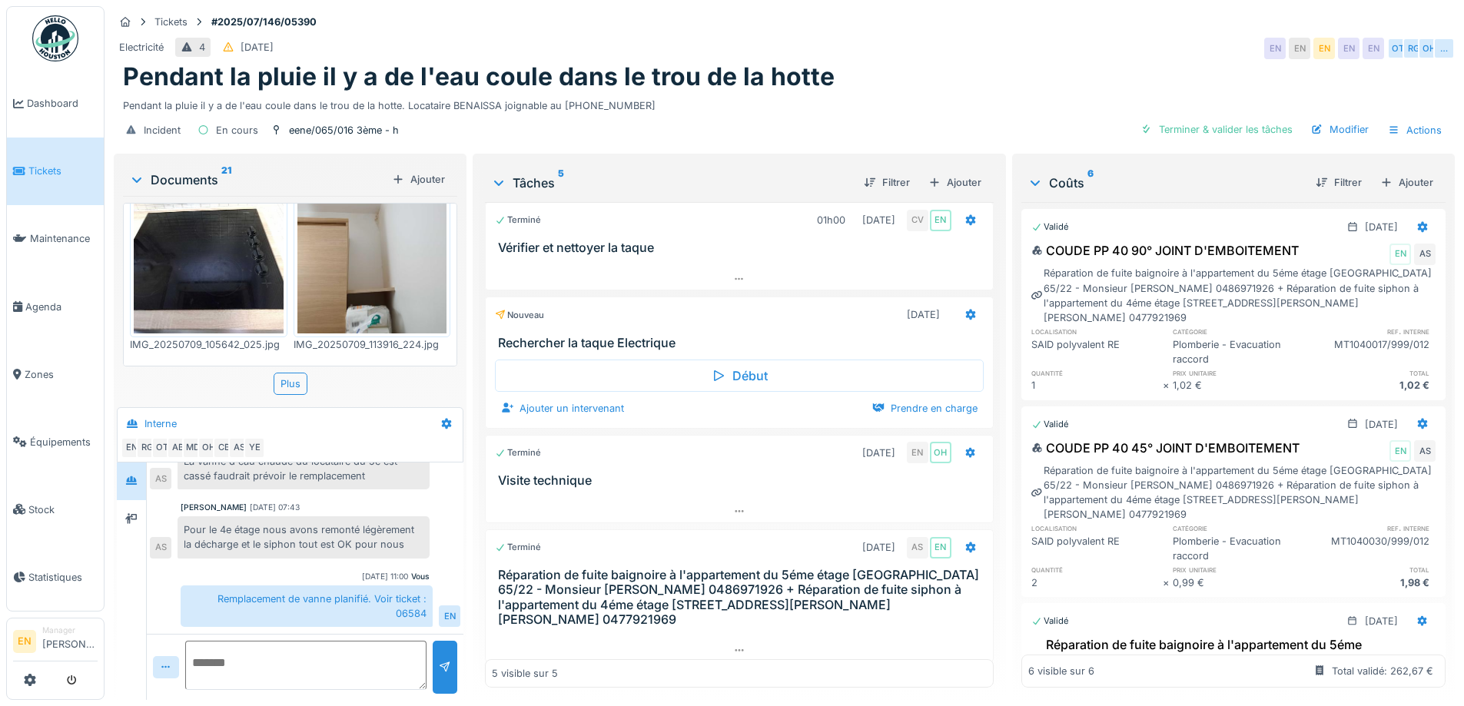
scroll to position [0, 0]
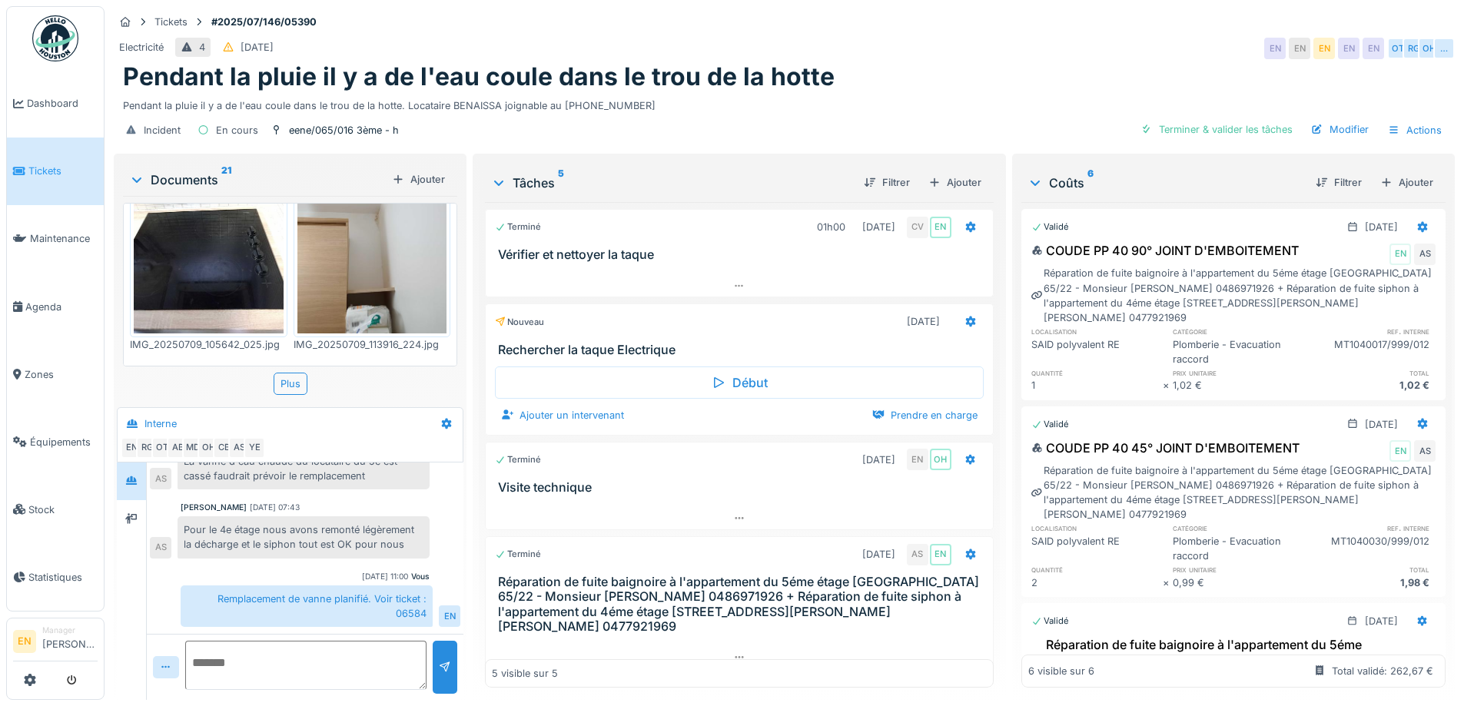
click at [1100, 70] on div "Pendant la pluie il y a de l'eau coule dans le trou de la hotte" at bounding box center [784, 76] width 1323 height 29
click at [371, 123] on div "eene/065/016 3ème - h" at bounding box center [344, 130] width 110 height 15
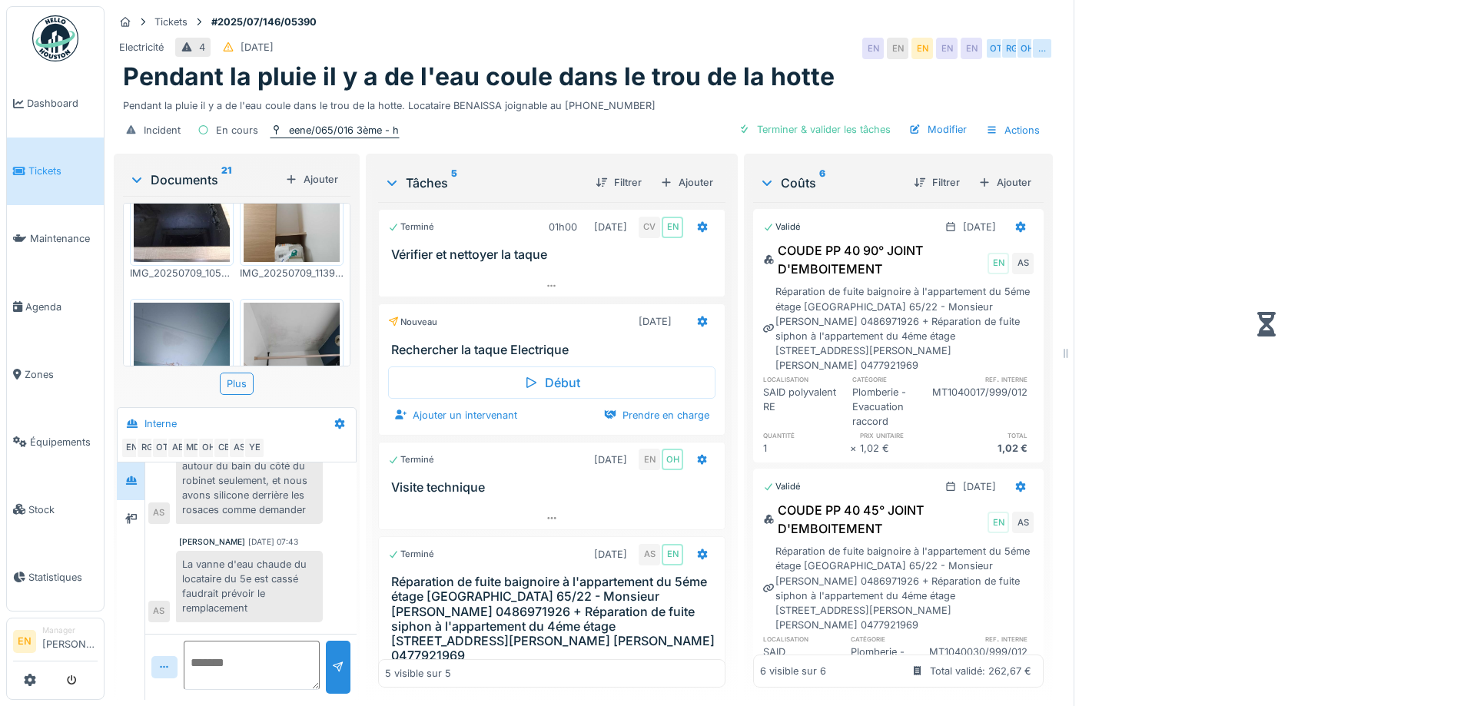
scroll to position [499, 0]
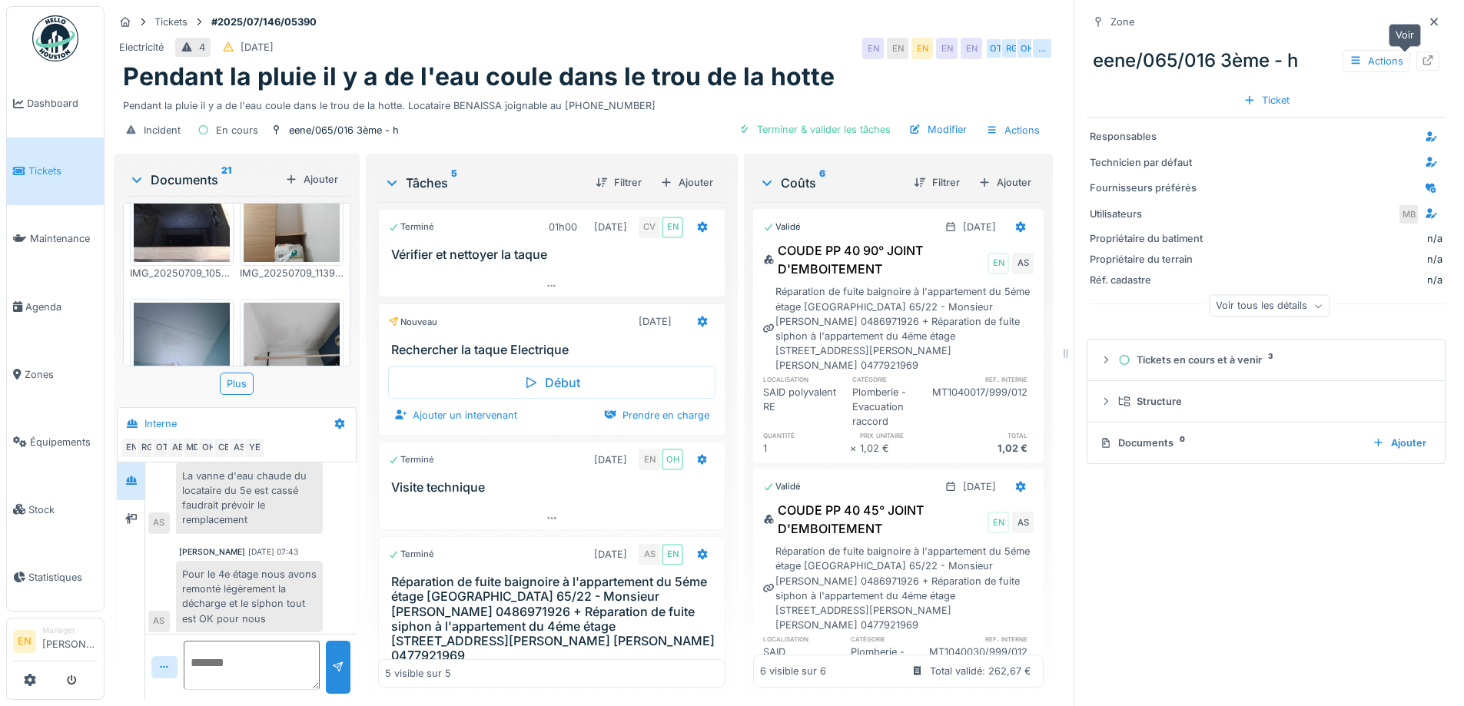
click at [1422, 55] on icon at bounding box center [1428, 60] width 12 height 10
click at [1428, 17] on icon at bounding box center [1434, 22] width 12 height 10
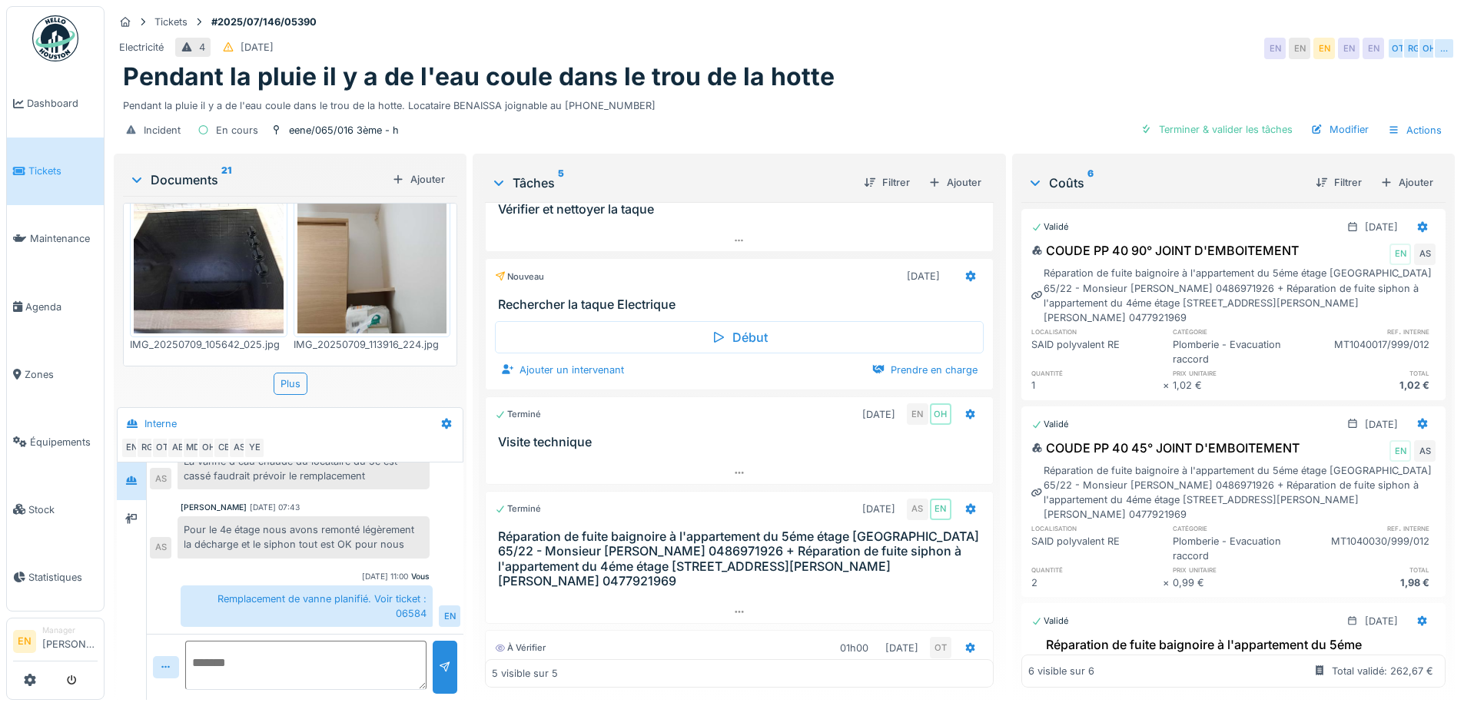
scroll to position [147, 0]
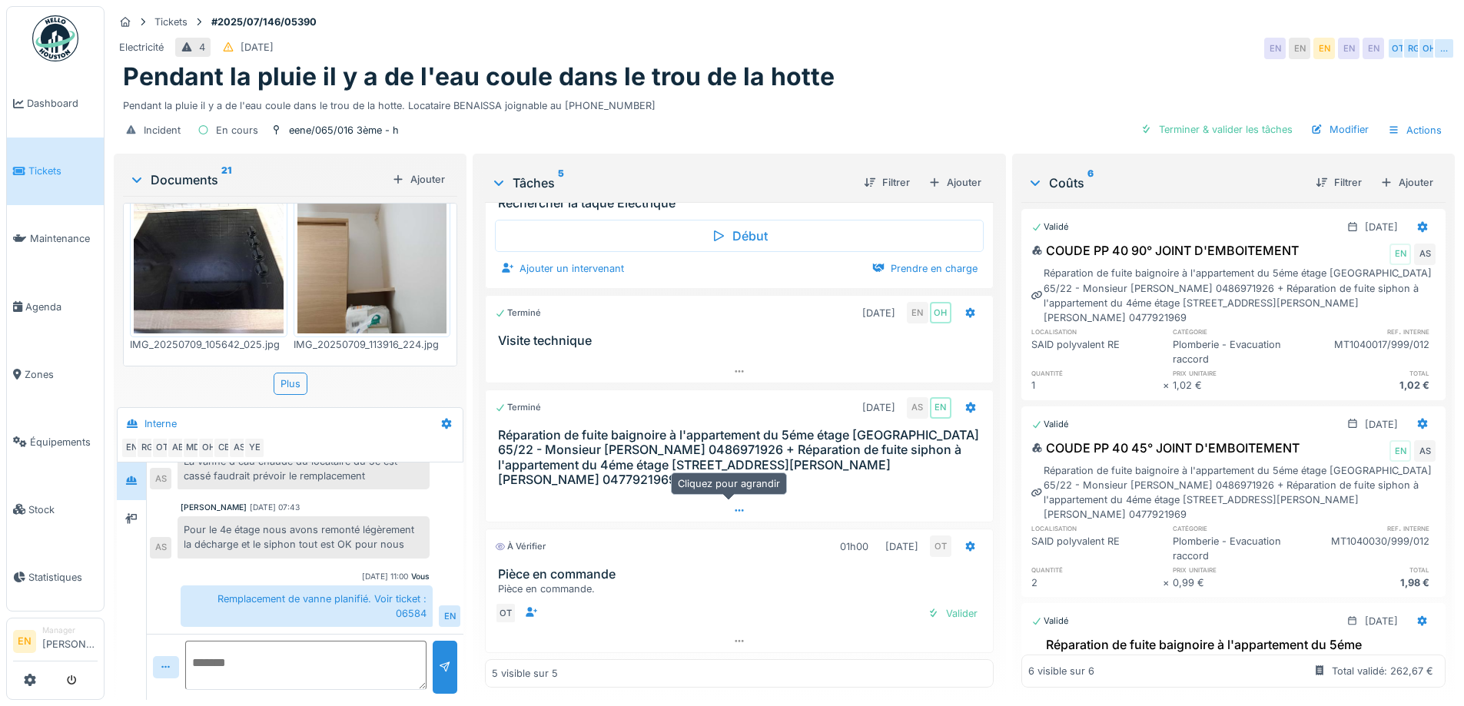
click at [731, 500] on div at bounding box center [739, 511] width 507 height 22
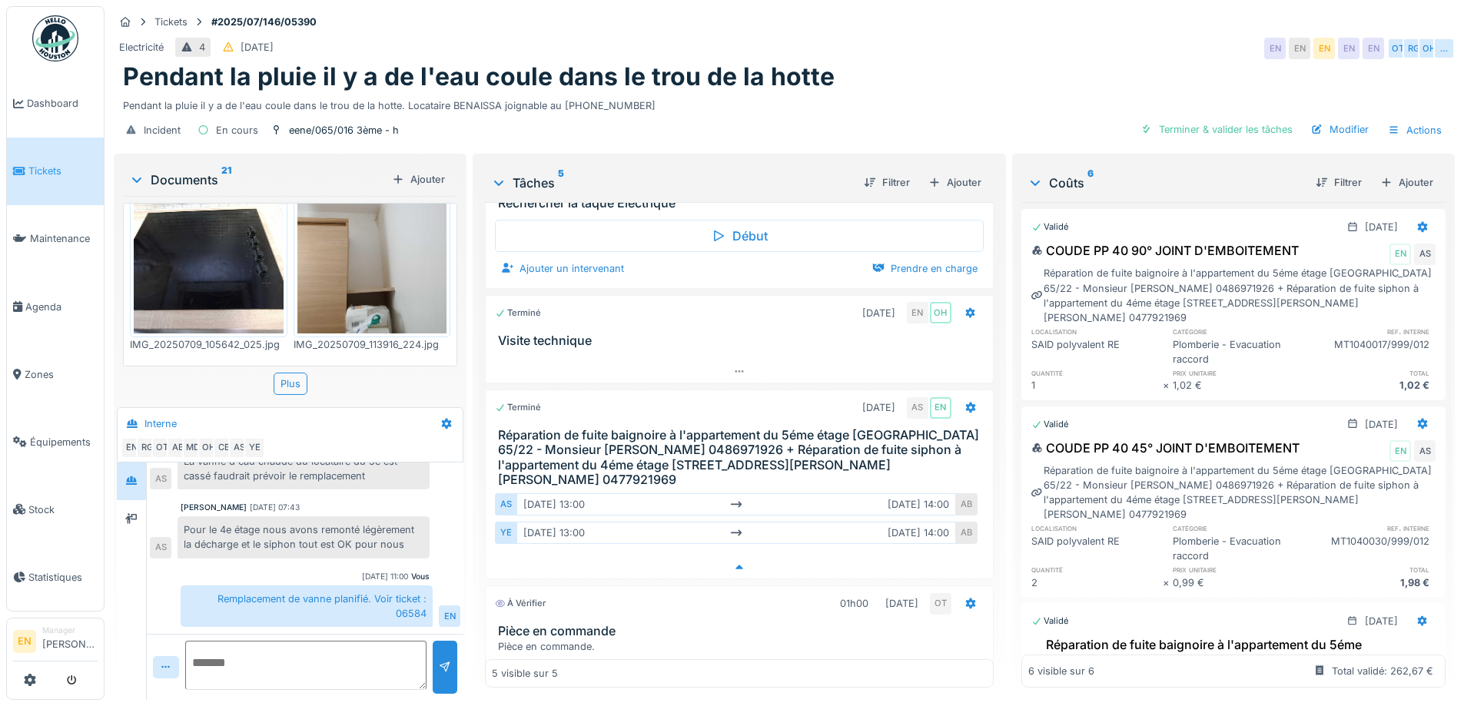
scroll to position [0, 0]
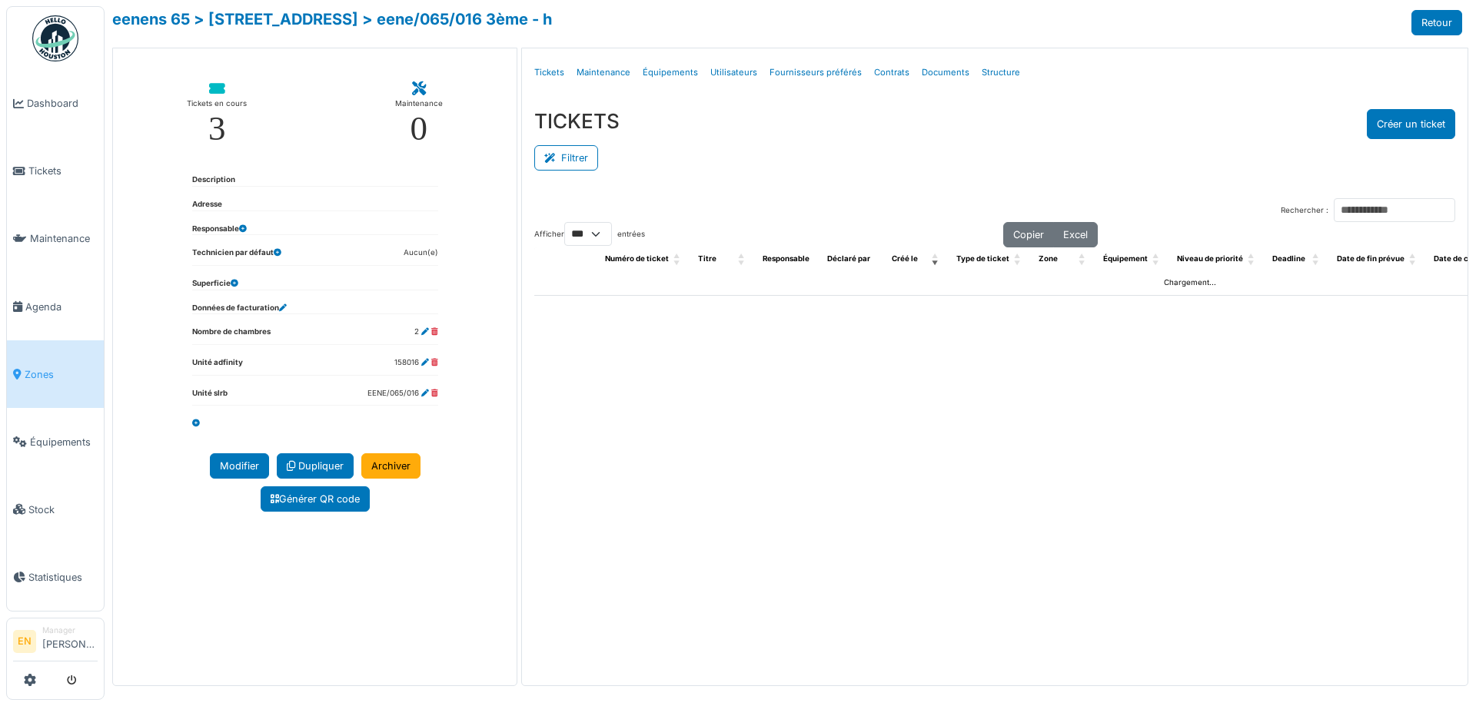
select select "***"
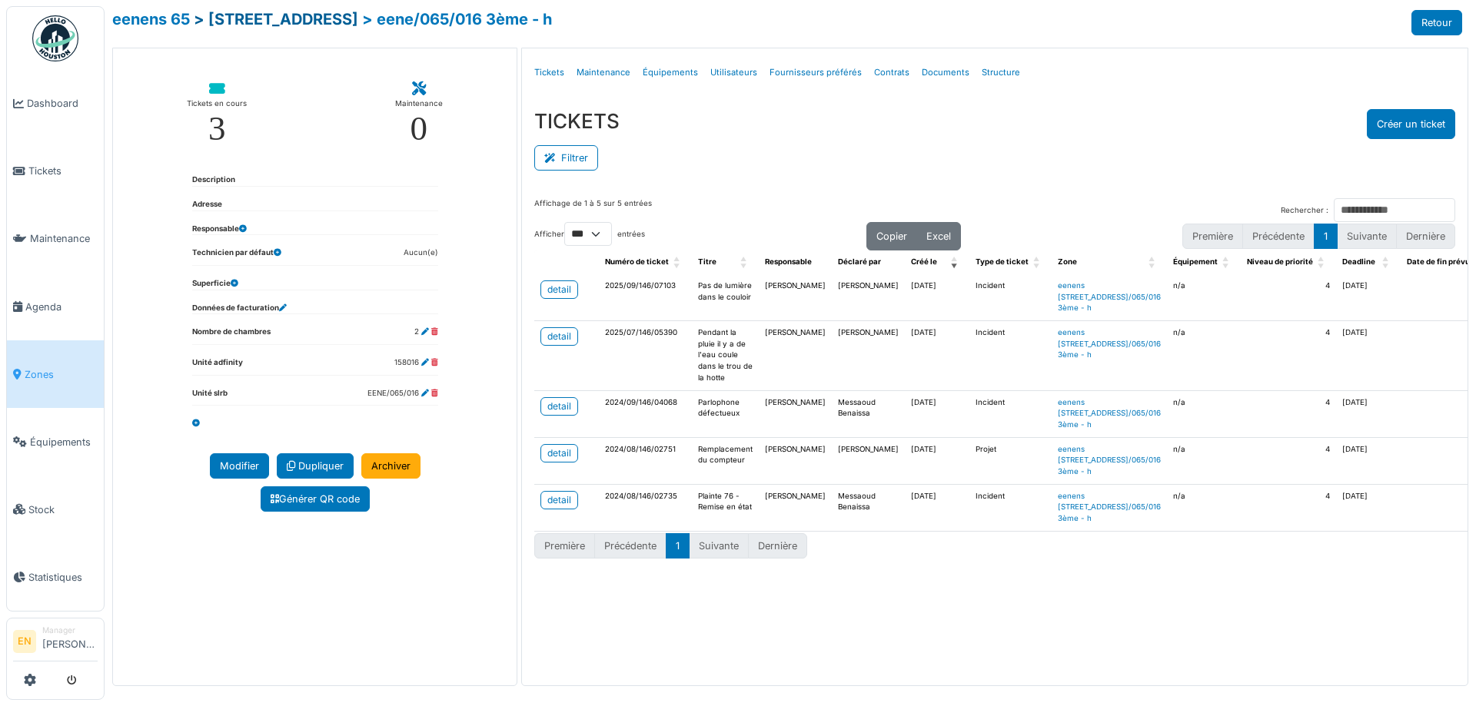
click at [357, 21] on link "> rue général eenens 65" at bounding box center [276, 19] width 165 height 18
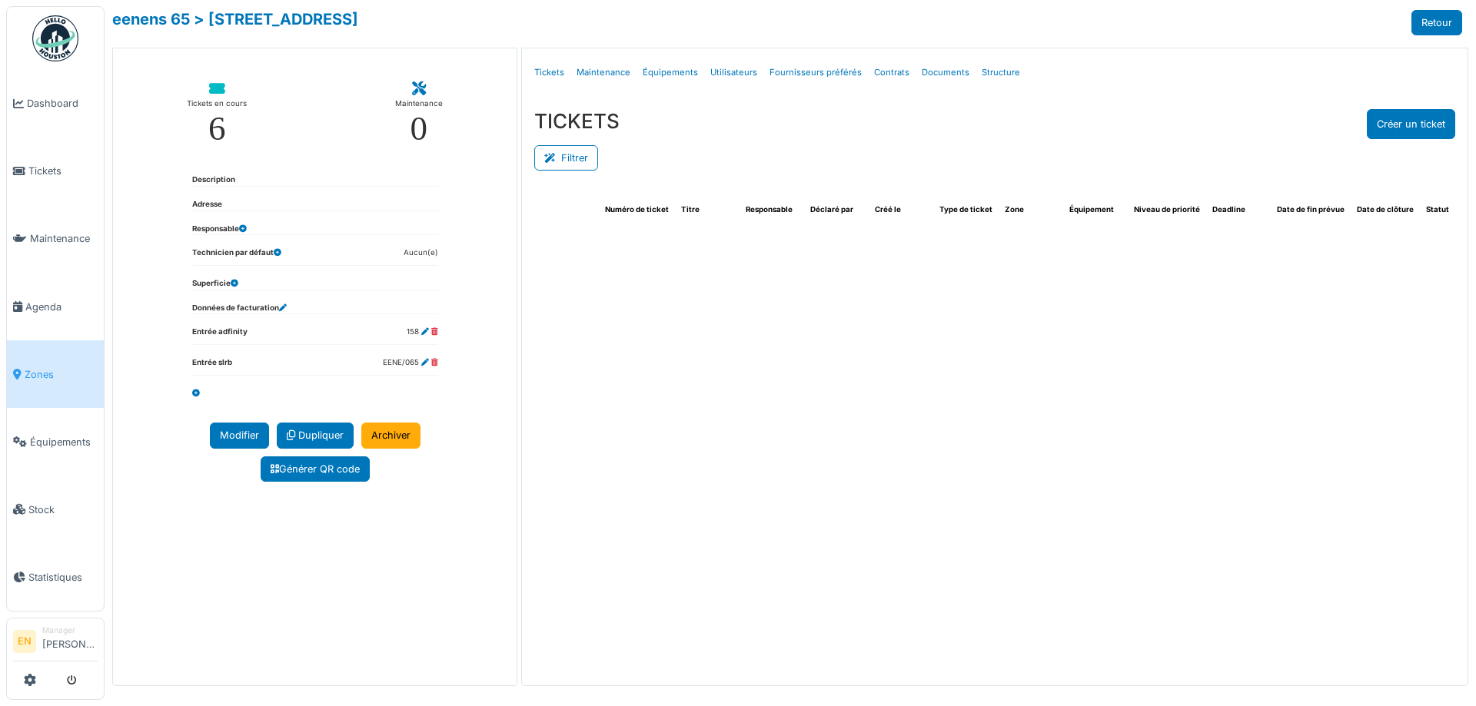
select select "***"
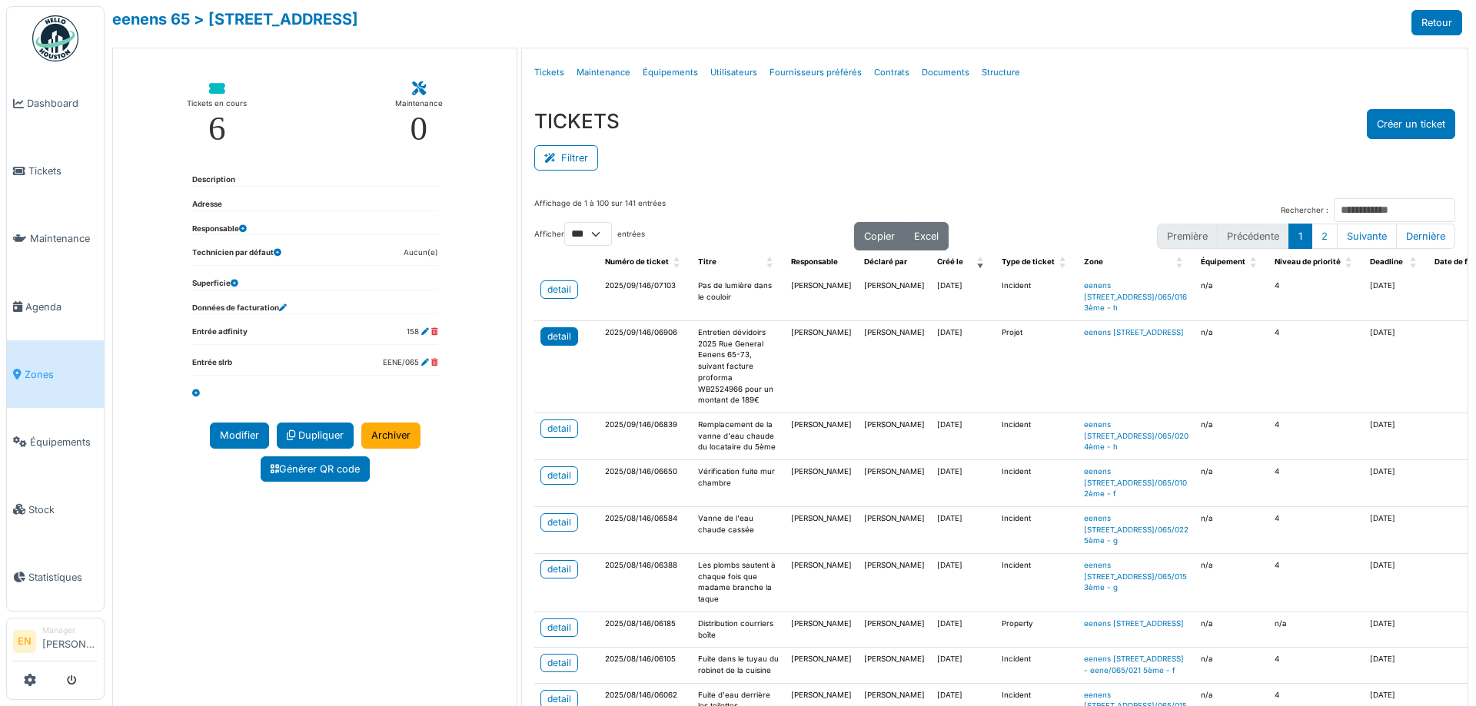
click at [547, 344] on div "detail" at bounding box center [559, 337] width 24 height 14
click at [1012, 136] on div "TICKETS Créer un ticket" at bounding box center [994, 124] width 921 height 30
click at [756, 171] on div "Filtrer" at bounding box center [994, 156] width 921 height 35
click at [723, 148] on div "Filtrer" at bounding box center [994, 156] width 921 height 35
click at [740, 168] on div "Filtrer" at bounding box center [994, 156] width 921 height 35
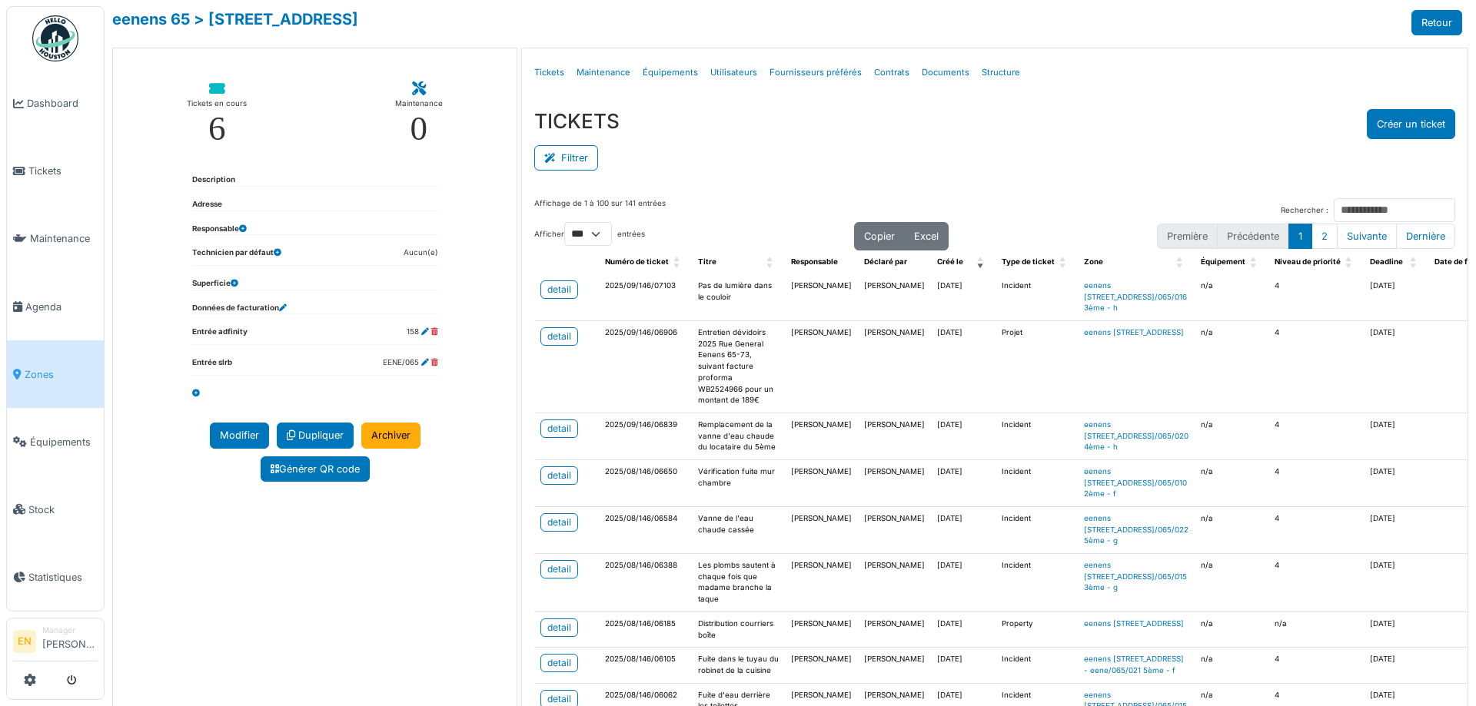
click at [726, 199] on div "Affichage de 1 à 100 sur 141 entrées Rechercher :" at bounding box center [994, 210] width 921 height 24
click at [733, 218] on div "Affichage de 1 à 100 sur 141 entrées Rechercher :" at bounding box center [994, 210] width 921 height 24
click at [763, 193] on div "Affichage de 1 à 100 sur 141 entrées Rechercher : Afficher ** ** *** *** entrée…" at bounding box center [995, 528] width 946 height 685
click at [563, 291] on div "detail" at bounding box center [559, 290] width 24 height 14
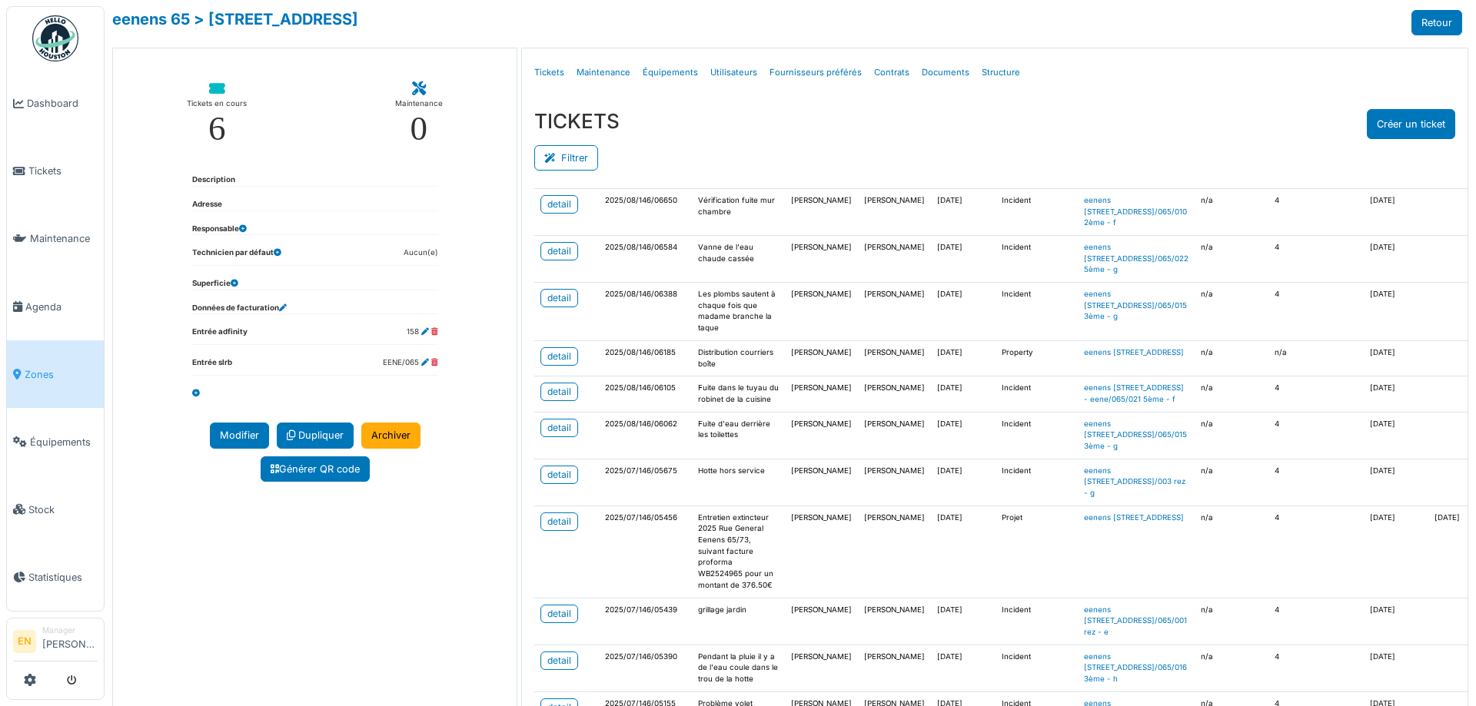
scroll to position [307, 0]
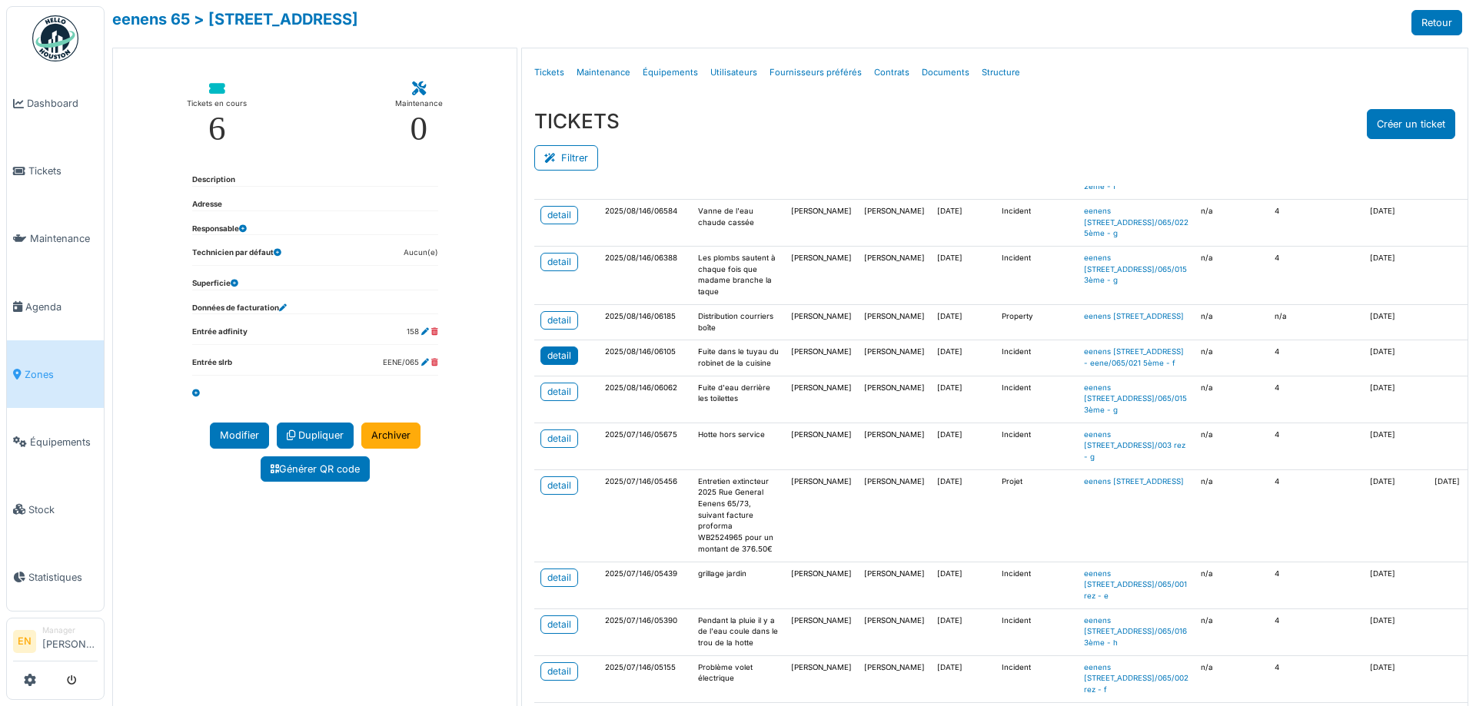
click at [550, 363] on div "detail" at bounding box center [559, 356] width 24 height 14
click at [1097, 98] on div "TICKETS Créer un ticket Filtrer Responsable **** Tous Remove item Tous Ahmed Be…" at bounding box center [995, 141] width 946 height 89
click at [560, 175] on div "detail" at bounding box center [559, 168] width 24 height 14
click at [1095, 115] on div "TICKETS Créer un ticket" at bounding box center [994, 124] width 921 height 30
click at [1010, 112] on div "TICKETS Créer un ticket" at bounding box center [994, 124] width 921 height 30
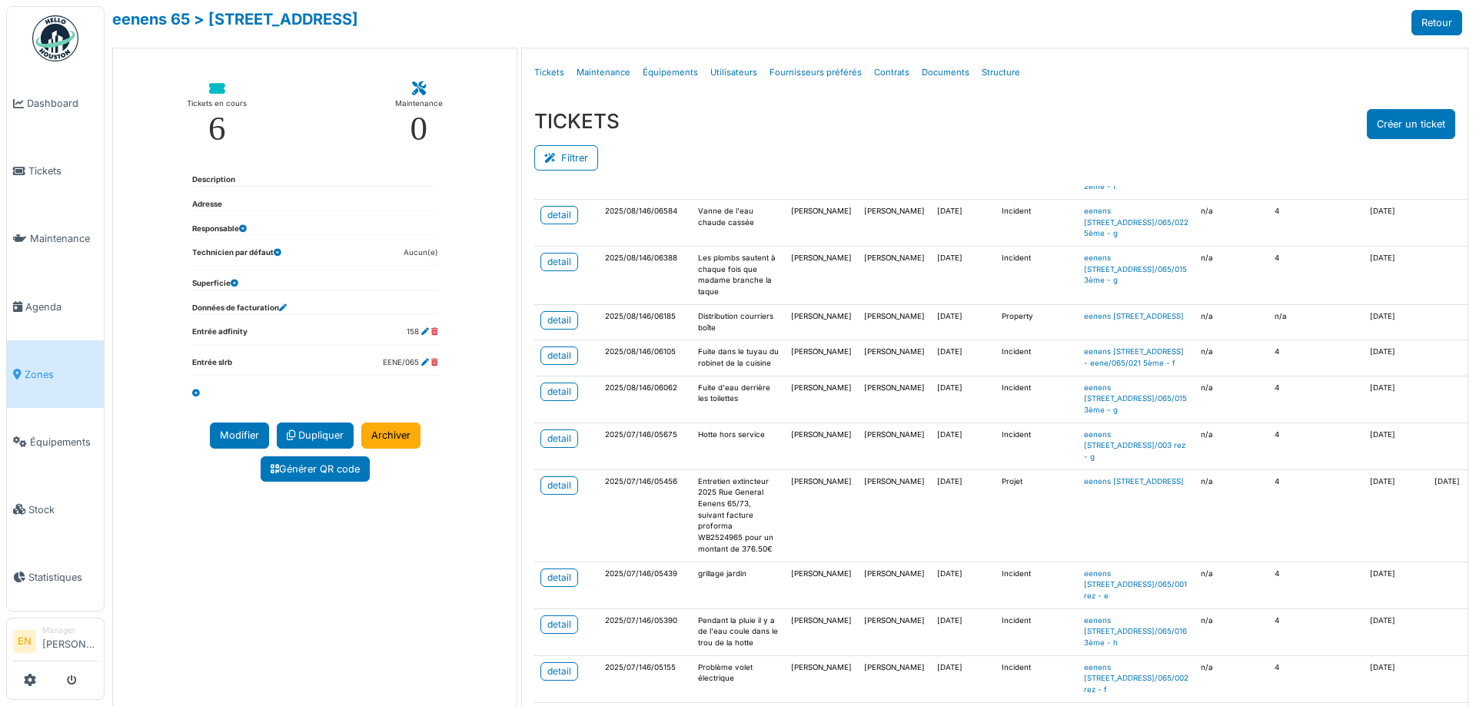
click at [1008, 121] on div "TICKETS Créer un ticket" at bounding box center [994, 124] width 921 height 30
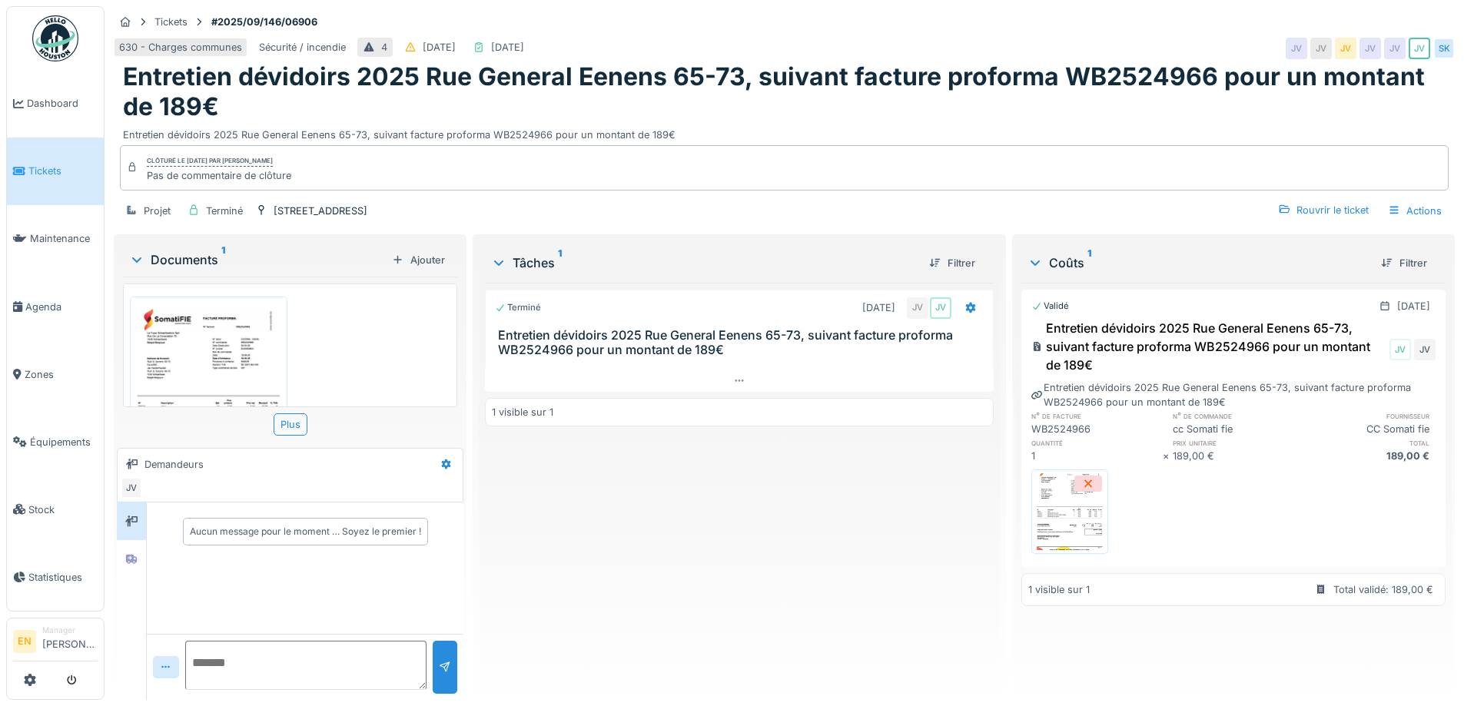
click at [816, 532] on div "Terminé [DATE] JV JV Entretien dévidoirs 2025 Rue General Eenens 65-73, suivant…" at bounding box center [739, 485] width 508 height 405
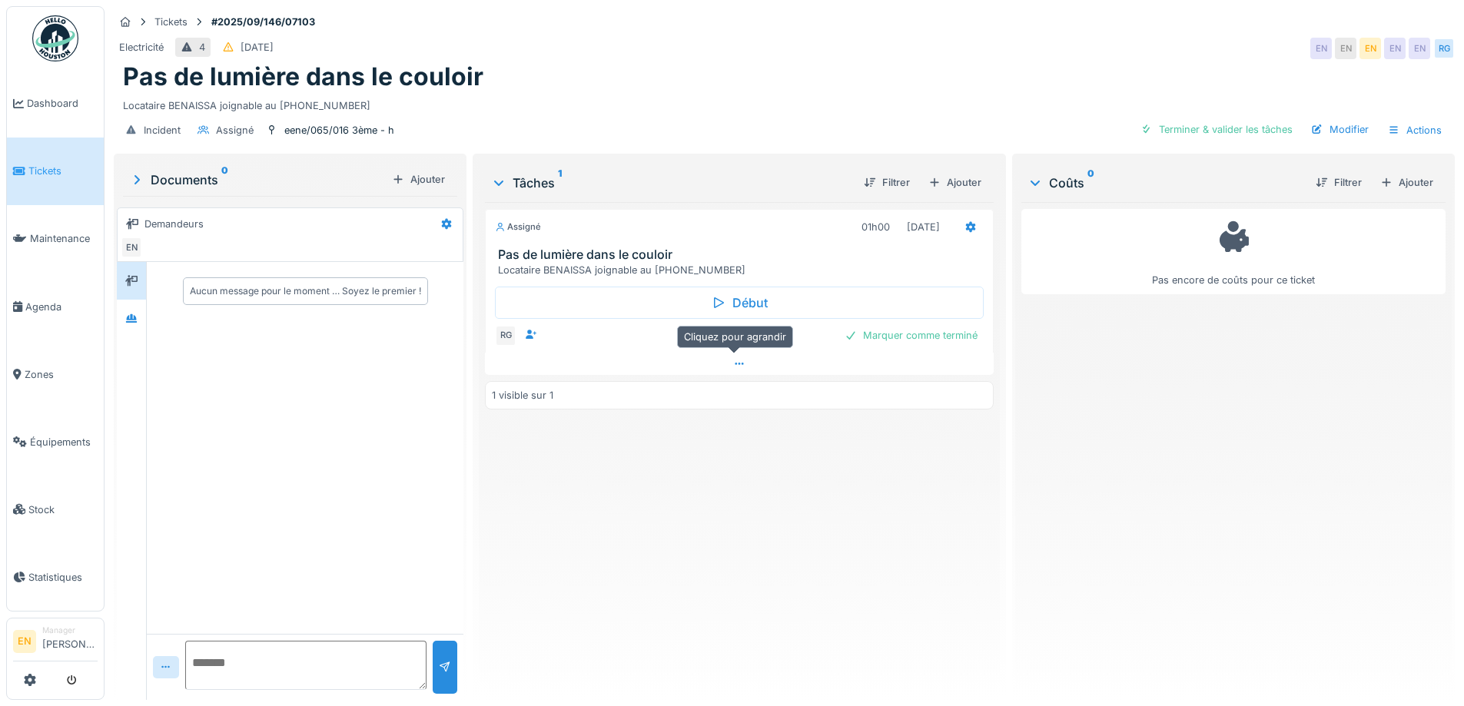
click at [739, 362] on icon at bounding box center [739, 364] width 12 height 10
click at [894, 500] on div "Assigné 01h00 16/09/2025 Pas de lumière dans le couloir Locataire BENAISSA joig…" at bounding box center [739, 445] width 508 height 486
click at [966, 222] on icon at bounding box center [971, 227] width 10 height 11
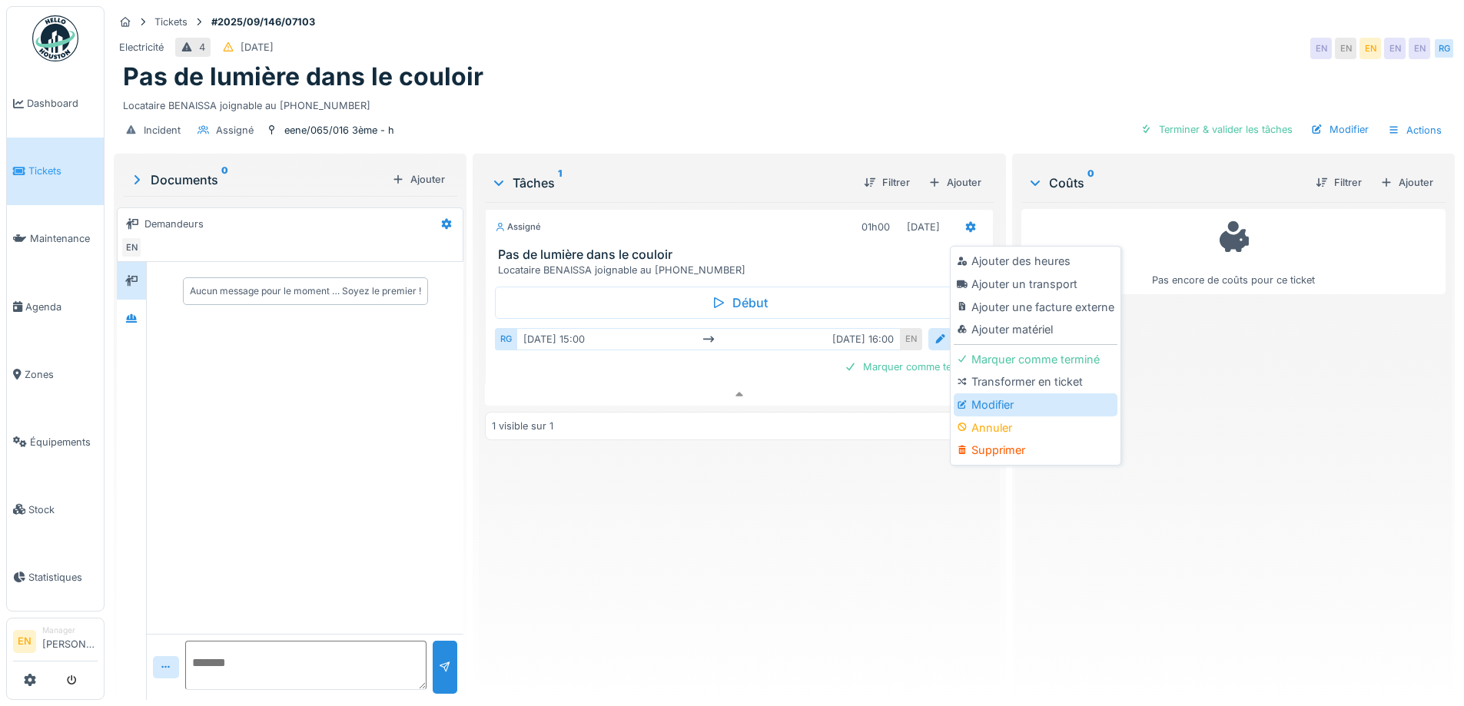
click at [999, 394] on div "Modifier" at bounding box center [1036, 405] width 164 height 23
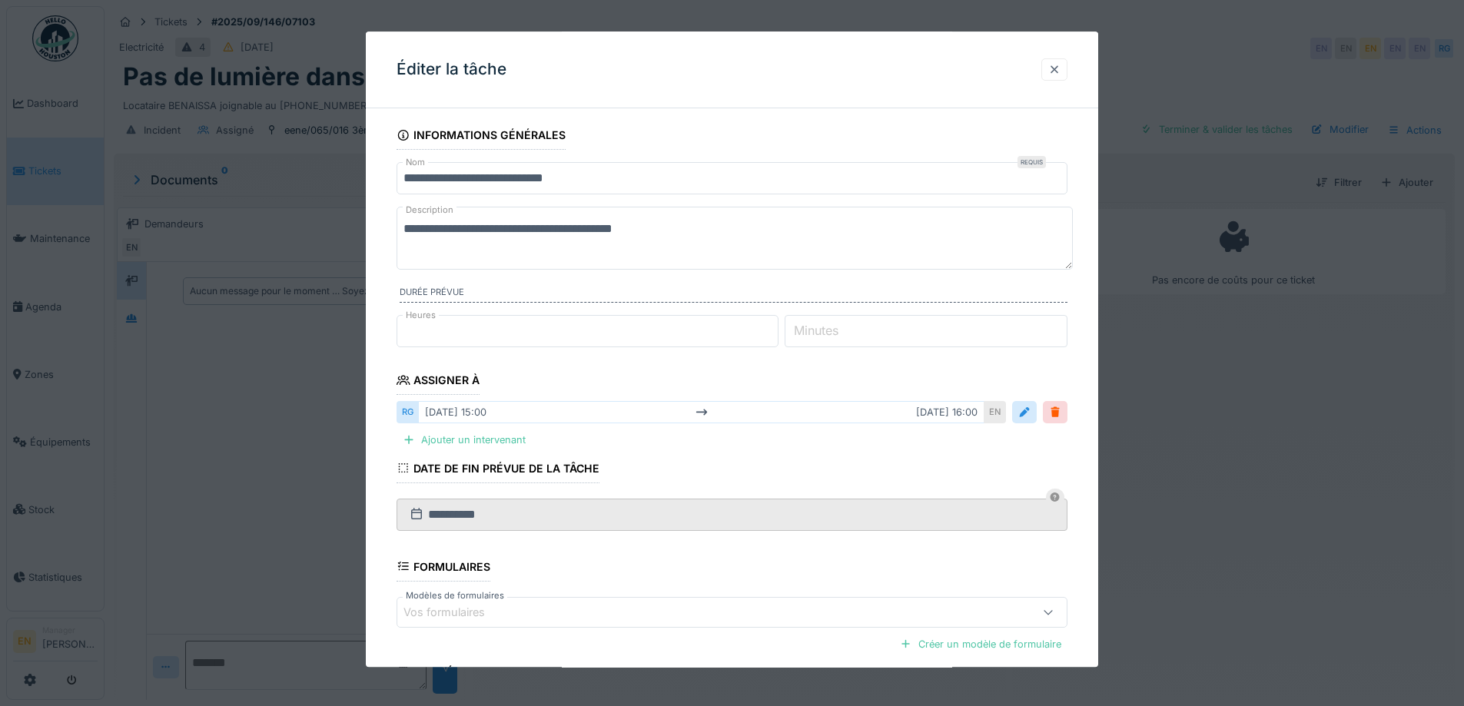
click at [1059, 70] on div at bounding box center [1055, 69] width 12 height 15
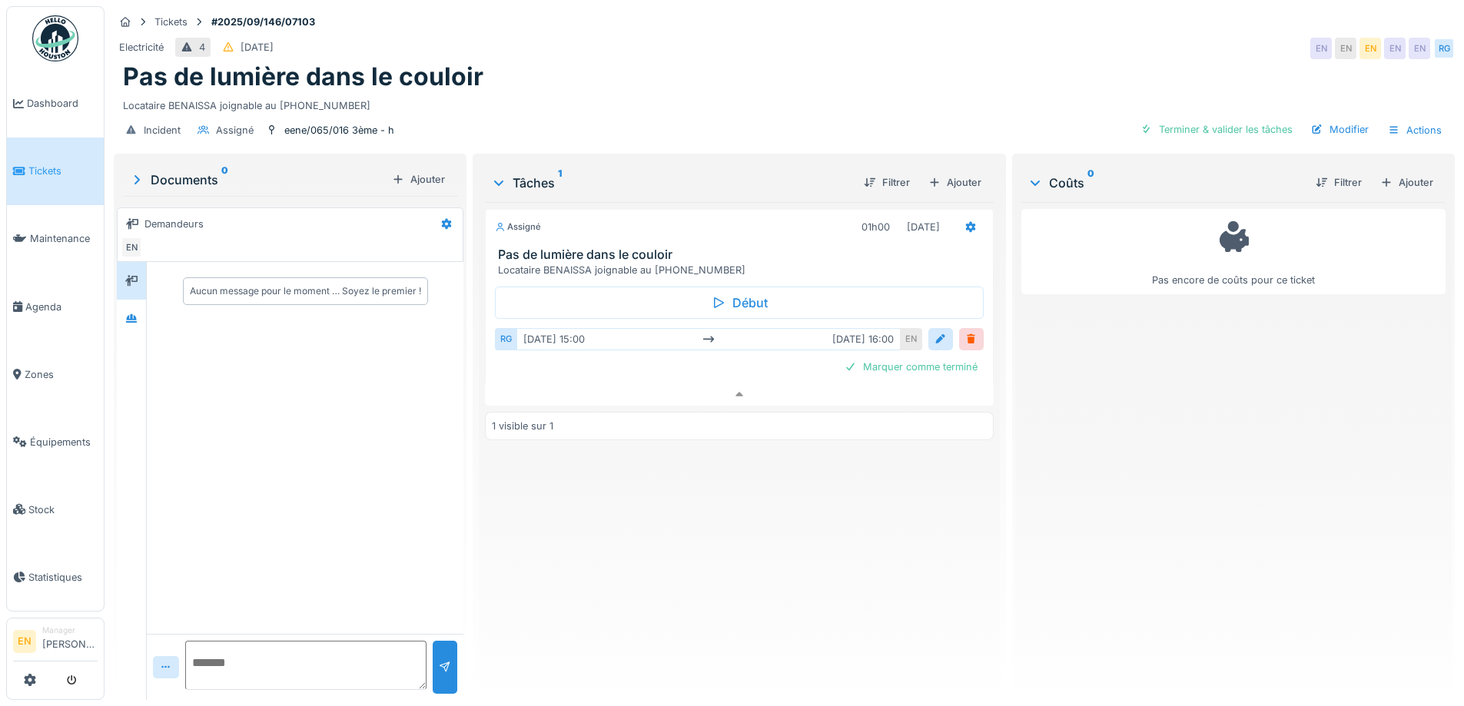
drag, startPoint x: 800, startPoint y: 537, endPoint x: 776, endPoint y: 500, distance: 43.7
click at [796, 530] on div "Assigné 01h00 16/09/2025 Pas de lumière dans le couloir Locataire BENAISSA joig…" at bounding box center [739, 445] width 508 height 486
click at [994, 35] on div "Electricité 4 14/09/2025 EN EN EN EN EN RG" at bounding box center [784, 49] width 1341 height 28
click at [316, 123] on div "eene/065/016 3ème - h" at bounding box center [339, 130] width 110 height 15
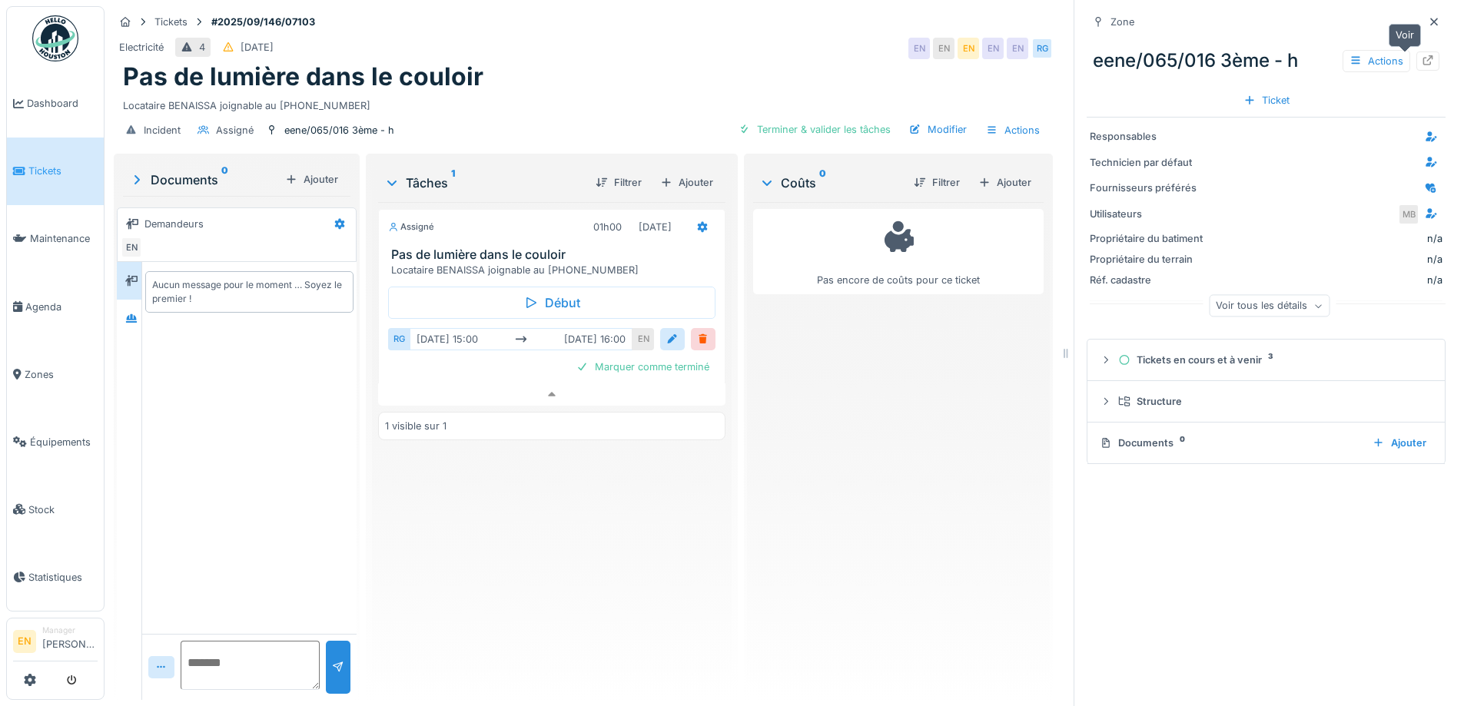
click at [1417, 54] on div at bounding box center [1428, 61] width 23 height 19
click at [1428, 17] on icon at bounding box center [1434, 22] width 12 height 10
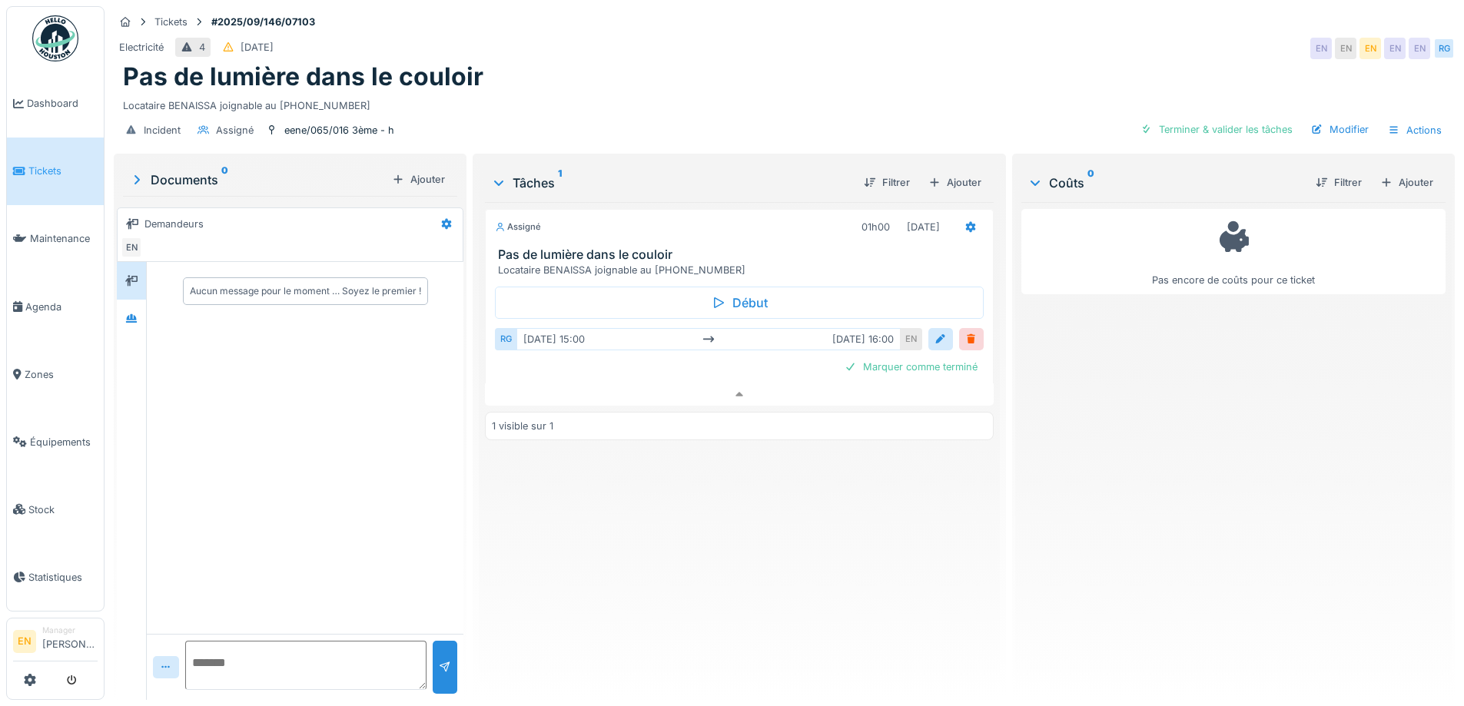
click at [949, 493] on div "Assigné 01h00 16/09/2025 Pas de lumière dans le couloir Locataire BENAISSA joig…" at bounding box center [739, 445] width 508 height 486
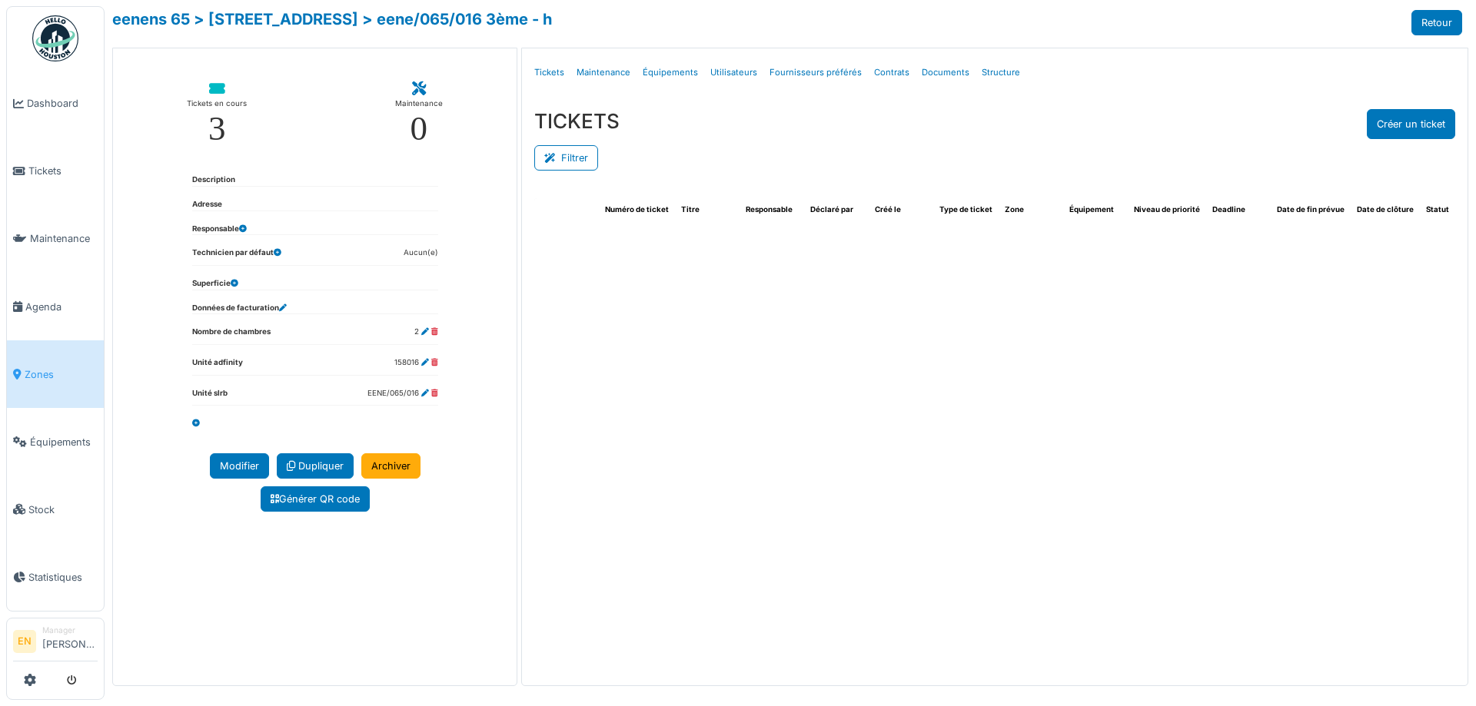
select select "***"
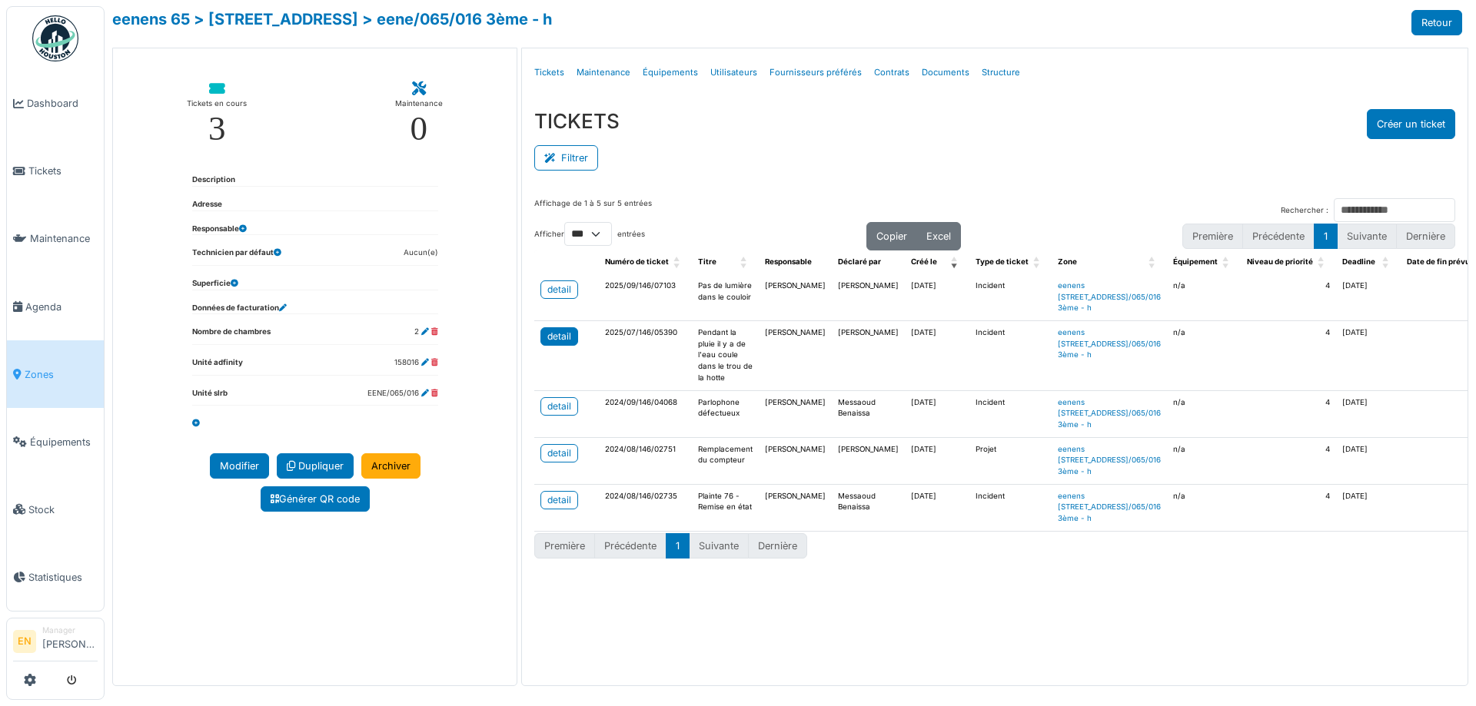
click at [561, 344] on div "detail" at bounding box center [559, 337] width 24 height 14
click at [1178, 34] on div "eenens 65 > [STREET_ADDRESS] > eene/065/016 3ème - h Retour" at bounding box center [787, 22] width 1350 height 25
click at [1034, 141] on div "Filtrer" at bounding box center [994, 156] width 921 height 35
click at [38, 370] on span "Zones" at bounding box center [61, 374] width 73 height 15
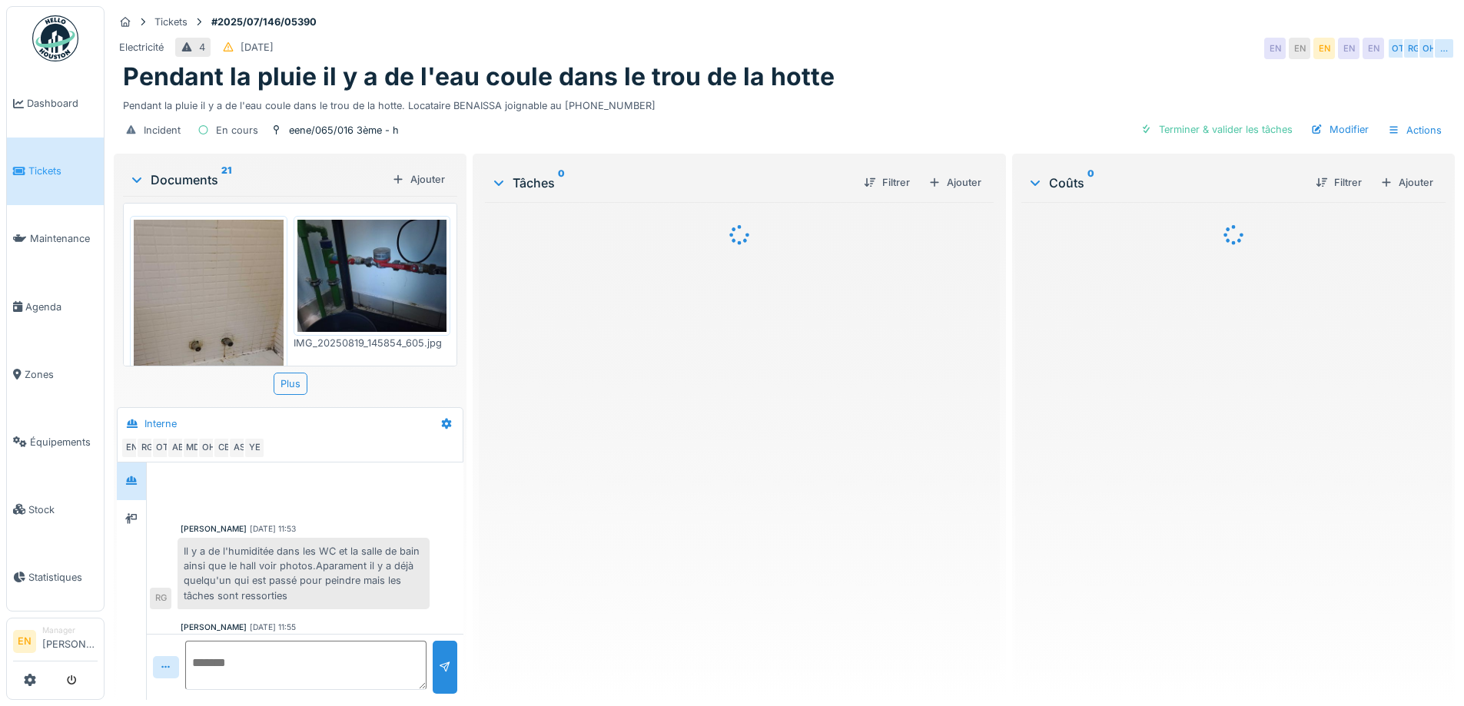
scroll to position [411, 0]
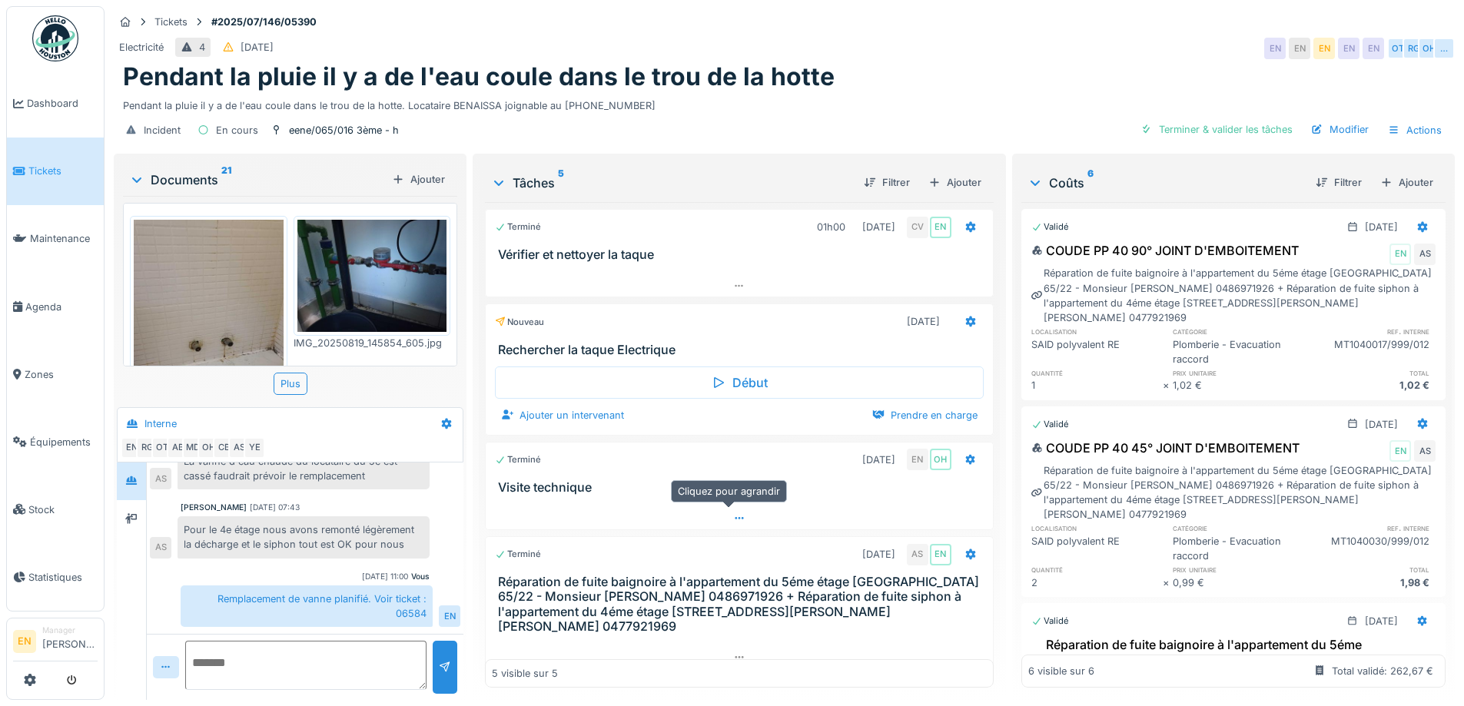
click at [720, 520] on div at bounding box center [739, 518] width 507 height 22
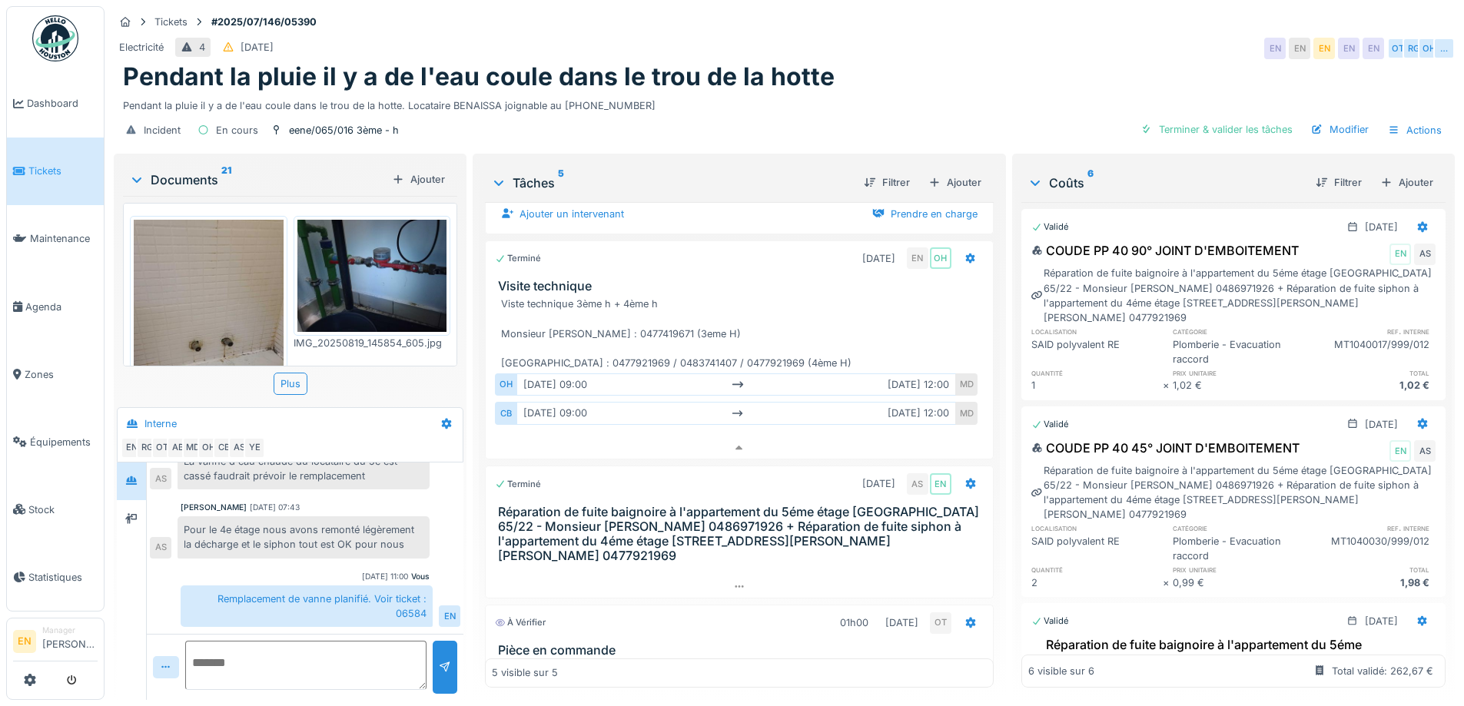
scroll to position [278, 0]
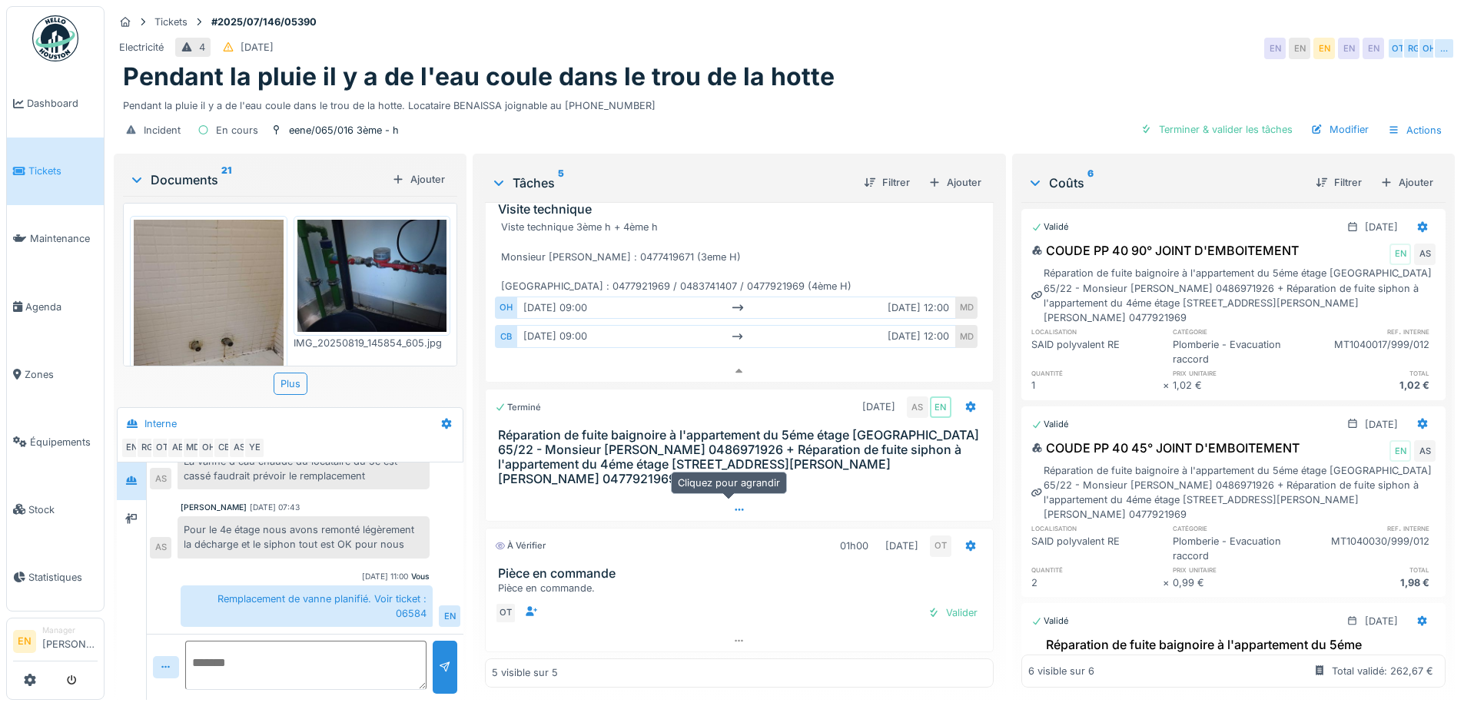
click at [733, 505] on icon at bounding box center [739, 510] width 12 height 10
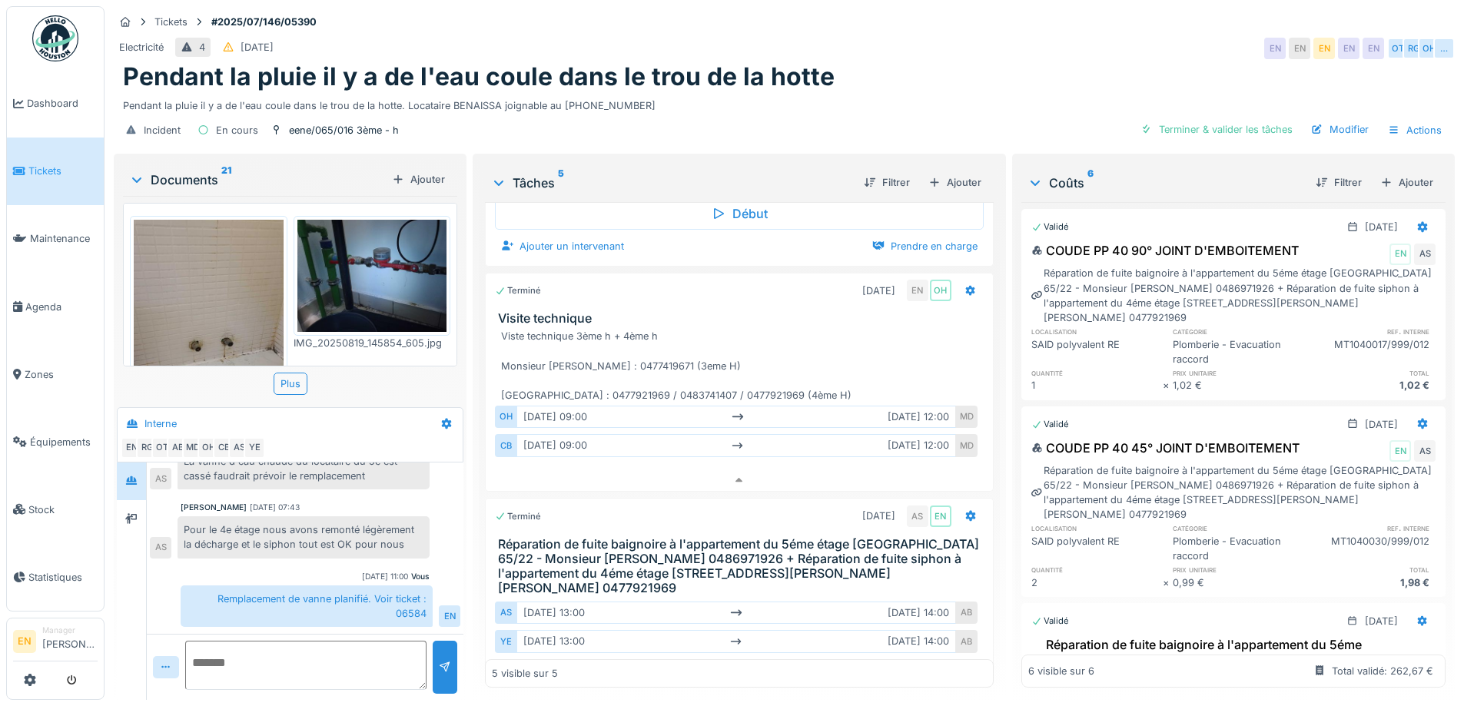
scroll to position [231, 0]
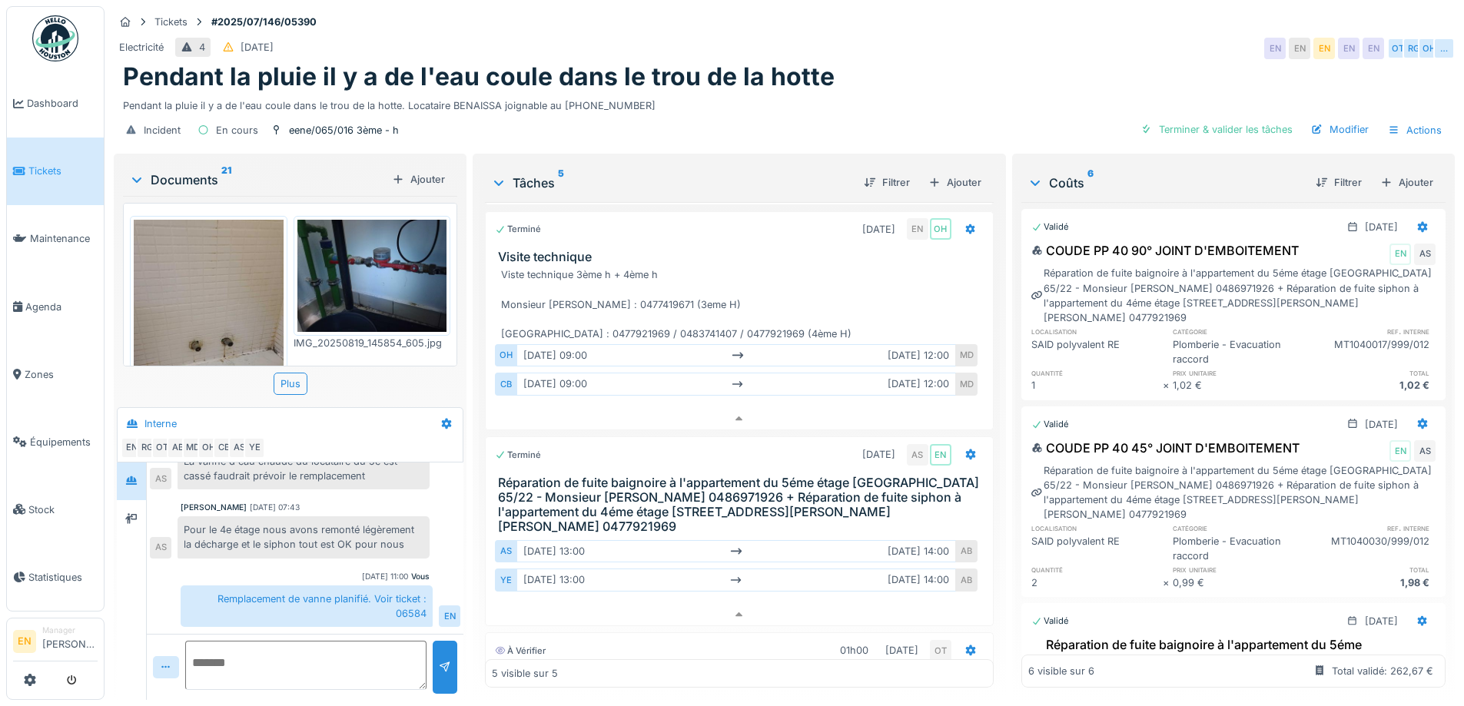
click at [1011, 78] on div "Pendant la pluie il y a de l'eau coule dans le trou de la hotte" at bounding box center [784, 76] width 1323 height 29
drag, startPoint x: 405, startPoint y: 95, endPoint x: 625, endPoint y: 94, distance: 219.9
click at [625, 94] on div "Pendant la pluie il y a de l'eau coule dans le trou de la hotte. Locataire BENA…" at bounding box center [784, 102] width 1323 height 21
copy div "Locataire BENAISSA joignable au 0477.41.96.71"
click at [1042, 62] on div "Pendant la pluie il y a de l'eau coule dans le trou de la hotte" at bounding box center [784, 76] width 1323 height 29
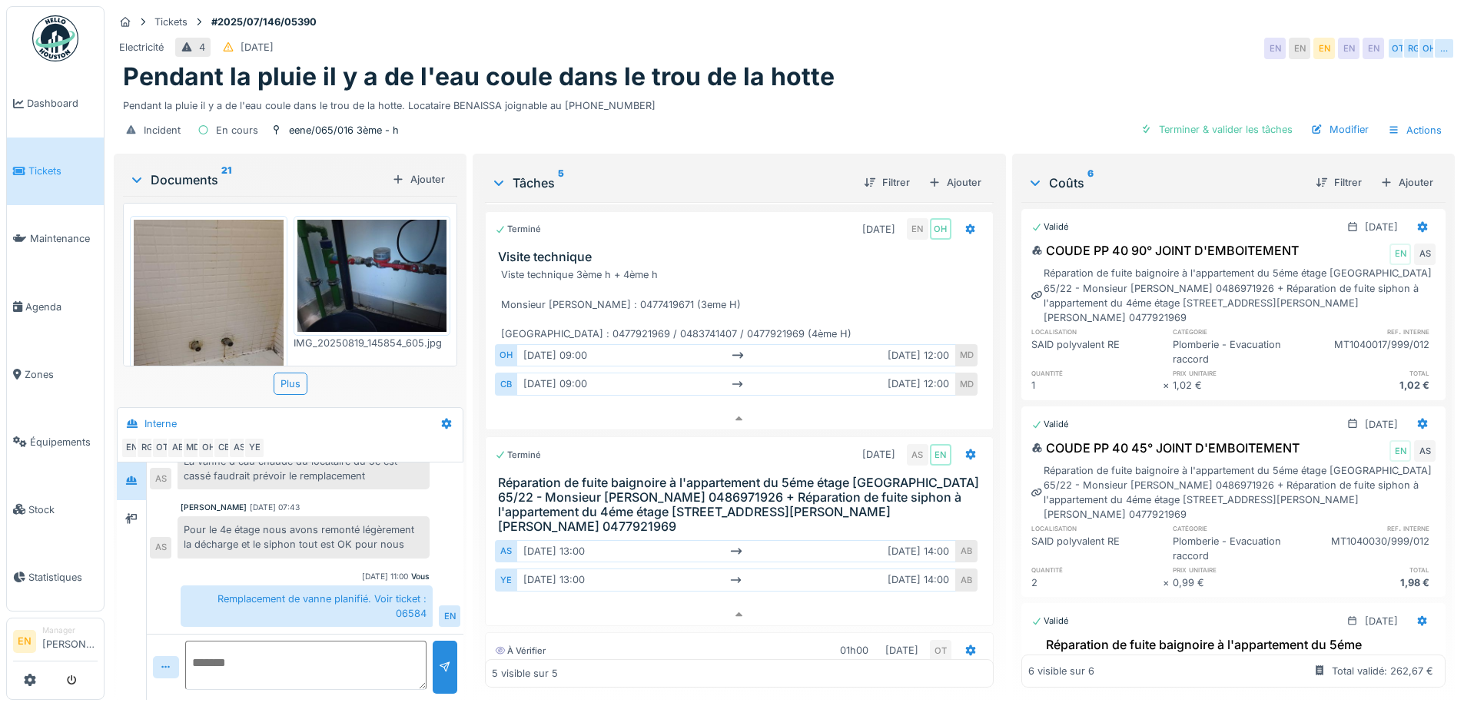
click at [1041, 62] on div "Pendant la pluie il y a de l'eau coule dans le trou de la hotte" at bounding box center [784, 76] width 1323 height 29
click at [964, 113] on div "Incident En cours eene/065/016 3ème - h Terminer & valider les tâches Modifier …" at bounding box center [784, 130] width 1341 height 35
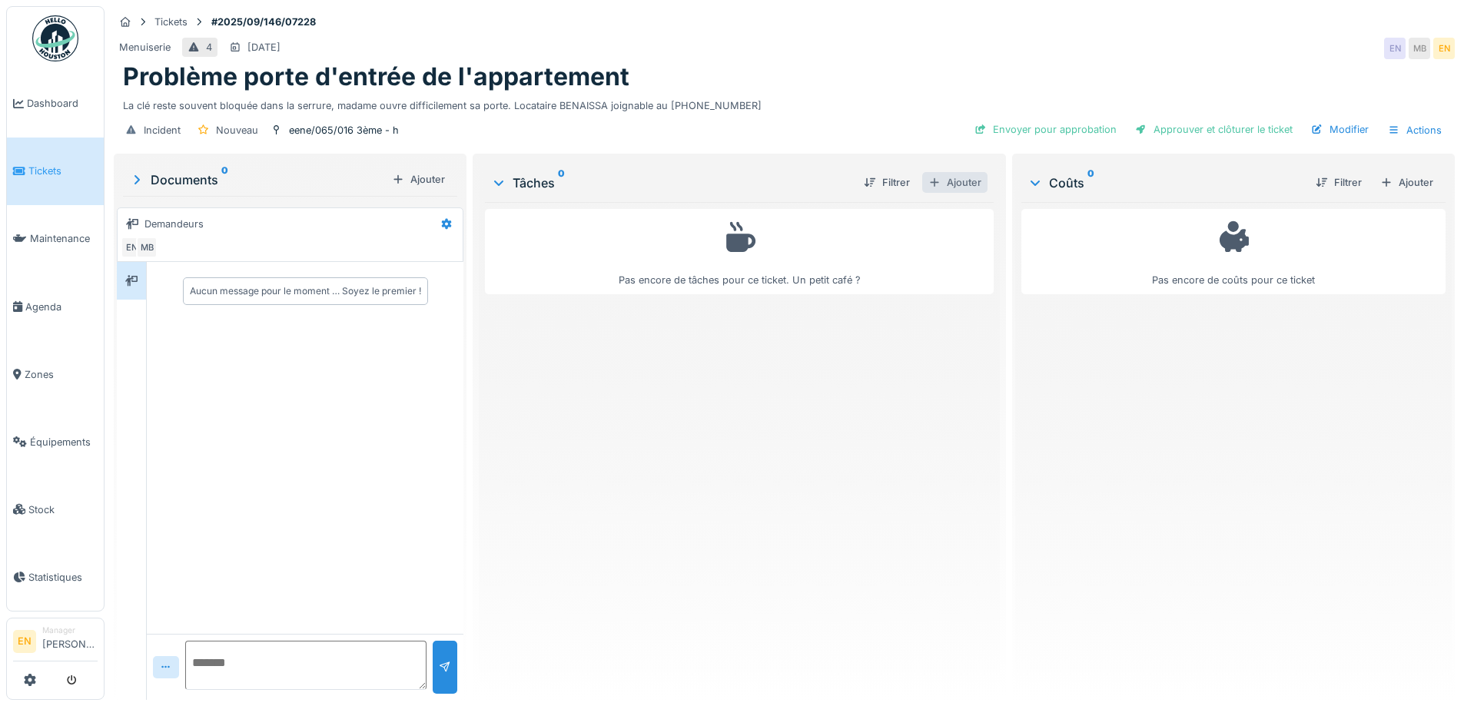
click at [950, 185] on div "Ajouter" at bounding box center [954, 182] width 65 height 21
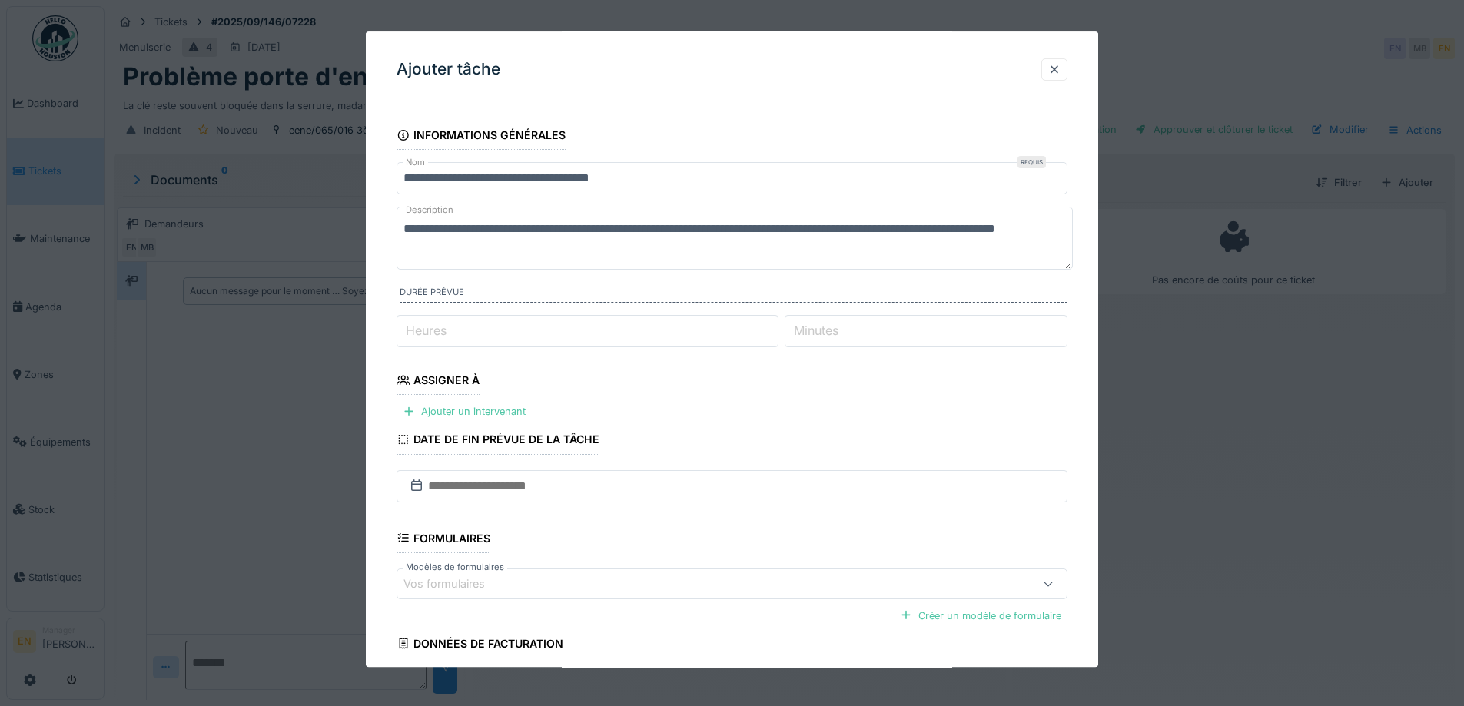
type input "*"
click at [774, 326] on input "*" at bounding box center [588, 331] width 382 height 32
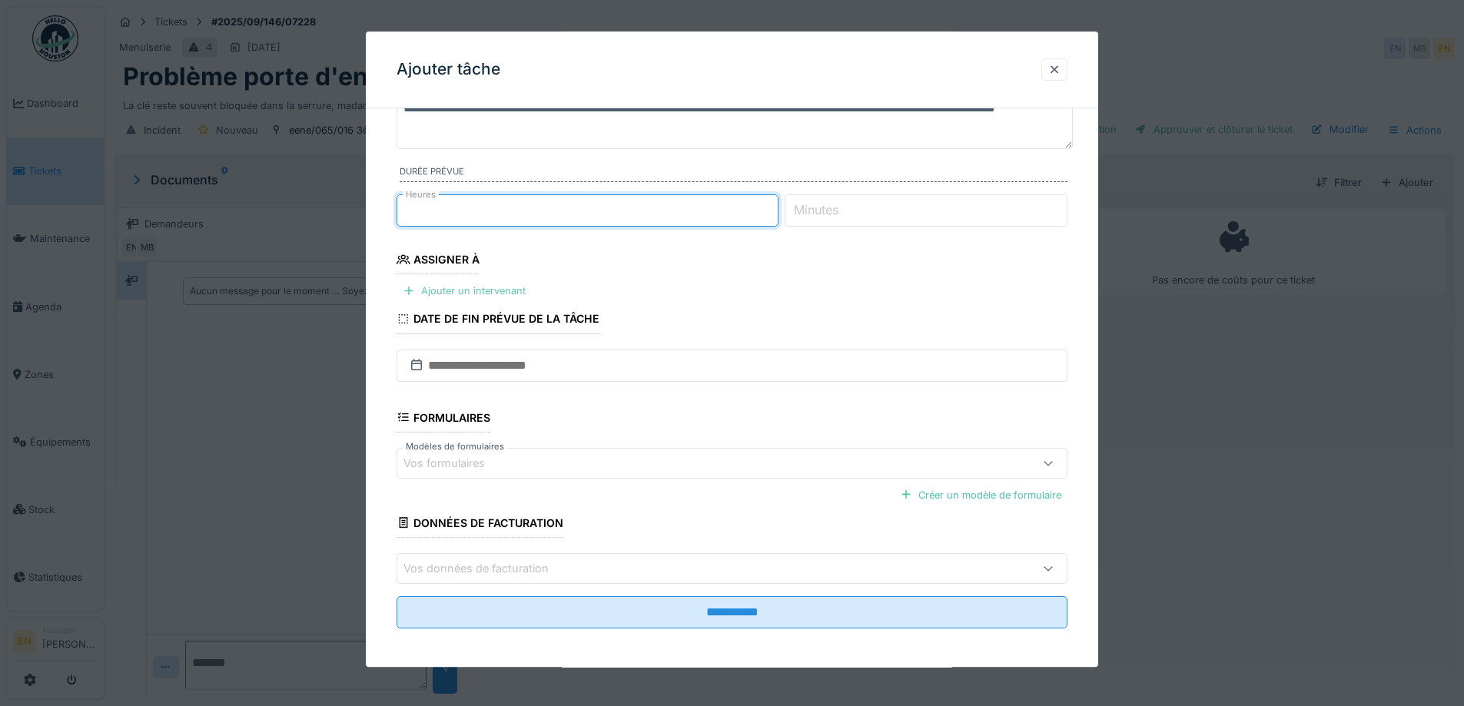
scroll to position [125, 0]
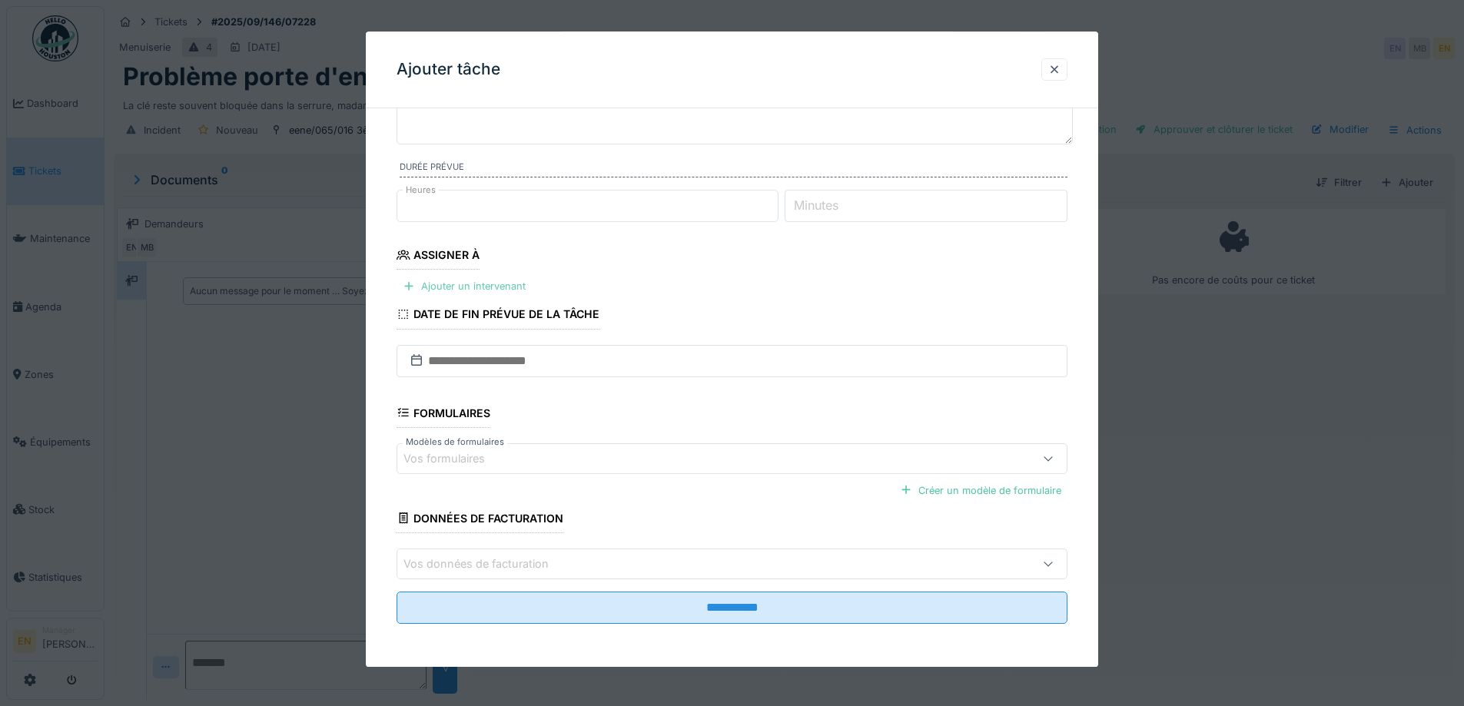
click at [472, 285] on div "Ajouter un intervenant" at bounding box center [464, 287] width 135 height 21
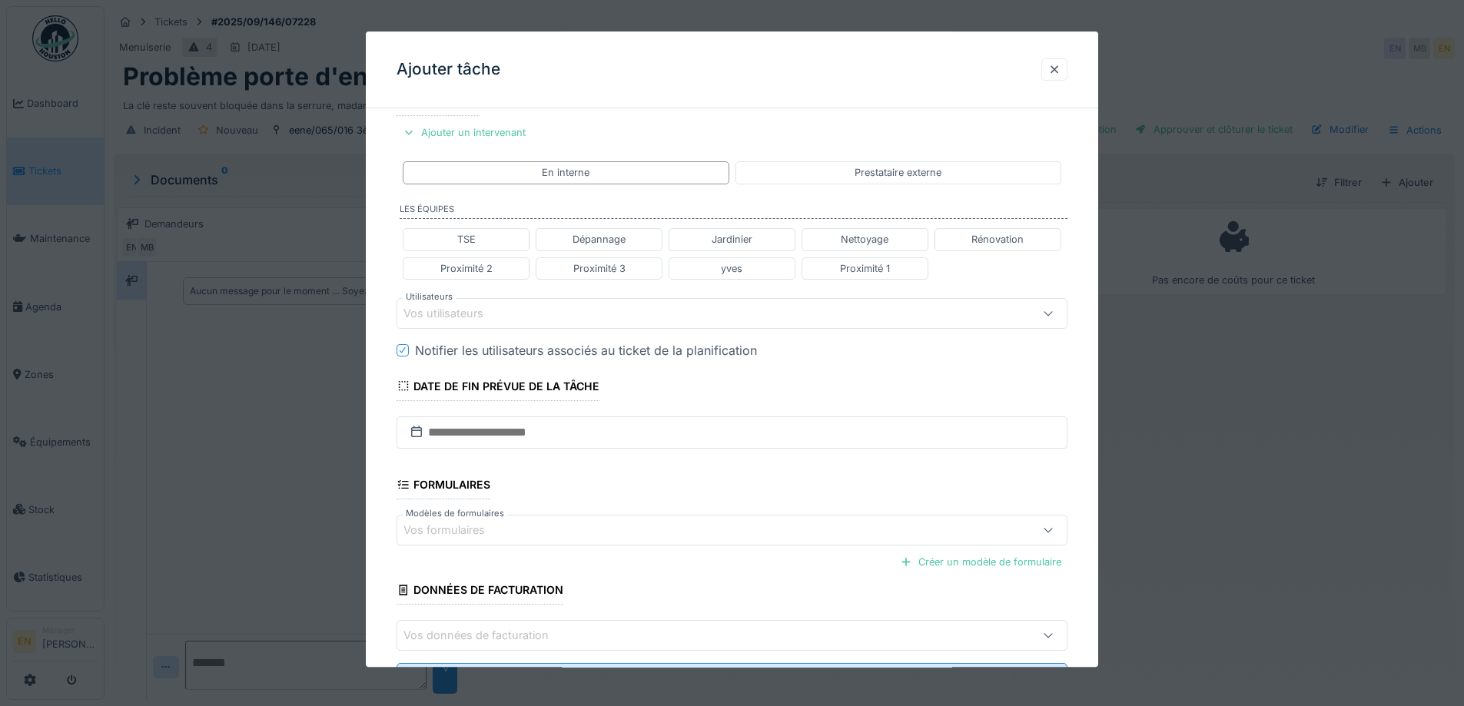
click at [471, 319] on div "Vos utilisateurs" at bounding box center [454, 313] width 101 height 17
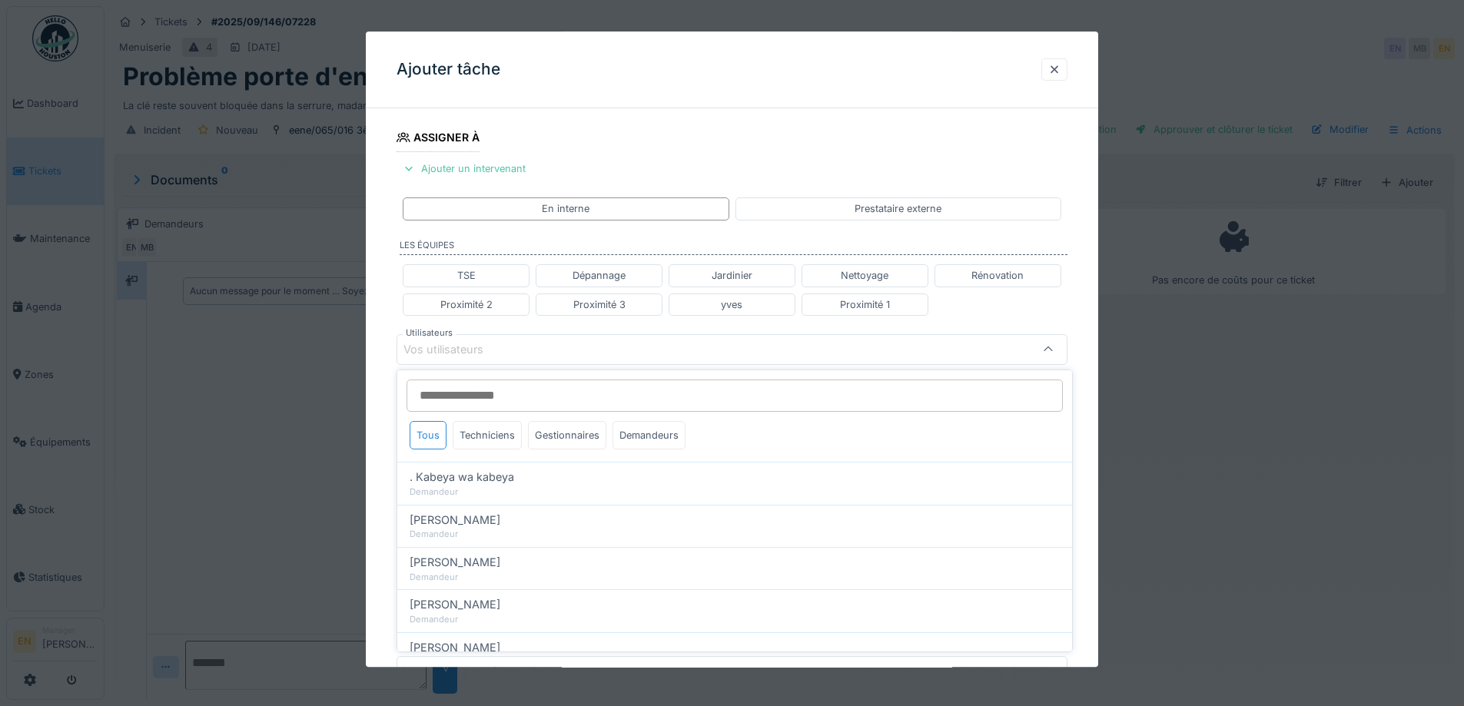
click at [482, 399] on input "Utilisateurs" at bounding box center [735, 396] width 657 height 32
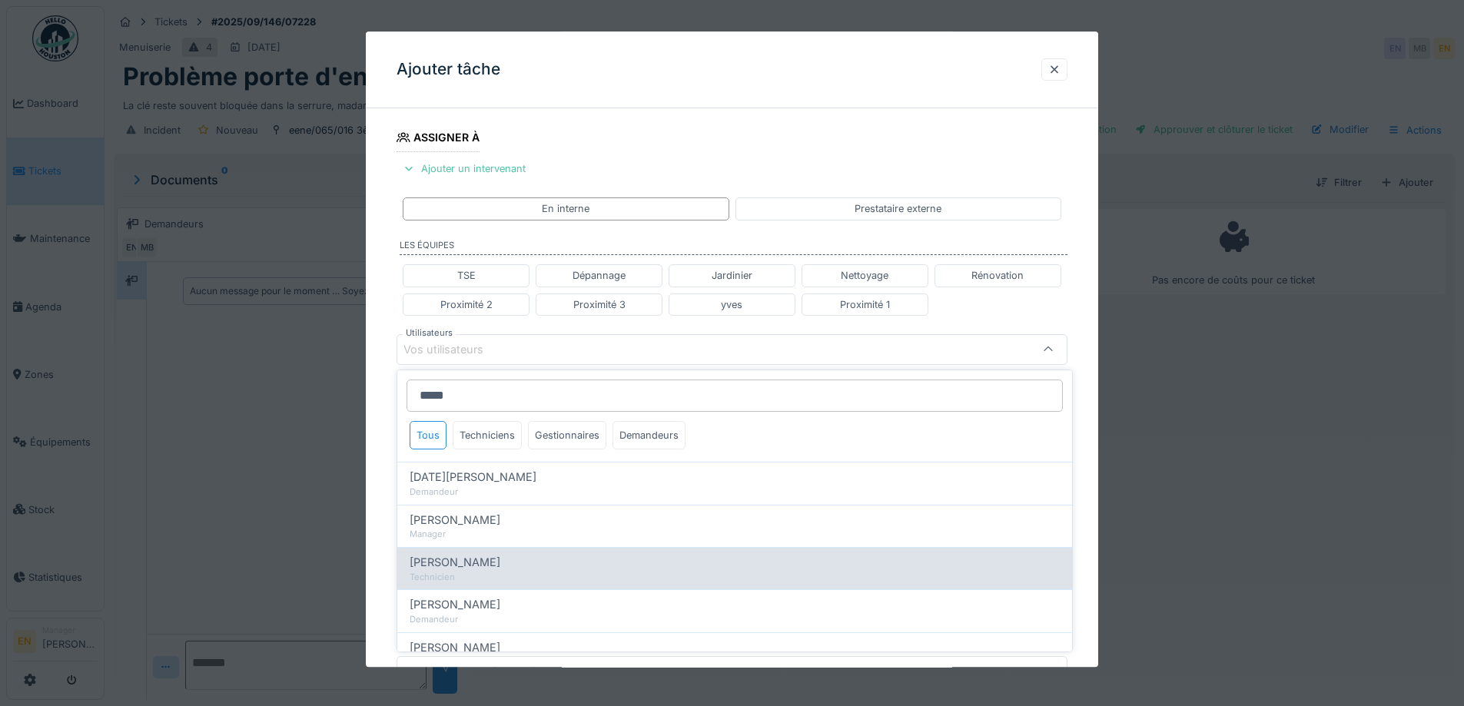
type input "*****"
click at [483, 570] on span "[PERSON_NAME]" at bounding box center [455, 562] width 91 height 17
type input "****"
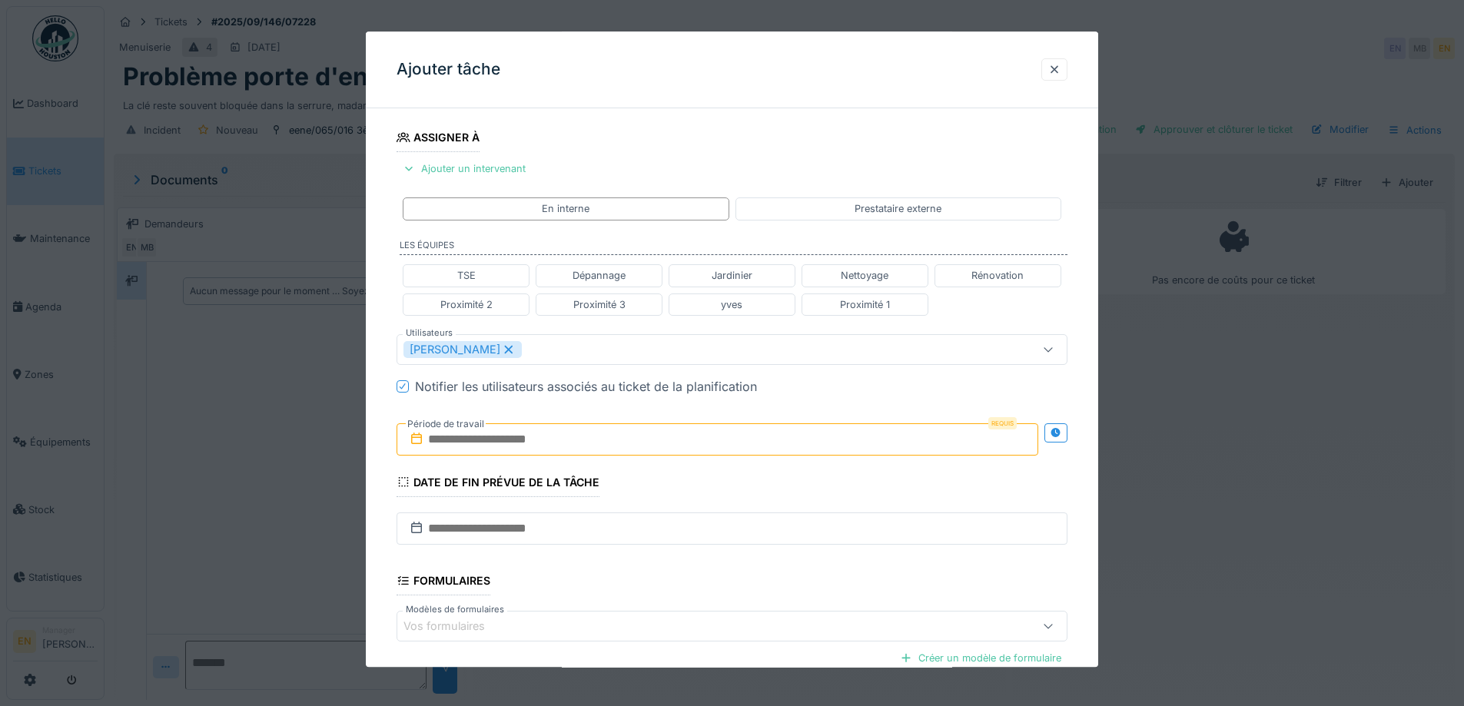
click at [1085, 474] on div "**********" at bounding box center [732, 356] width 733 height 957
click at [1068, 429] on div at bounding box center [1056, 433] width 23 height 19
click at [524, 440] on input "text" at bounding box center [552, 440] width 310 height 32
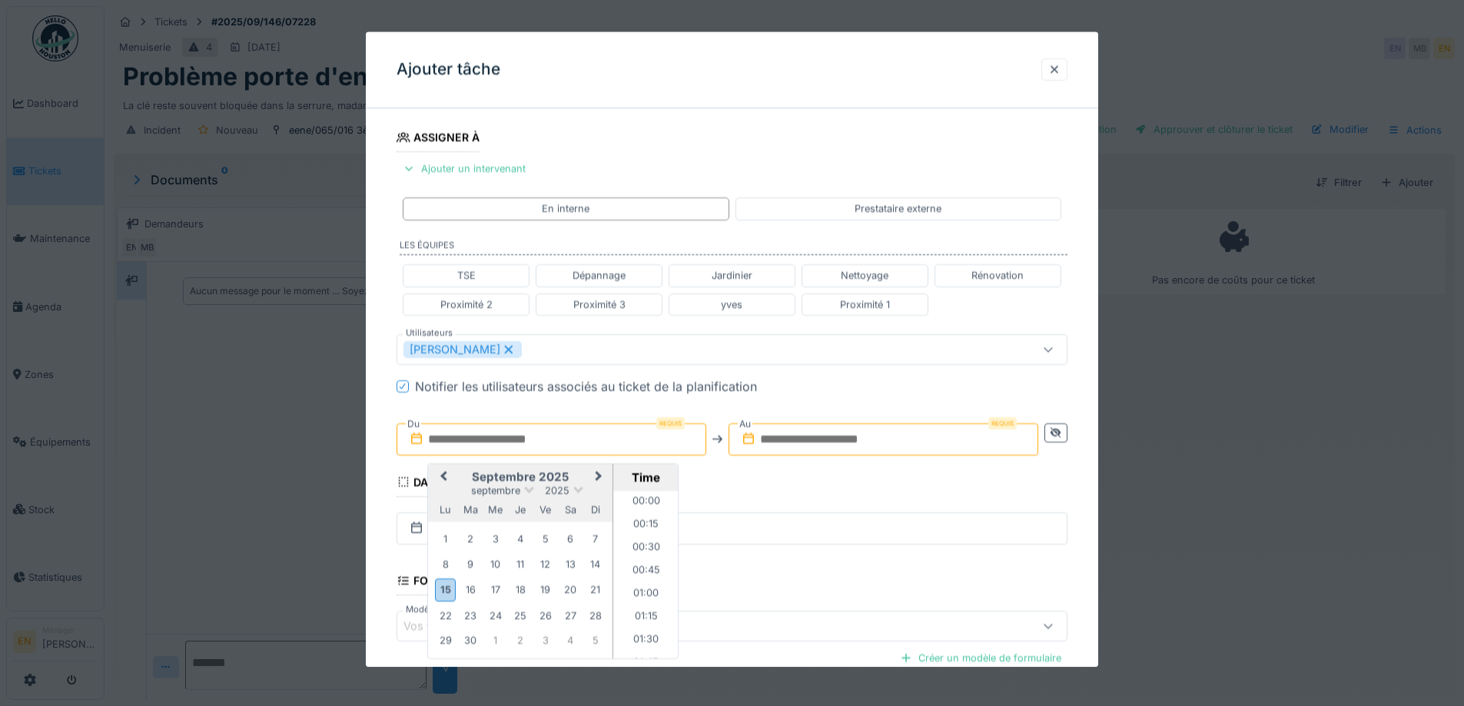
scroll to position [966, 0]
click at [545, 592] on div "19" at bounding box center [545, 590] width 21 height 21
click at [637, 501] on li "13:00" at bounding box center [645, 505] width 65 height 23
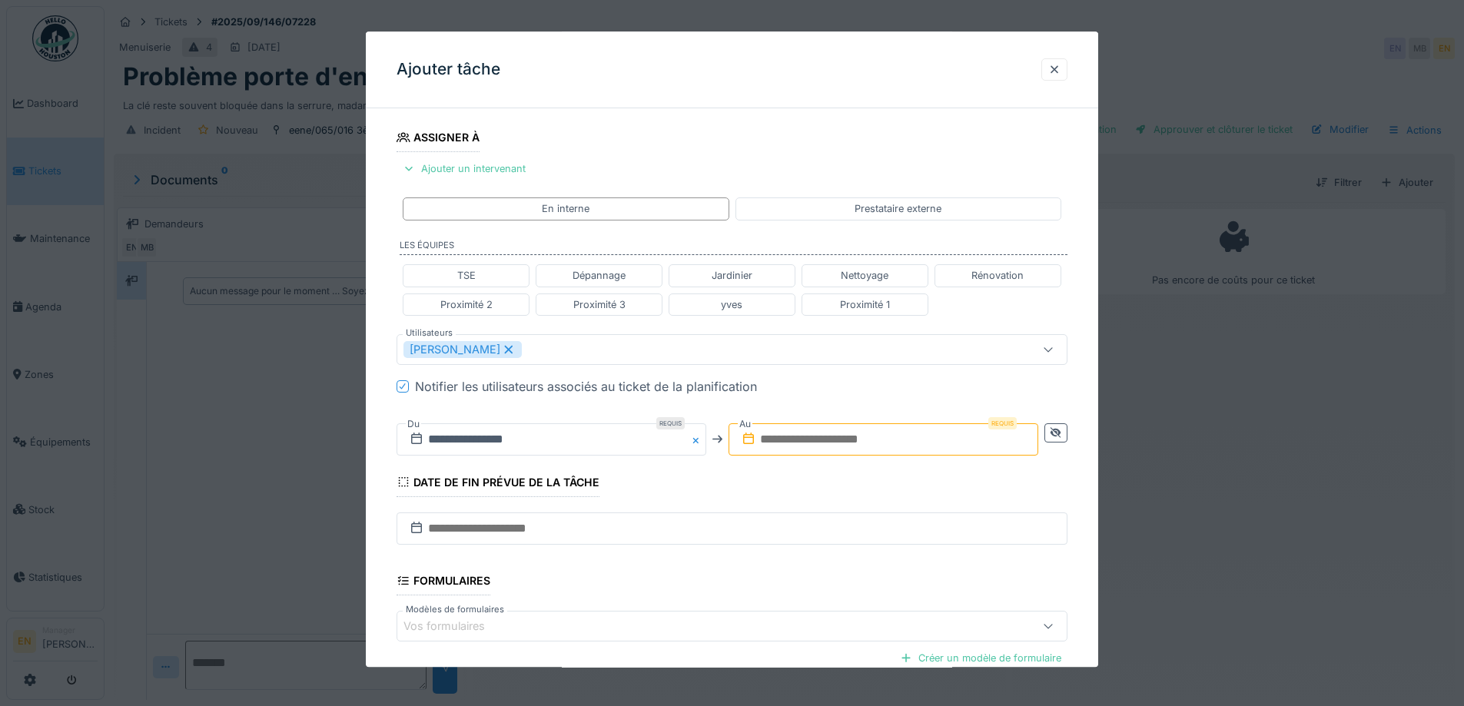
click at [836, 440] on input "text" at bounding box center [884, 440] width 310 height 32
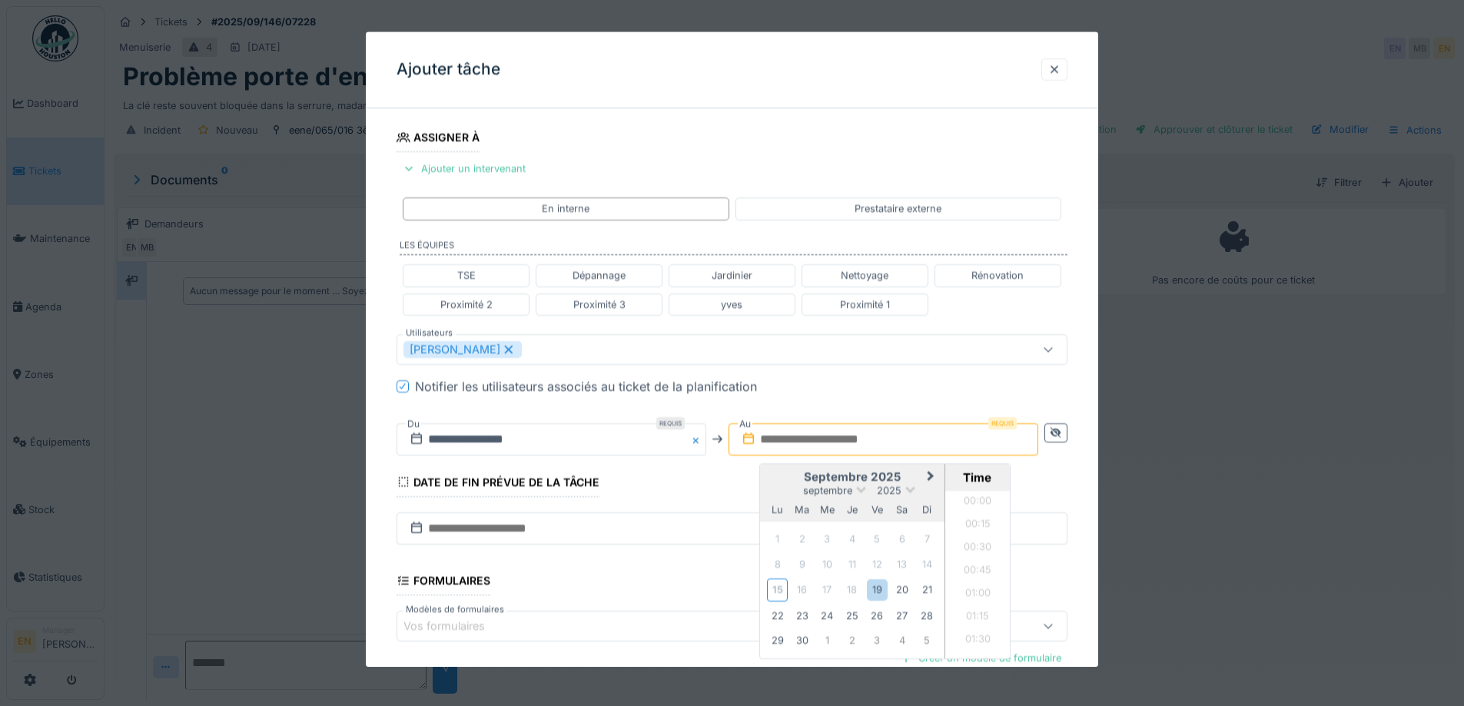
scroll to position [966, 0]
click at [882, 588] on div "19" at bounding box center [877, 590] width 21 height 21
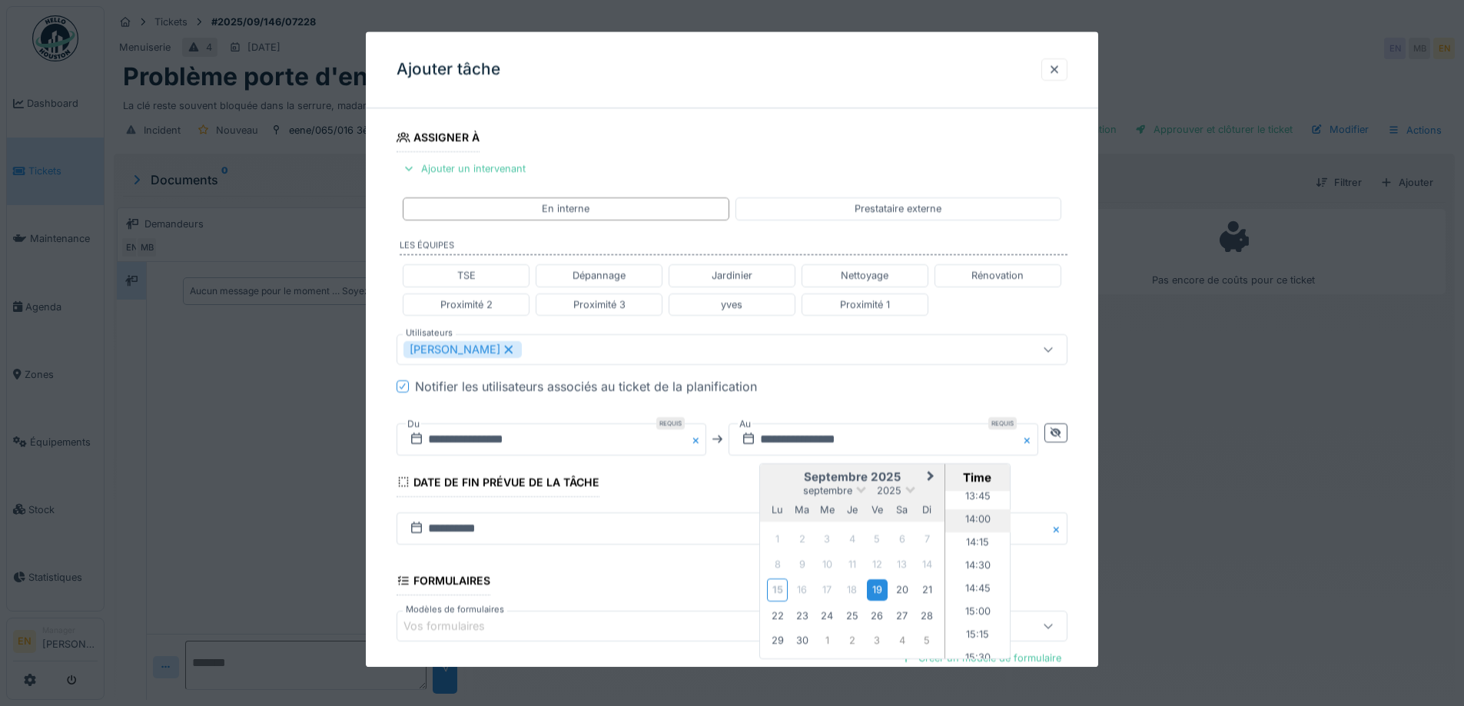
click at [979, 519] on li "14:00" at bounding box center [978, 521] width 65 height 23
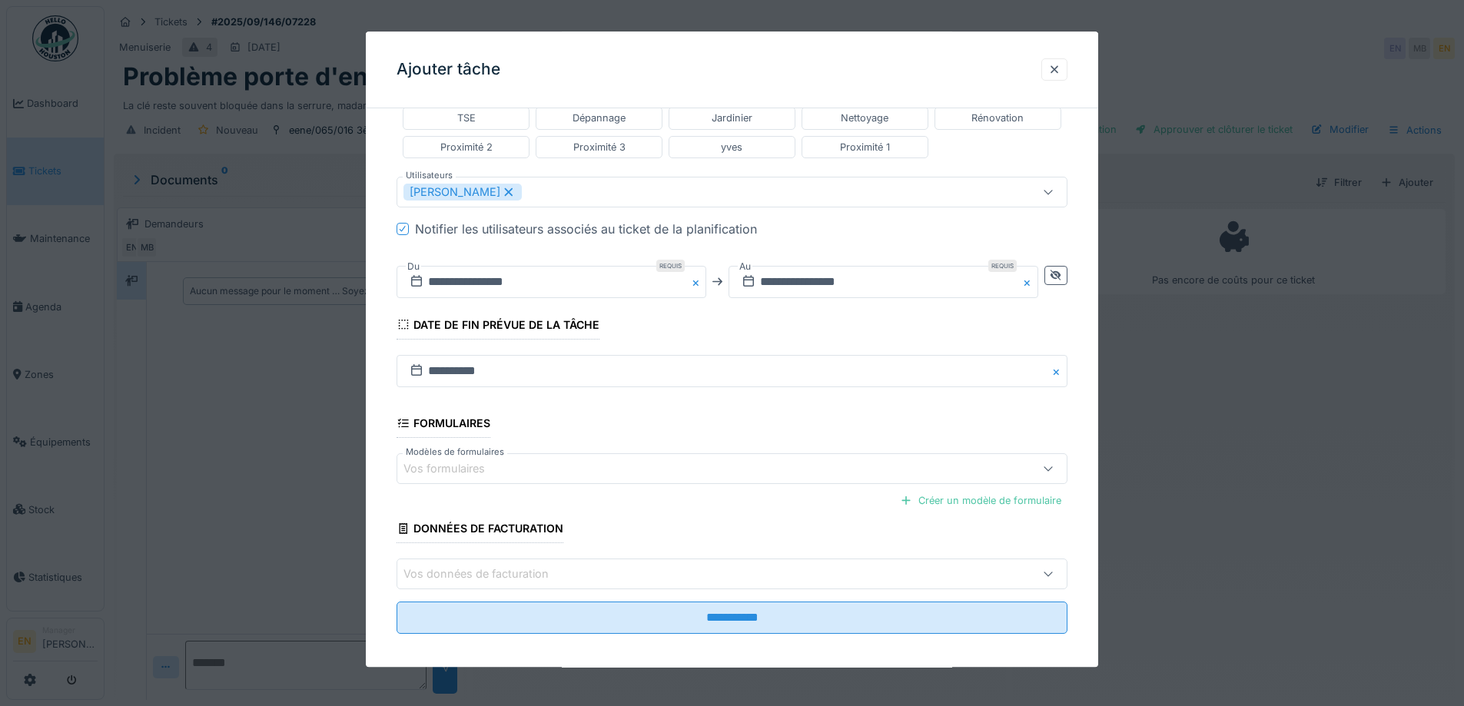
scroll to position [411, 0]
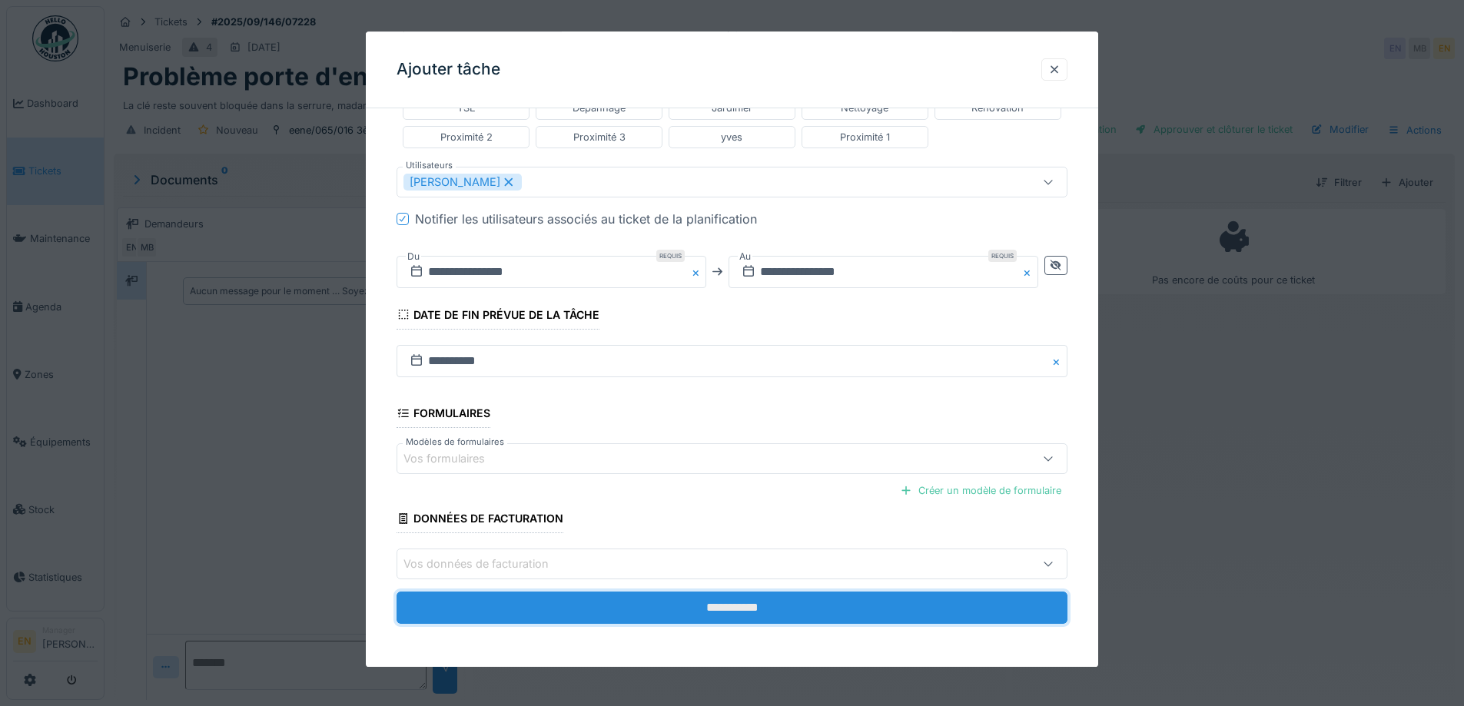
click at [775, 616] on input "**********" at bounding box center [732, 609] width 671 height 32
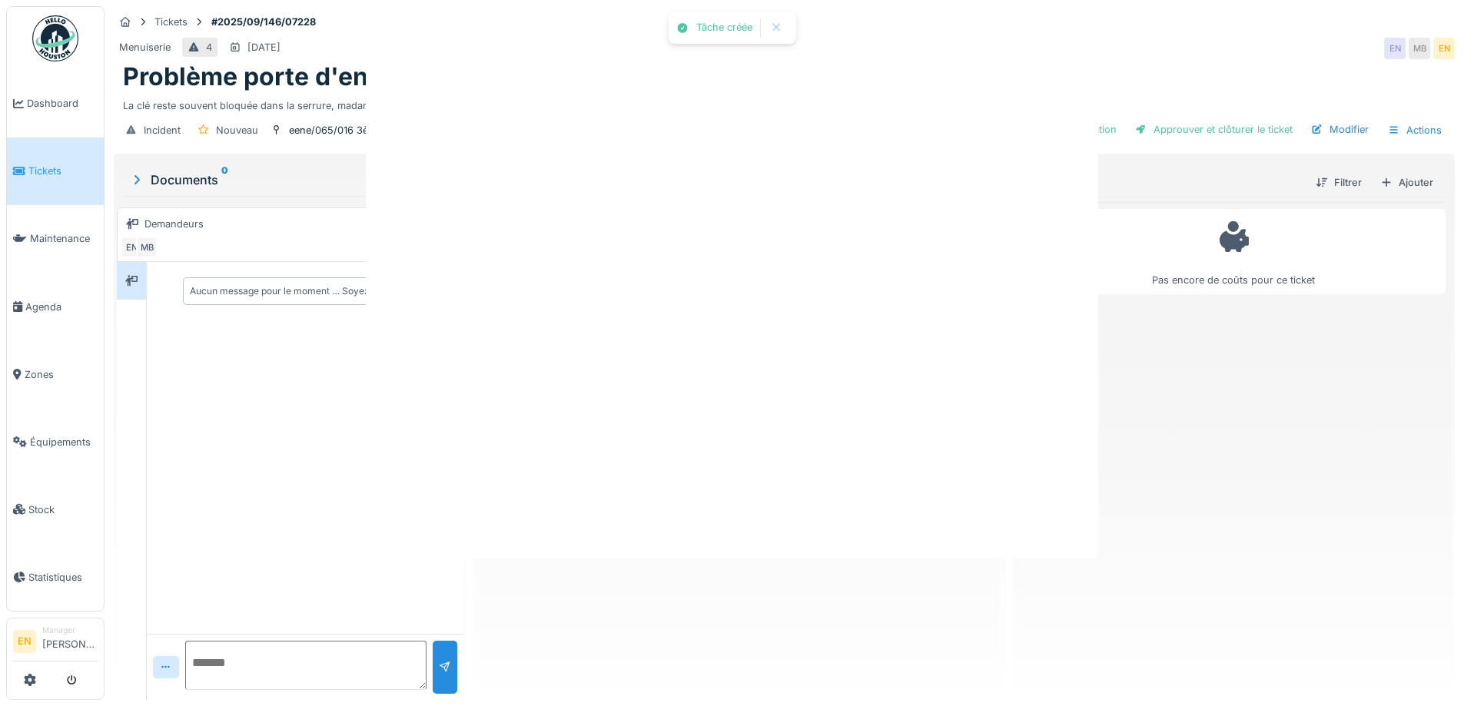
scroll to position [0, 0]
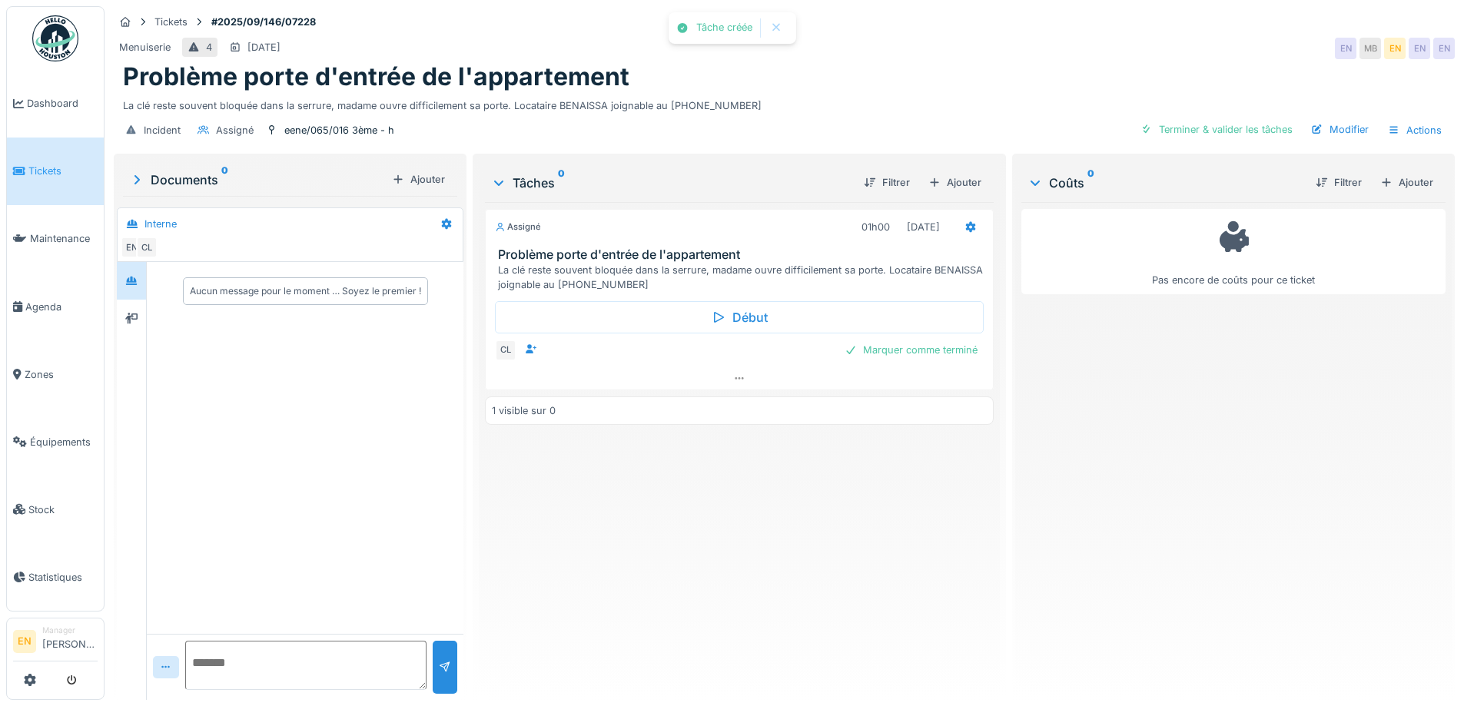
click at [763, 568] on div "Assigné 01h00 19/09/2025 Problème porte d'entrée de l'appartement La clé reste …" at bounding box center [739, 445] width 508 height 486
click at [764, 561] on div "Assigné 01h00 19/09/2025 Problème porte d'entrée de l'appartement La clé reste …" at bounding box center [739, 445] width 508 height 486
drag, startPoint x: 874, startPoint y: 525, endPoint x: 882, endPoint y: 534, distance: 11.4
click at [876, 524] on div "Assigné 01h00 19/09/2025 Problème porte d'entrée de l'appartement La clé reste …" at bounding box center [739, 445] width 508 height 486
click at [985, 5] on div "Tickets #2025/09/146/07228 Menuiserie 4 20/09/2025 EN MB EN EN EN Problème port…" at bounding box center [785, 353] width 1360 height 706
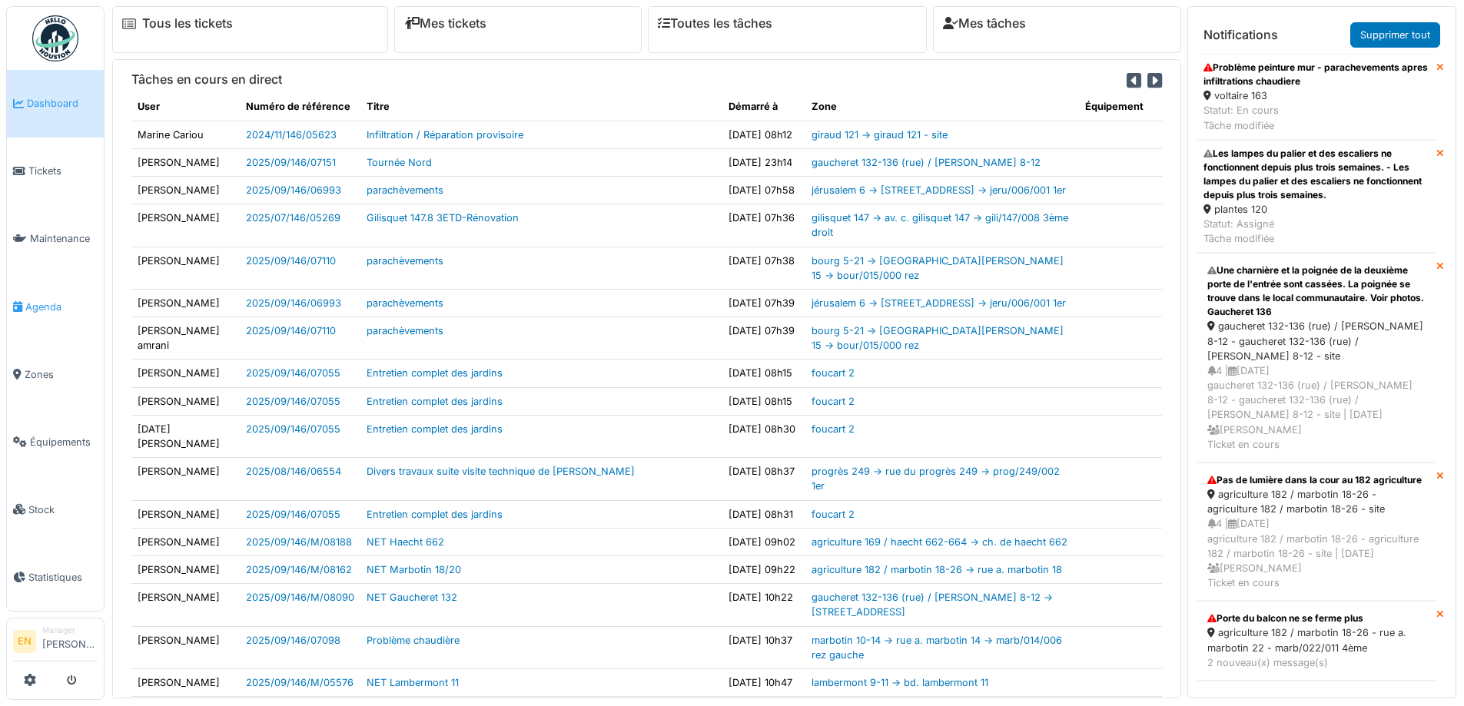
click at [42, 302] on span "Agenda" at bounding box center [61, 307] width 72 height 15
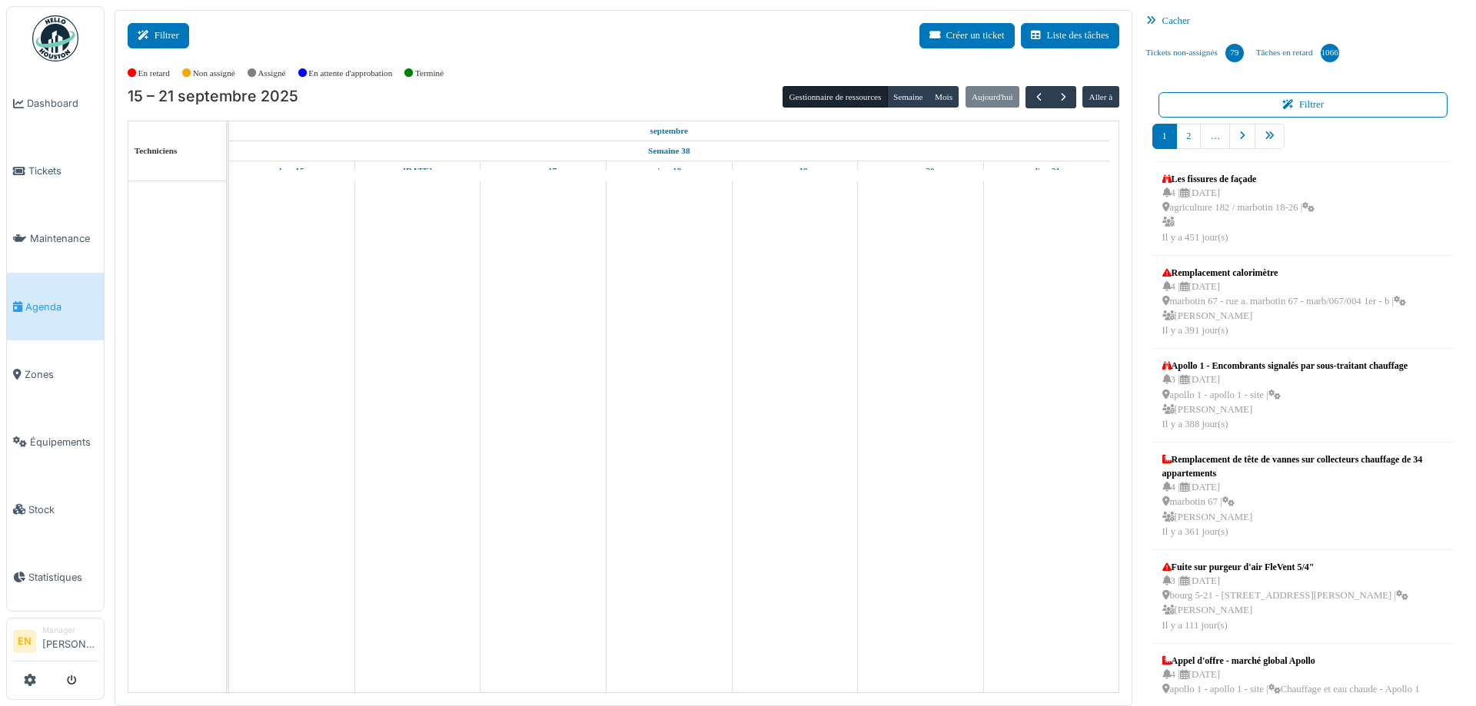
click at [168, 38] on button "Filtrer" at bounding box center [158, 35] width 61 height 25
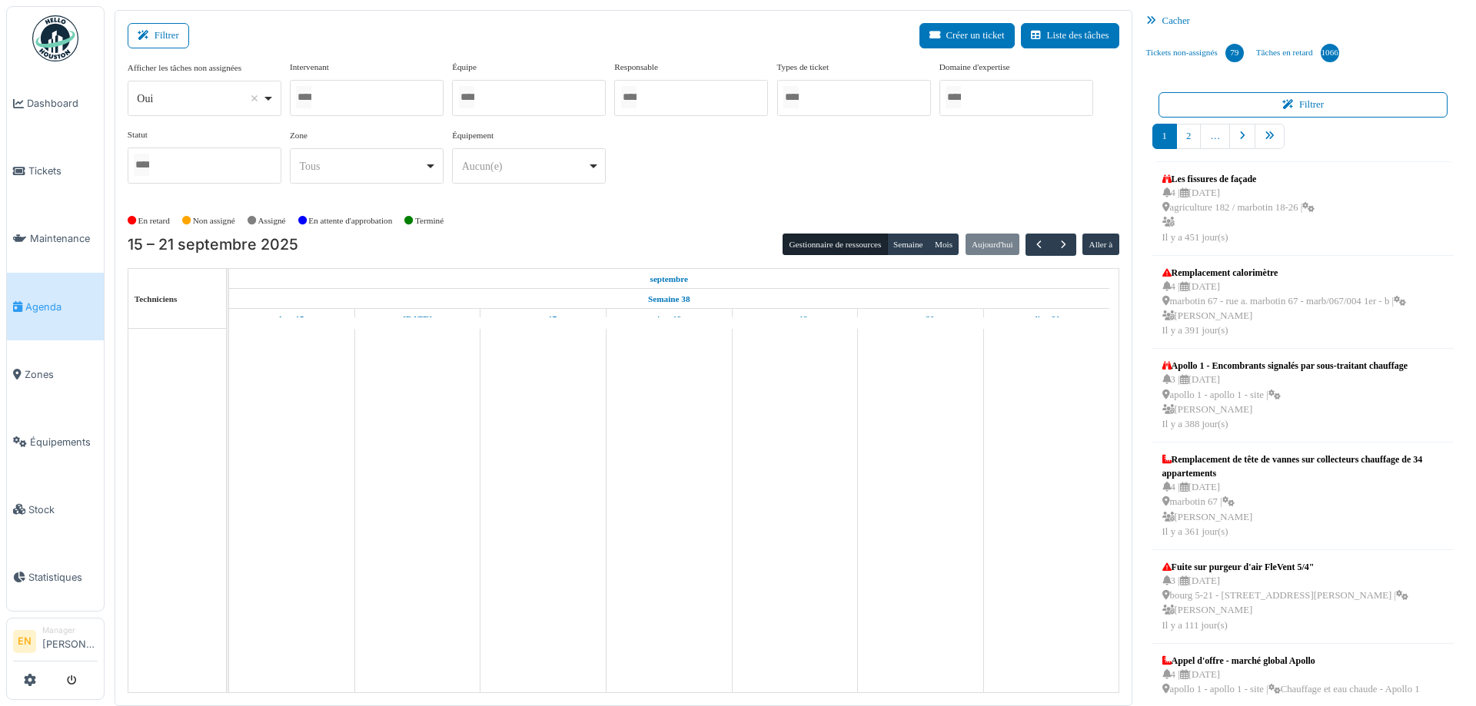
click at [274, 101] on div "Oui Remove item" at bounding box center [204, 99] width 141 height 22
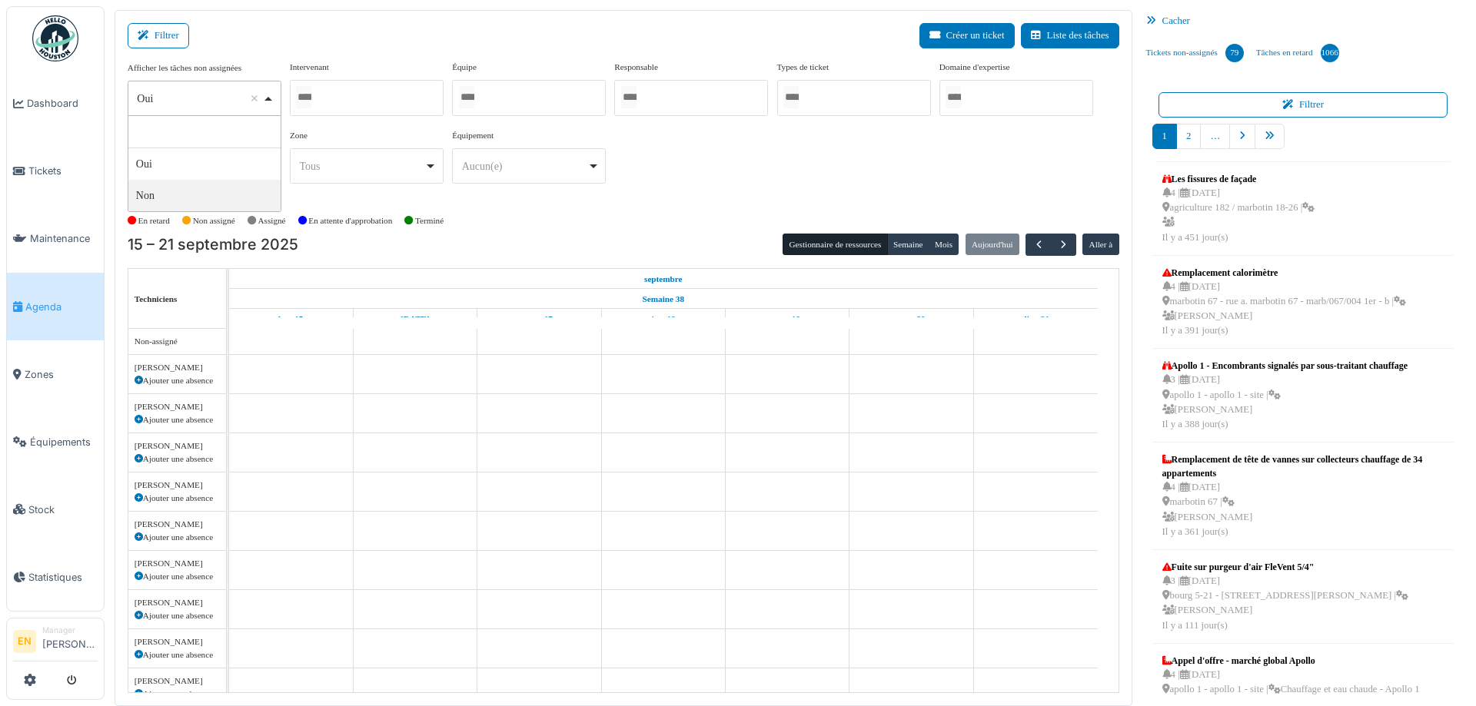
select select "**"
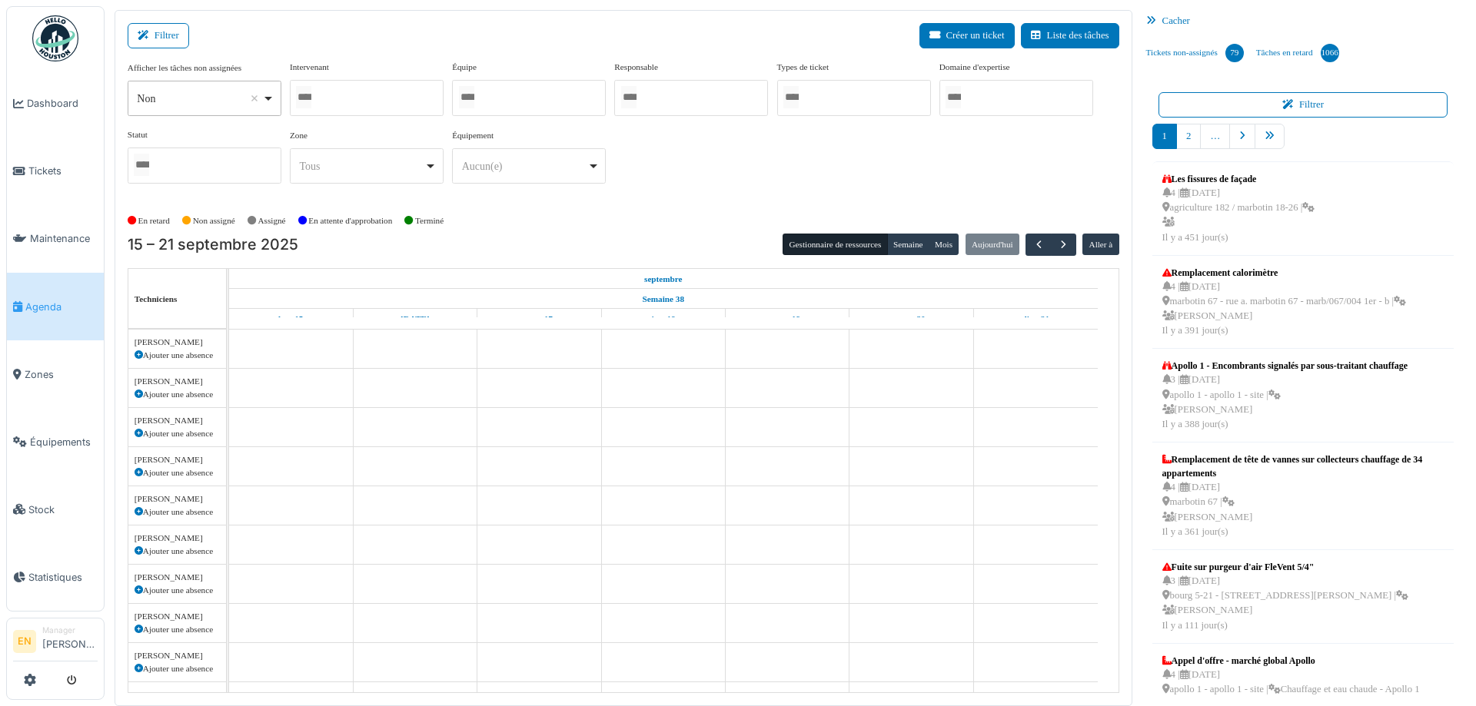
click at [346, 92] on div at bounding box center [367, 98] width 154 height 36
type input "*****"
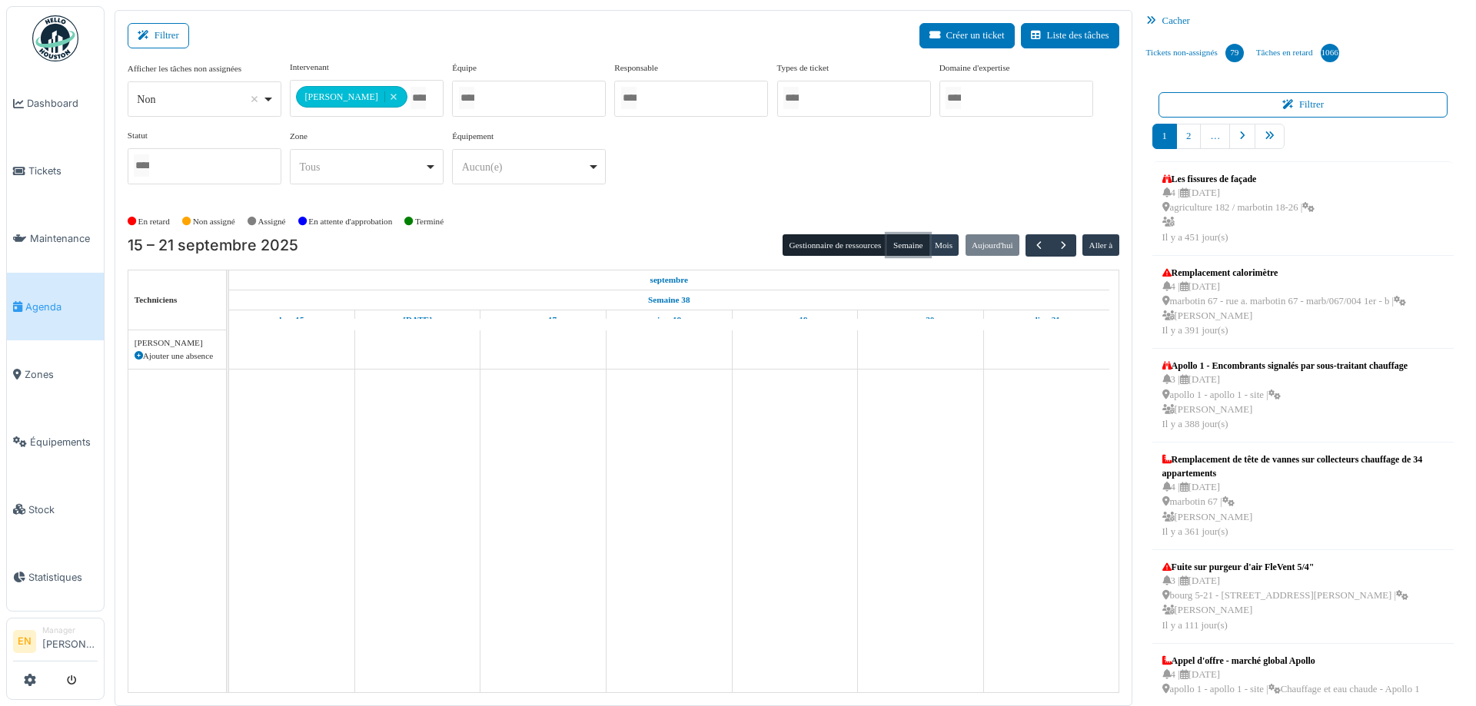
click at [901, 247] on button "Semaine" at bounding box center [908, 245] width 42 height 22
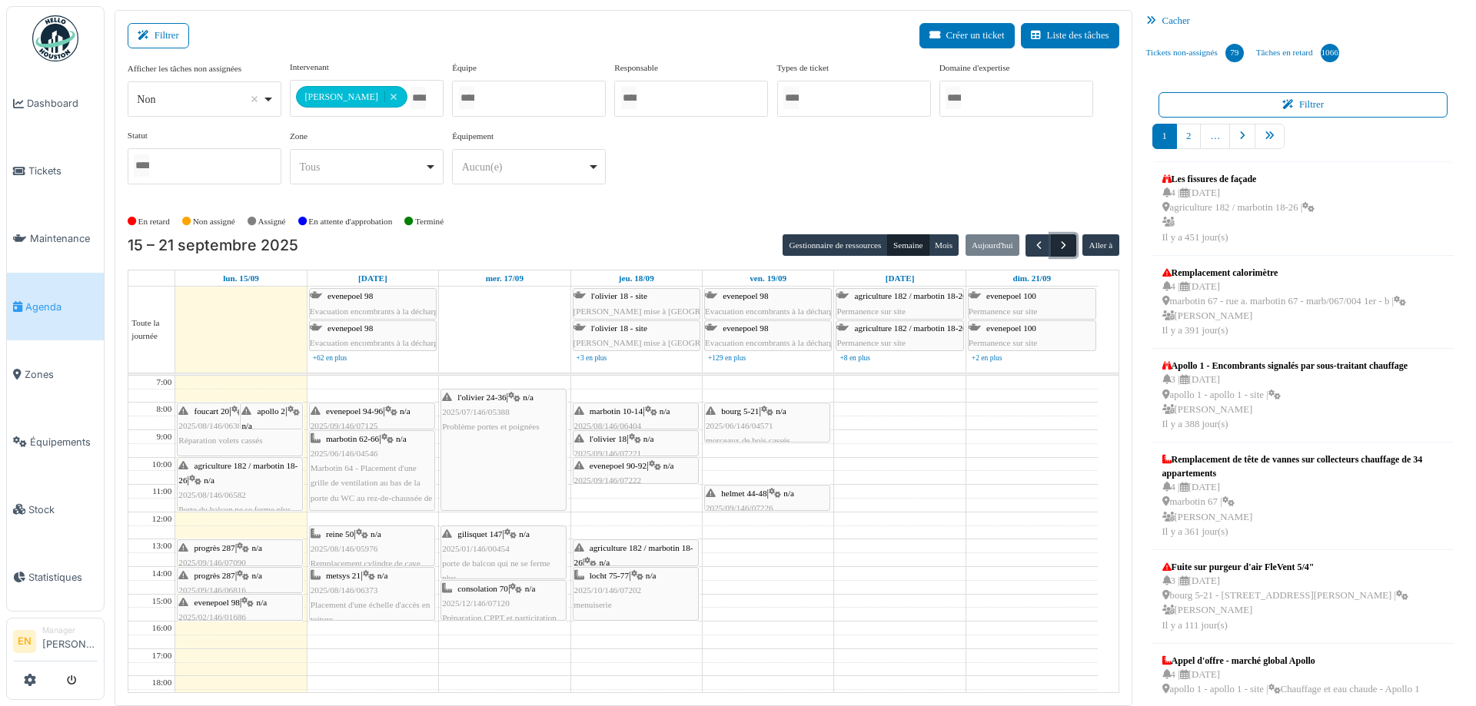
click at [1057, 241] on span "button" at bounding box center [1063, 245] width 13 height 13
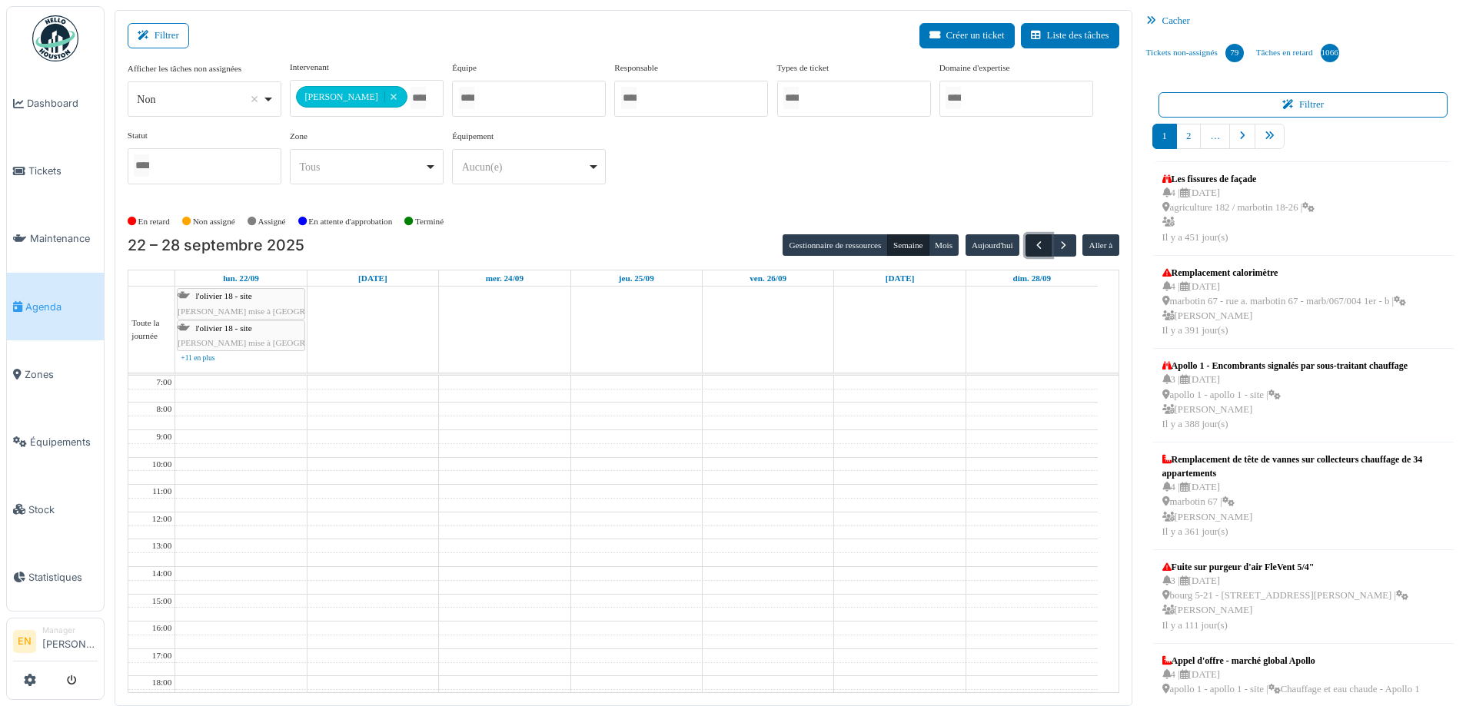
click at [1032, 245] on span "button" at bounding box center [1038, 245] width 13 height 13
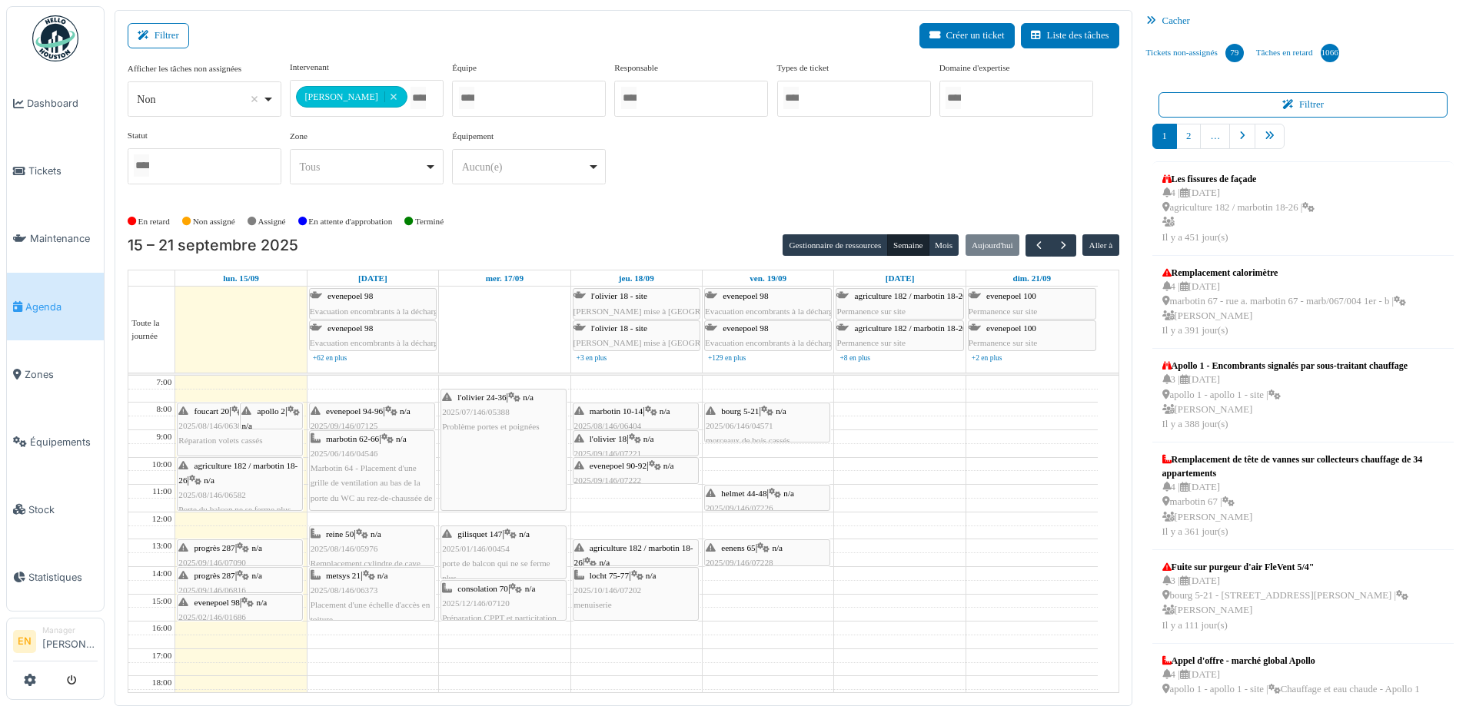
click at [56, 38] on img at bounding box center [55, 38] width 46 height 46
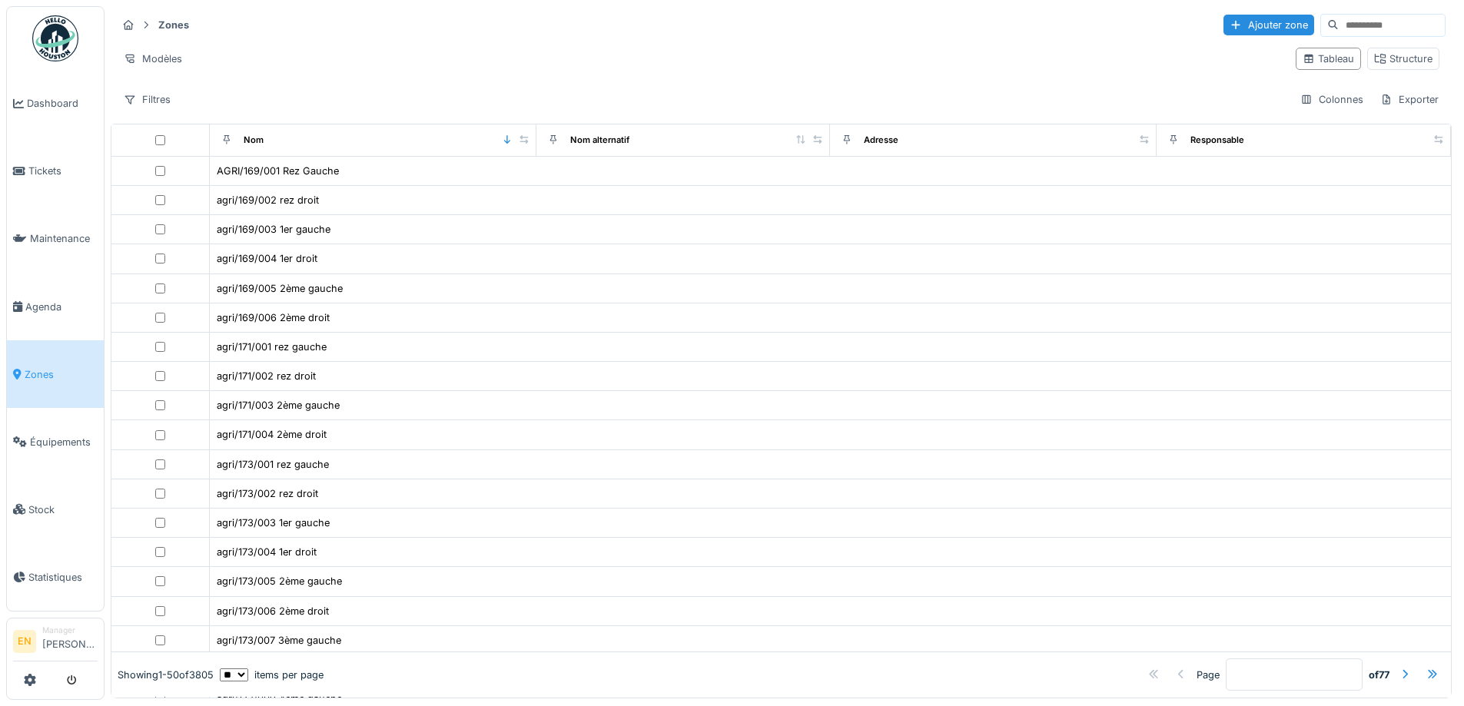
click at [1345, 28] on input at bounding box center [1392, 26] width 106 height 22
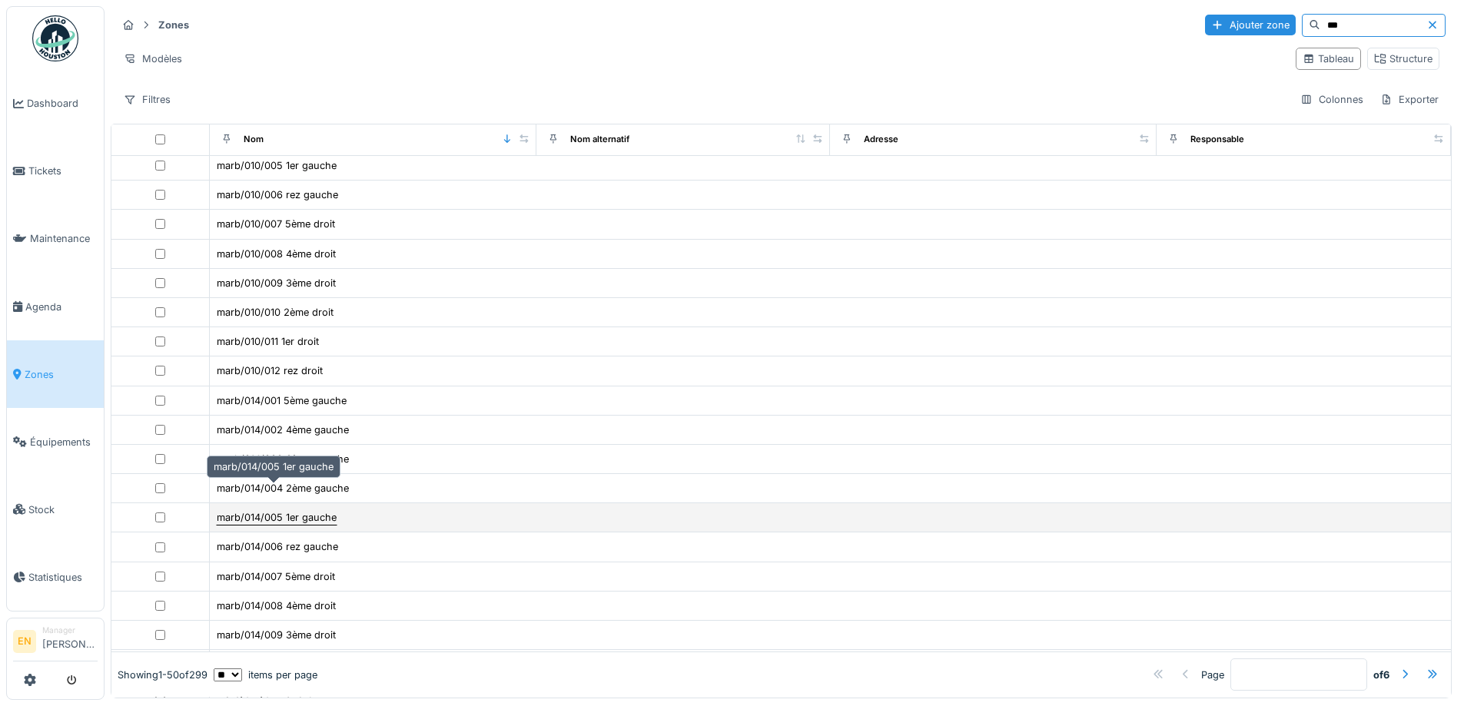
scroll to position [384, 0]
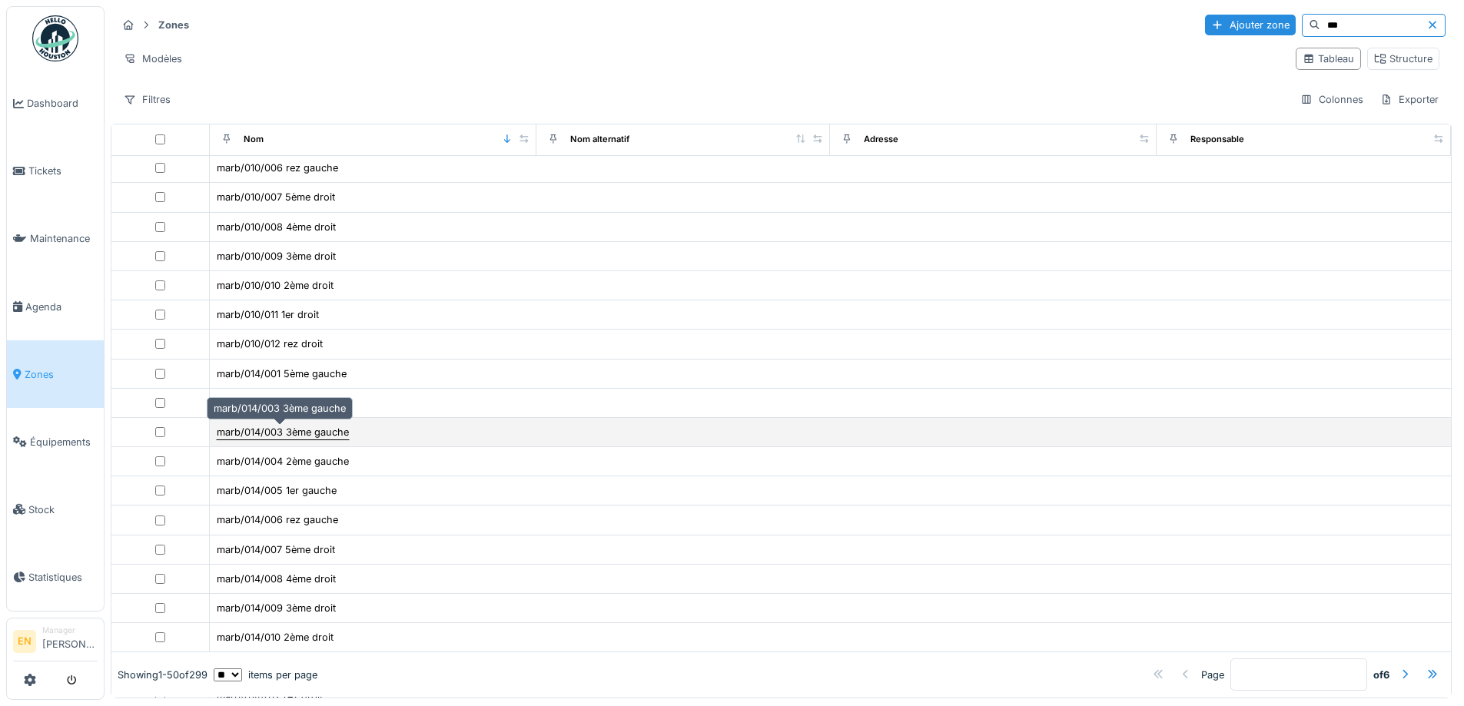
type input "***"
click at [284, 430] on div "marb/014/003 3ème gauche" at bounding box center [283, 432] width 132 height 15
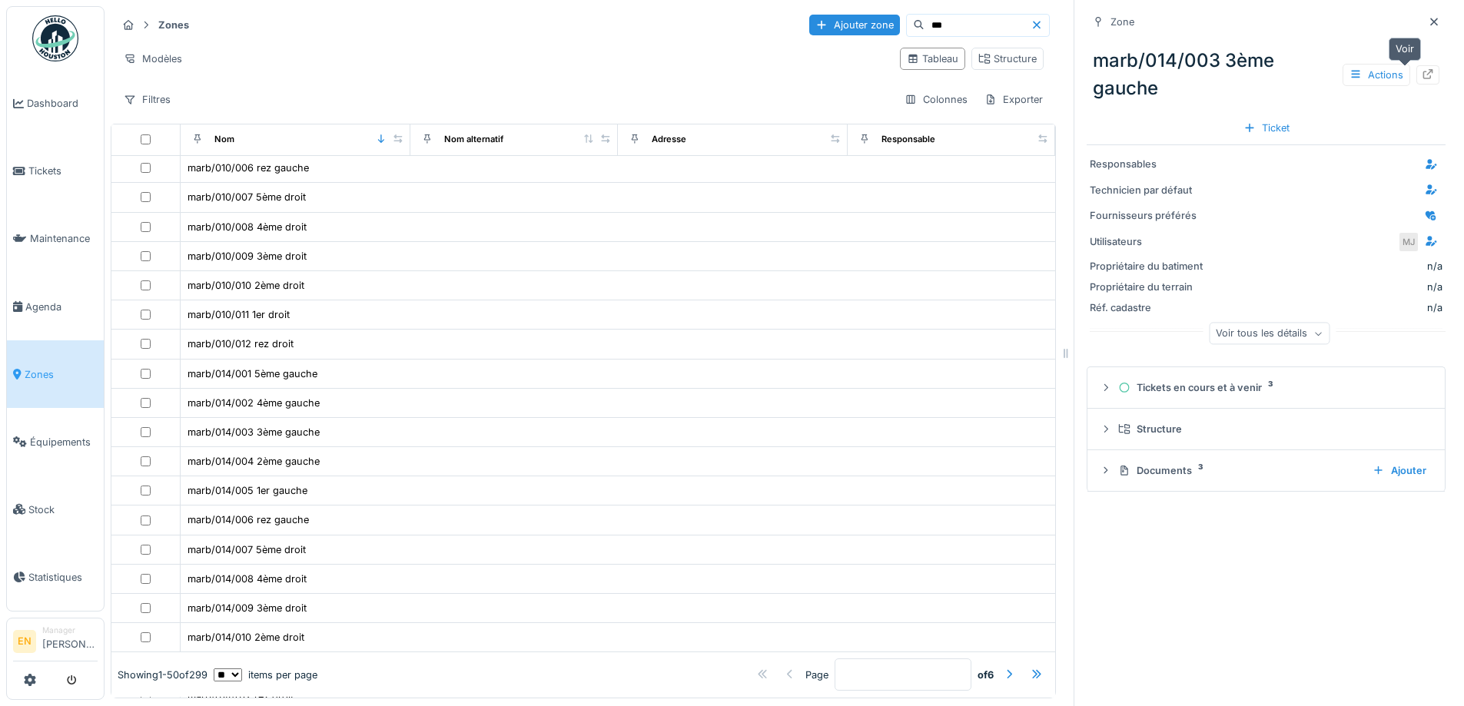
click at [1422, 75] on icon at bounding box center [1428, 74] width 12 height 10
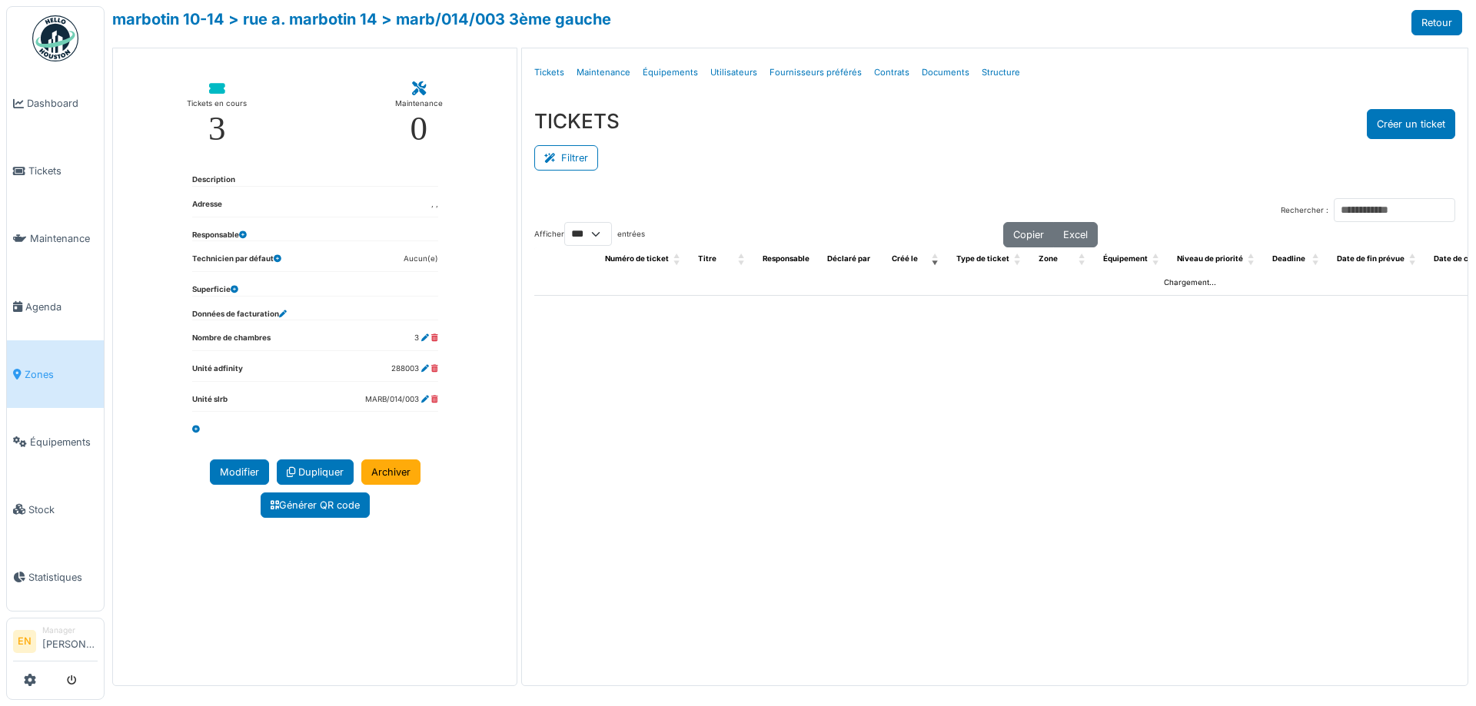
select select "***"
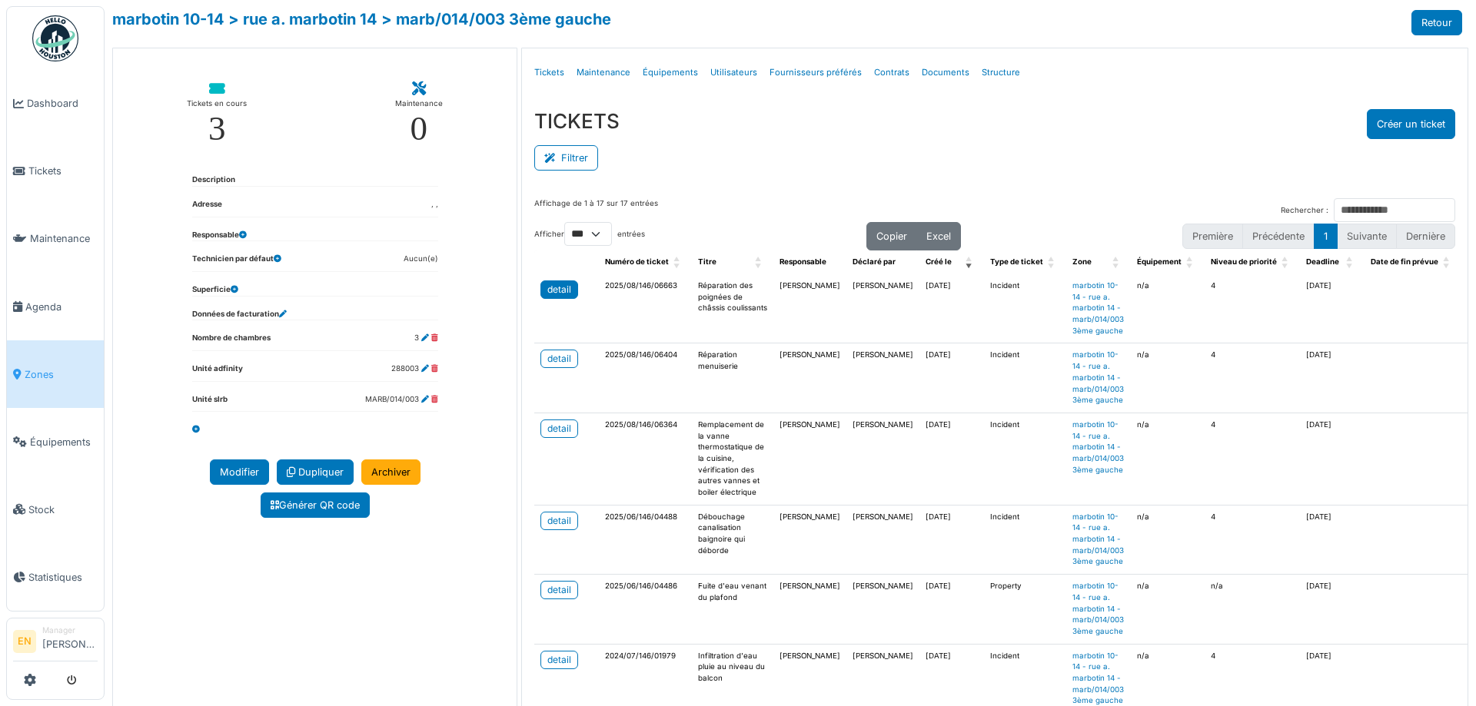
click at [555, 289] on div "detail" at bounding box center [559, 290] width 24 height 14
click at [1135, 124] on div "TICKETS Créer un ticket" at bounding box center [994, 124] width 921 height 30
click at [552, 427] on div "detail" at bounding box center [559, 429] width 24 height 14
click at [1110, 105] on div "TICKETS Créer un ticket Filtrer Responsable **** Tous Remove item Tous Ahmed Be…" at bounding box center [995, 141] width 946 height 89
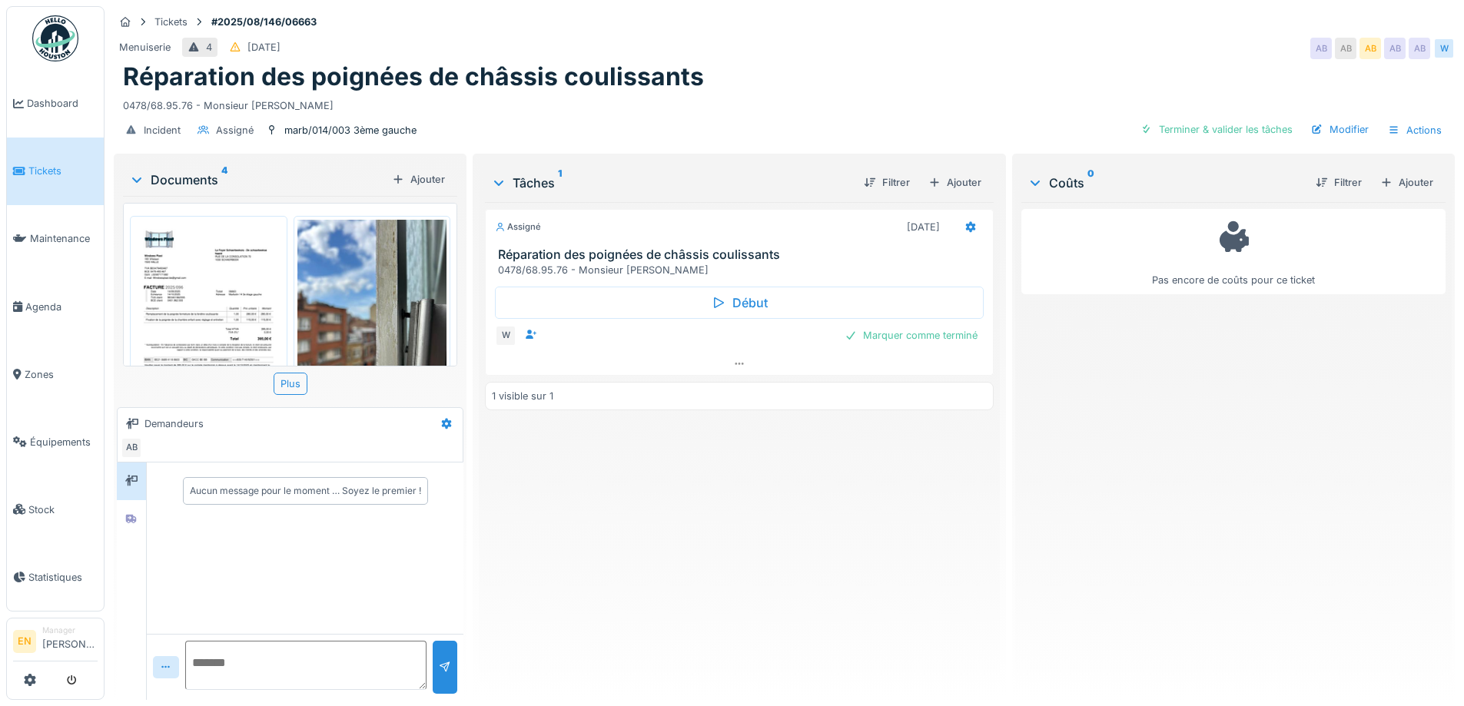
drag, startPoint x: 118, startPoint y: 105, endPoint x: 339, endPoint y: 108, distance: 220.6
click at [339, 108] on div "Réparation des poignées de châssis coulissants 0478/68.95.76 - Monsieur [PERSON…" at bounding box center [784, 87] width 1341 height 51
copy div "0478/68.95.76 - Monsieur [PERSON_NAME]"
click at [909, 103] on div "0478/68.95.76 - Monsieur [PERSON_NAME]" at bounding box center [784, 102] width 1323 height 21
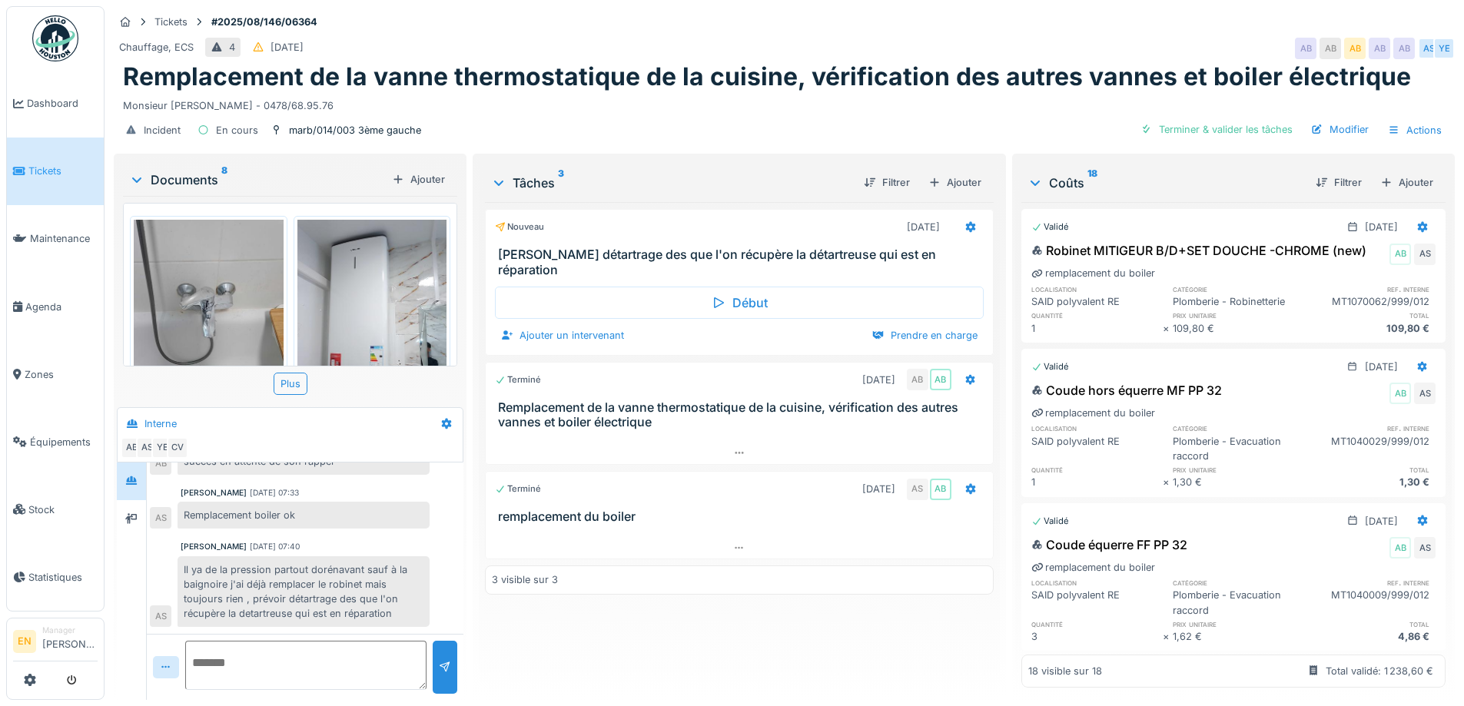
scroll to position [12, 0]
click at [391, 586] on div "Il ya de la pression partout dorénavant sauf à la baignoire j'ai déjà remplacer…" at bounding box center [304, 592] width 252 height 71
click at [551, 613] on div "Nouveau [DATE] Prévoir détartrage des que l'on récupère la détartreuse qui est …" at bounding box center [739, 445] width 508 height 486
click at [313, 643] on textarea at bounding box center [305, 665] width 241 height 49
click at [311, 654] on textarea at bounding box center [305, 665] width 241 height 49
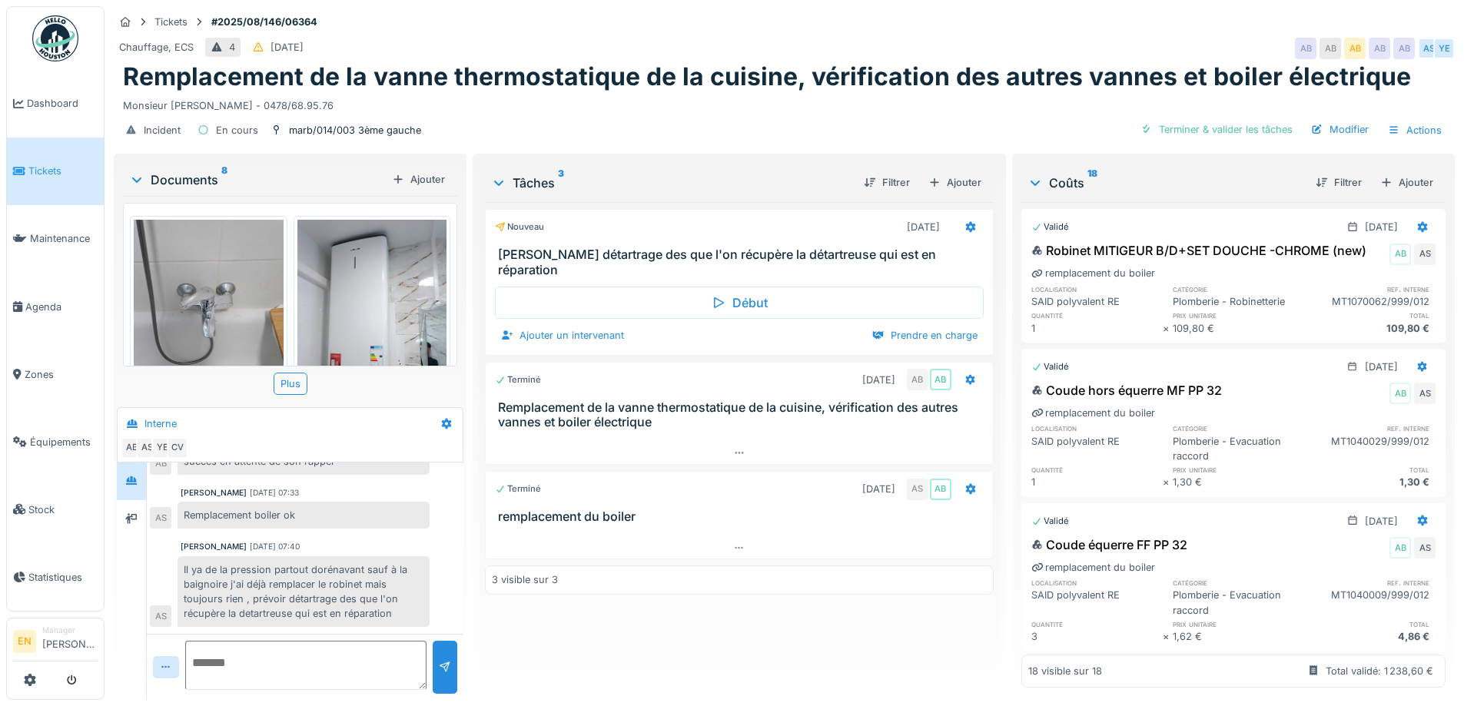
type textarea "*"
type textarea "**********"
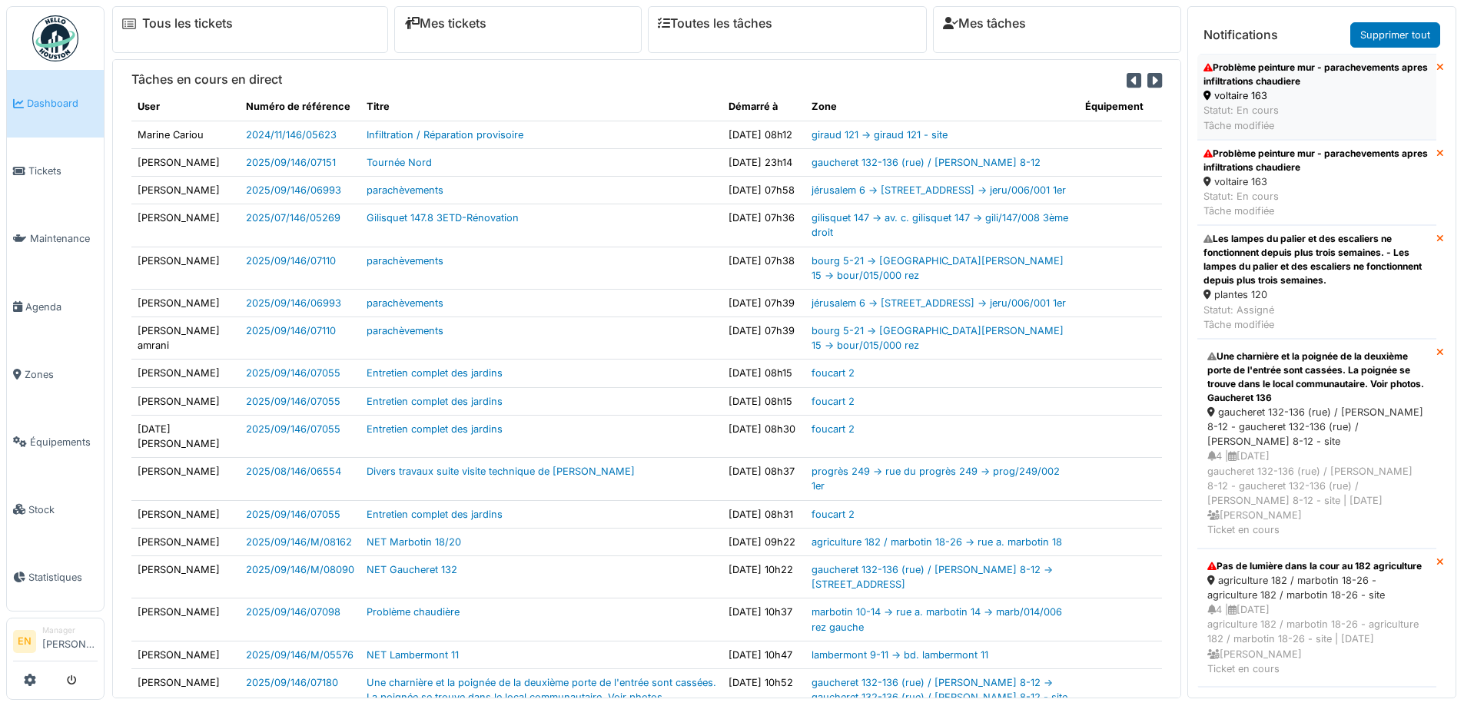
click at [1282, 78] on div "Problème peinture mur - parachevements apres infiltrations chaudiere" at bounding box center [1317, 75] width 227 height 28
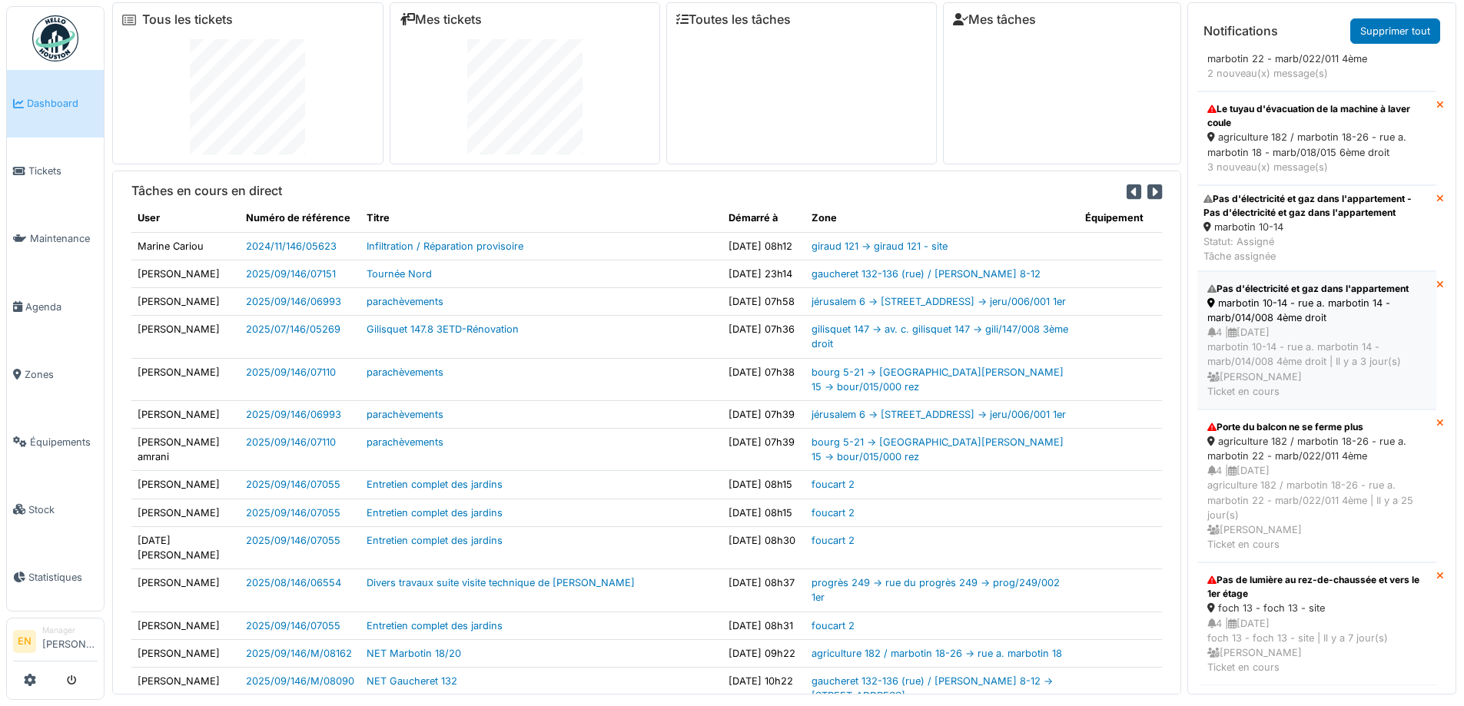
scroll to position [16, 0]
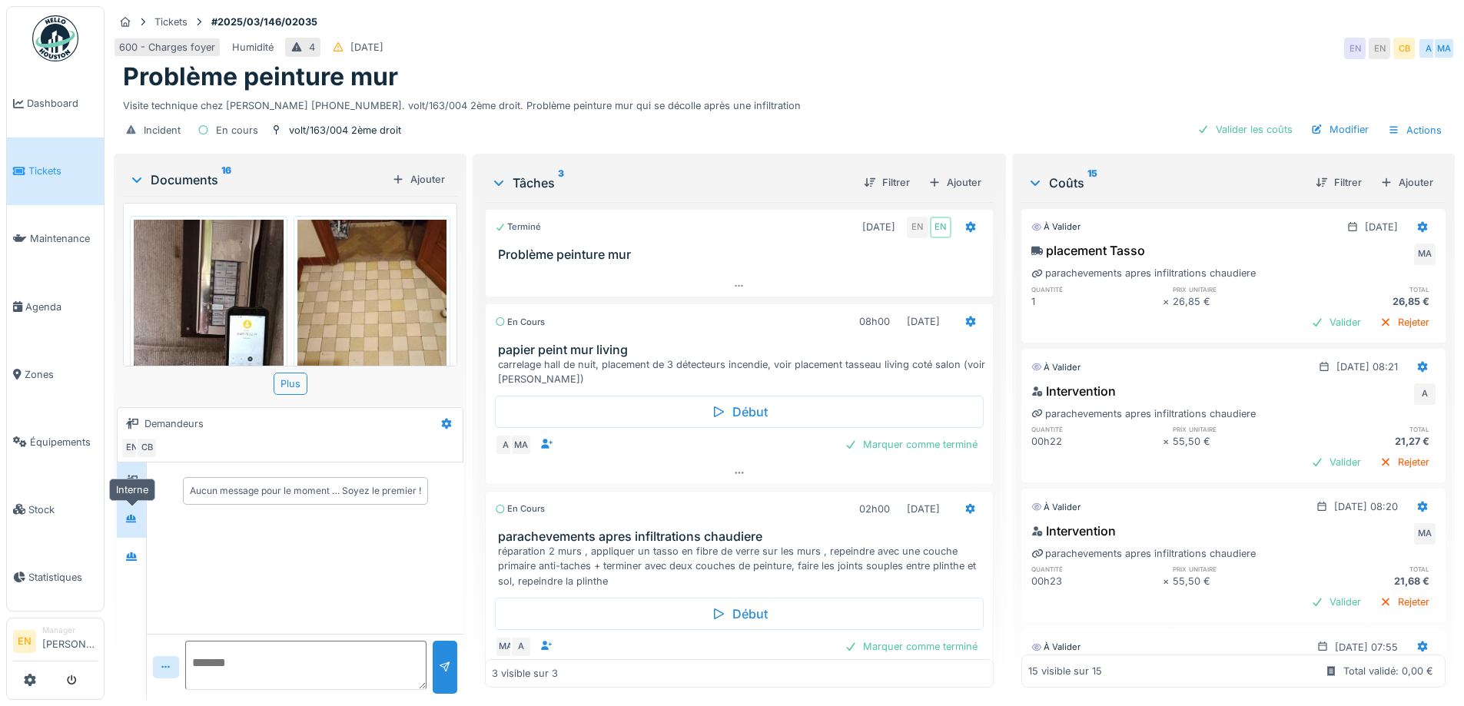
click at [133, 522] on icon at bounding box center [131, 518] width 11 height 8
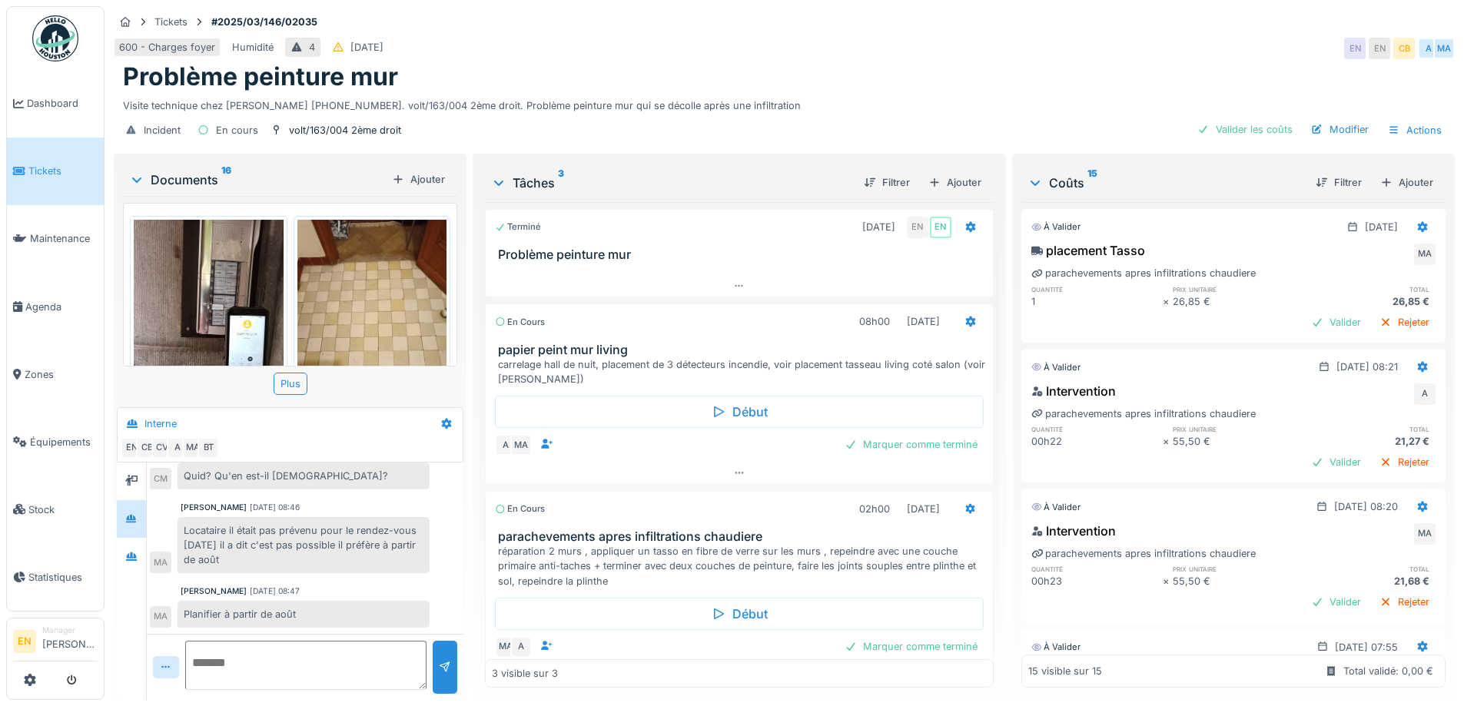
scroll to position [34, 0]
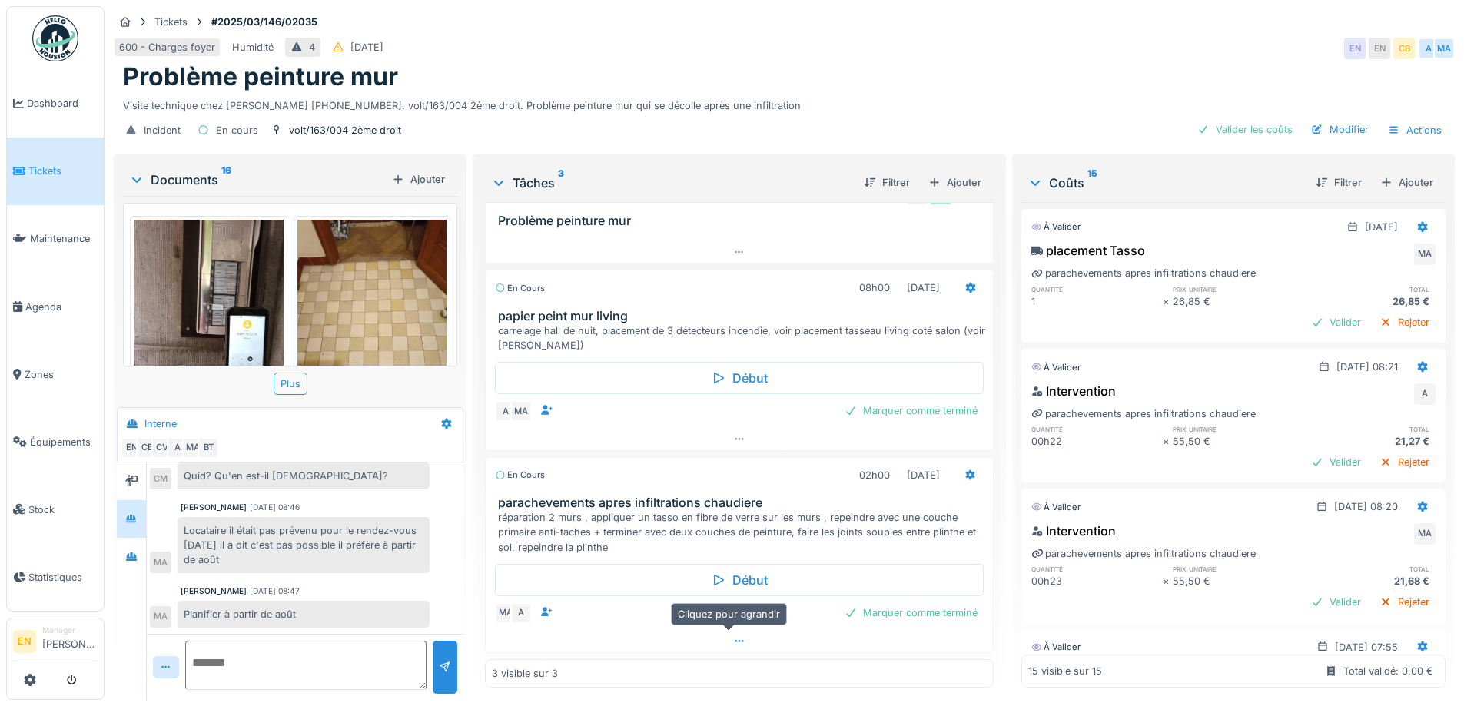
click at [733, 639] on icon at bounding box center [739, 642] width 12 height 10
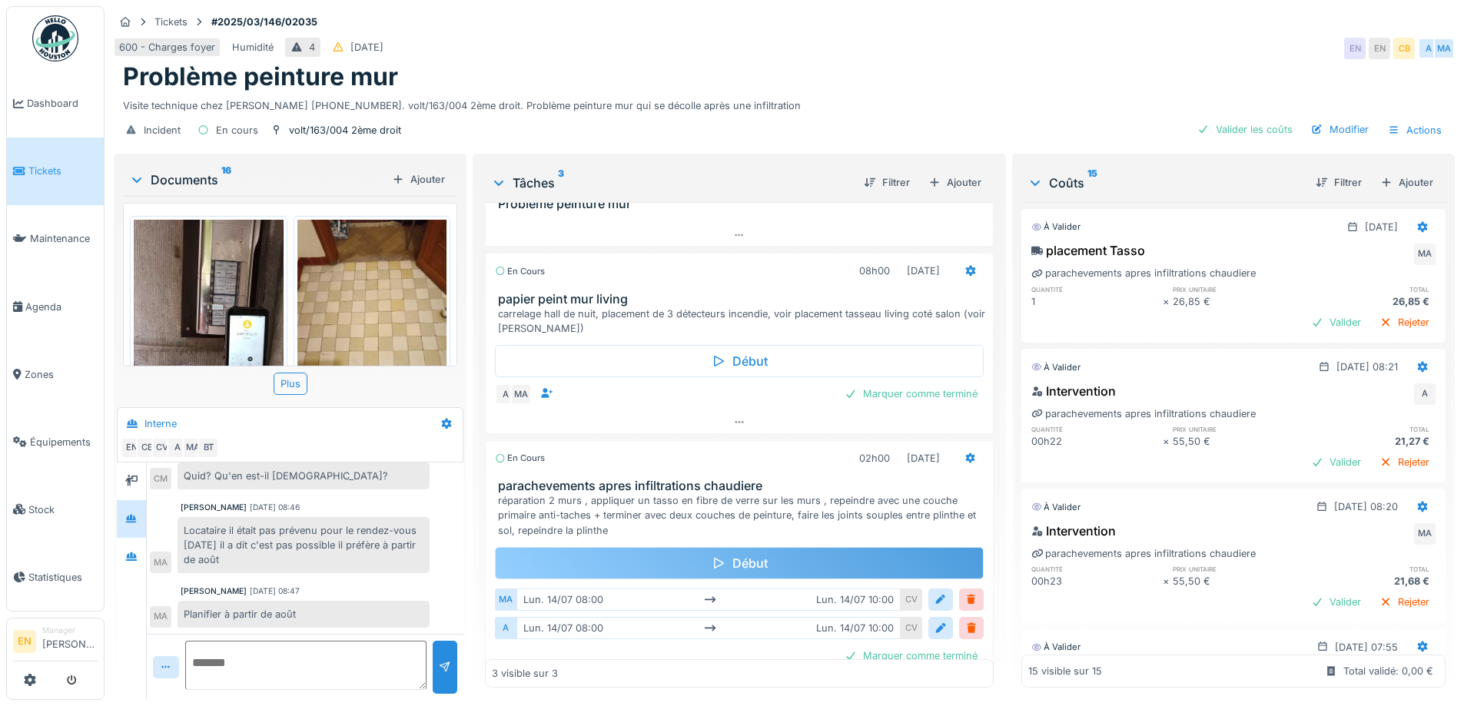
scroll to position [0, 0]
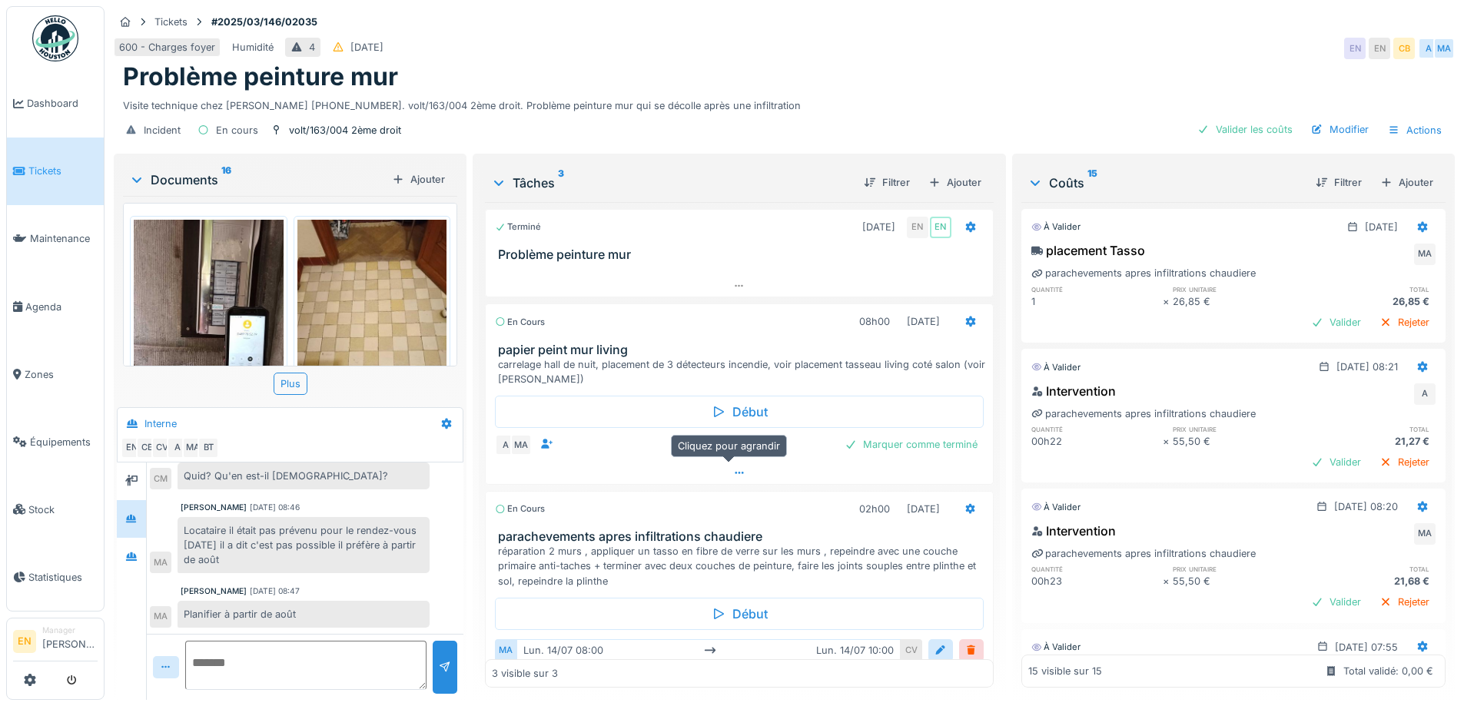
click at [733, 472] on icon at bounding box center [739, 473] width 12 height 10
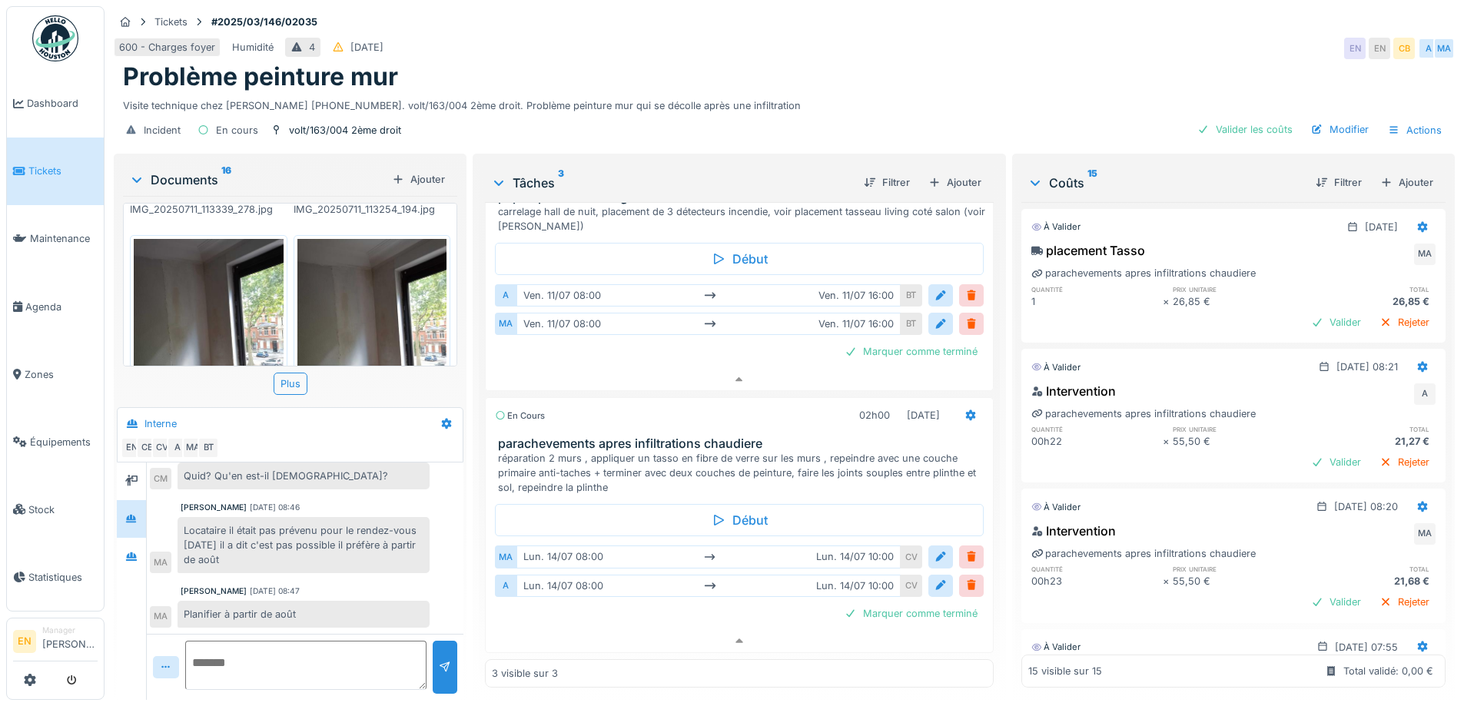
scroll to position [12, 0]
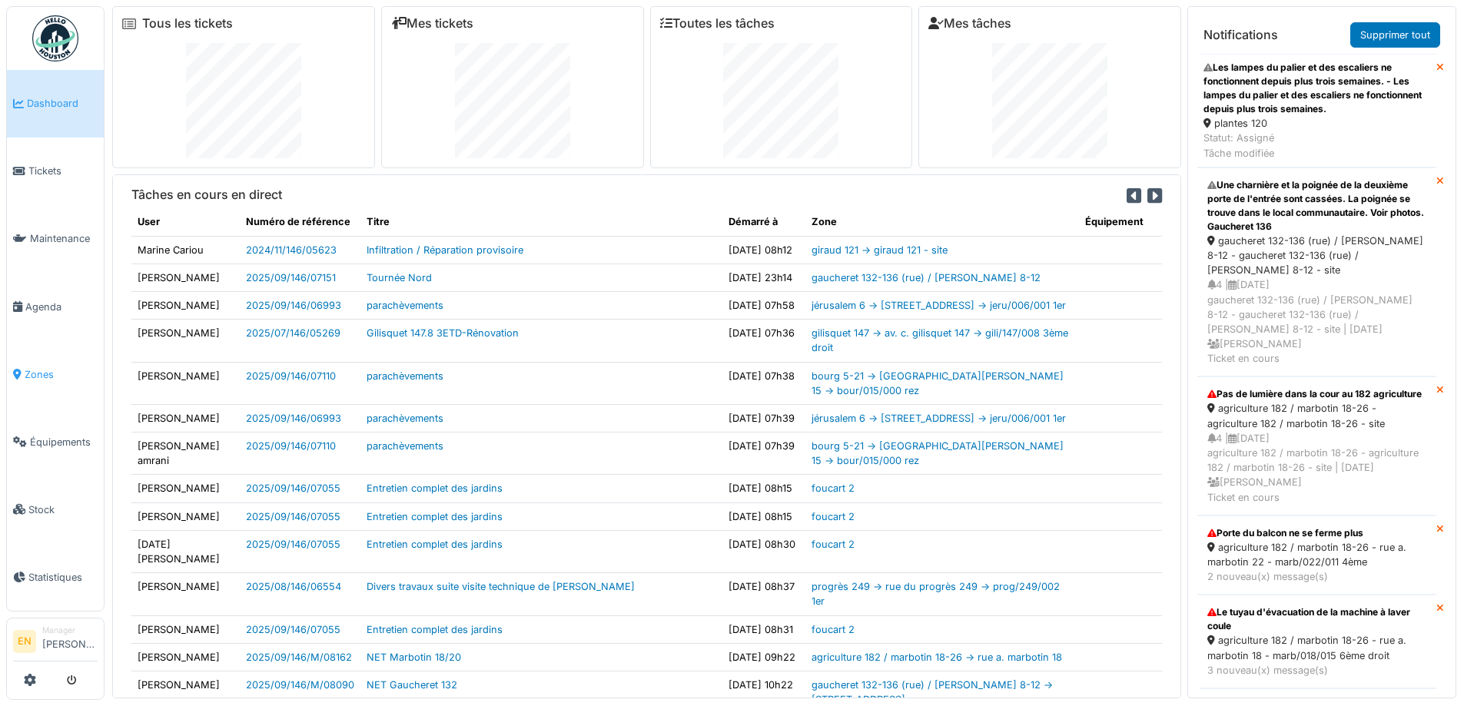
click at [32, 367] on span "Zones" at bounding box center [61, 374] width 73 height 15
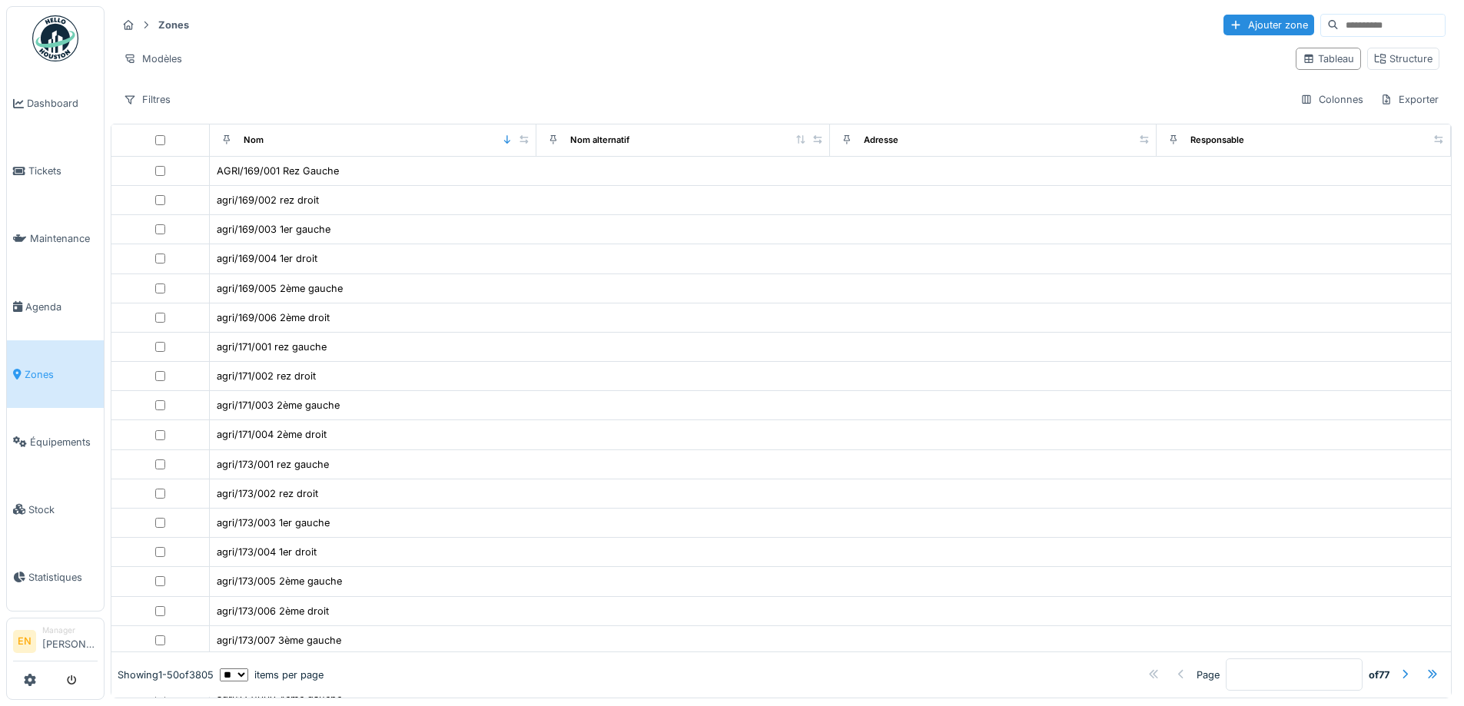
click at [1374, 30] on input at bounding box center [1392, 26] width 106 height 22
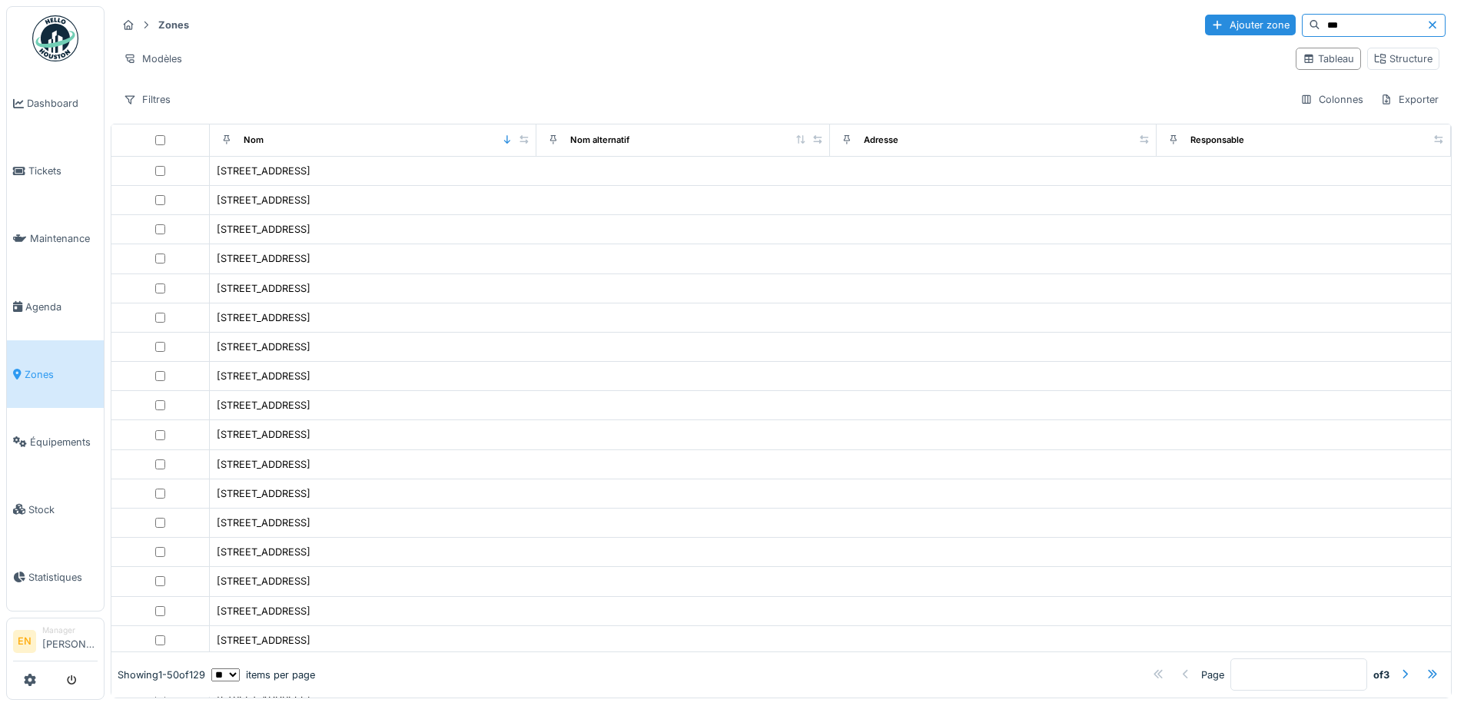
type input "***"
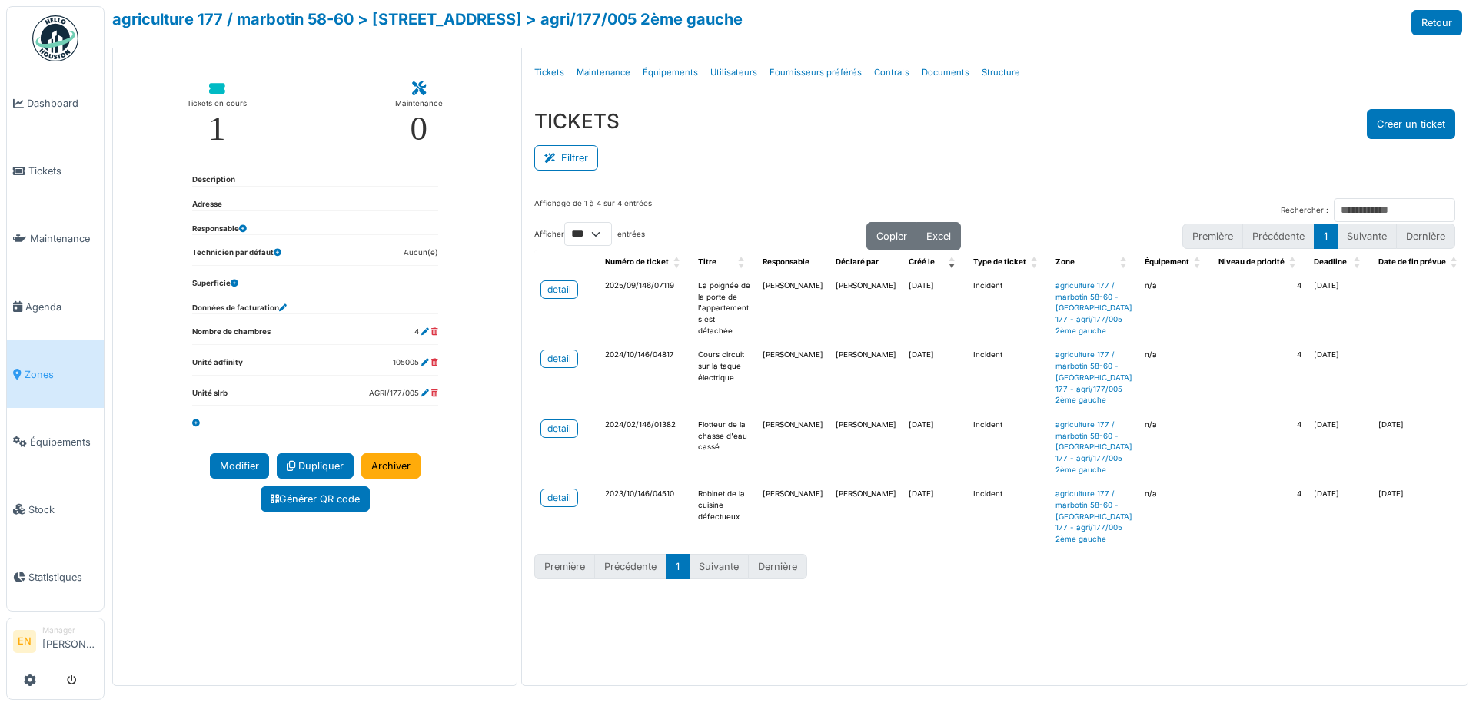
select select "***"
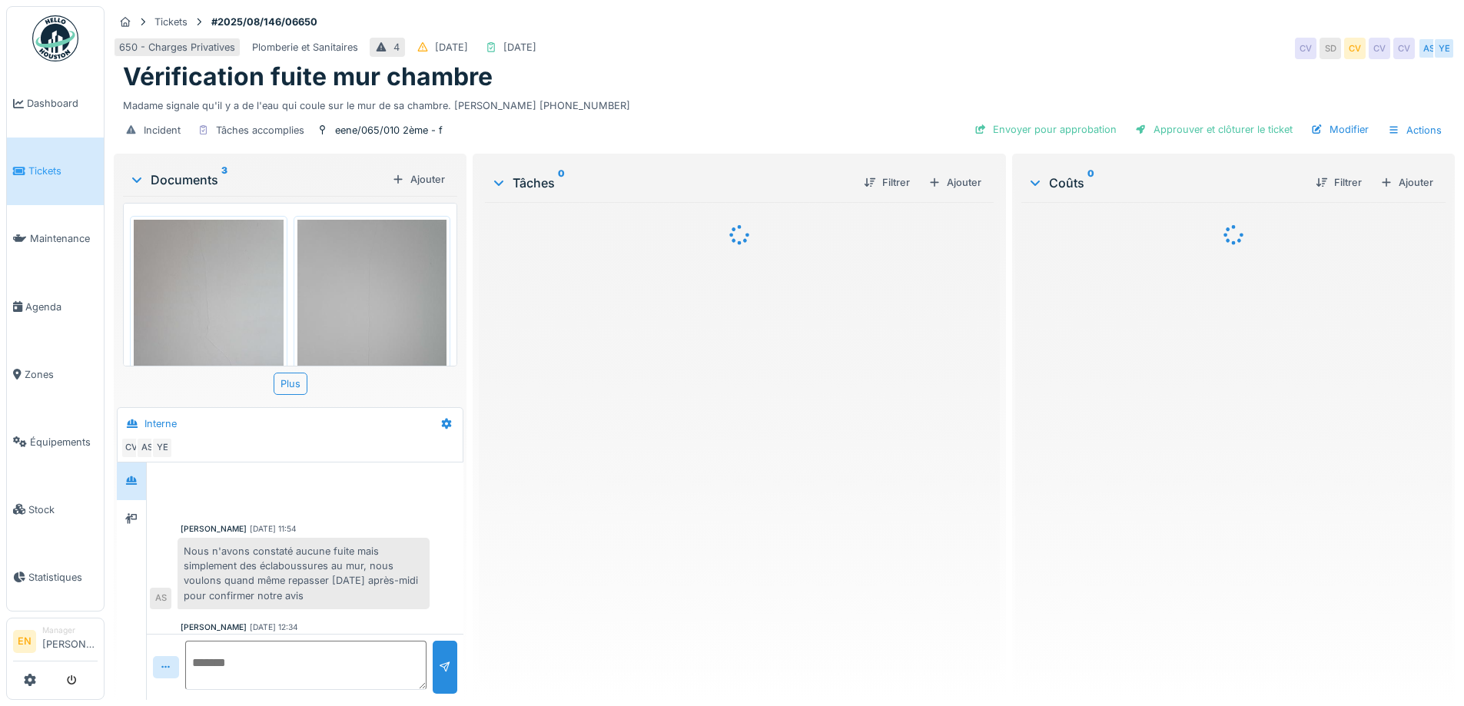
scroll to position [120, 0]
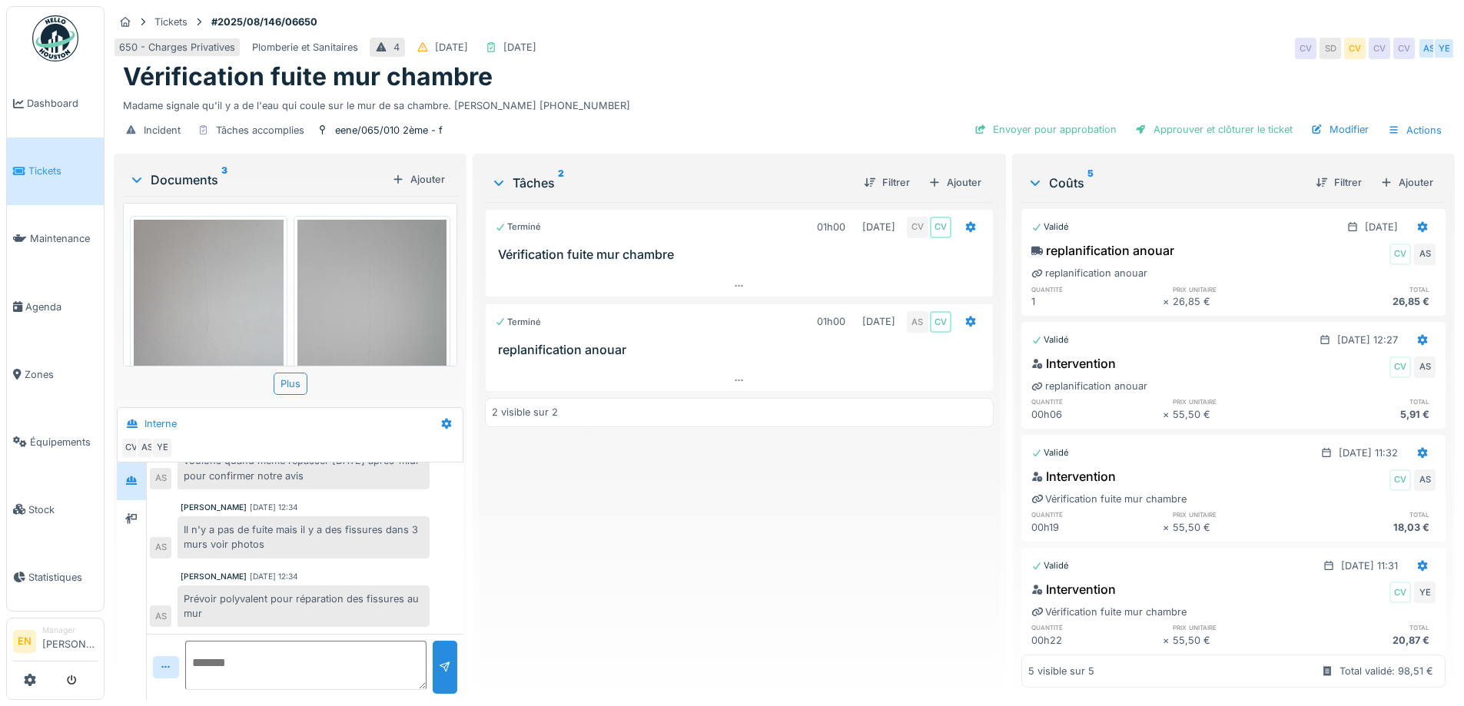
click at [813, 505] on div "Terminé 01h00 26/08/2025 CV CV Vérification fuite mur chambre Terminé 01h00 29/…" at bounding box center [739, 445] width 508 height 486
click at [971, 55] on div "650 - Charges Privatives Plomberie et Sanitaires 4 30/08/2025 29/08/2025 CV SD …" at bounding box center [784, 49] width 1341 height 28
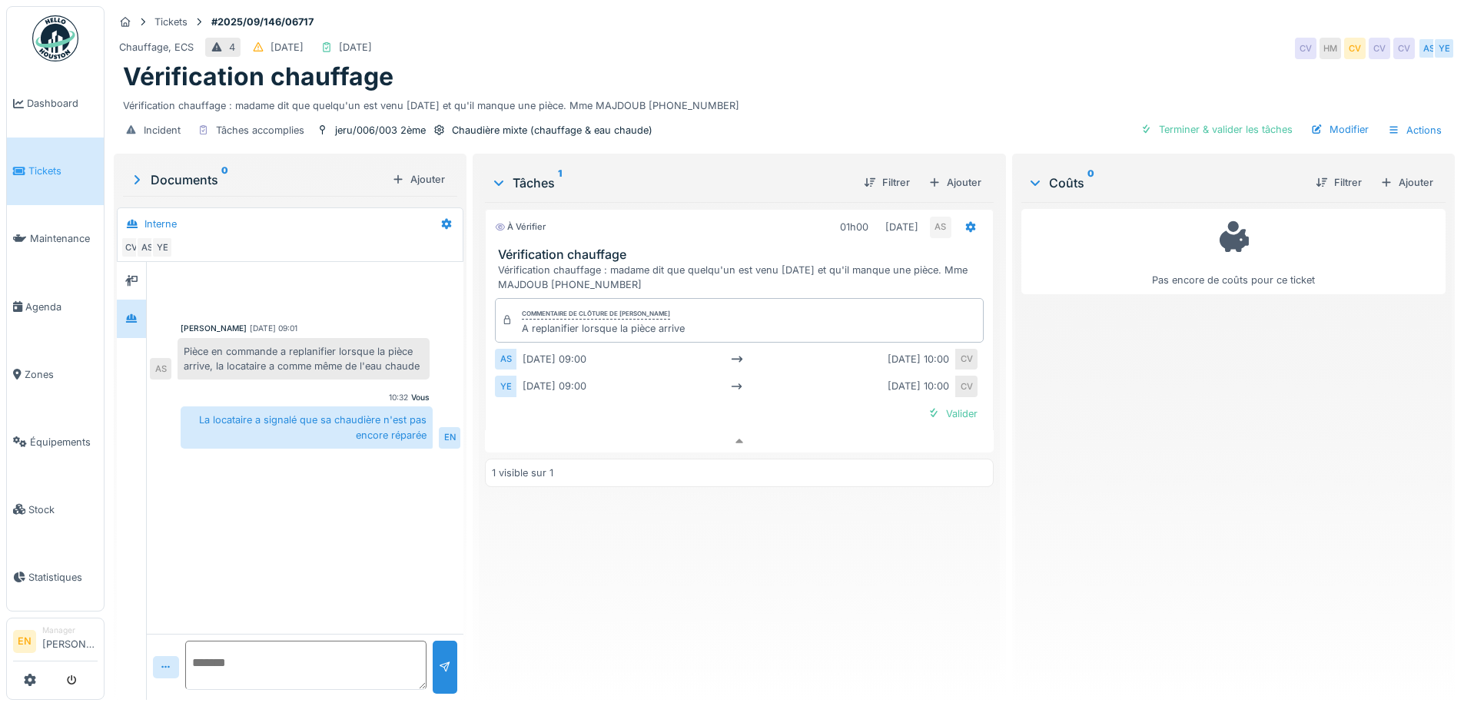
scroll to position [12, 0]
click at [792, 94] on div "Vérification chauffage : madame dit que quelqu'un est venu [DATE] et qu'il manq…" at bounding box center [784, 102] width 1323 height 21
click at [912, 62] on div "Vérification chauffage" at bounding box center [784, 76] width 1323 height 29
click at [883, 92] on div "Vérification chauffage : madame dit que quelqu'un est venu [DATE] et qu'il manq…" at bounding box center [784, 102] width 1323 height 21
click at [876, 92] on div "Vérification chauffage : madame dit que quelqu'un est venu [DATE] et qu'il manq…" at bounding box center [784, 102] width 1323 height 21
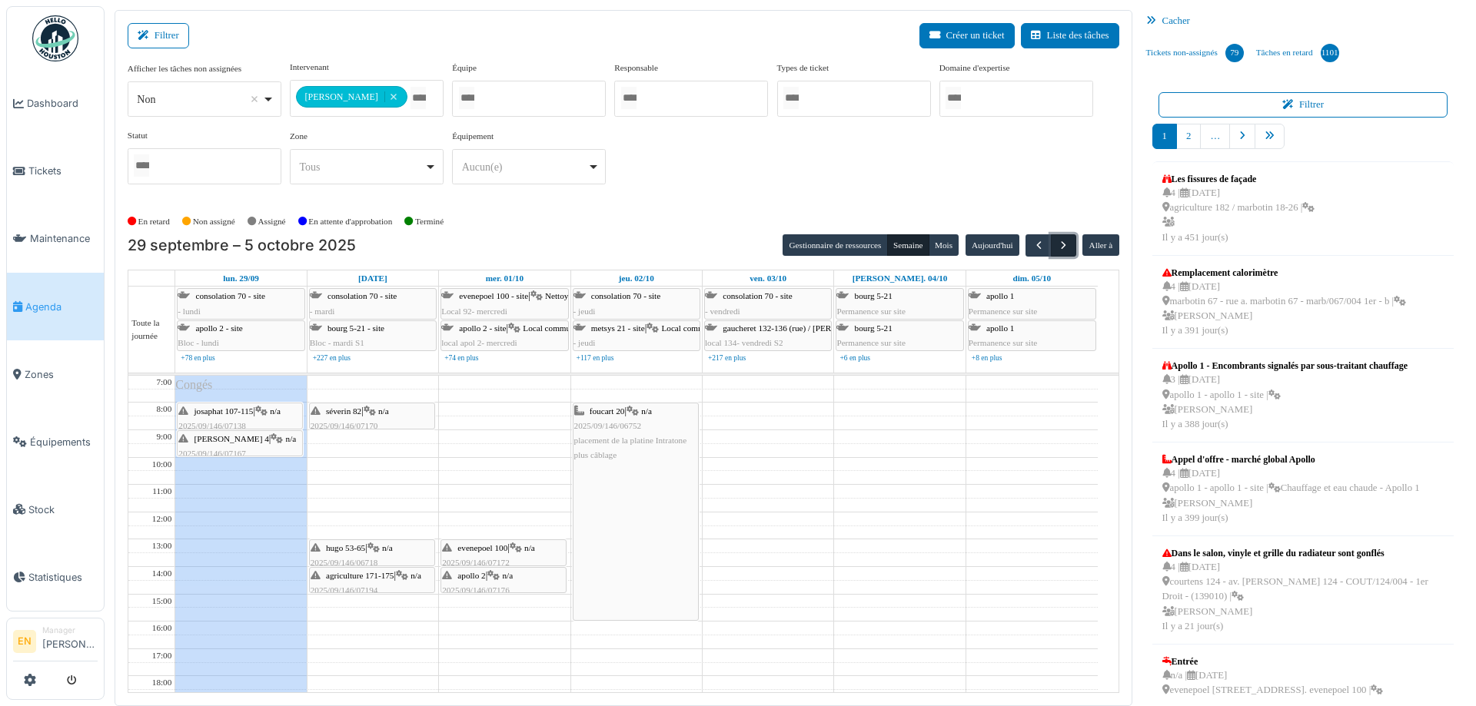
click at [1057, 244] on span "button" at bounding box center [1063, 245] width 13 height 13
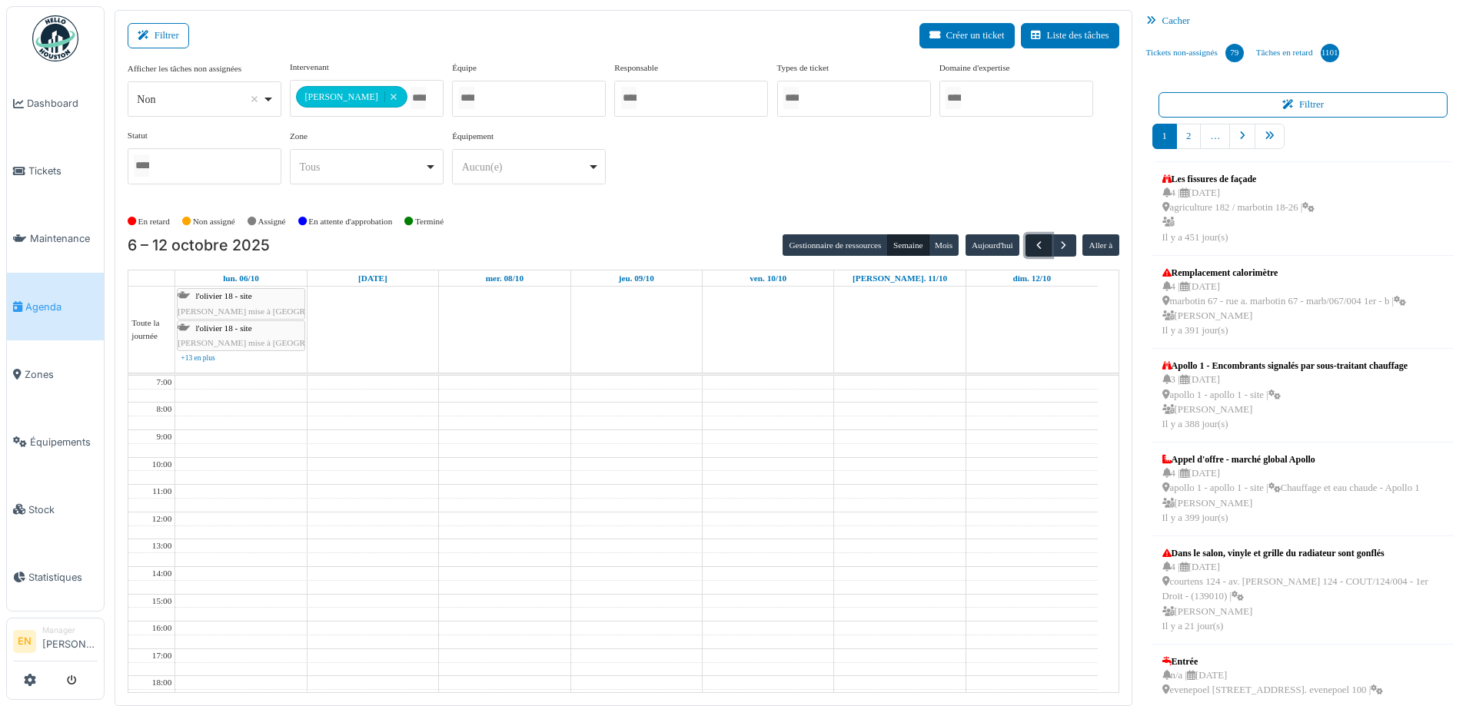
click at [1032, 247] on span "button" at bounding box center [1038, 245] width 13 height 13
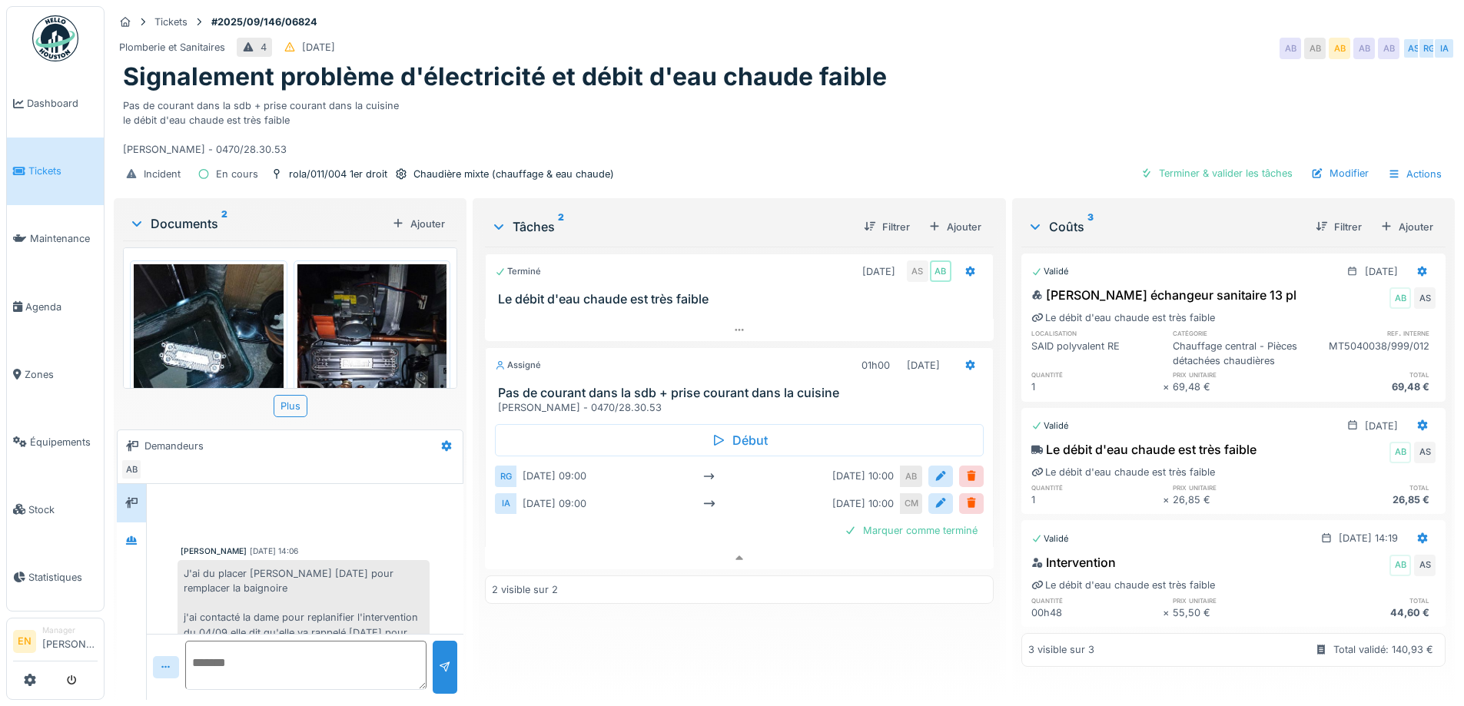
scroll to position [102, 0]
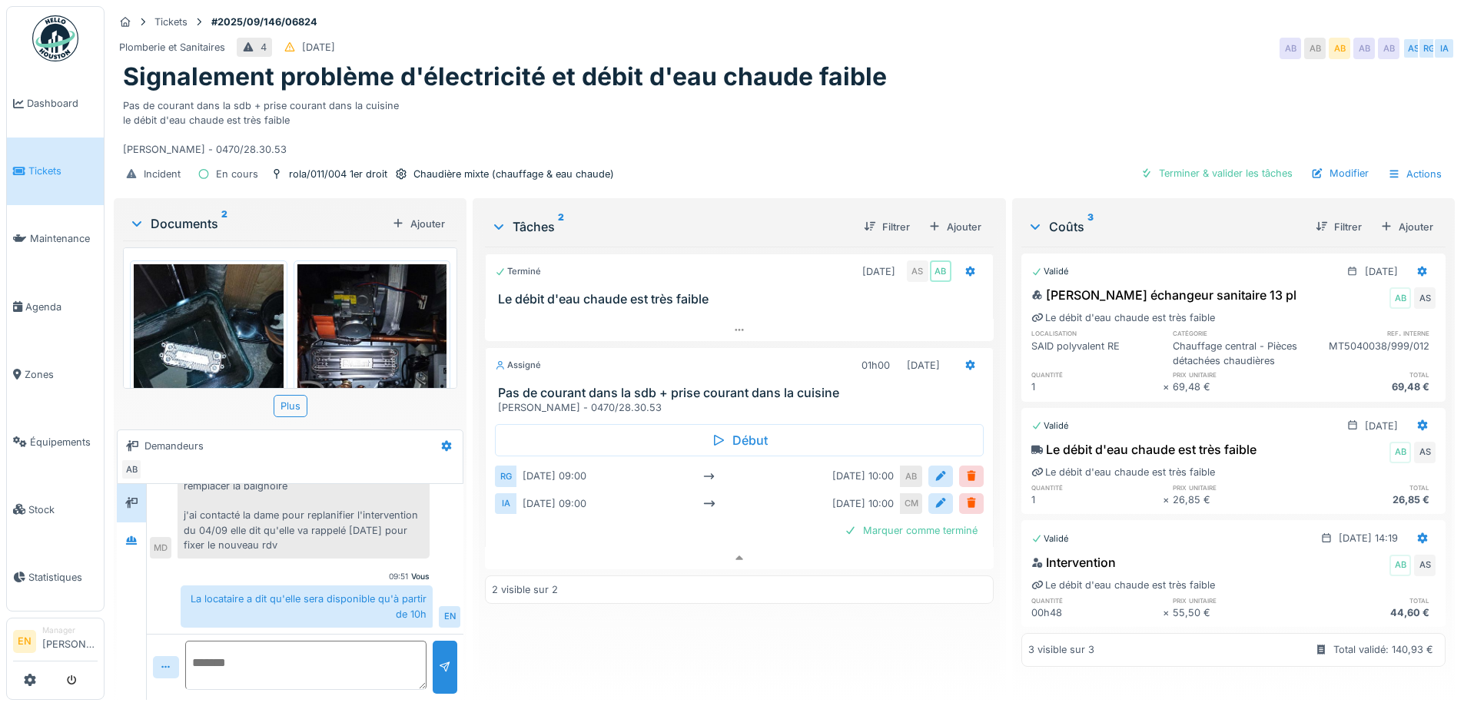
click at [984, 78] on div "Signalement problème d'électricité et débit d'eau chaude faible" at bounding box center [784, 76] width 1323 height 29
click at [1166, 78] on div "Signalement problème d'électricité et débit d'eau chaude faible" at bounding box center [784, 76] width 1323 height 29
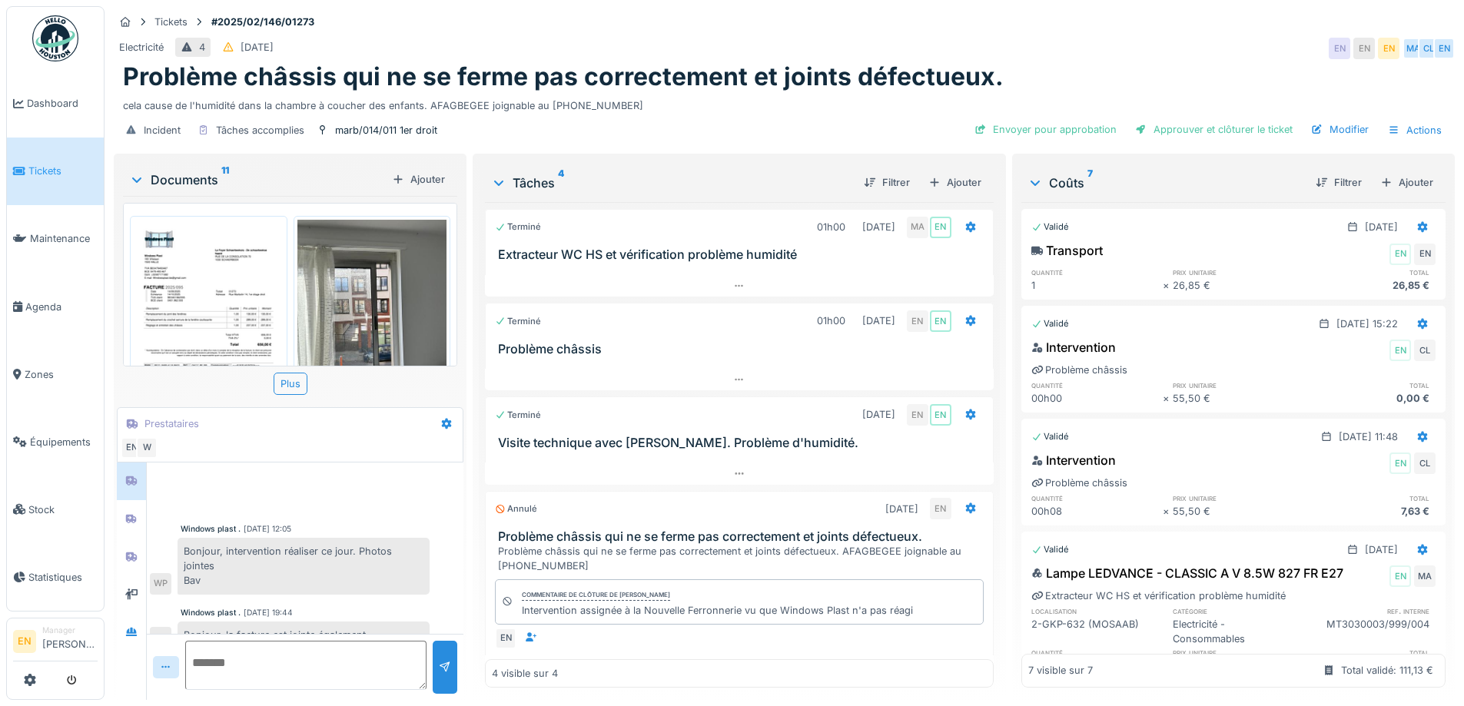
scroll to position [90, 0]
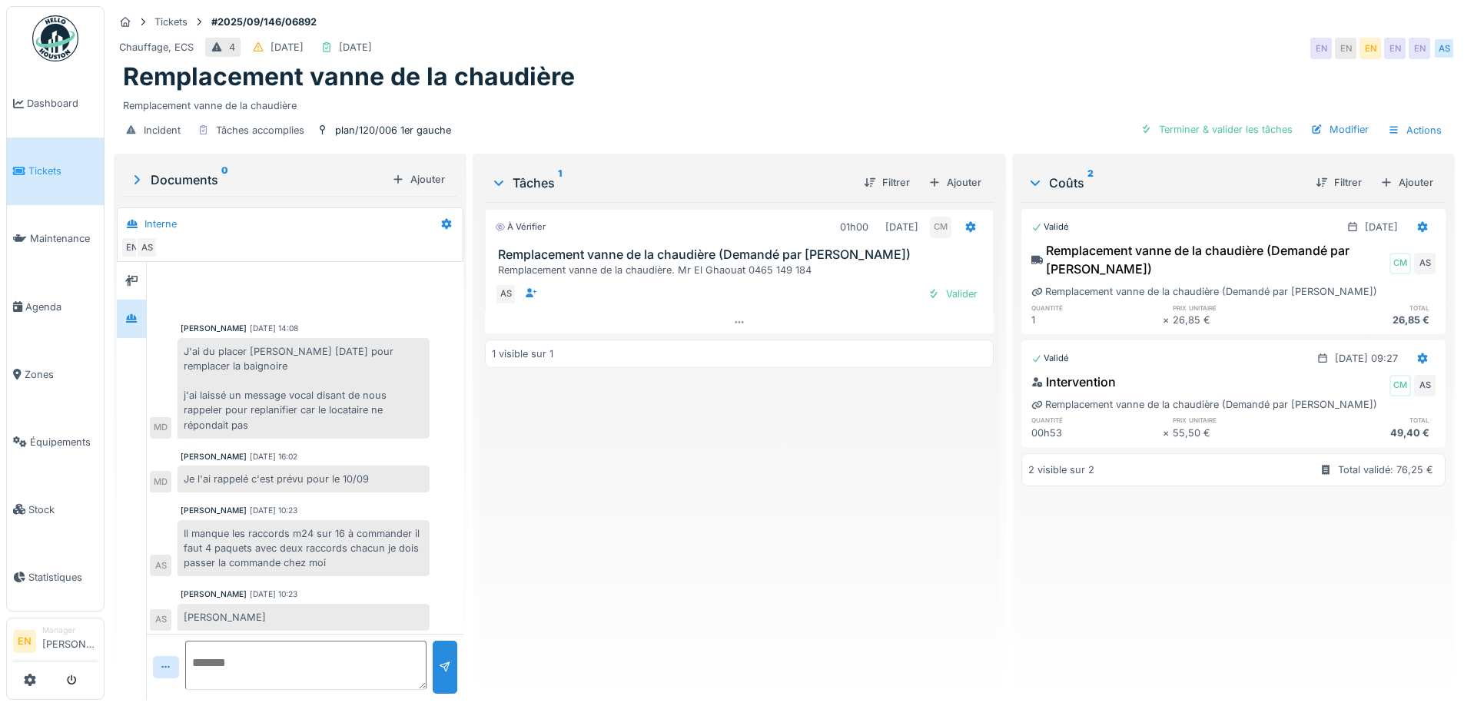
scroll to position [58, 0]
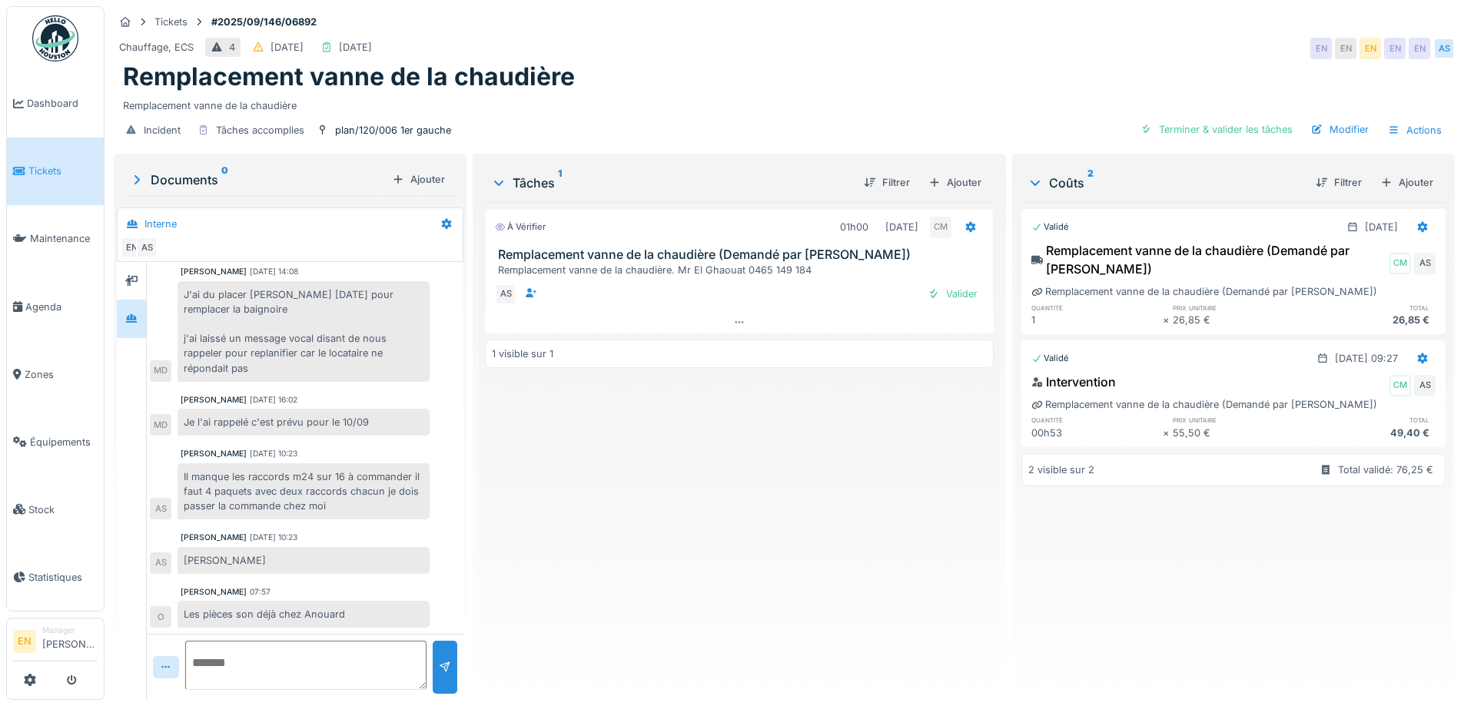
click at [773, 451] on div "À vérifier 01h00 [DATE] CM Remplacement vanne de la chaudière (Demandé par Anou…" at bounding box center [739, 445] width 508 height 486
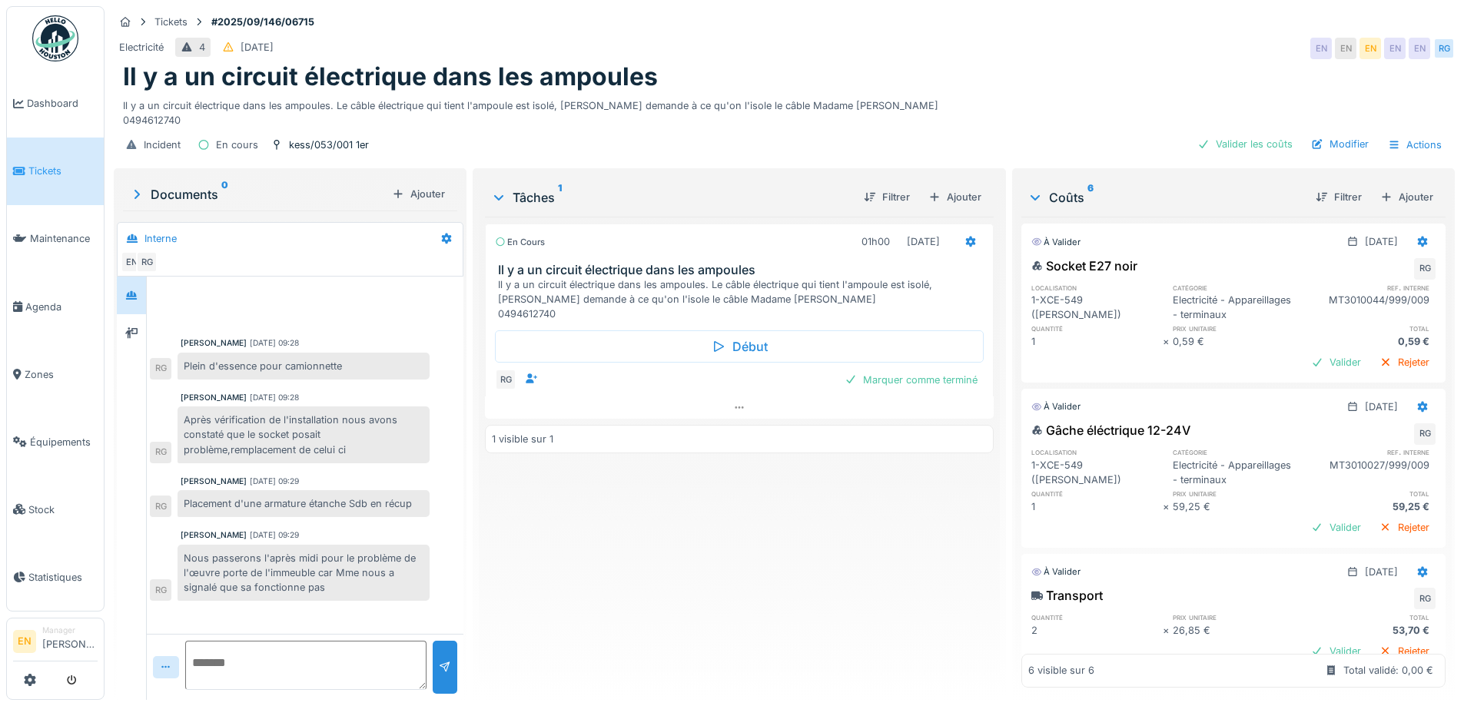
click at [959, 81] on div "Il y a un circuit électrique dans les ampoules" at bounding box center [784, 76] width 1323 height 29
click at [593, 563] on div "En cours 01h00 [DATE] Il y a un circuit électrique dans les ampoules Il y a un …" at bounding box center [739, 452] width 508 height 471
click at [721, 512] on div "En cours 01h00 [DATE] Il y a un circuit électrique dans les ampoules Il y a un …" at bounding box center [739, 452] width 508 height 471
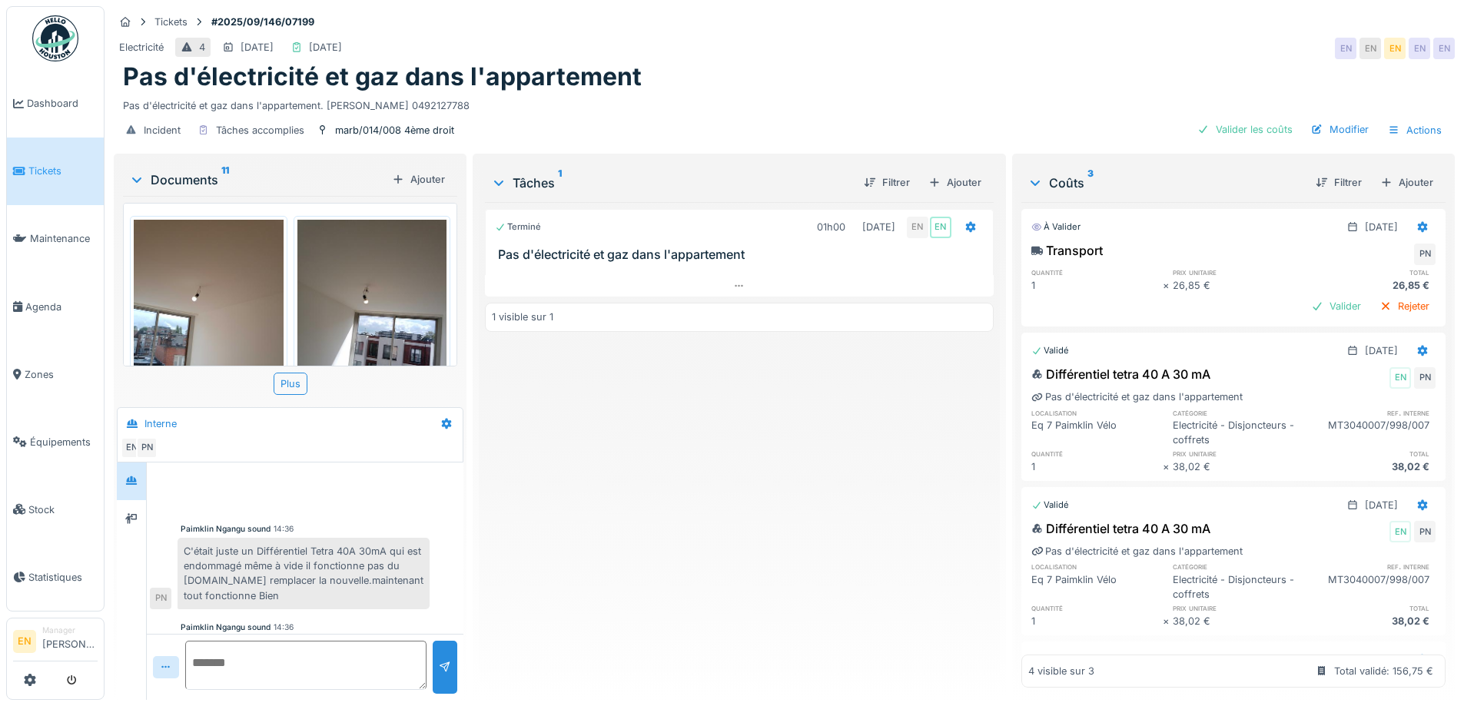
scroll to position [90, 0]
